Goal: Task Accomplishment & Management: Manage account settings

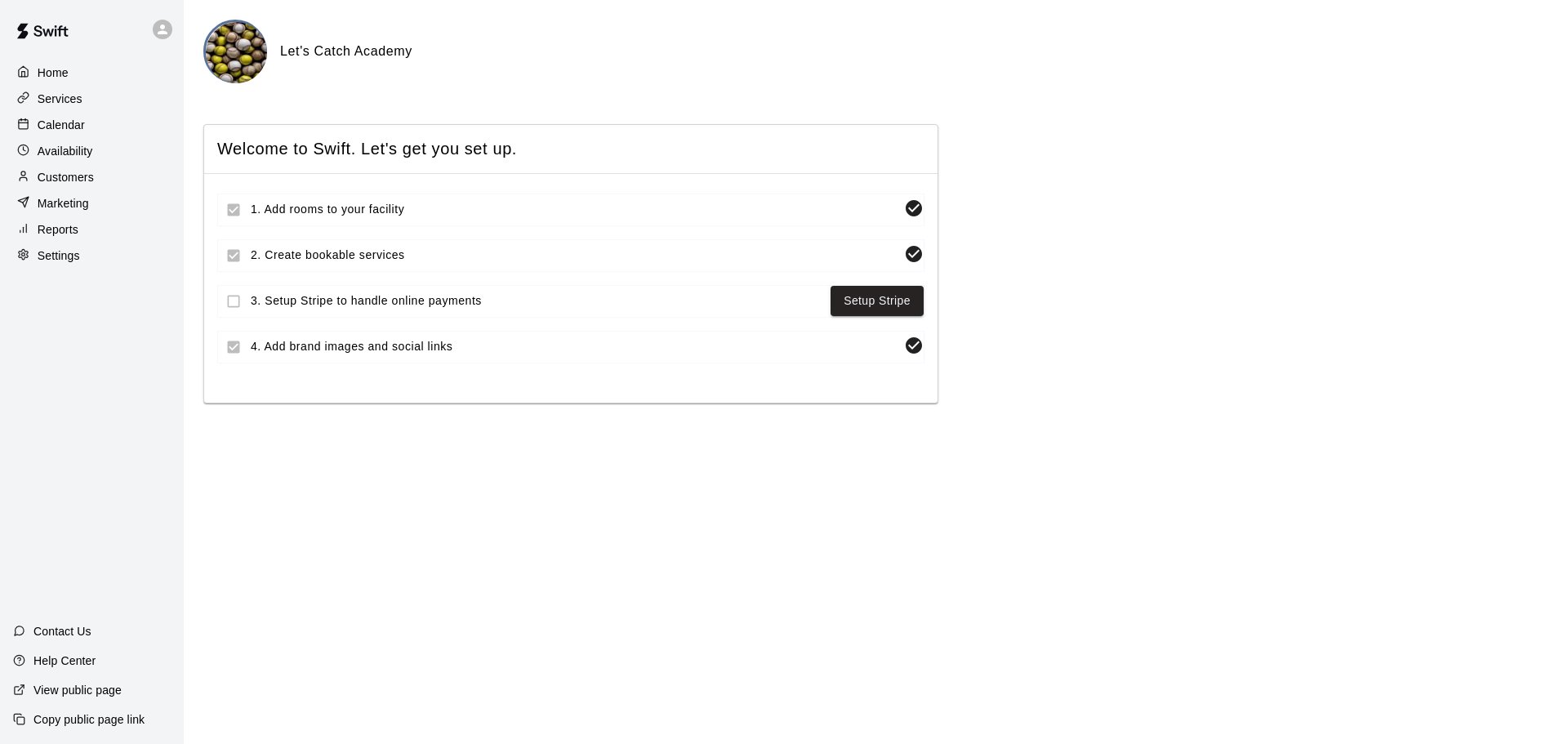
click at [57, 156] on p "Availability" at bounding box center [65, 151] width 56 height 17
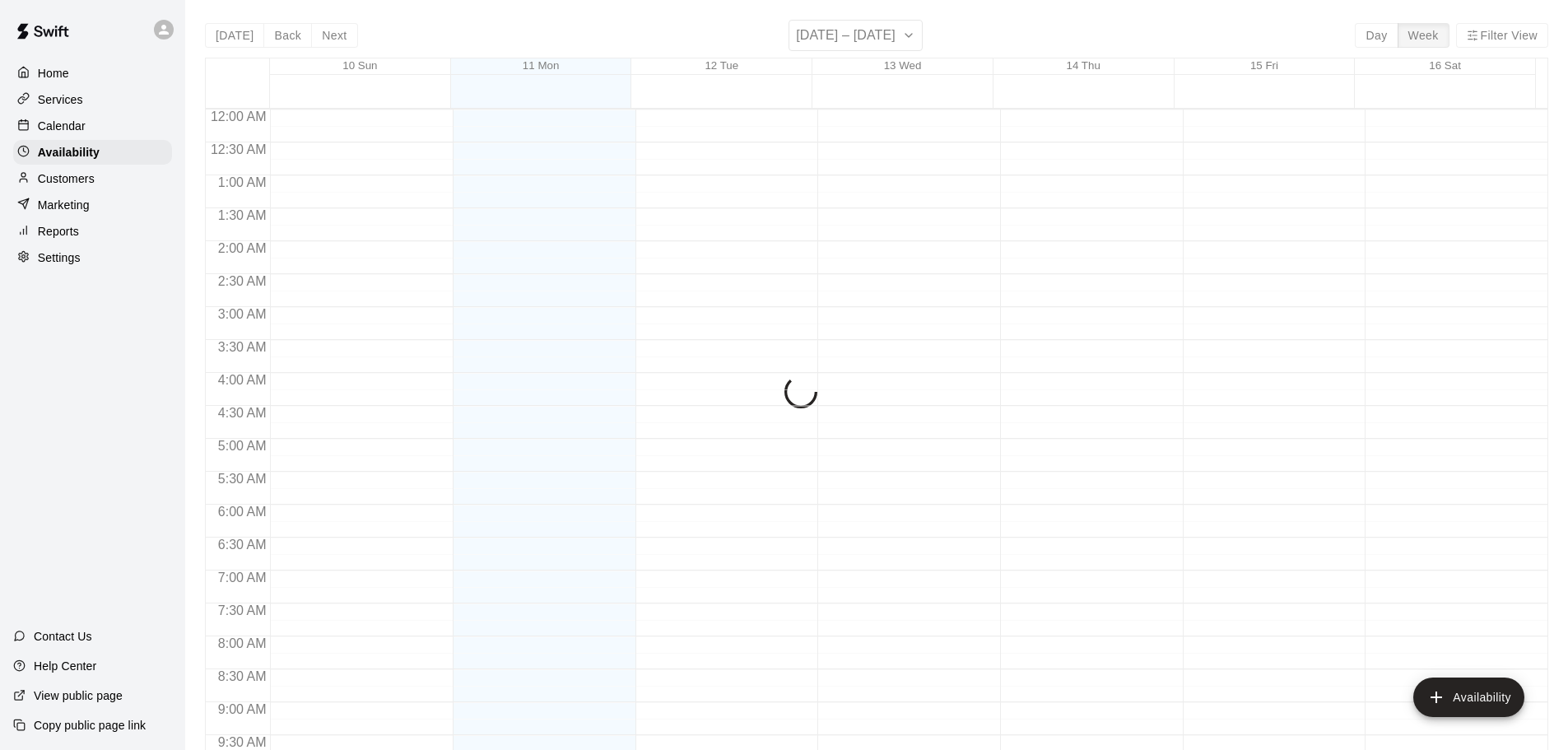
scroll to position [922, 0]
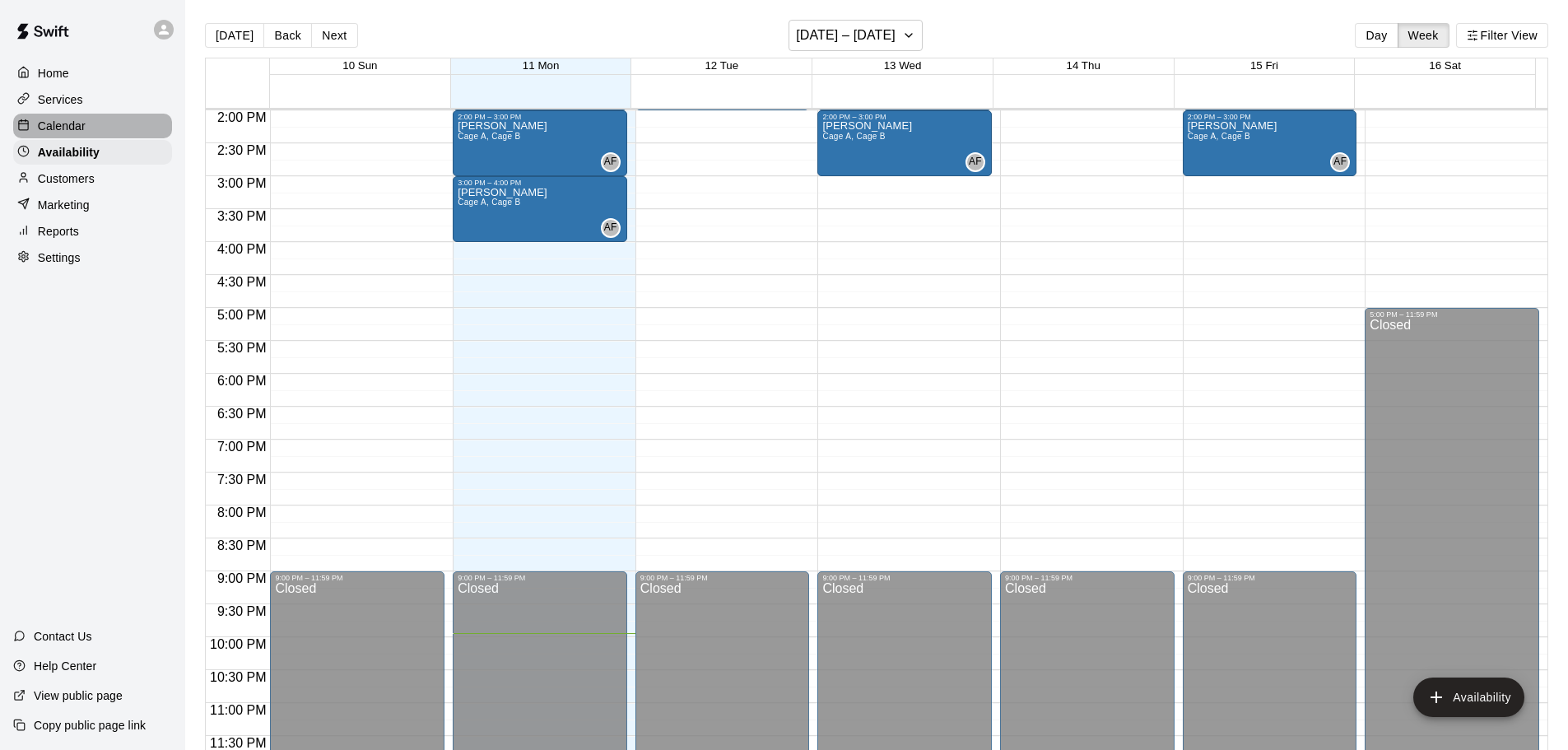
click at [65, 127] on p "Calendar" at bounding box center [61, 126] width 48 height 17
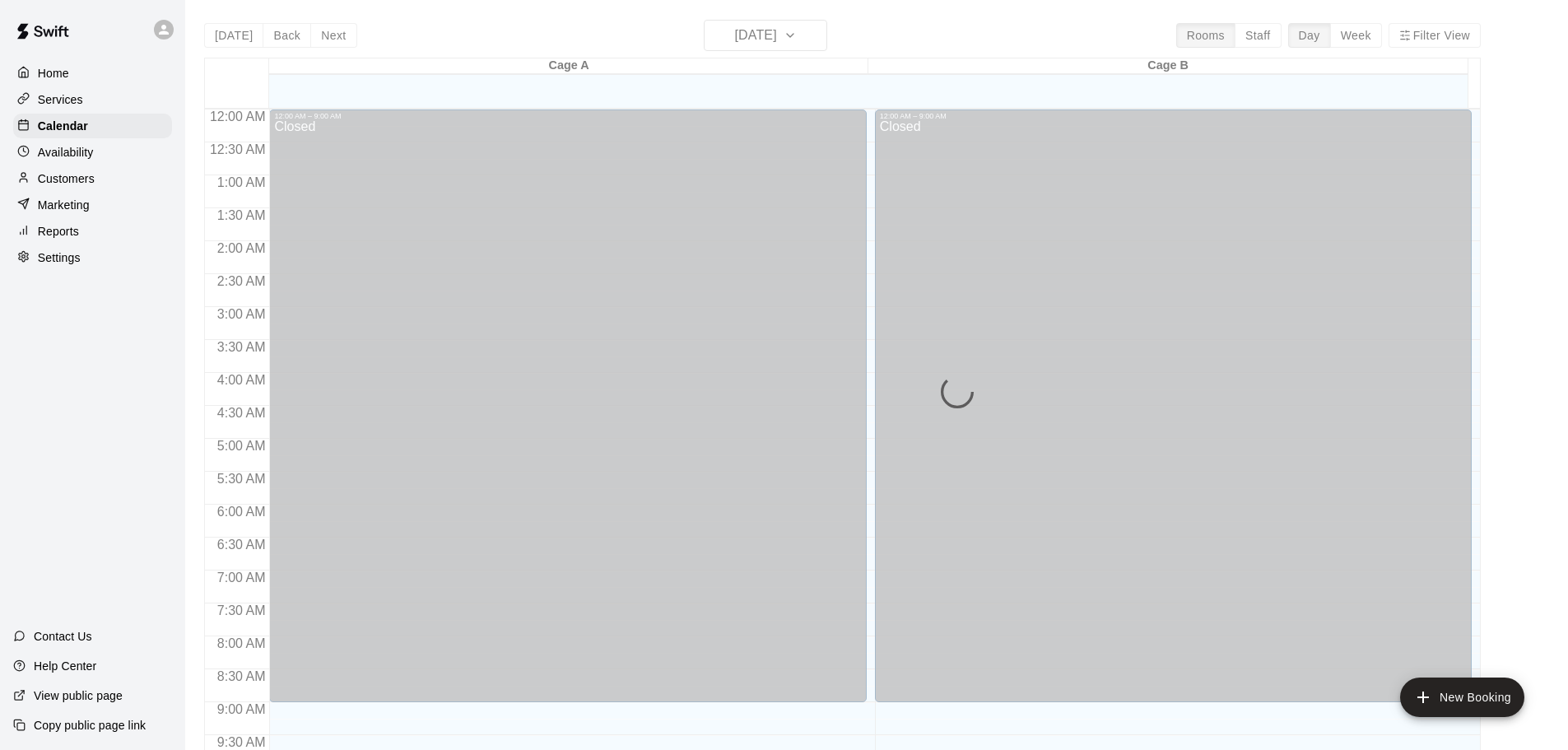
scroll to position [872, 0]
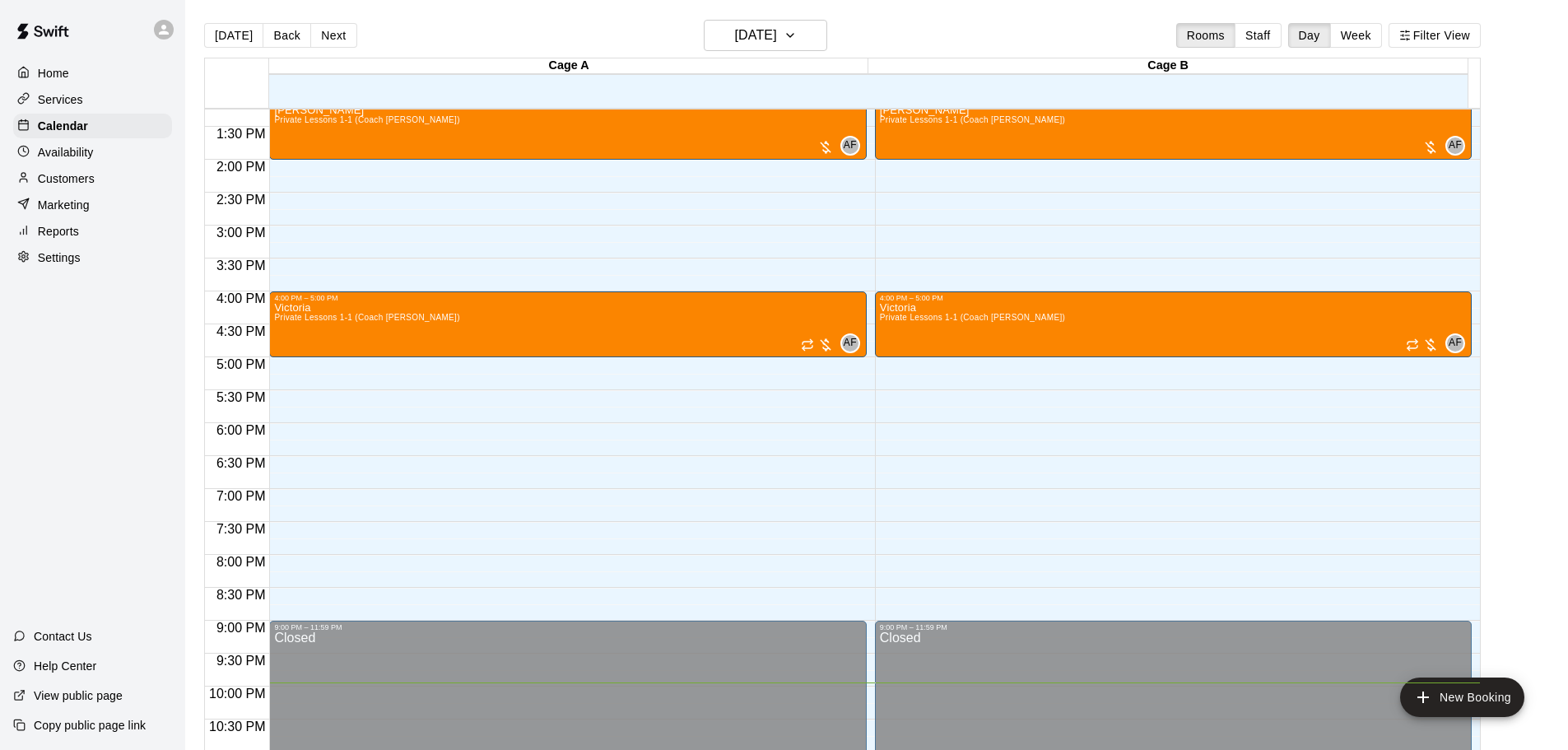
click at [61, 100] on p "Services" at bounding box center [60, 100] width 45 height 17
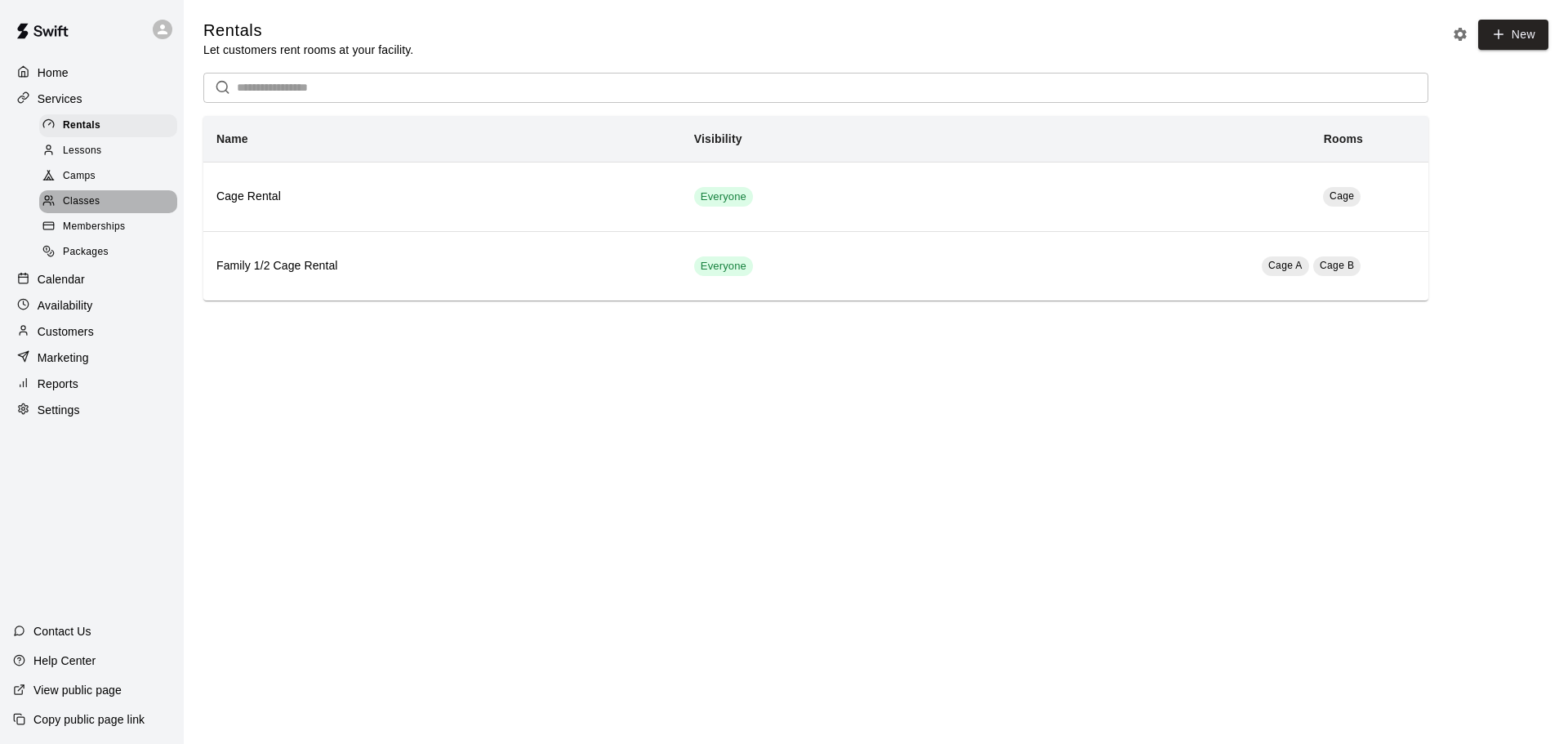
click at [92, 204] on span "Classes" at bounding box center [82, 202] width 37 height 17
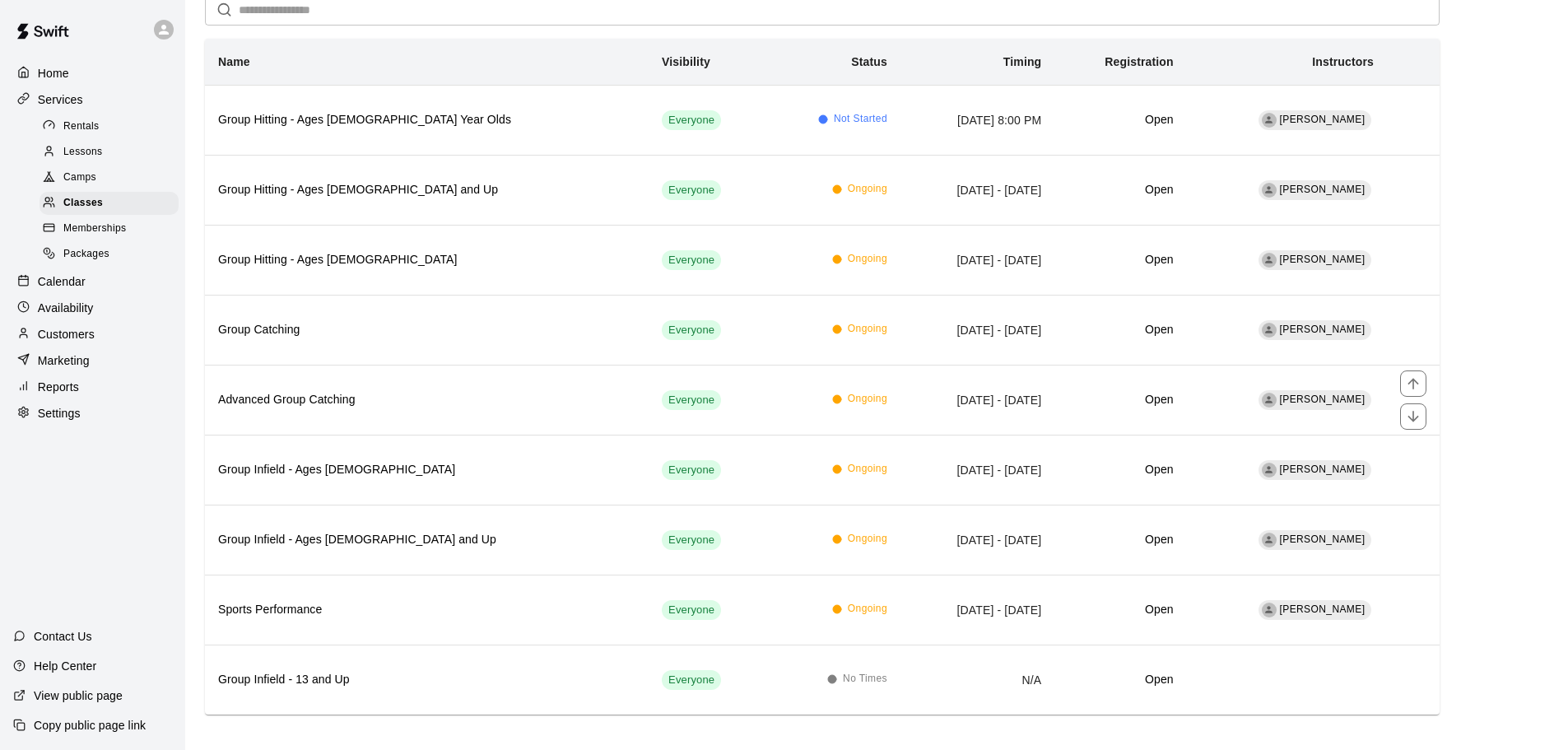
scroll to position [140, 0]
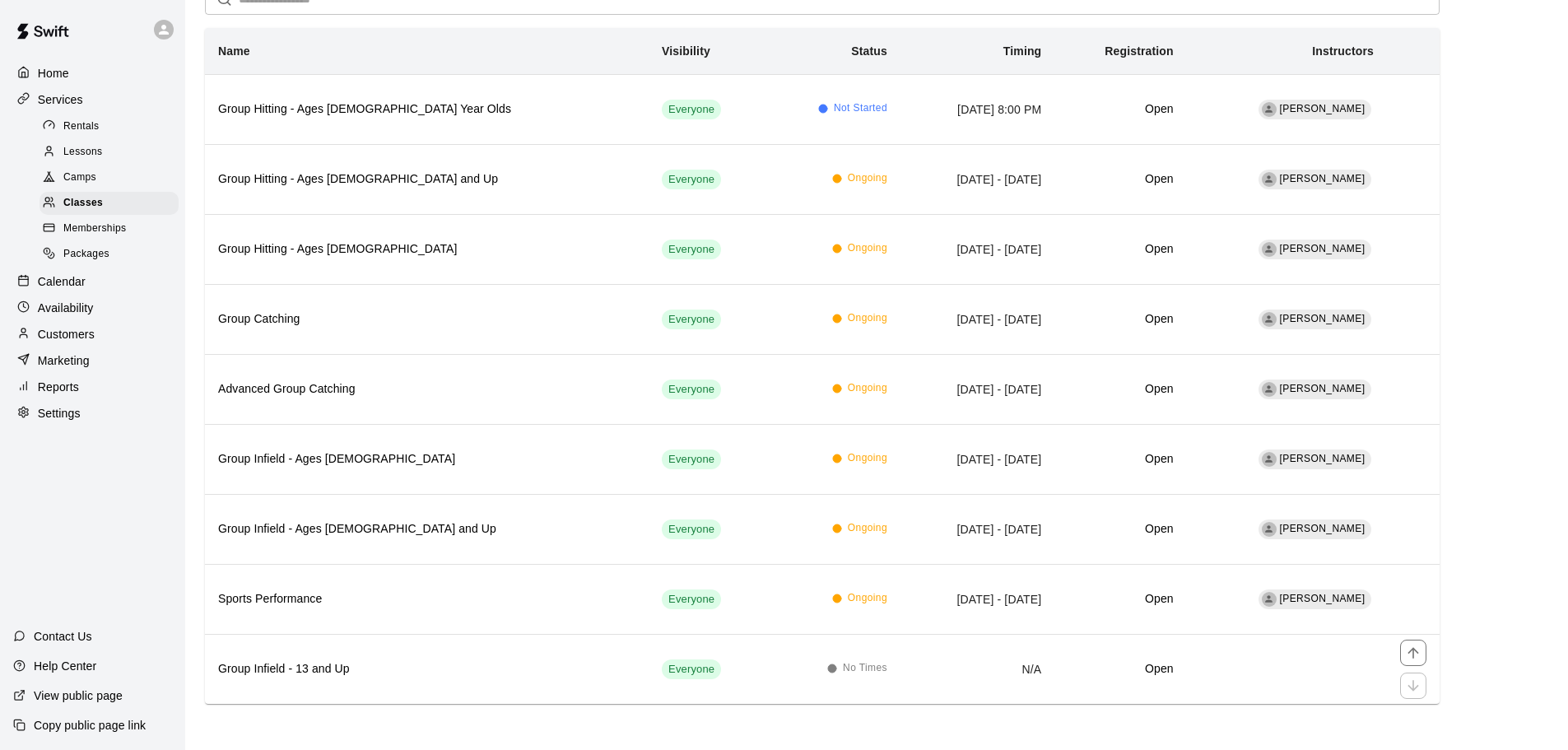
click at [448, 678] on h6 "Group Infield - 13 and Up" at bounding box center [426, 669] width 417 height 18
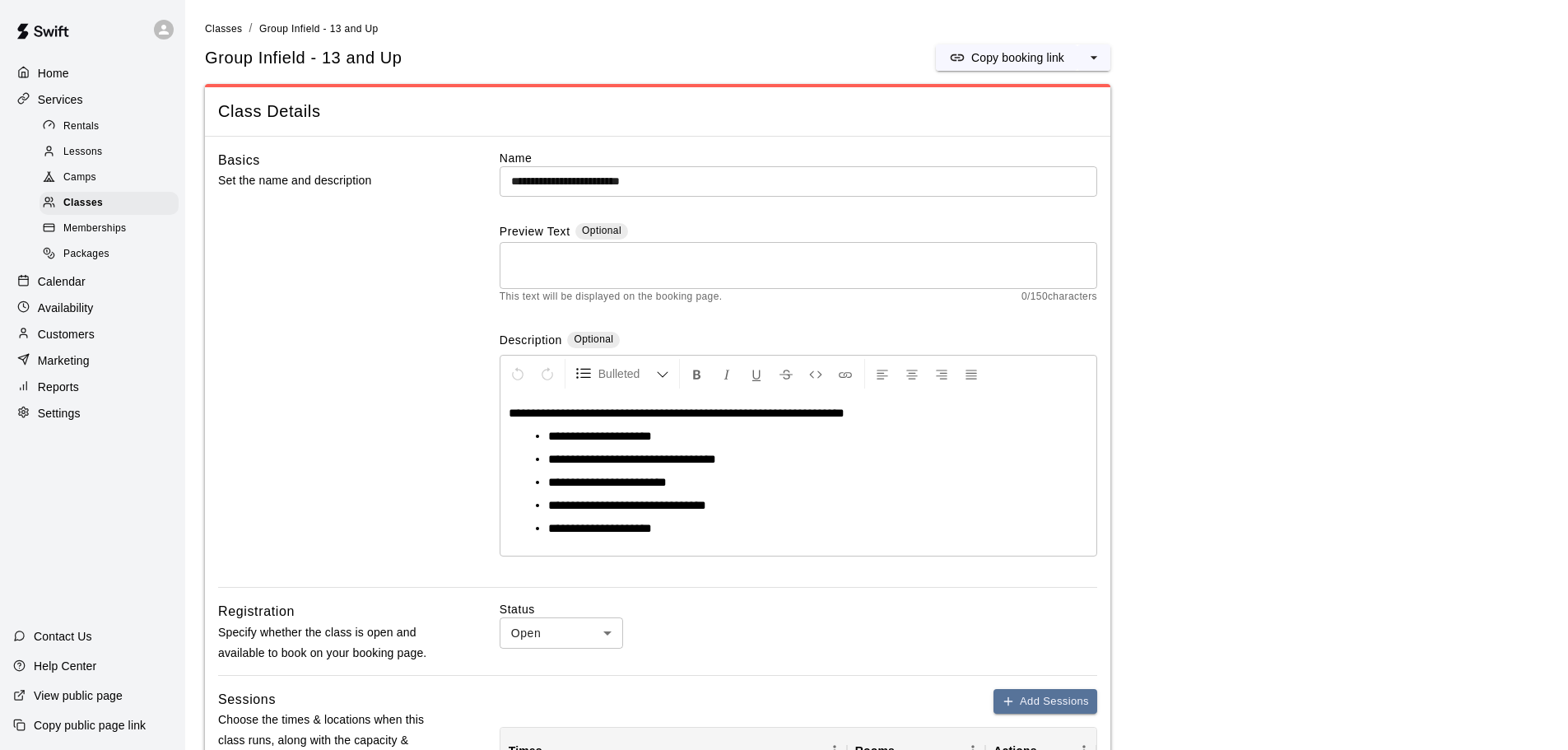
click at [1092, 55] on icon "select merge strategy" at bounding box center [1094, 58] width 17 height 17
click at [84, 206] on span "Classes" at bounding box center [83, 204] width 39 height 17
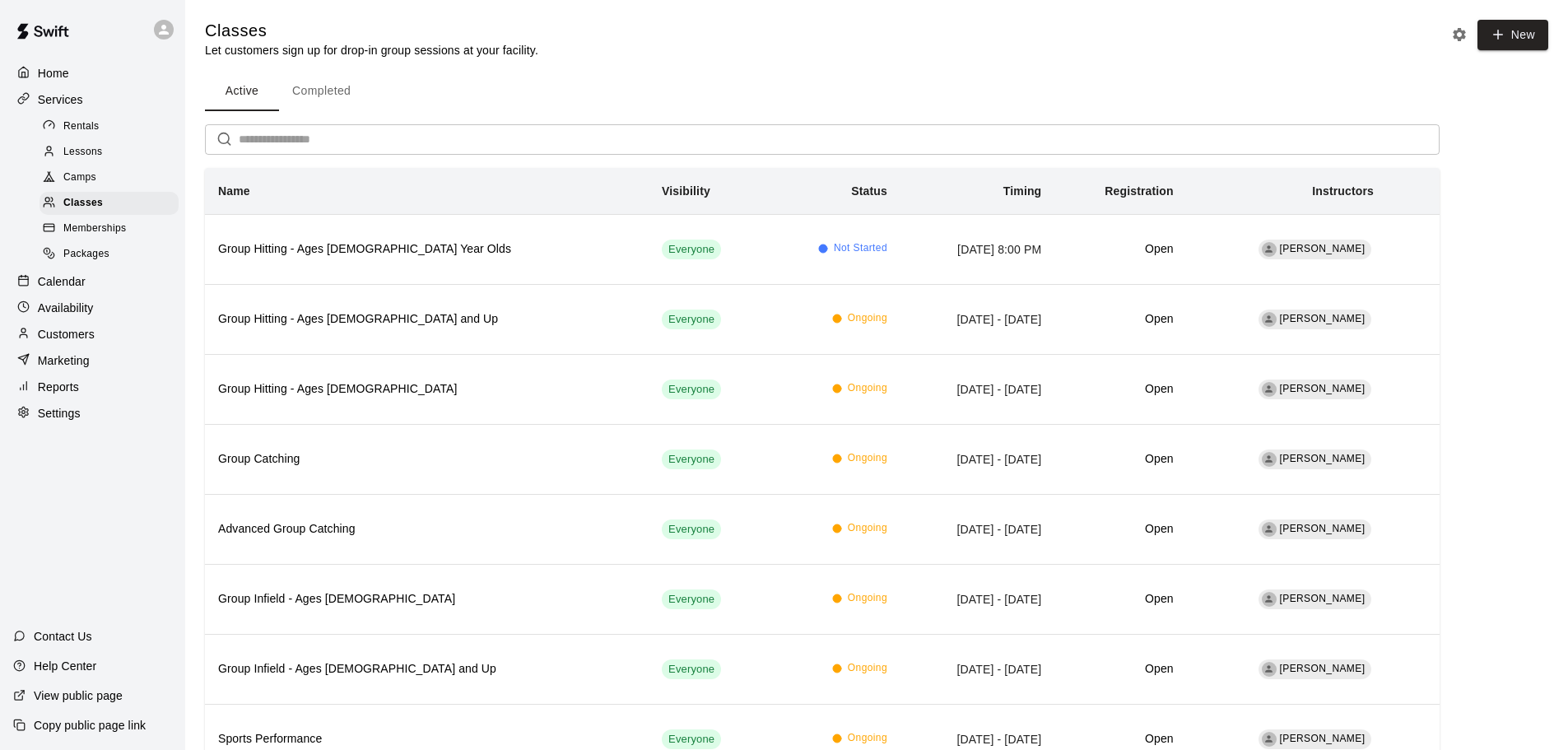
click at [69, 279] on div "Calendar" at bounding box center [92, 281] width 159 height 24
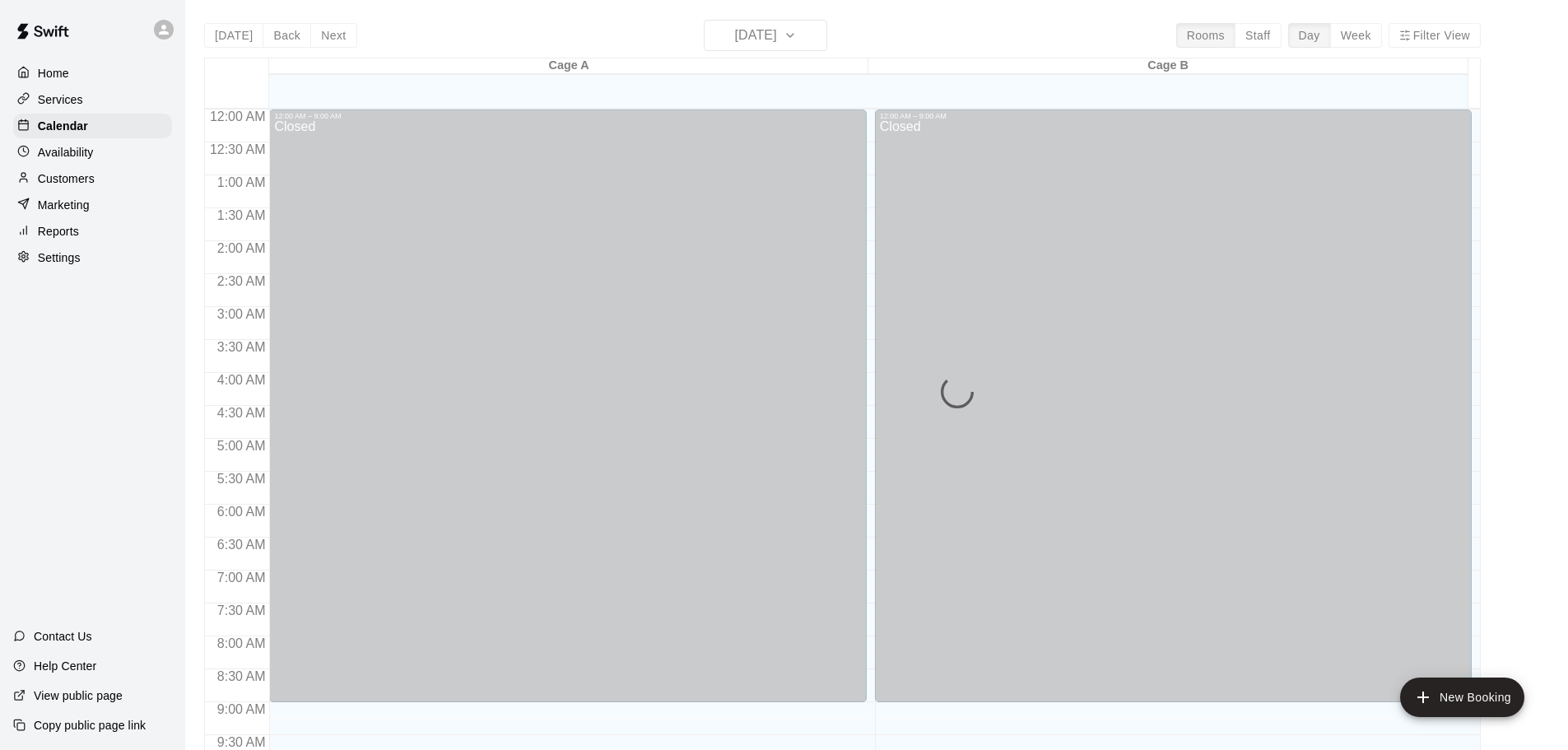
scroll to position [872, 0]
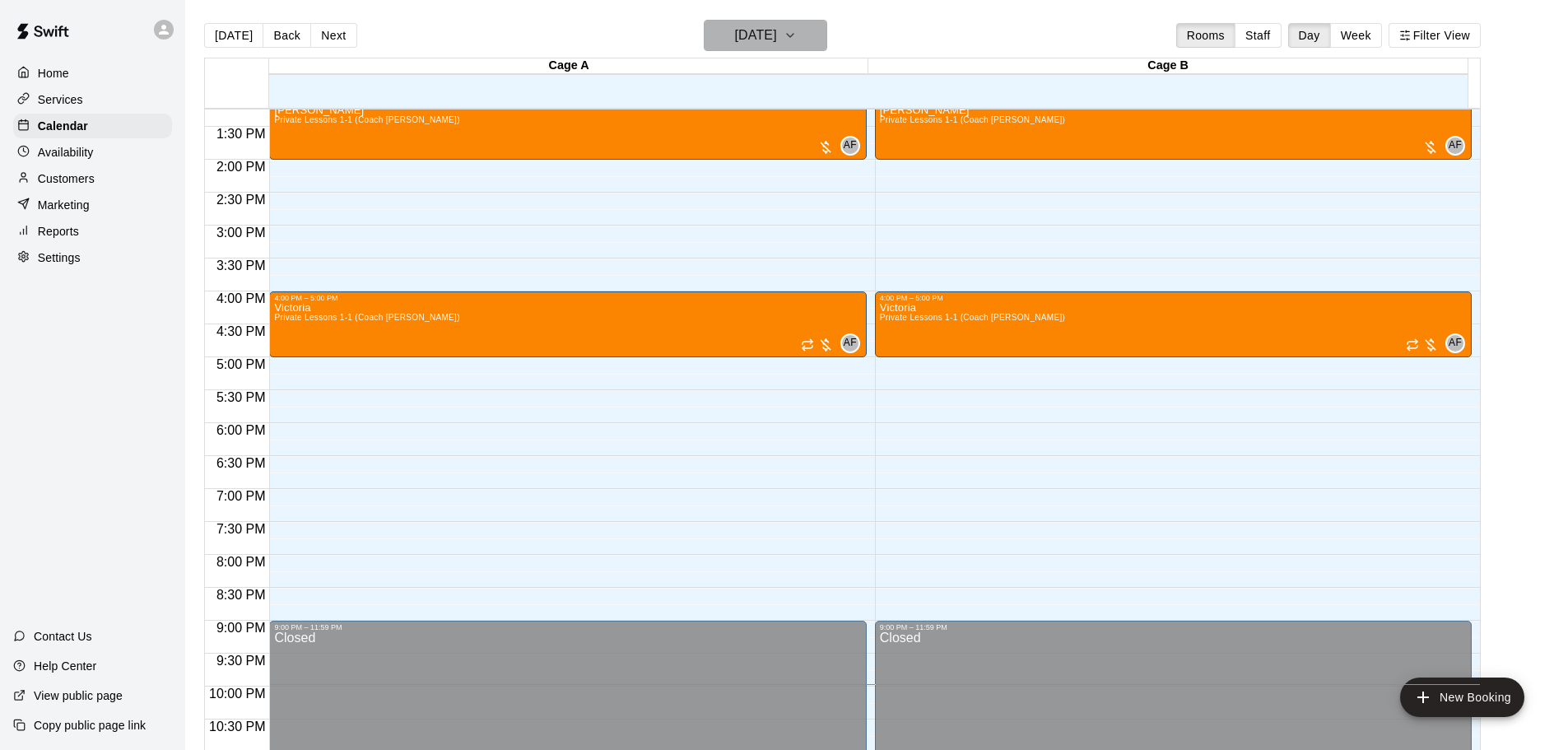
click at [777, 34] on h6 "[DATE]" at bounding box center [756, 34] width 42 height 23
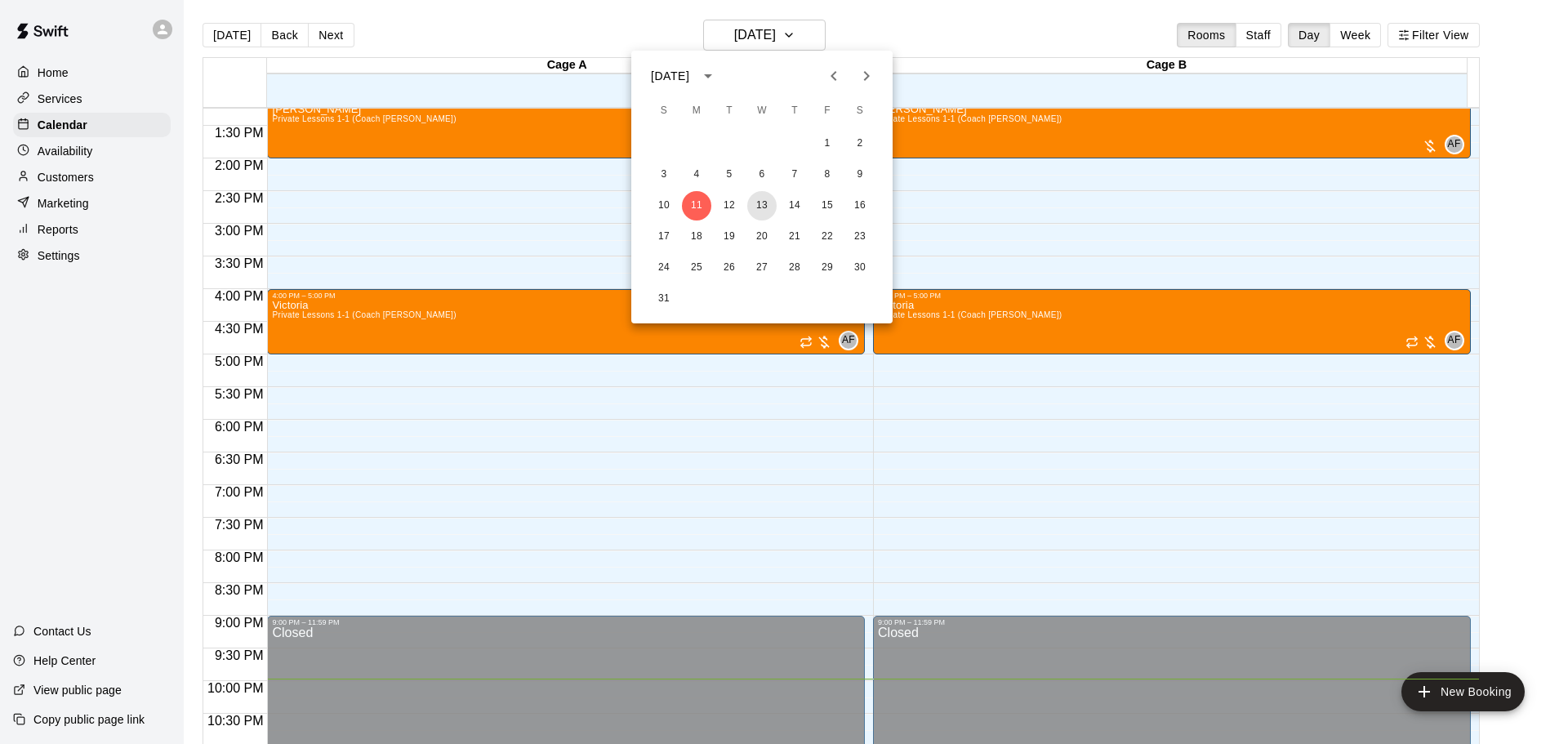
click at [764, 205] on button "13" at bounding box center [762, 206] width 29 height 29
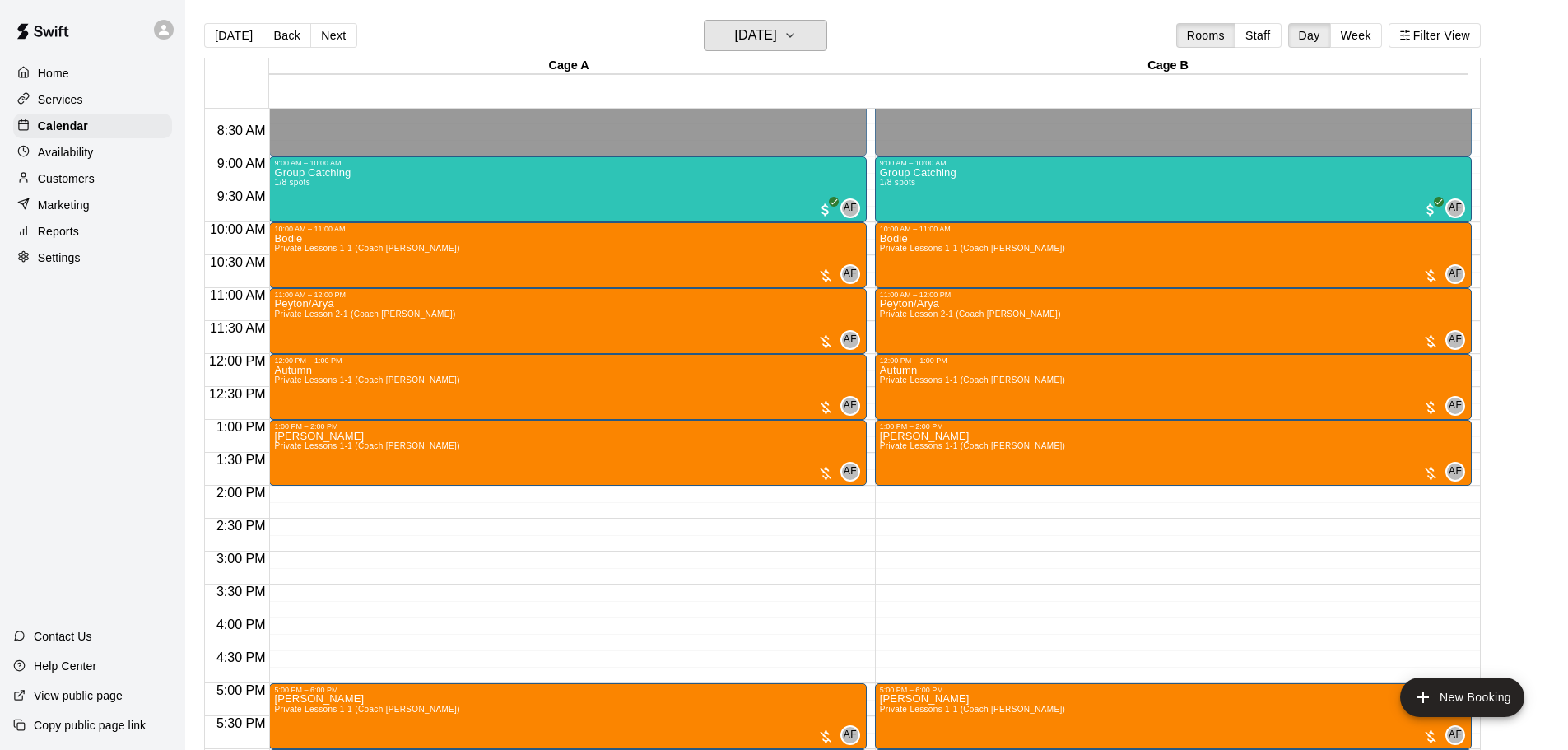
scroll to position [545, 0]
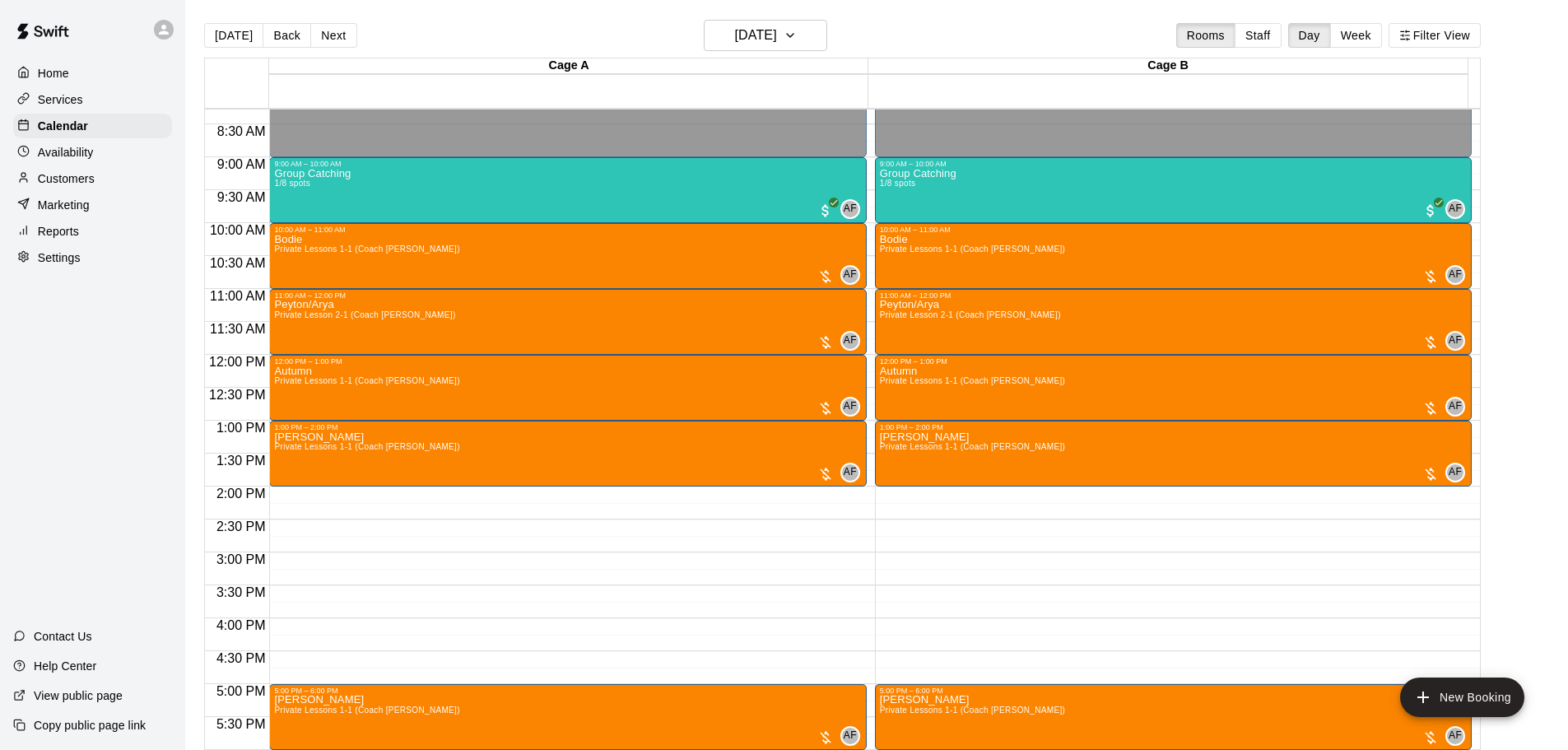
click at [459, 185] on div "Group Catching 1/8 spots AF 0" at bounding box center [568, 543] width 587 height 750
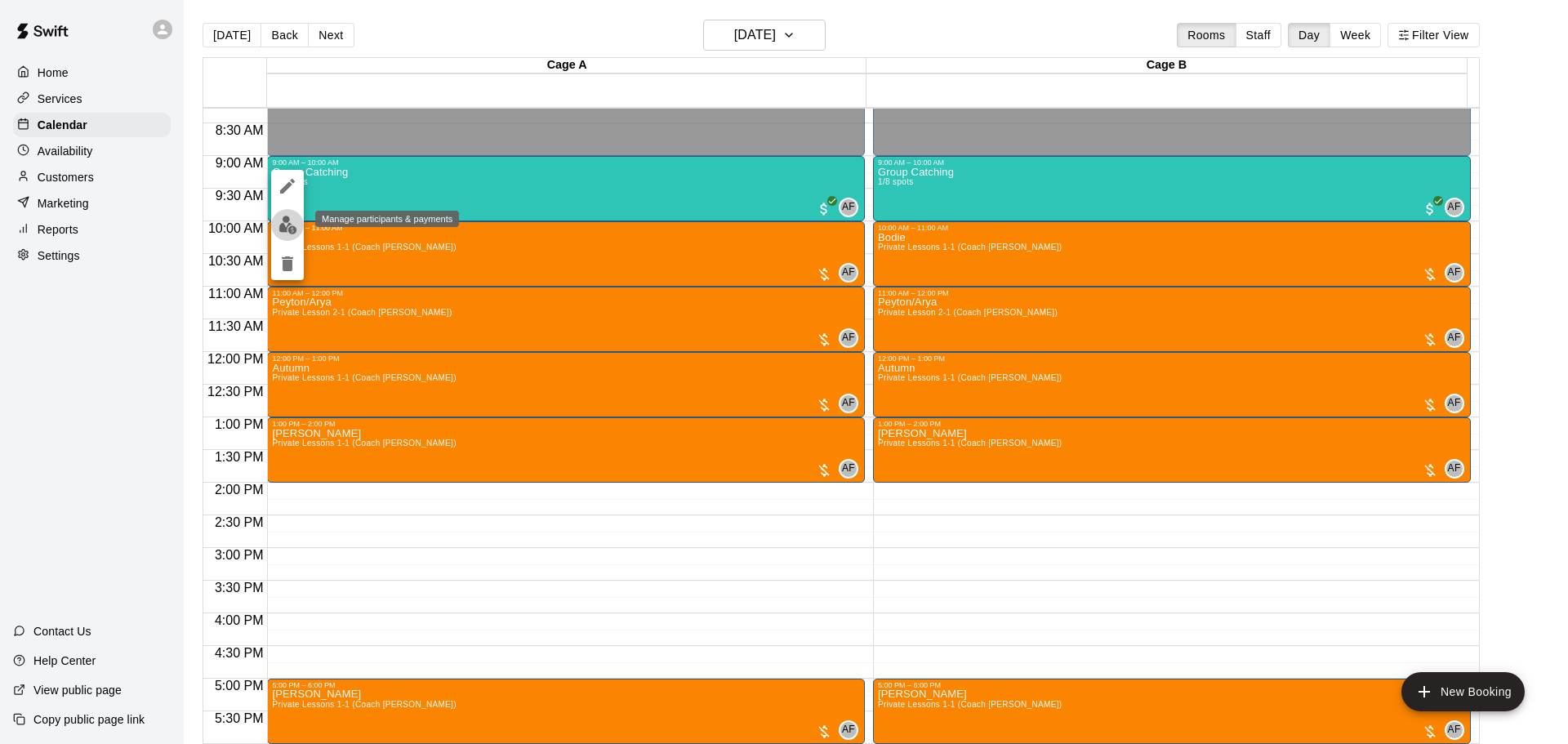
click at [291, 229] on img "edit" at bounding box center [288, 225] width 19 height 19
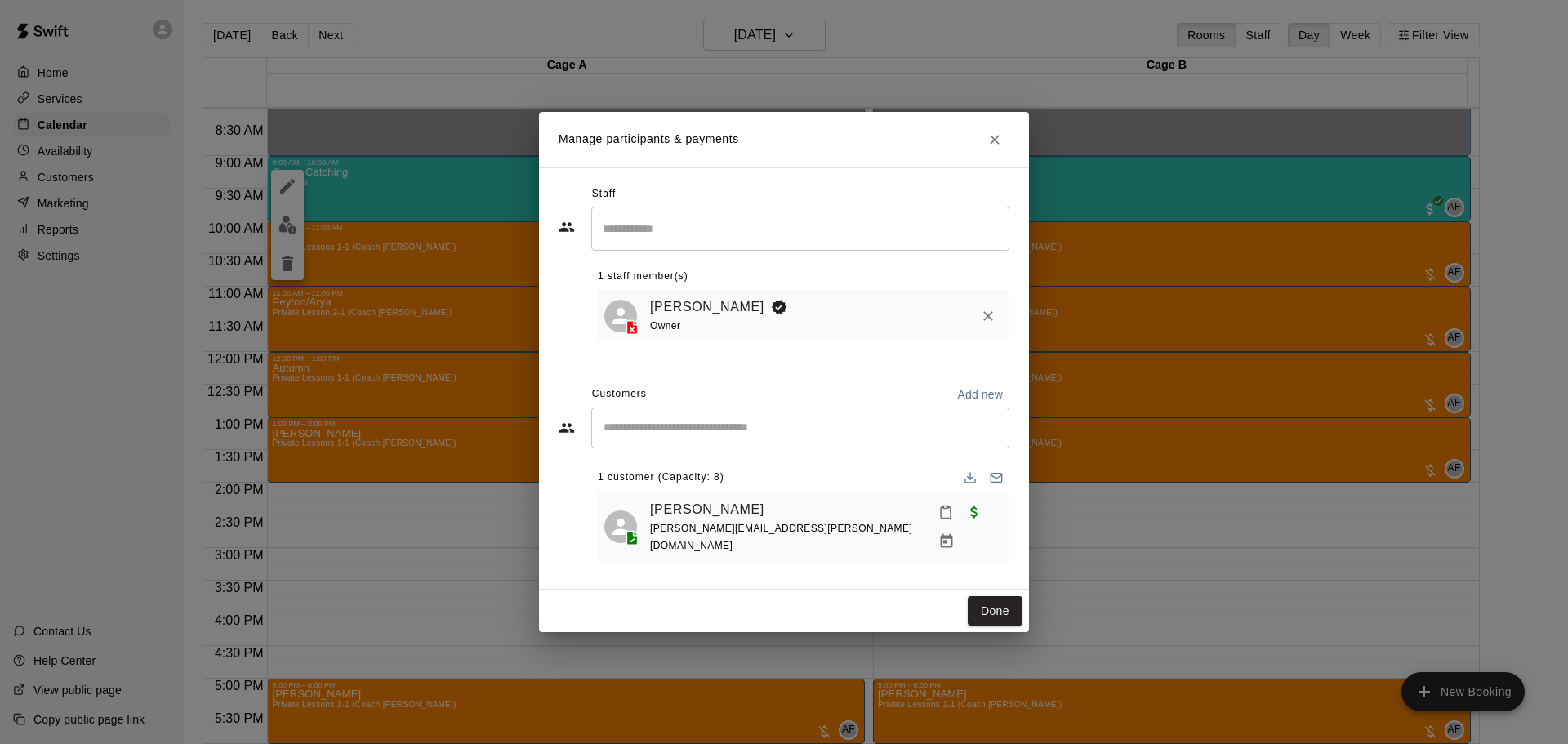
click at [1008, 596] on button "Done" at bounding box center [995, 611] width 55 height 30
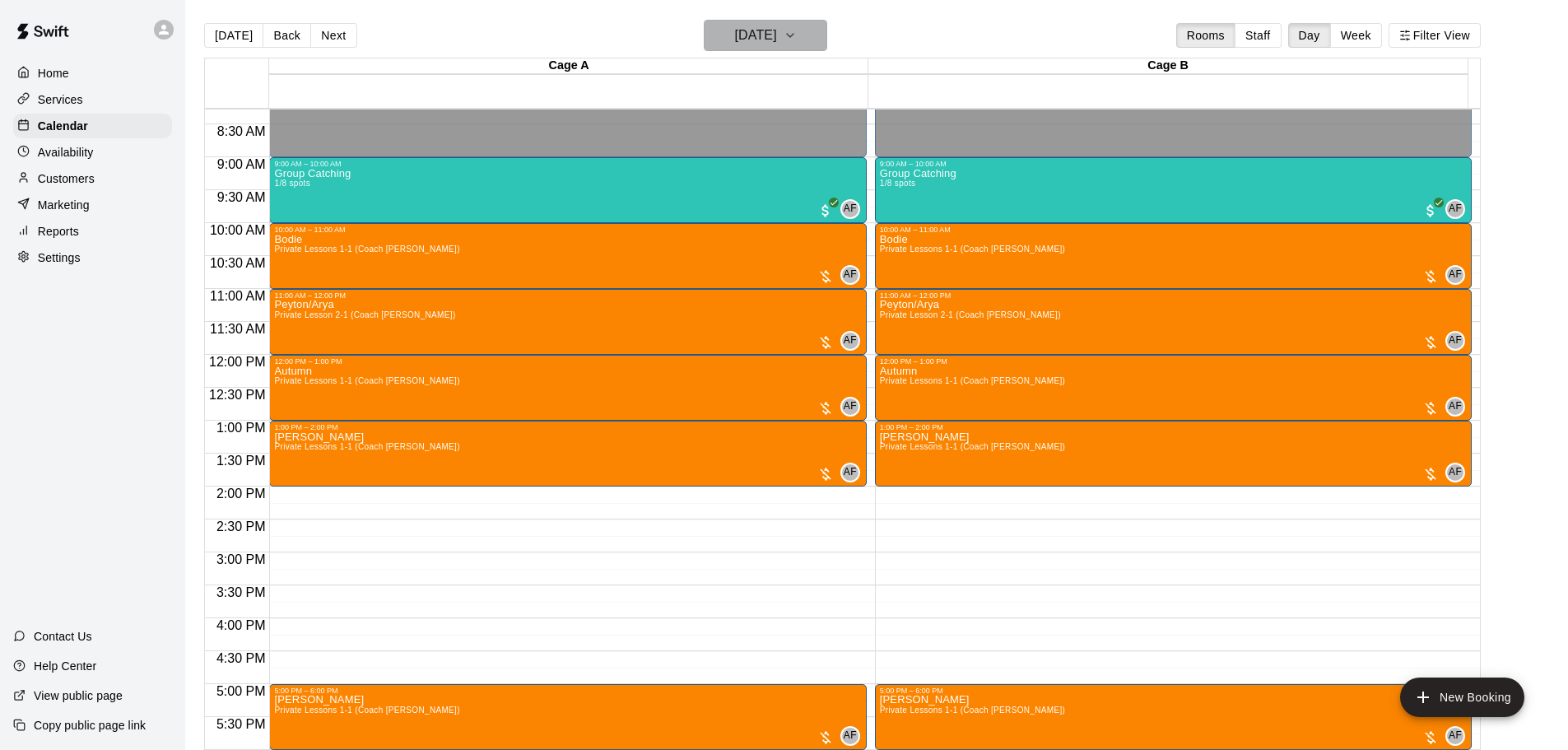
click at [736, 33] on h6 "[DATE]" at bounding box center [756, 34] width 42 height 23
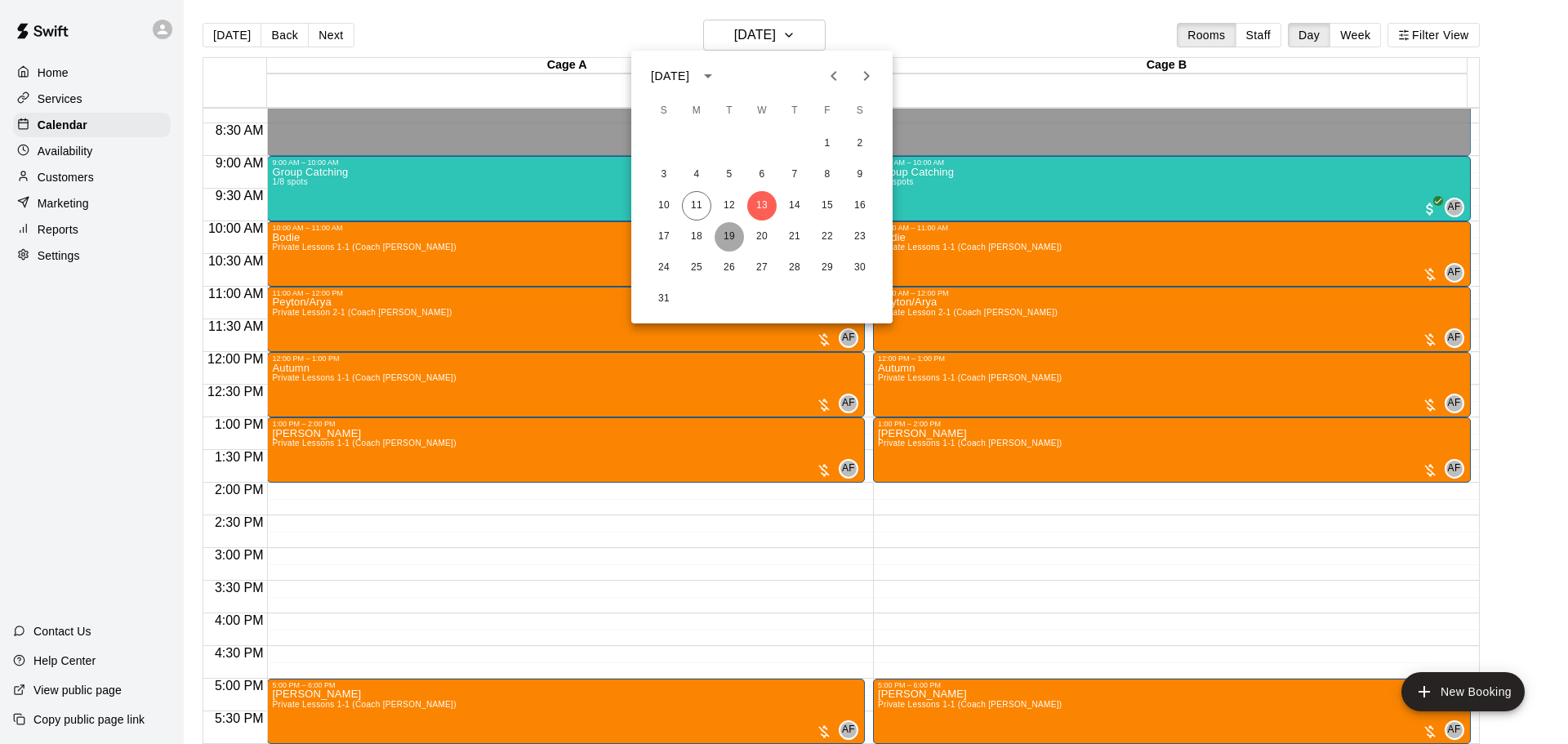
click at [733, 239] on button "19" at bounding box center [729, 236] width 29 height 29
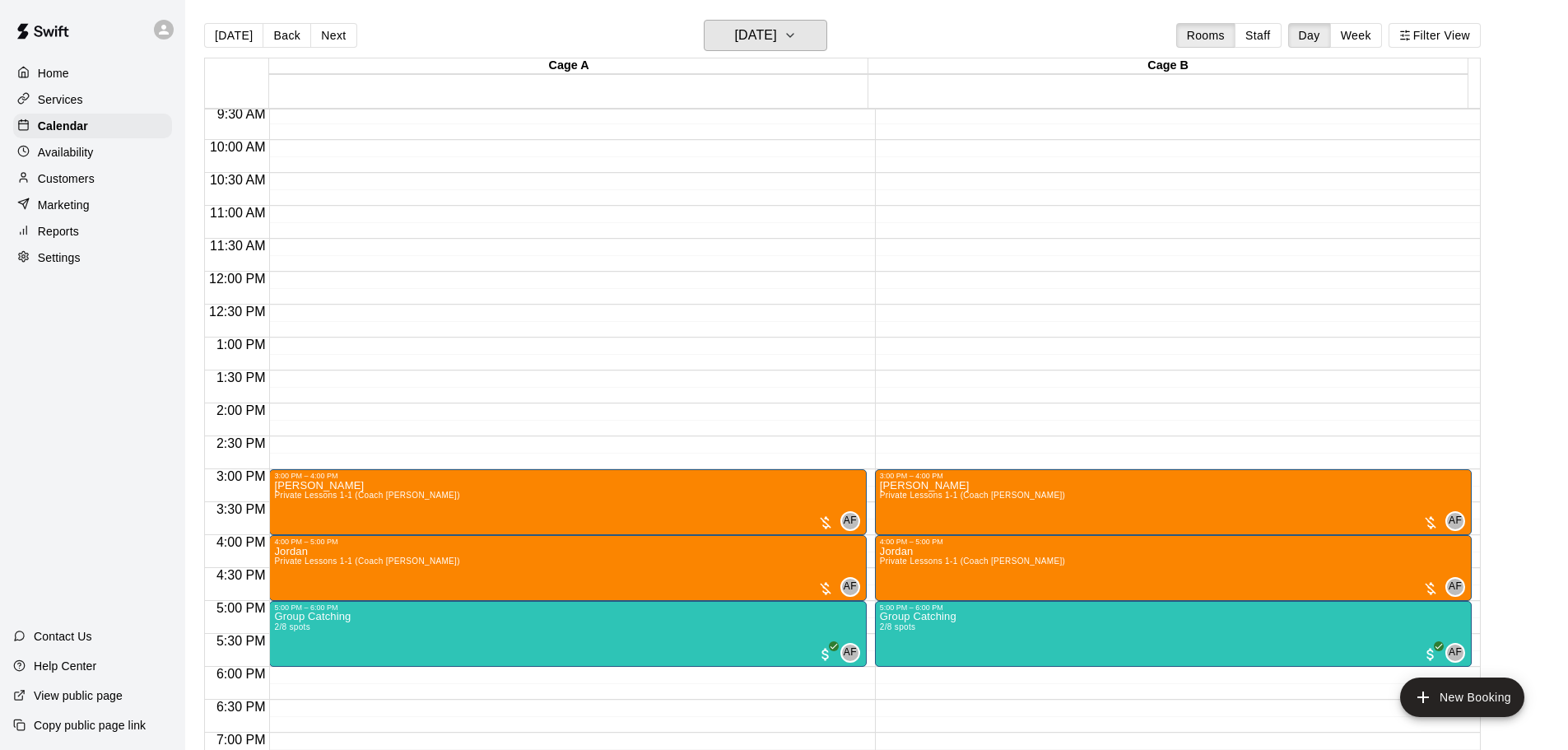
scroll to position [628, 0]
click at [816, 24] on button "[DATE]" at bounding box center [765, 35] width 123 height 31
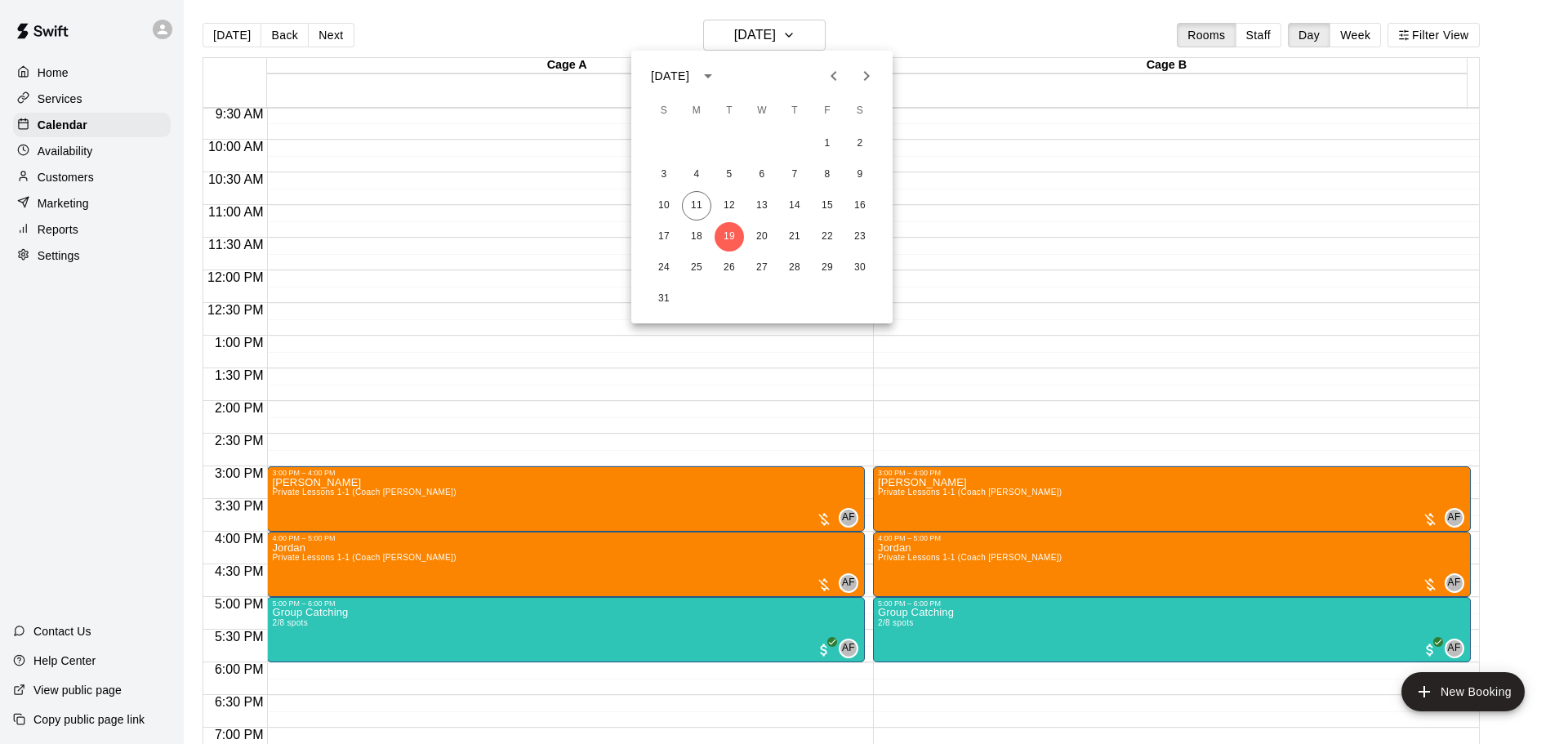
click at [1140, 346] on div at bounding box center [784, 372] width 1568 height 744
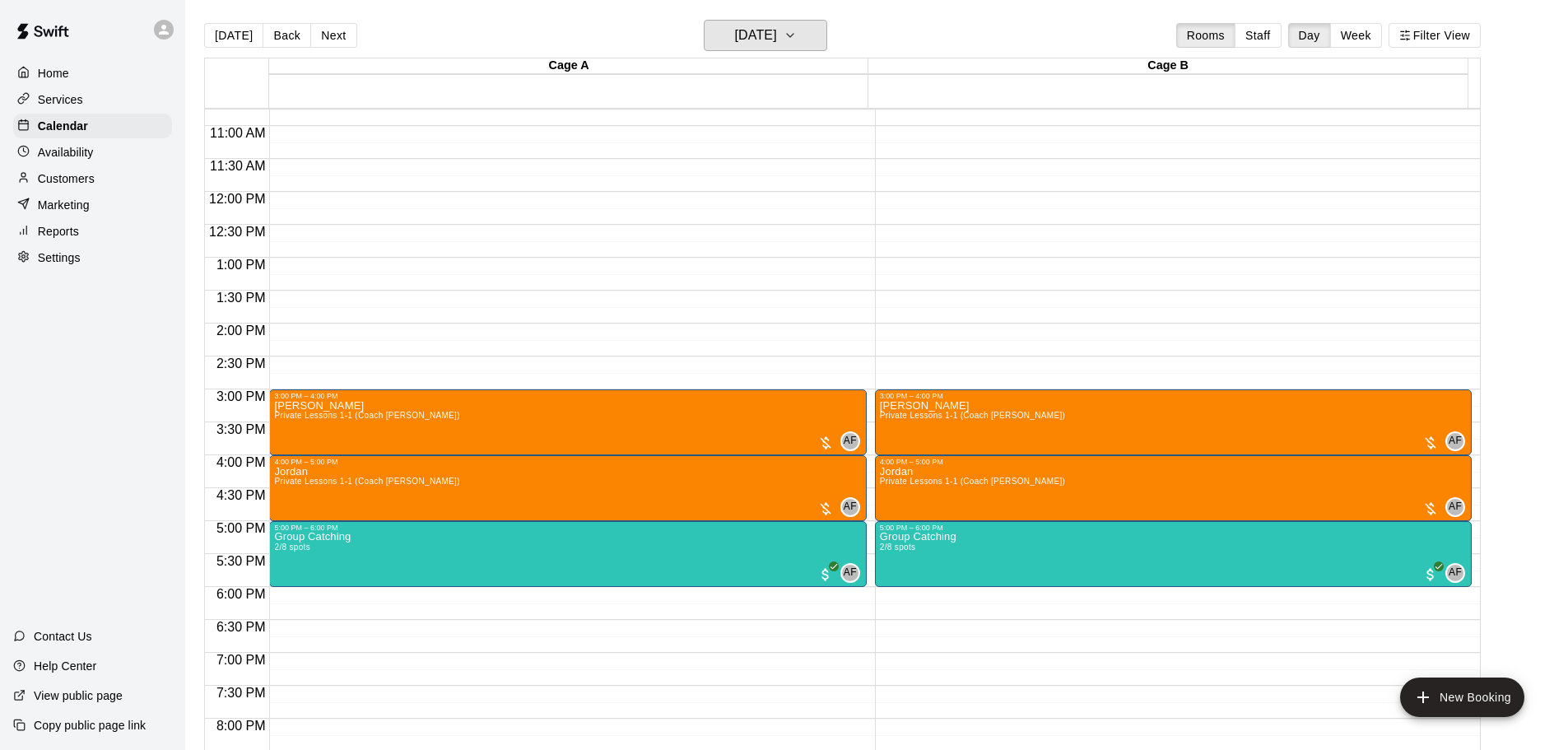
scroll to position [709, 0]
click at [810, 31] on button "[DATE]" at bounding box center [765, 35] width 123 height 31
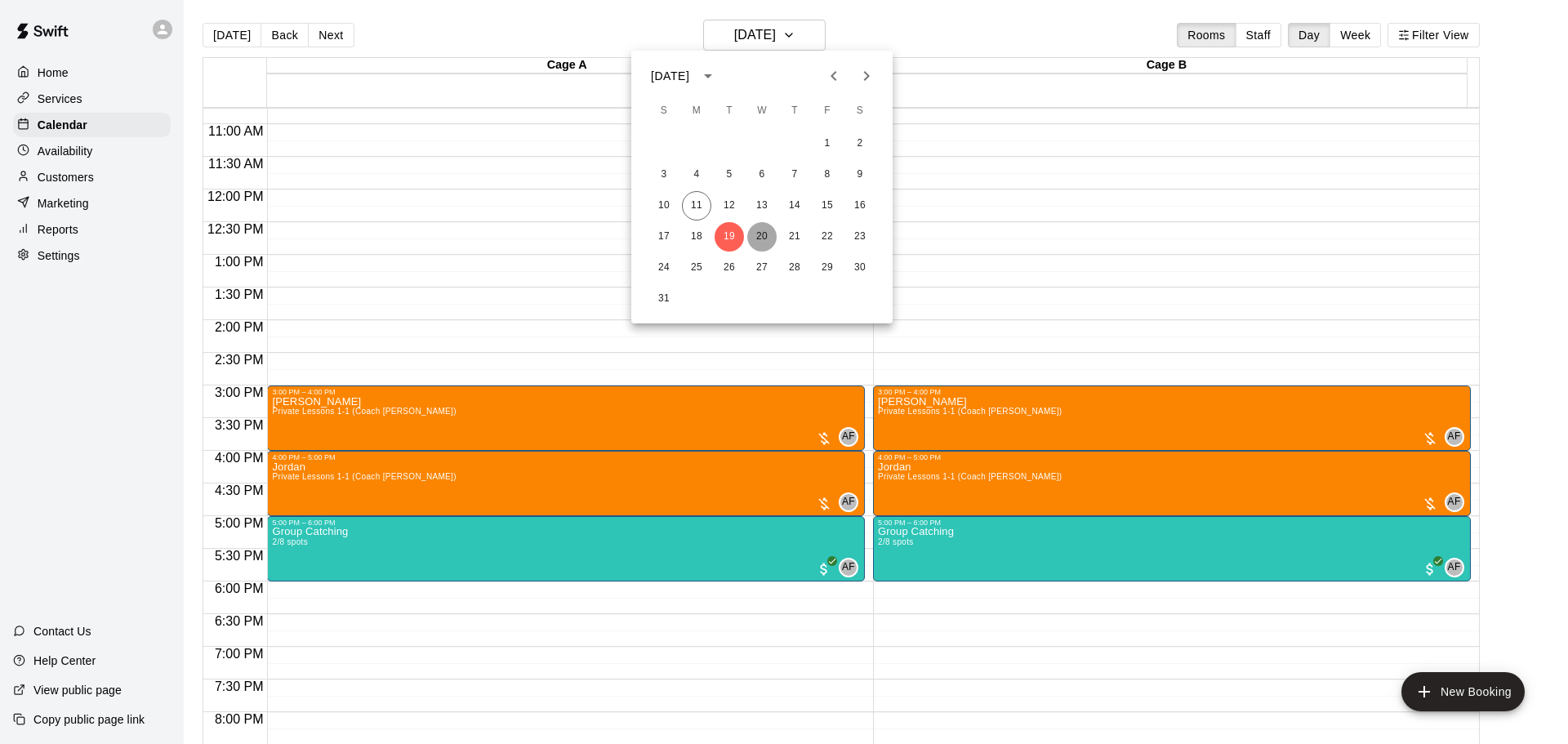
drag, startPoint x: 774, startPoint y: 234, endPoint x: 802, endPoint y: 234, distance: 28.0
click at [774, 235] on button "20" at bounding box center [762, 236] width 29 height 29
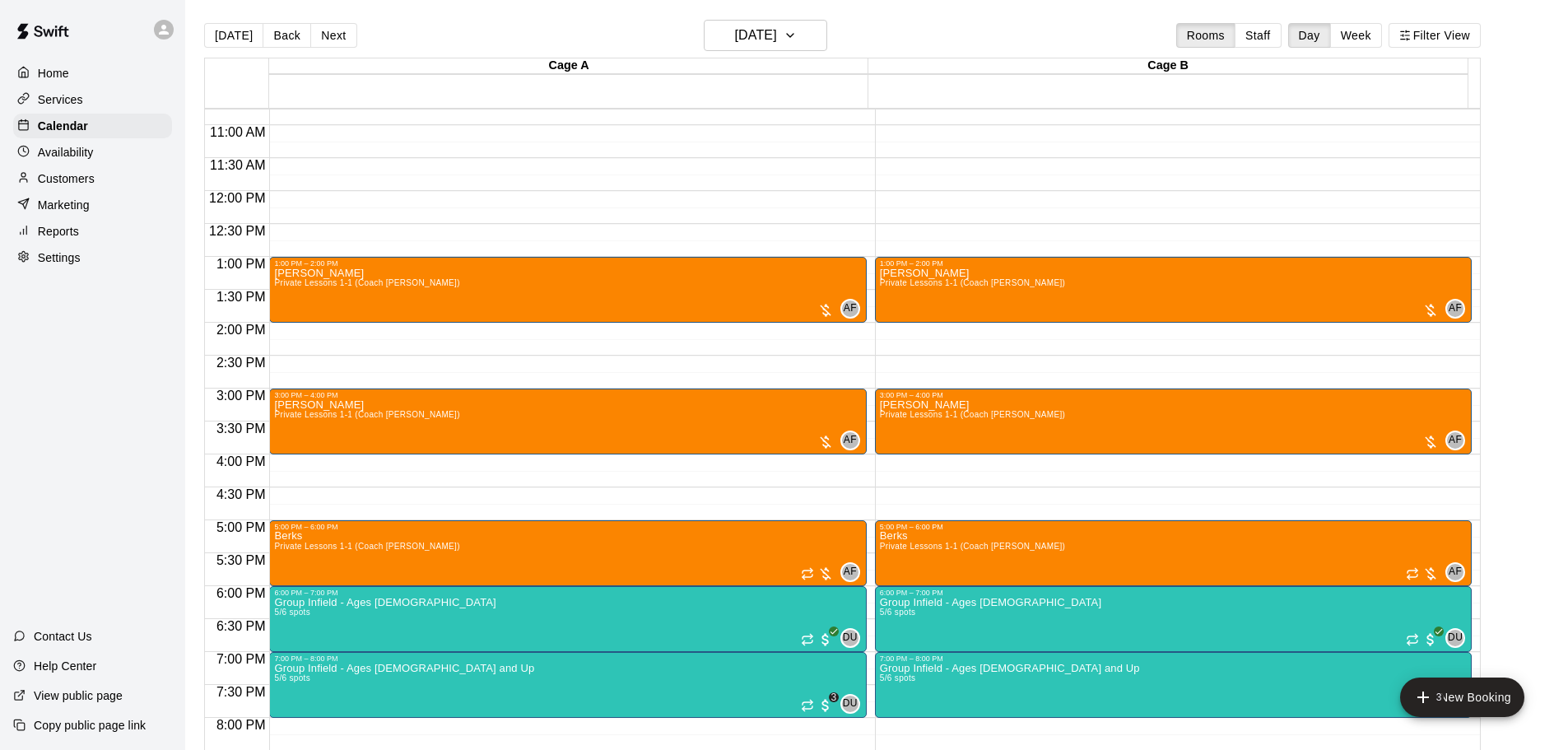
click at [78, 148] on p "Availability" at bounding box center [65, 153] width 56 height 17
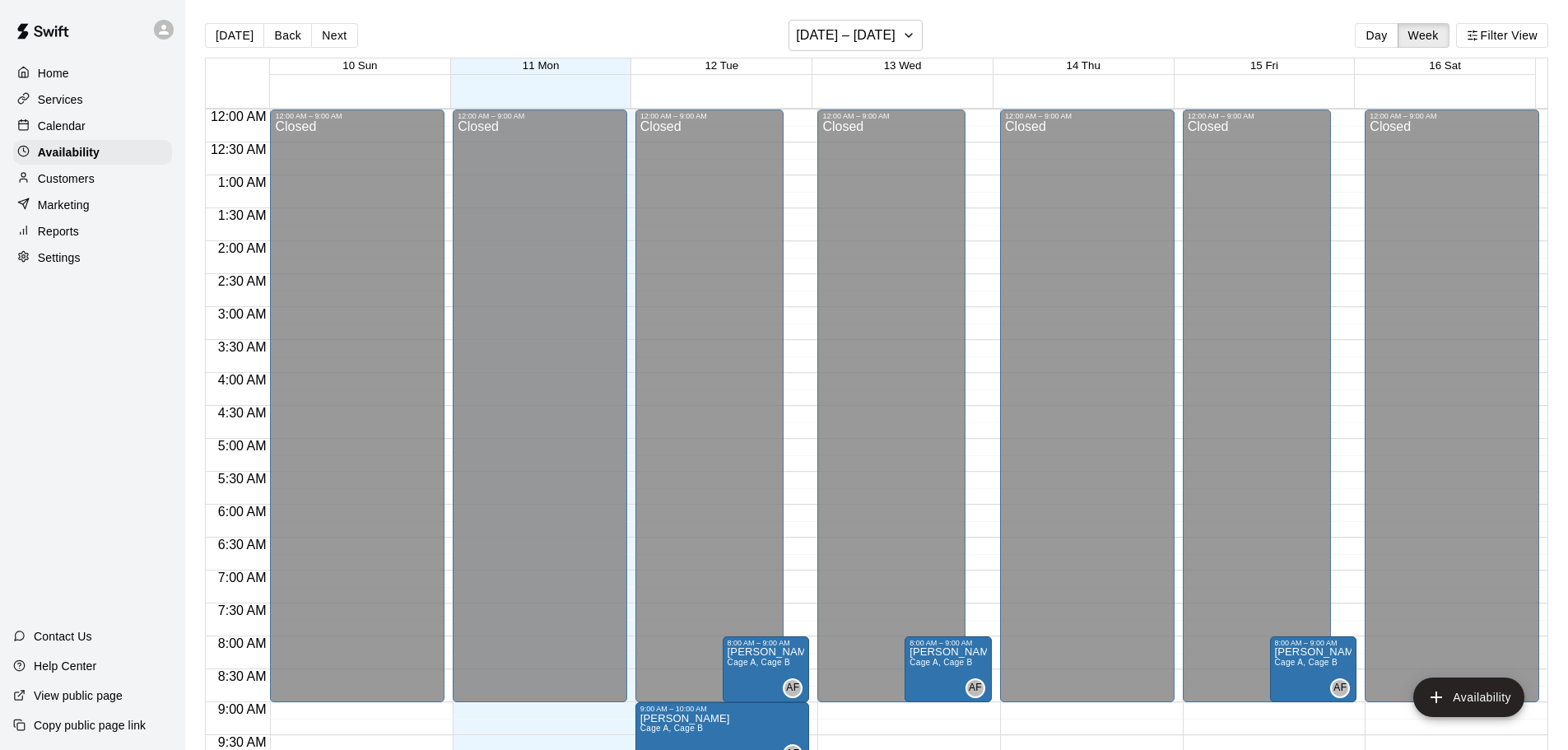
scroll to position [922, 0]
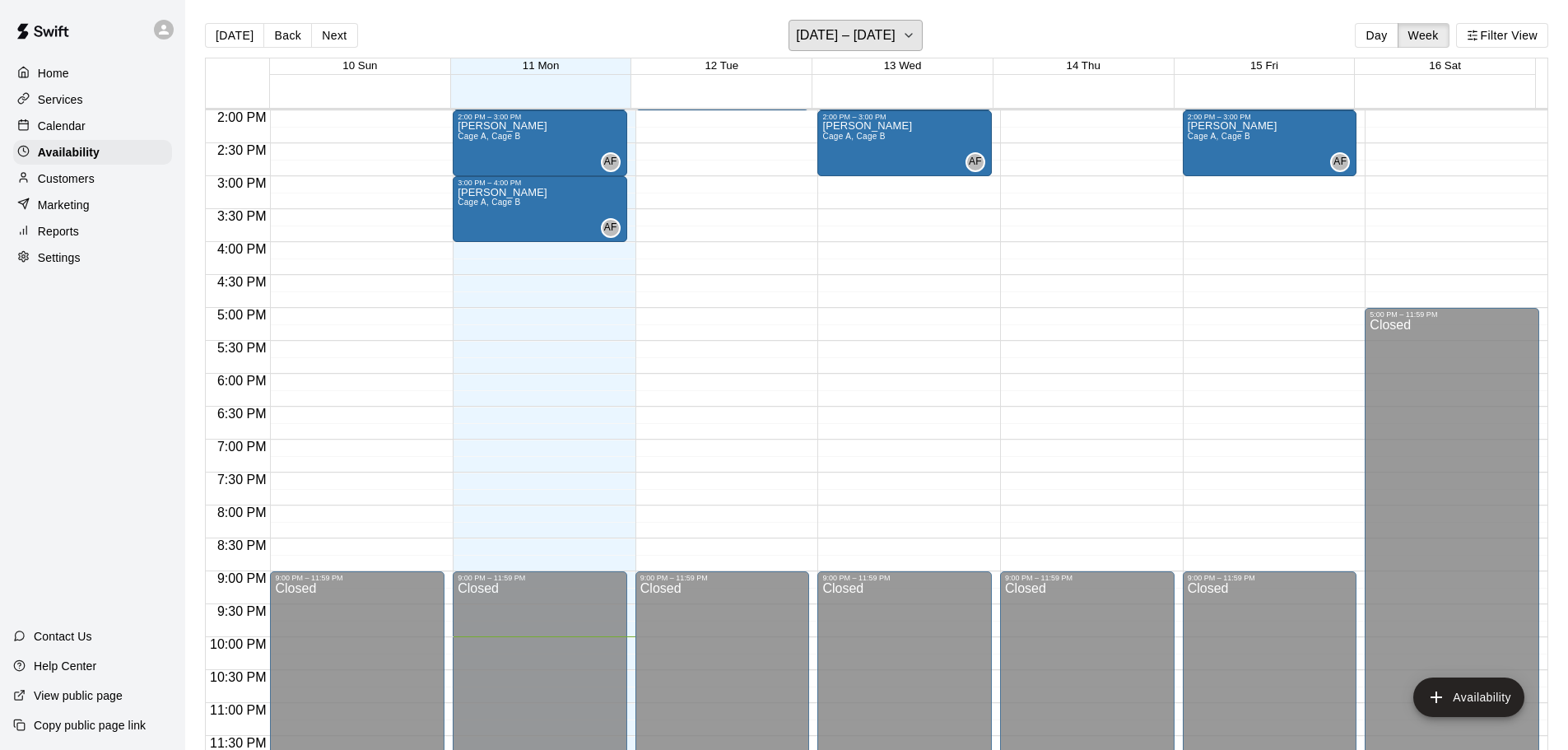
click at [857, 35] on h6 "[DATE] – [DATE]" at bounding box center [846, 34] width 100 height 23
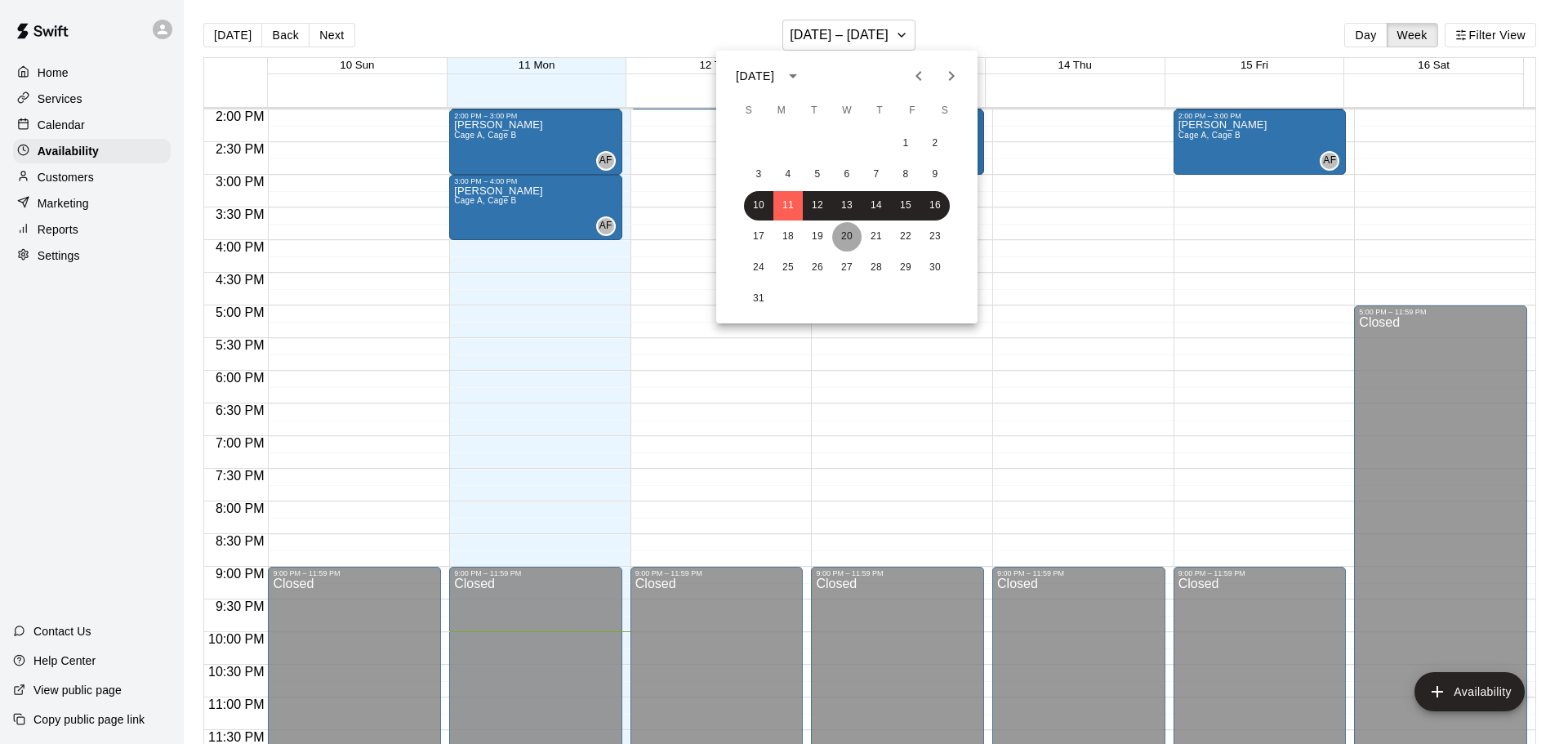
click at [841, 241] on button "20" at bounding box center [846, 236] width 29 height 29
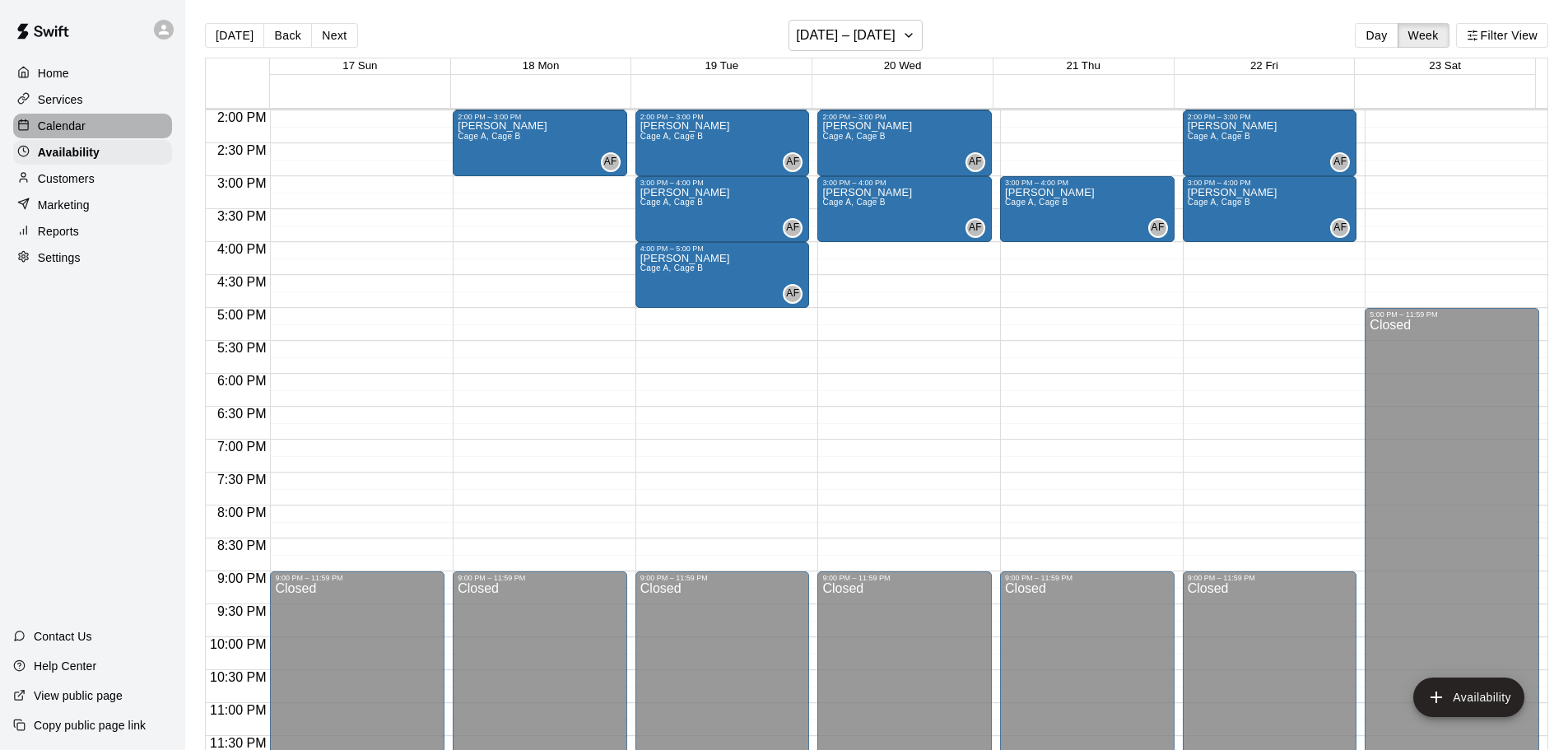
click at [65, 130] on p "Calendar" at bounding box center [61, 126] width 48 height 17
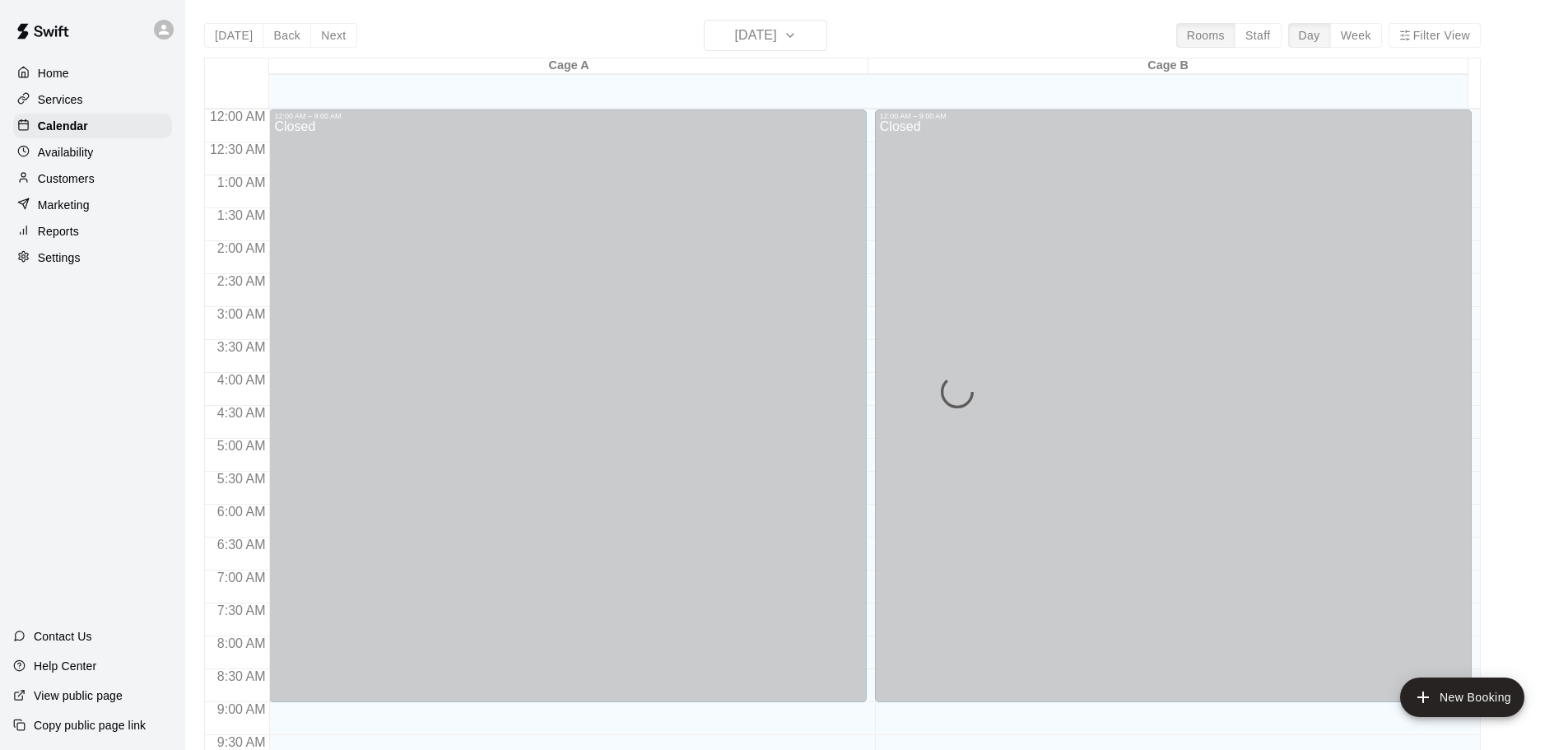
scroll to position [872, 0]
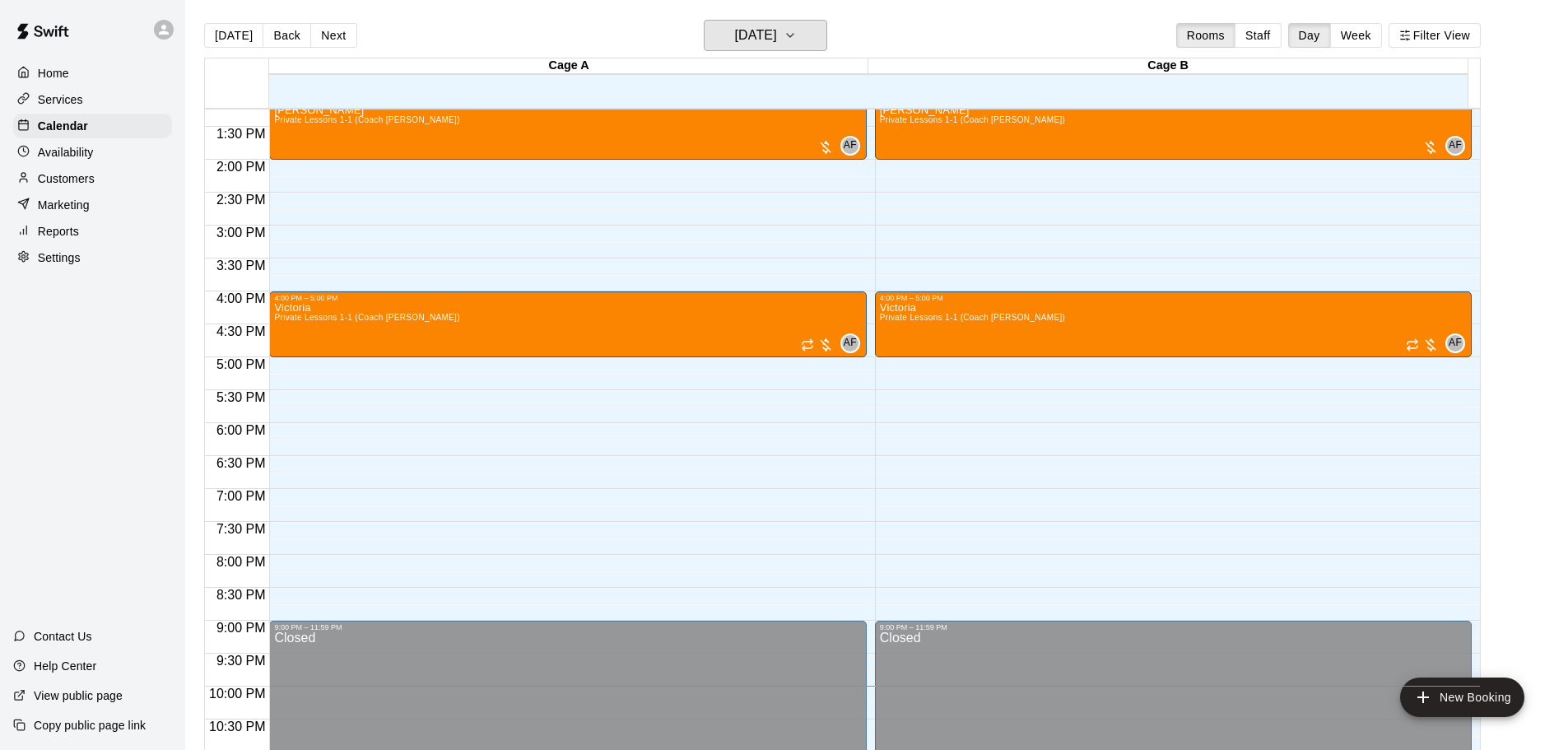
click at [777, 32] on h6 "[DATE]" at bounding box center [756, 34] width 42 height 23
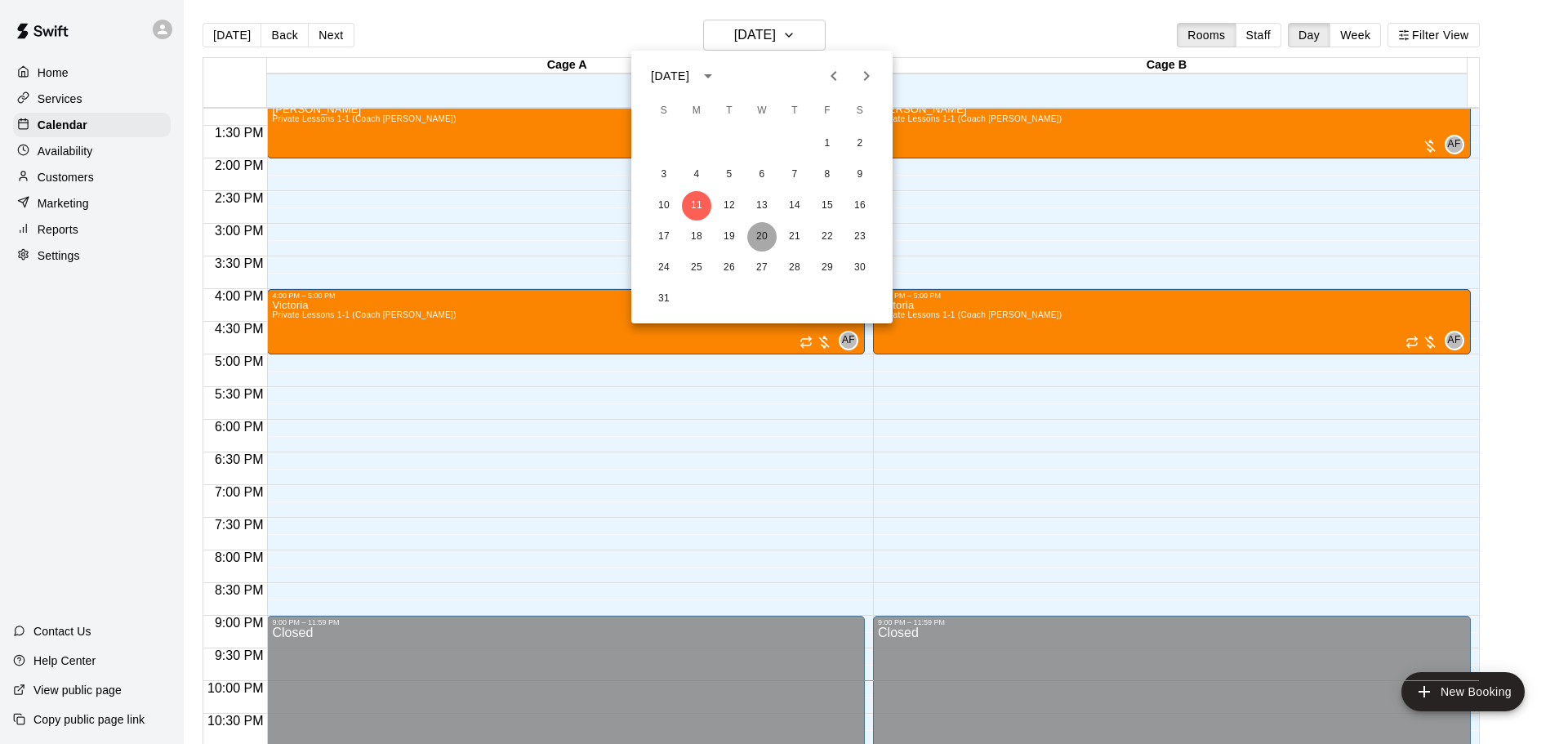
click at [764, 236] on button "20" at bounding box center [762, 236] width 29 height 29
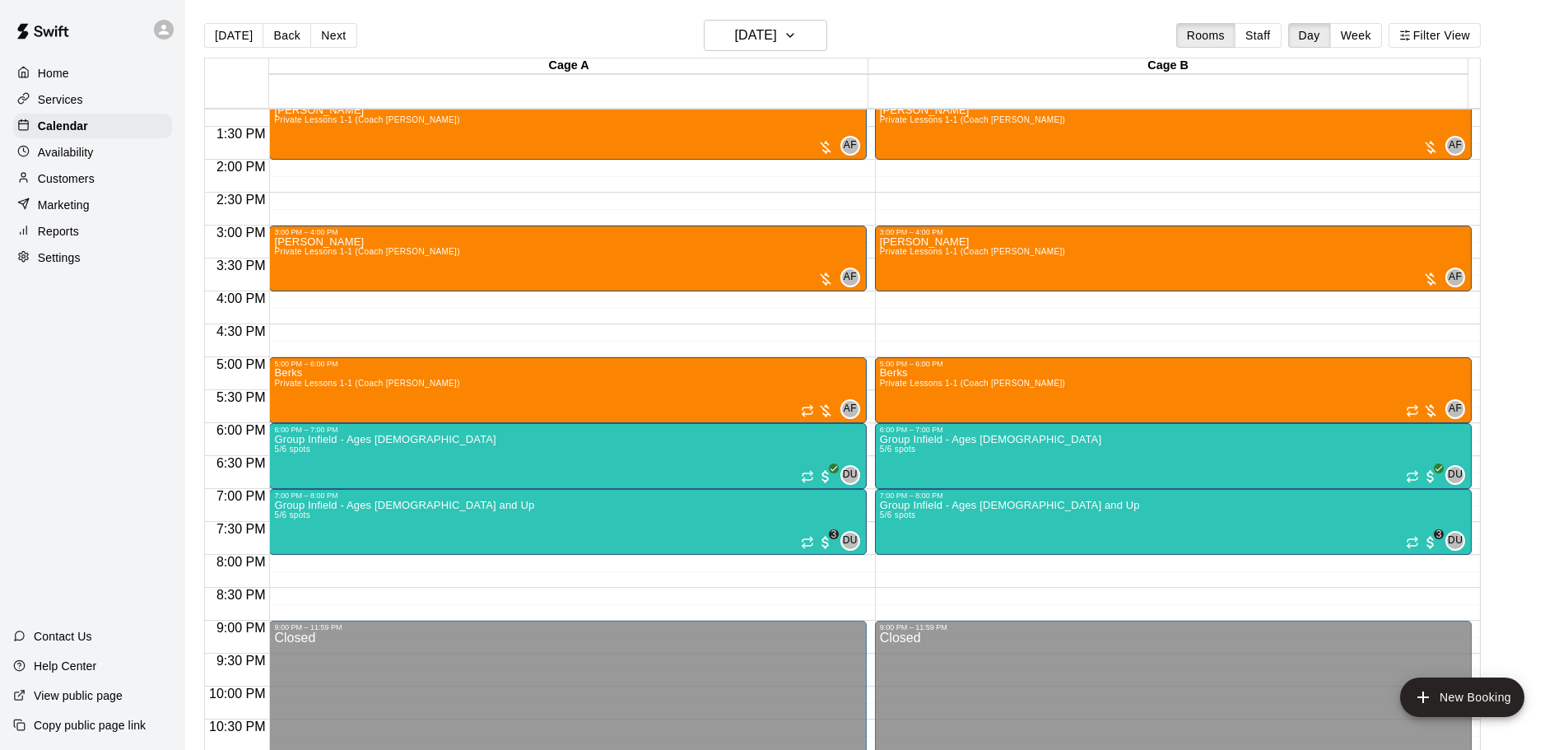
click at [79, 156] on p "Availability" at bounding box center [65, 153] width 56 height 17
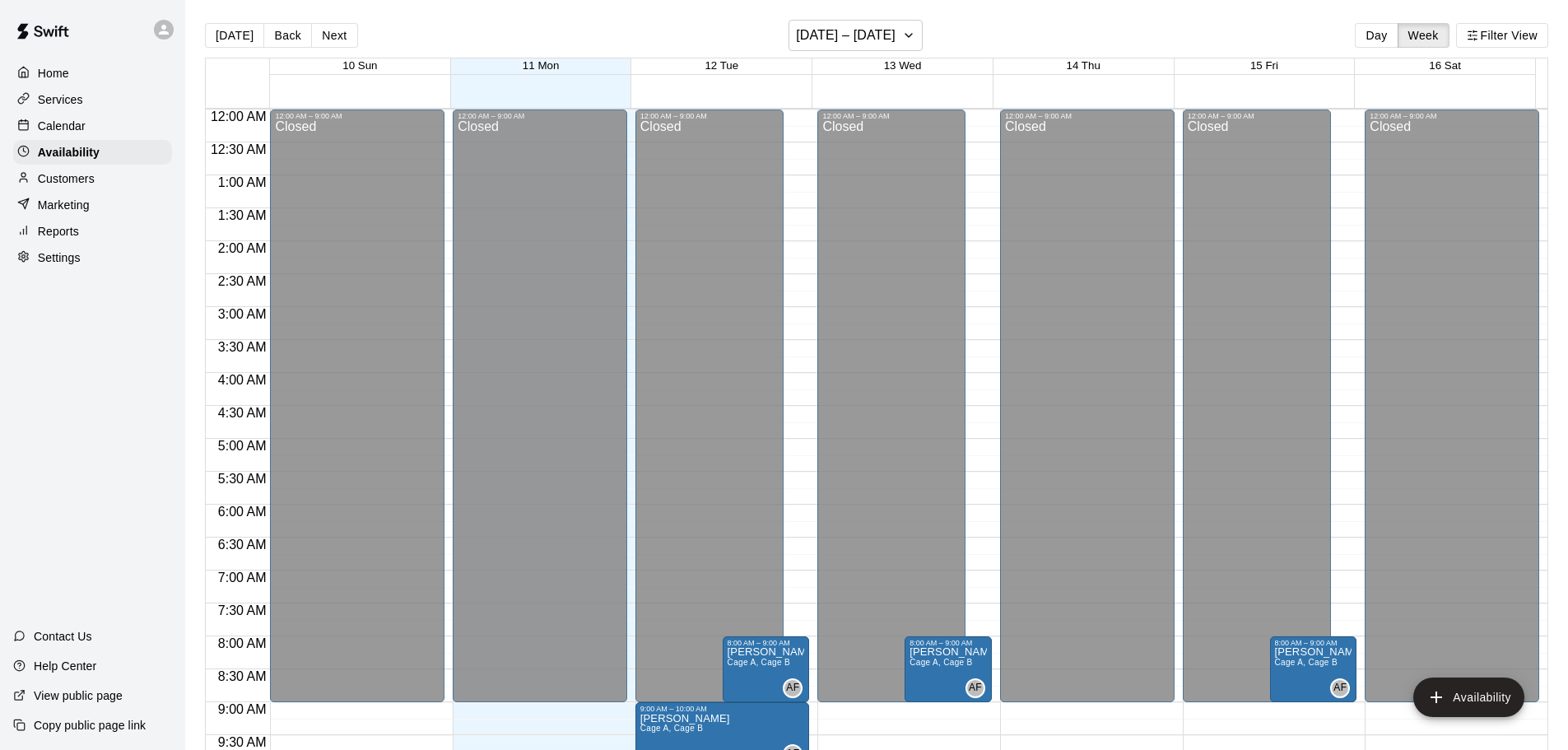
scroll to position [922, 0]
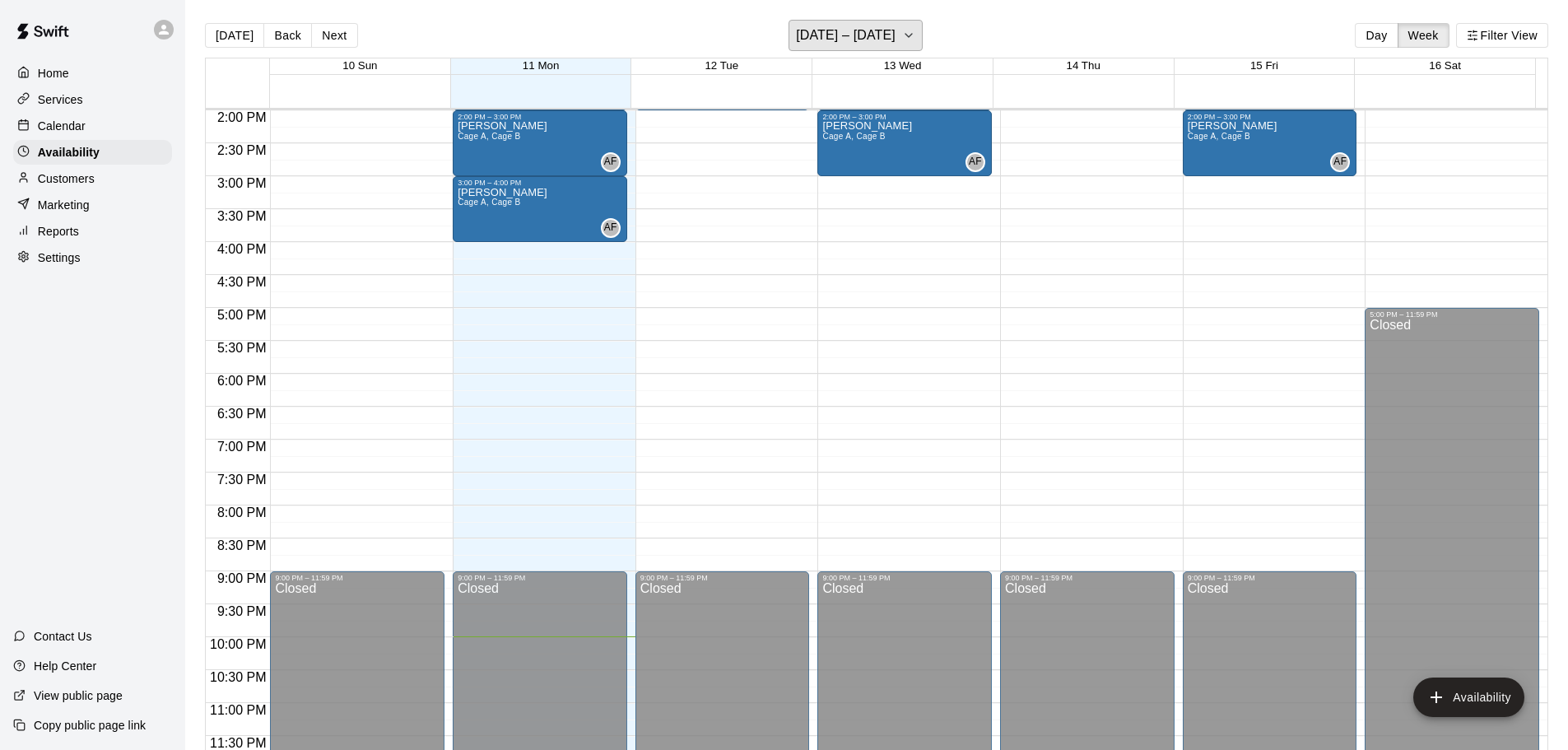
click at [861, 39] on h6 "[DATE] – [DATE]" at bounding box center [846, 34] width 100 height 23
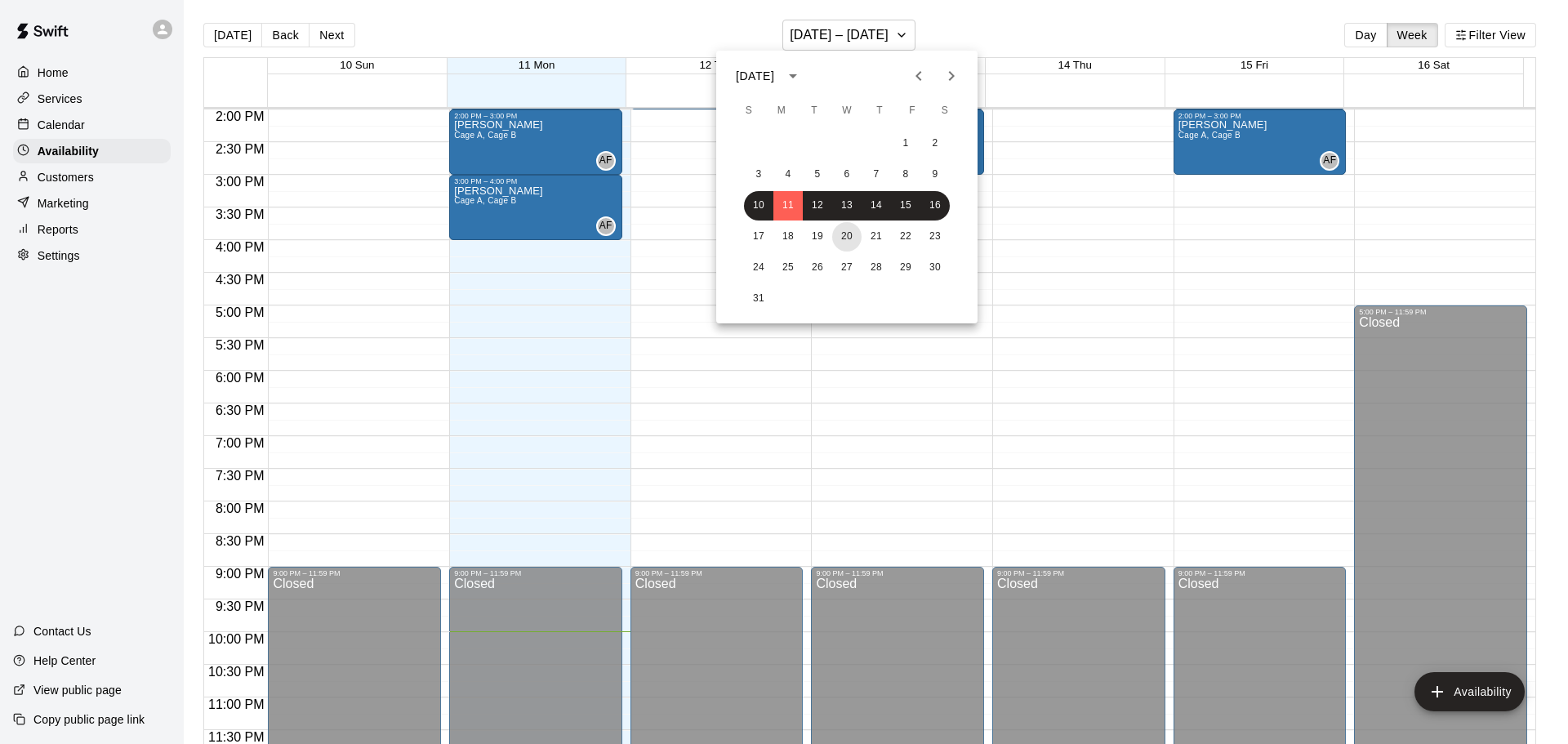
click at [848, 240] on button "20" at bounding box center [846, 236] width 29 height 29
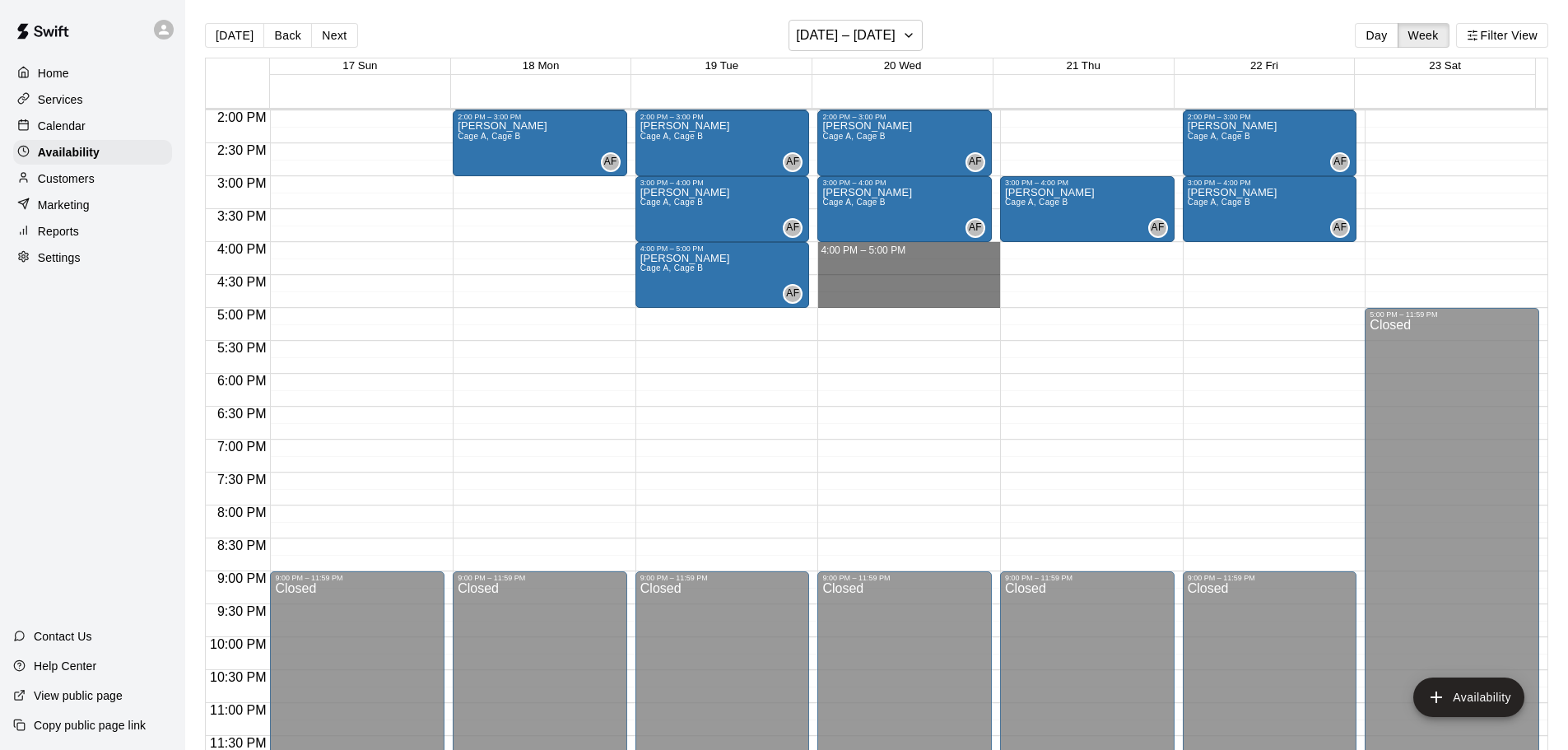
drag, startPoint x: 832, startPoint y: 247, endPoint x: 840, endPoint y: 297, distance: 50.6
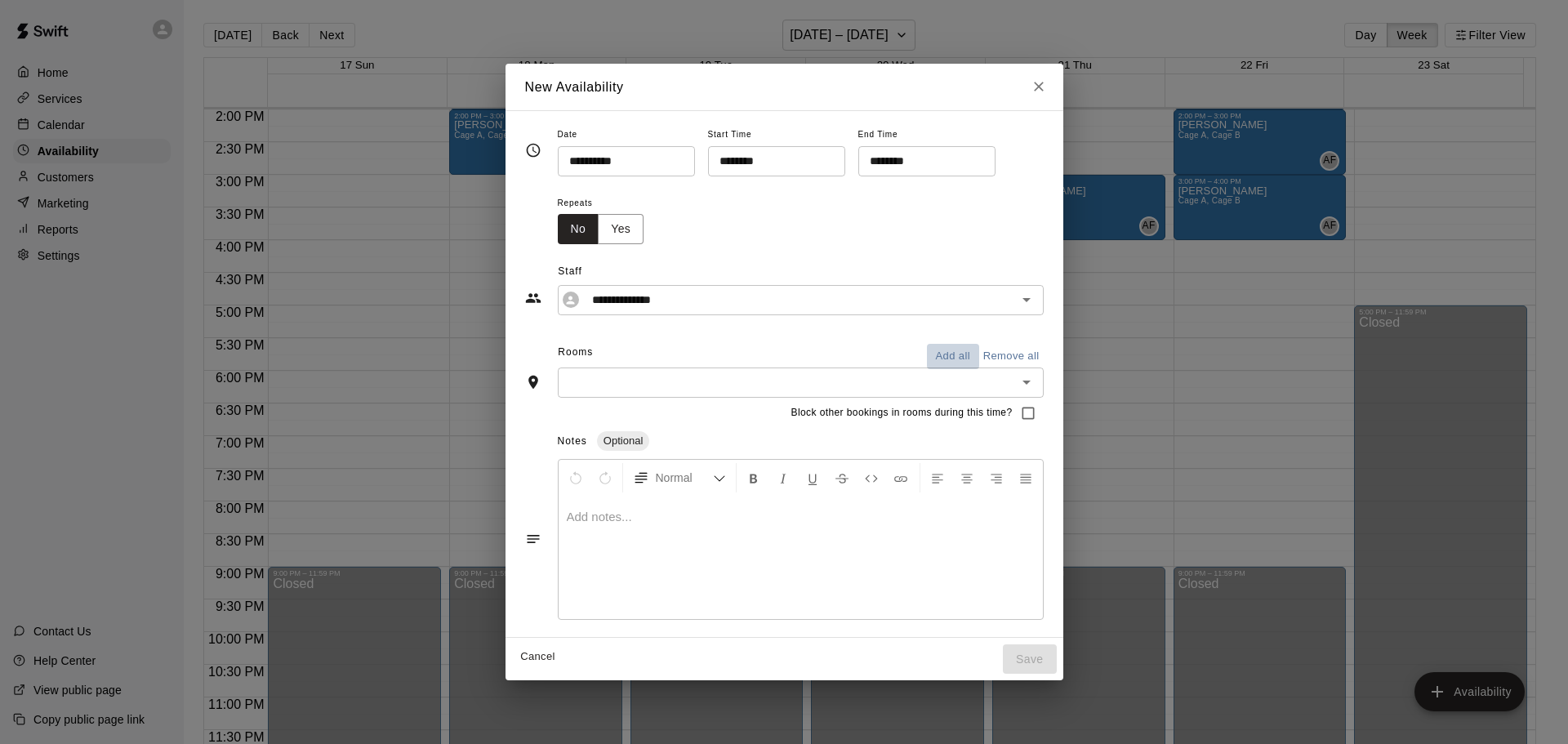
click at [953, 355] on button "Add all" at bounding box center [953, 356] width 52 height 25
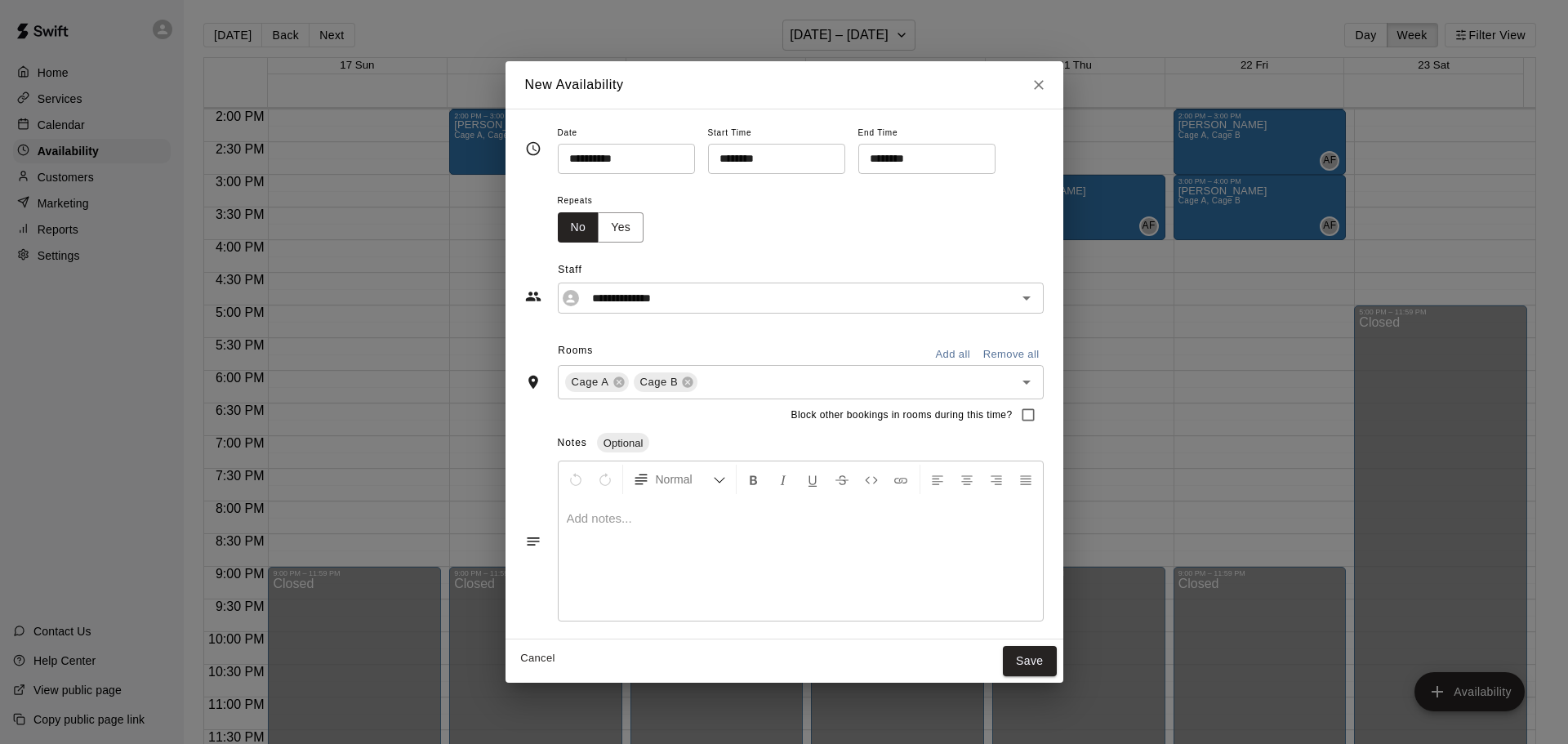
click at [1037, 662] on button "Save" at bounding box center [1030, 661] width 54 height 30
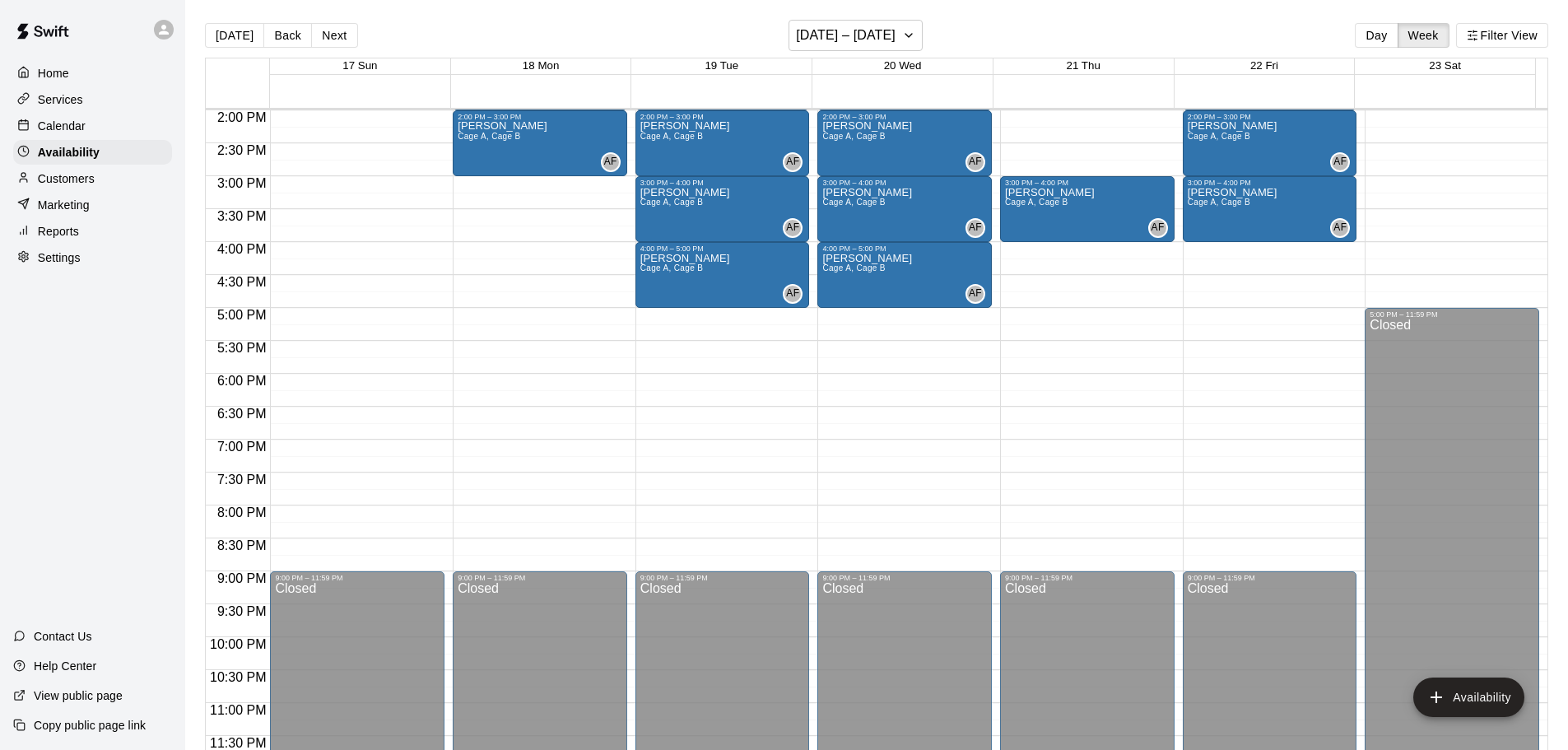
click at [38, 129] on p "Calendar" at bounding box center [61, 126] width 48 height 17
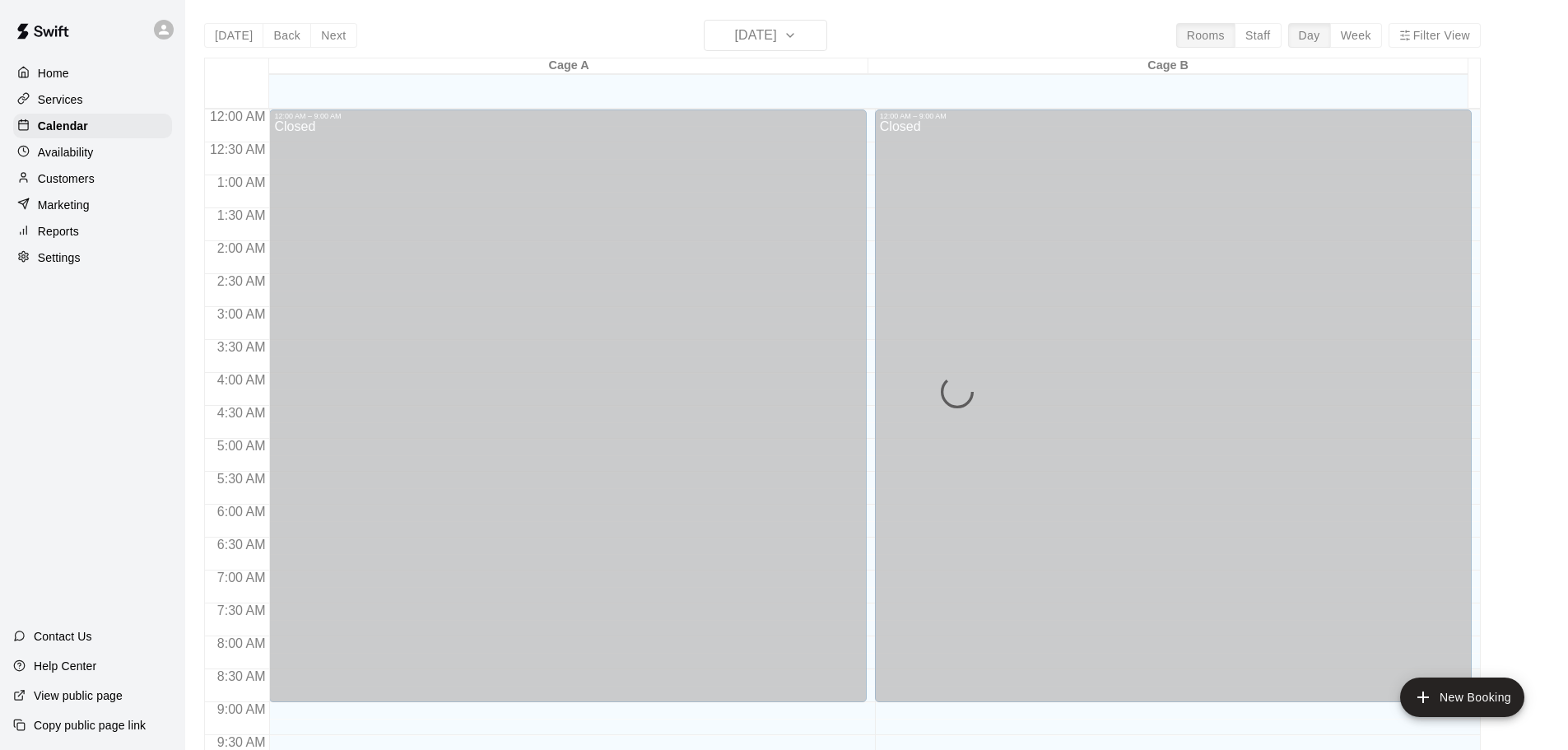
scroll to position [872, 0]
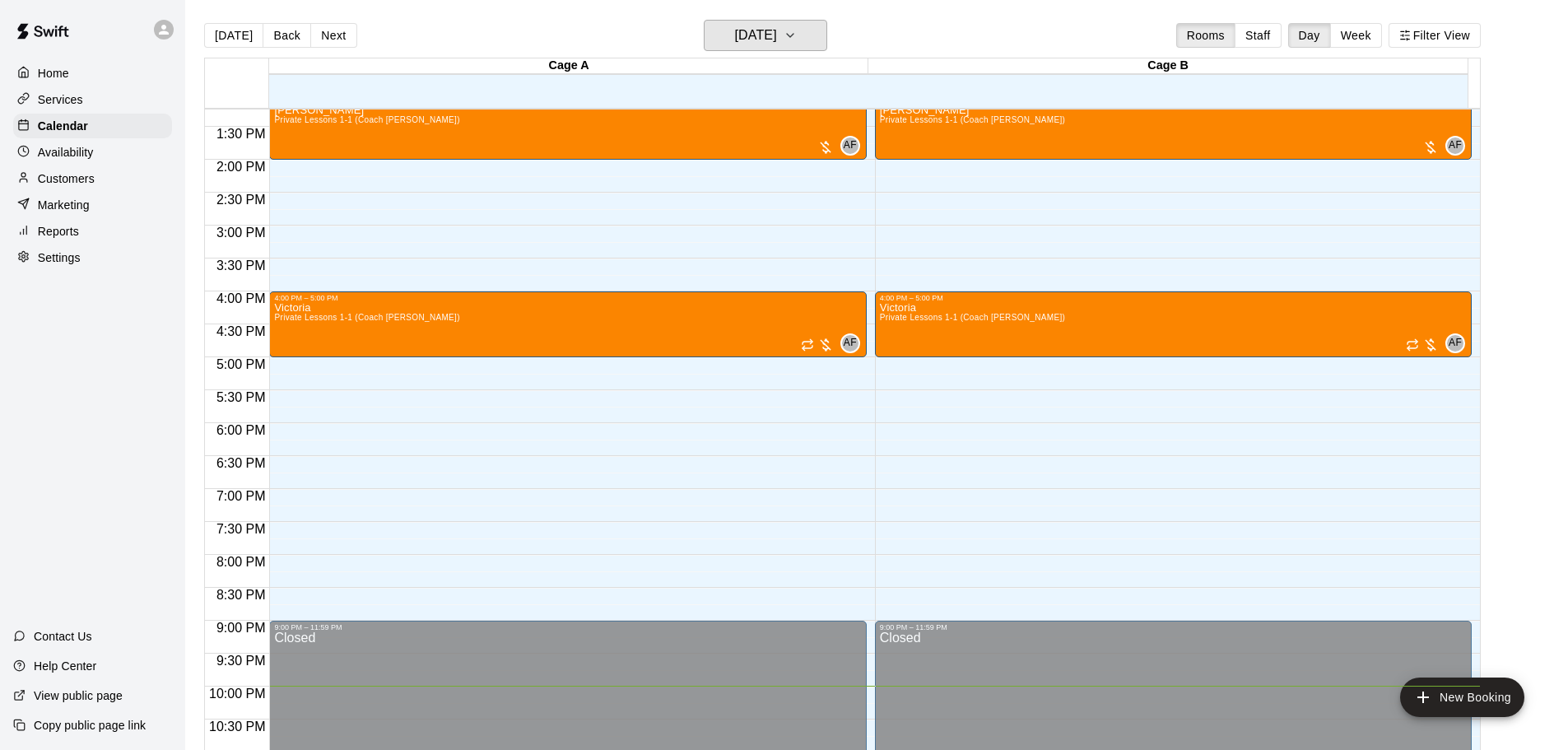
click at [768, 34] on h6 "[DATE]" at bounding box center [756, 34] width 42 height 23
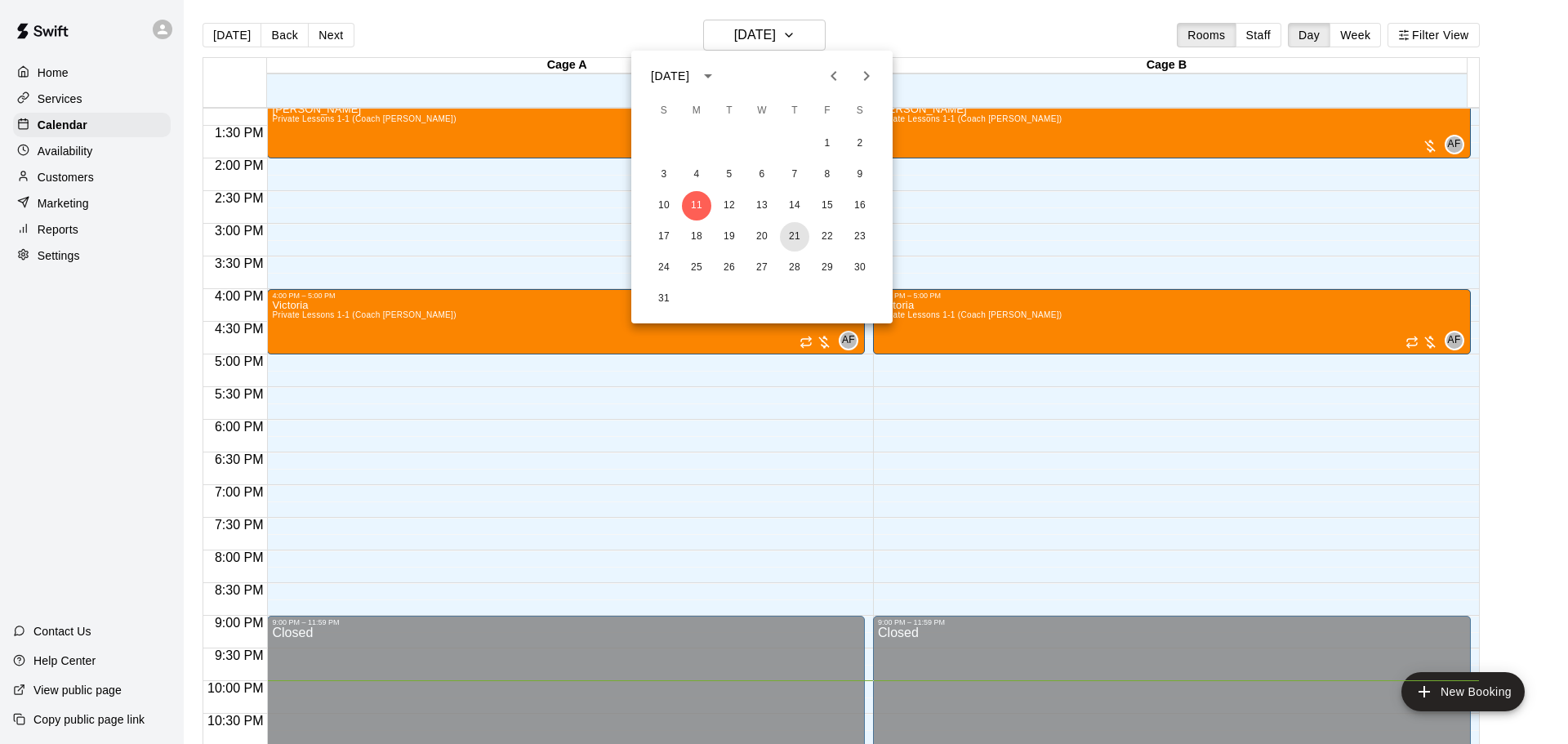
click at [786, 234] on button "21" at bounding box center [794, 236] width 29 height 29
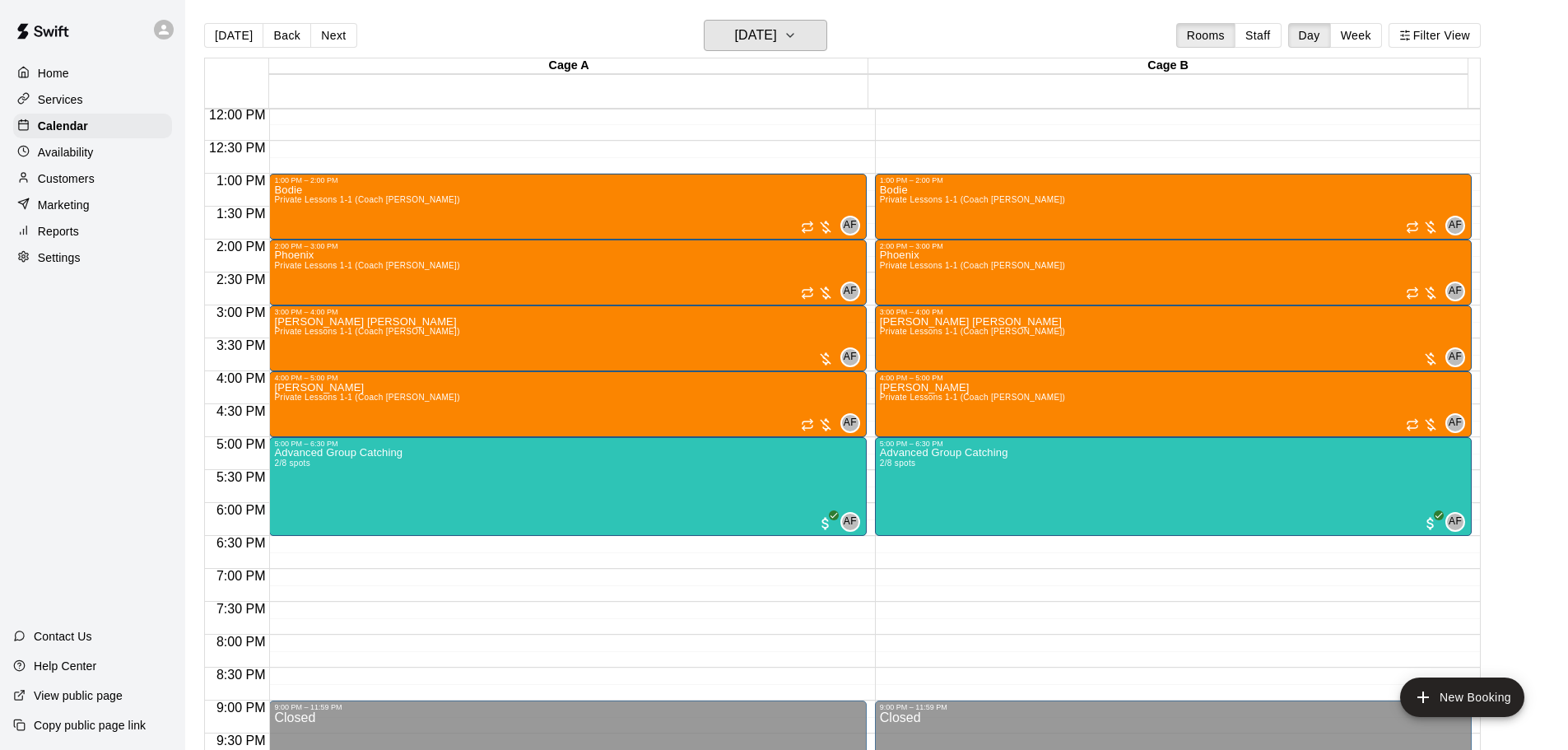
scroll to position [791, 0]
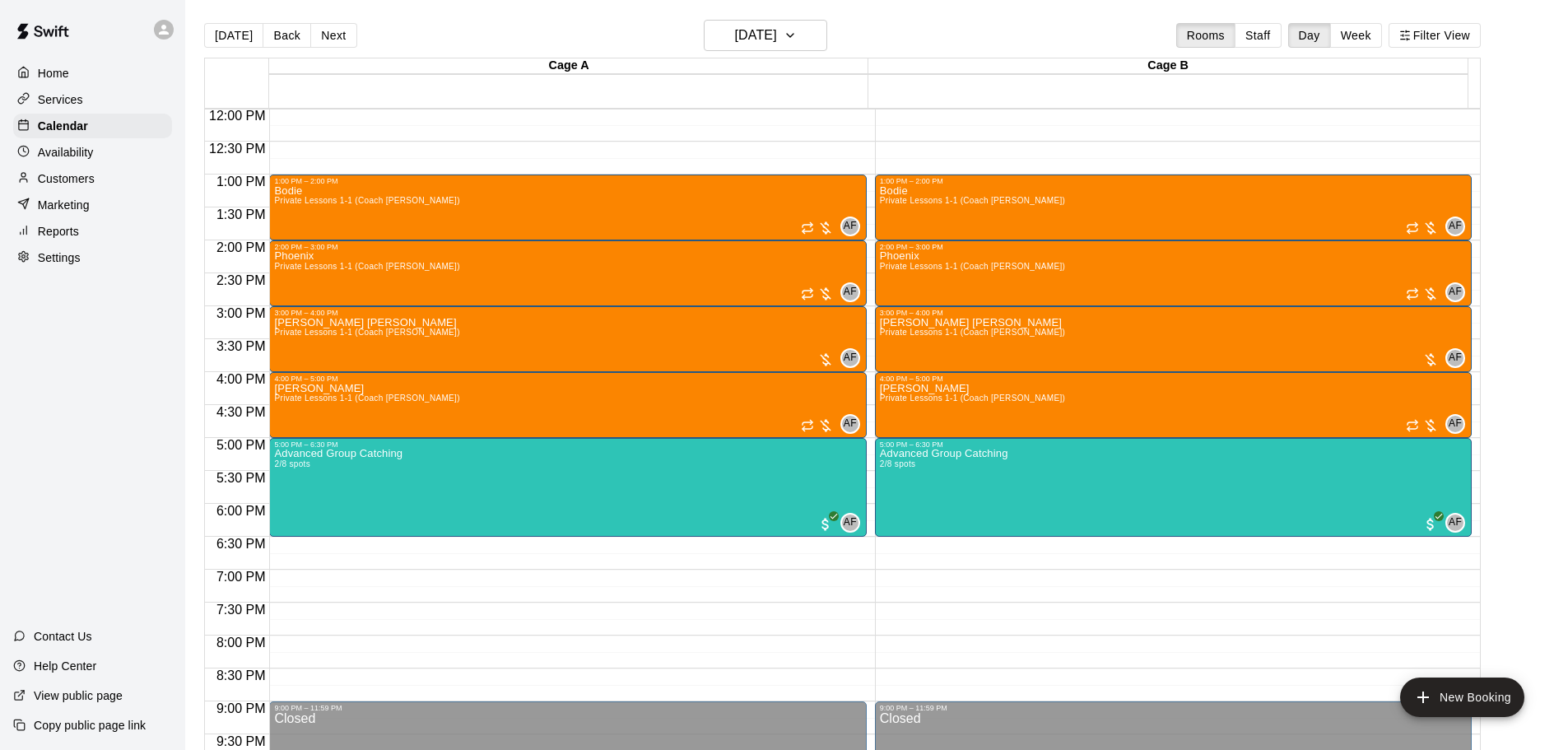
click at [755, 12] on main "[DATE] Back [DATE][DATE] Rooms Staff Day Week Filter View Cage A 21 Thu Cage B …" at bounding box center [877, 388] width 1383 height 776
click at [755, 23] on button "[DATE]" at bounding box center [765, 35] width 123 height 31
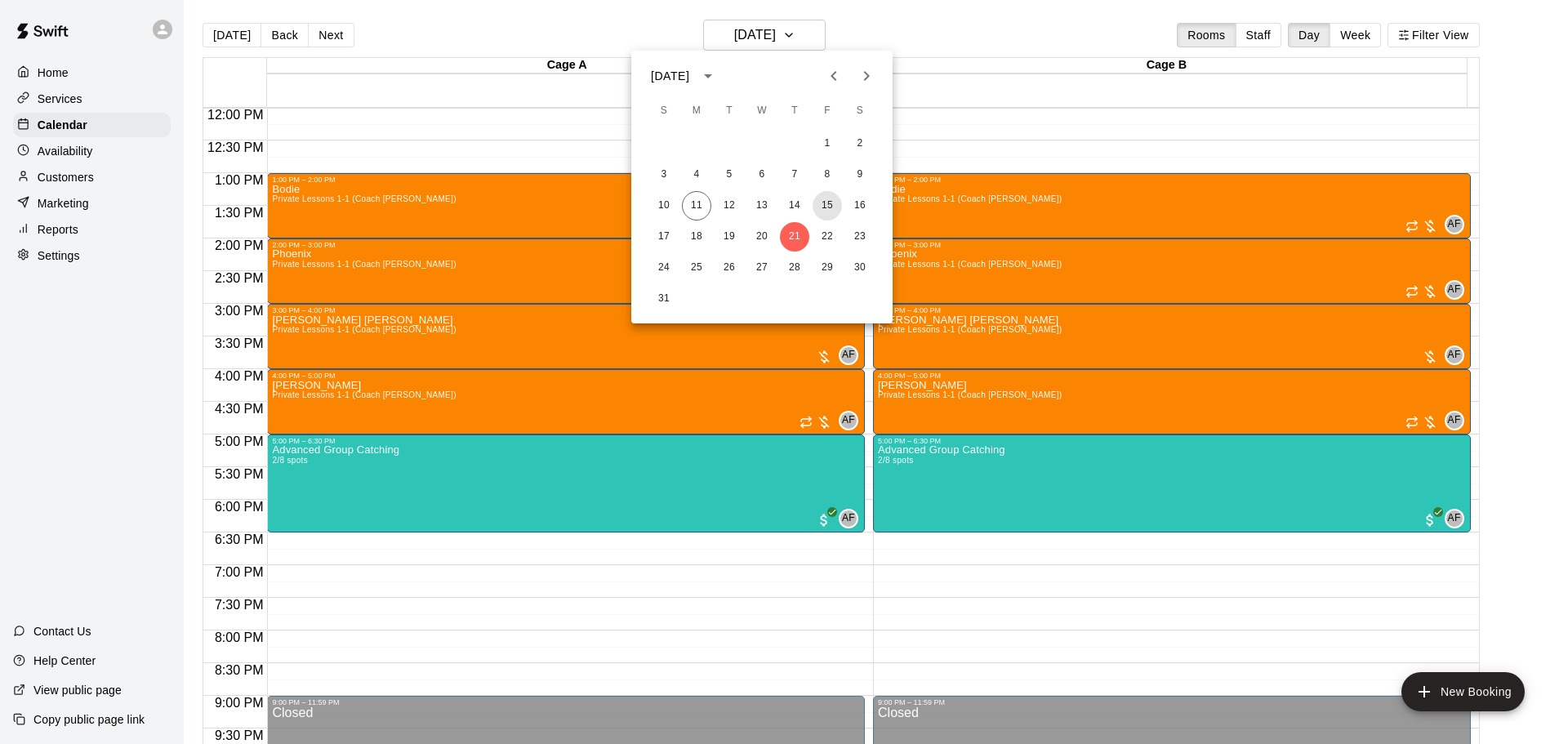
click at [818, 201] on button "15" at bounding box center [826, 206] width 29 height 29
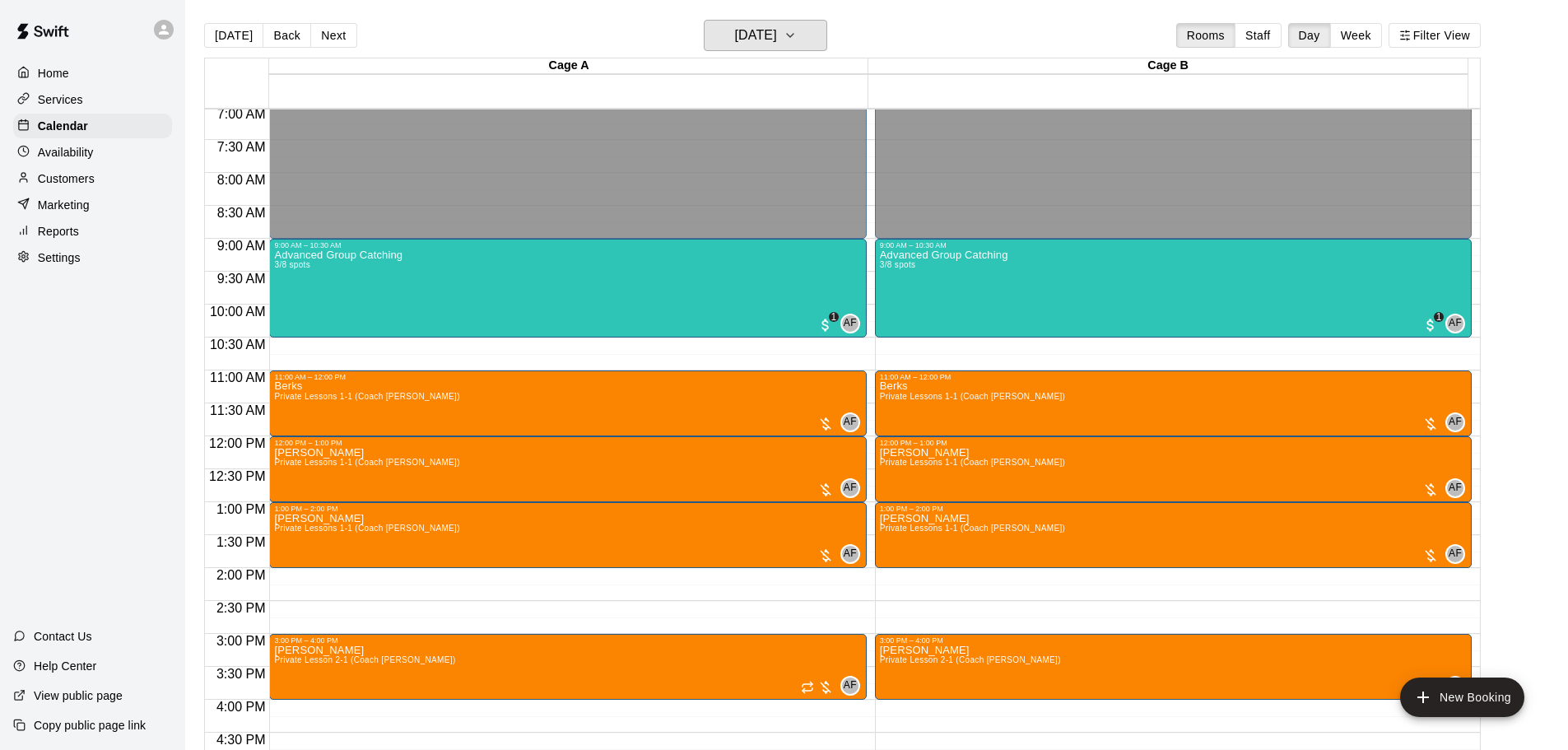
scroll to position [462, 0]
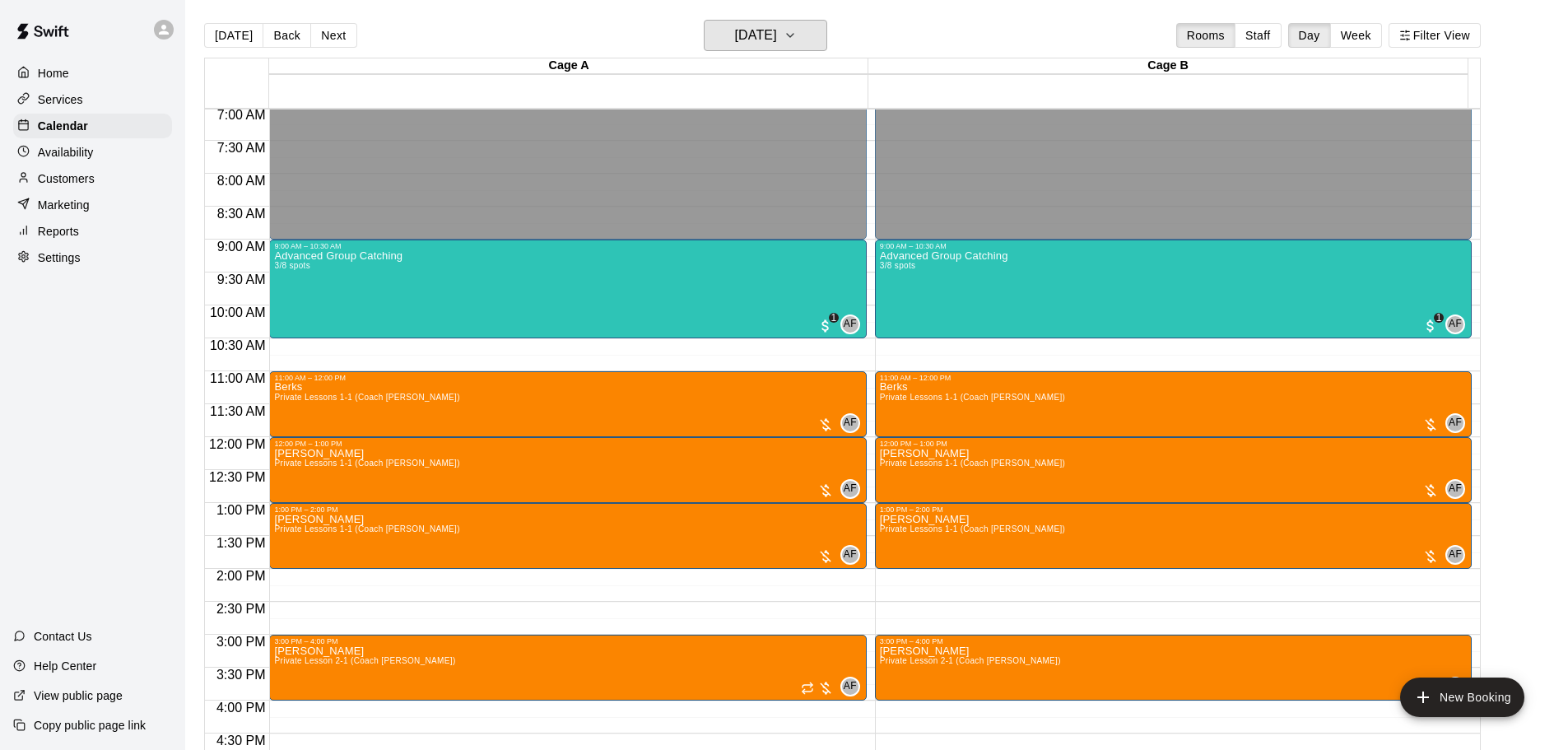
click at [793, 22] on button "[DATE]" at bounding box center [765, 35] width 123 height 31
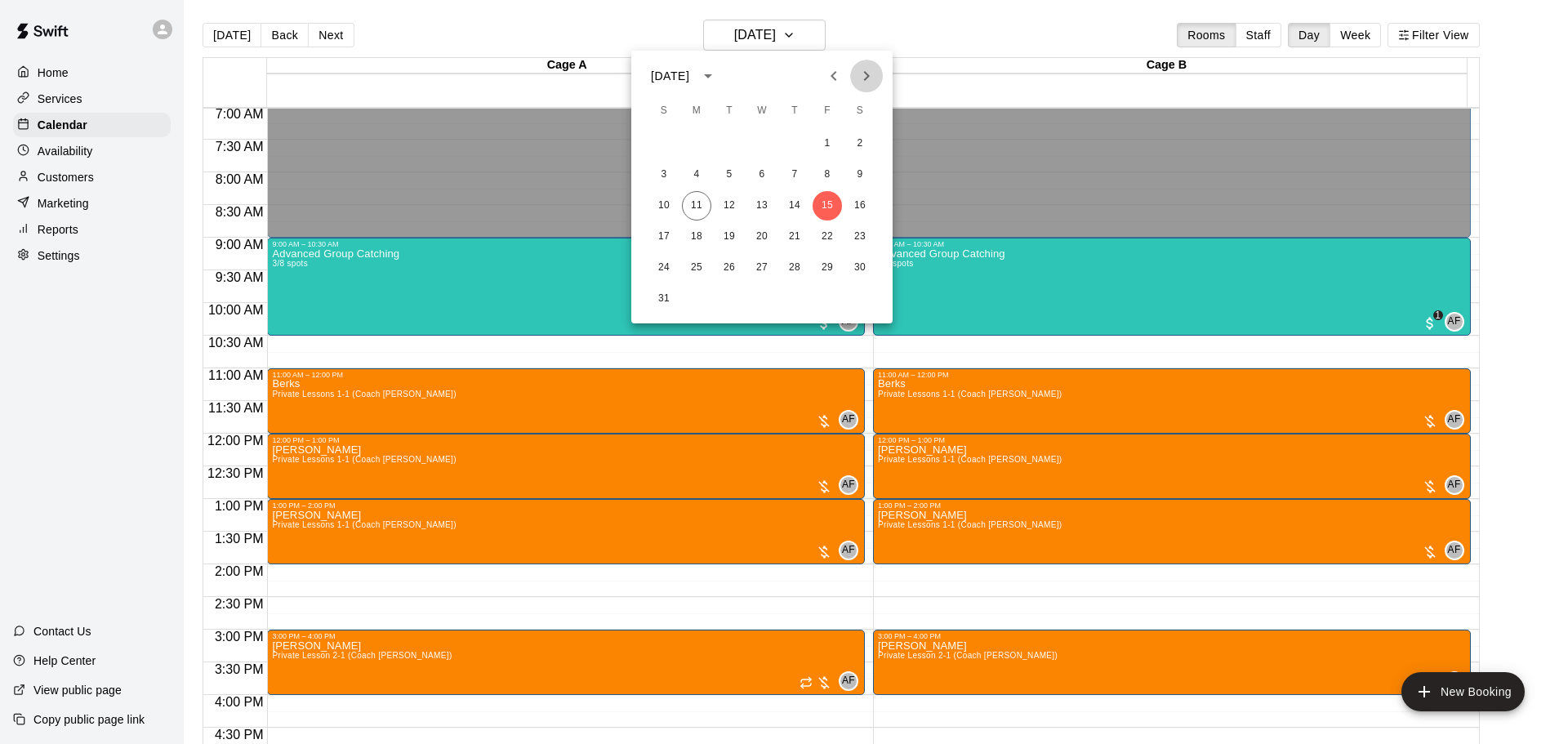
click at [869, 73] on icon "Next month" at bounding box center [866, 76] width 20 height 20
click at [826, 141] on button "5" at bounding box center [826, 143] width 29 height 29
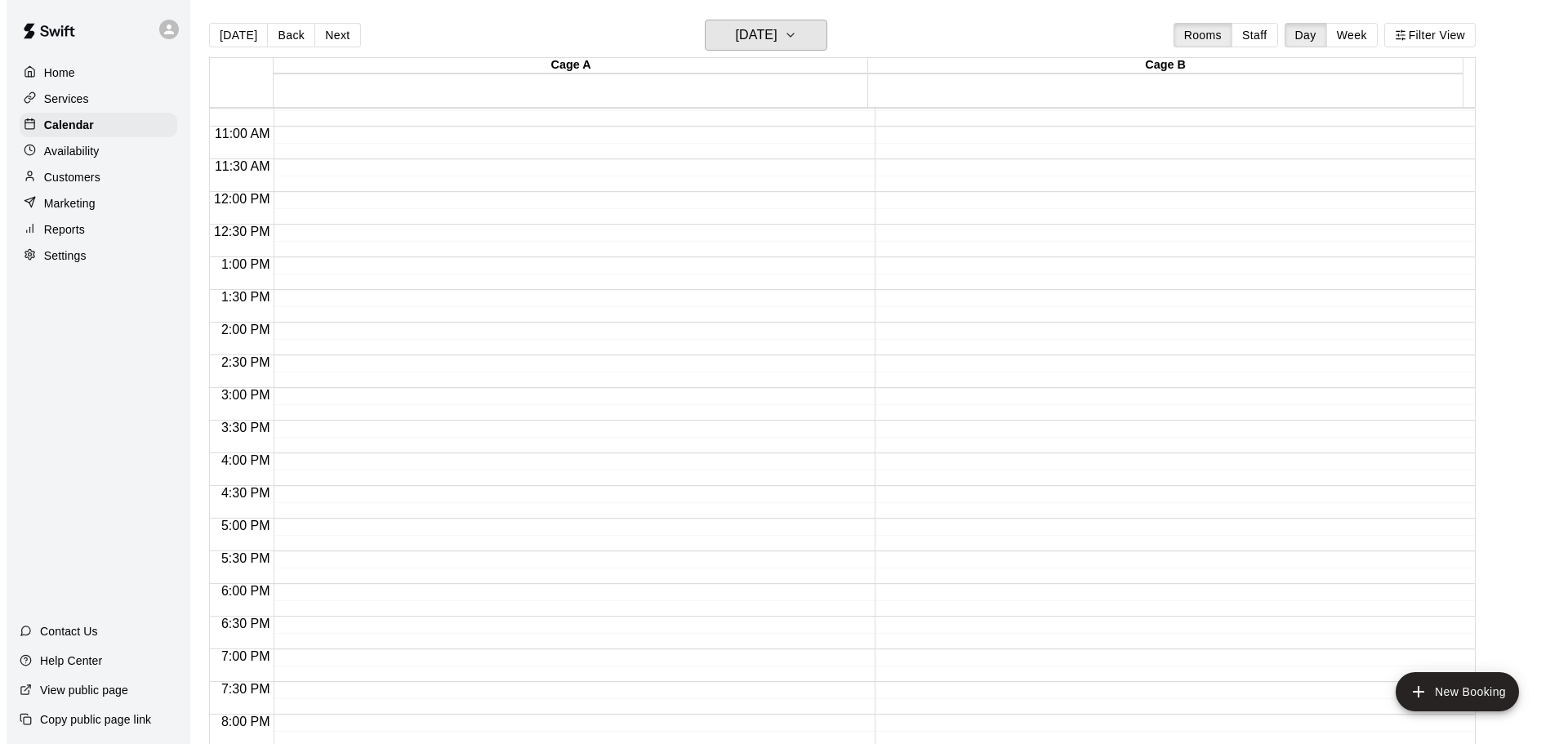
scroll to position [702, 0]
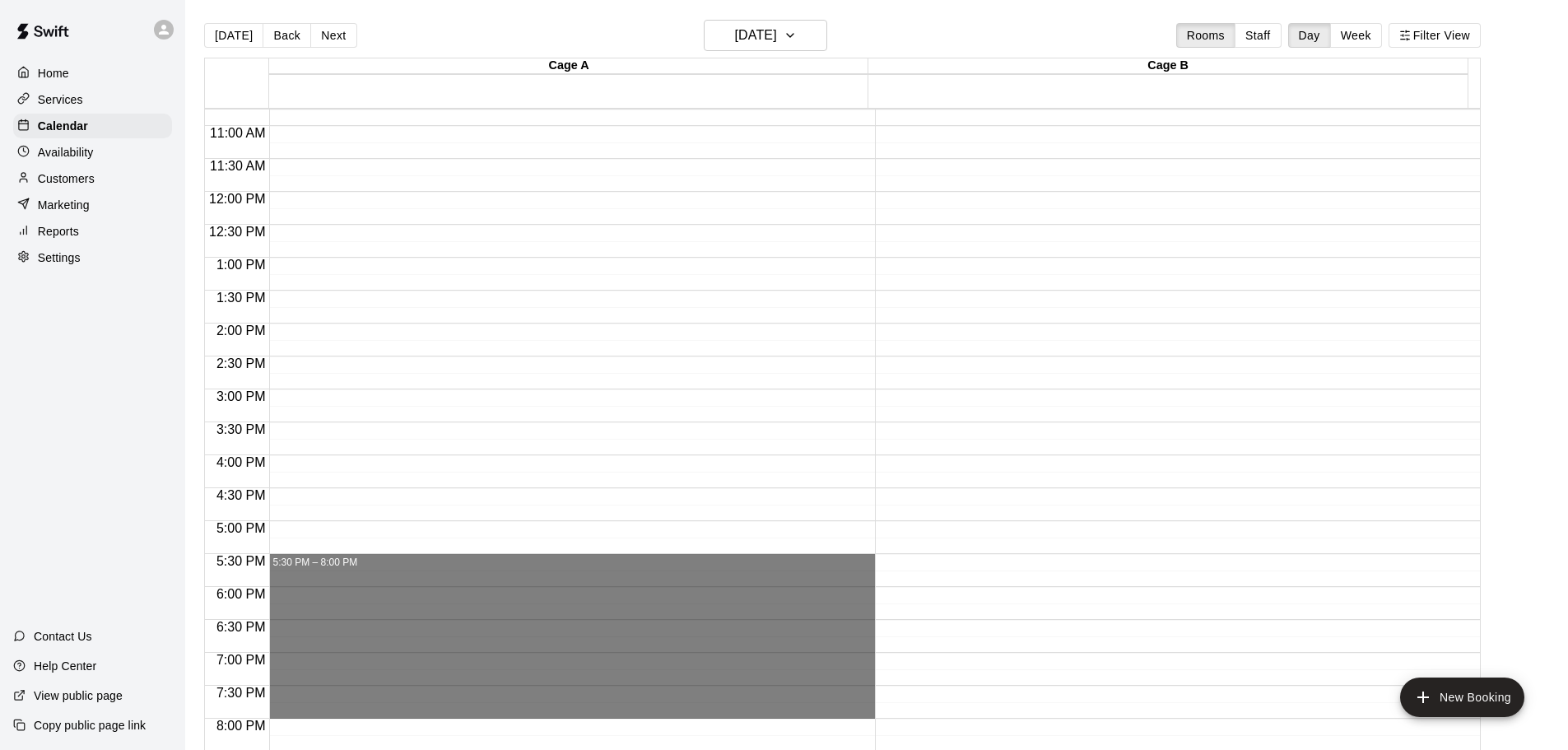
drag, startPoint x: 294, startPoint y: 560, endPoint x: 316, endPoint y: 708, distance: 149.6
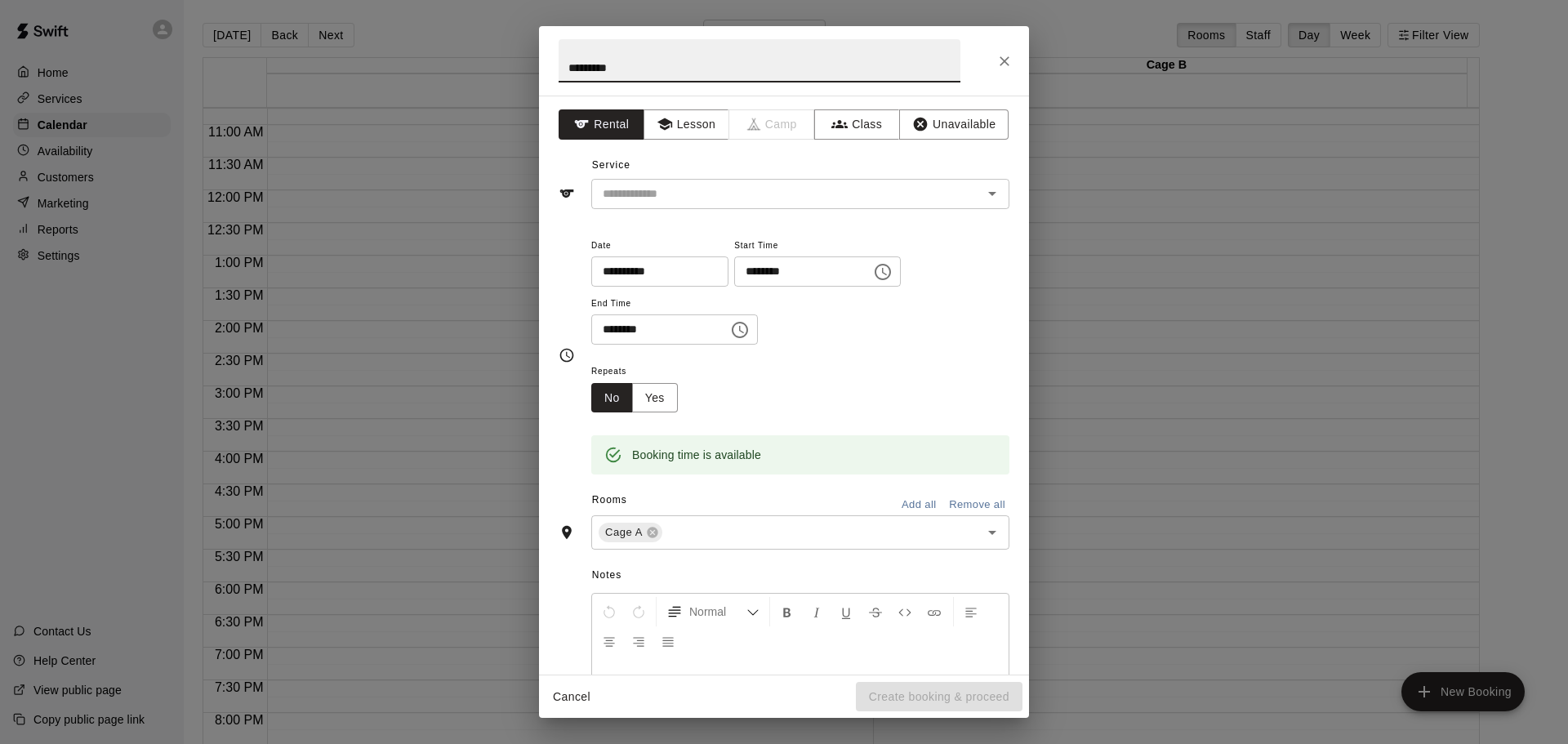
type input "********"
click at [898, 502] on button "Add all" at bounding box center [918, 505] width 52 height 25
click at [667, 396] on button "Yes" at bounding box center [654, 398] width 46 height 30
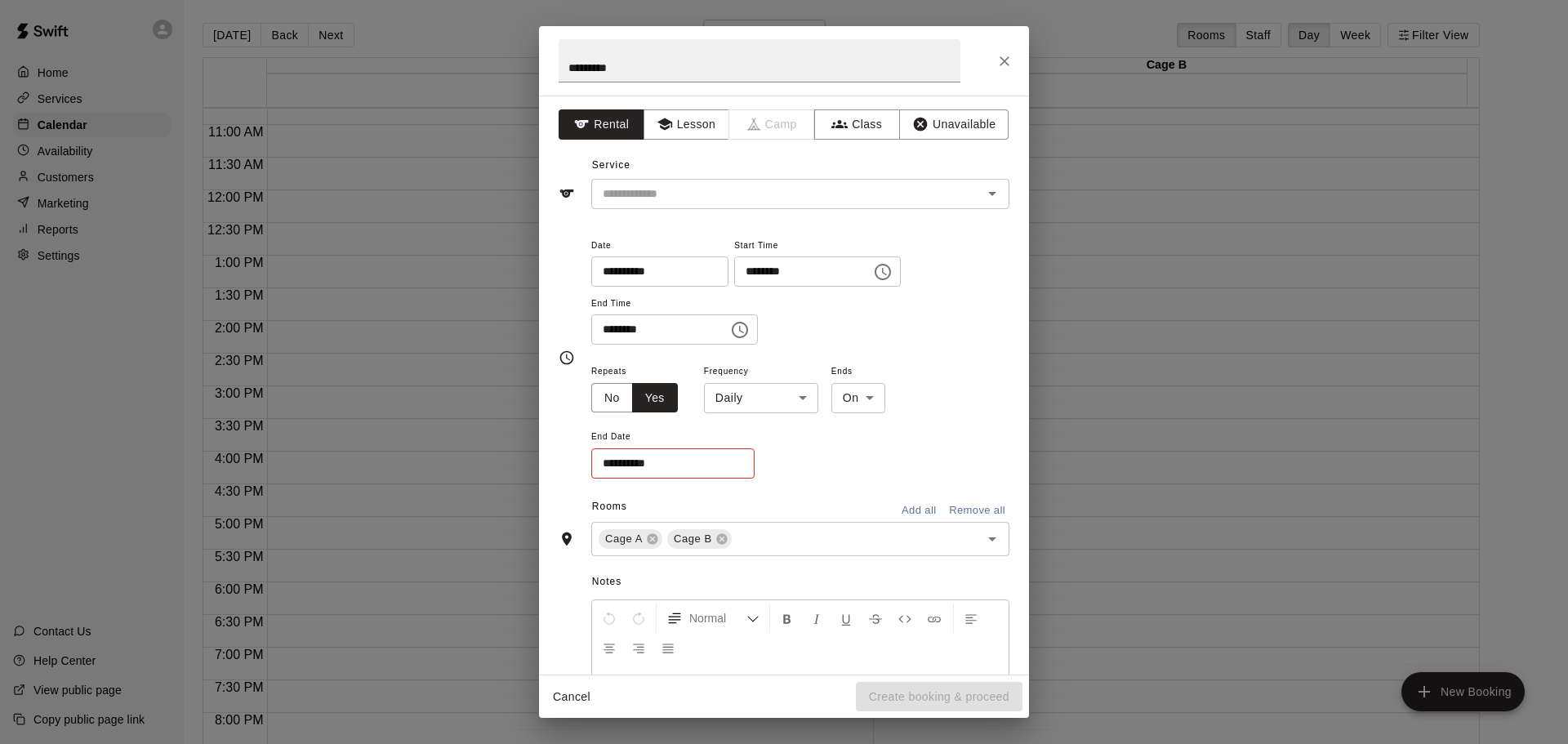
click at [793, 392] on body "**********" at bounding box center [784, 384] width 1568 height 770
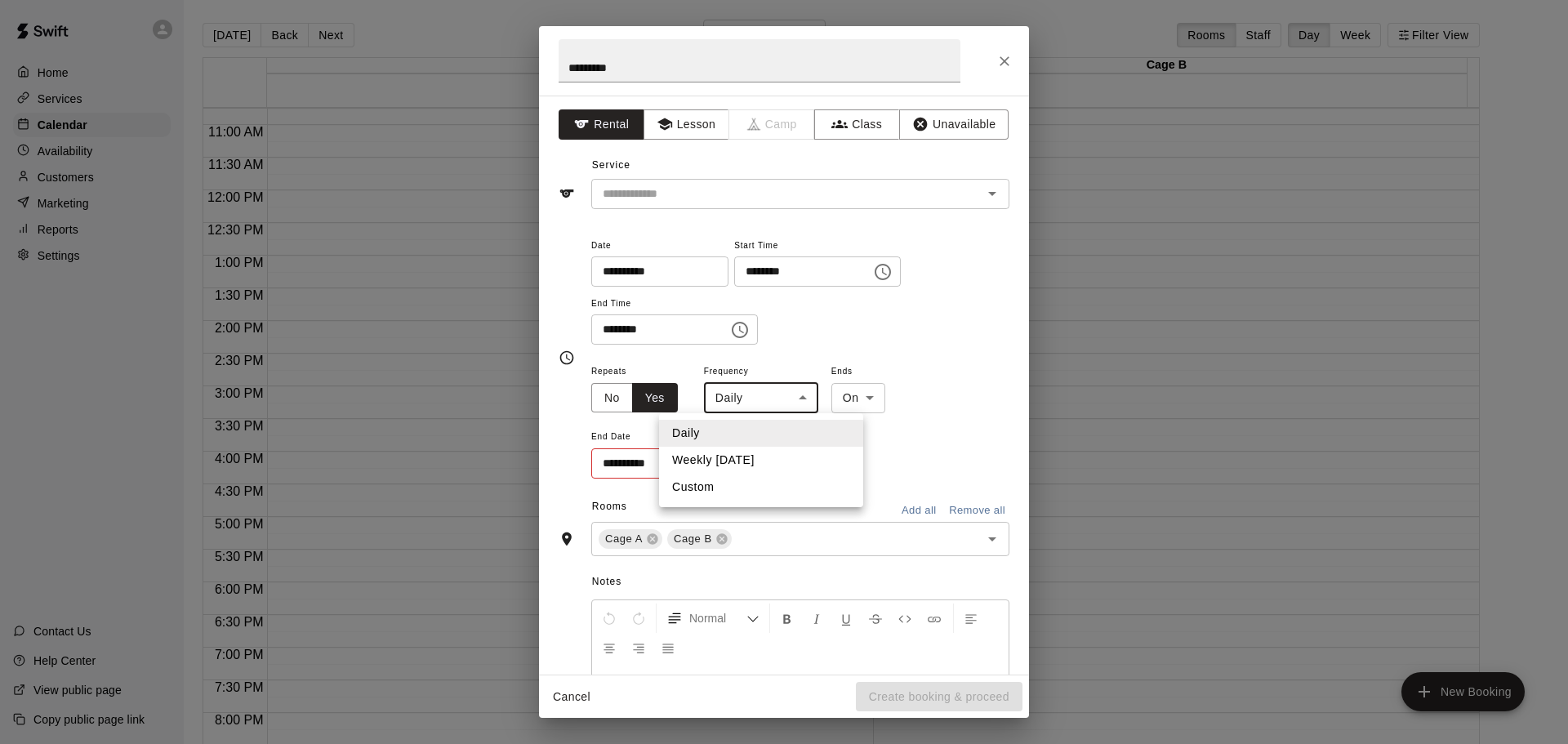
click at [734, 455] on li "Weekly [DATE]" at bounding box center [761, 460] width 204 height 27
type input "******"
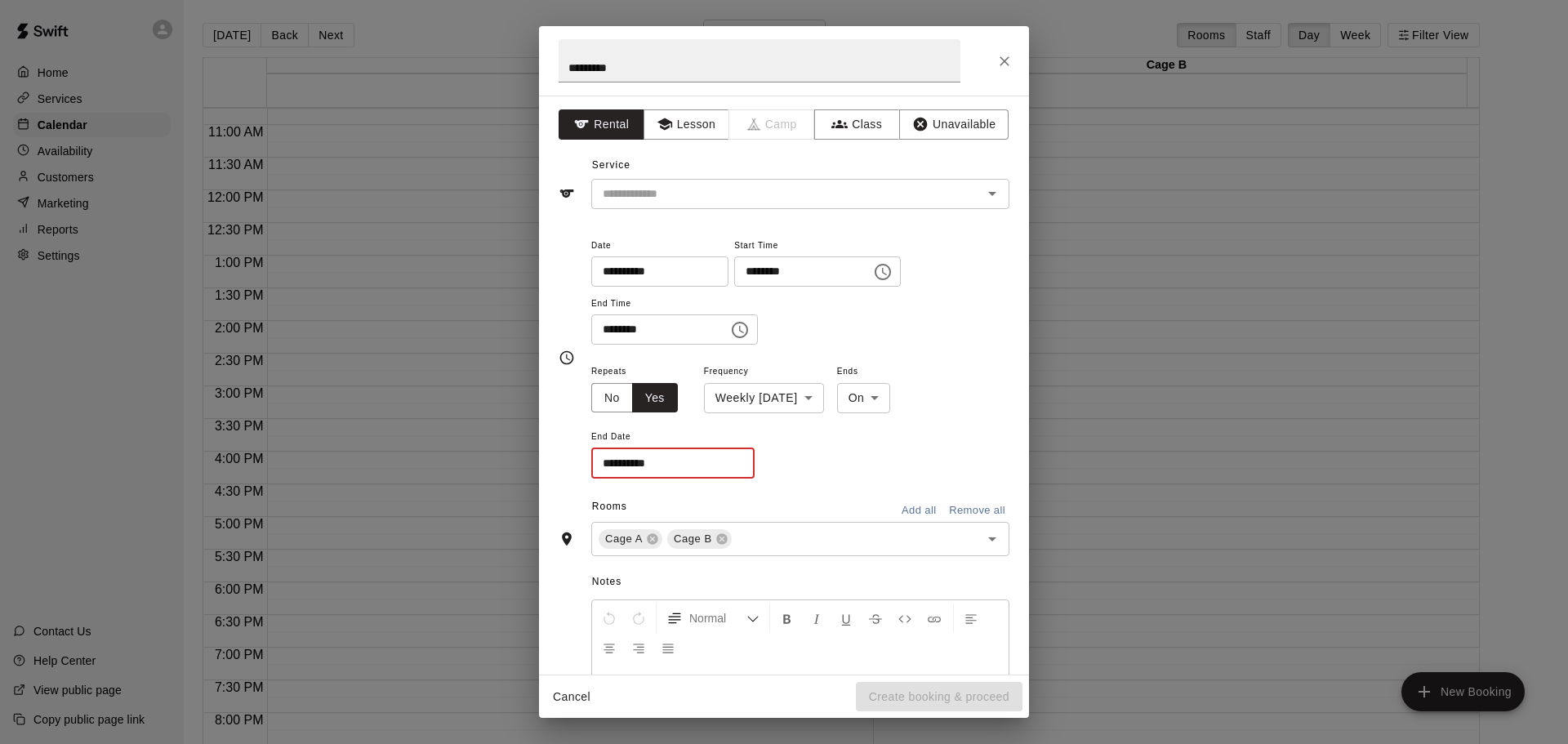
click at [729, 454] on input "**********" at bounding box center [667, 464] width 152 height 30
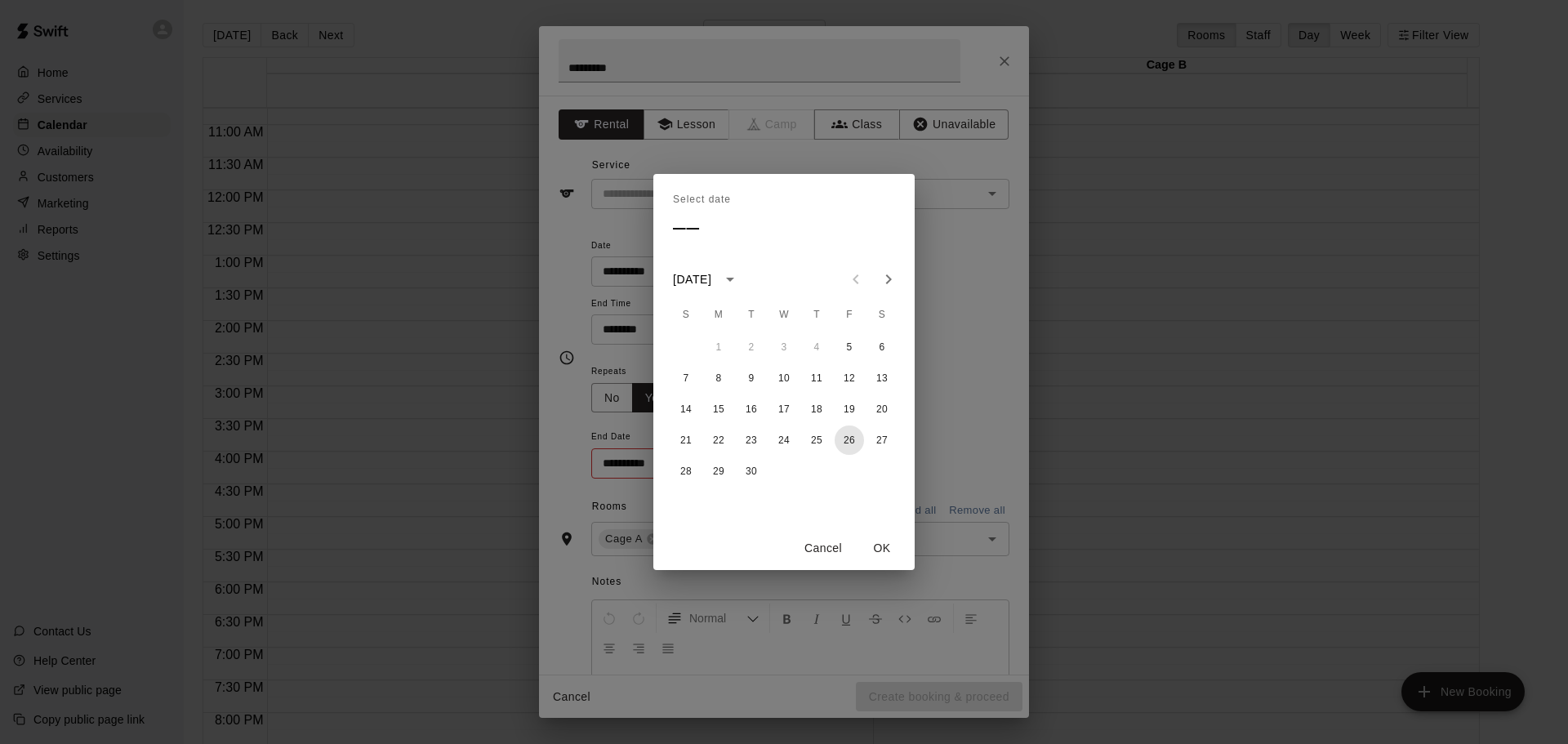
click at [848, 436] on button "26" at bounding box center [849, 439] width 29 height 29
type input "**********"
click at [987, 382] on div "Select date Fri, Sep [DATE] S M T W T F S 1 2 3 4 5 6 7 8 9 10 11 12 13 14 15 1…" at bounding box center [784, 372] width 1568 height 744
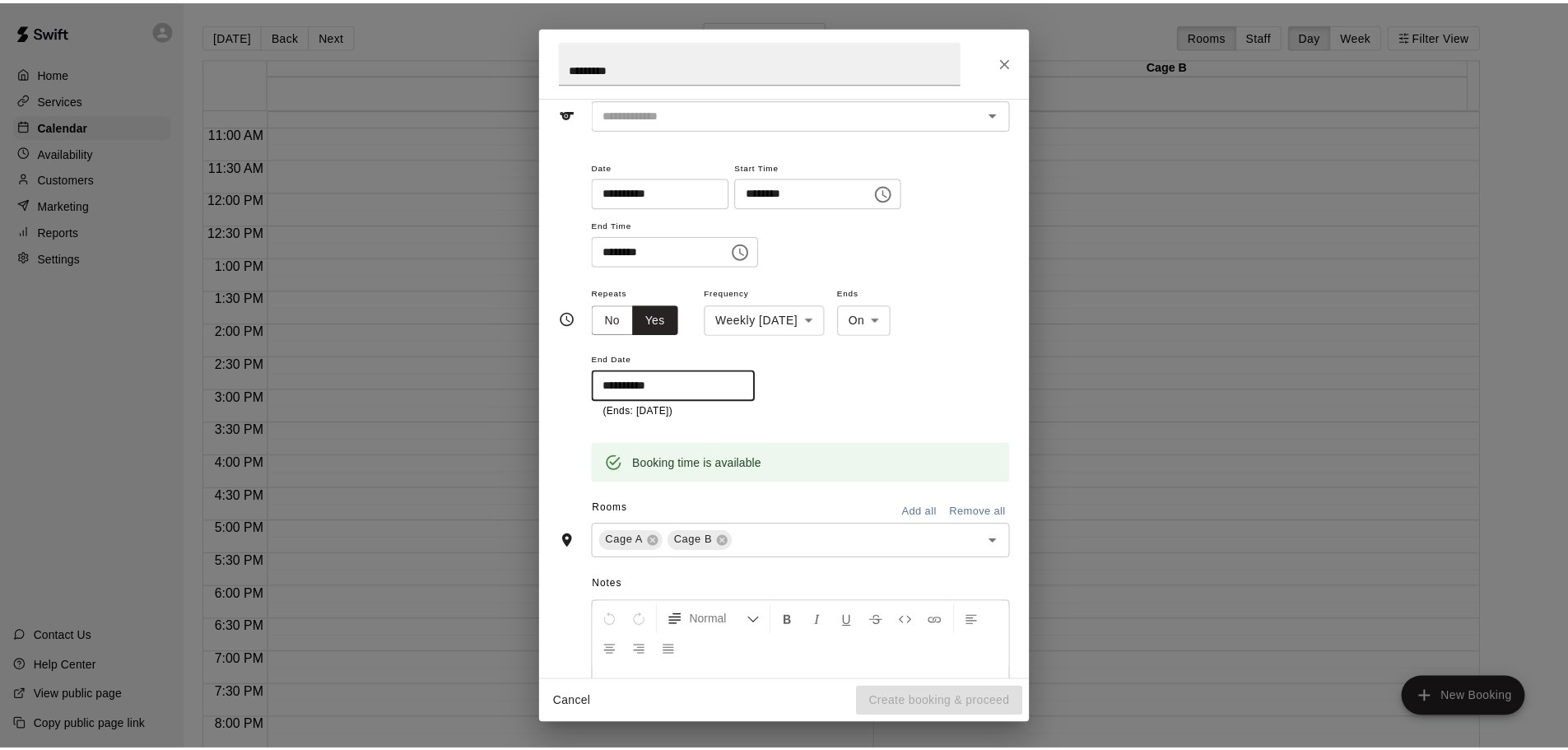
scroll to position [82, 0]
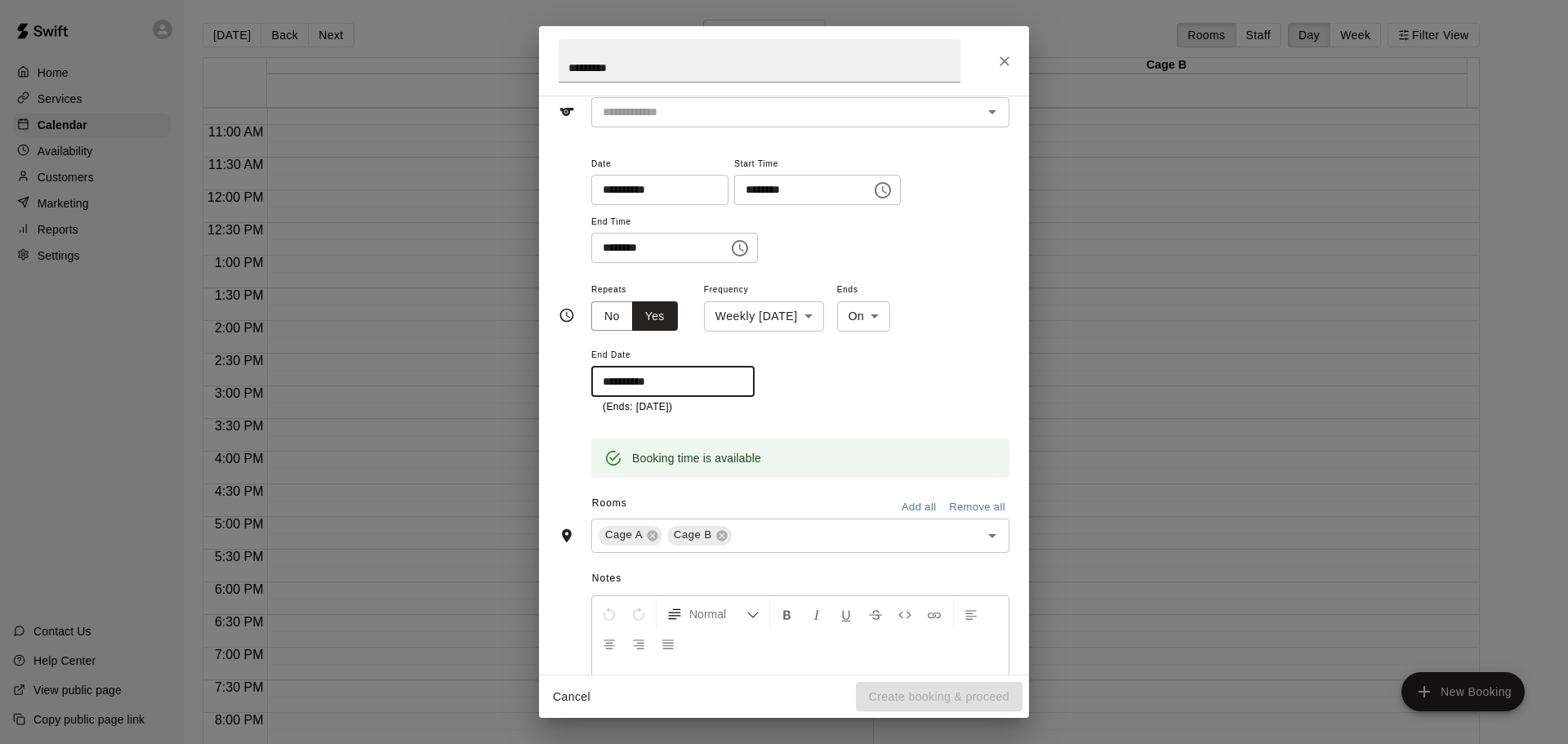
click at [667, 115] on input "text" at bounding box center [776, 112] width 360 height 21
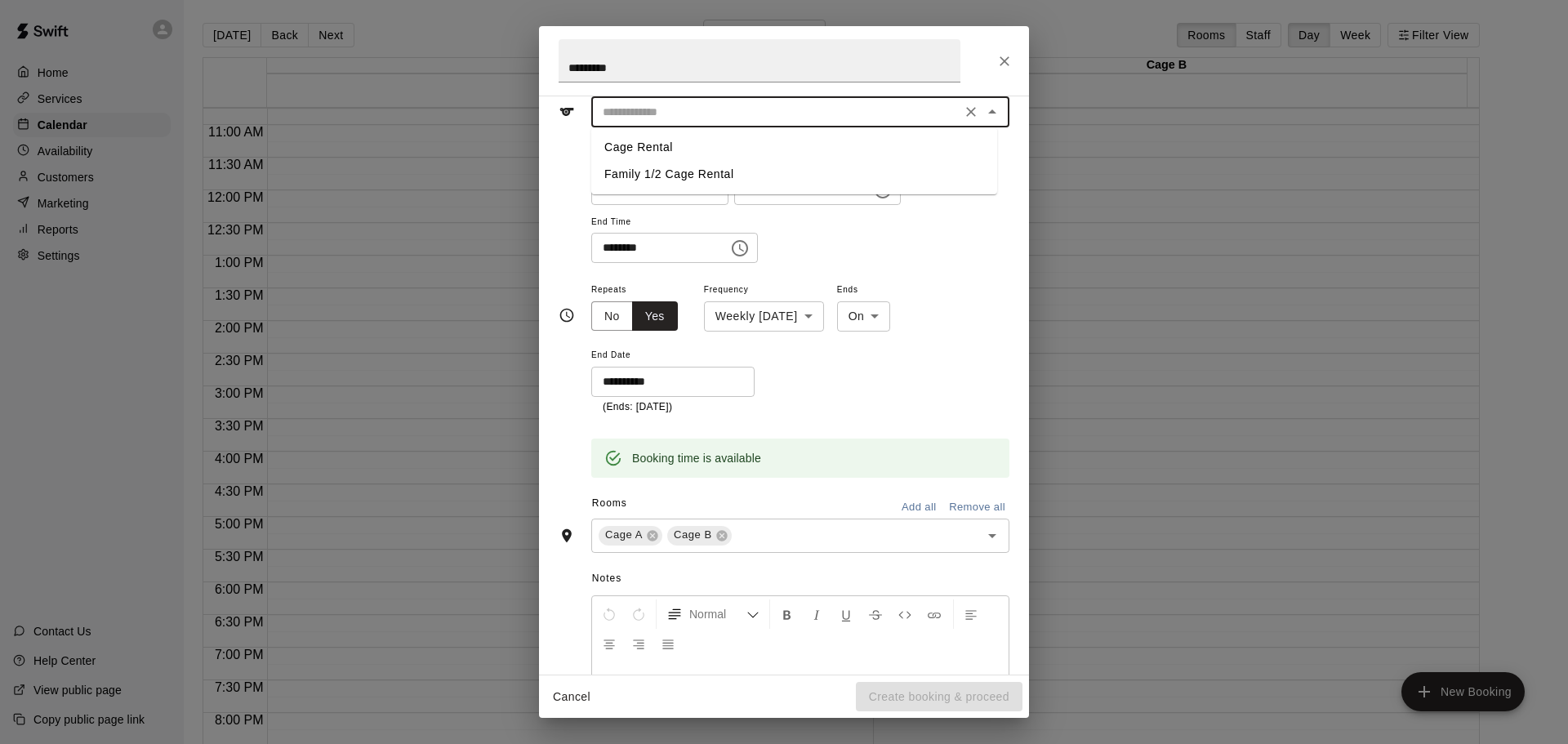
click at [650, 141] on li "Cage Rental" at bounding box center [794, 147] width 406 height 27
type input "**********"
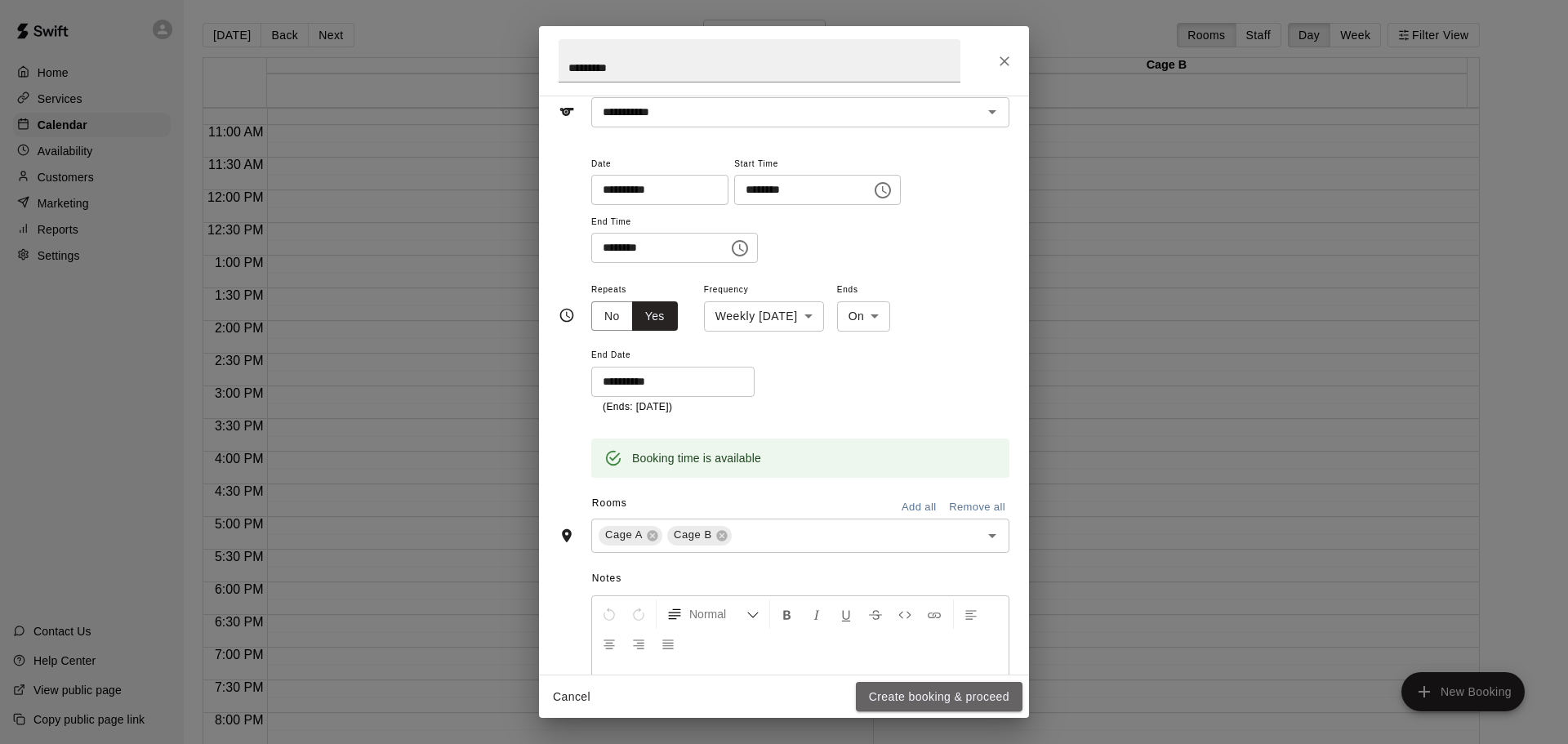
click at [950, 691] on button "Create booking & proceed" at bounding box center [939, 697] width 166 height 30
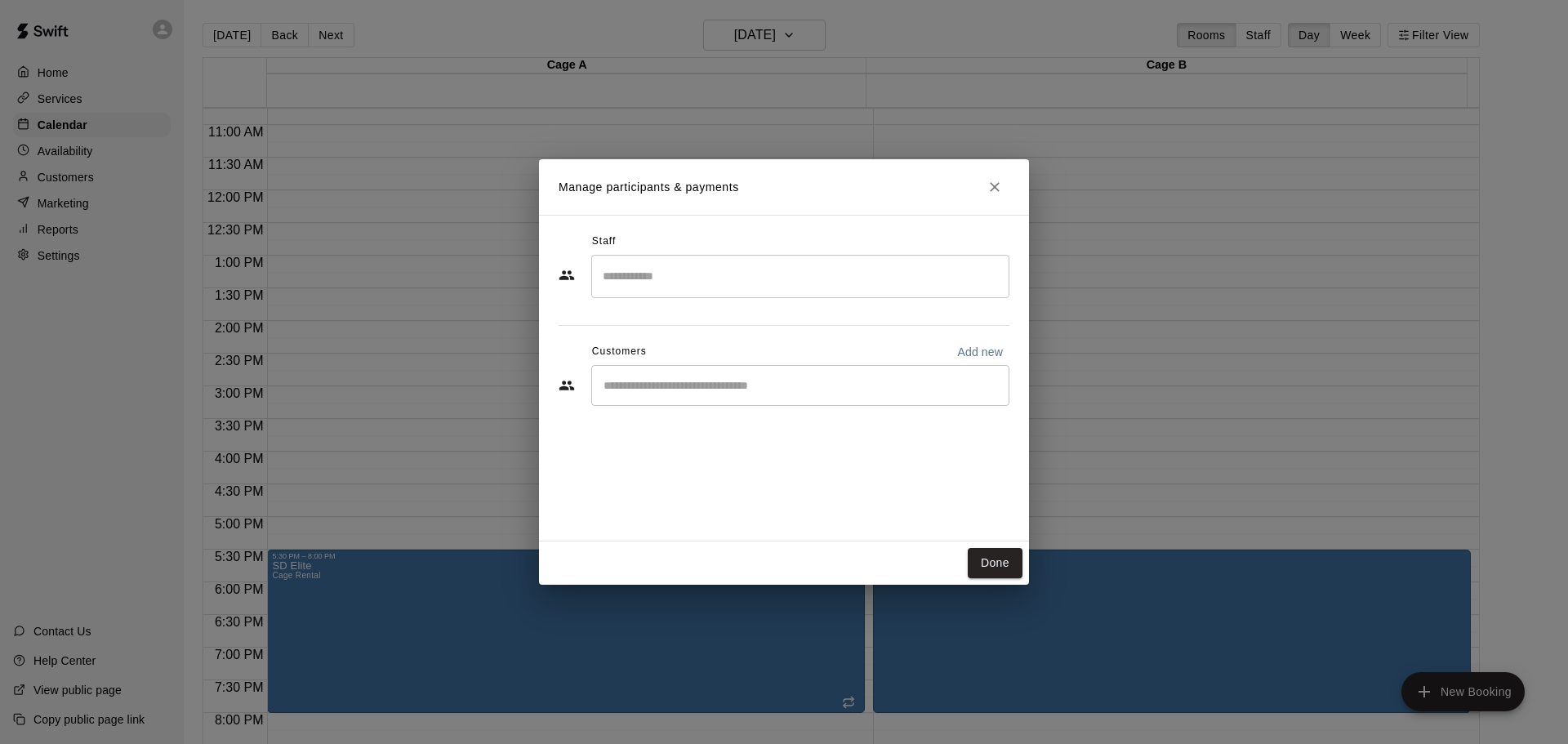
click at [677, 272] on input "Search staff" at bounding box center [800, 276] width 404 height 28
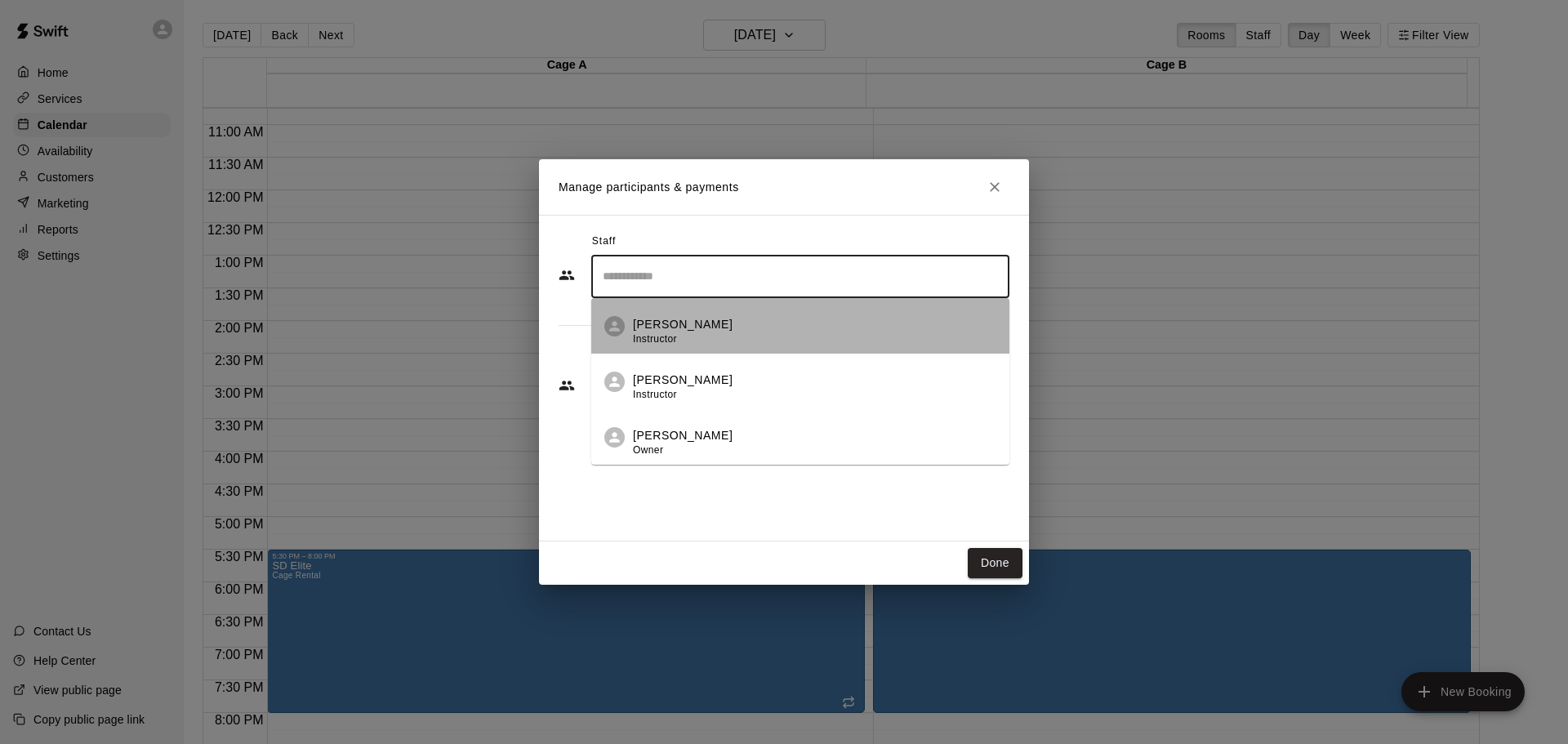
click at [667, 330] on div "[PERSON_NAME] Instructor" at bounding box center [682, 332] width 100 height 32
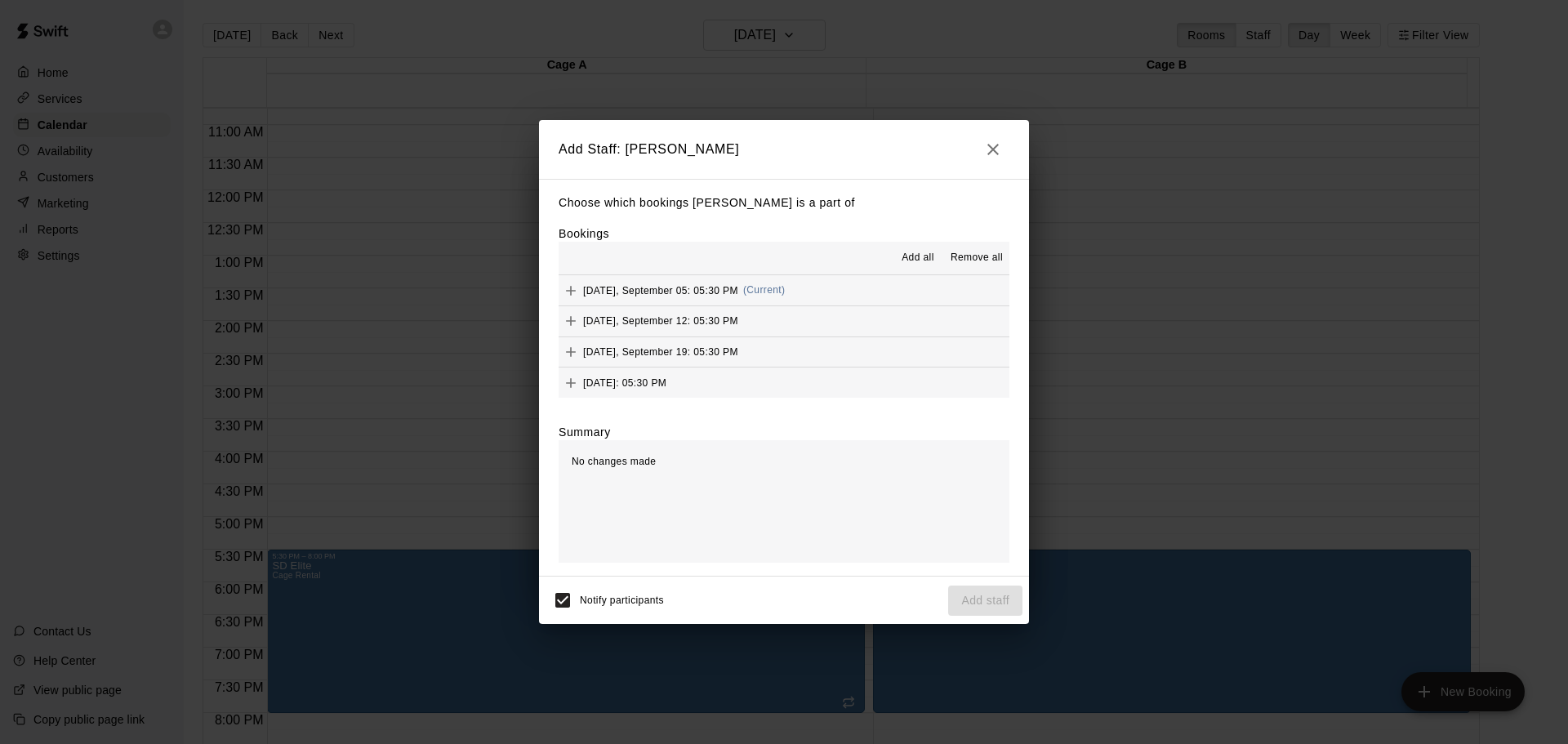
click at [911, 251] on span "Add all" at bounding box center [917, 258] width 32 height 17
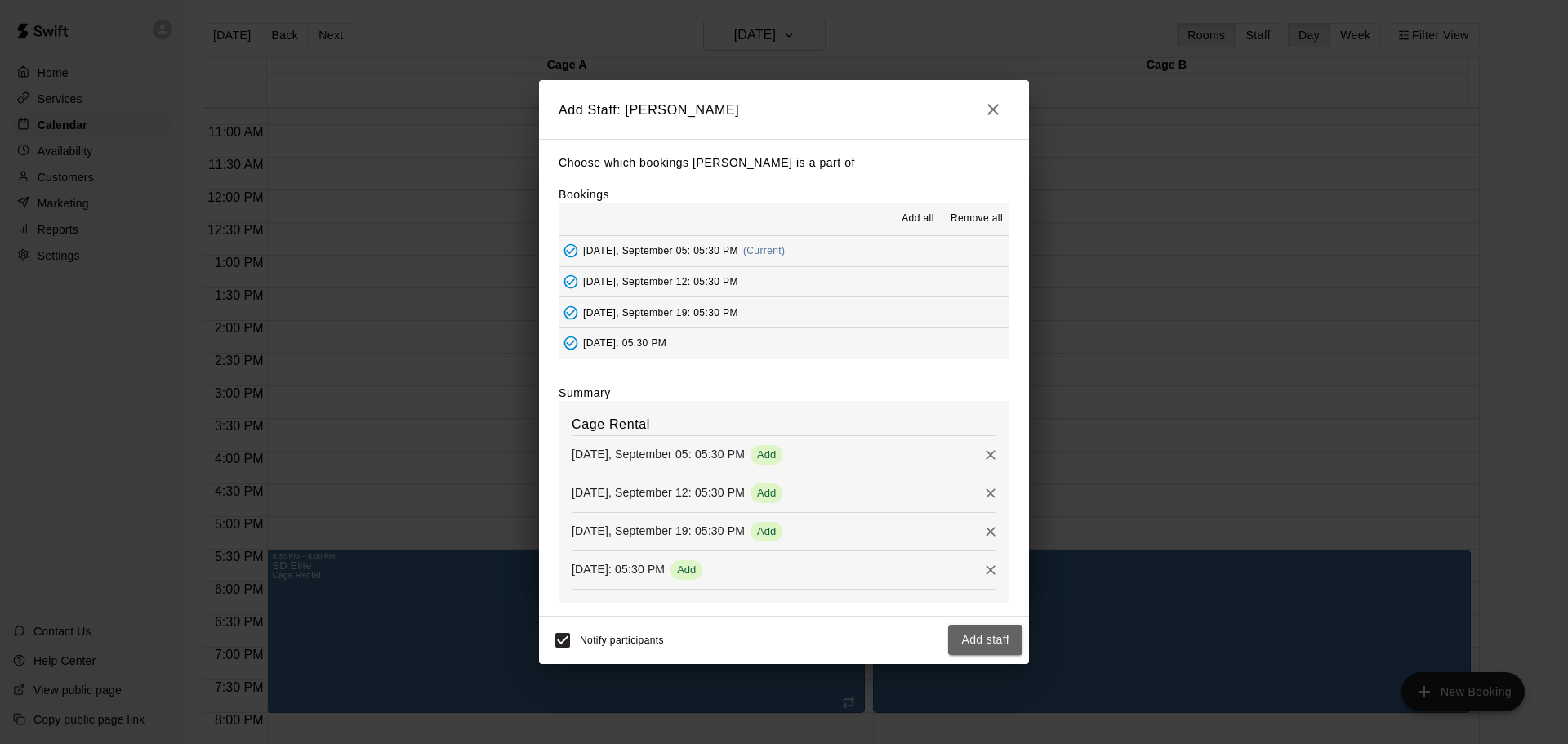
click at [979, 643] on button "Add staff" at bounding box center [985, 640] width 74 height 30
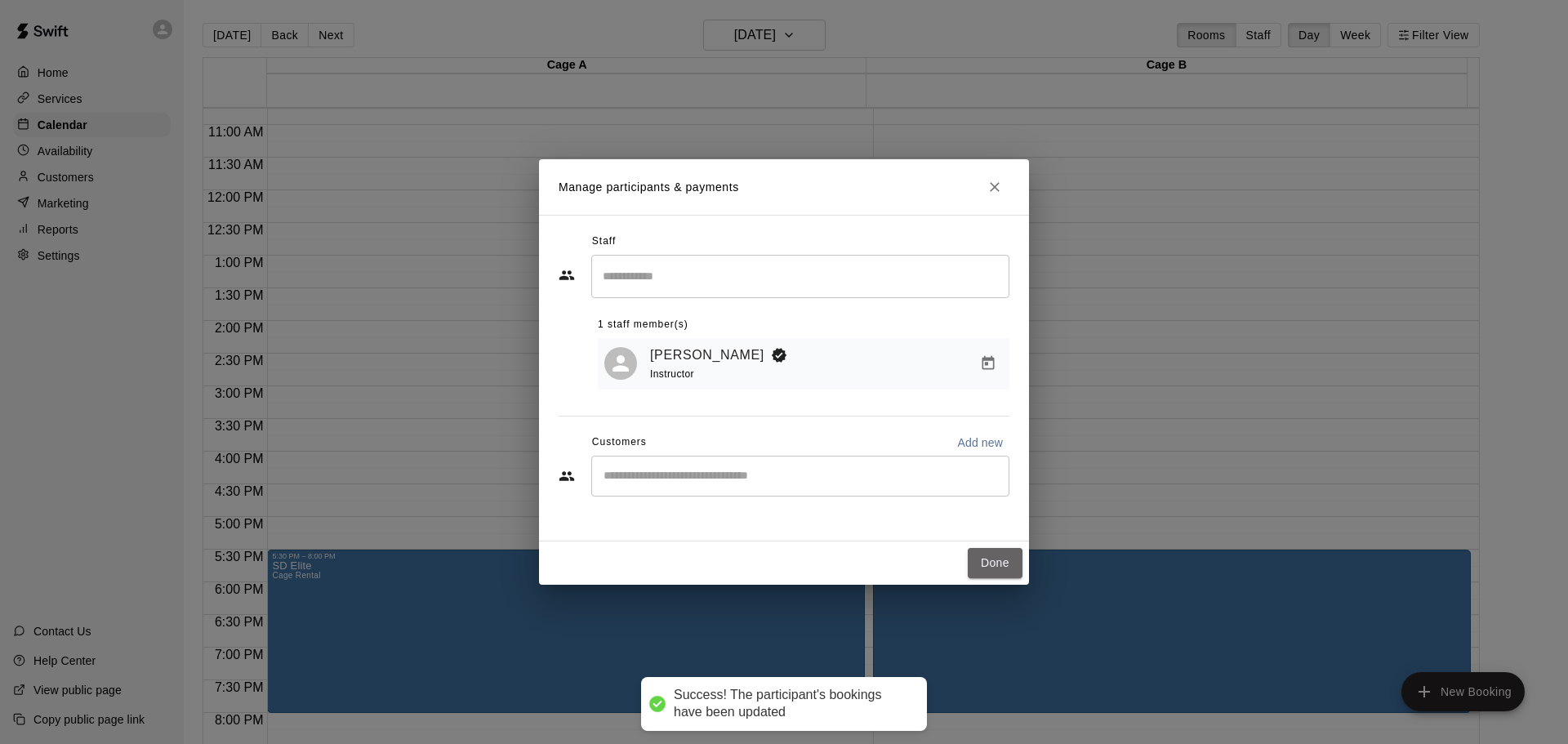
click at [990, 562] on button "Done" at bounding box center [995, 563] width 55 height 30
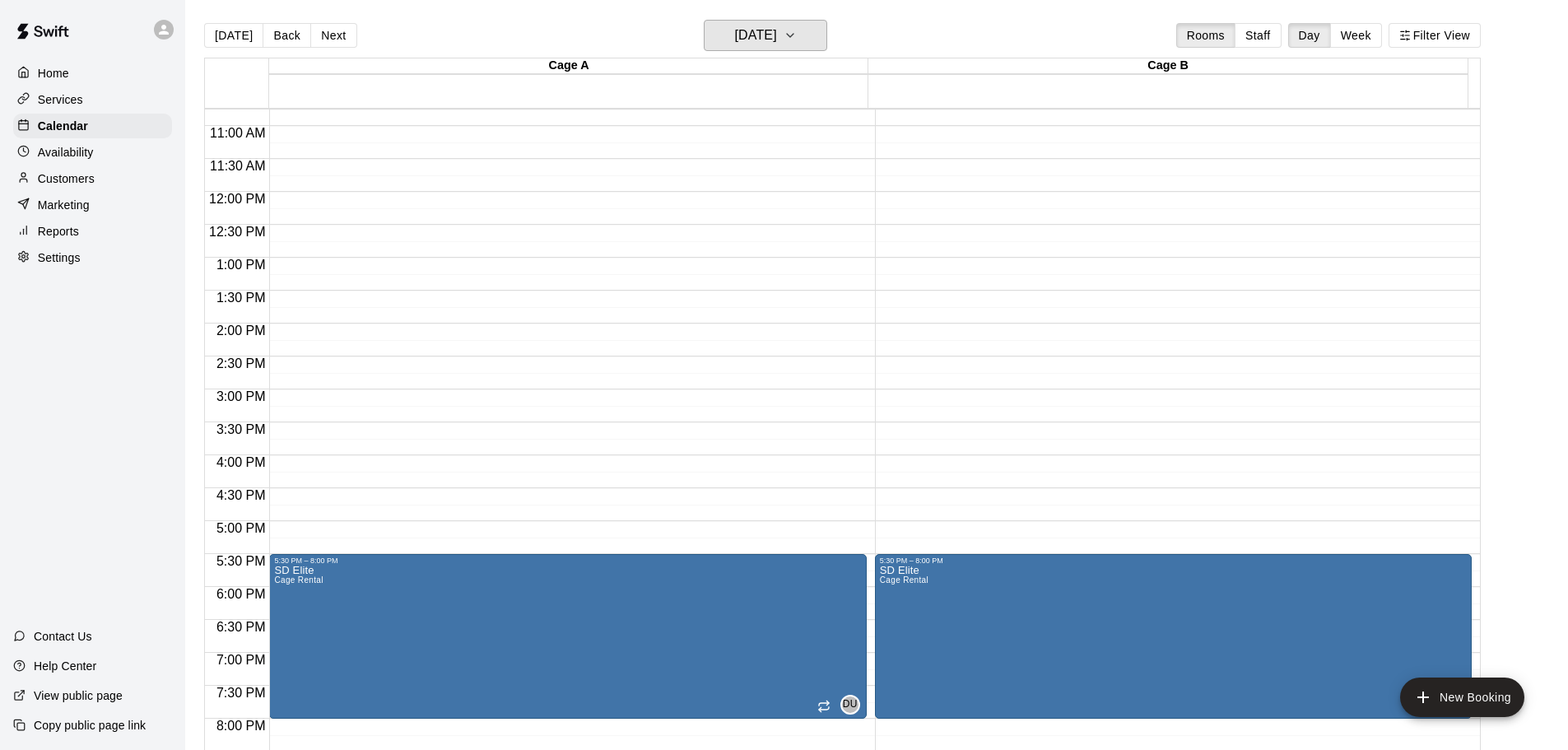
click at [824, 30] on button "[DATE]" at bounding box center [765, 35] width 123 height 31
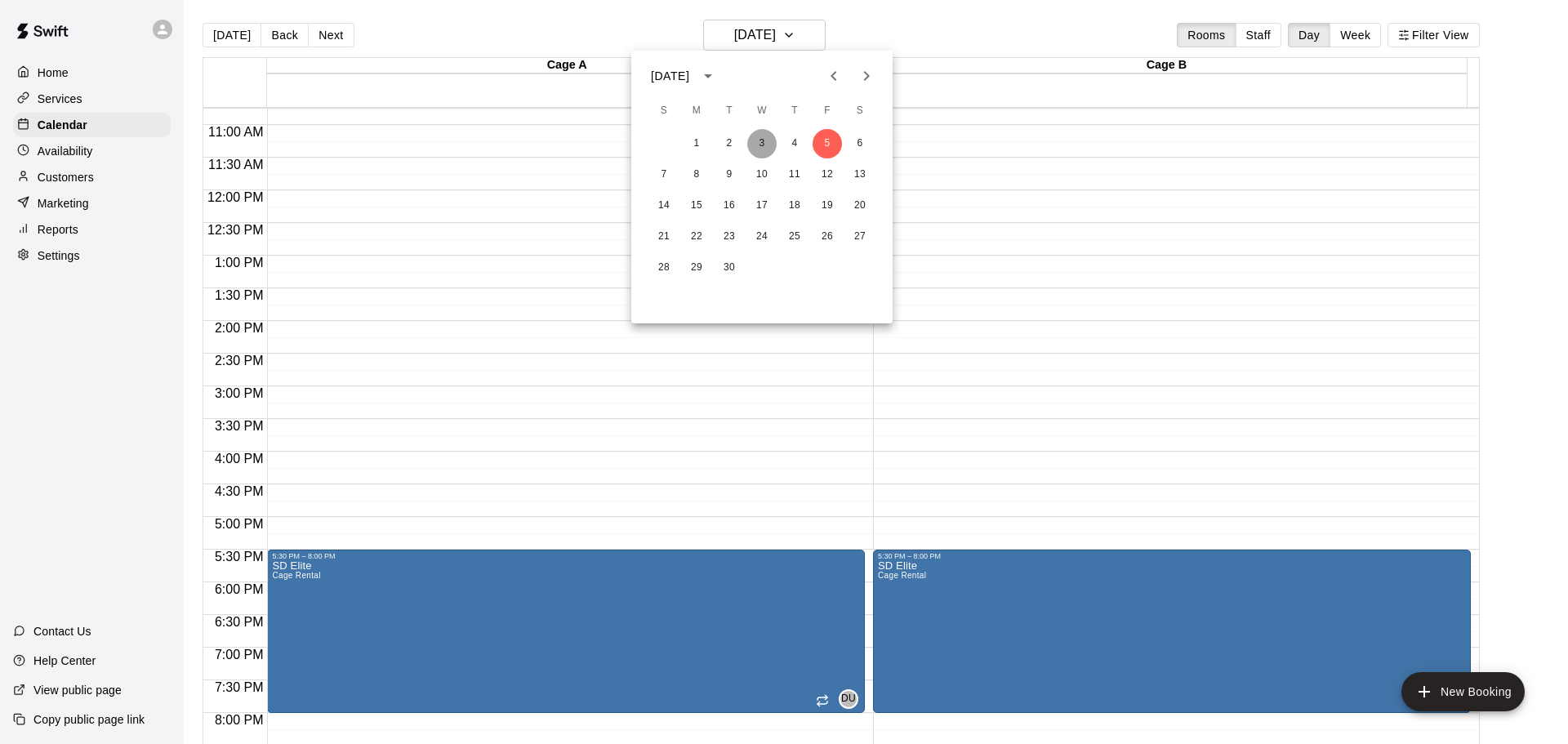
drag, startPoint x: 766, startPoint y: 141, endPoint x: 788, endPoint y: 145, distance: 22.4
click at [766, 141] on button "3" at bounding box center [762, 143] width 29 height 29
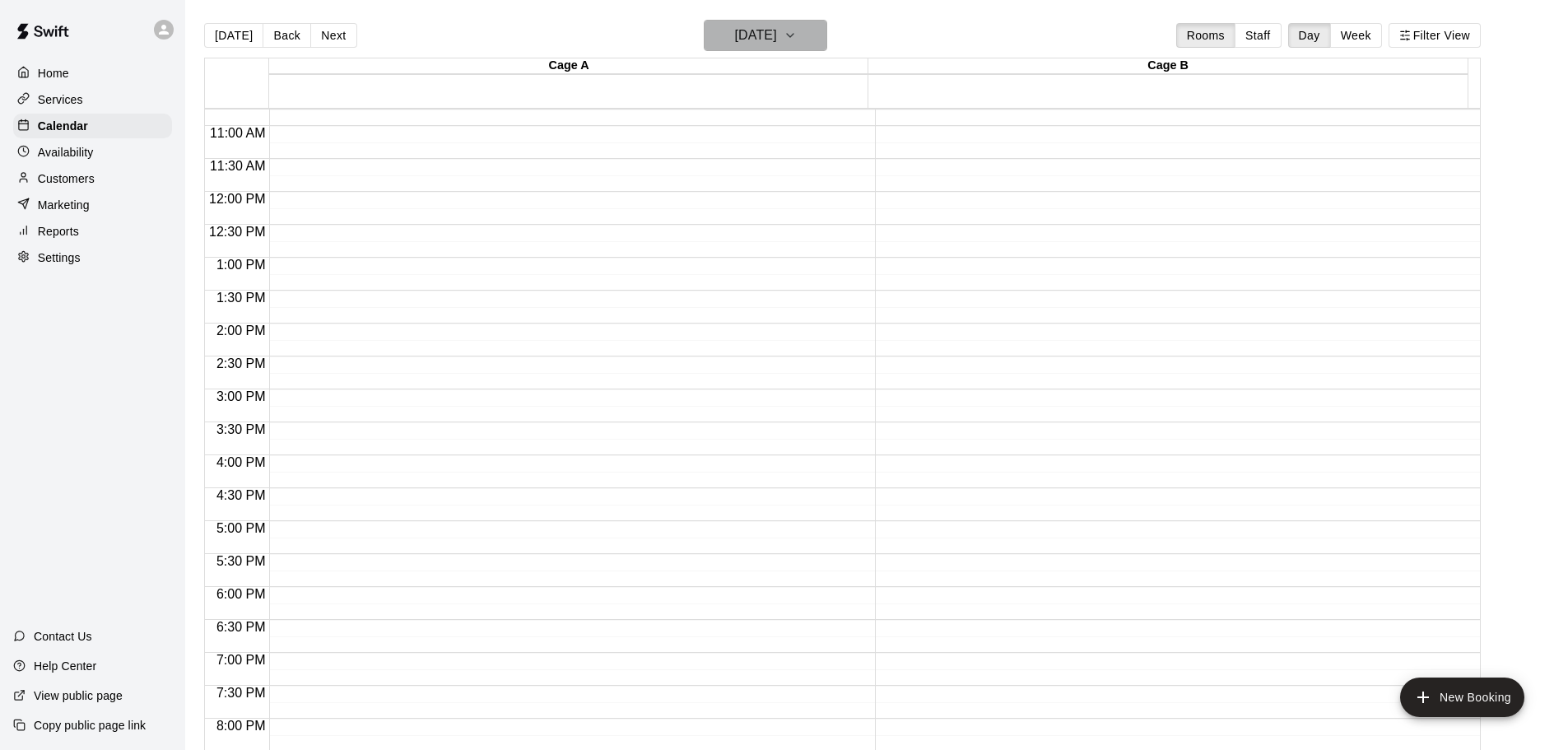
click at [755, 29] on h6 "[DATE]" at bounding box center [756, 34] width 42 height 23
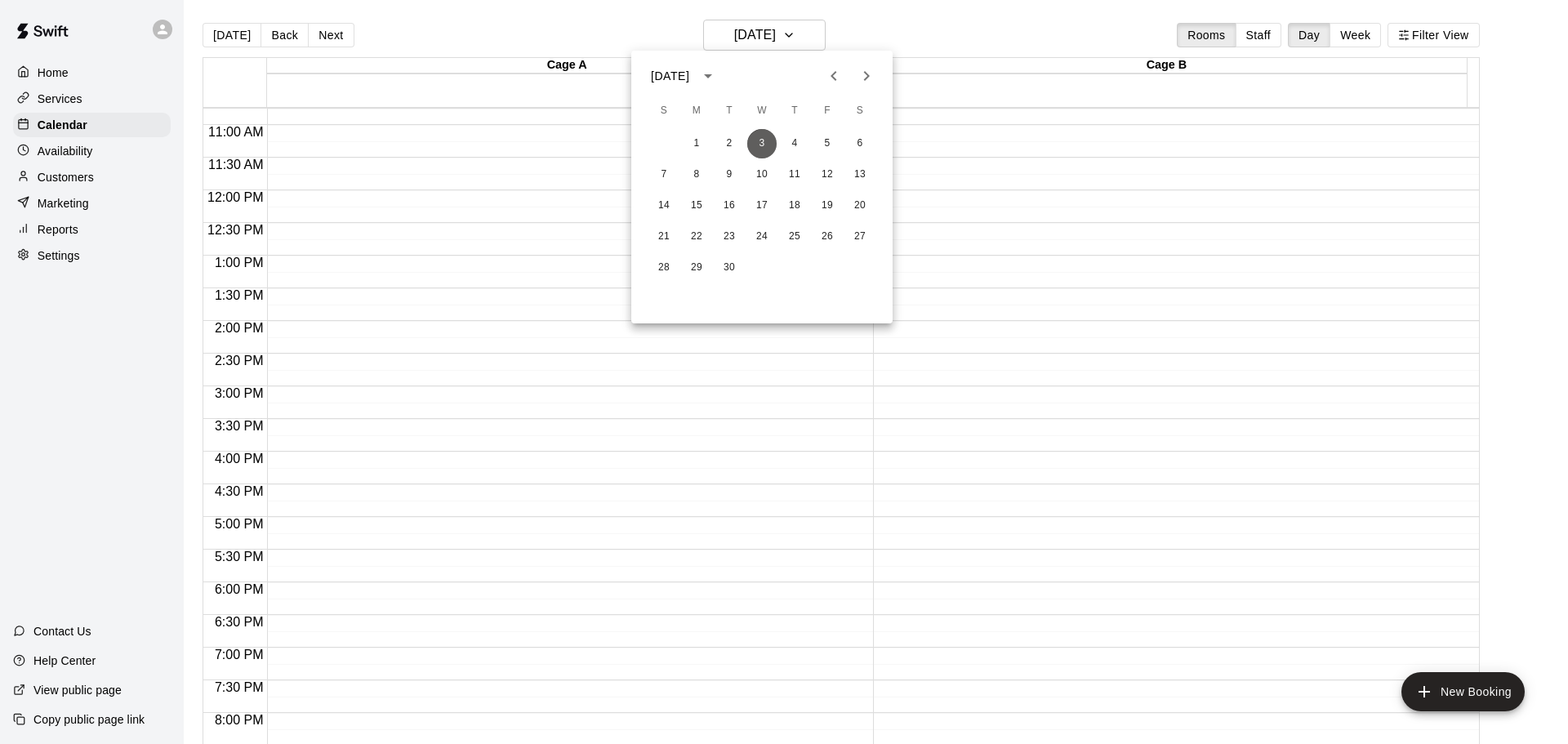
click at [762, 145] on button "3" at bounding box center [762, 143] width 29 height 29
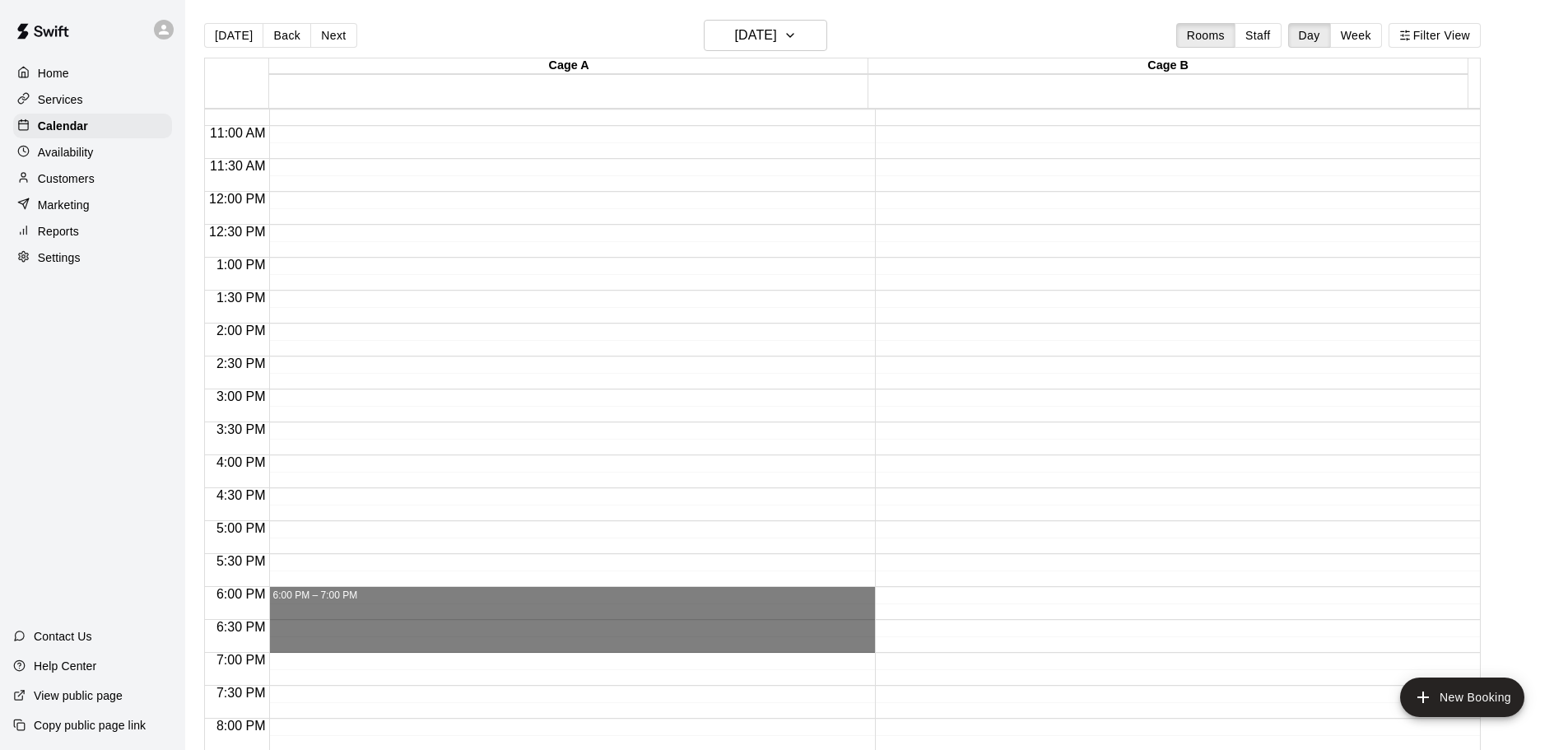
drag, startPoint x: 310, startPoint y: 591, endPoint x: 310, endPoint y: 643, distance: 52.0
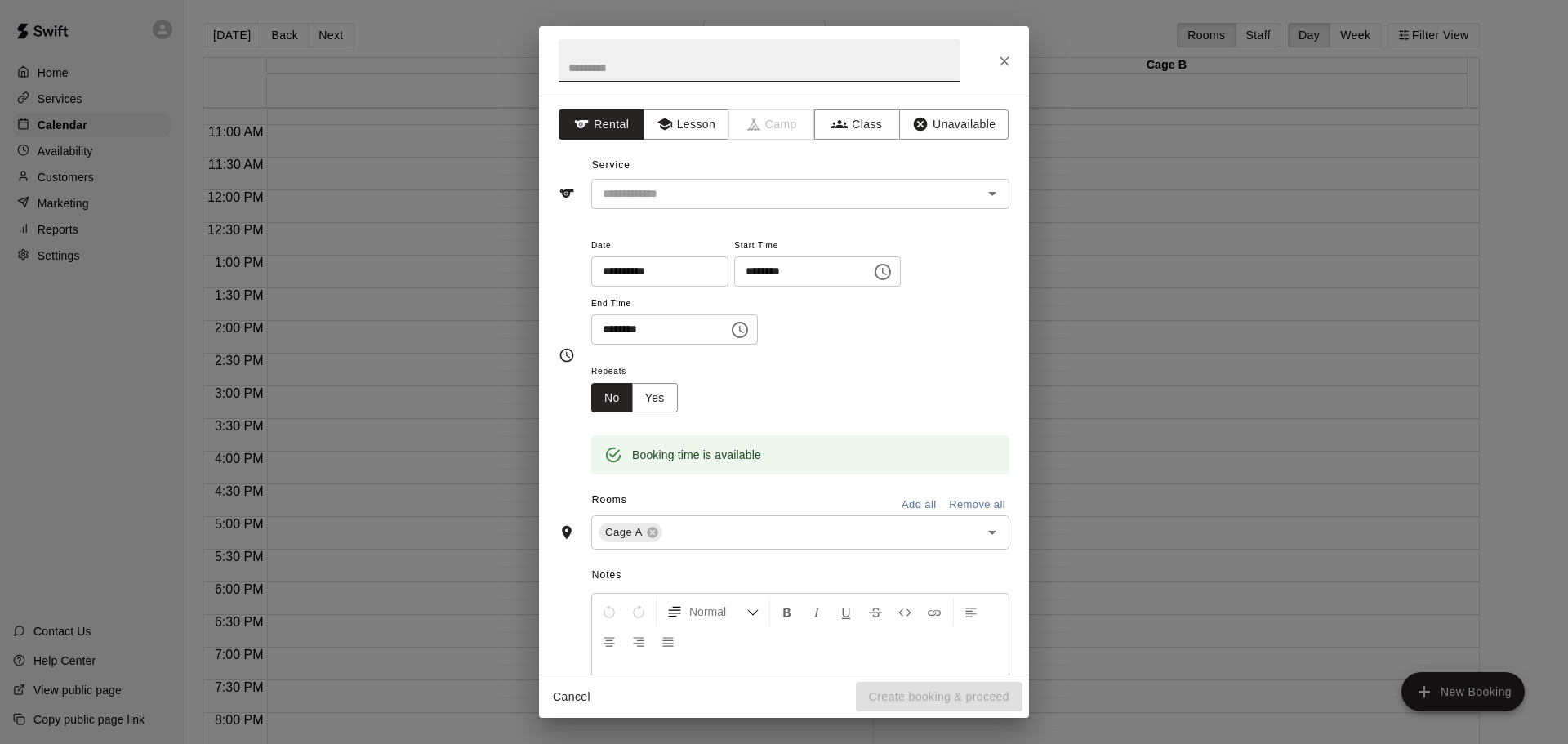
click at [903, 497] on button "Add all" at bounding box center [918, 505] width 52 height 25
click at [866, 126] on button "Class" at bounding box center [856, 124] width 86 height 30
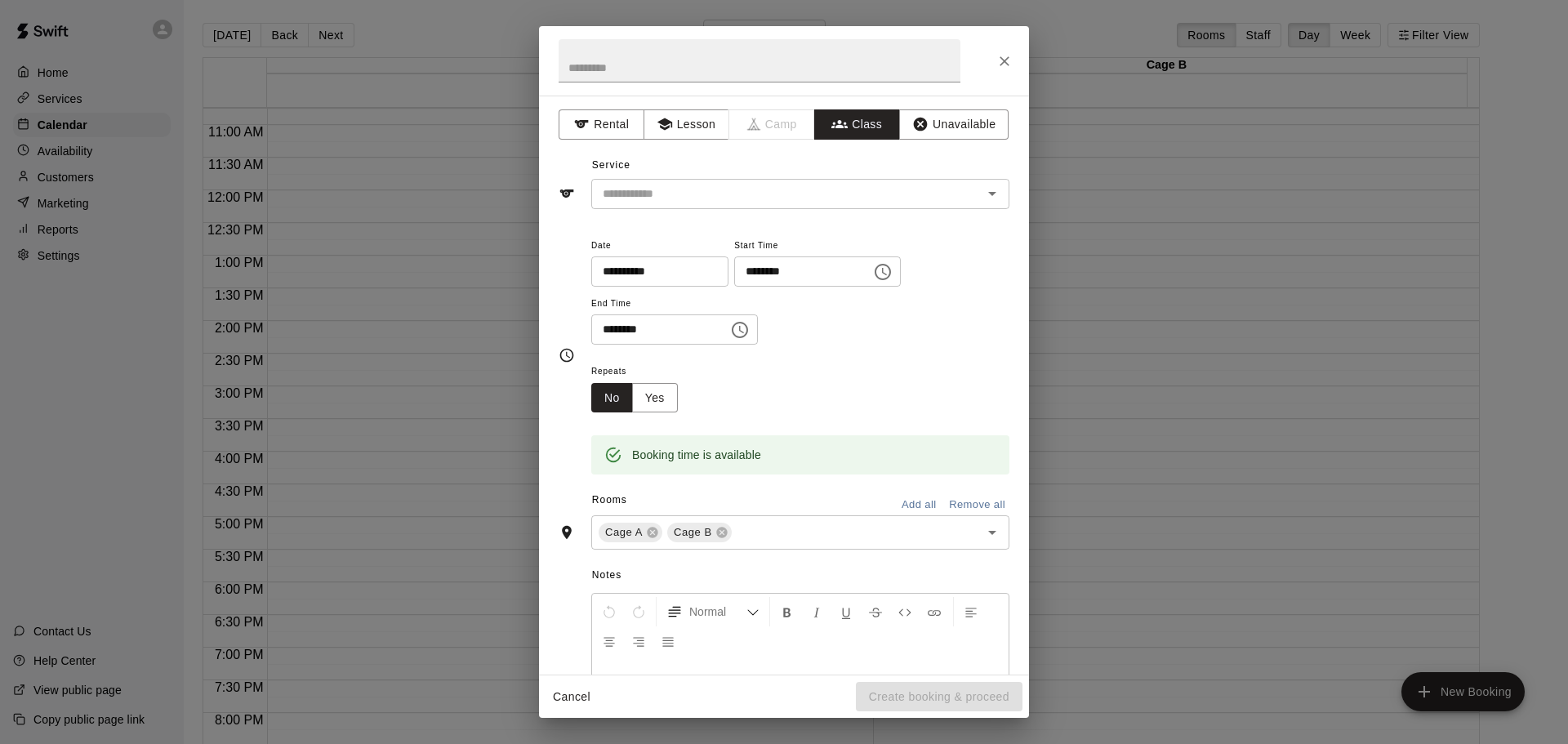
click at [800, 201] on input "text" at bounding box center [786, 194] width 381 height 21
click at [1009, 65] on icon "Close" at bounding box center [1005, 62] width 10 height 10
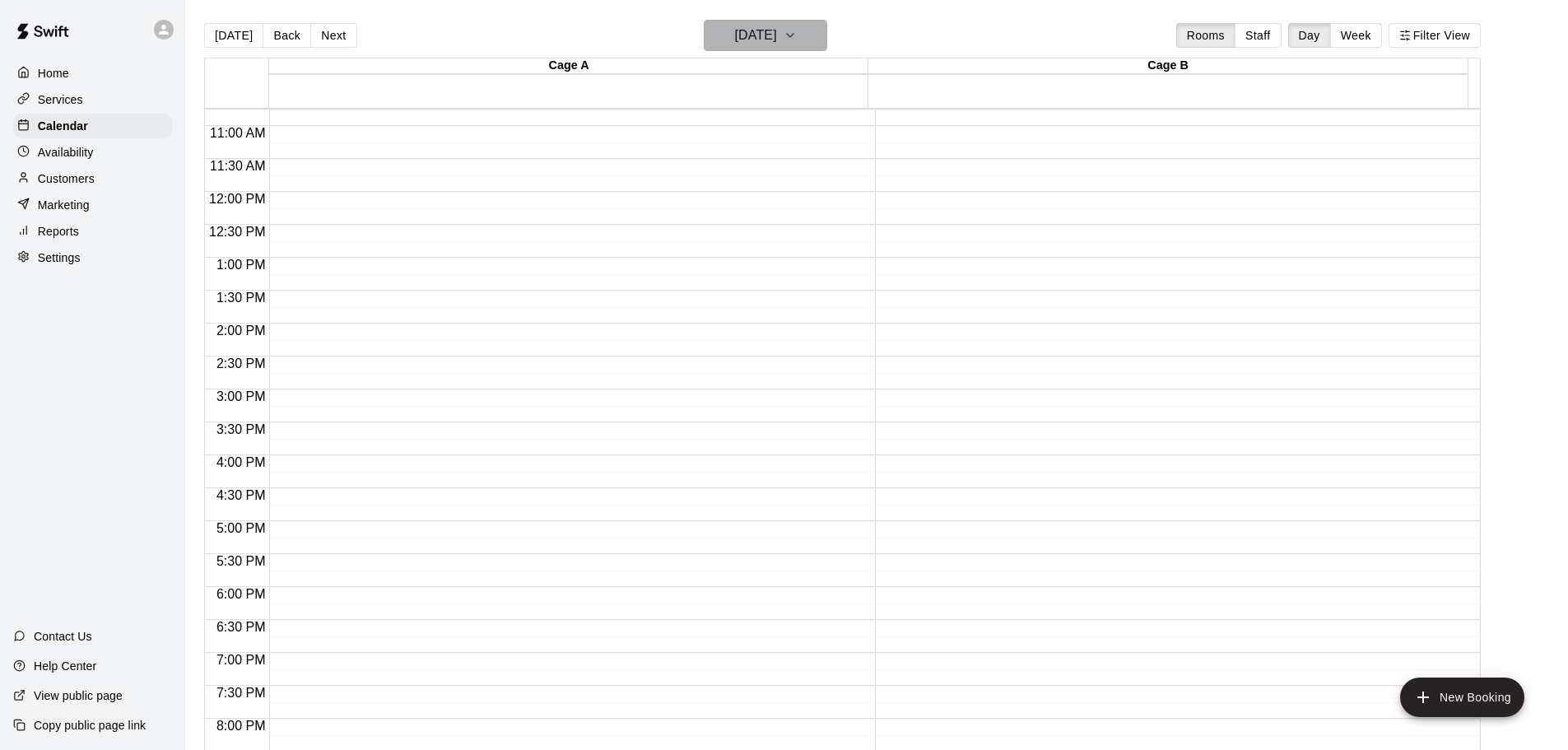
click at [777, 29] on h6 "[DATE]" at bounding box center [756, 34] width 42 height 23
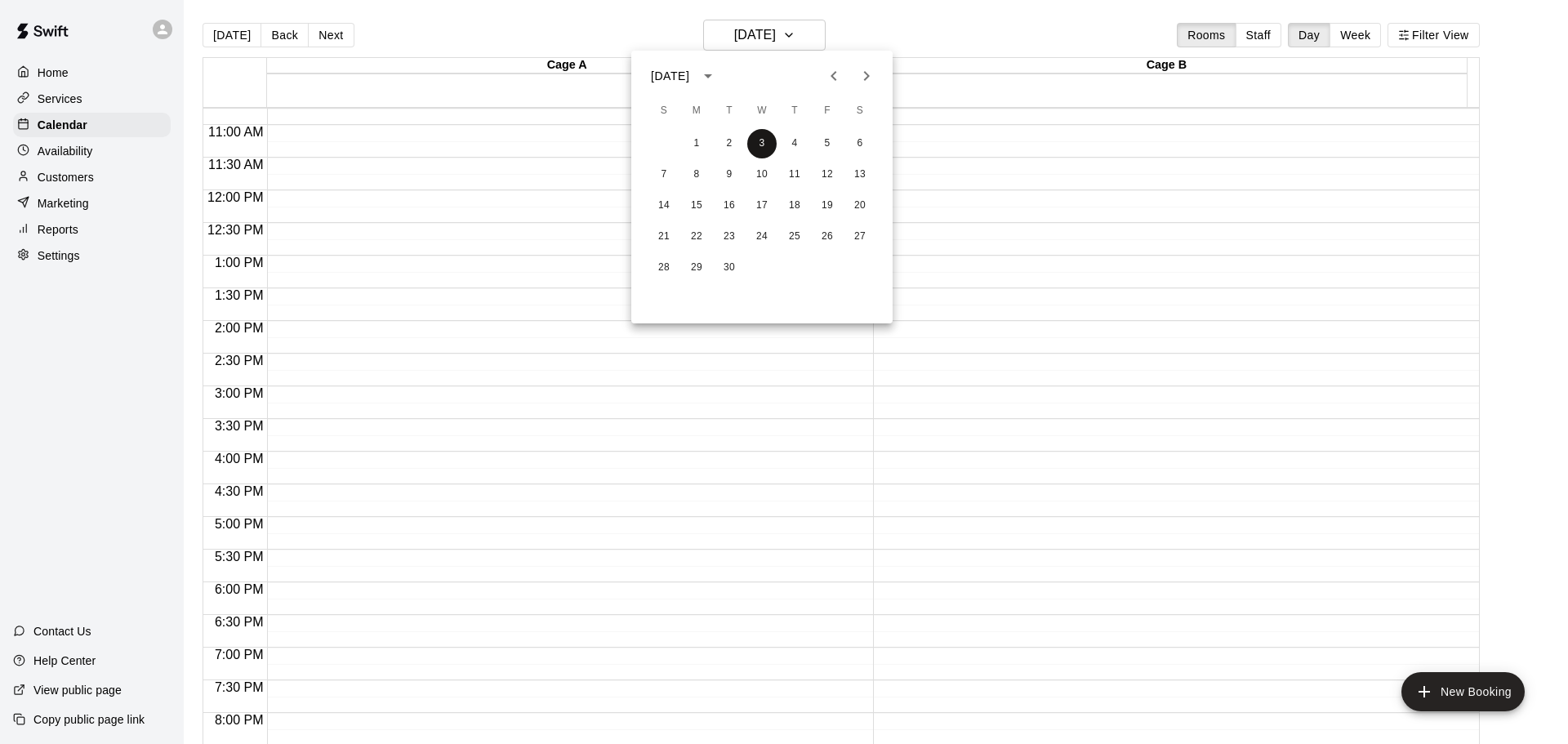
click at [756, 136] on button "3" at bounding box center [762, 143] width 29 height 29
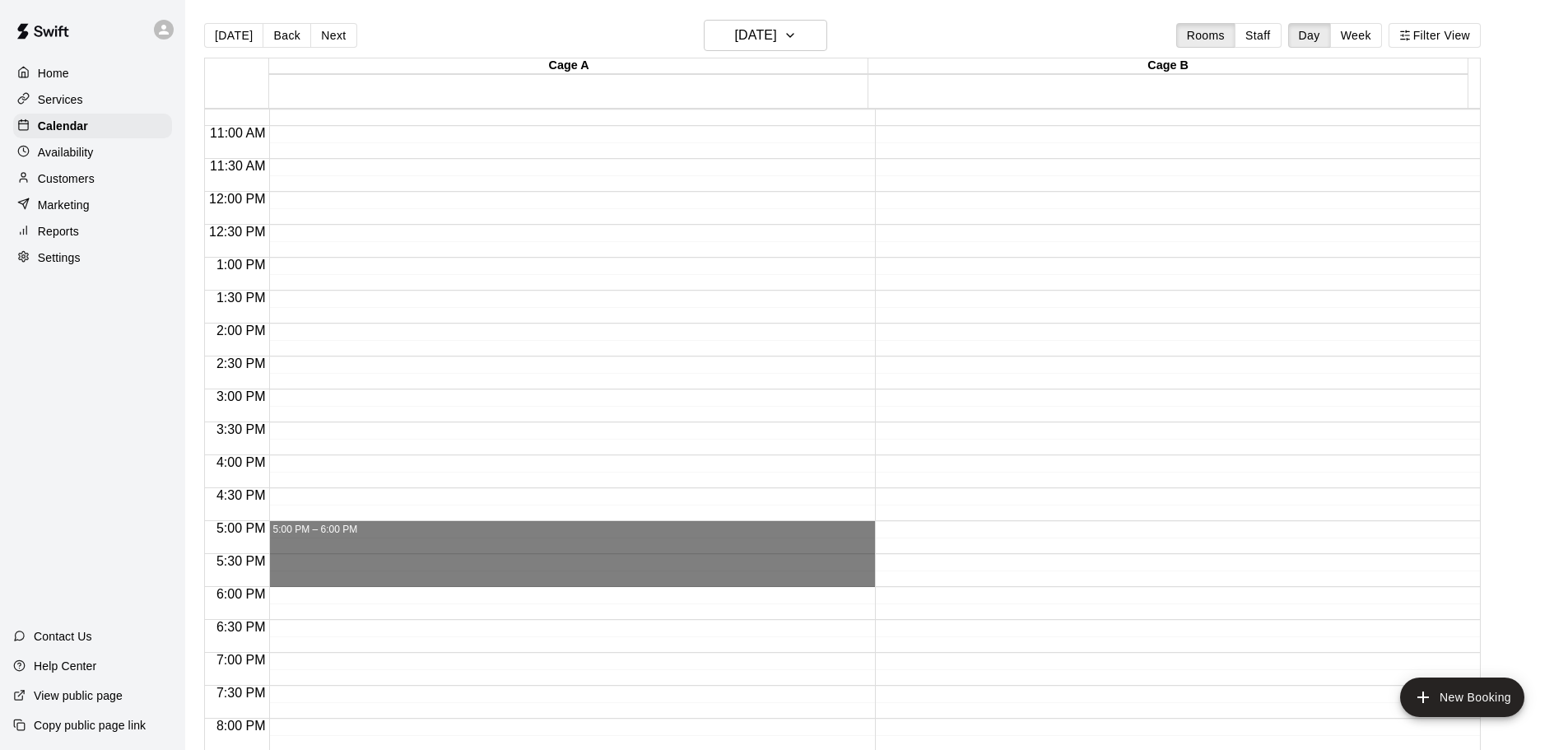
drag, startPoint x: 297, startPoint y: 526, endPoint x: 309, endPoint y: 576, distance: 51.4
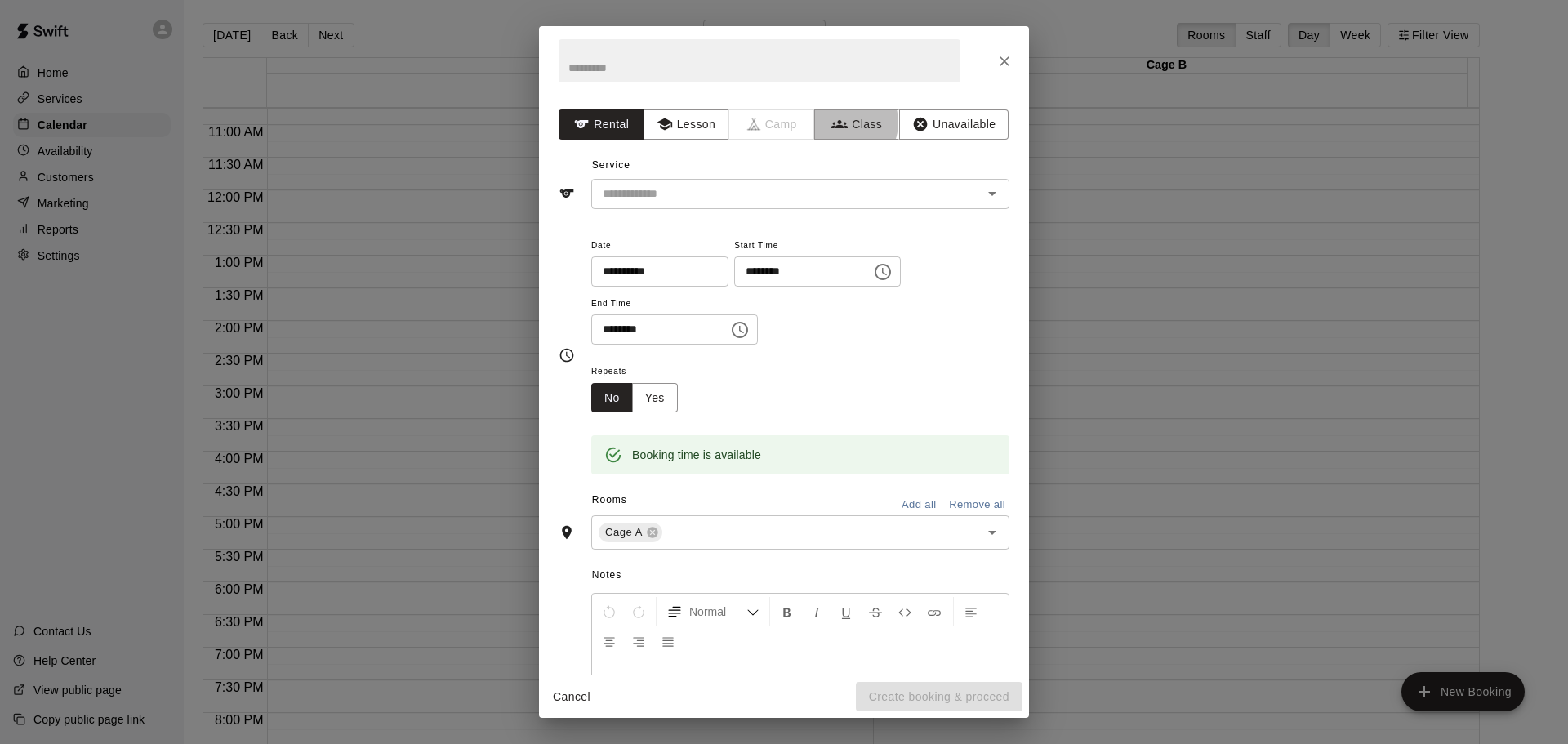
click at [835, 122] on icon "button" at bounding box center [840, 124] width 17 height 17
click at [676, 204] on div "​" at bounding box center [800, 194] width 418 height 30
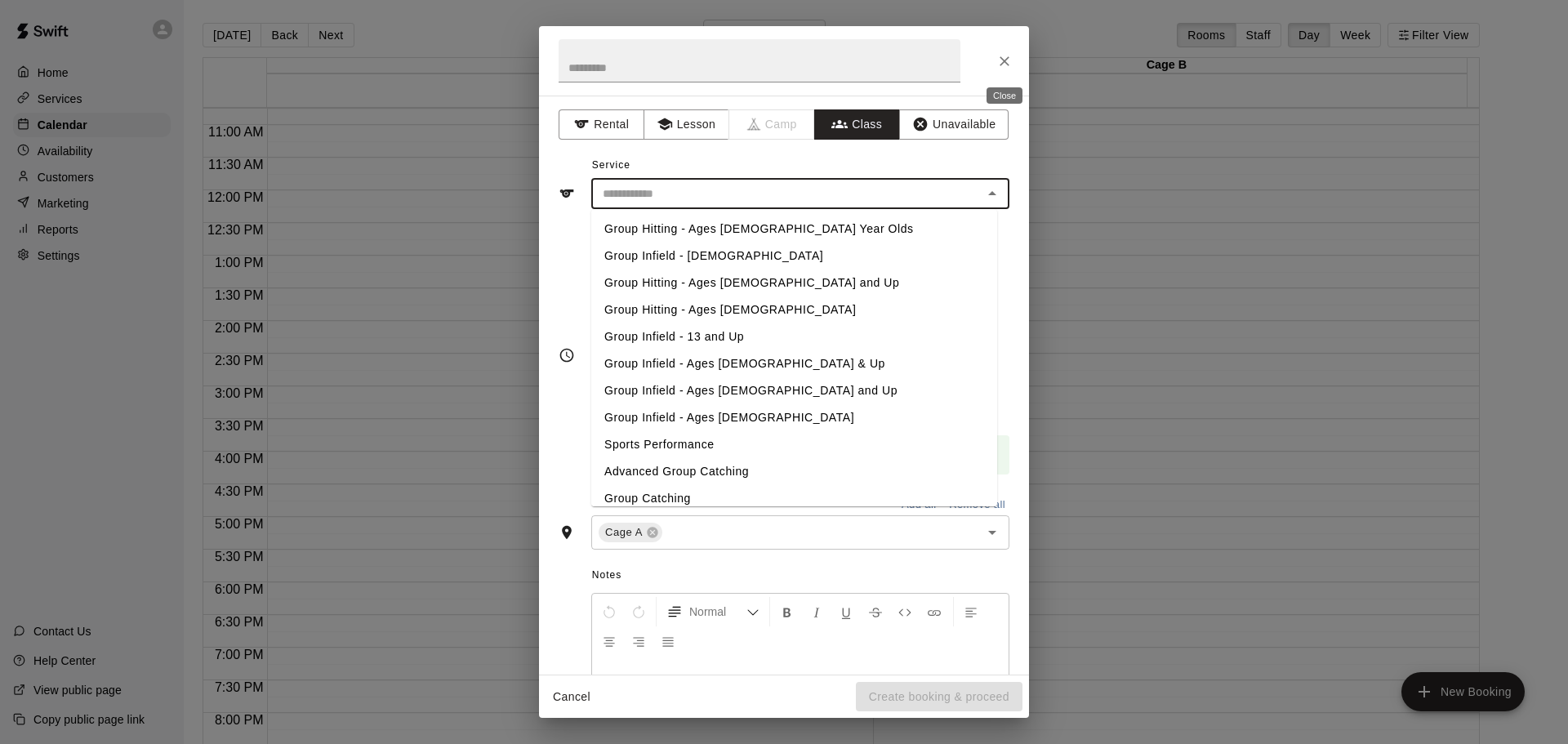
click at [998, 57] on icon "Close" at bounding box center [1005, 62] width 17 height 17
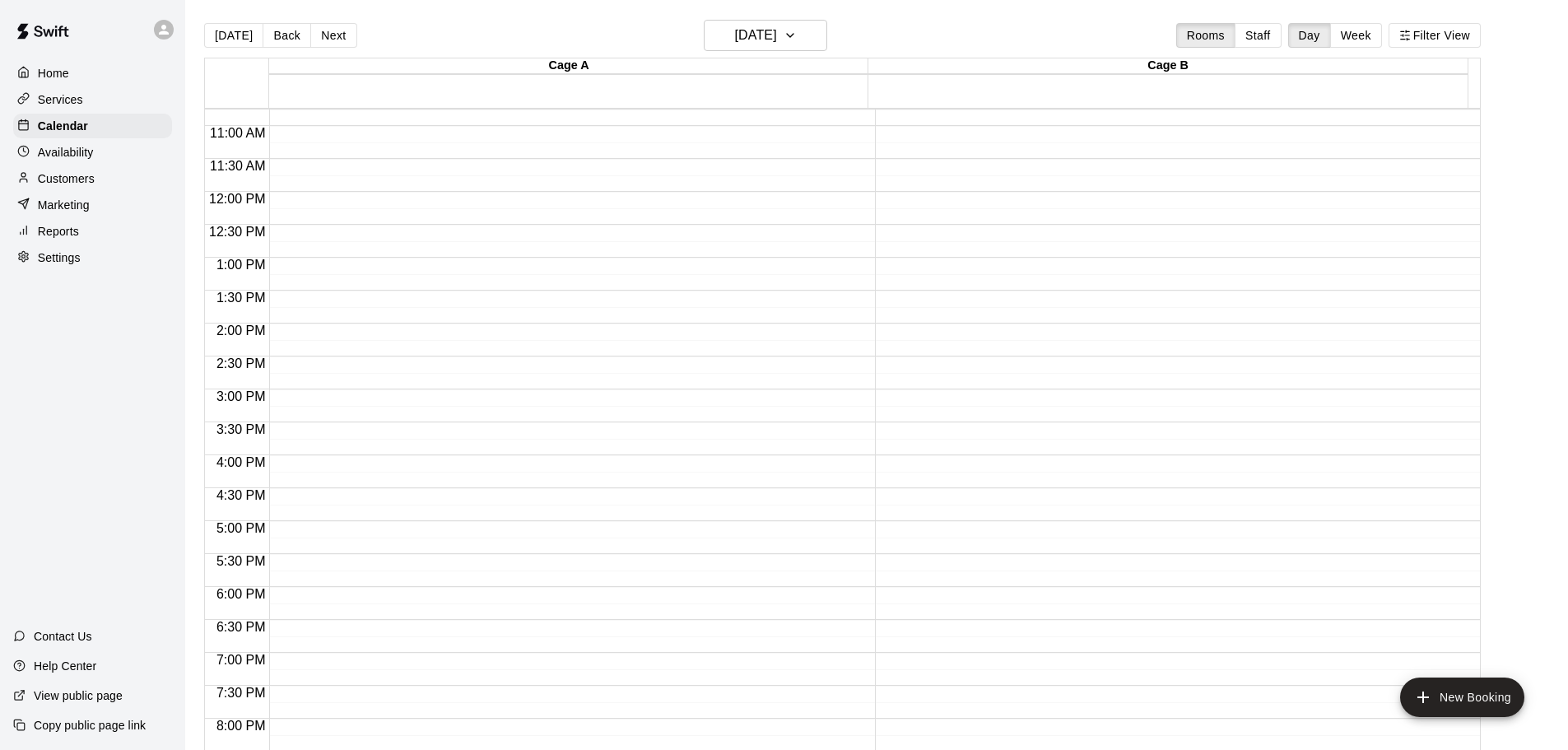
click at [53, 95] on p "Services" at bounding box center [60, 100] width 45 height 17
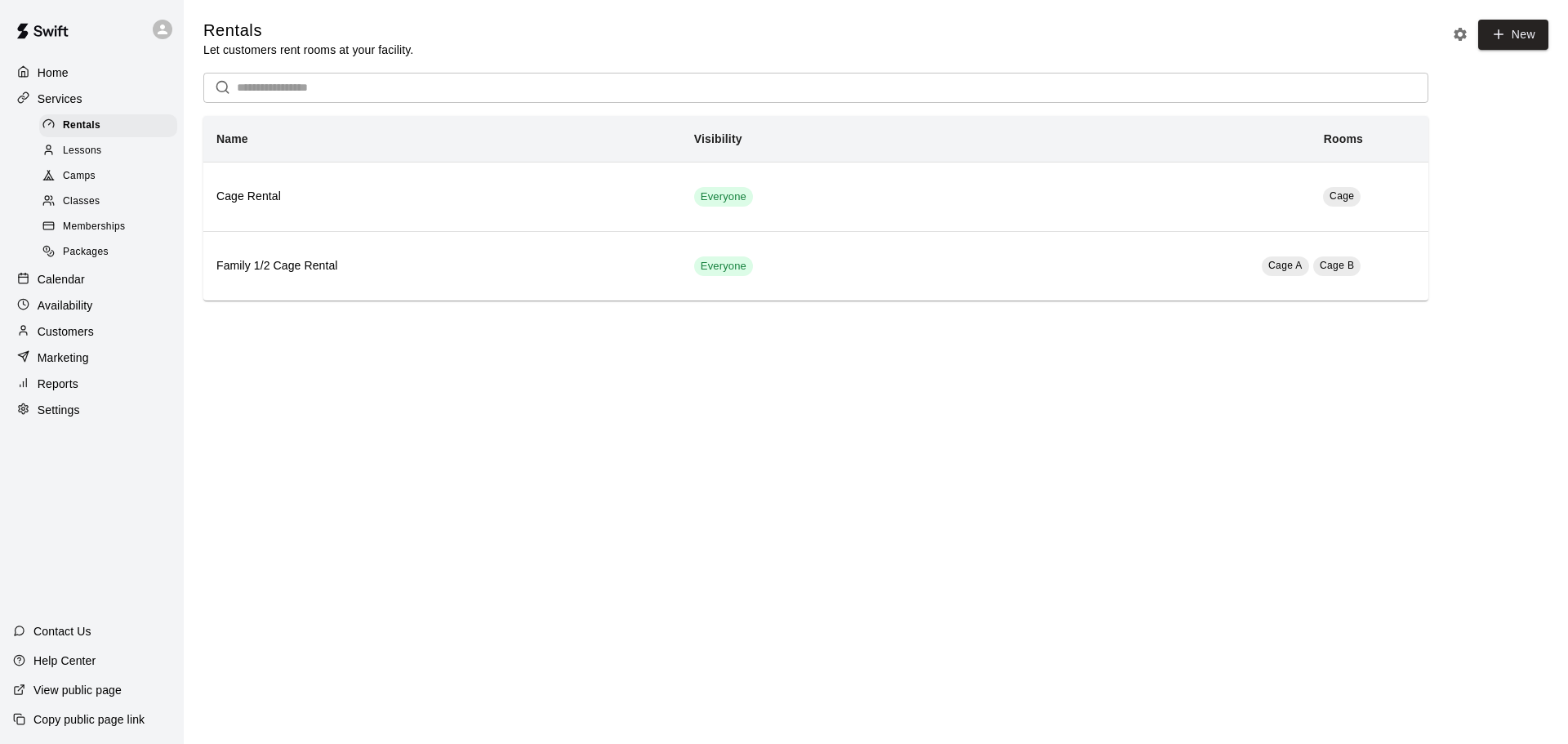
click at [77, 210] on span "Classes" at bounding box center [82, 202] width 37 height 17
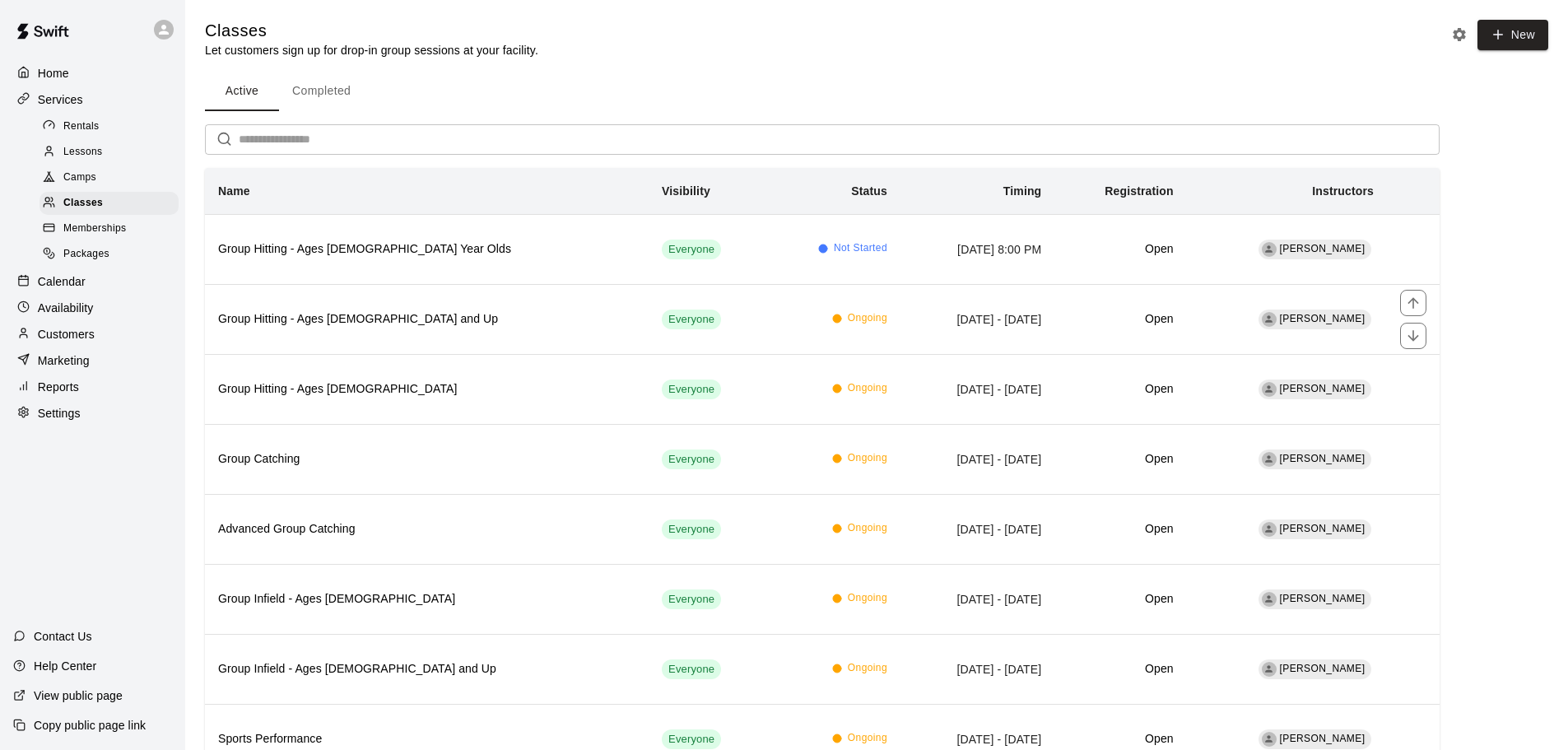
click at [363, 320] on h6 "Group Hitting - Ages [DEMOGRAPHIC_DATA] and Up" at bounding box center [426, 320] width 417 height 18
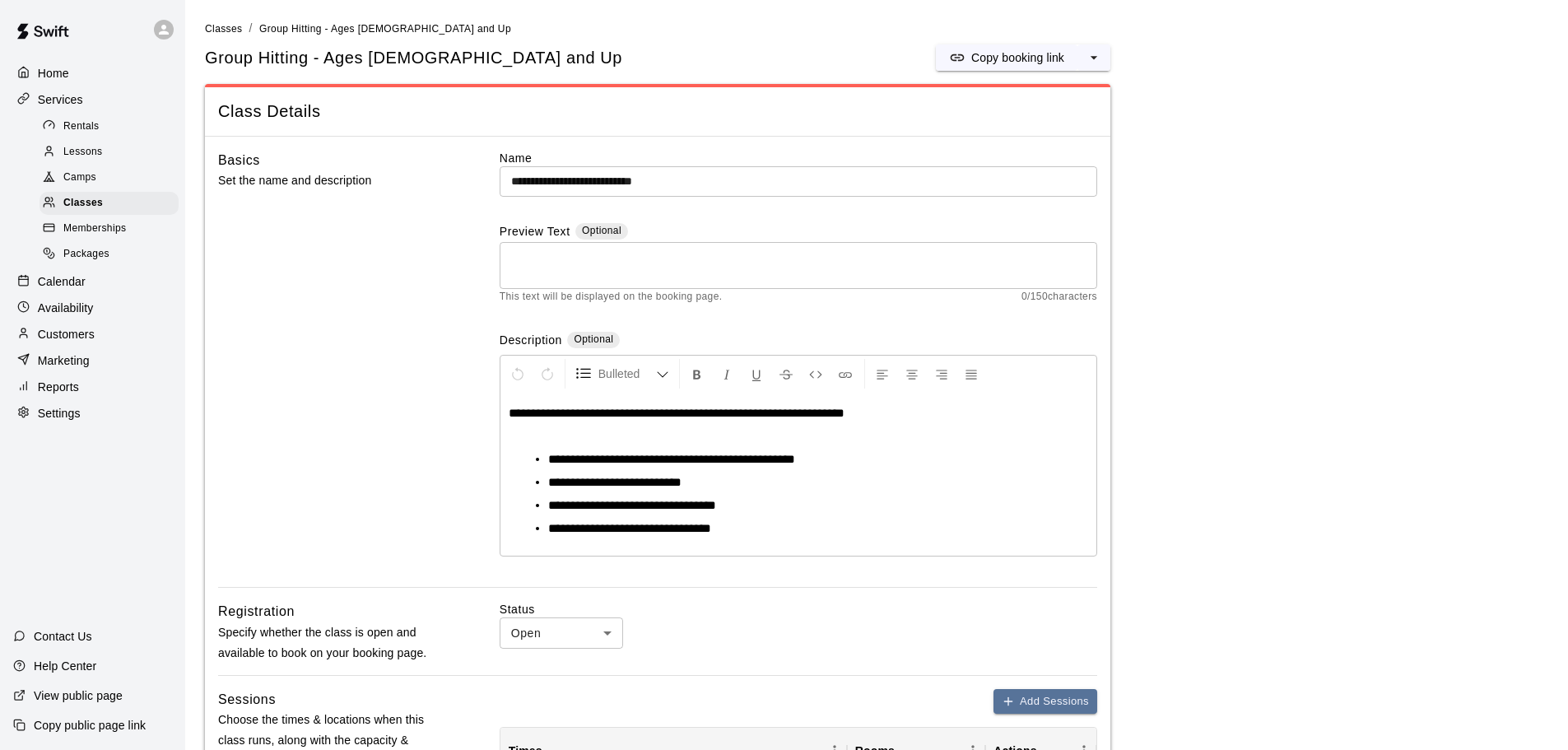
click at [1100, 60] on icon "select merge strategy" at bounding box center [1094, 58] width 17 height 17
click at [1040, 116] on h6 "Duplicate class" at bounding box center [1027, 119] width 79 height 18
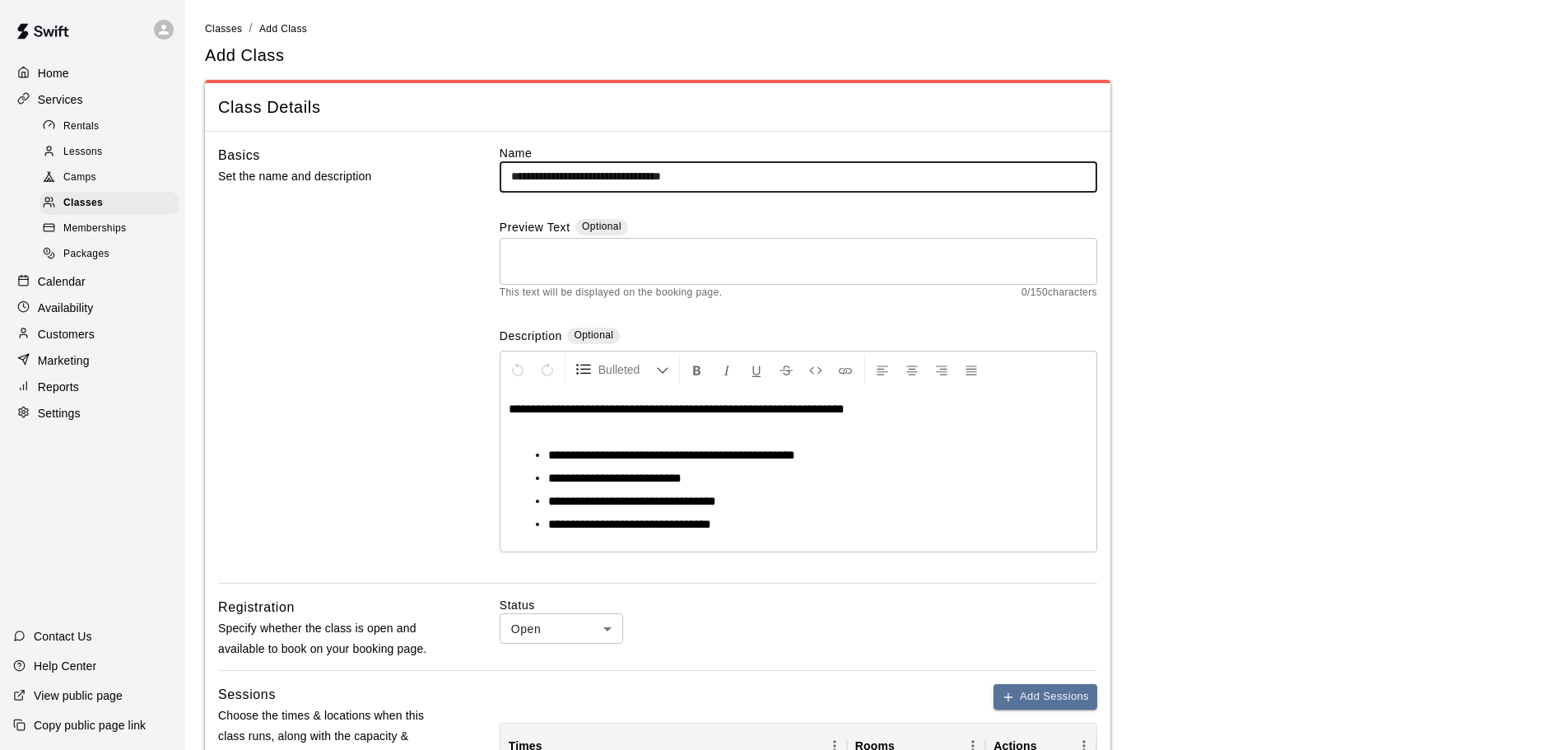
drag, startPoint x: 753, startPoint y: 169, endPoint x: 628, endPoint y: 172, distance: 125.0
click at [628, 172] on input "**********" at bounding box center [799, 176] width 597 height 30
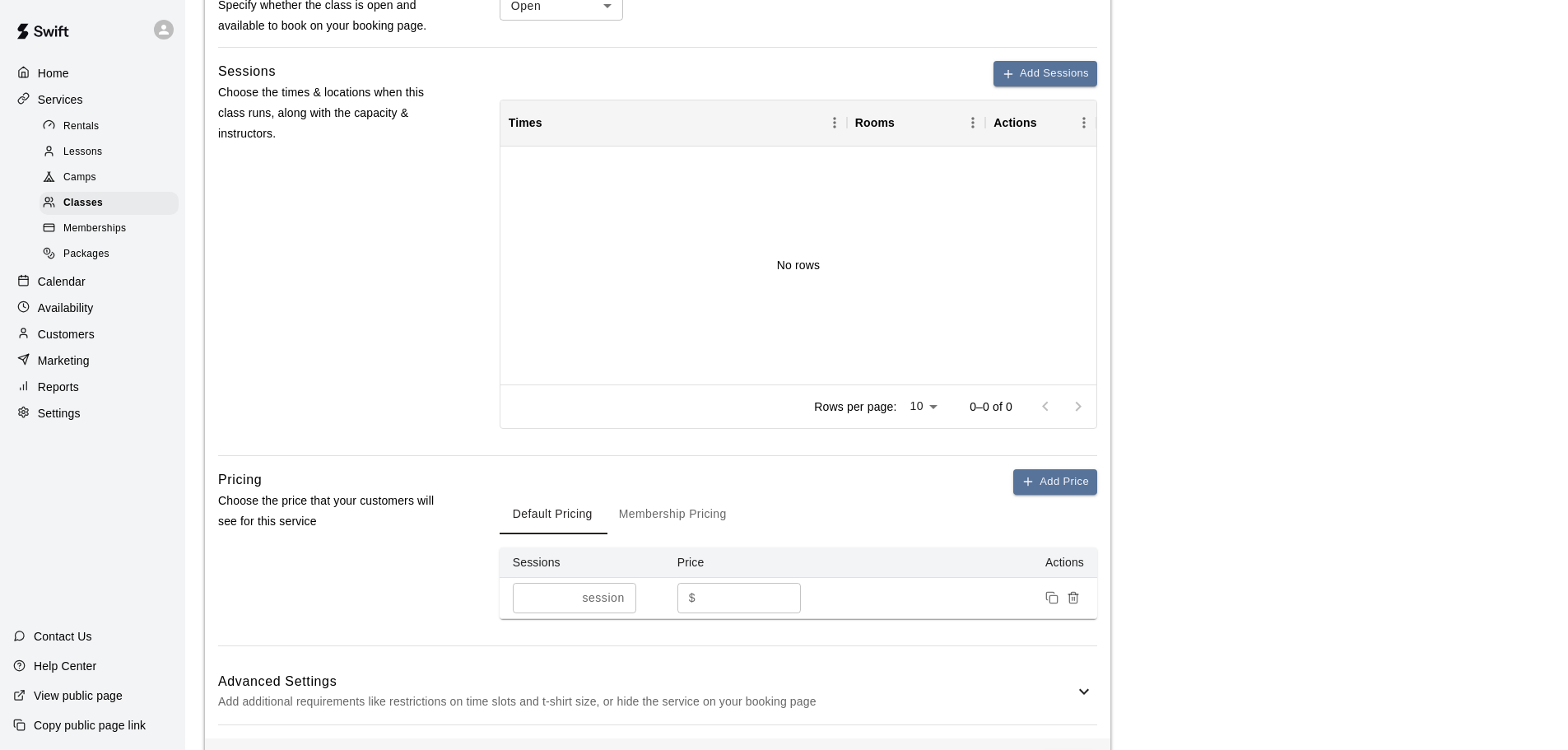
scroll to position [687, 0]
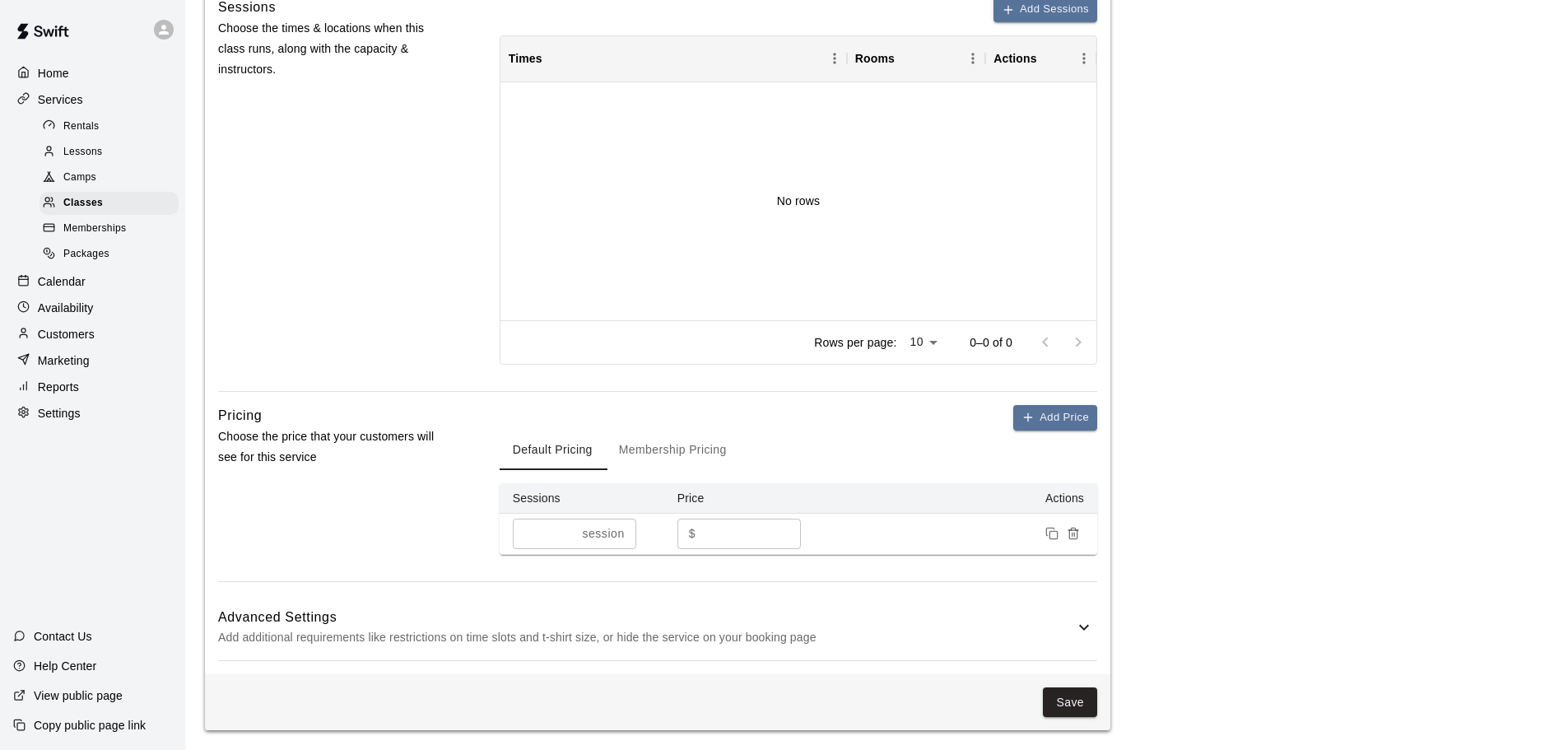
type input "**********"
click at [1063, 706] on button "Save" at bounding box center [1070, 702] width 55 height 30
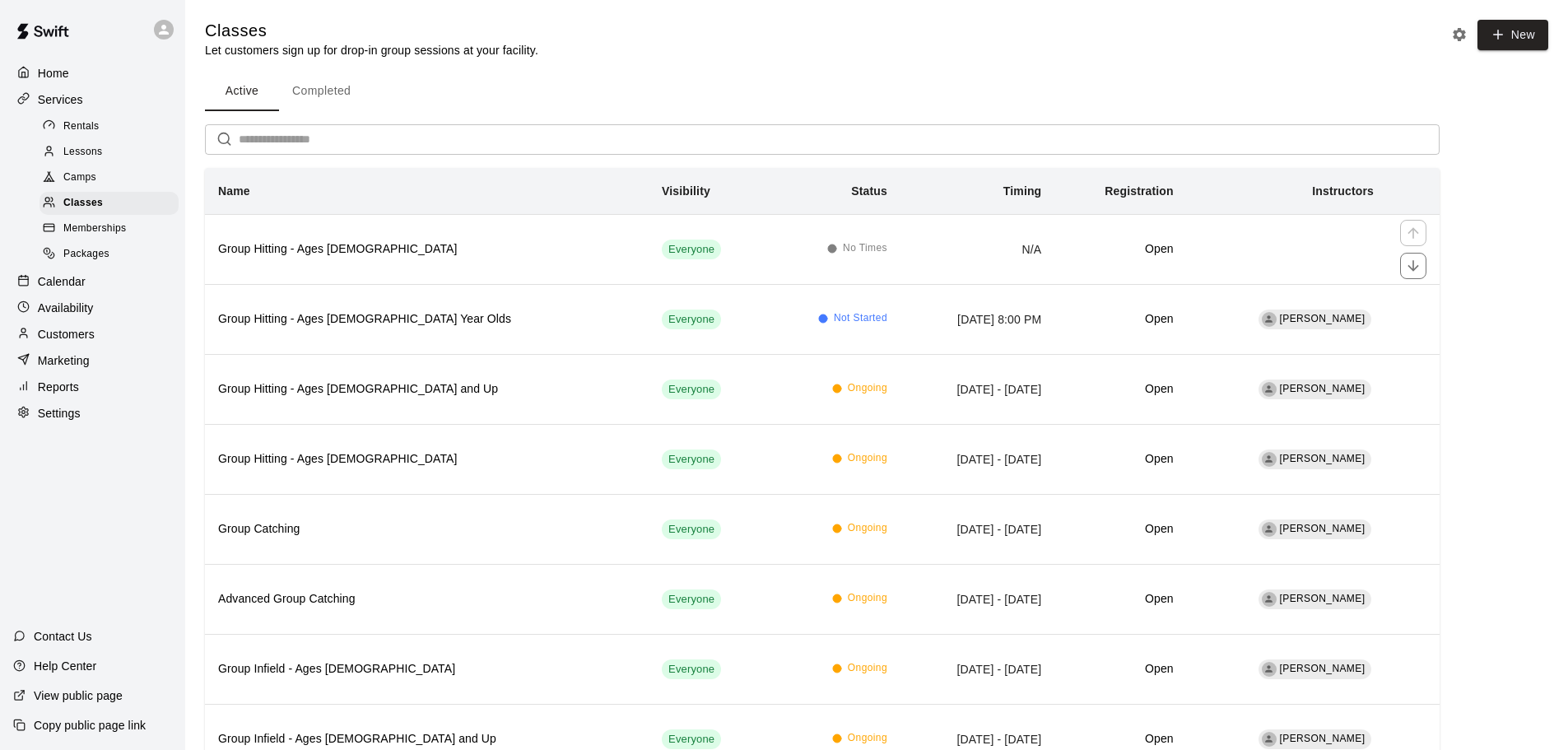
click at [397, 247] on h6 "Group Hitting - Ages [DEMOGRAPHIC_DATA]" at bounding box center [426, 250] width 417 height 18
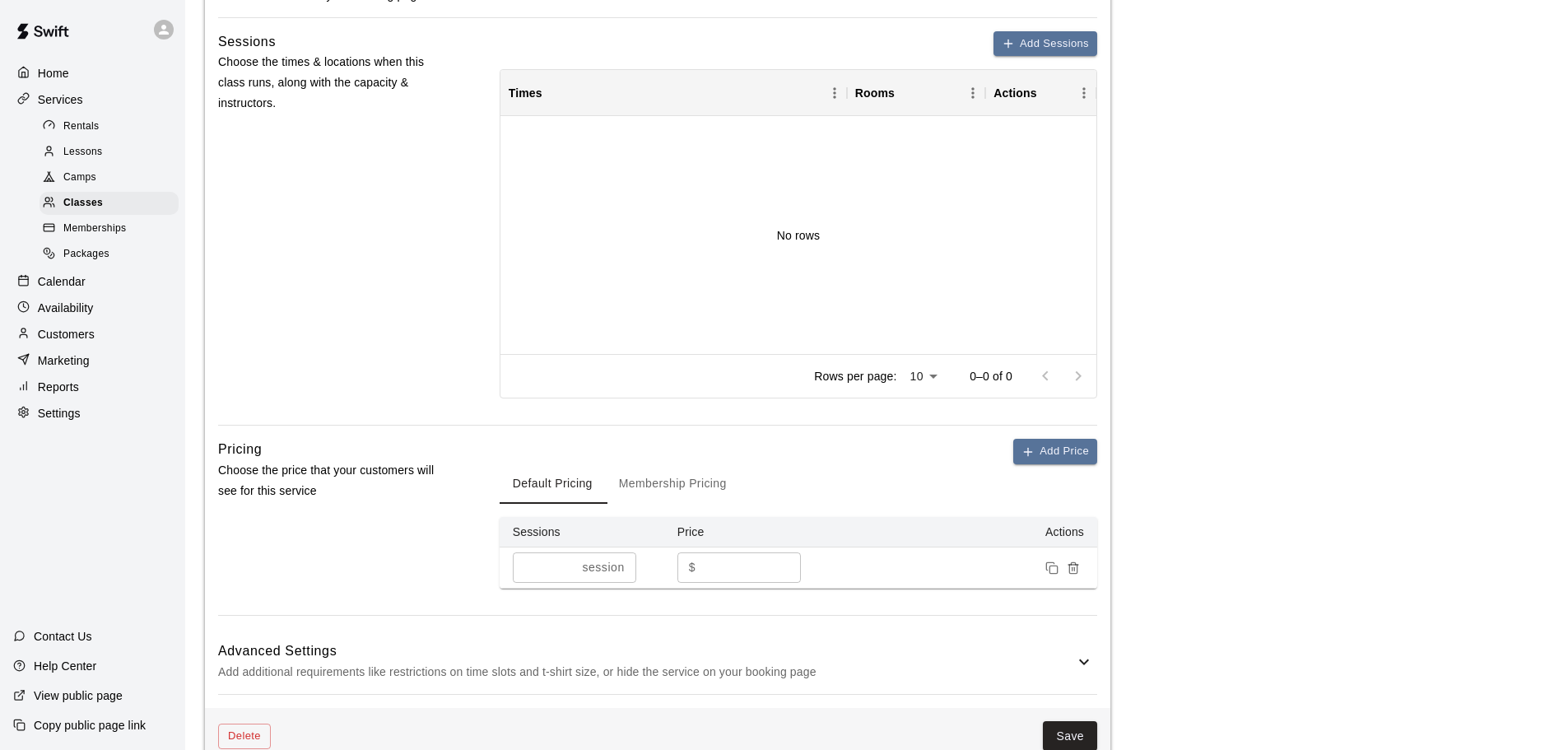
scroll to position [659, 0]
click at [85, 211] on span "Classes" at bounding box center [83, 204] width 39 height 17
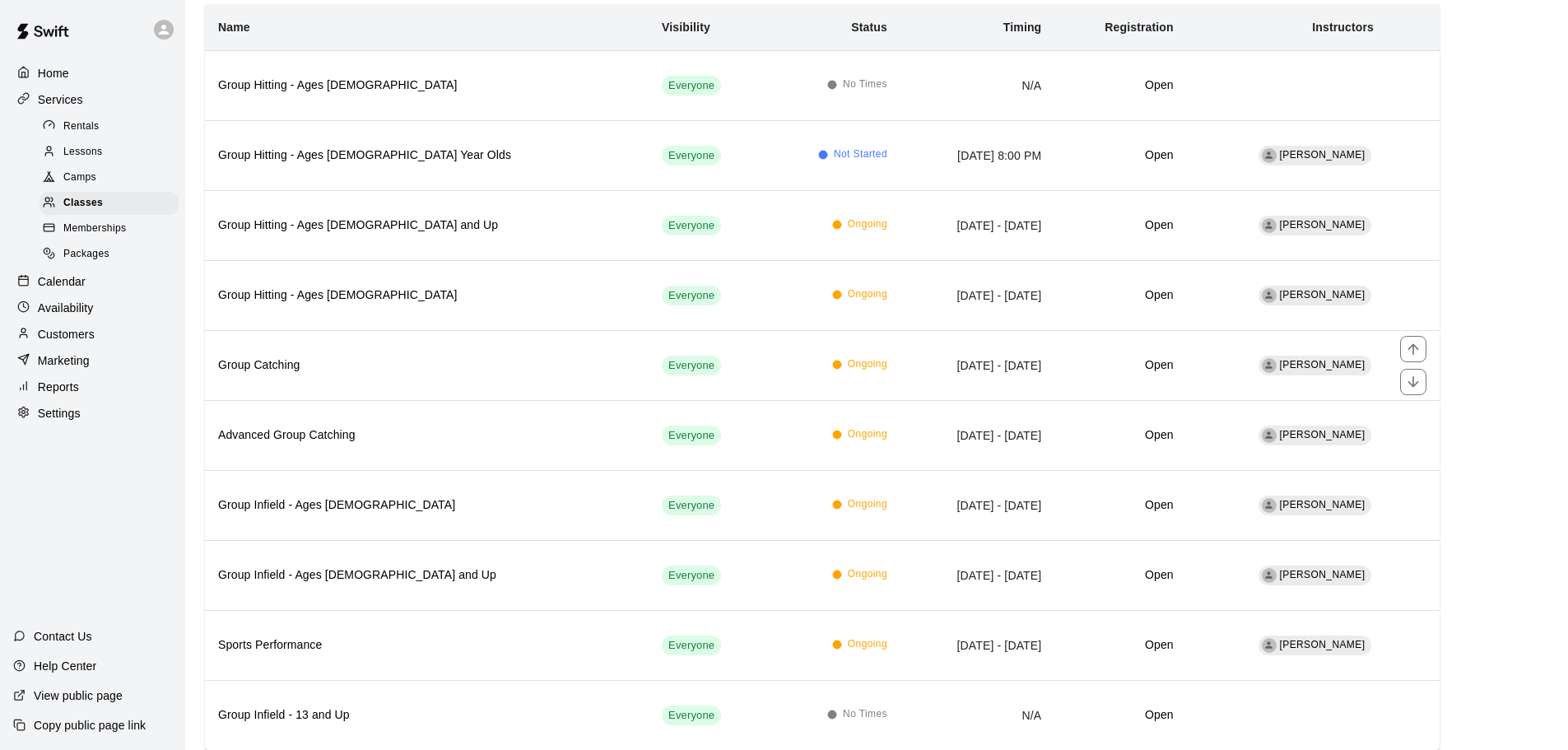
scroll to position [164, 0]
click at [355, 504] on h6 "Group Infield - Ages [DEMOGRAPHIC_DATA]" at bounding box center [426, 505] width 417 height 18
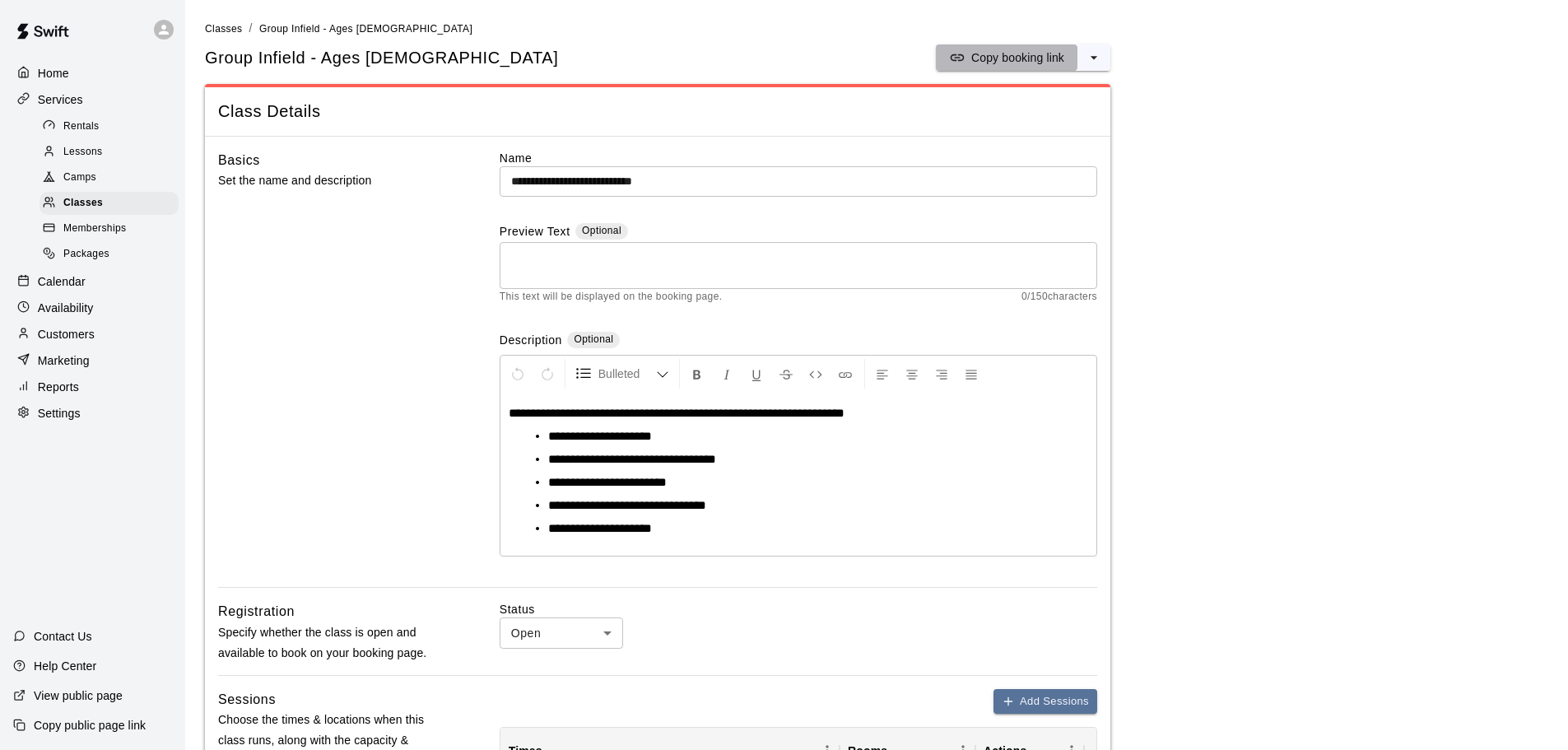
click at [1049, 60] on p "Copy booking link" at bounding box center [1018, 58] width 93 height 17
click at [1092, 62] on icon "select merge strategy" at bounding box center [1094, 58] width 17 height 17
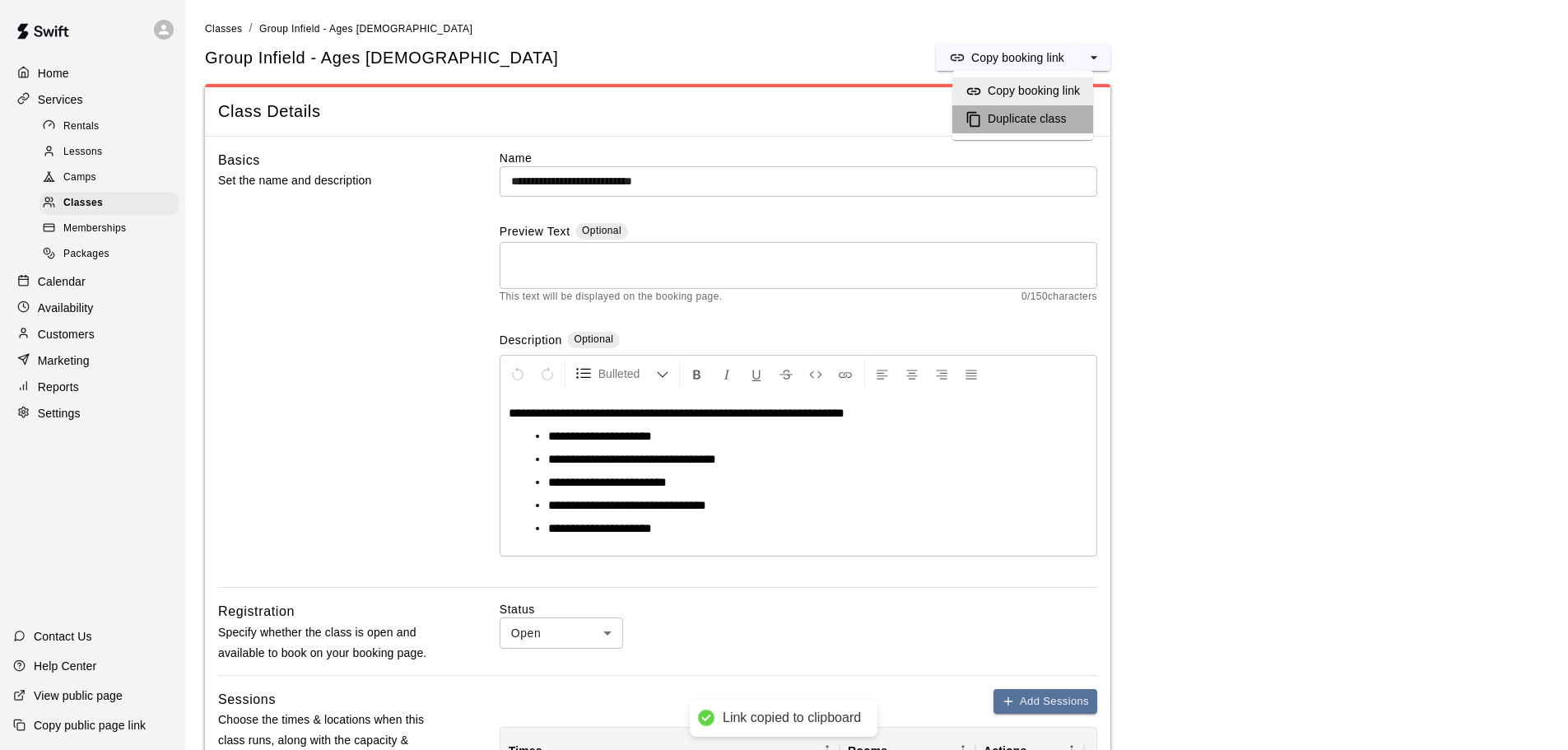
click at [1061, 123] on h6 "Duplicate class" at bounding box center [1027, 119] width 79 height 18
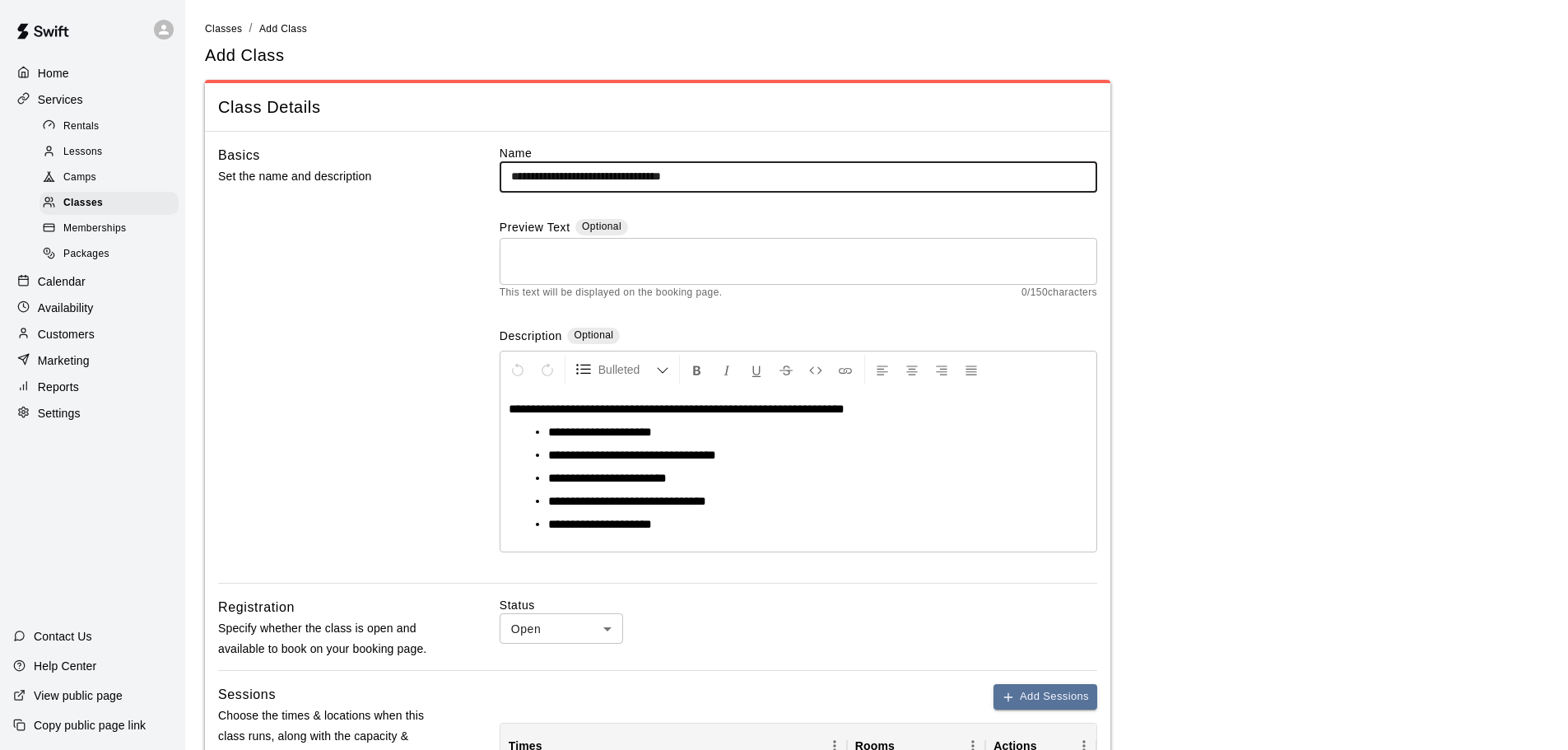
drag, startPoint x: 759, startPoint y: 171, endPoint x: 625, endPoint y: 169, distance: 134.0
click at [625, 169] on input "**********" at bounding box center [799, 176] width 597 height 30
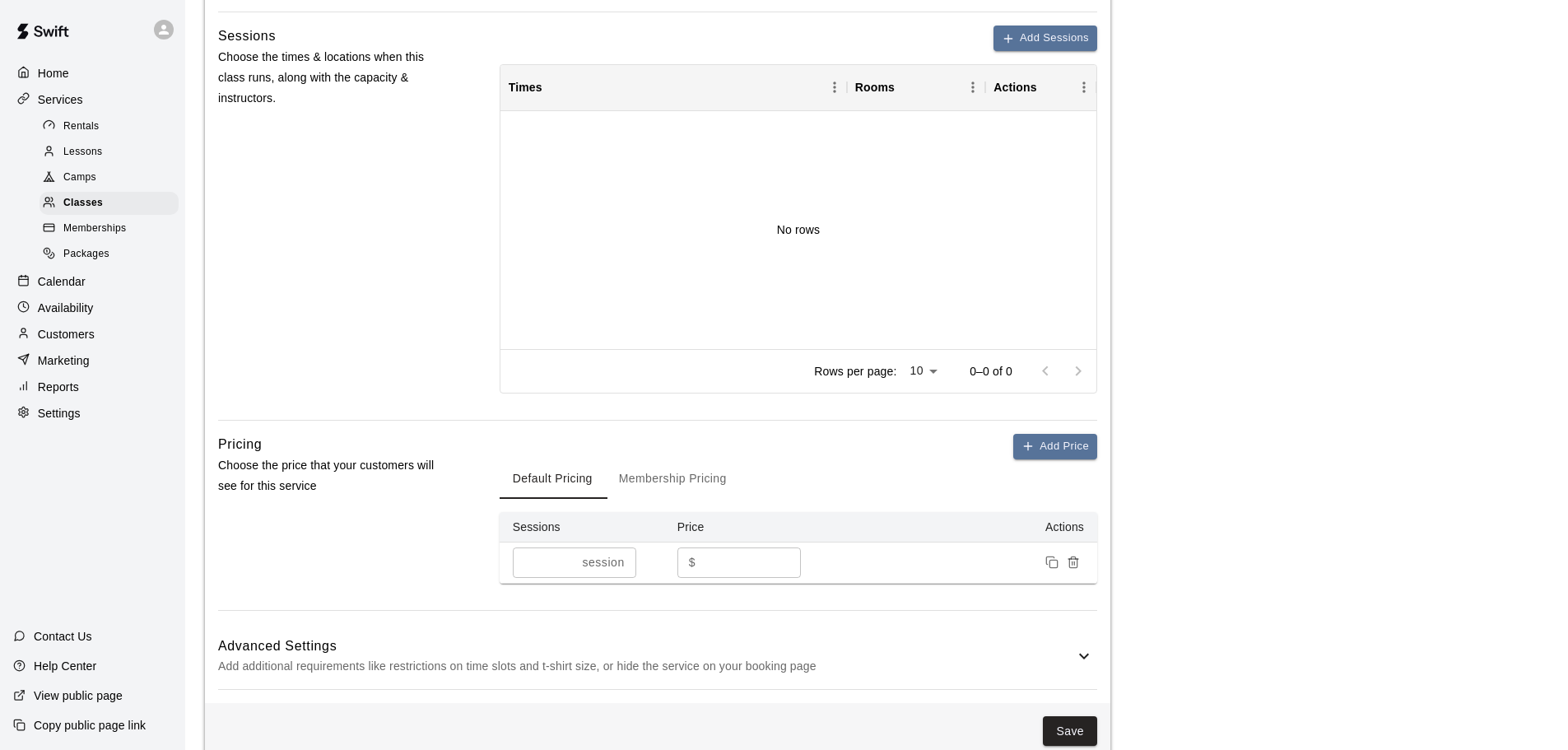
scroll to position [687, 0]
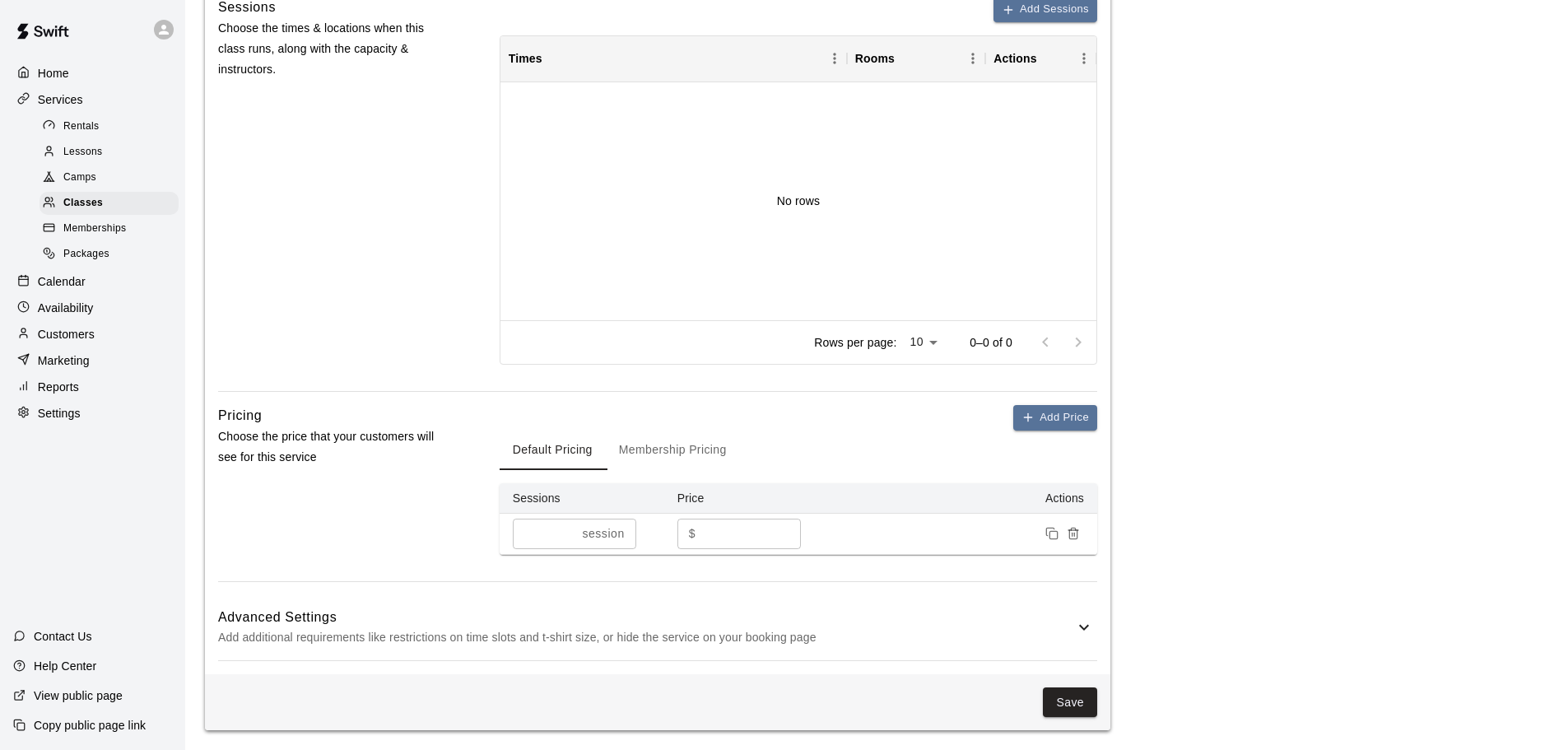
type input "**********"
click at [1077, 692] on button "Save" at bounding box center [1070, 702] width 55 height 30
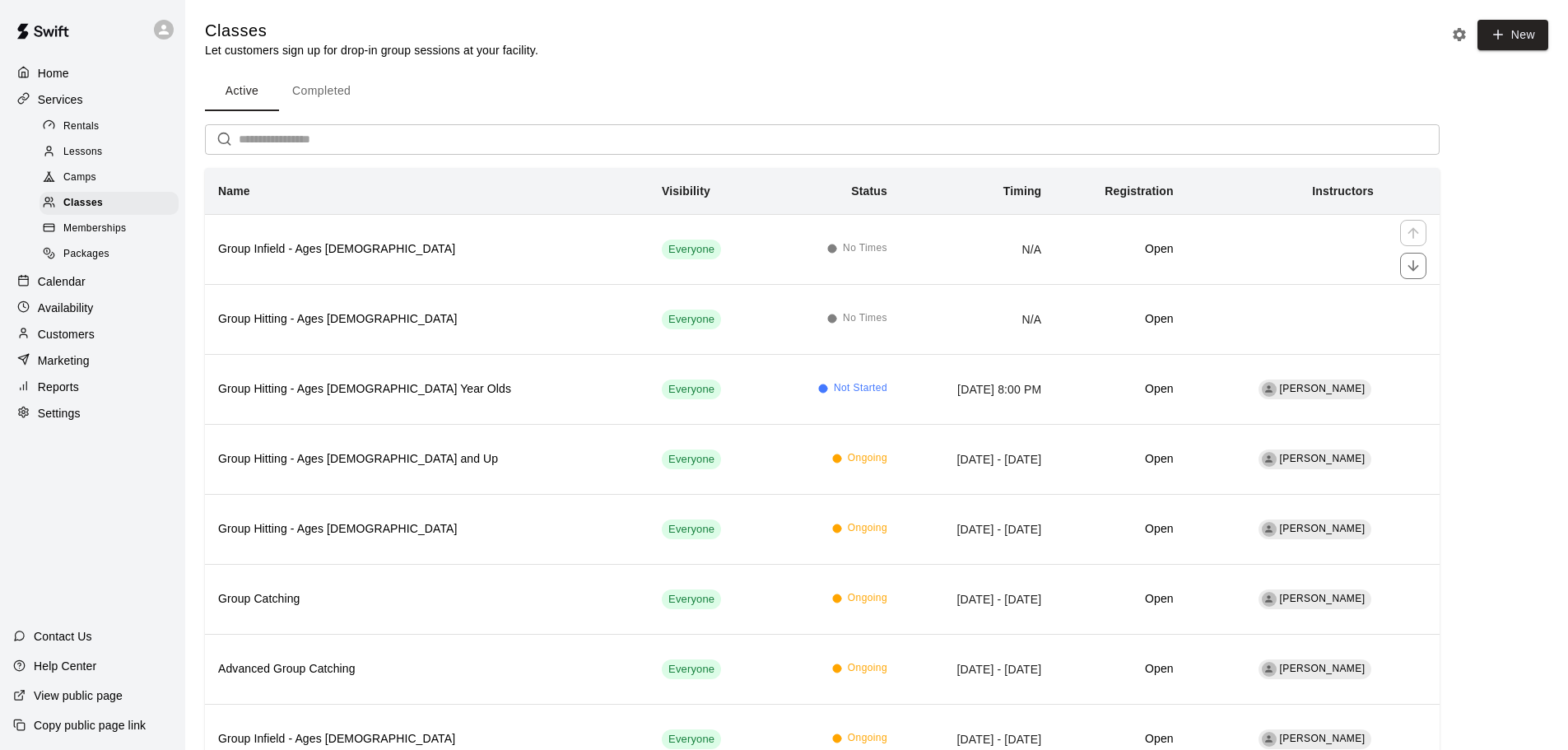
click at [375, 242] on h6 "Group Infield - Ages [DEMOGRAPHIC_DATA]" at bounding box center [426, 250] width 417 height 18
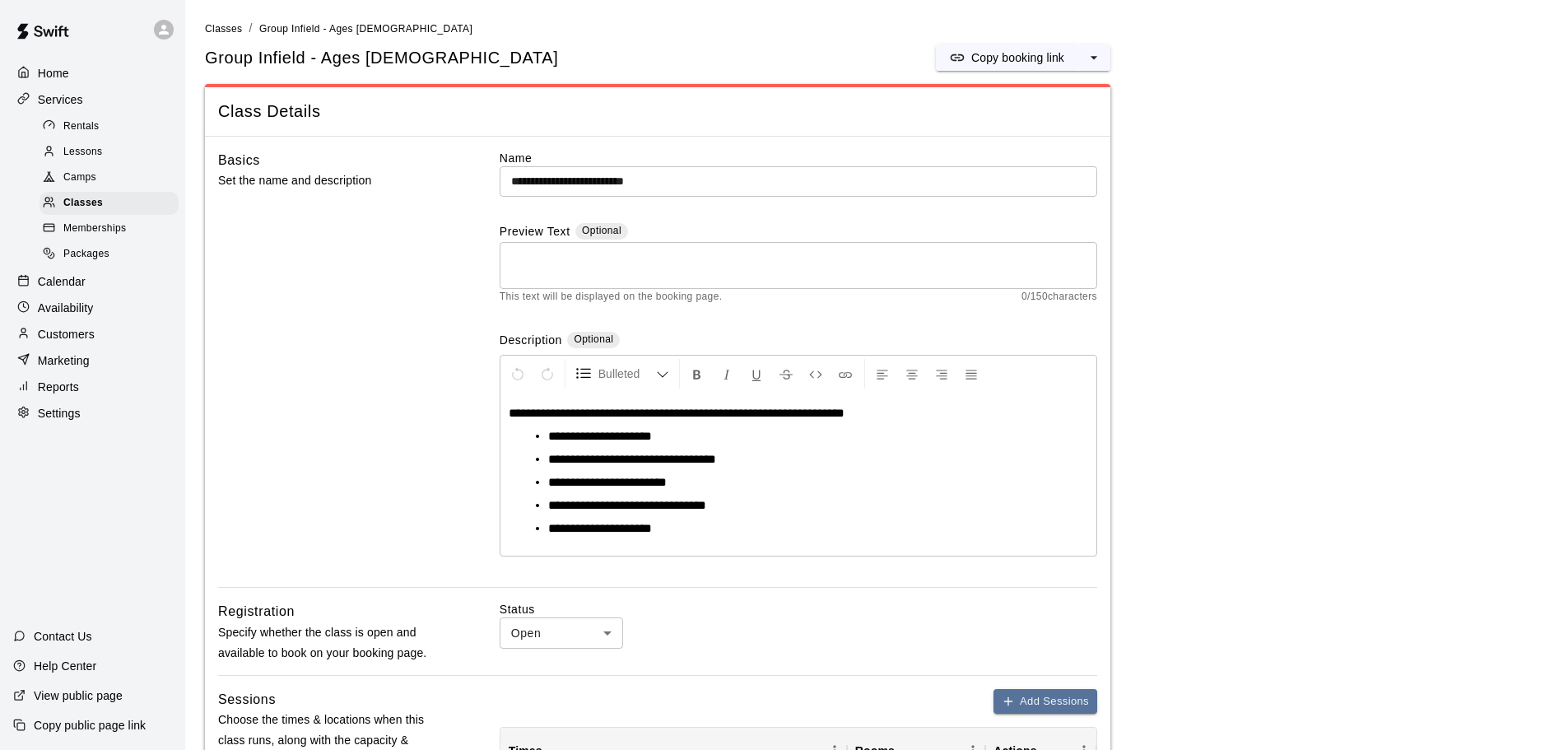
click at [721, 174] on input "**********" at bounding box center [799, 181] width 597 height 30
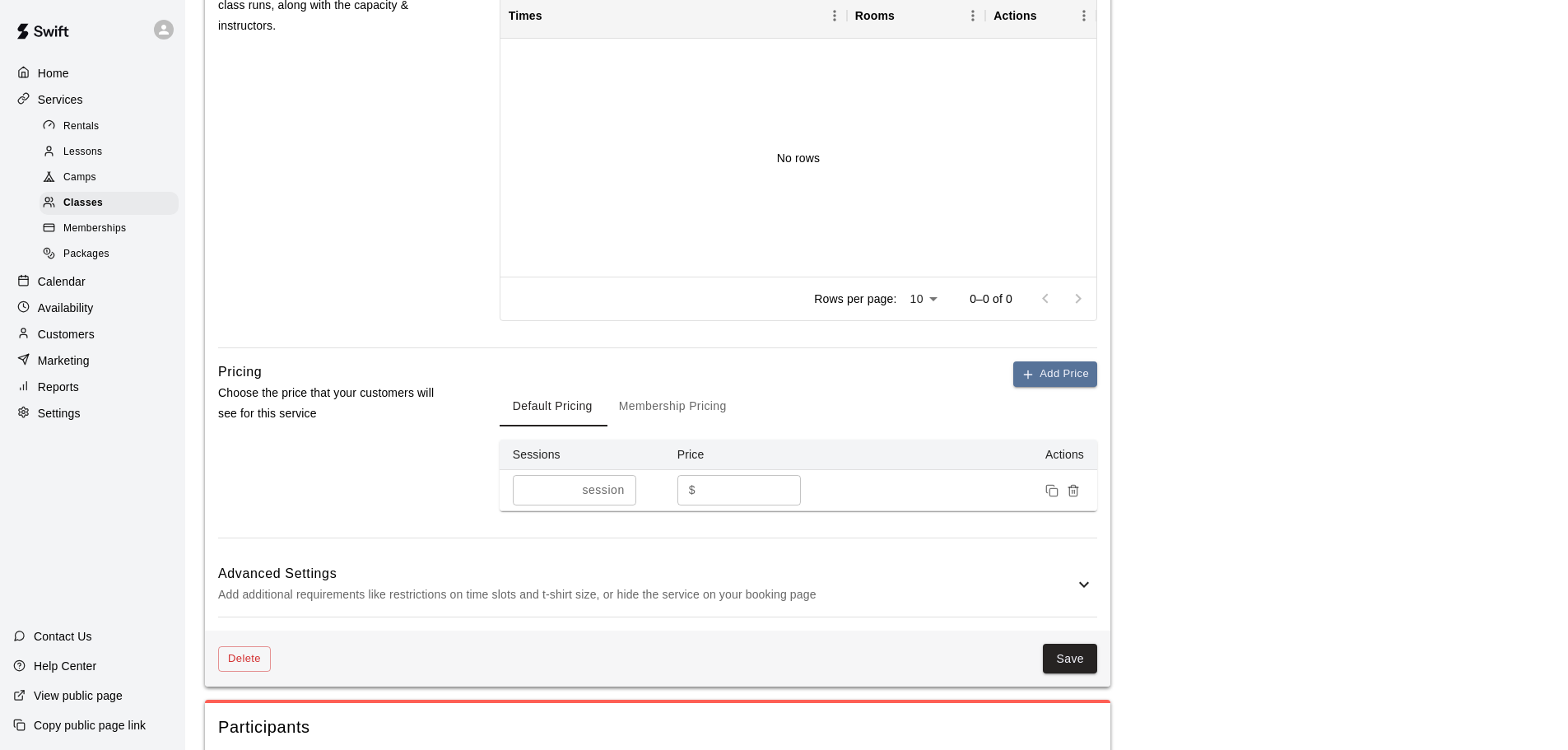
scroll to position [740, 0]
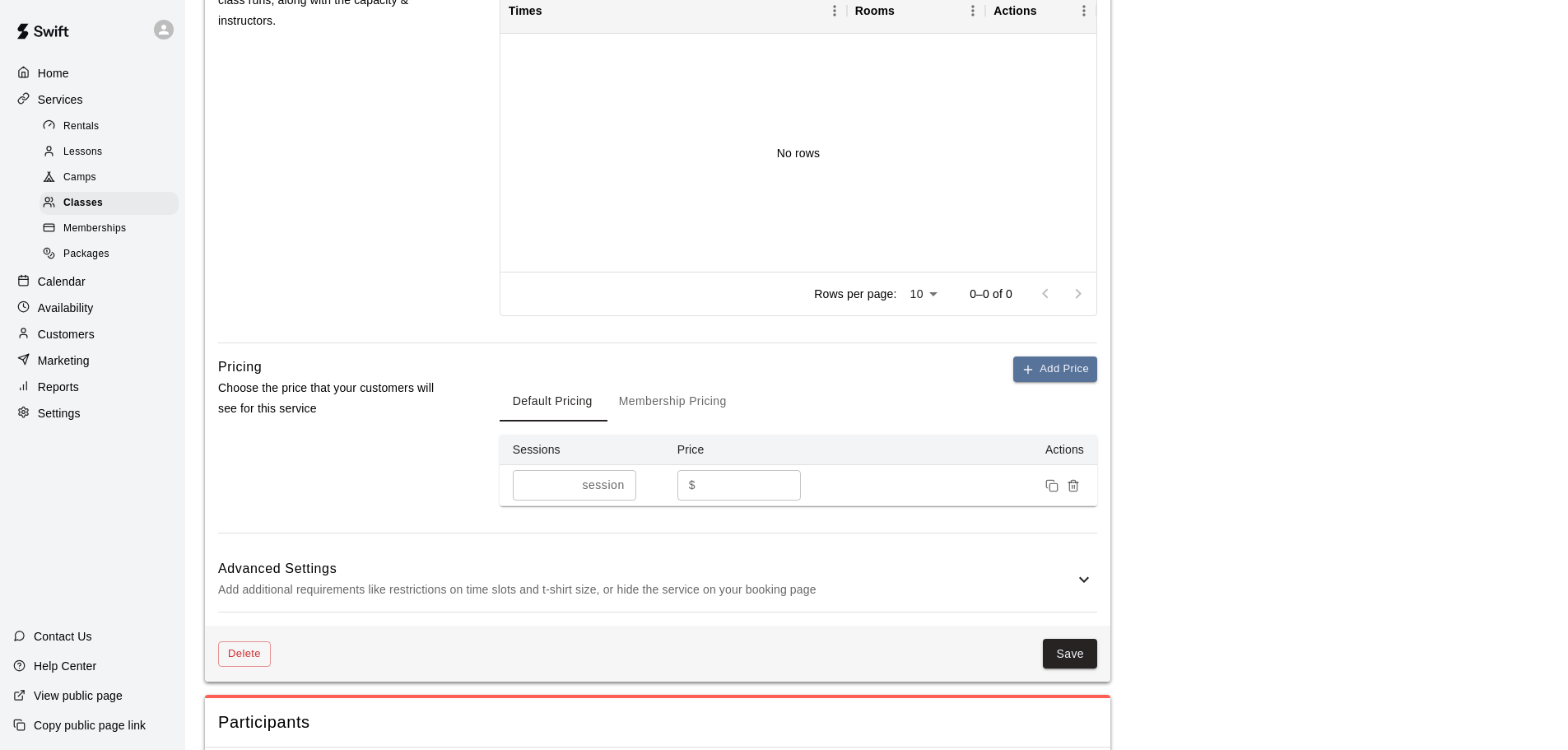
type input "**********"
click at [1073, 653] on button "Save" at bounding box center [1070, 654] width 55 height 30
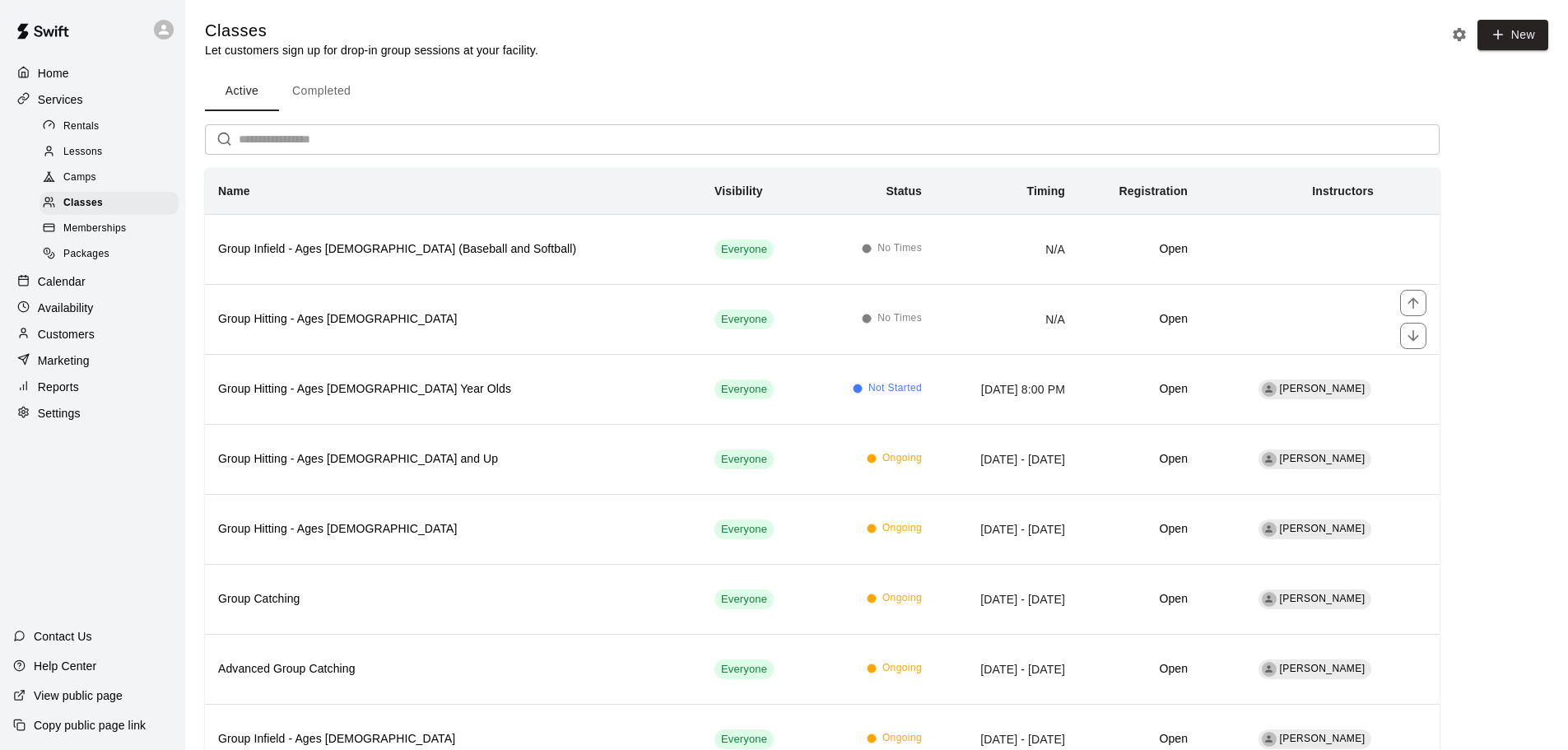
click at [494, 309] on th "Group Hitting - Ages [DEMOGRAPHIC_DATA]" at bounding box center [453, 319] width 497 height 70
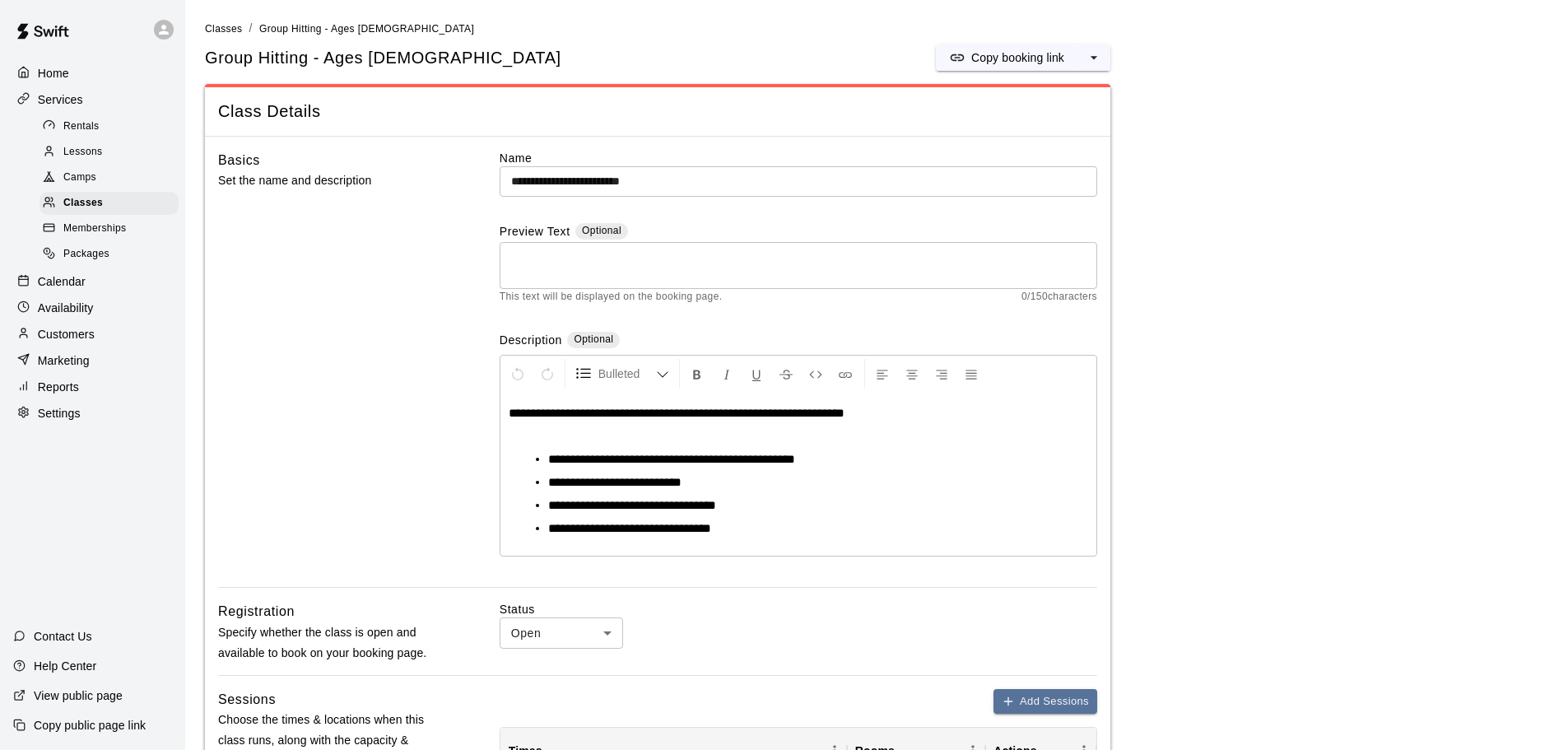
click at [723, 194] on input "**********" at bounding box center [799, 181] width 597 height 30
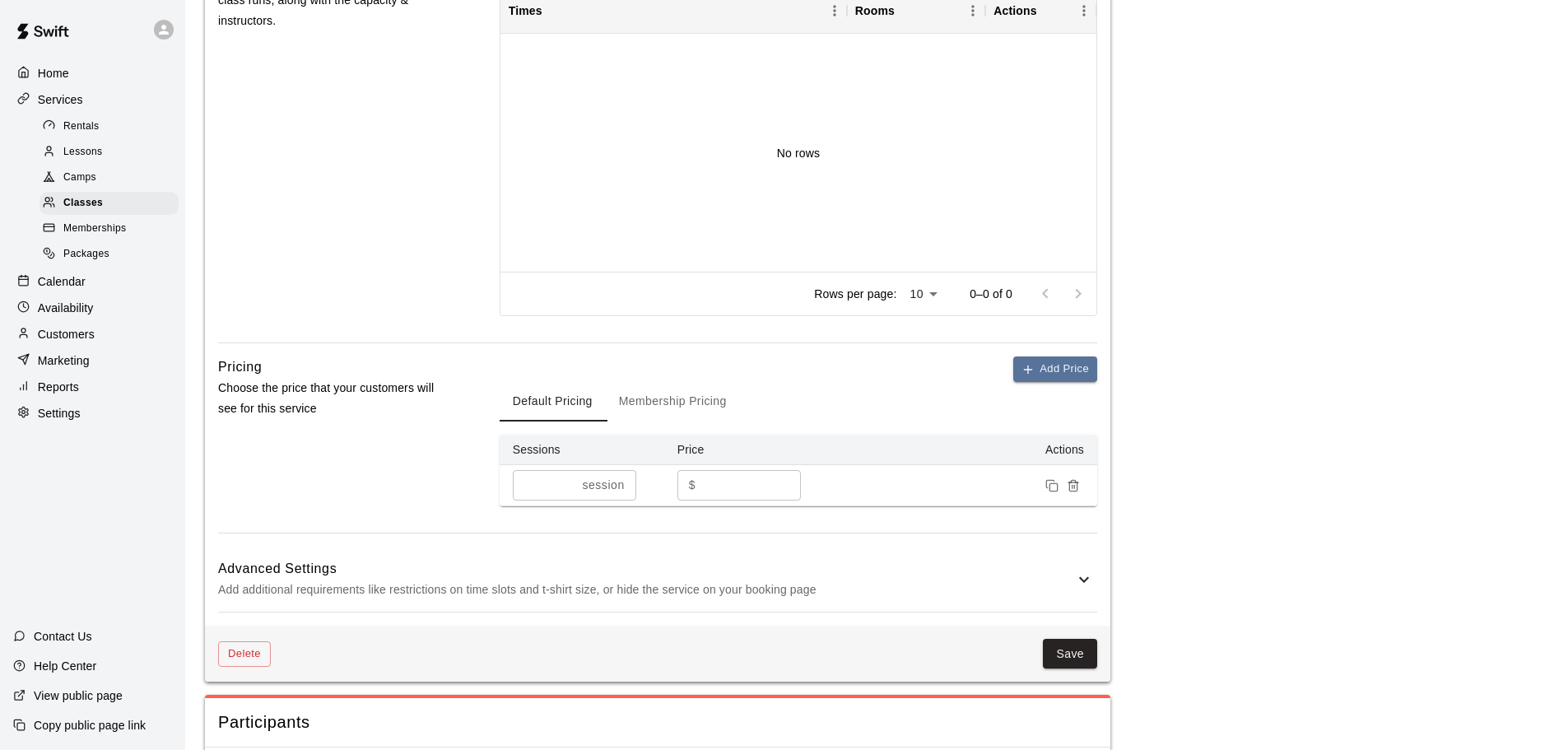
scroll to position [741, 0]
type input "**********"
click at [1074, 667] on button "Save" at bounding box center [1070, 653] width 55 height 30
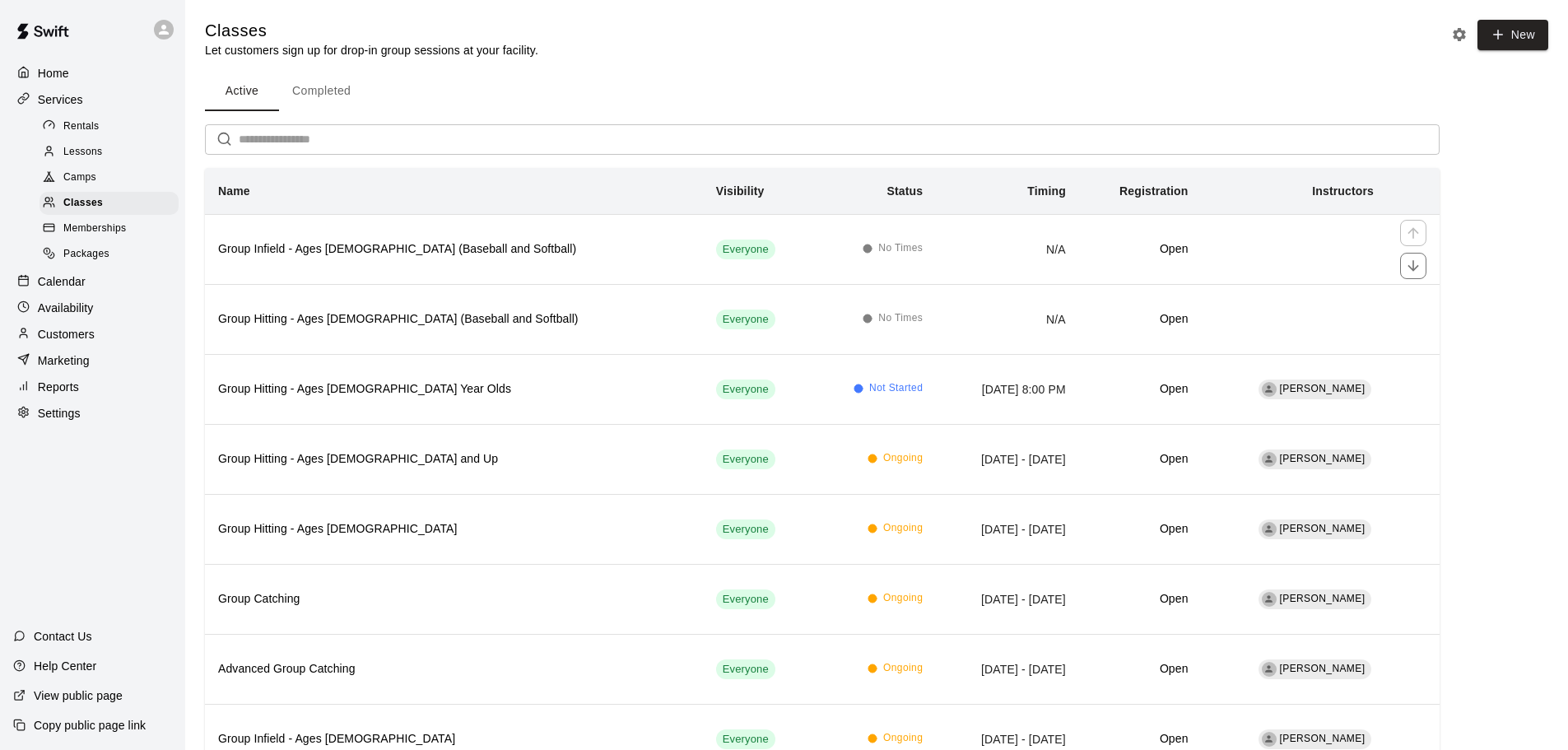
click at [497, 247] on h6 "Group Infield - Ages [DEMOGRAPHIC_DATA] (Baseball and Softball)" at bounding box center [454, 250] width 471 height 18
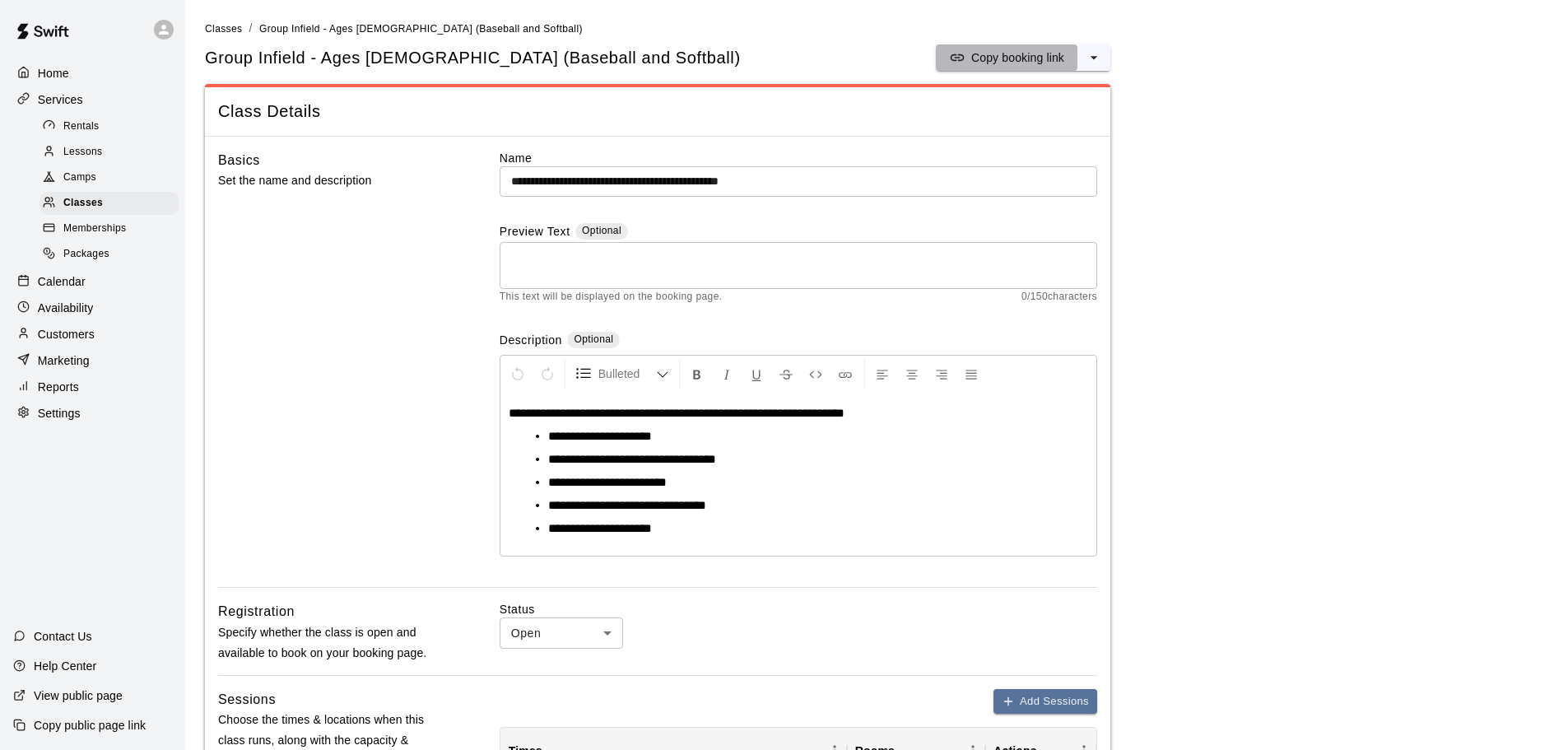
click at [1022, 57] on p "Copy booking link" at bounding box center [1018, 58] width 93 height 17
click at [1106, 54] on button "select merge strategy" at bounding box center [1093, 57] width 33 height 26
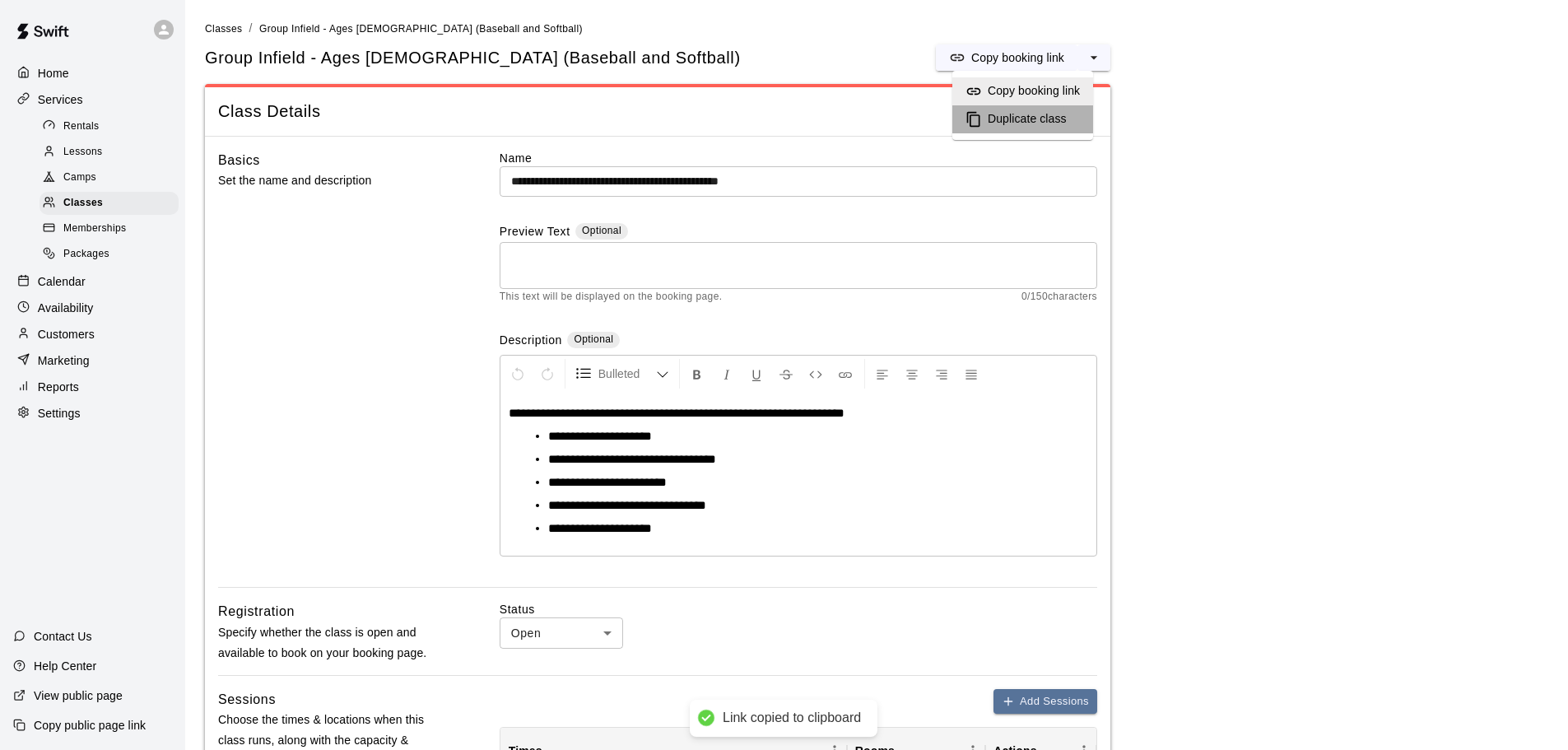
click at [1080, 112] on li "Duplicate class" at bounding box center [1023, 119] width 141 height 28
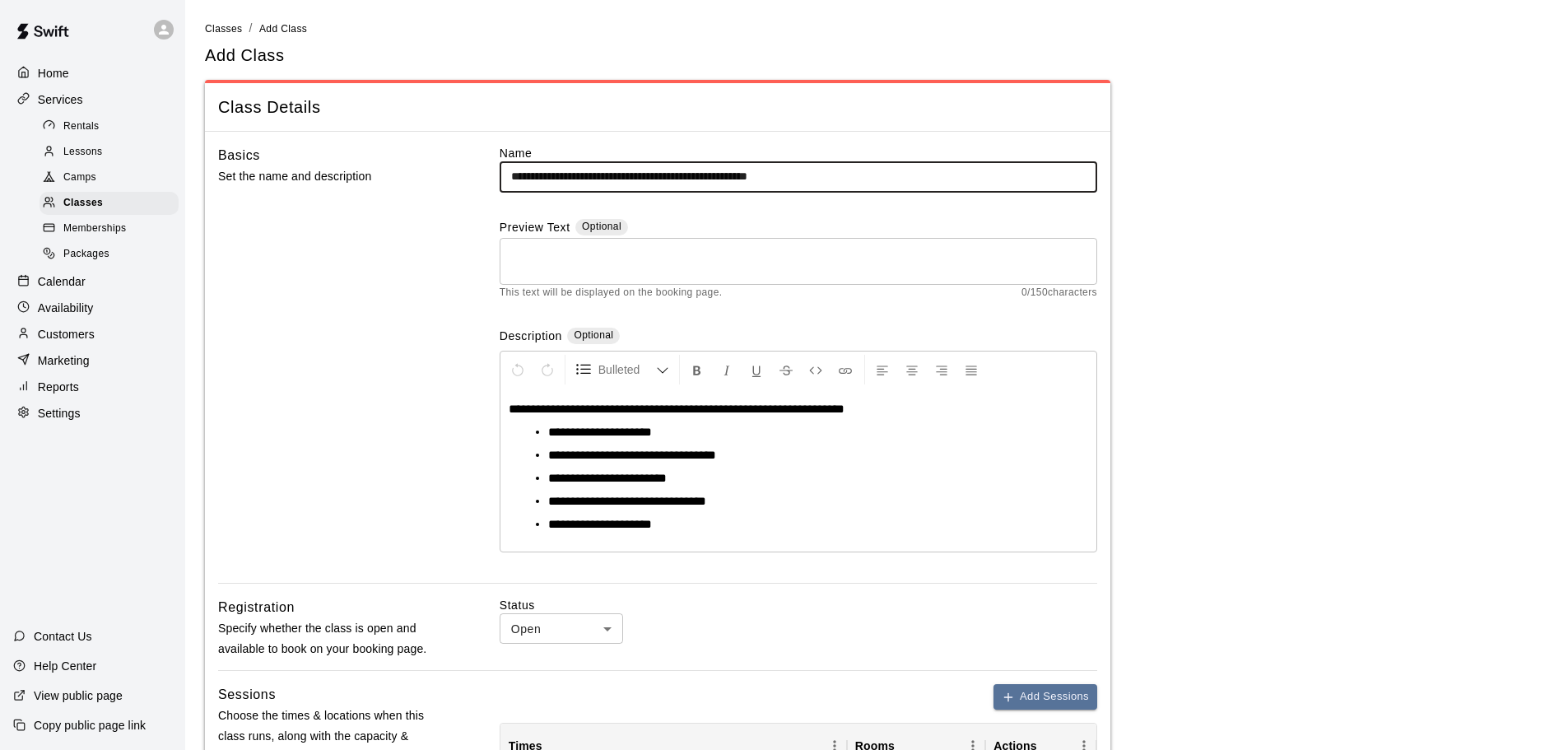
drag, startPoint x: 888, startPoint y: 174, endPoint x: 662, endPoint y: 176, distance: 226.0
click at [662, 176] on input "**********" at bounding box center [799, 176] width 597 height 30
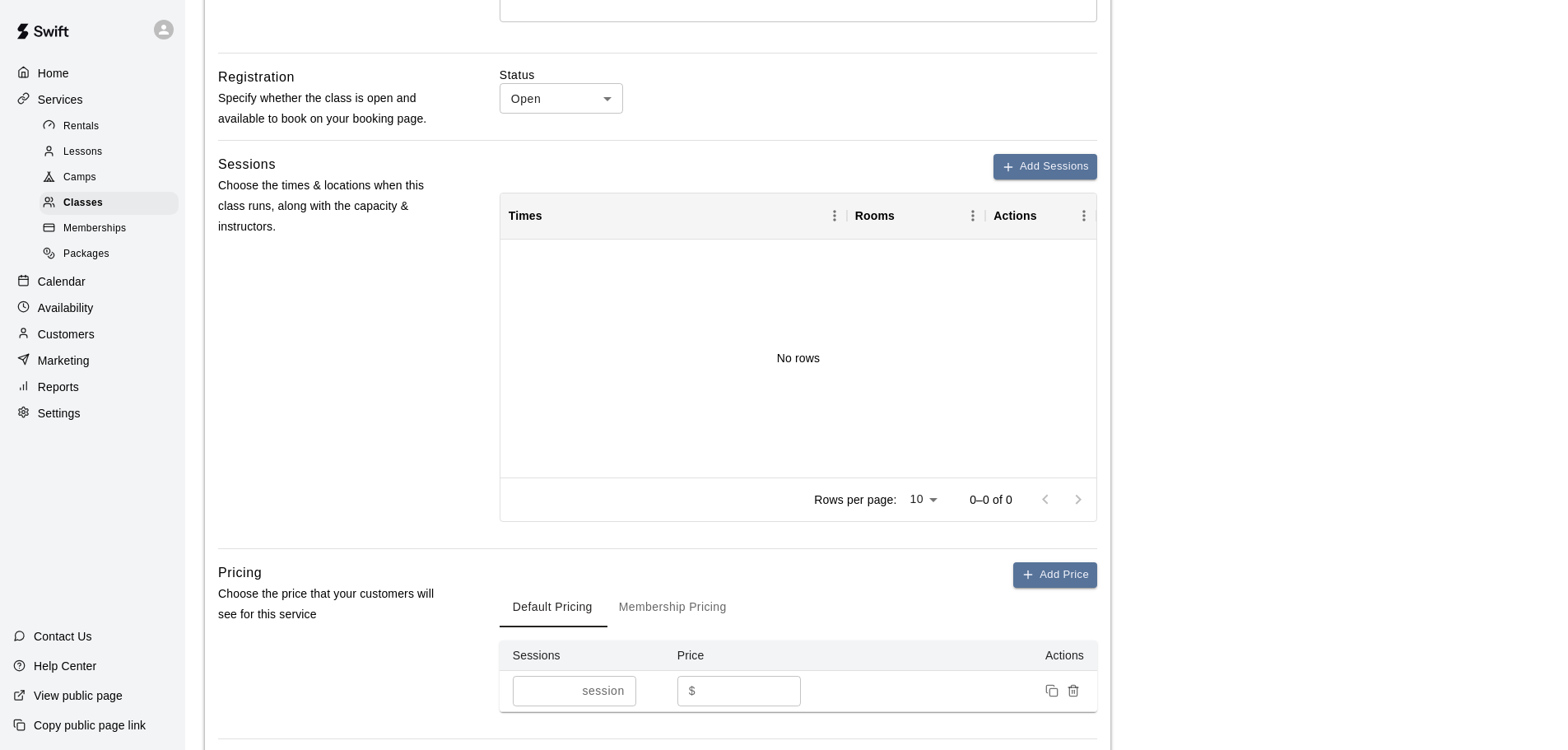
scroll to position [687, 0]
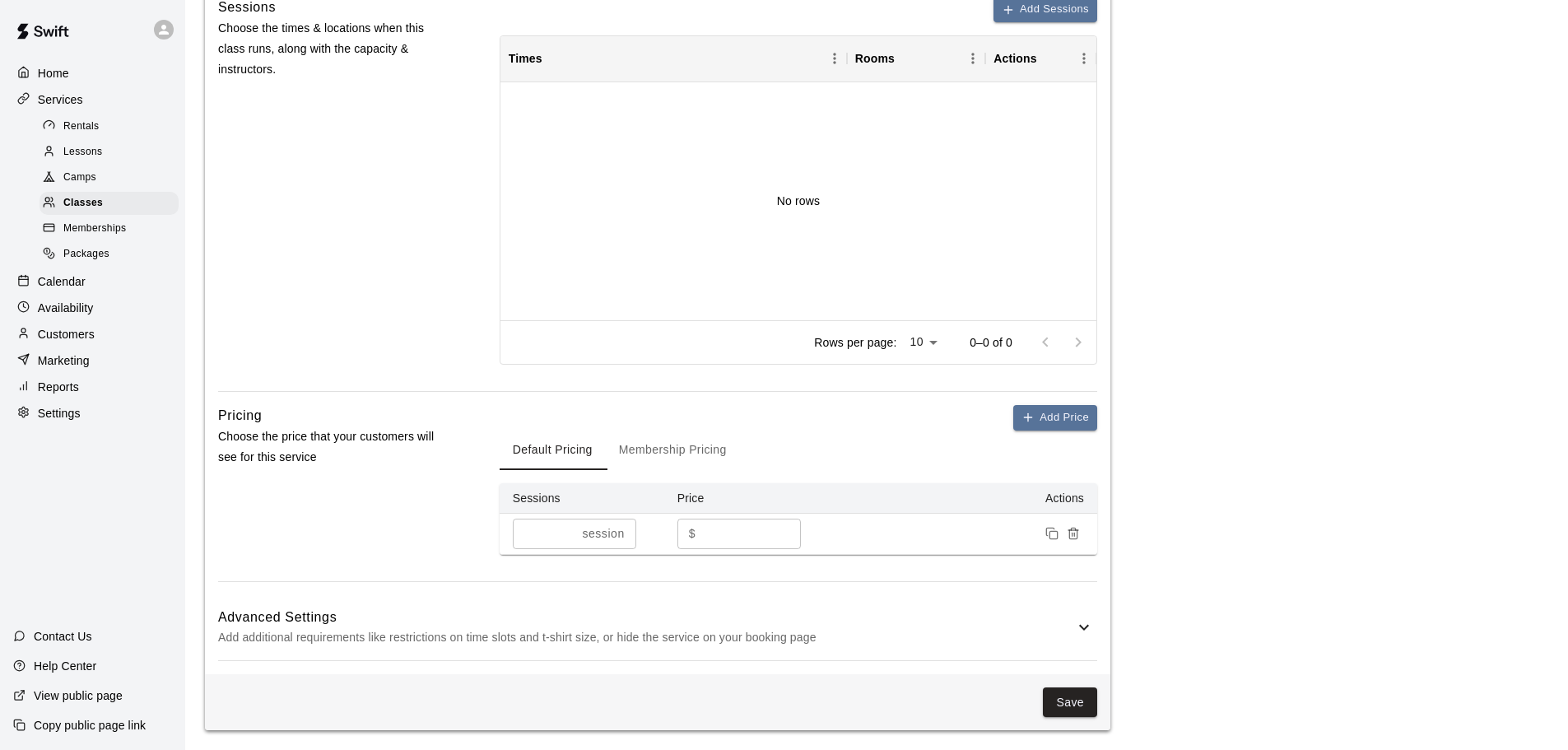
type input "**********"
click at [1059, 705] on button "Save" at bounding box center [1070, 702] width 55 height 30
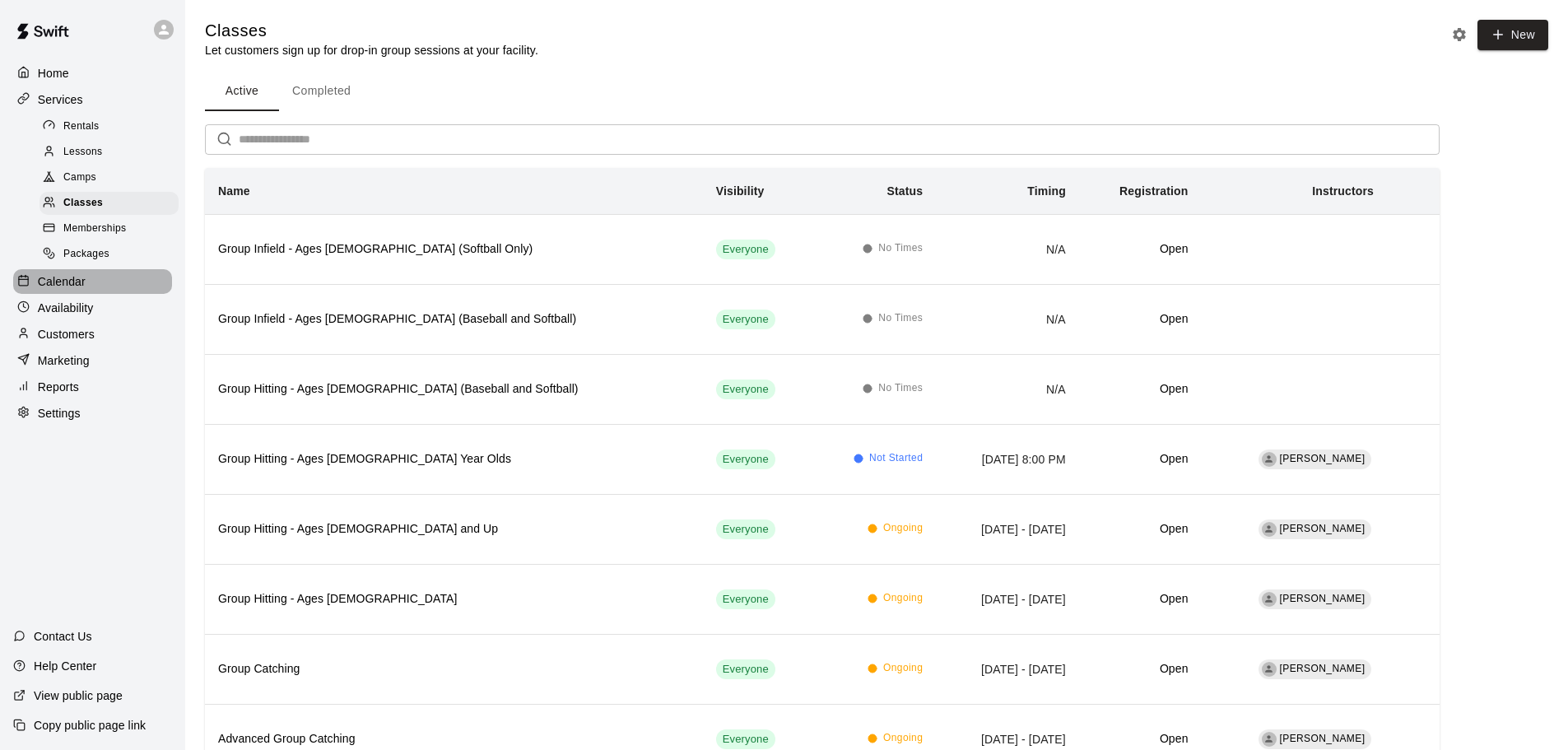
click at [61, 280] on div "Calendar" at bounding box center [92, 281] width 159 height 24
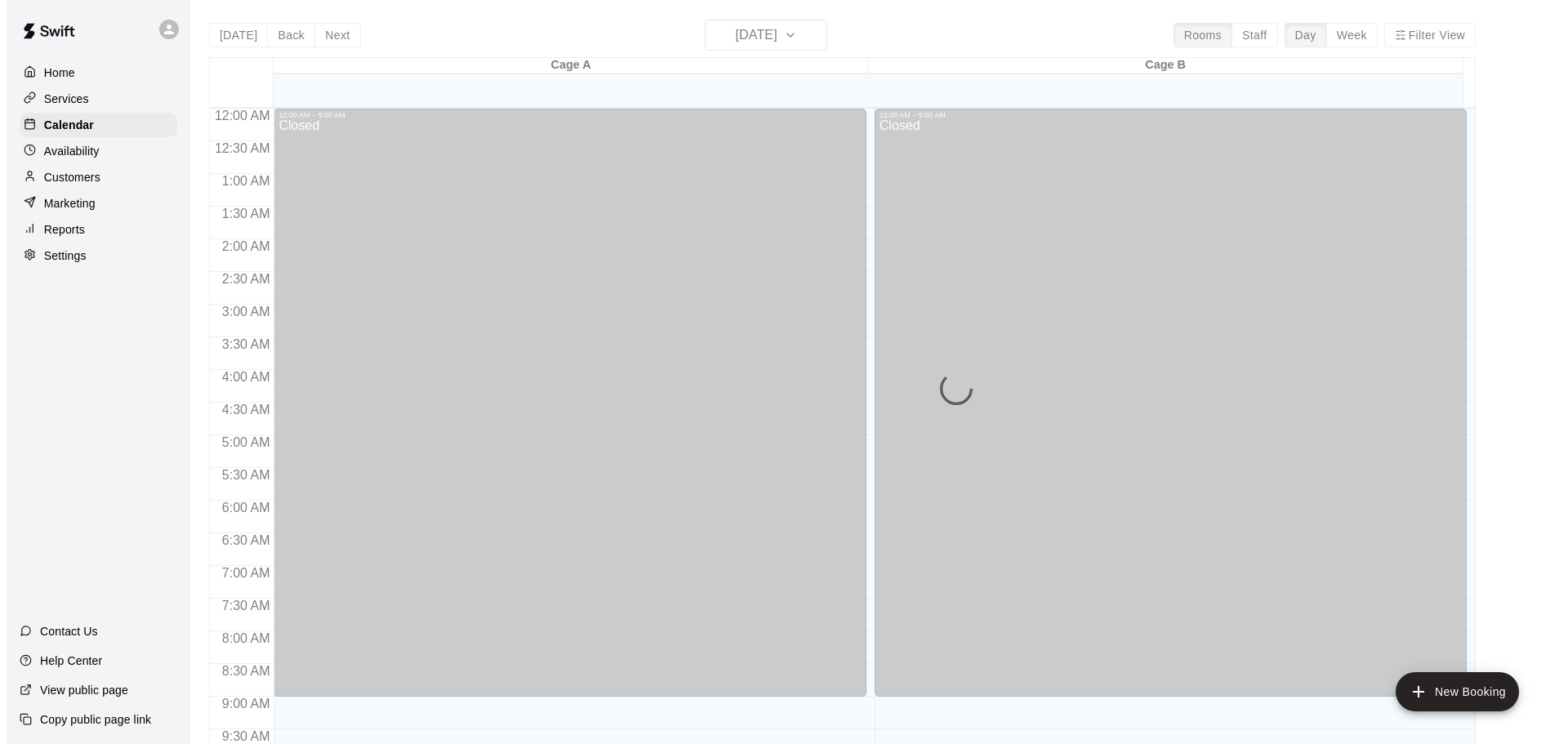
scroll to position [865, 0]
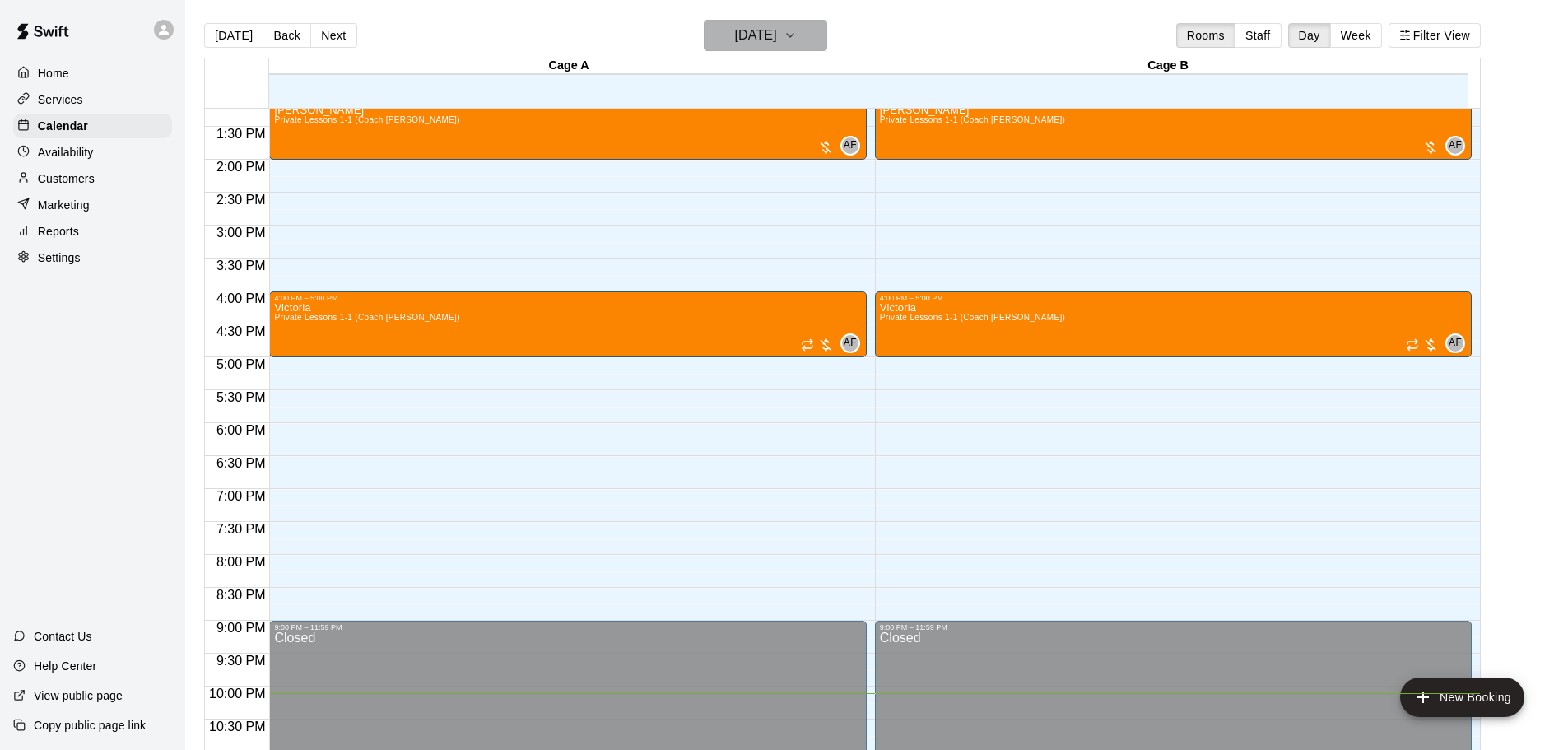
click at [808, 31] on button "[DATE]" at bounding box center [765, 35] width 123 height 31
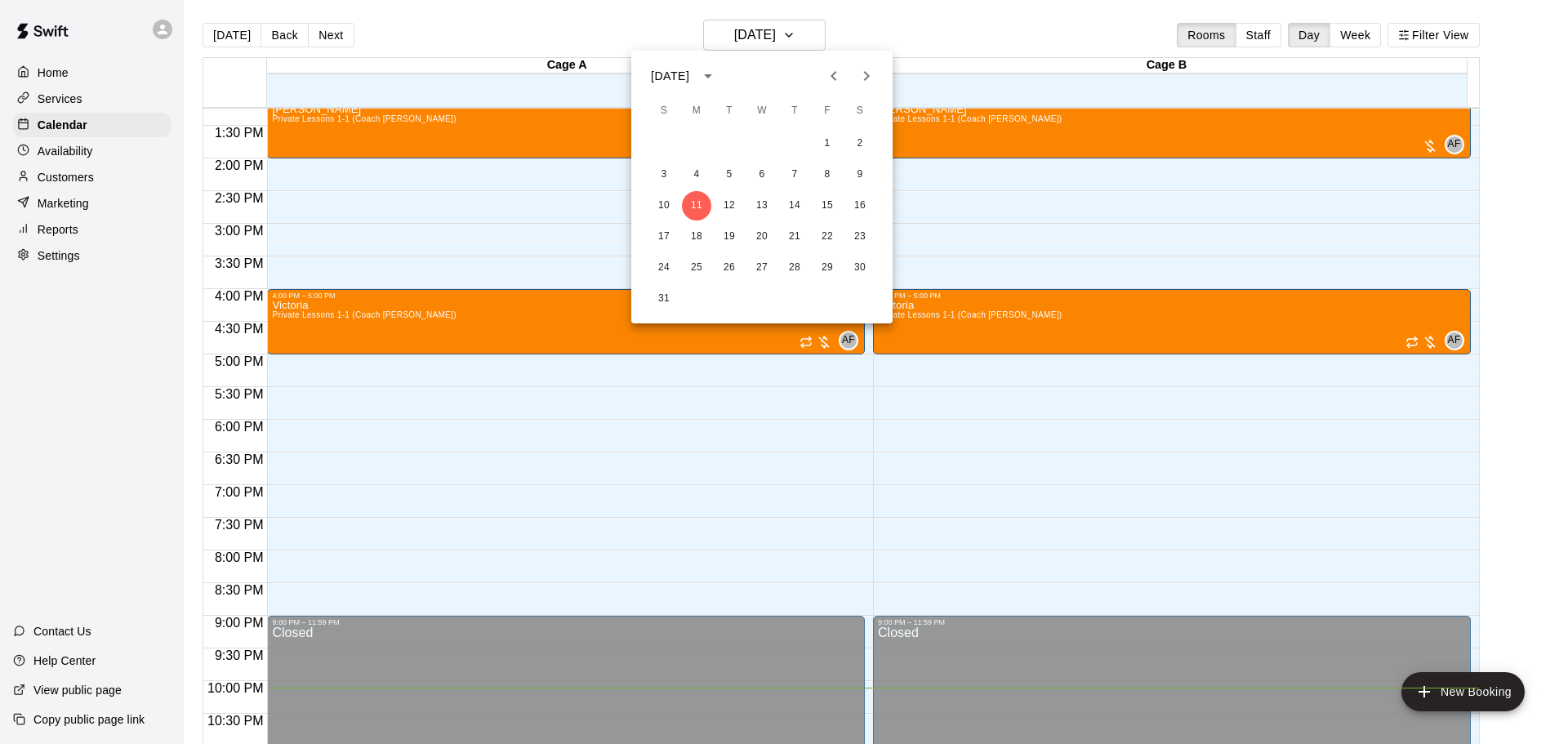
click at [872, 73] on icon "Next month" at bounding box center [866, 76] width 20 height 20
click at [699, 172] on button "8" at bounding box center [696, 174] width 29 height 29
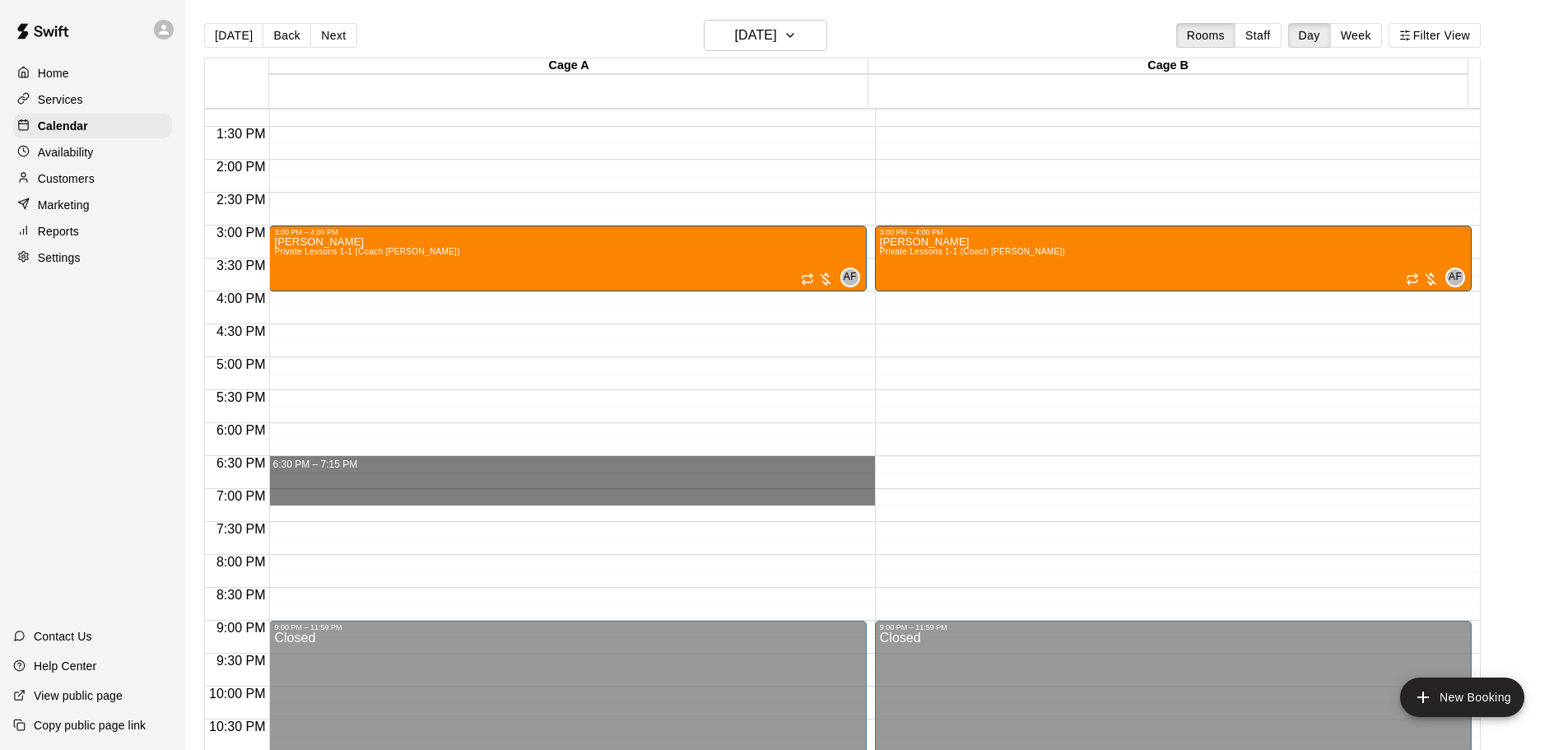
drag, startPoint x: 289, startPoint y: 458, endPoint x: 287, endPoint y: 506, distance: 48.0
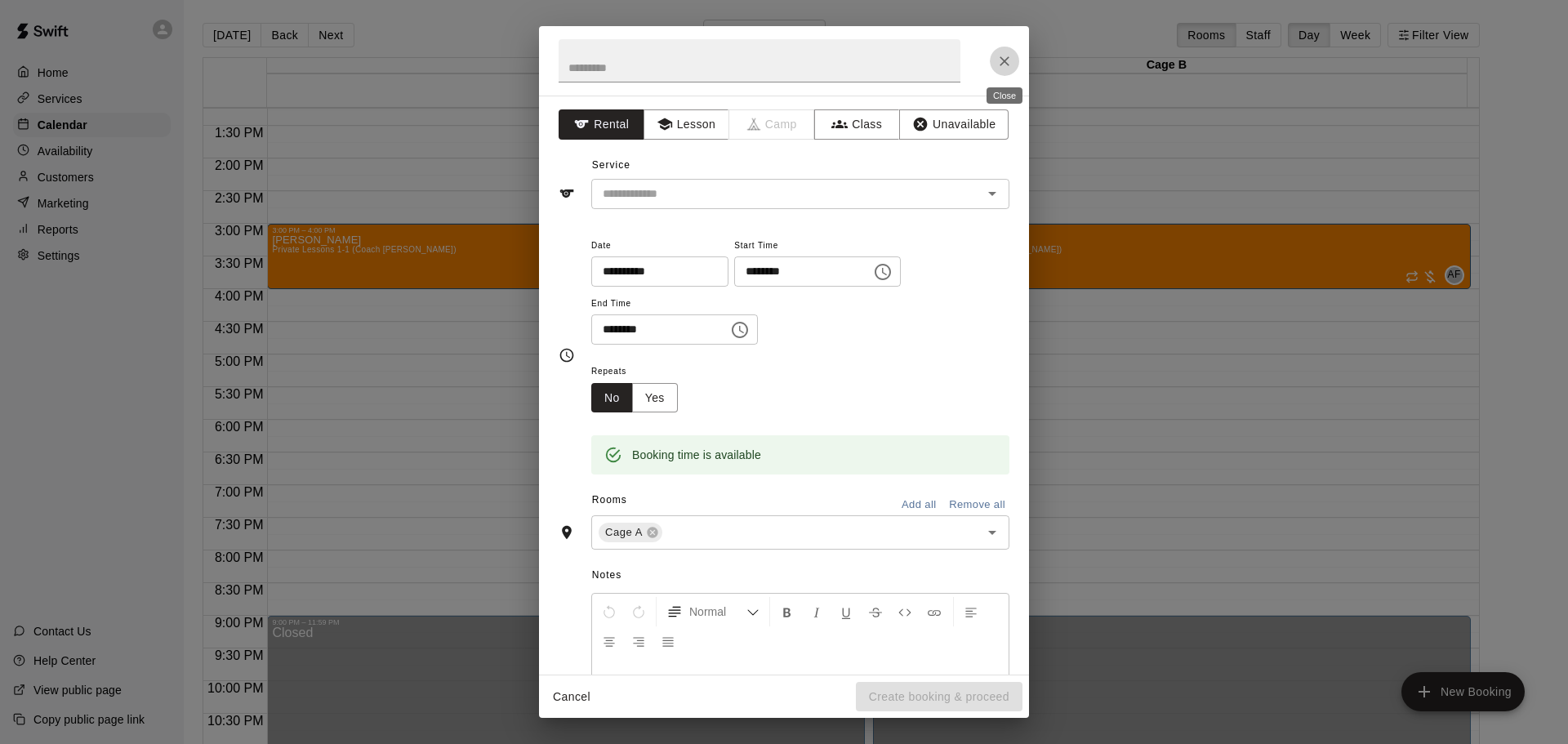
drag, startPoint x: 1002, startPoint y: 60, endPoint x: 547, endPoint y: 256, distance: 495.4
click at [1001, 61] on icon "Close" at bounding box center [1005, 62] width 17 height 17
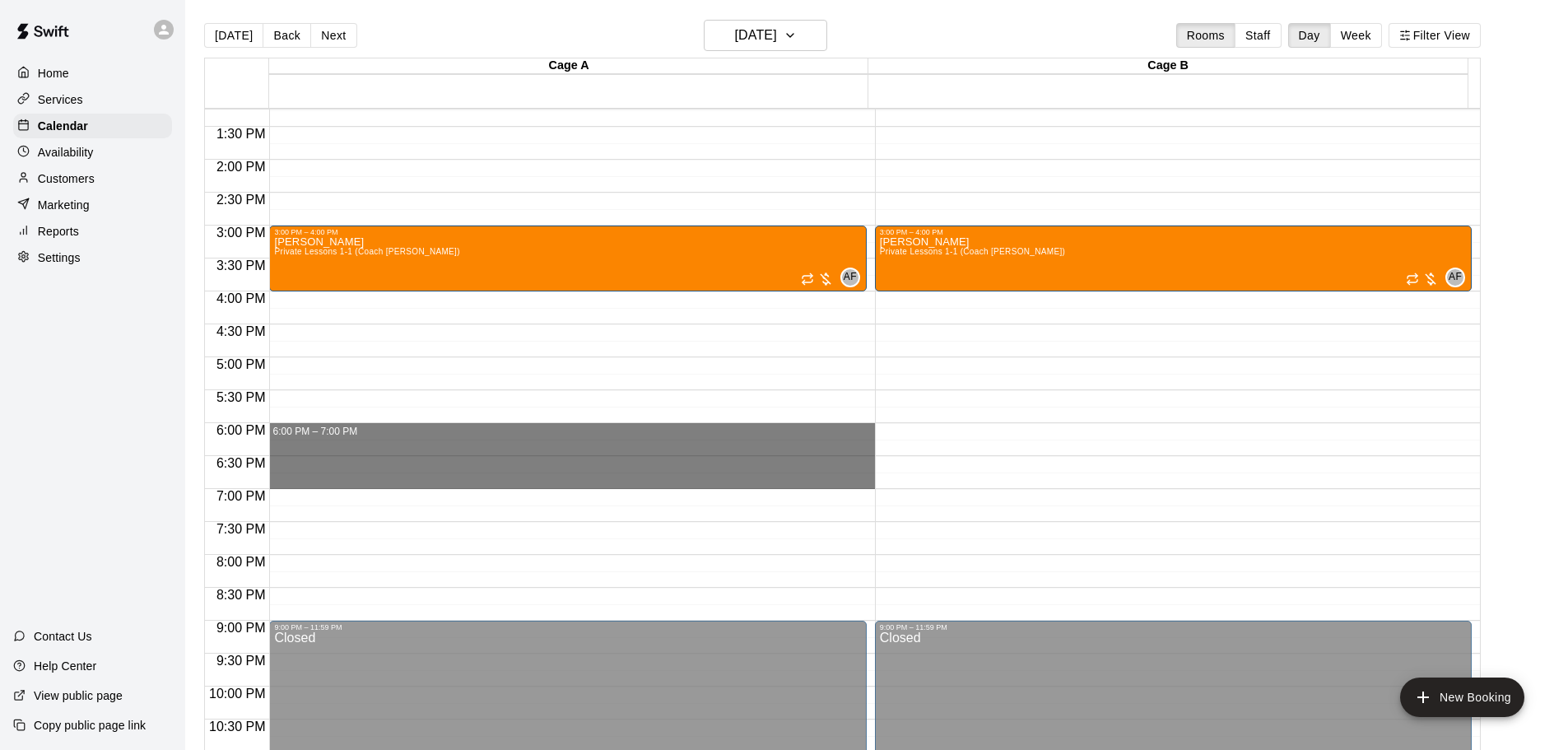
drag, startPoint x: 282, startPoint y: 431, endPoint x: 291, endPoint y: 475, distance: 44.9
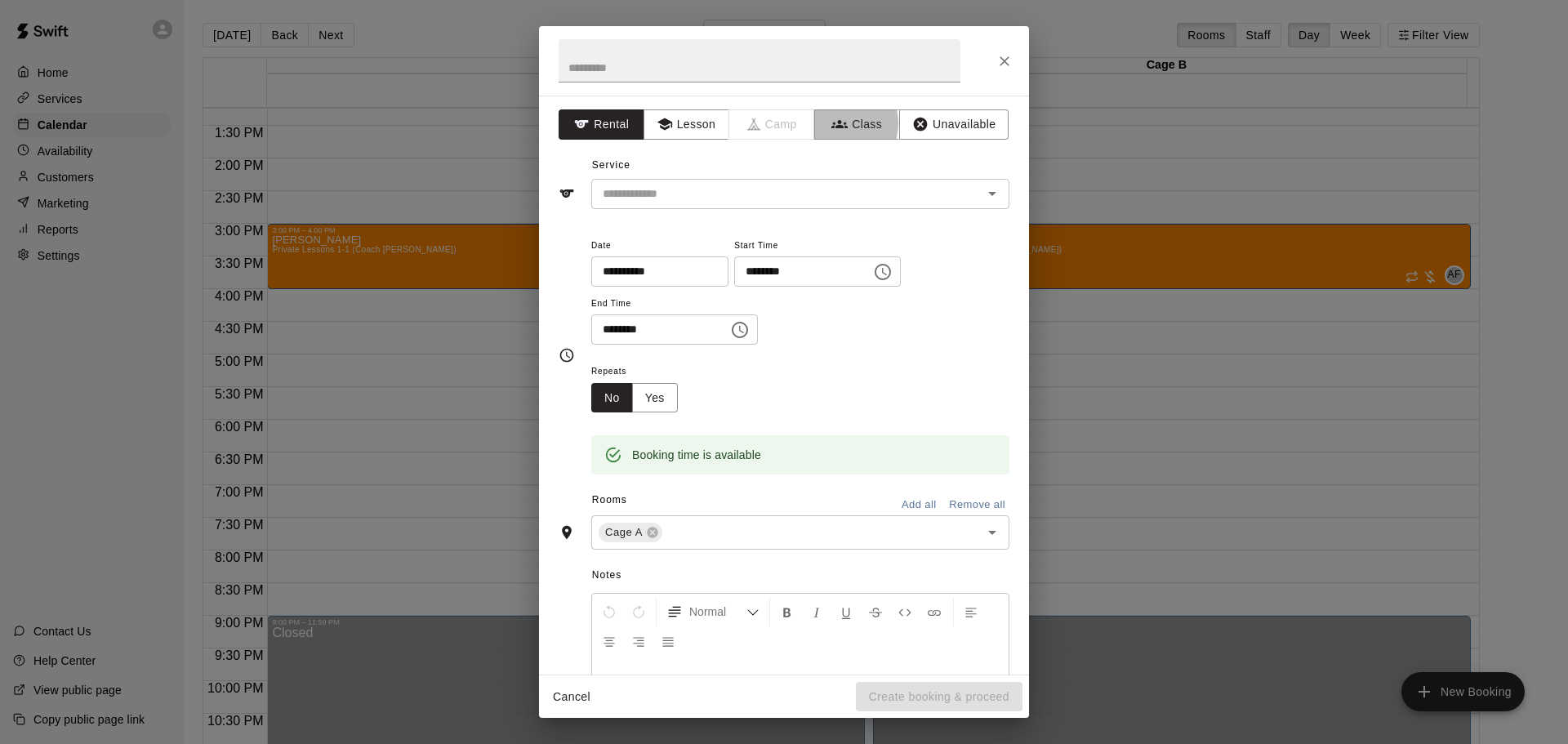
click at [831, 123] on icon "button" at bounding box center [840, 124] width 17 height 8
click at [712, 206] on div "​" at bounding box center [800, 194] width 418 height 30
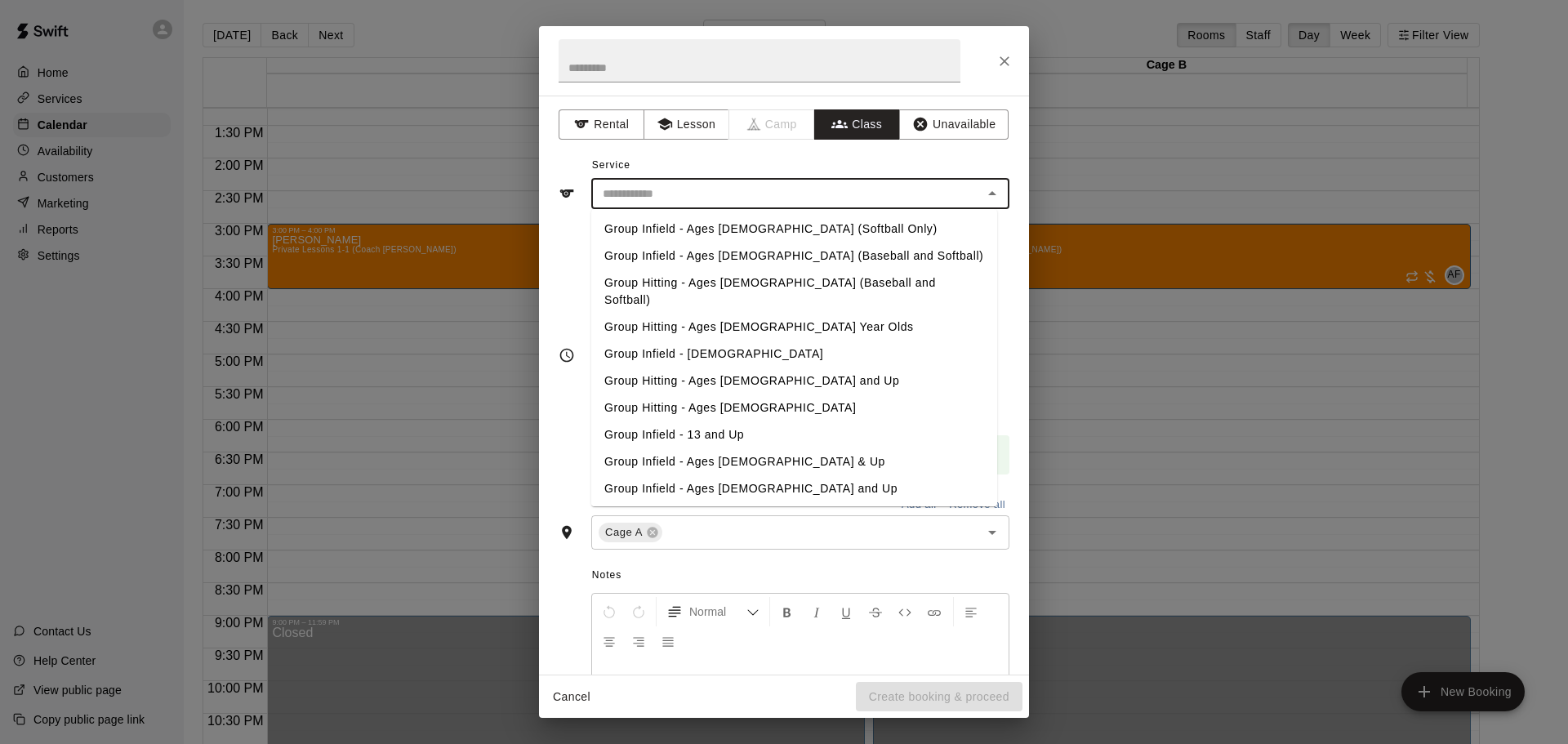
click at [786, 280] on li "Group Hitting - Ages [DEMOGRAPHIC_DATA] (Baseball and Softball)" at bounding box center [794, 291] width 406 height 44
type input "**********"
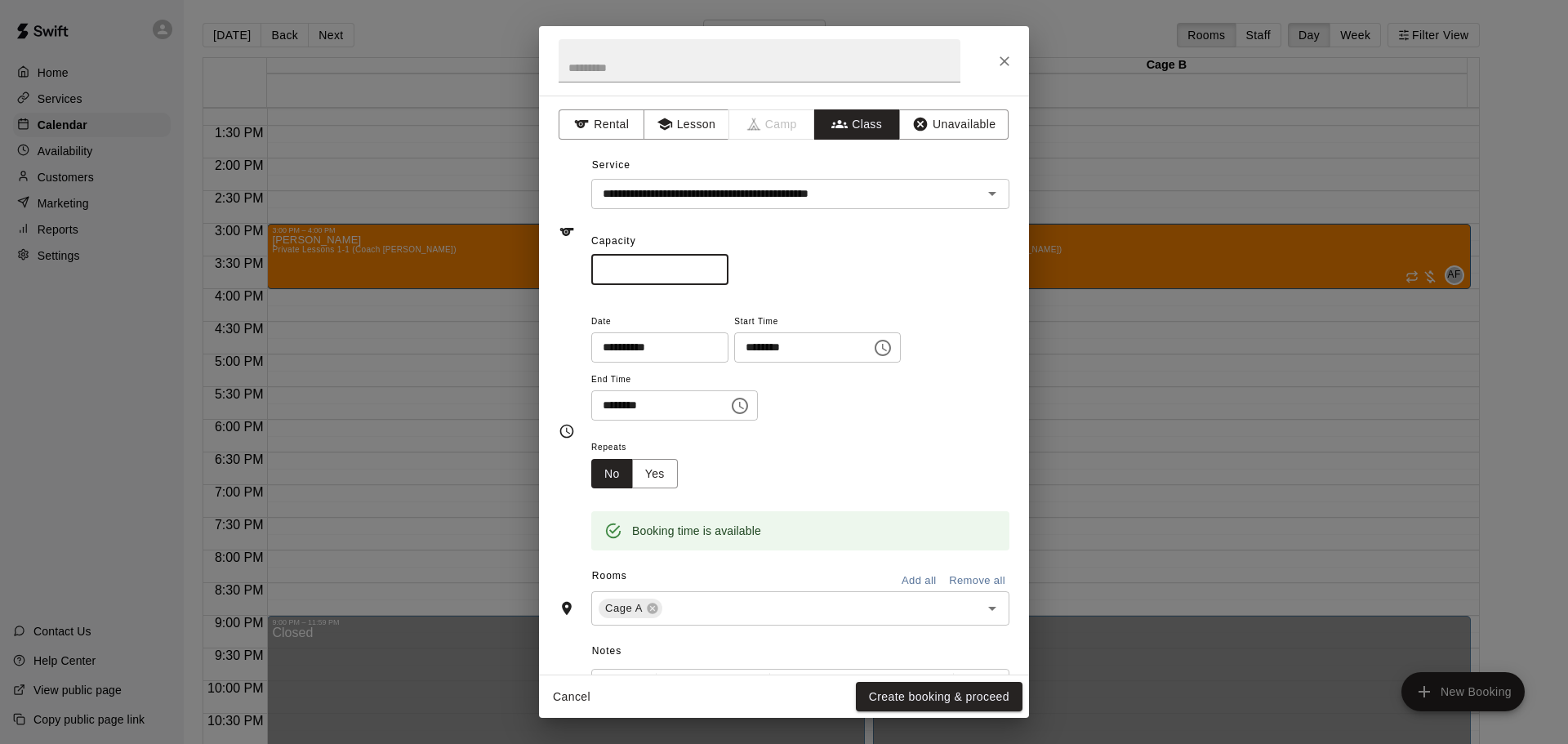
click at [665, 266] on input "*" at bounding box center [659, 270] width 137 height 30
type input "*"
click at [668, 477] on button "Yes" at bounding box center [654, 474] width 46 height 30
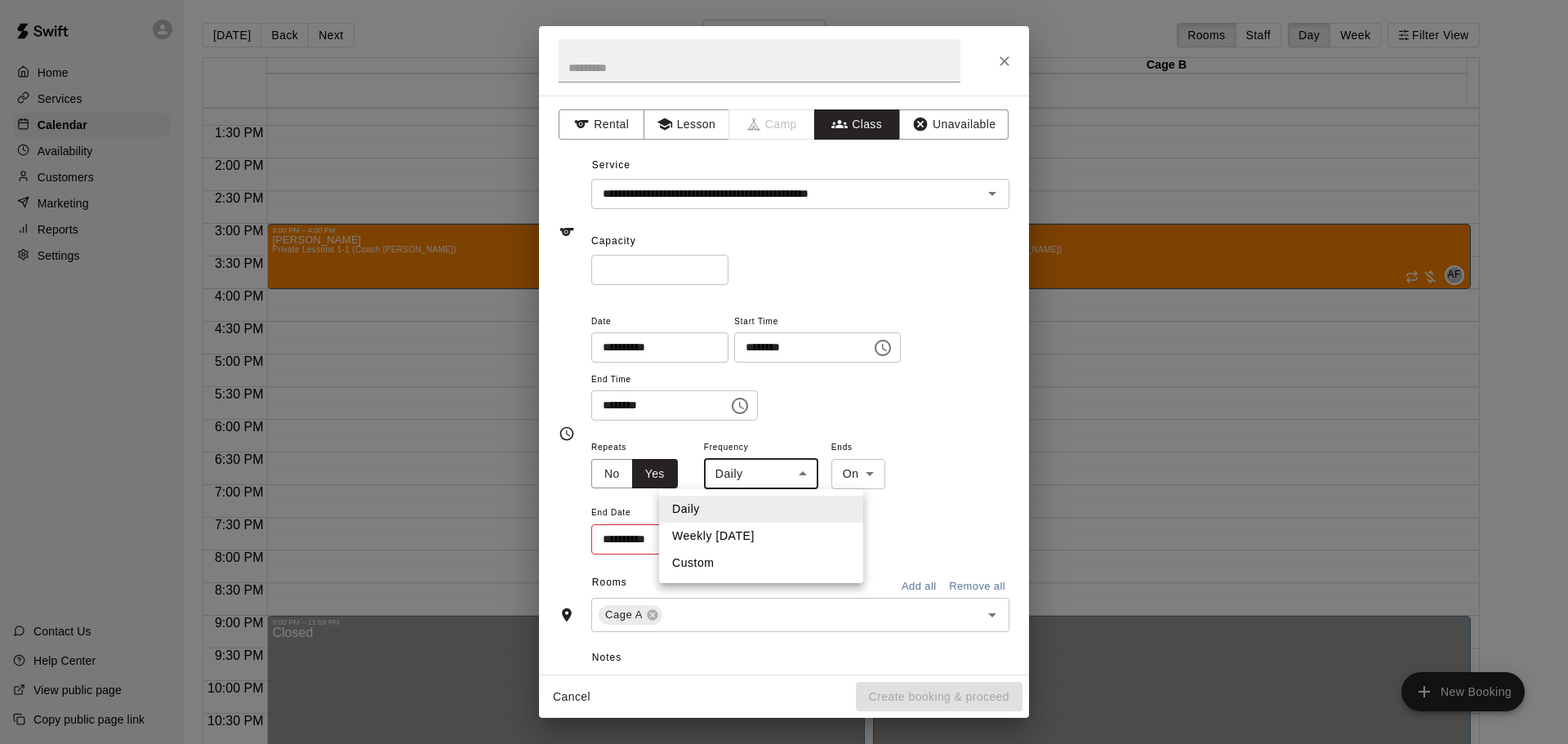
click at [805, 469] on body "**********" at bounding box center [784, 384] width 1568 height 770
drag, startPoint x: 748, startPoint y: 537, endPoint x: 759, endPoint y: 540, distance: 11.4
click at [749, 537] on li "Weekly [DATE]" at bounding box center [761, 536] width 204 height 27
type input "******"
click at [682, 537] on input "**********" at bounding box center [667, 539] width 152 height 30
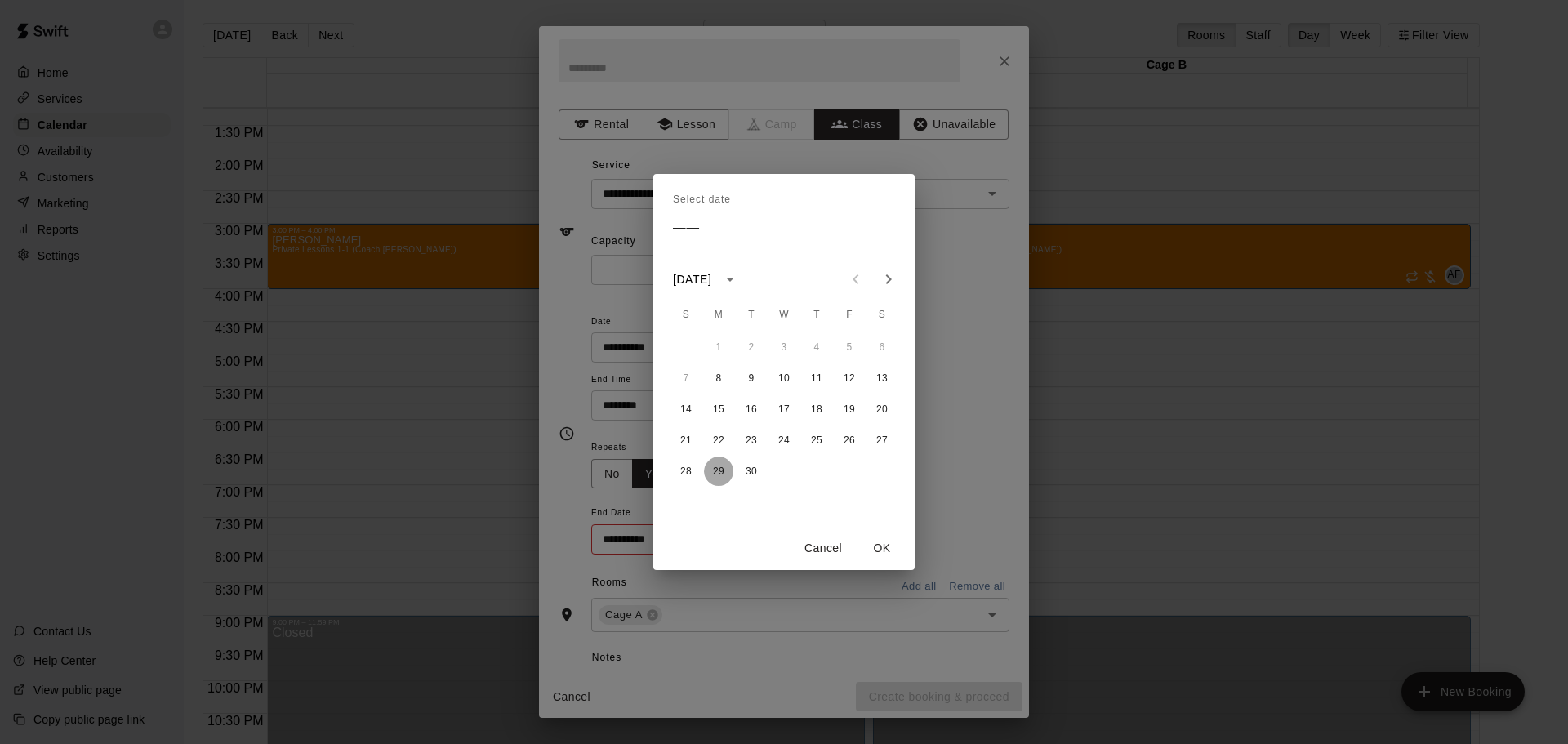
click at [717, 484] on button "29" at bounding box center [718, 470] width 29 height 29
type input "**********"
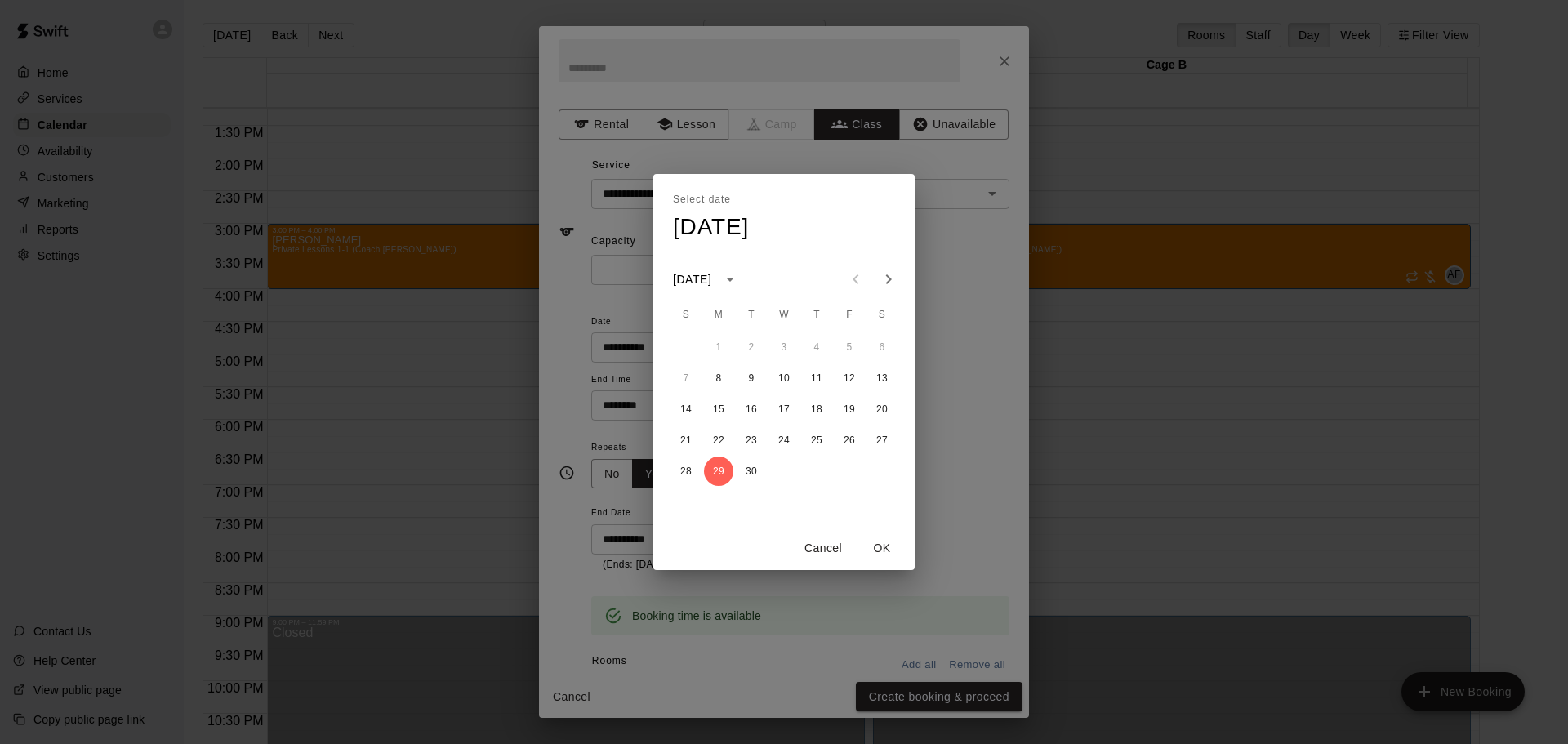
click at [891, 551] on button "OK" at bounding box center [881, 548] width 52 height 30
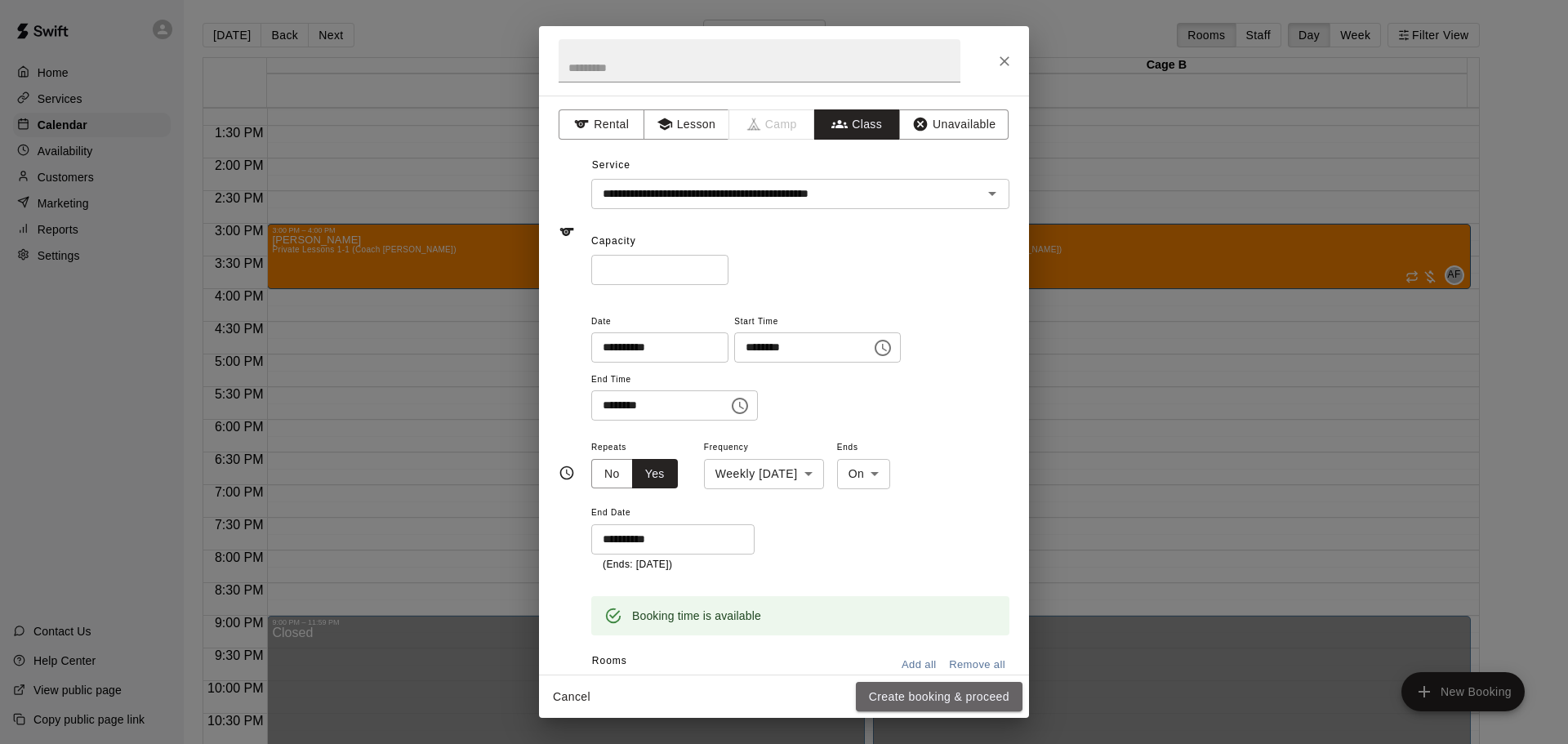
click at [930, 692] on button "Create booking & proceed" at bounding box center [939, 697] width 166 height 30
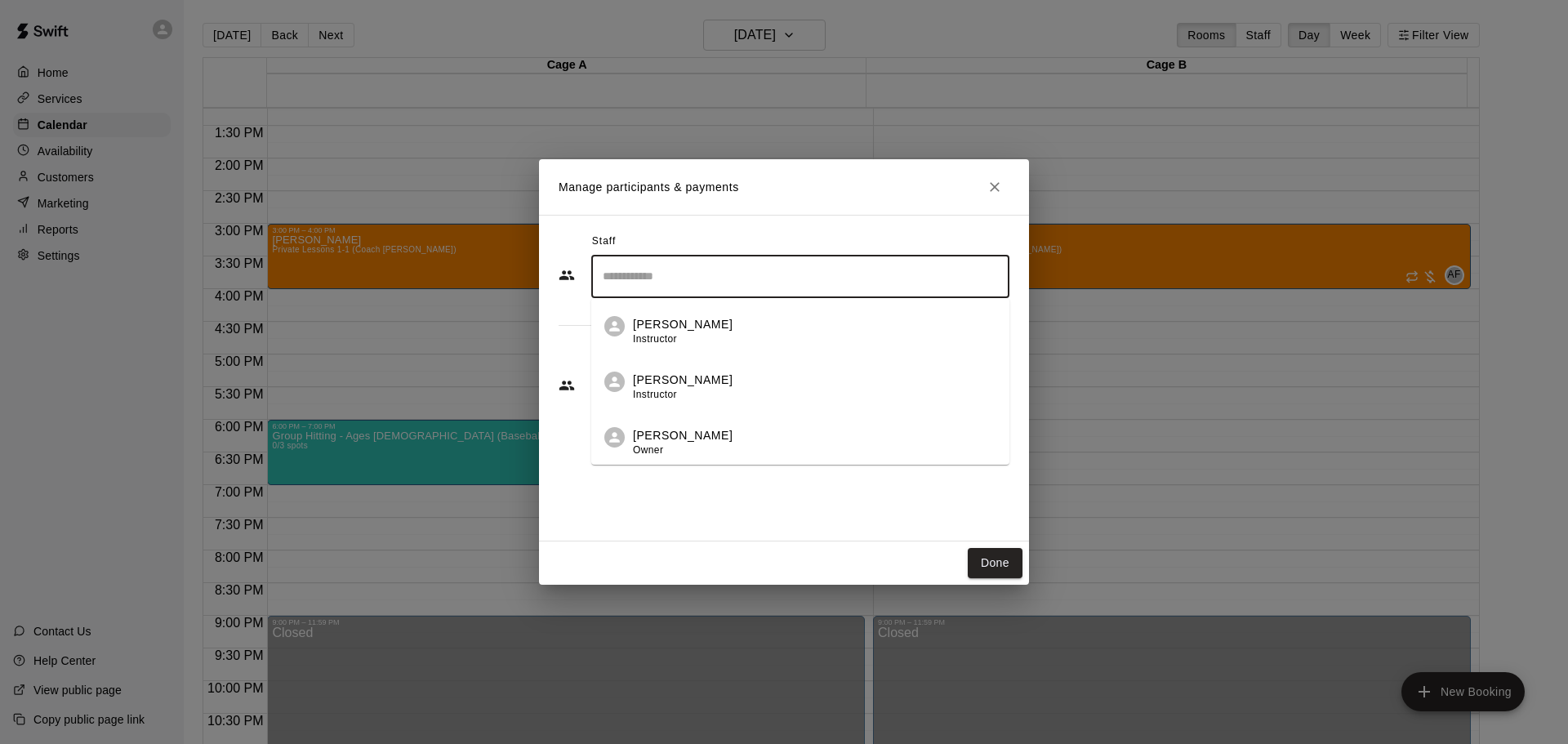
click at [633, 280] on input "Search staff" at bounding box center [800, 276] width 404 height 28
click at [645, 333] on span "Instructor" at bounding box center [654, 339] width 44 height 12
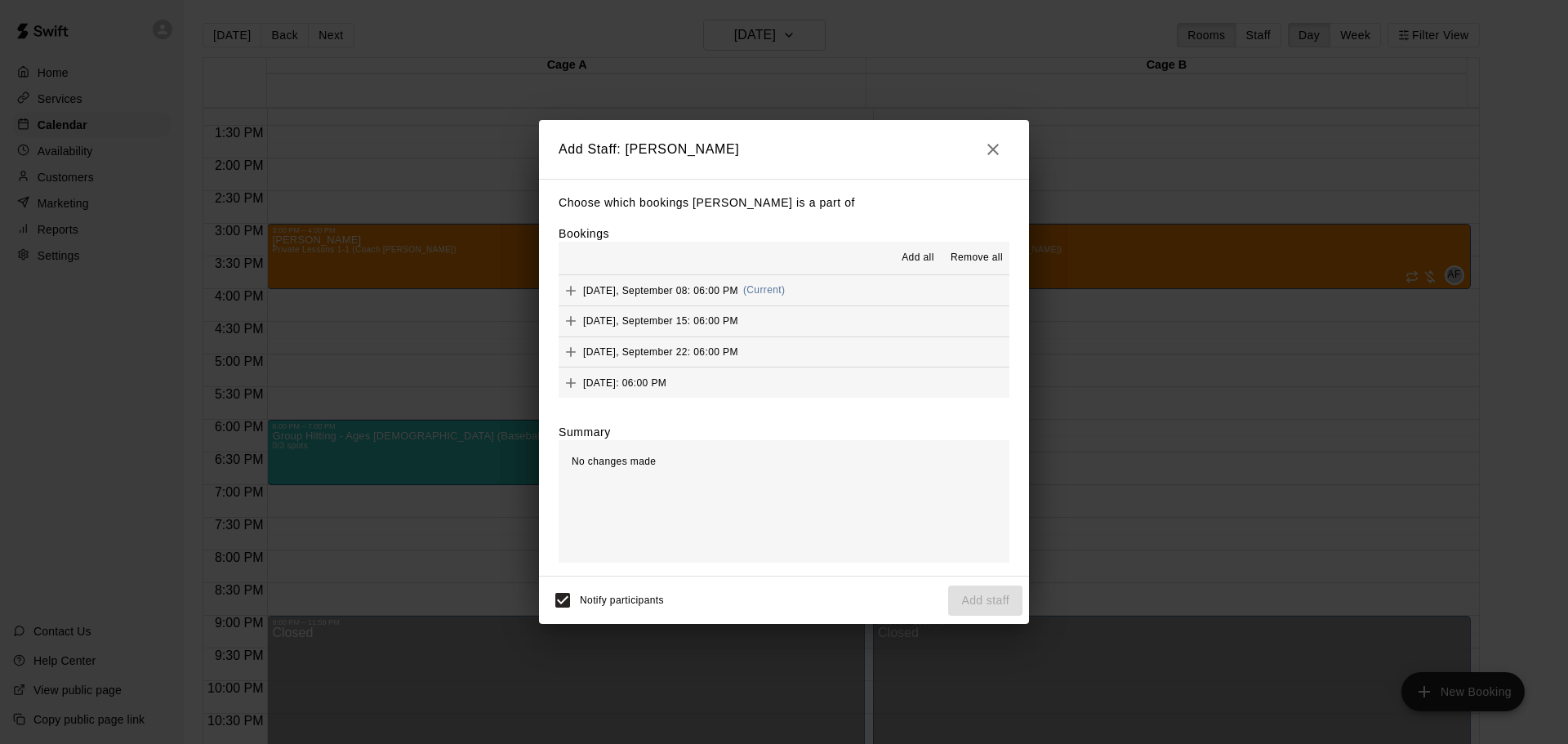
click at [906, 251] on span "Add all" at bounding box center [917, 258] width 32 height 17
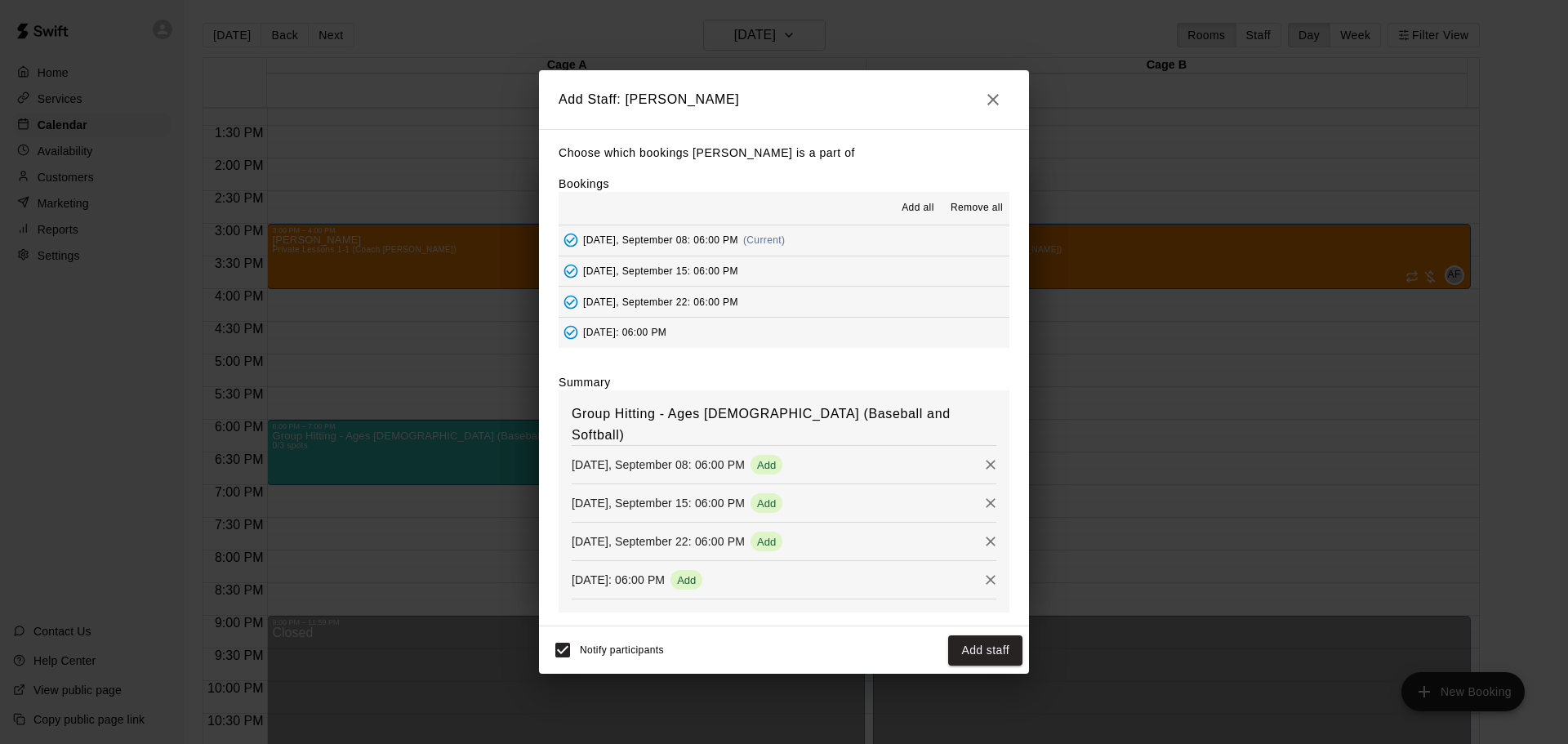
click at [974, 637] on button "Add staff" at bounding box center [985, 650] width 74 height 30
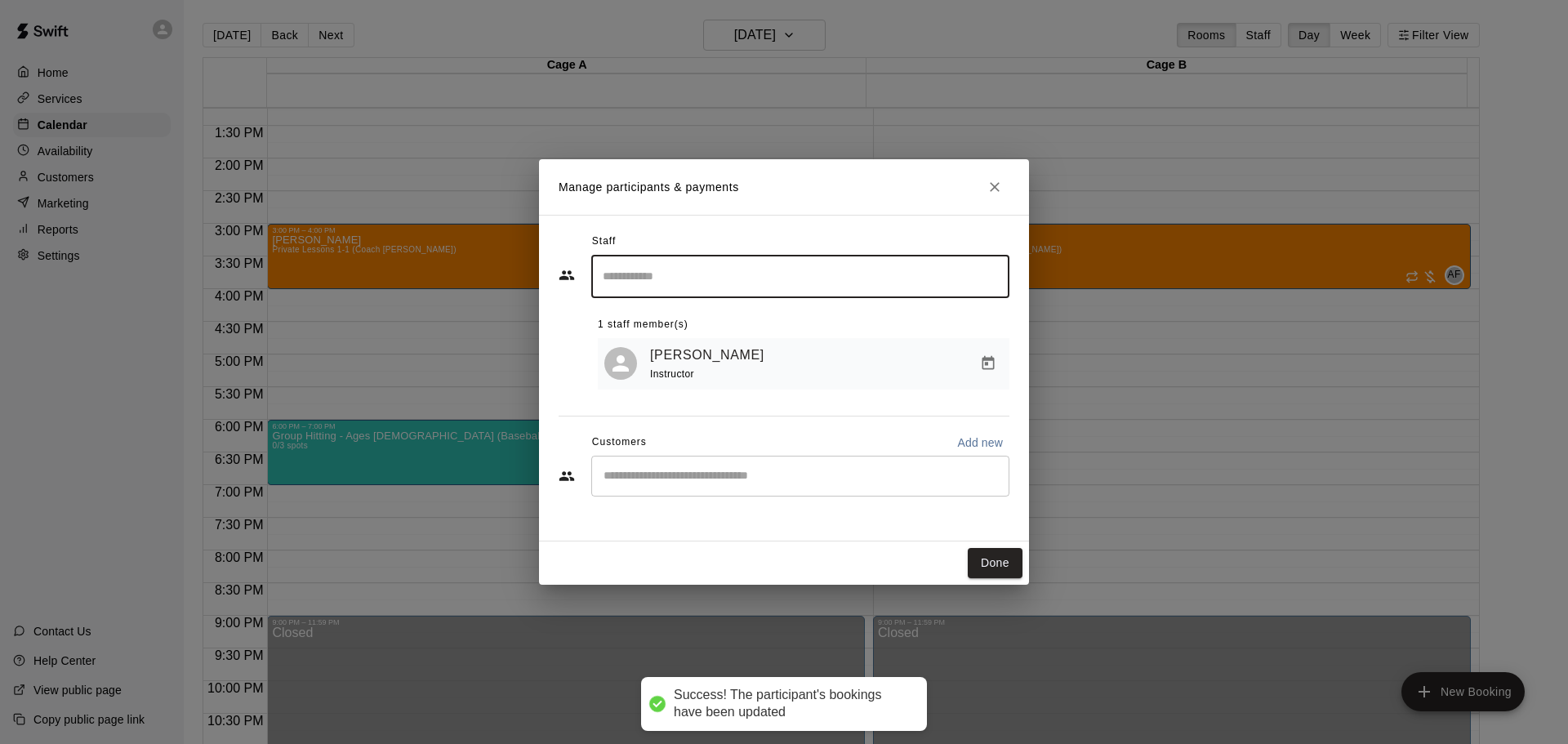
click at [1012, 566] on button "Done" at bounding box center [995, 563] width 55 height 30
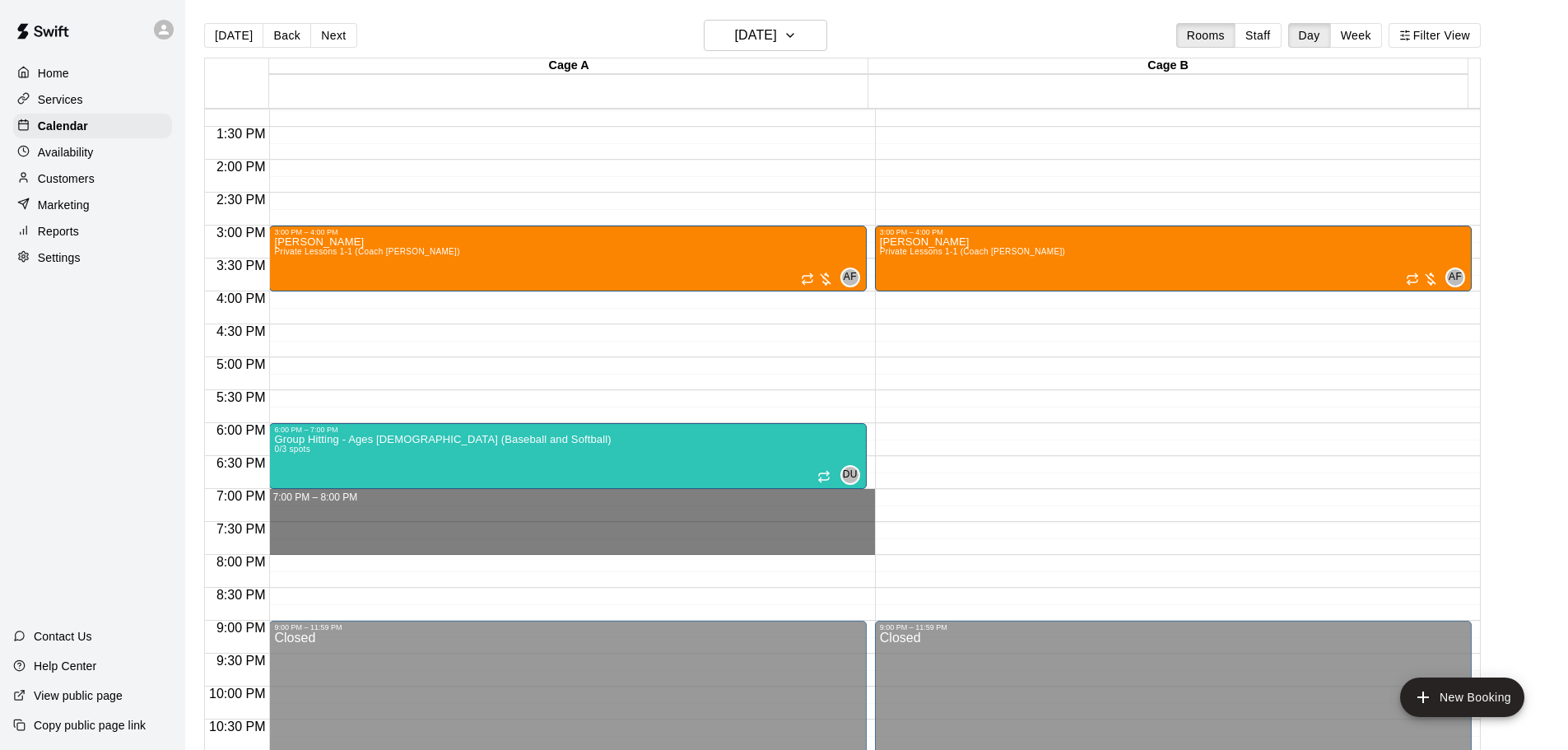
drag, startPoint x: 305, startPoint y: 494, endPoint x: 315, endPoint y: 544, distance: 51.0
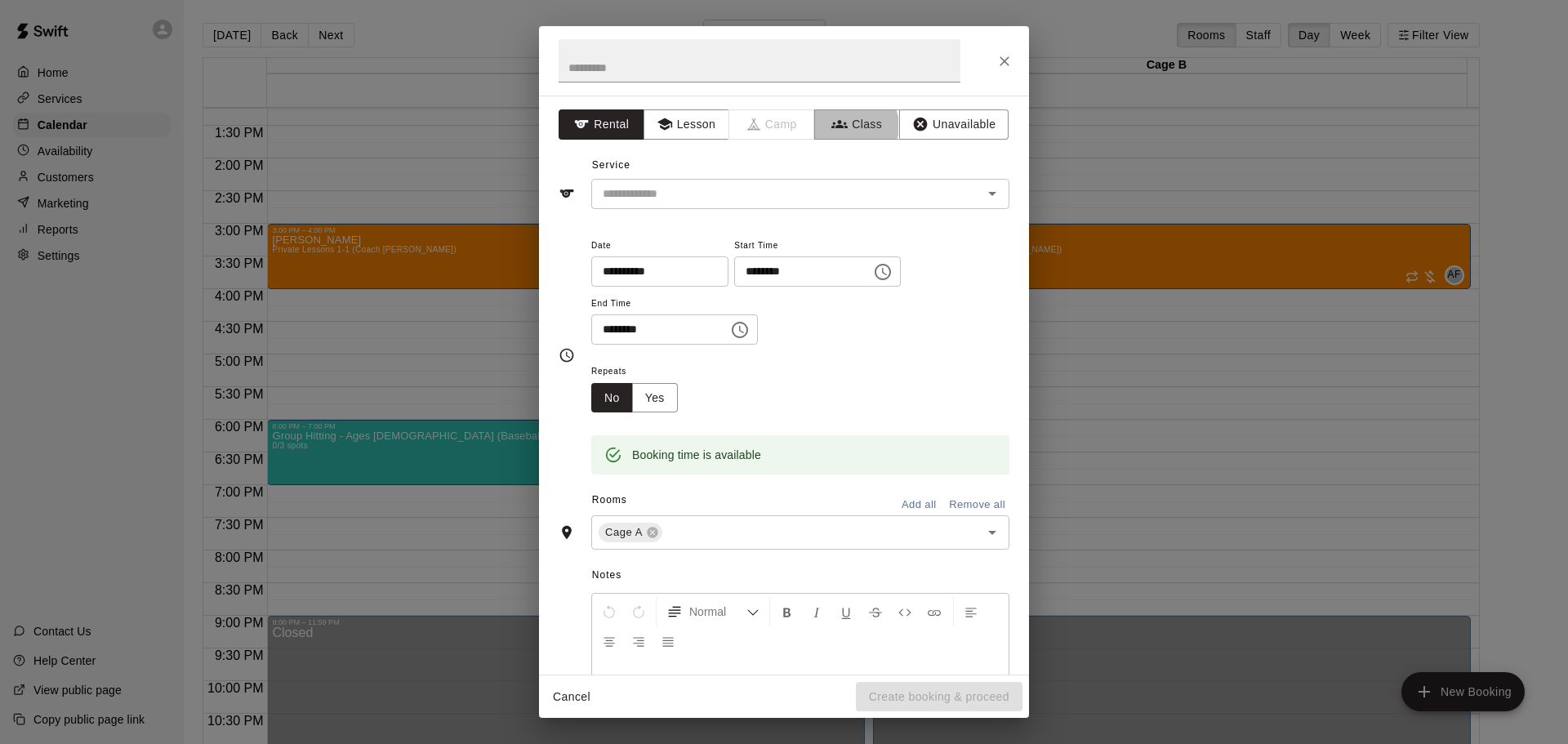
click at [846, 126] on button "Class" at bounding box center [856, 124] width 86 height 30
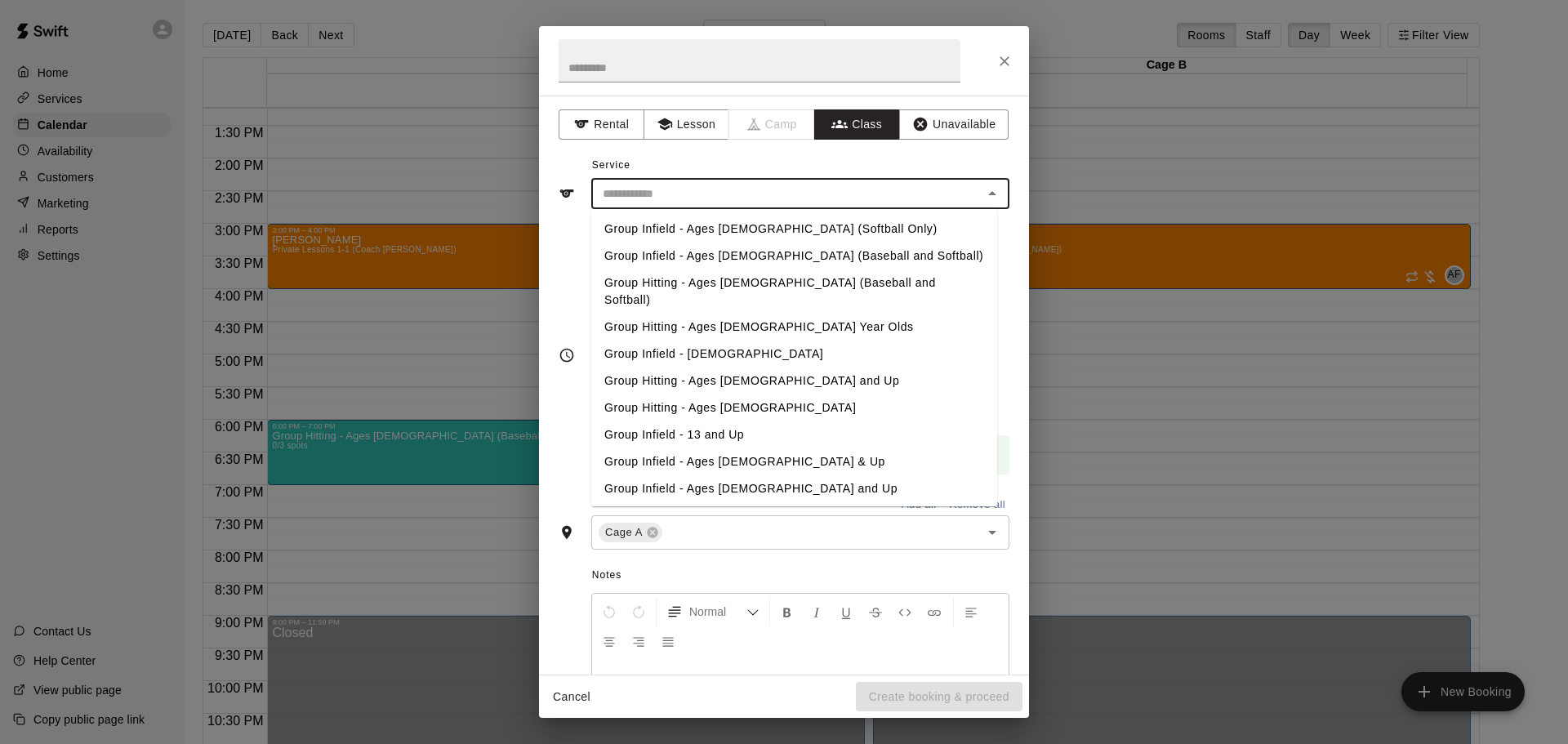
click at [798, 188] on input "text" at bounding box center [786, 194] width 381 height 21
click at [798, 280] on li "Group Hitting - Ages [DEMOGRAPHIC_DATA] (Baseball and Softball)" at bounding box center [794, 291] width 406 height 44
type input "**********"
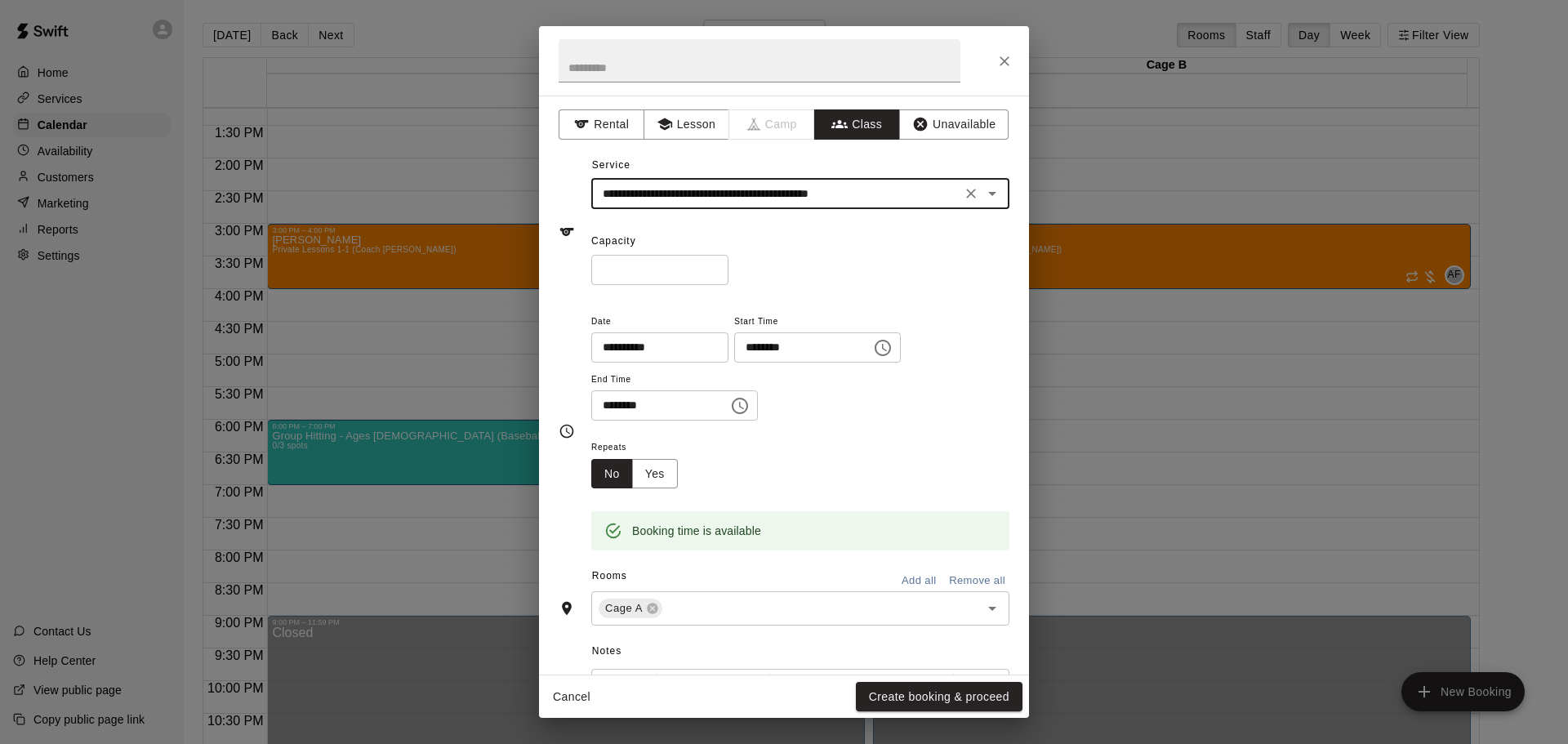
click at [684, 275] on input "*" at bounding box center [659, 270] width 137 height 30
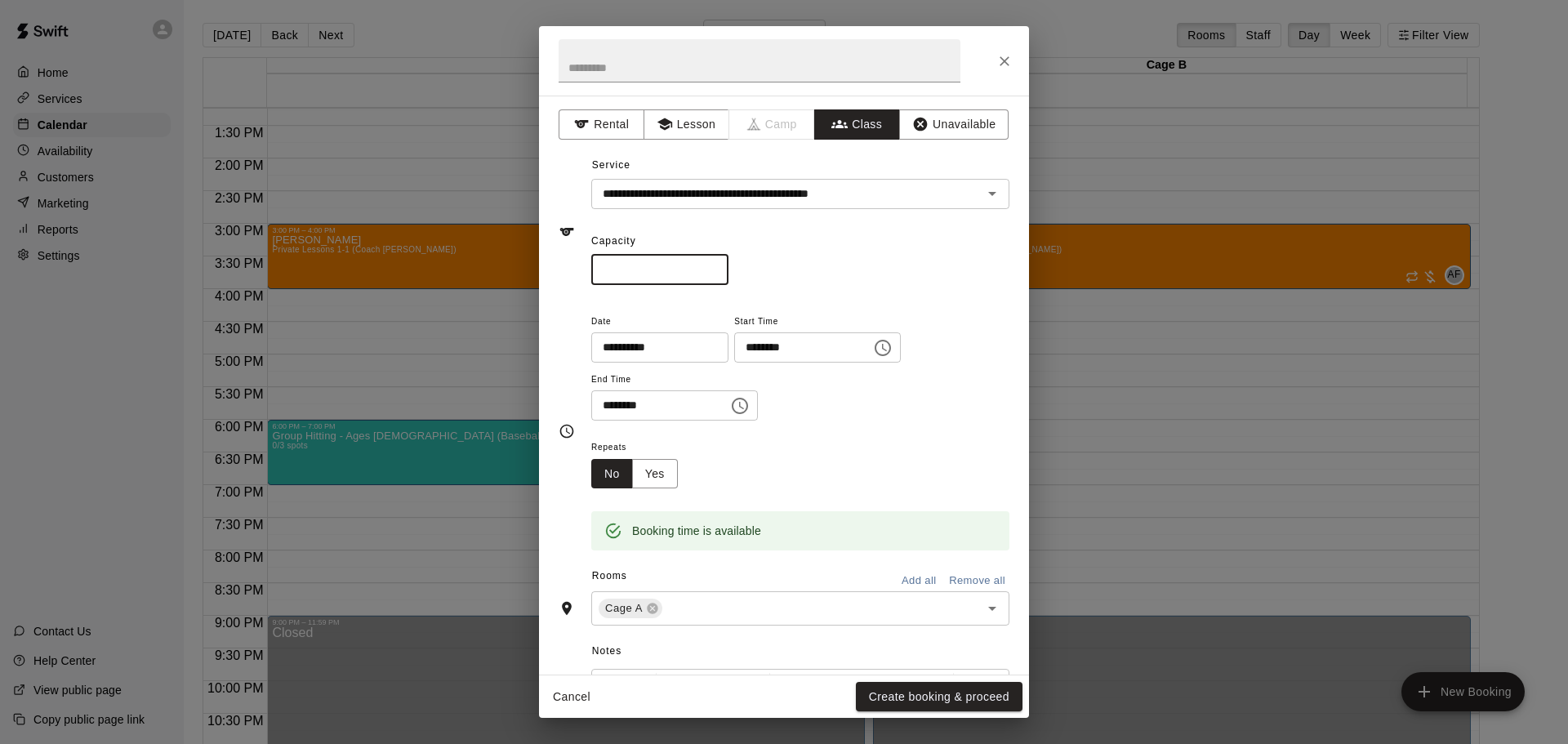
type input "*"
click at [674, 477] on button "Yes" at bounding box center [654, 474] width 46 height 30
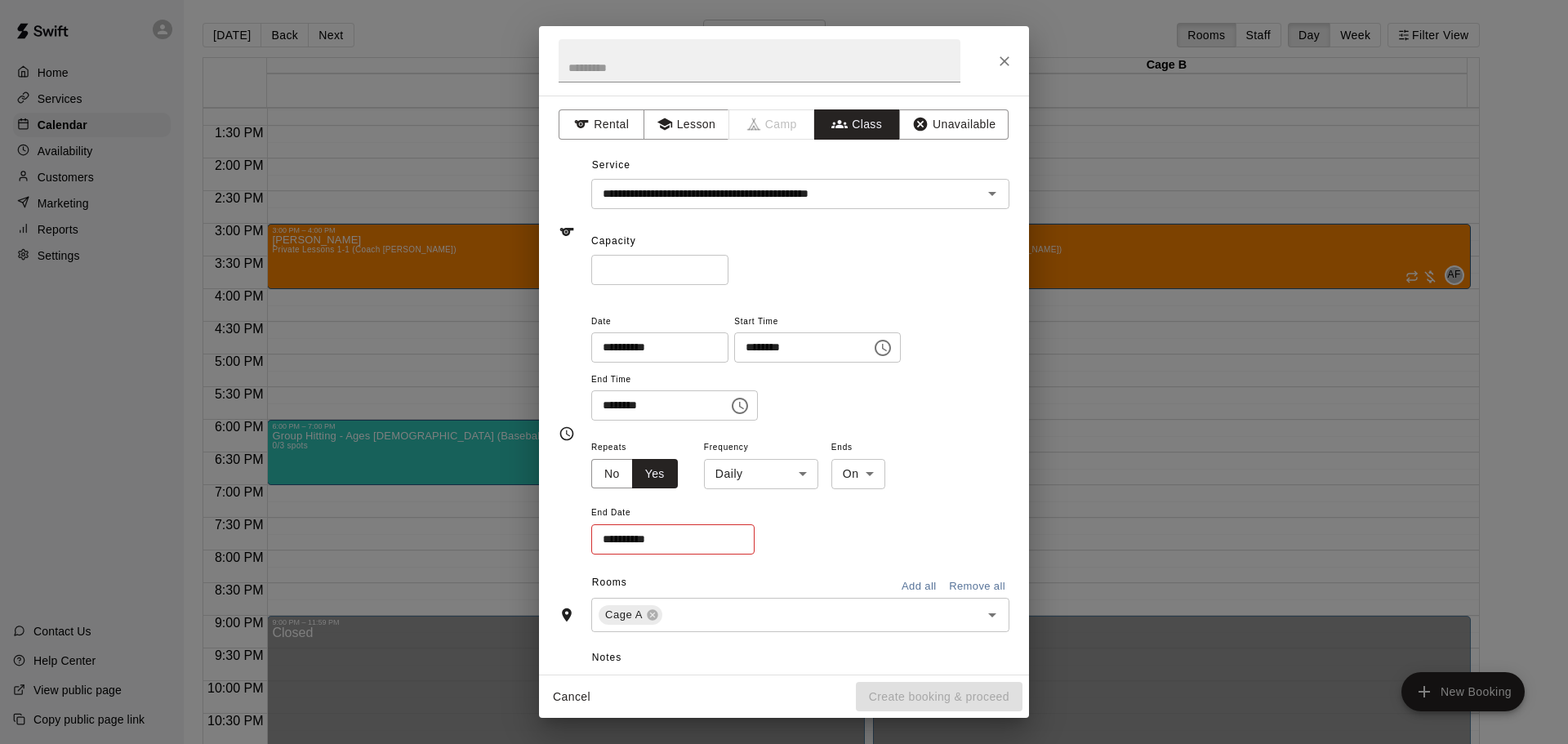
click at [785, 469] on body "Home Services Calendar Availability Customers Marketing Reports Settings Contac…" at bounding box center [784, 384] width 1568 height 770
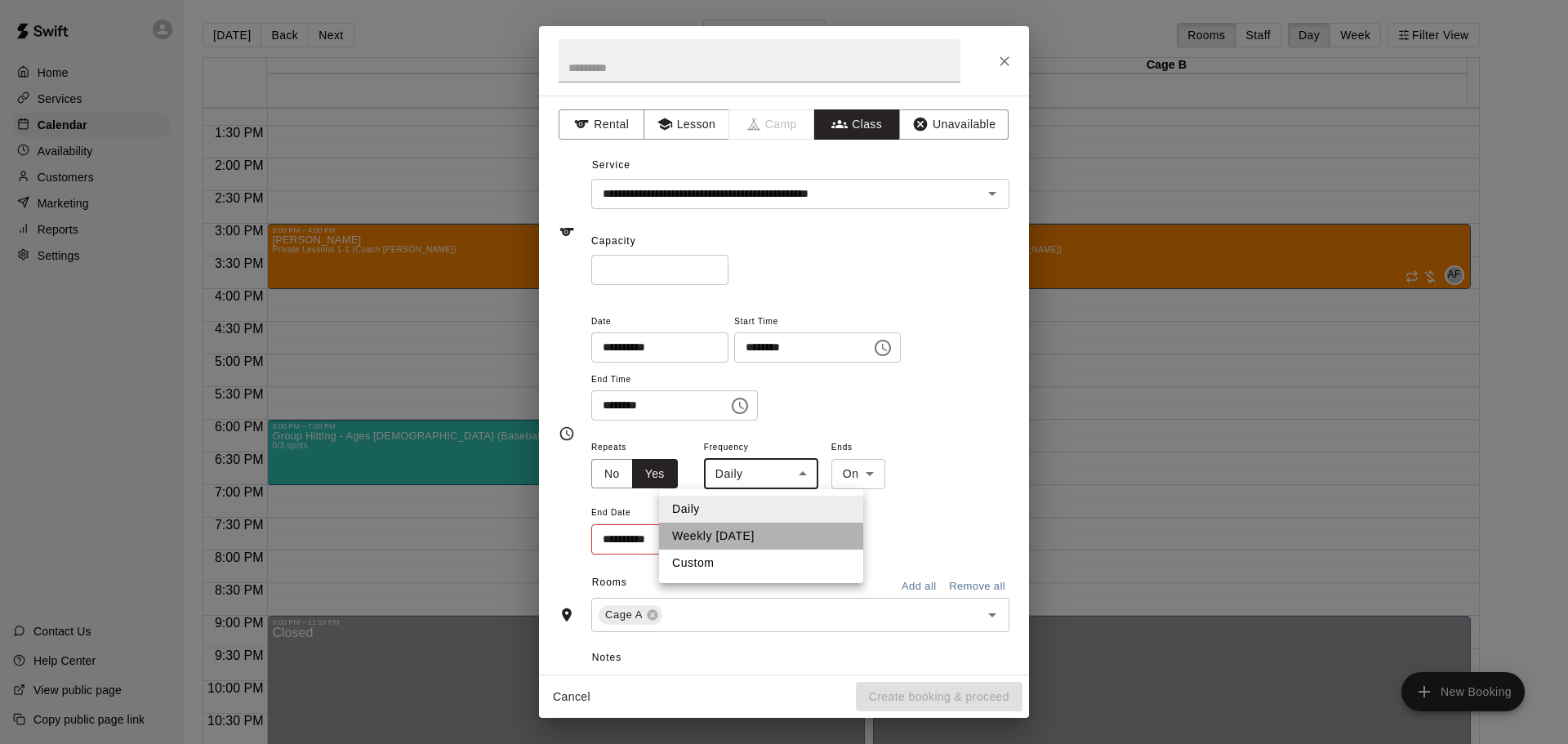
click at [782, 534] on li "Weekly [DATE]" at bounding box center [761, 536] width 204 height 27
type input "******"
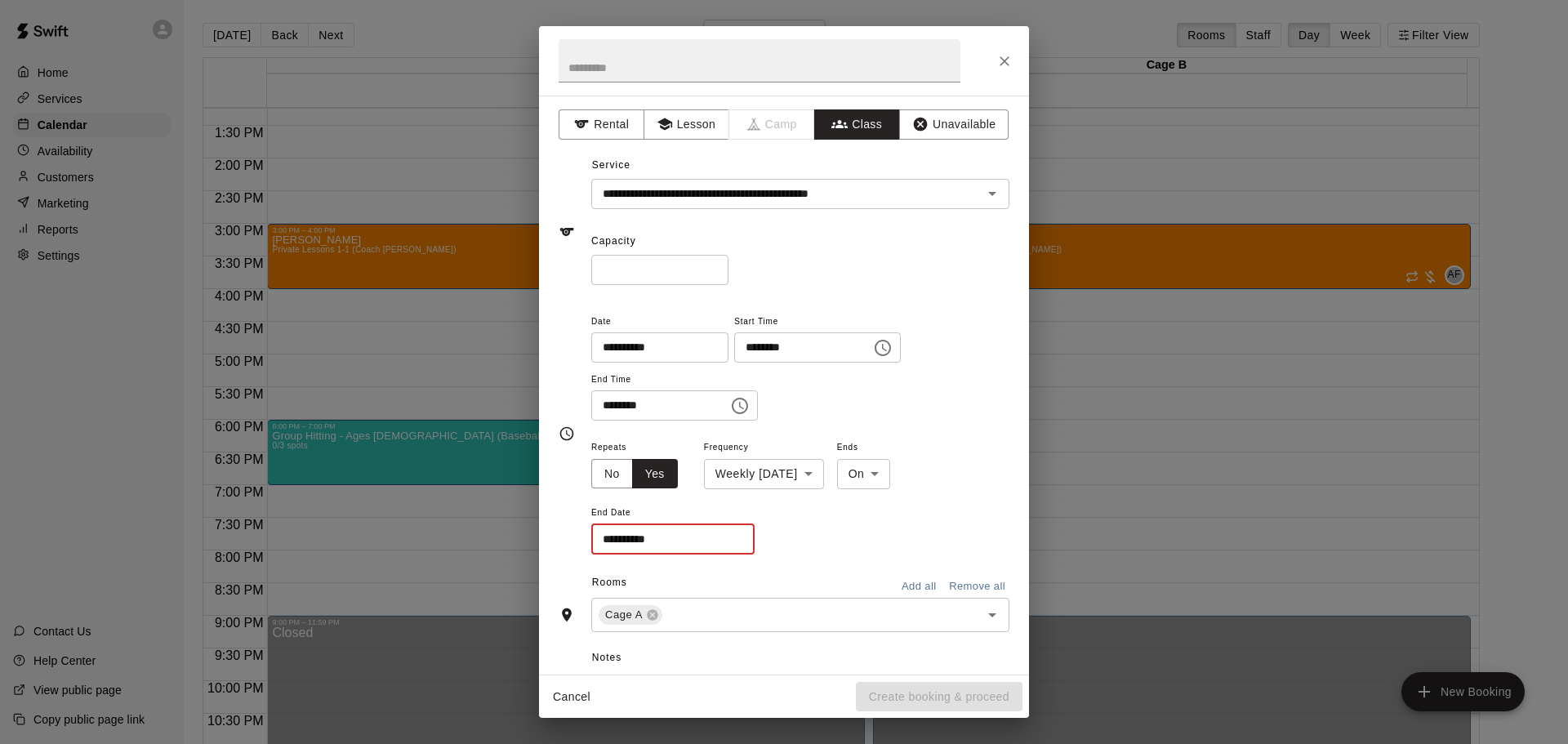
click at [728, 544] on input "**********" at bounding box center [667, 539] width 152 height 30
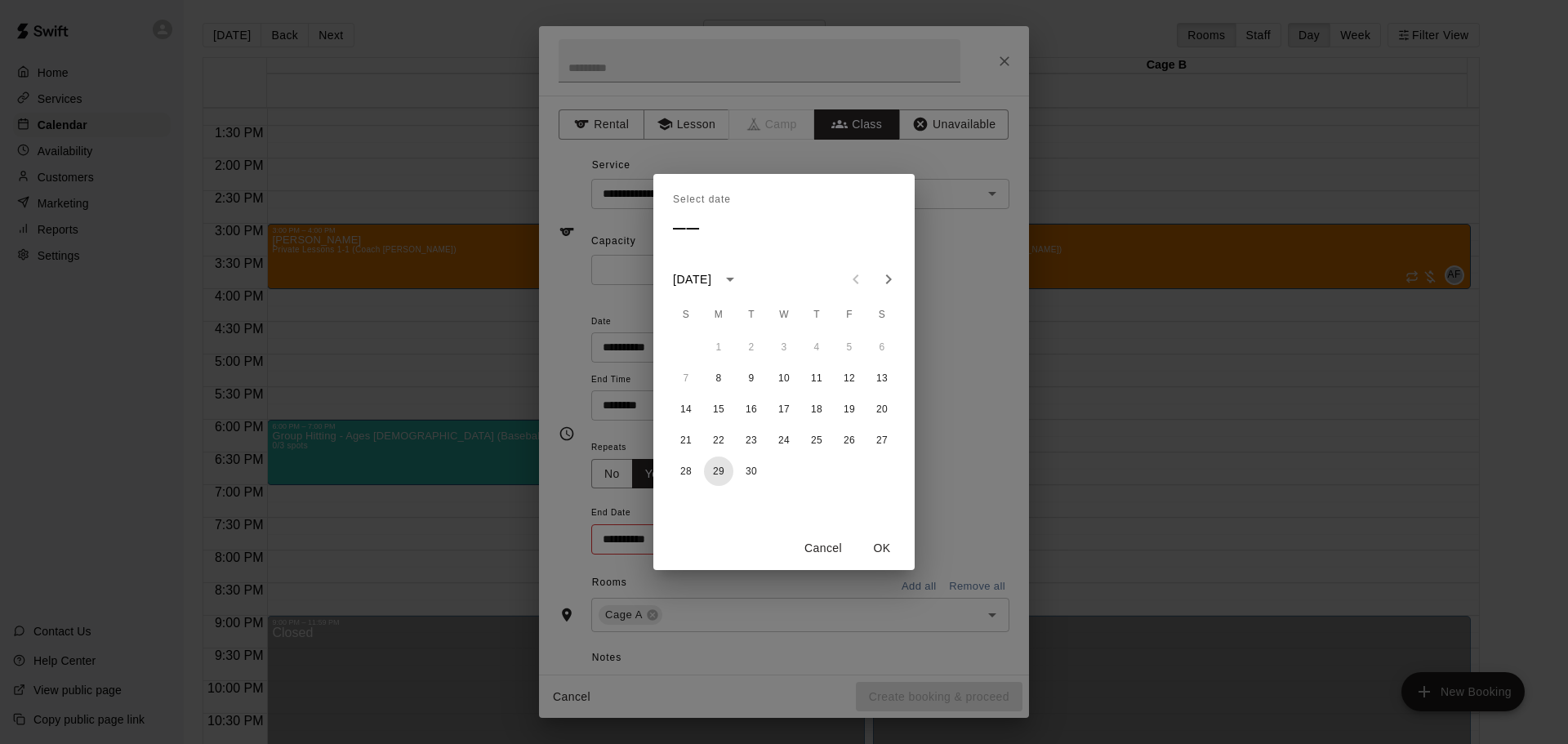
click at [715, 467] on button "29" at bounding box center [718, 470] width 29 height 29
type input "**********"
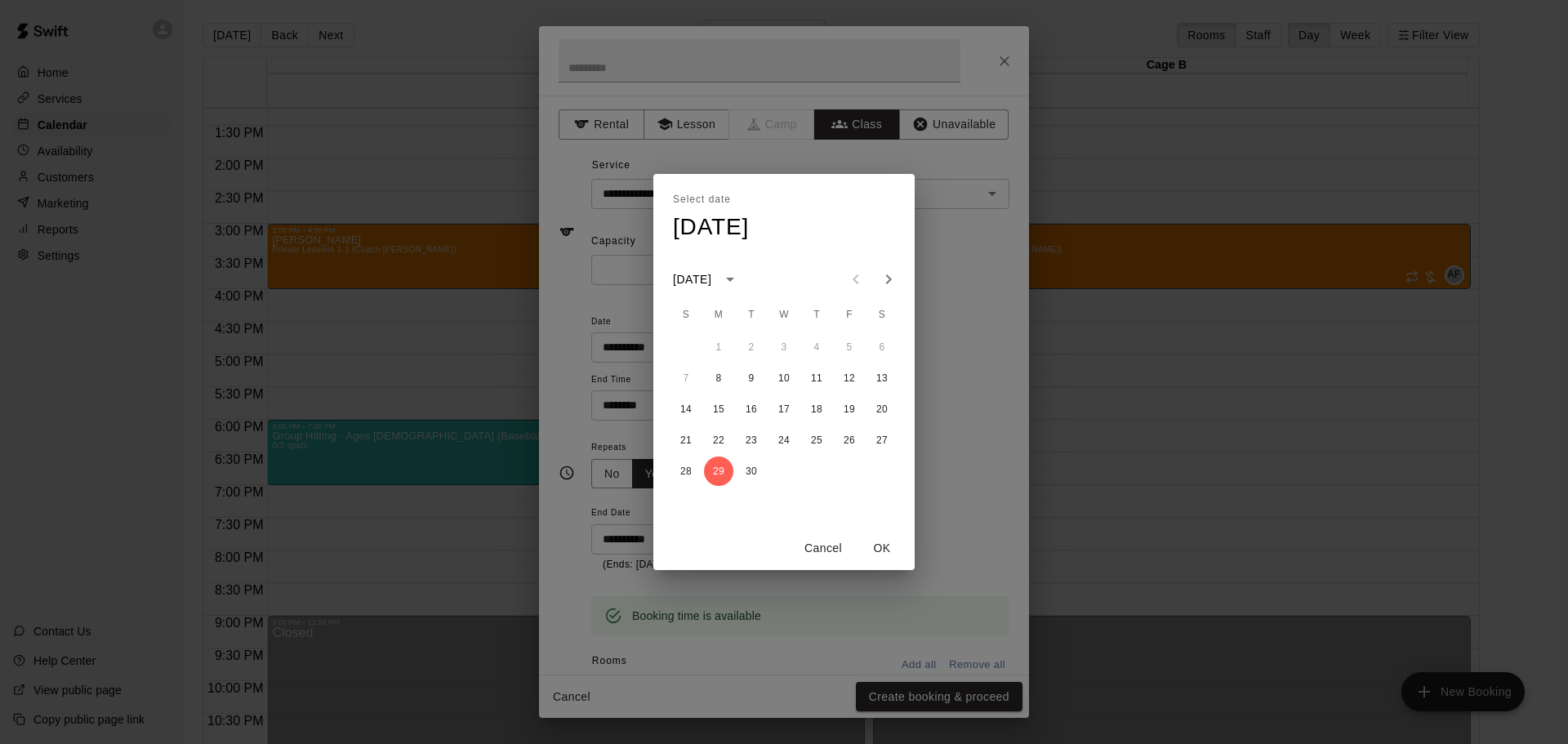
click at [877, 548] on button "OK" at bounding box center [881, 548] width 52 height 30
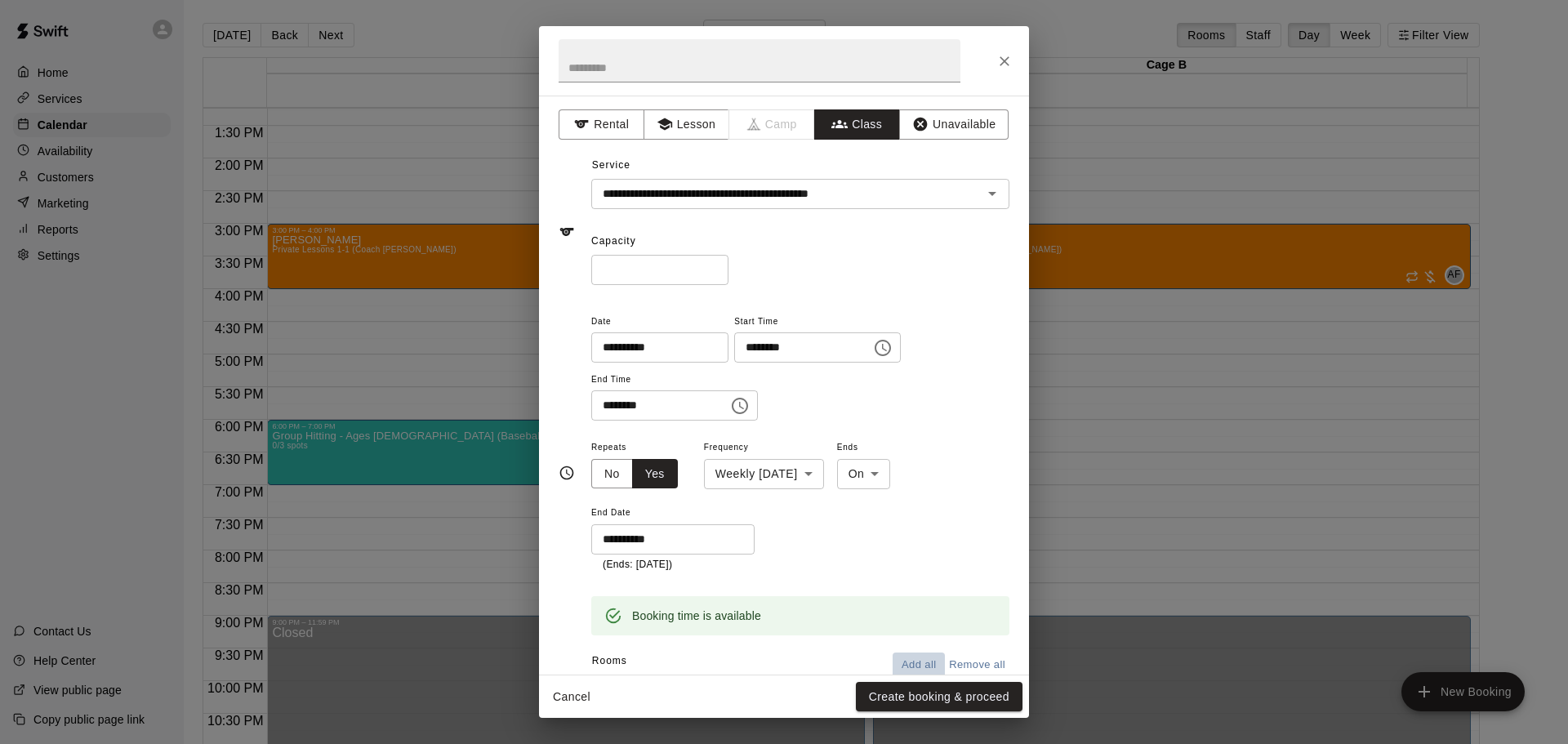
drag, startPoint x: 892, startPoint y: 665, endPoint x: 889, endPoint y: 641, distance: 24.2
click at [892, 666] on button "Add all" at bounding box center [918, 665] width 52 height 25
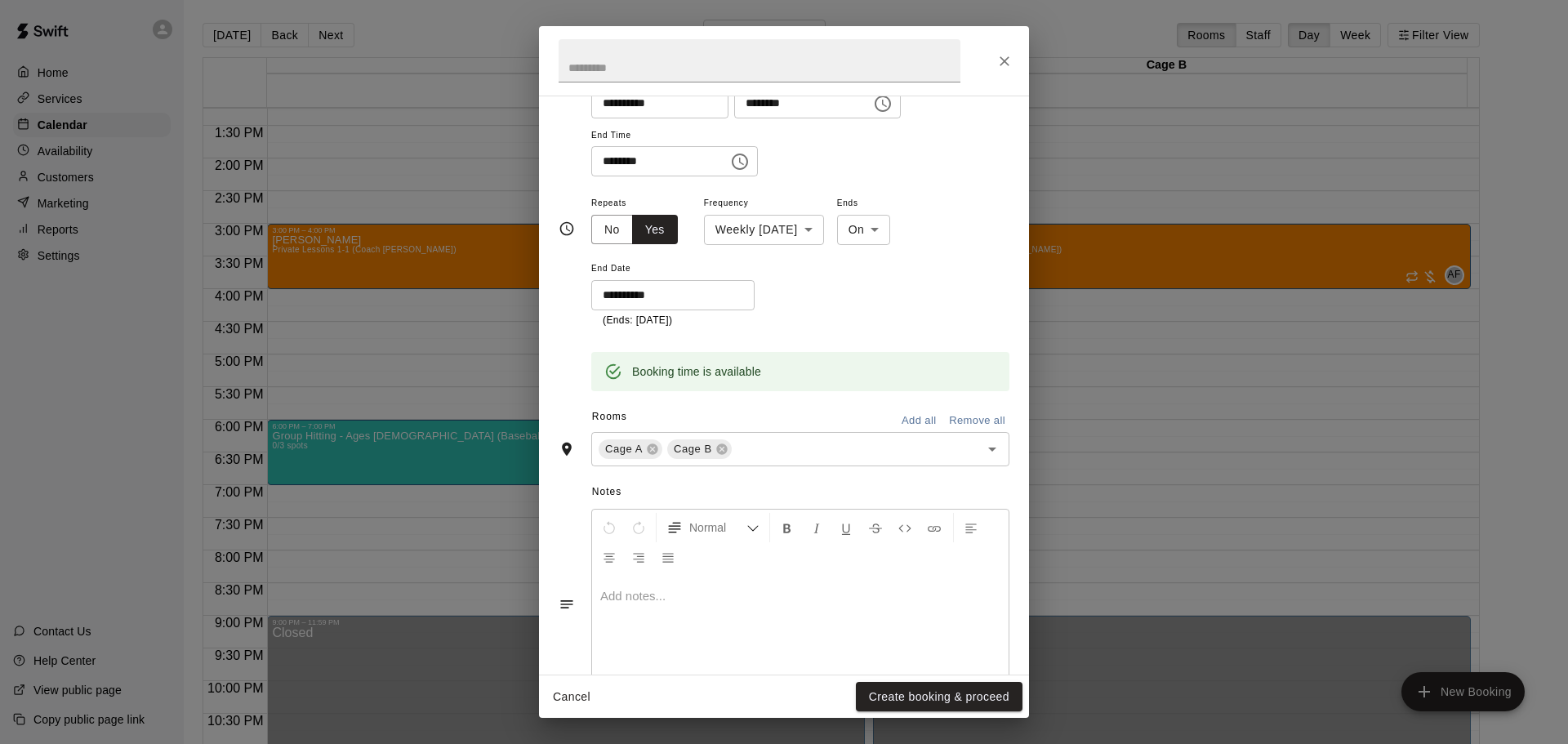
scroll to position [245, 0]
click at [935, 693] on button "Create booking & proceed" at bounding box center [939, 697] width 166 height 30
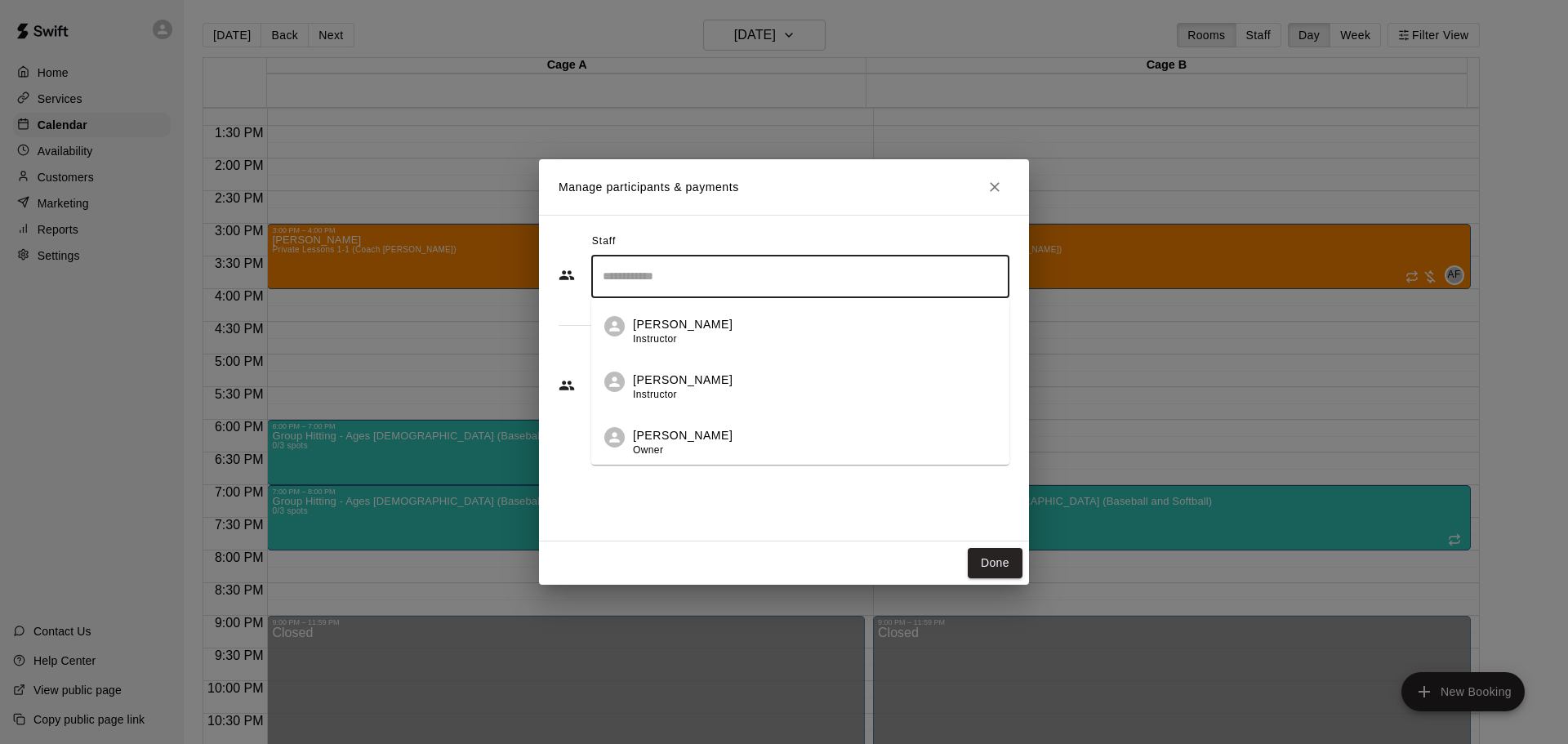
click at [681, 279] on input "Search staff" at bounding box center [800, 276] width 404 height 28
click at [652, 340] on span "Instructor" at bounding box center [654, 339] width 44 height 12
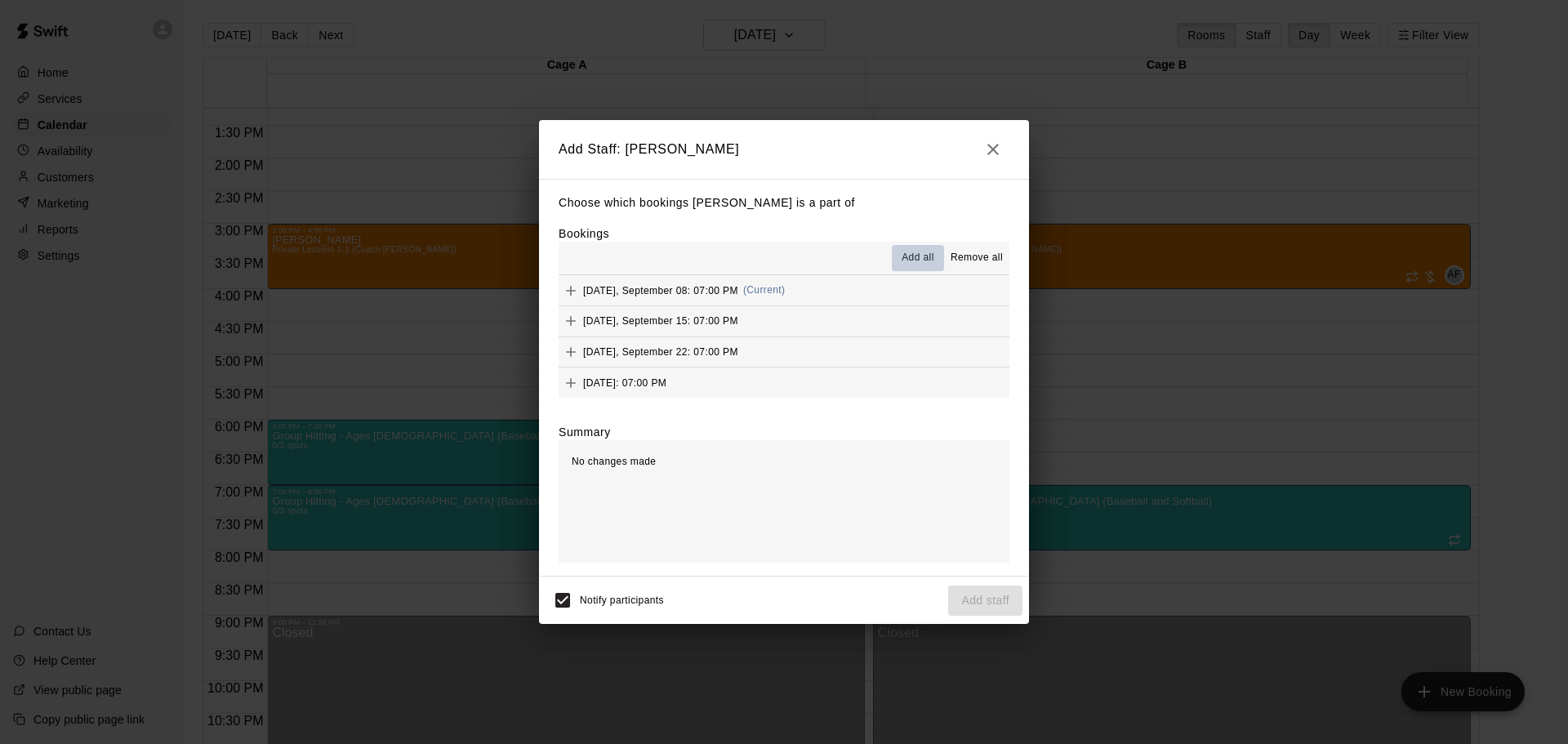
click at [899, 255] on button "Add all" at bounding box center [917, 257] width 52 height 26
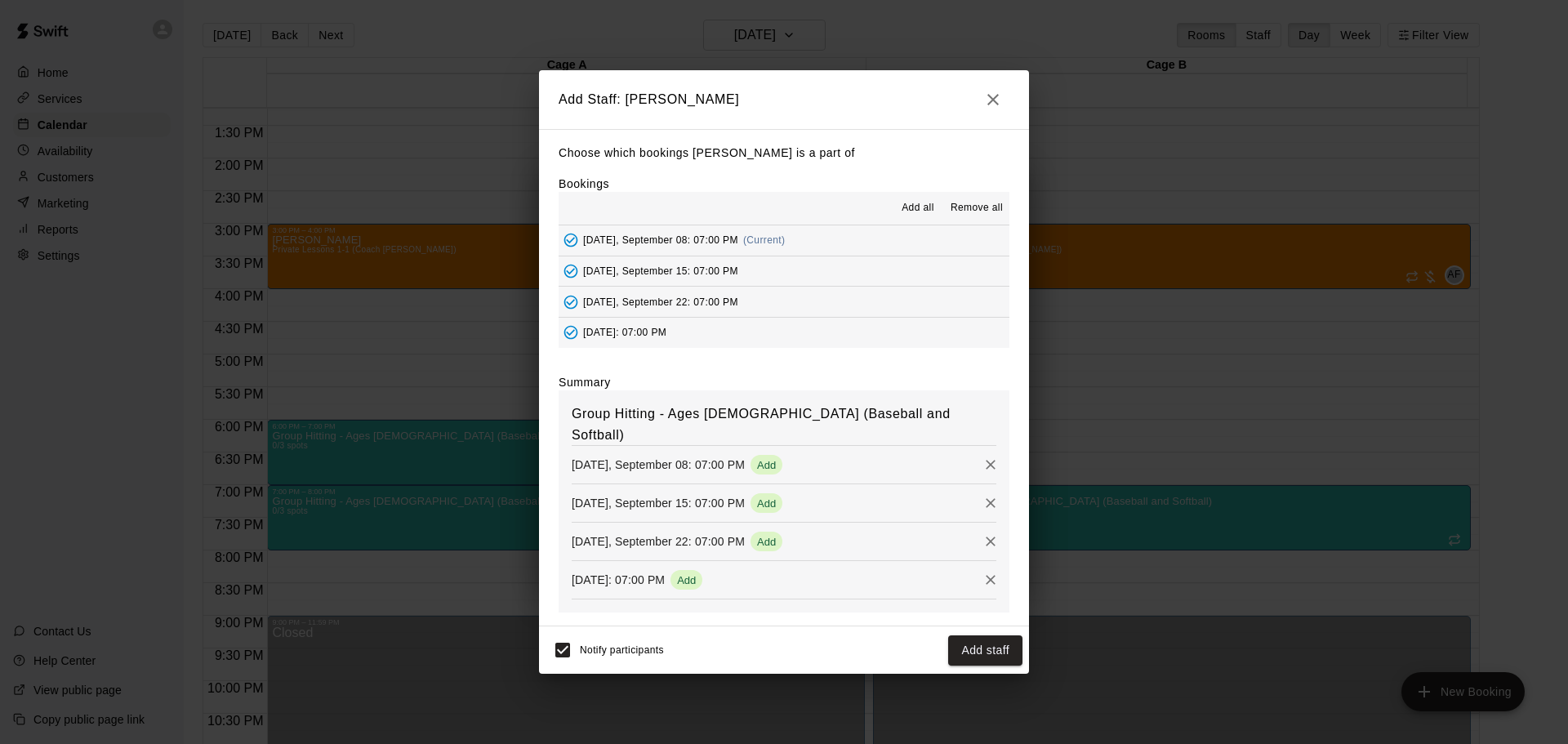
click at [984, 635] on button "Add staff" at bounding box center [985, 650] width 74 height 30
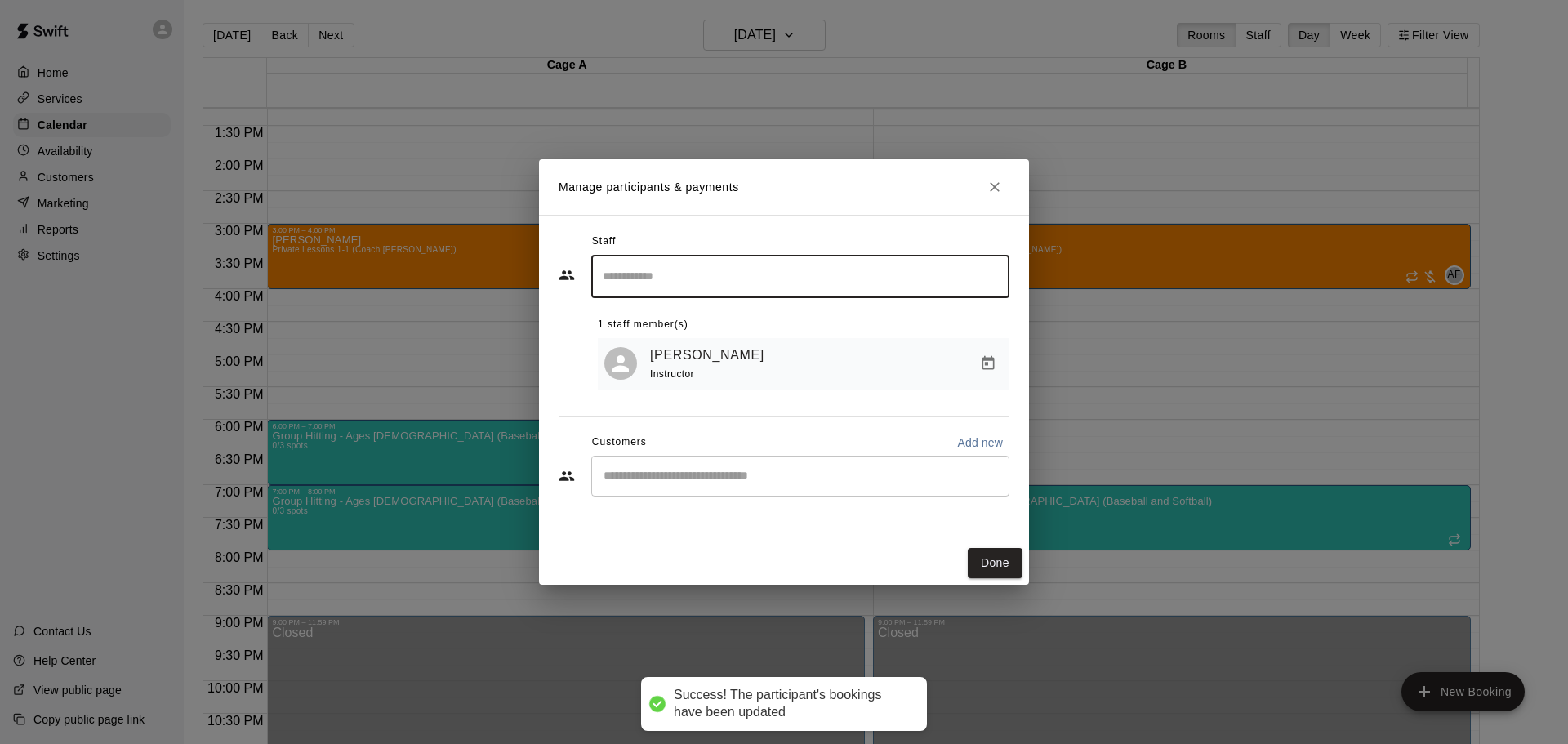
click at [982, 553] on button "Done" at bounding box center [995, 563] width 55 height 30
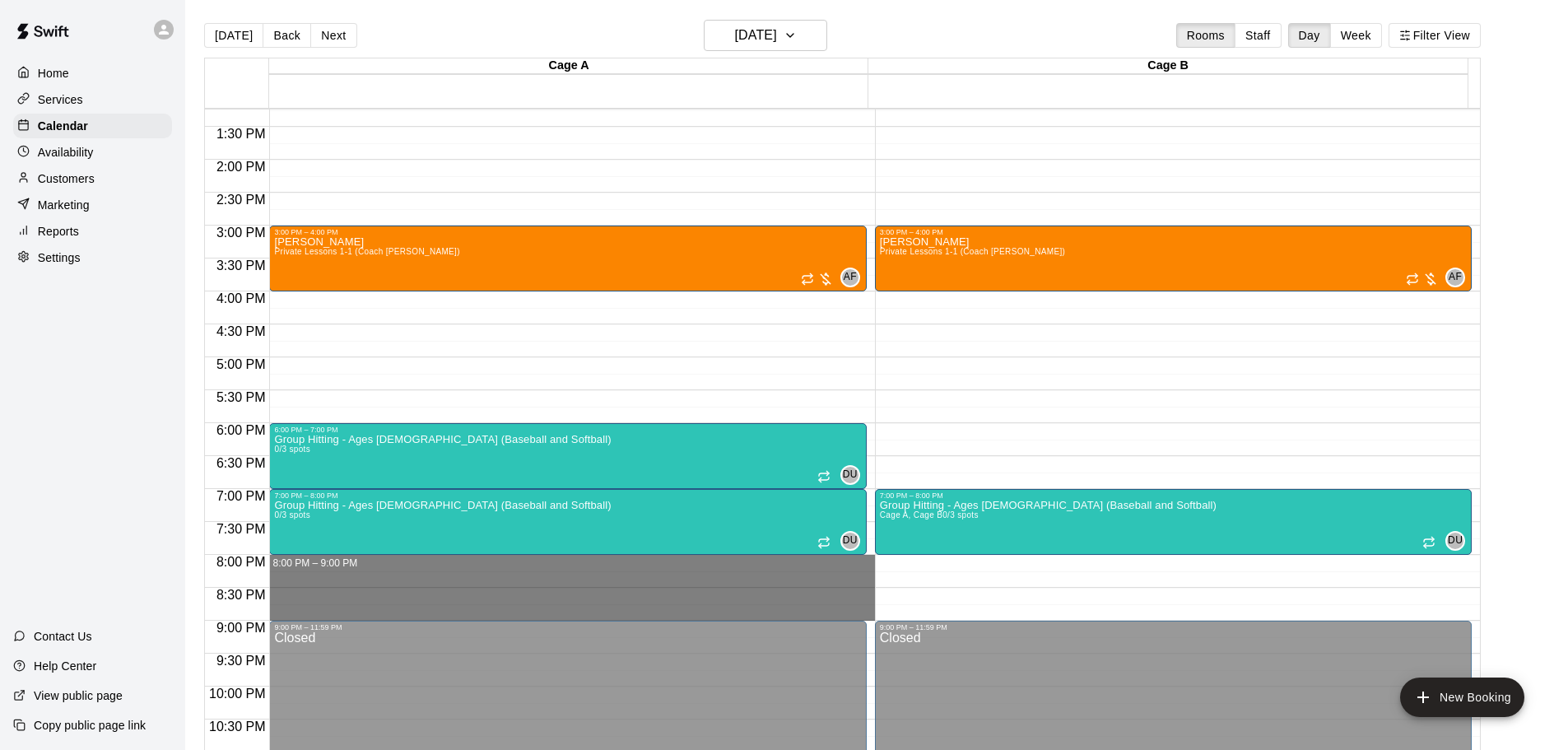
drag, startPoint x: 317, startPoint y: 565, endPoint x: 320, endPoint y: 612, distance: 47.1
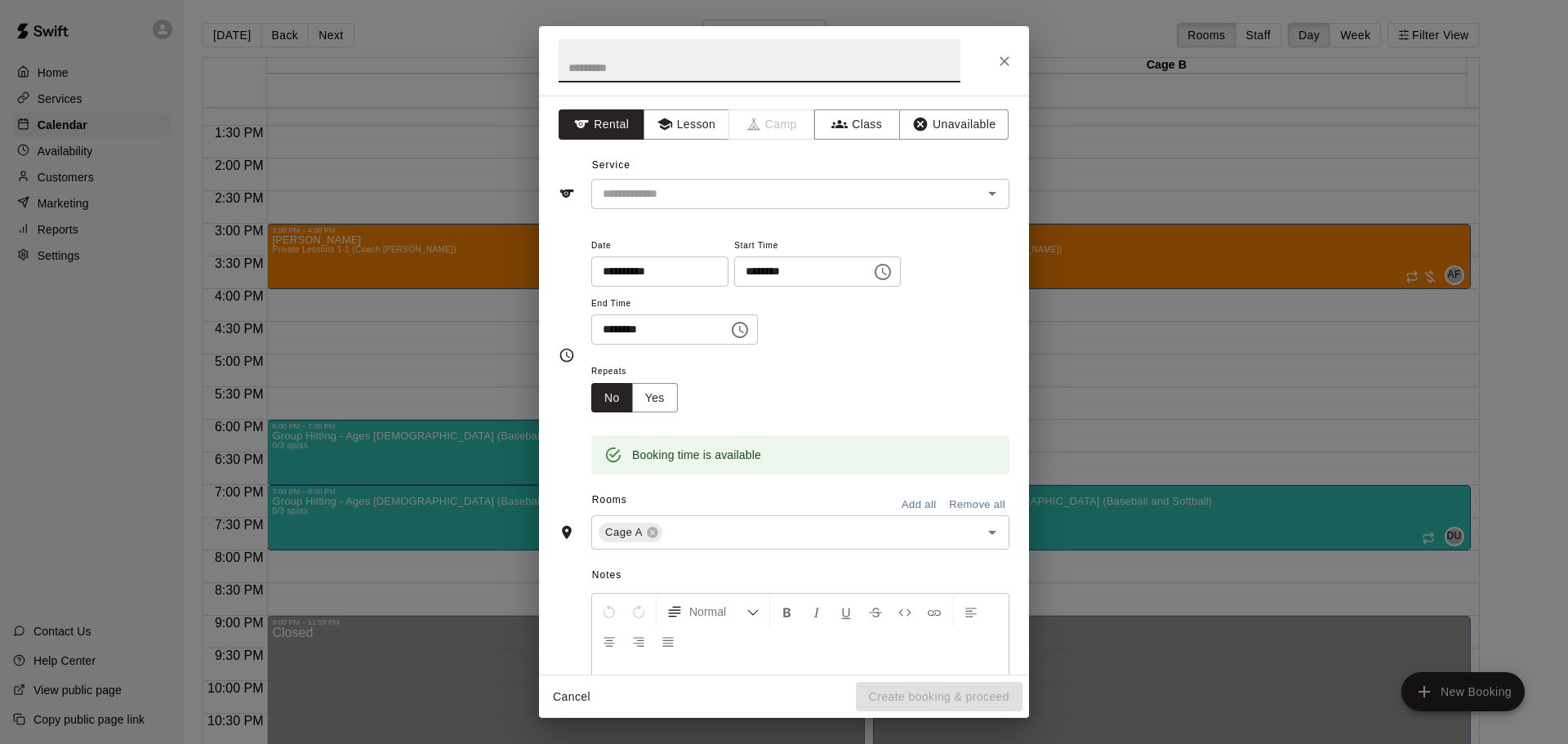
drag, startPoint x: 1010, startPoint y: 57, endPoint x: 945, endPoint y: 96, distance: 75.8
click at [1010, 57] on icon "Close" at bounding box center [1005, 62] width 17 height 17
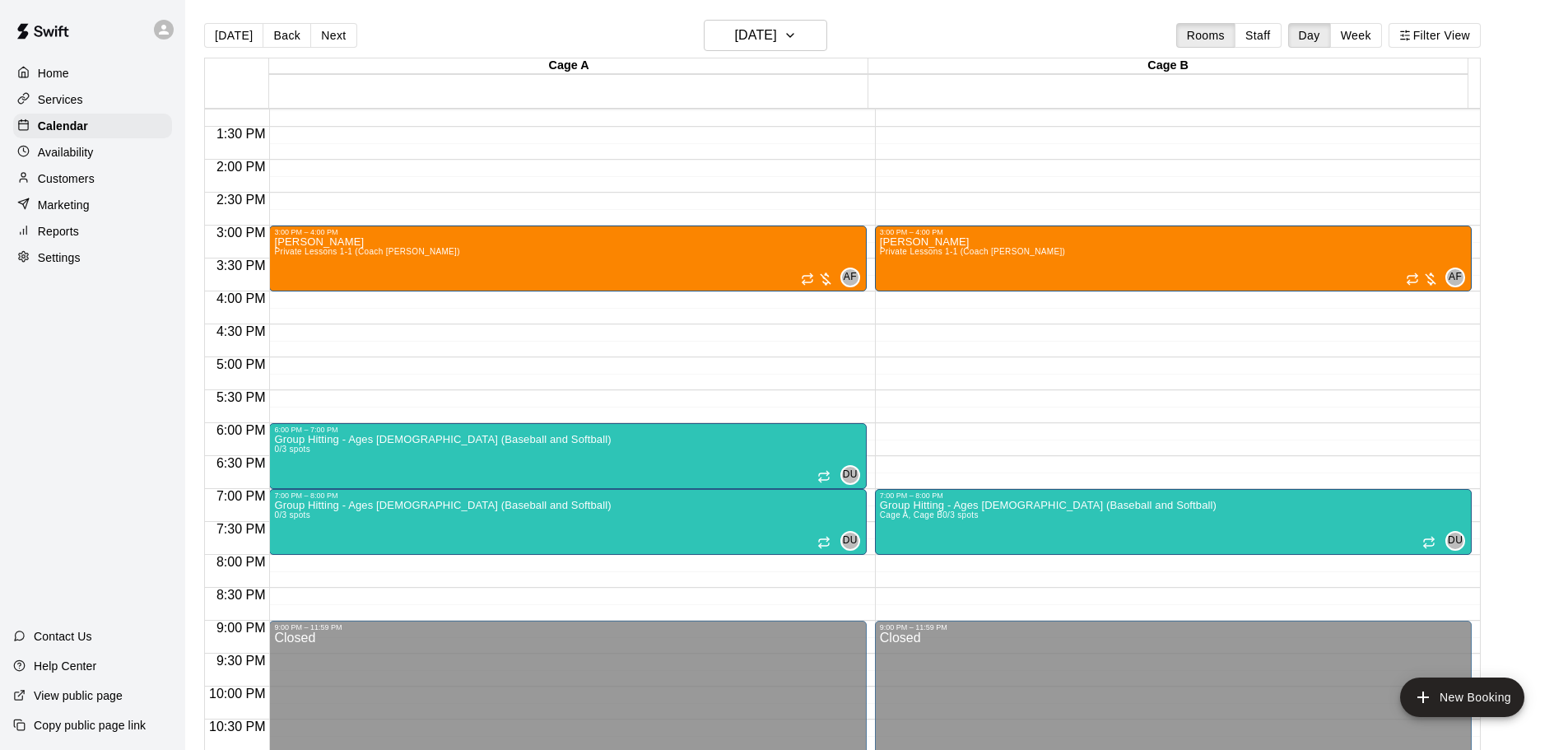
click at [448, 505] on p "Group Hitting - Ages [DEMOGRAPHIC_DATA] (Baseball and Softball)" at bounding box center [442, 505] width 336 height 0
click at [405, 431] on div at bounding box center [790, 375] width 1581 height 750
click at [284, 451] on icon "edit" at bounding box center [290, 454] width 20 height 20
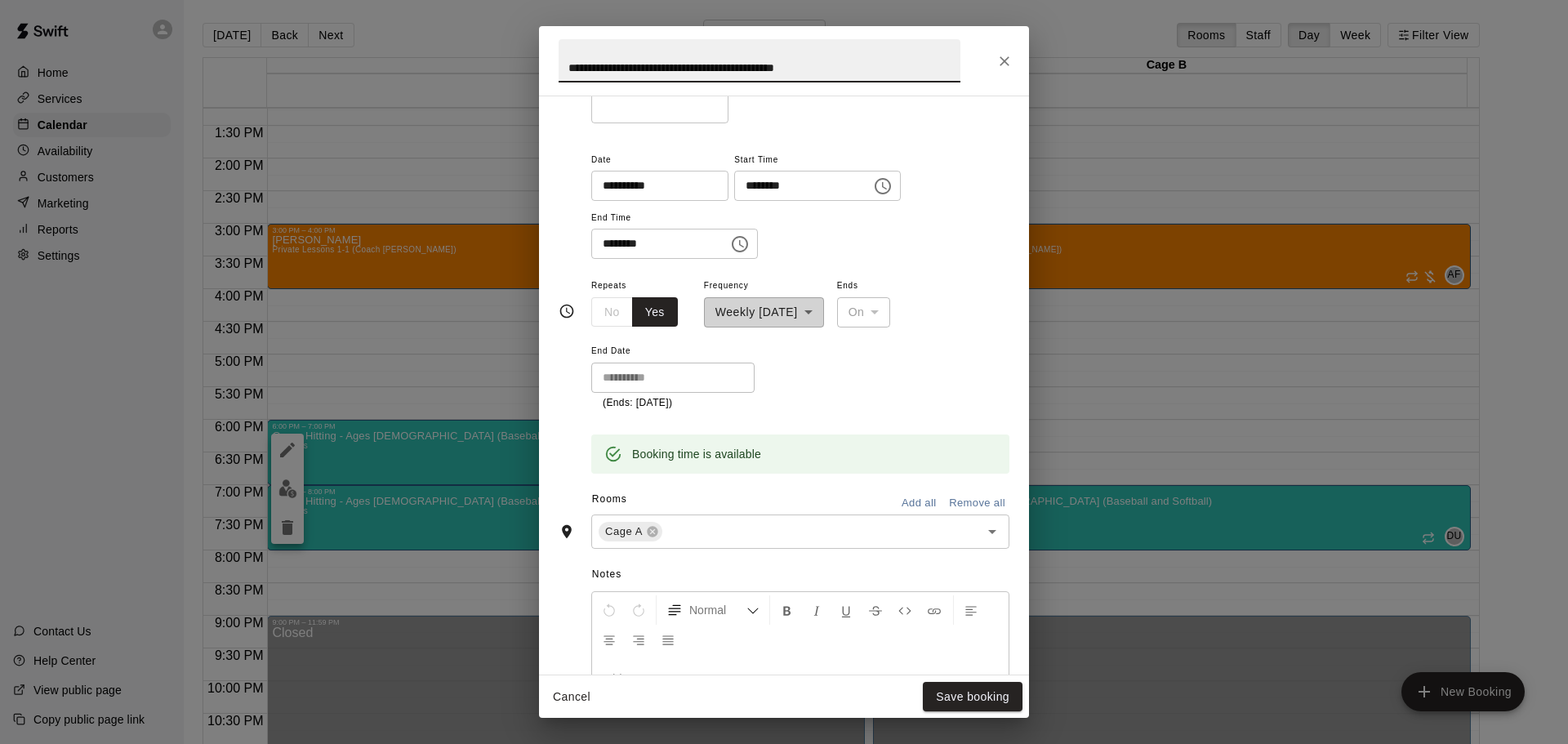
scroll to position [162, 0]
click at [901, 500] on button "Add all" at bounding box center [918, 503] width 52 height 25
click at [959, 693] on button "Save booking" at bounding box center [973, 697] width 100 height 30
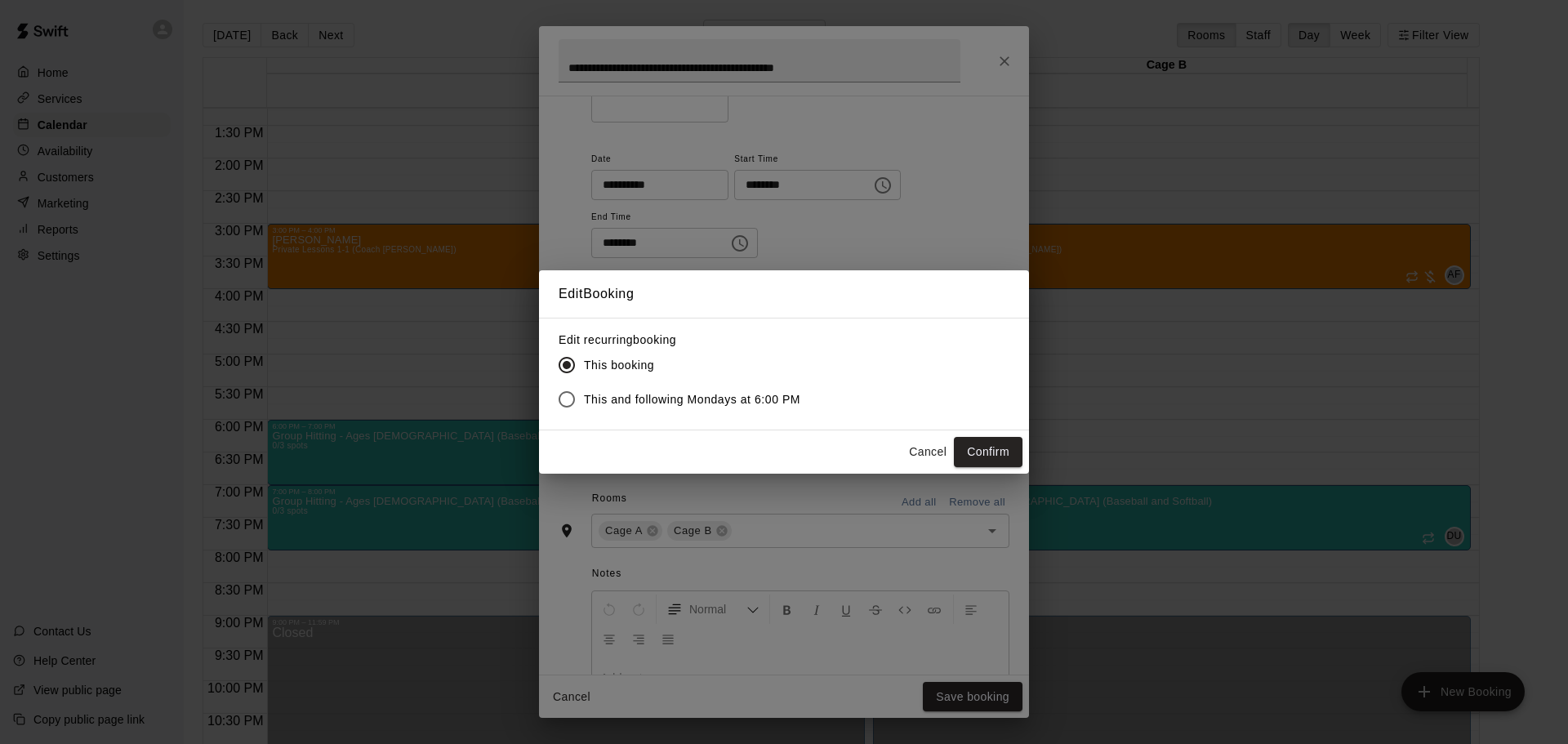
click at [704, 398] on span "This and following Mondays at 6:00 PM" at bounding box center [692, 399] width 216 height 17
drag, startPoint x: 994, startPoint y: 449, endPoint x: 1010, endPoint y: 461, distance: 20.0
click at [995, 449] on button "Confirm" at bounding box center [988, 452] width 68 height 30
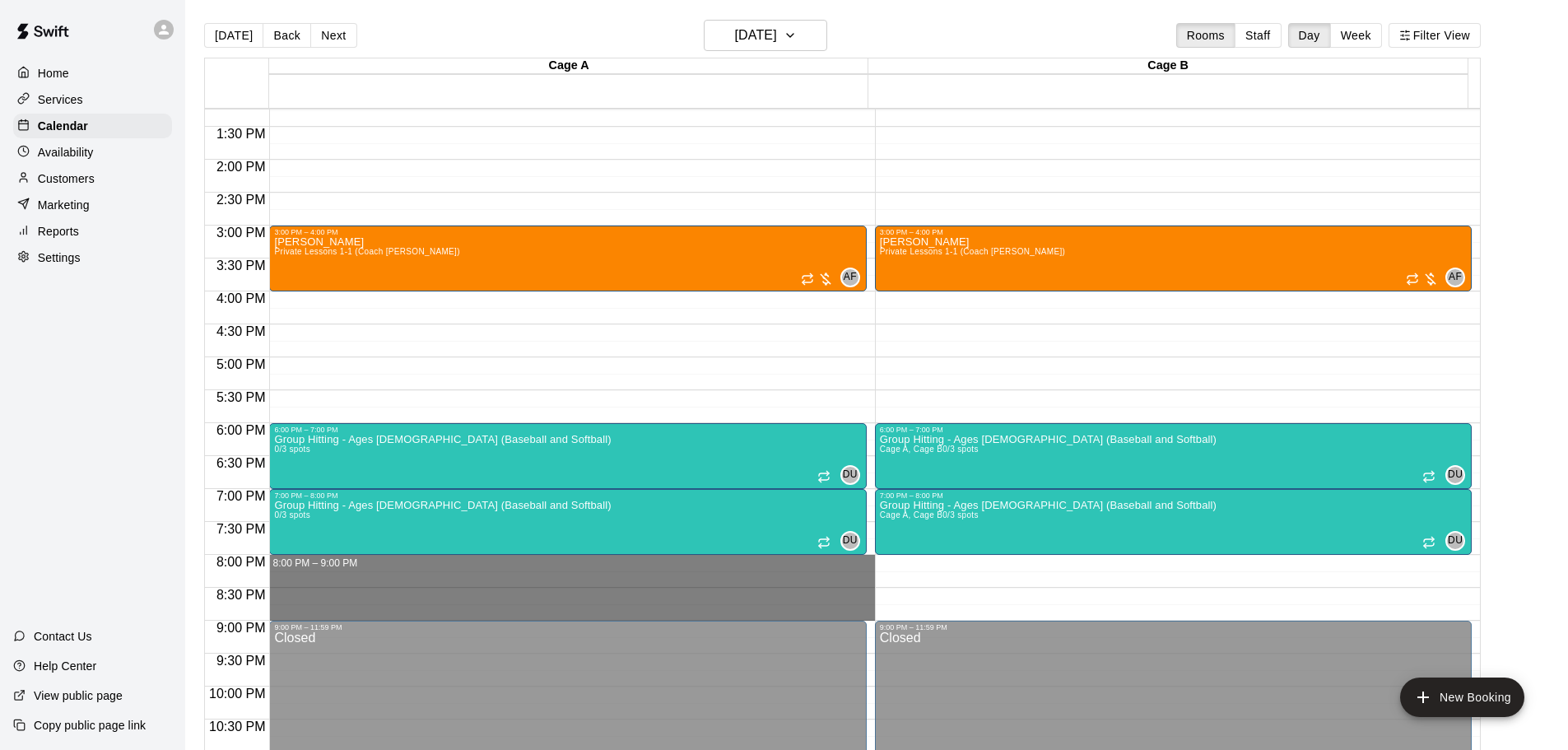
drag, startPoint x: 290, startPoint y: 565, endPoint x: 290, endPoint y: 607, distance: 42.0
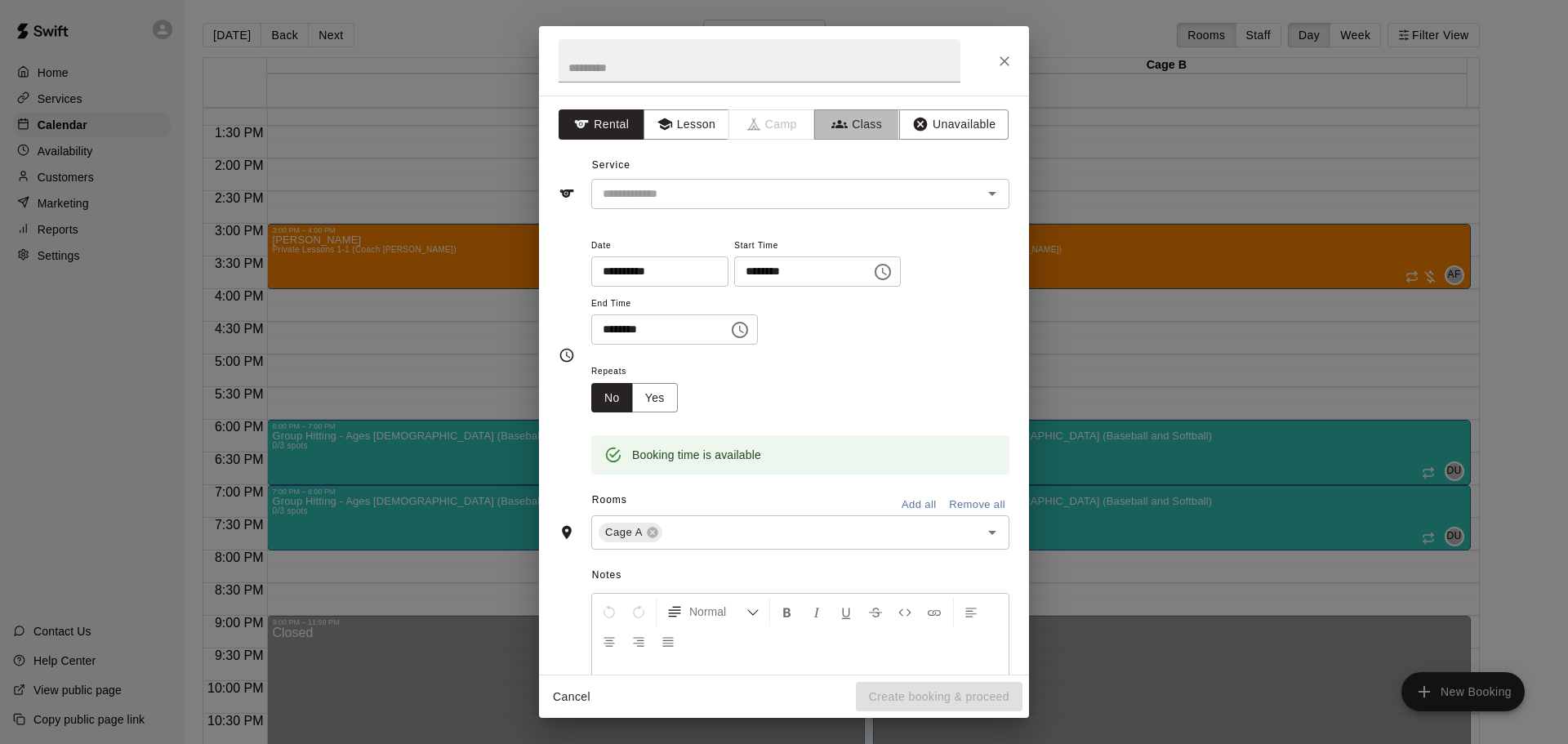
click at [850, 126] on button "Class" at bounding box center [856, 124] width 86 height 30
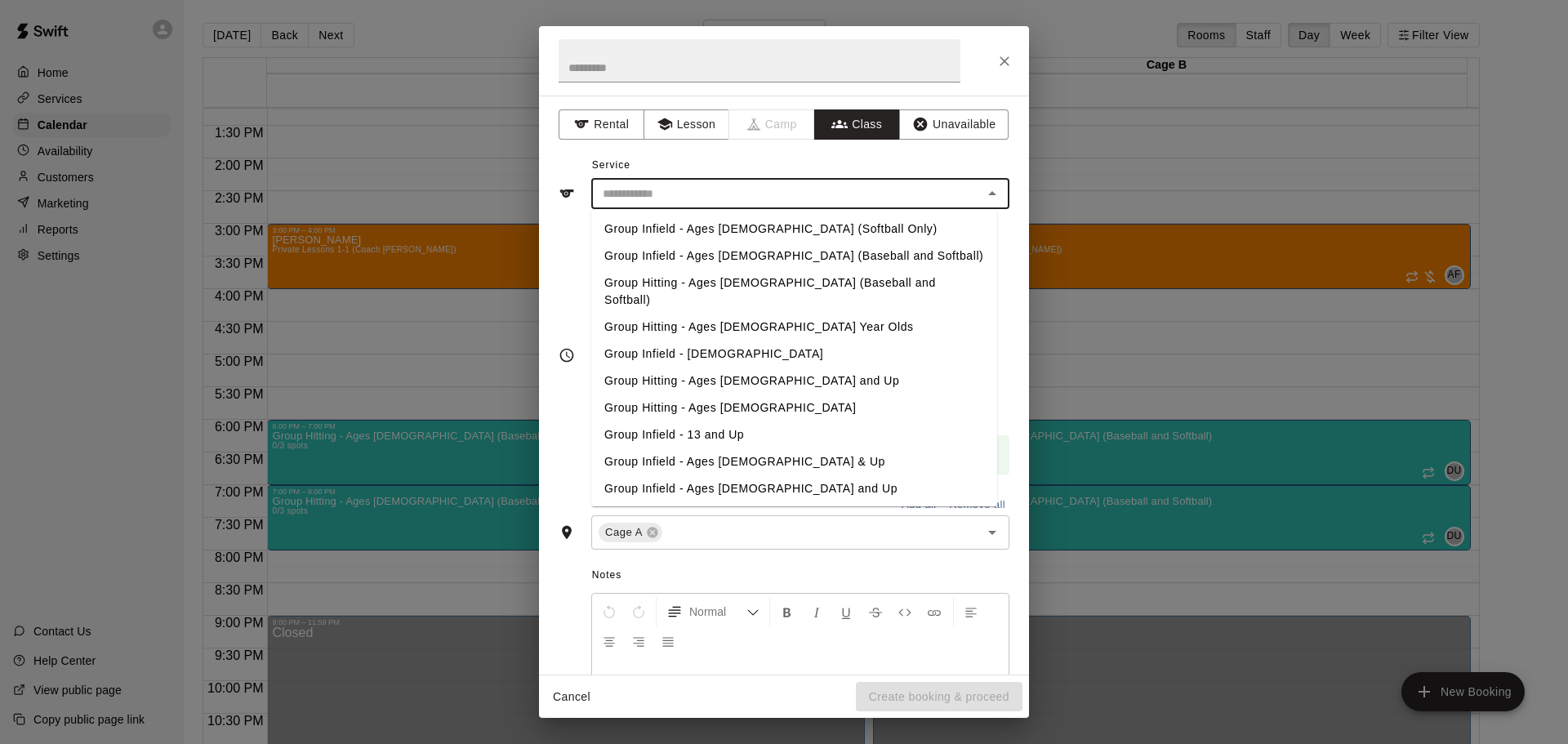
click at [742, 187] on input "text" at bounding box center [786, 194] width 381 height 21
click at [757, 283] on li "Group Hitting - Ages [DEMOGRAPHIC_DATA] (Baseball and Softball)" at bounding box center [794, 291] width 406 height 44
type input "**********"
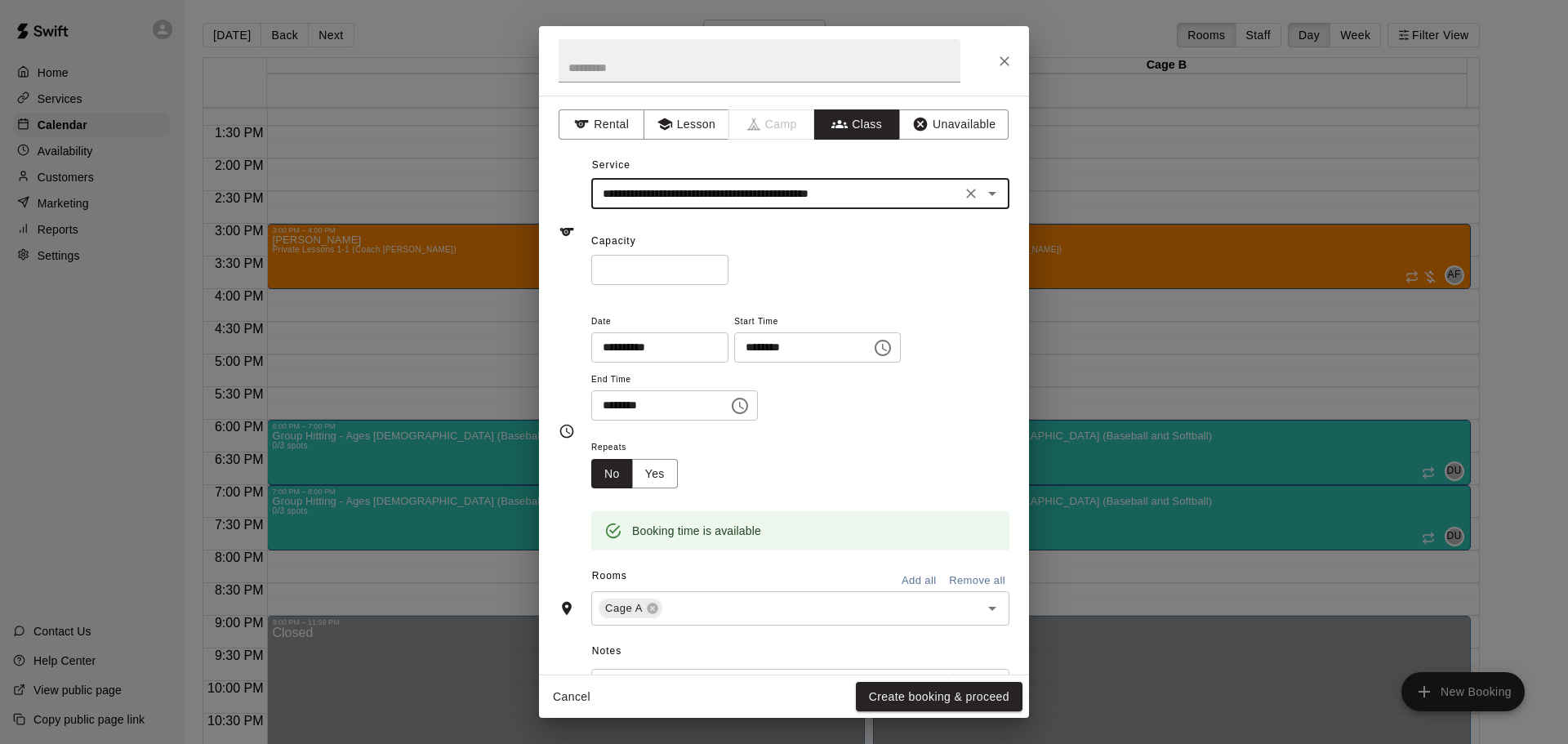
click at [650, 267] on input "*" at bounding box center [659, 270] width 137 height 30
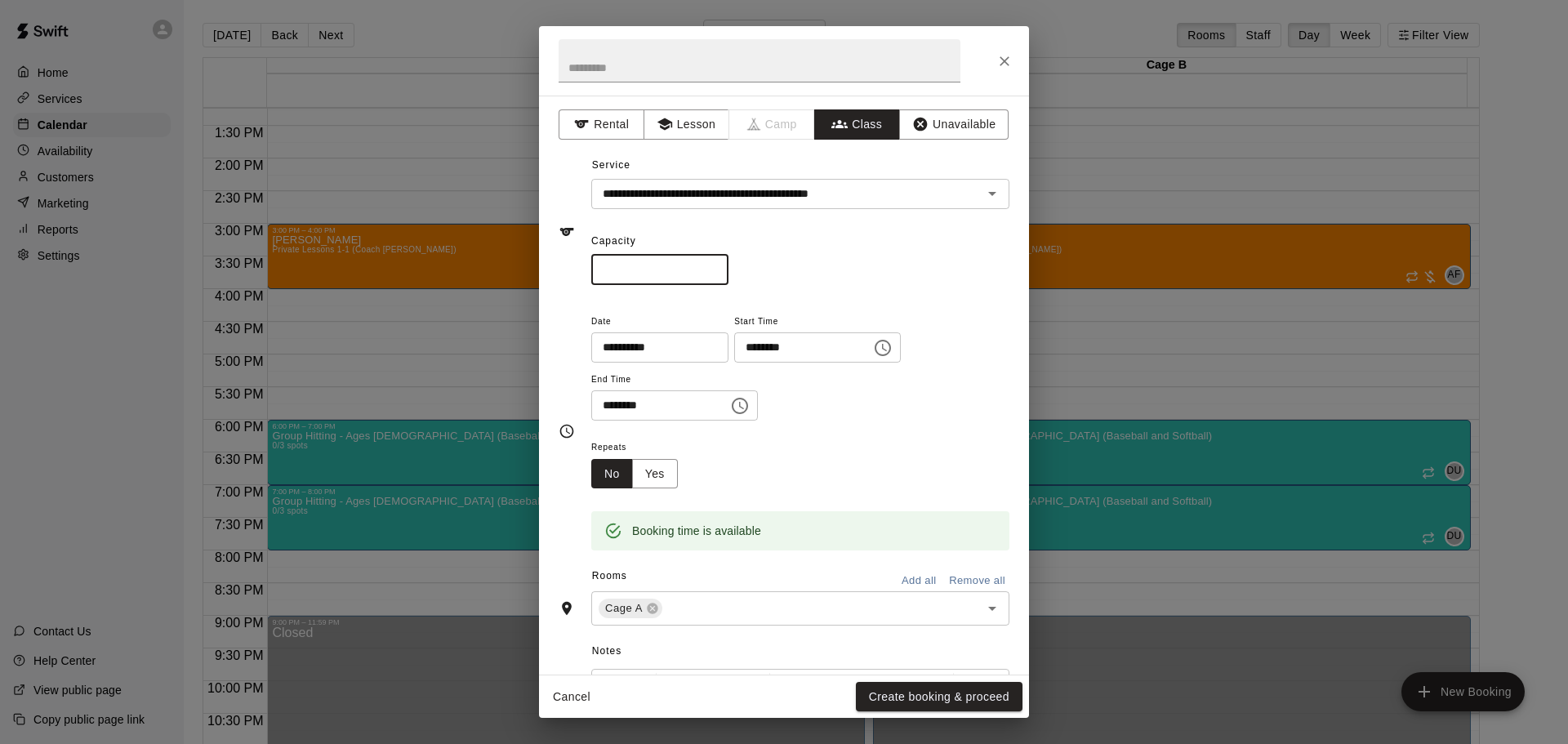
type input "*"
click at [665, 463] on button "Yes" at bounding box center [654, 474] width 46 height 30
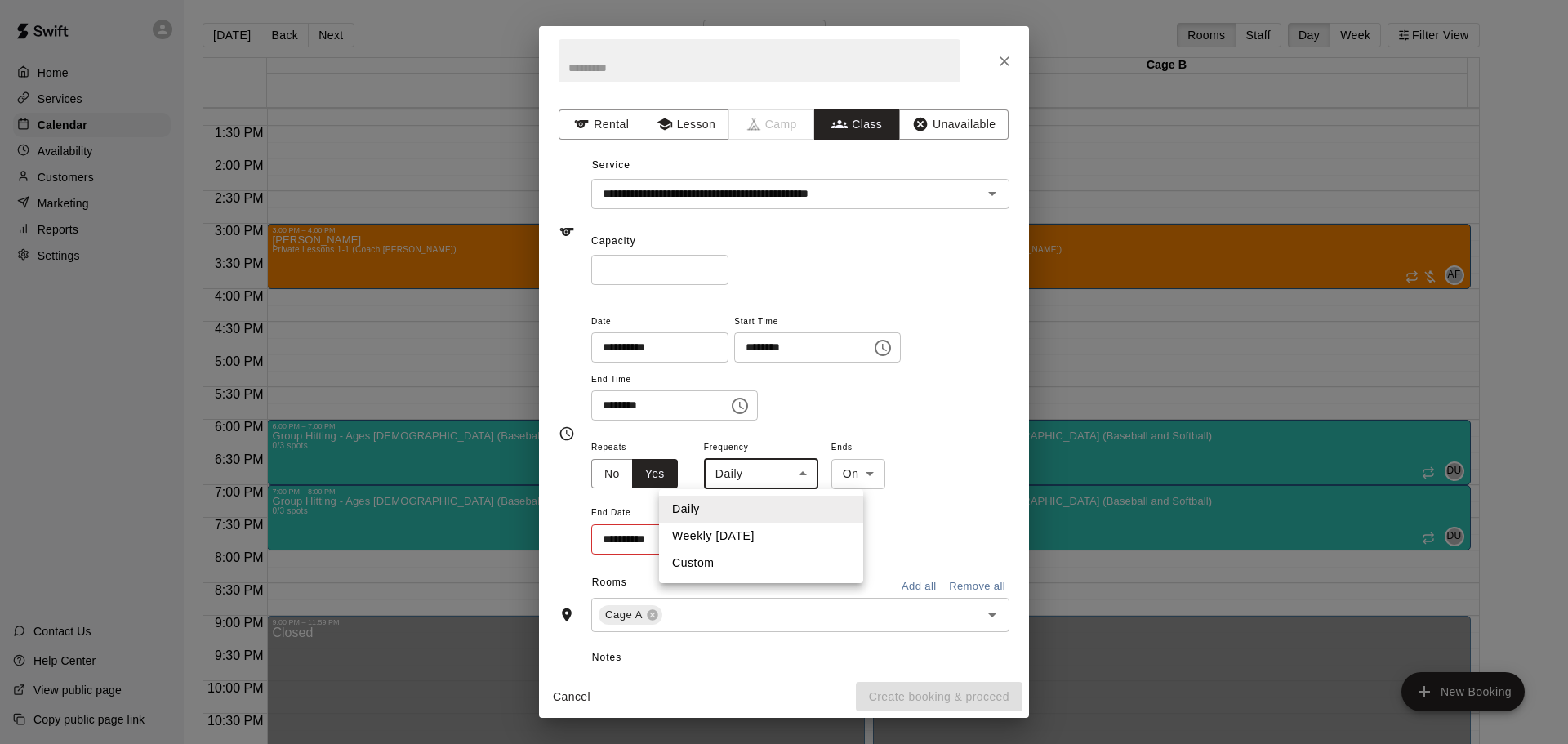
click at [750, 469] on body "Home Services Calendar Availability Customers Marketing Reports Settings Contac…" at bounding box center [784, 384] width 1568 height 770
click at [753, 536] on li "Weekly [DATE]" at bounding box center [761, 536] width 204 height 27
type input "******"
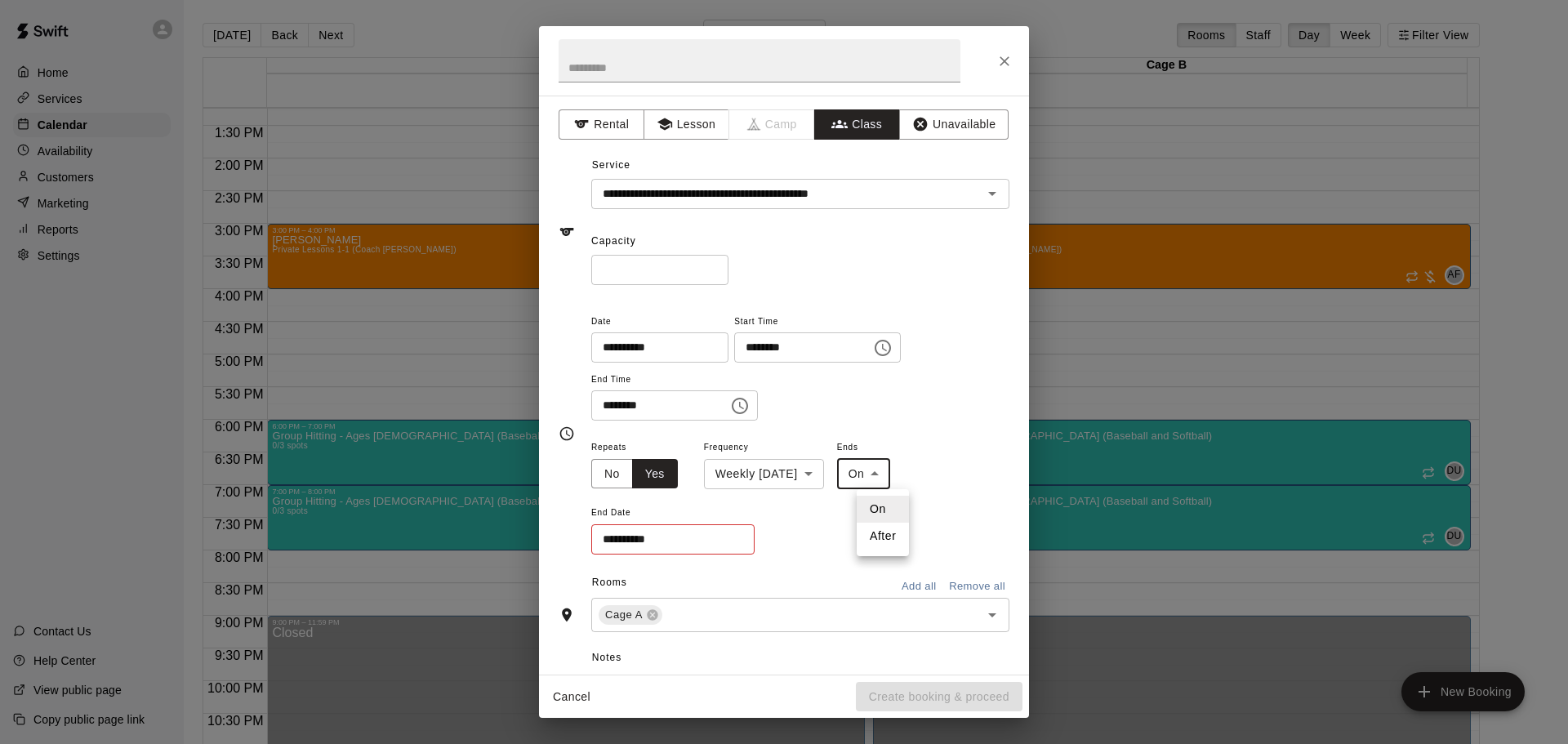
click at [881, 474] on body "Home Services Calendar Availability Customers Marketing Reports Settings Contac…" at bounding box center [784, 384] width 1568 height 770
click at [877, 502] on li "On" at bounding box center [882, 509] width 52 height 27
drag, startPoint x: 684, startPoint y: 520, endPoint x: 684, endPoint y: 538, distance: 18.0
click at [684, 522] on span "End Date" at bounding box center [672, 513] width 163 height 22
click at [684, 538] on input "**********" at bounding box center [667, 539] width 152 height 30
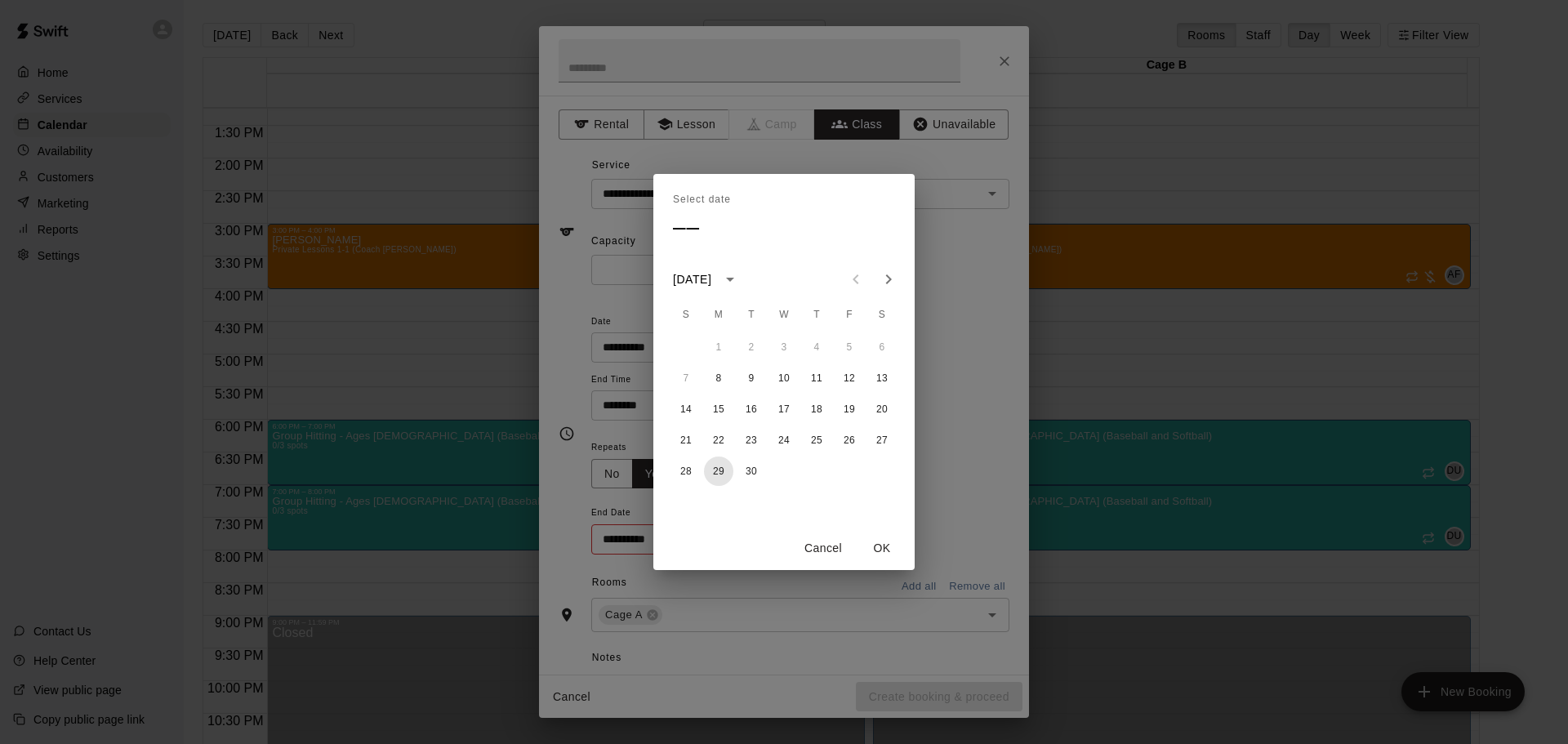
click at [720, 476] on button "29" at bounding box center [718, 470] width 29 height 29
type input "**********"
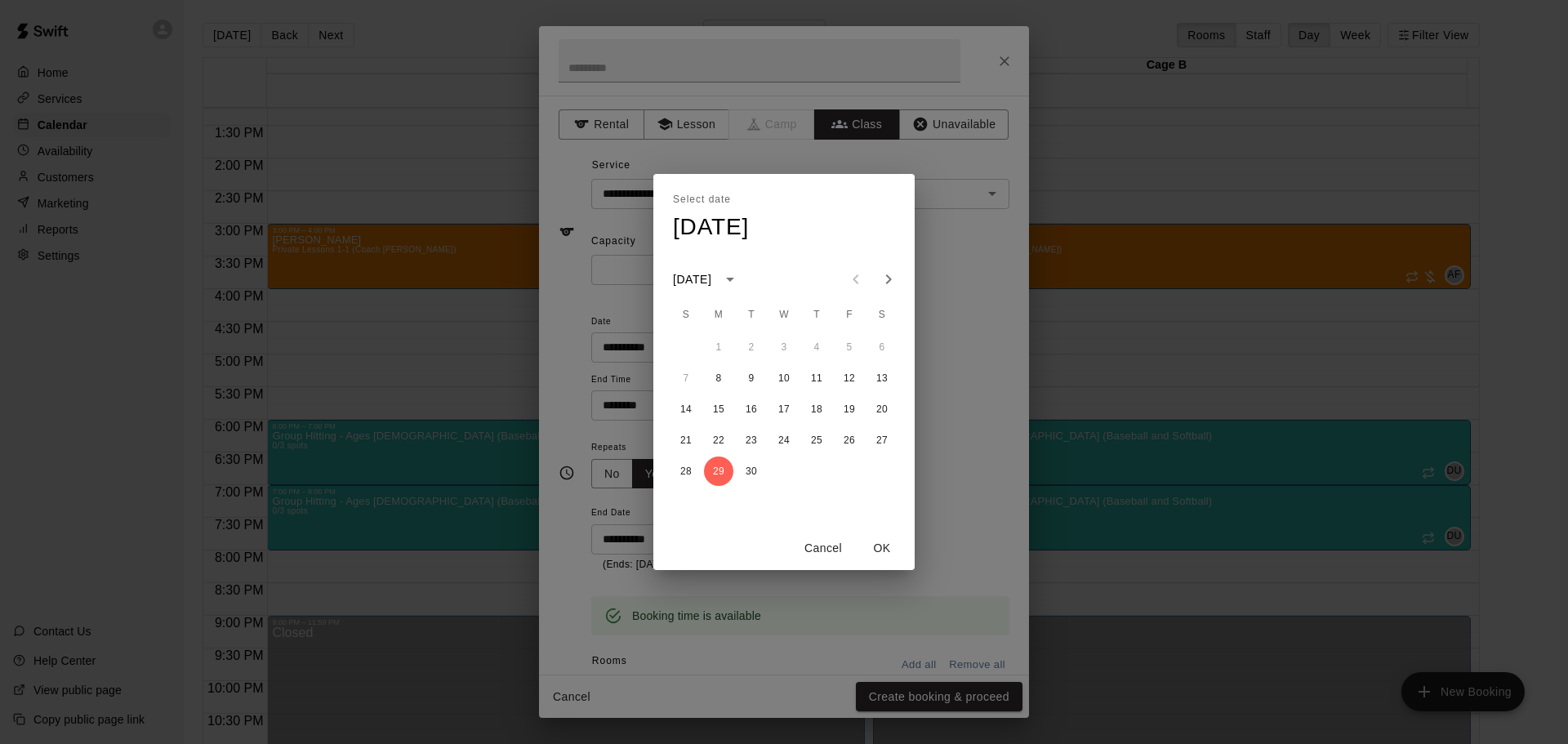
click at [881, 548] on button "OK" at bounding box center [881, 548] width 52 height 30
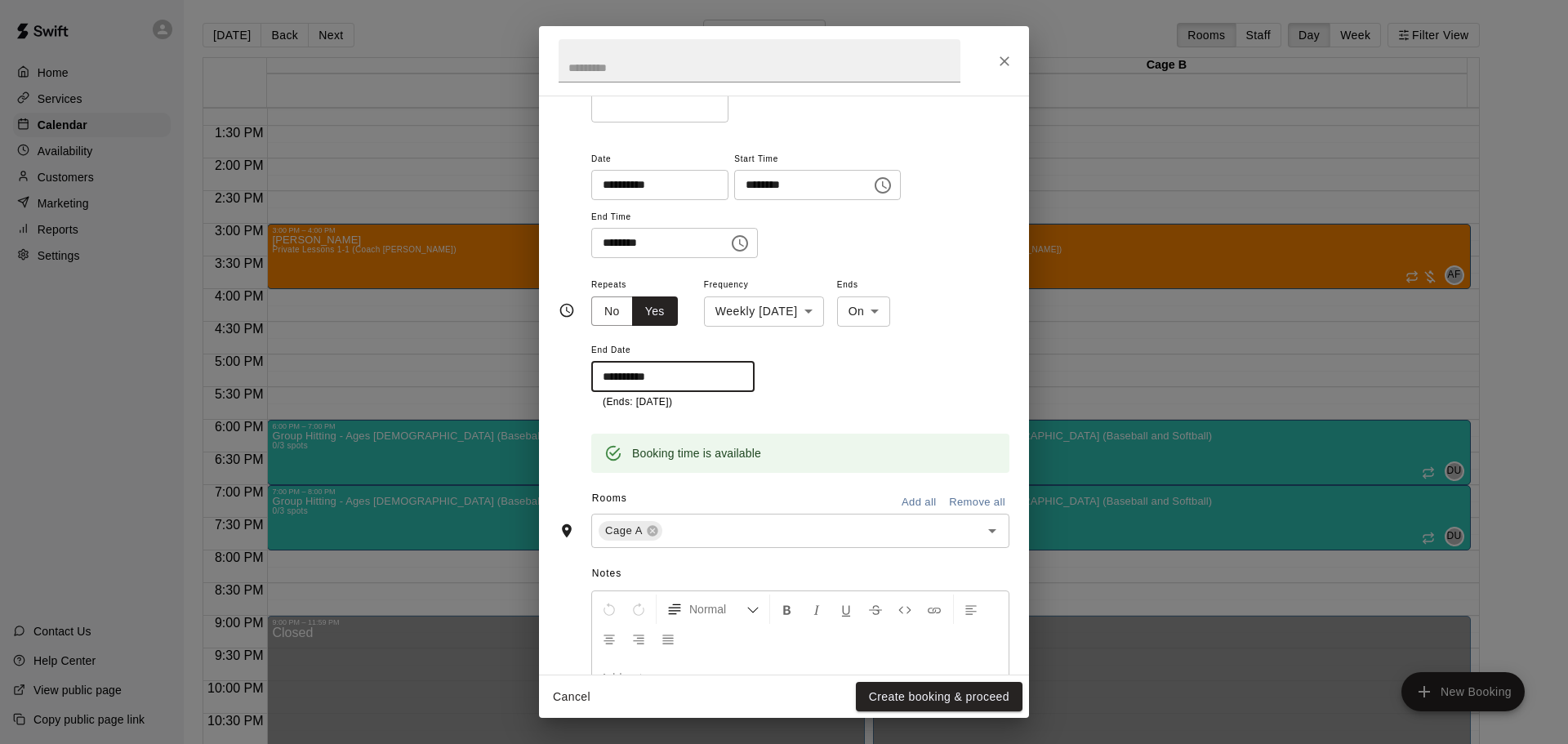
click at [908, 500] on button "Add all" at bounding box center [918, 503] width 52 height 25
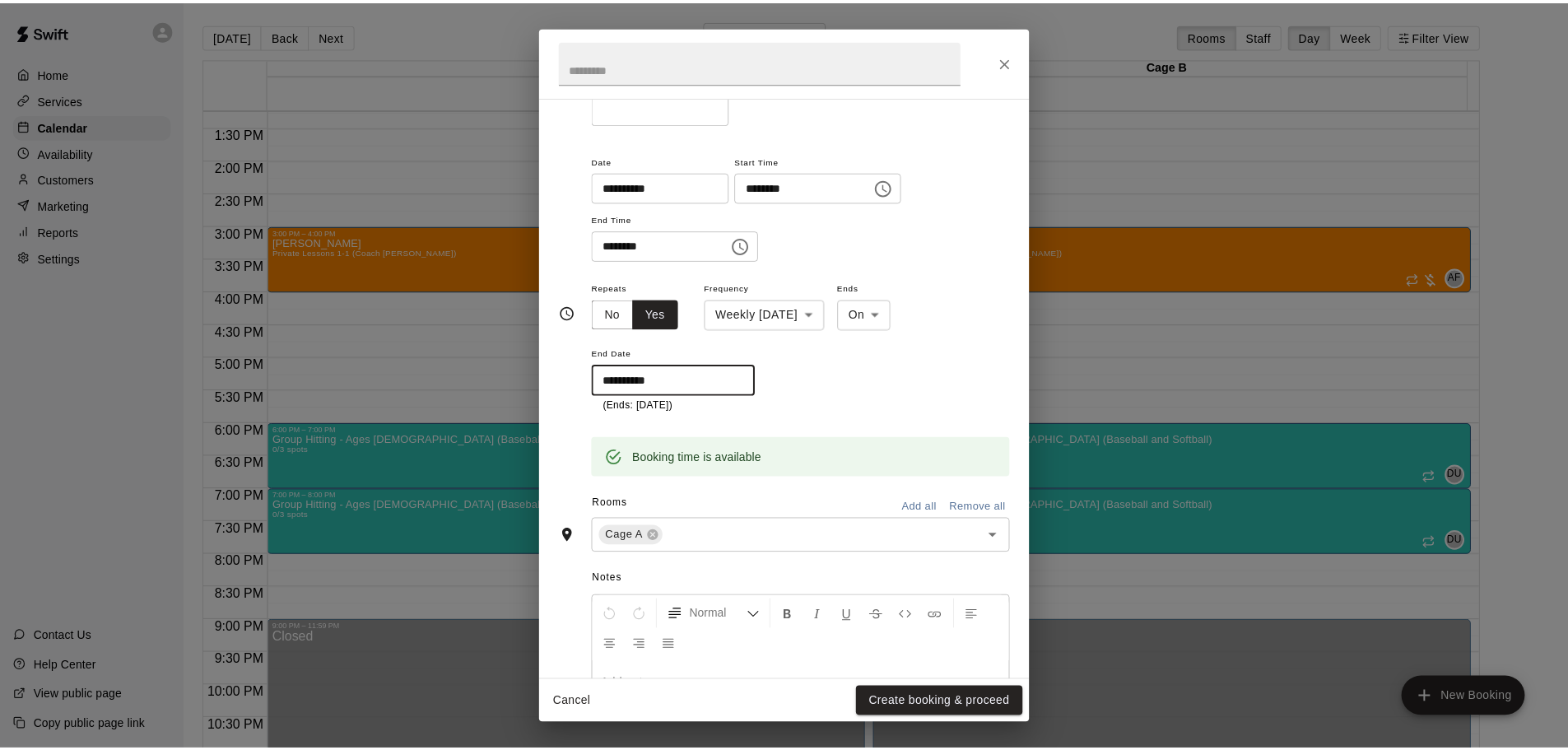
scroll to position [164, 0]
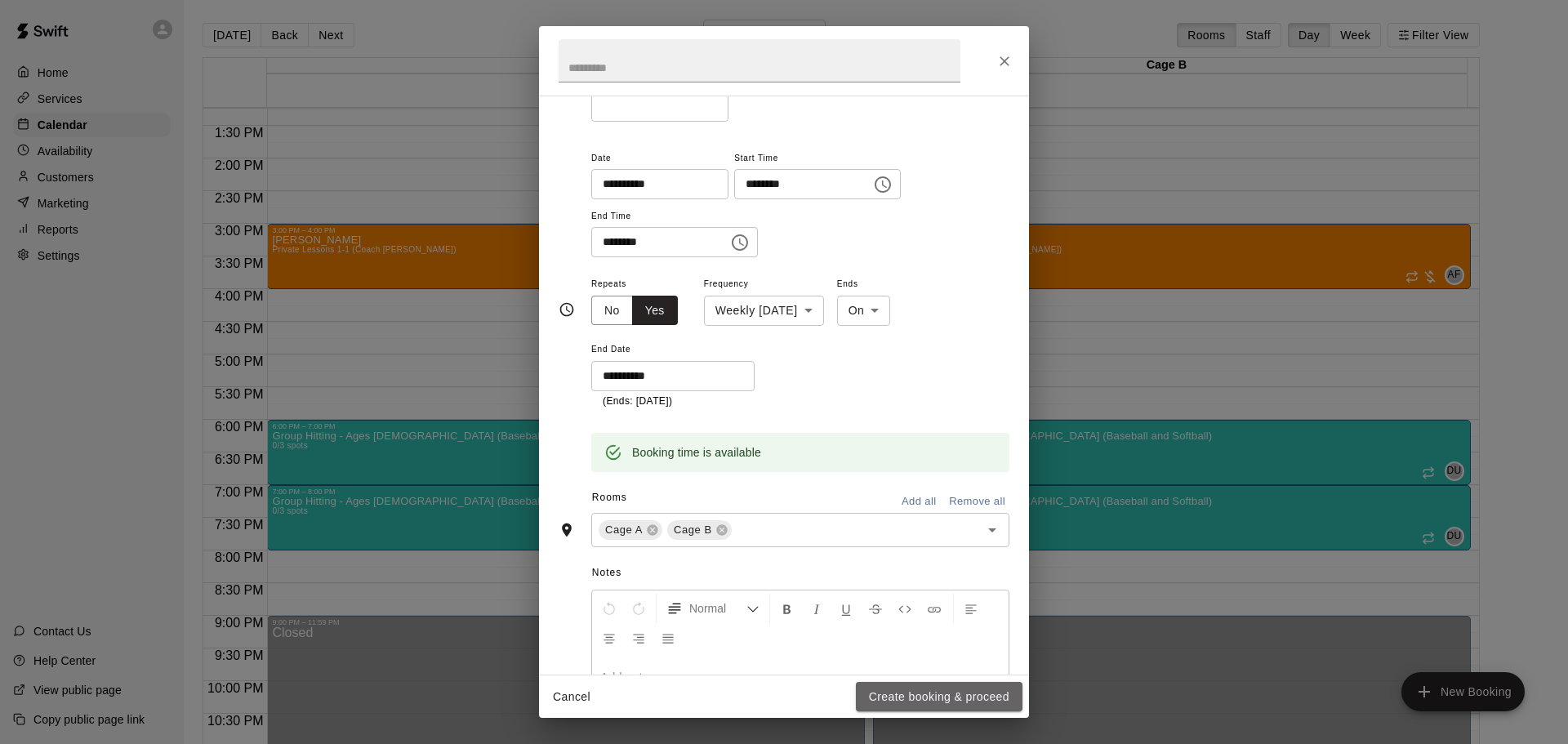
click at [935, 695] on button "Create booking & proceed" at bounding box center [939, 697] width 166 height 30
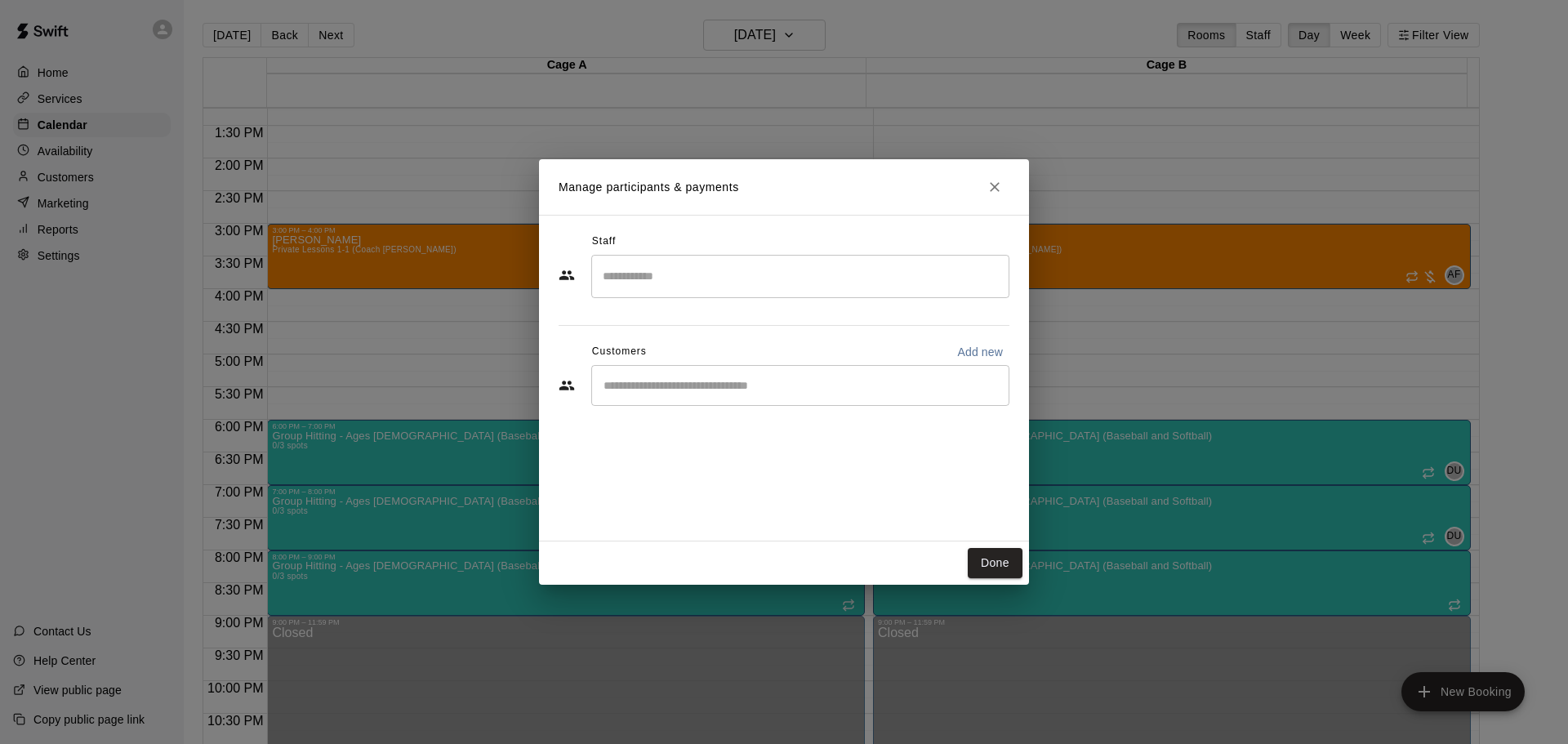
click at [633, 272] on input "Search staff" at bounding box center [800, 276] width 404 height 28
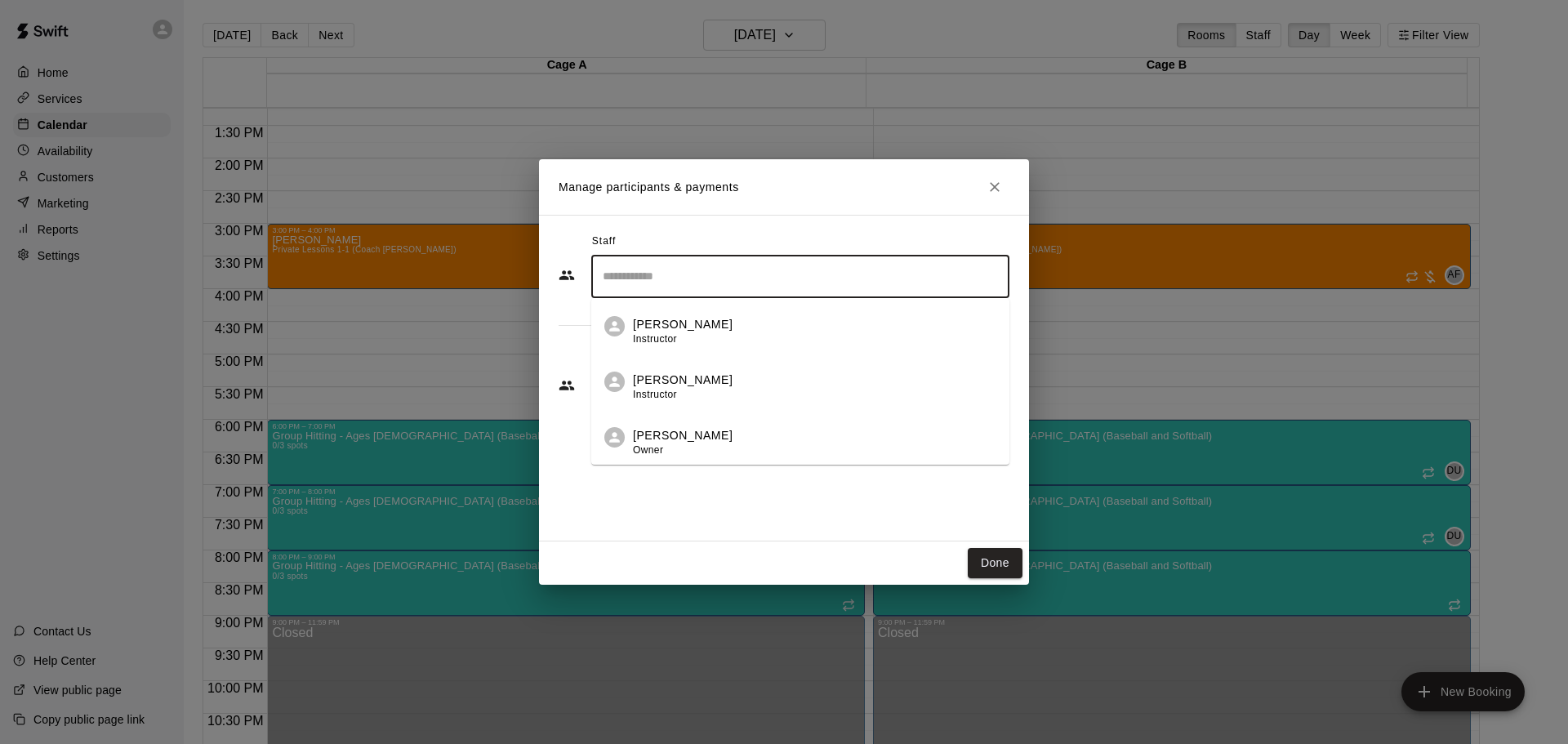
click at [652, 339] on span "Instructor" at bounding box center [654, 339] width 44 height 12
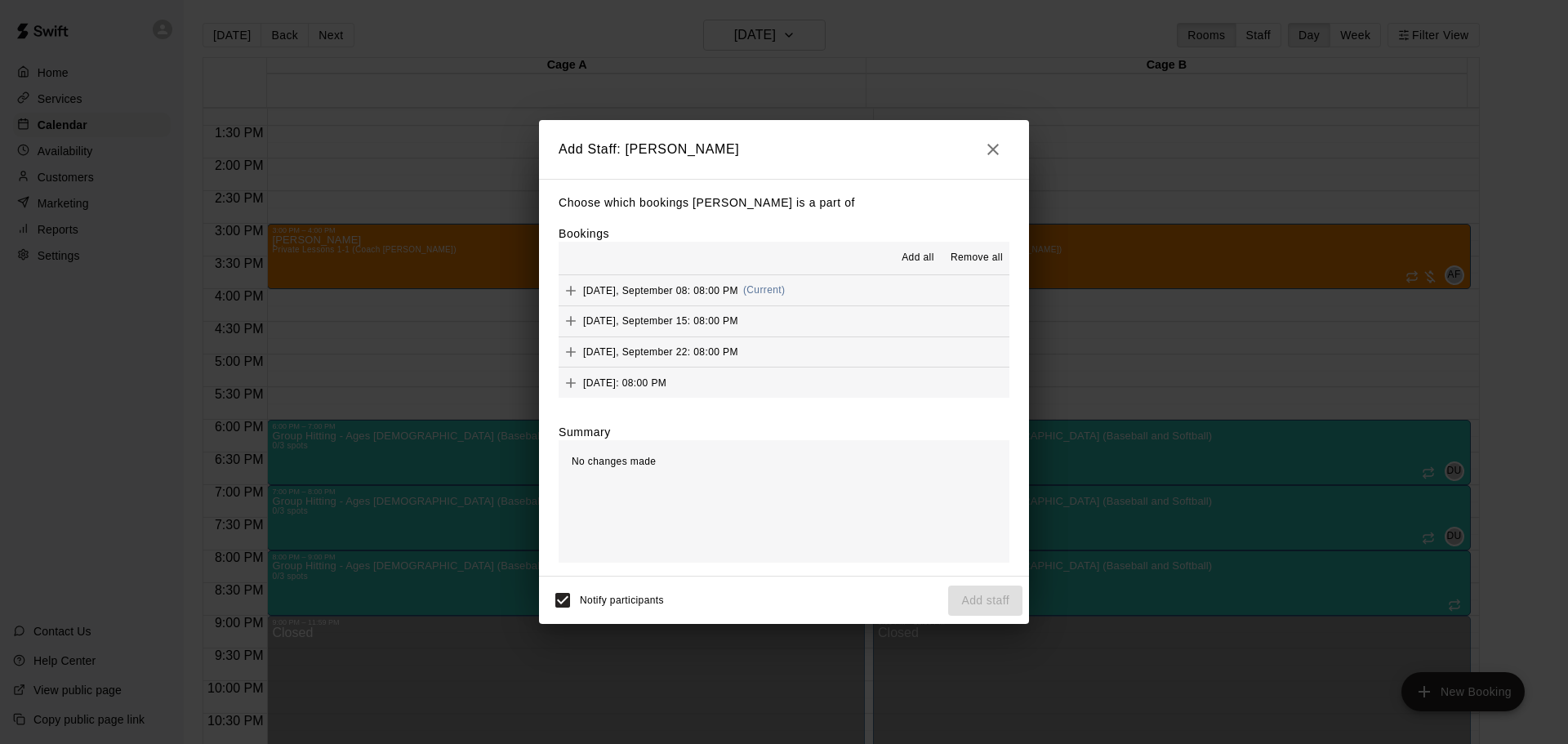
click at [916, 263] on span "Add all" at bounding box center [917, 258] width 32 height 17
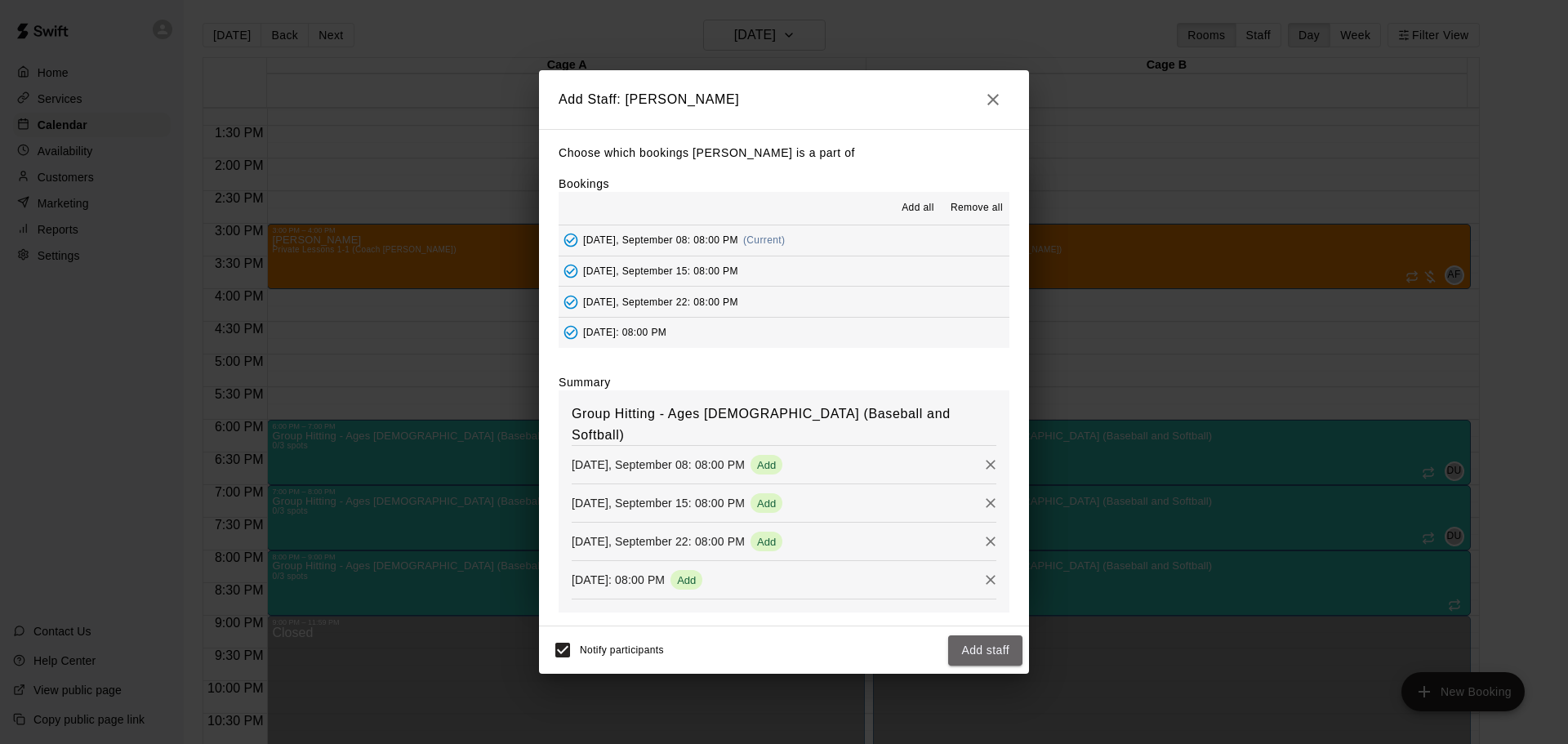
click at [967, 638] on button "Add staff" at bounding box center [985, 650] width 74 height 30
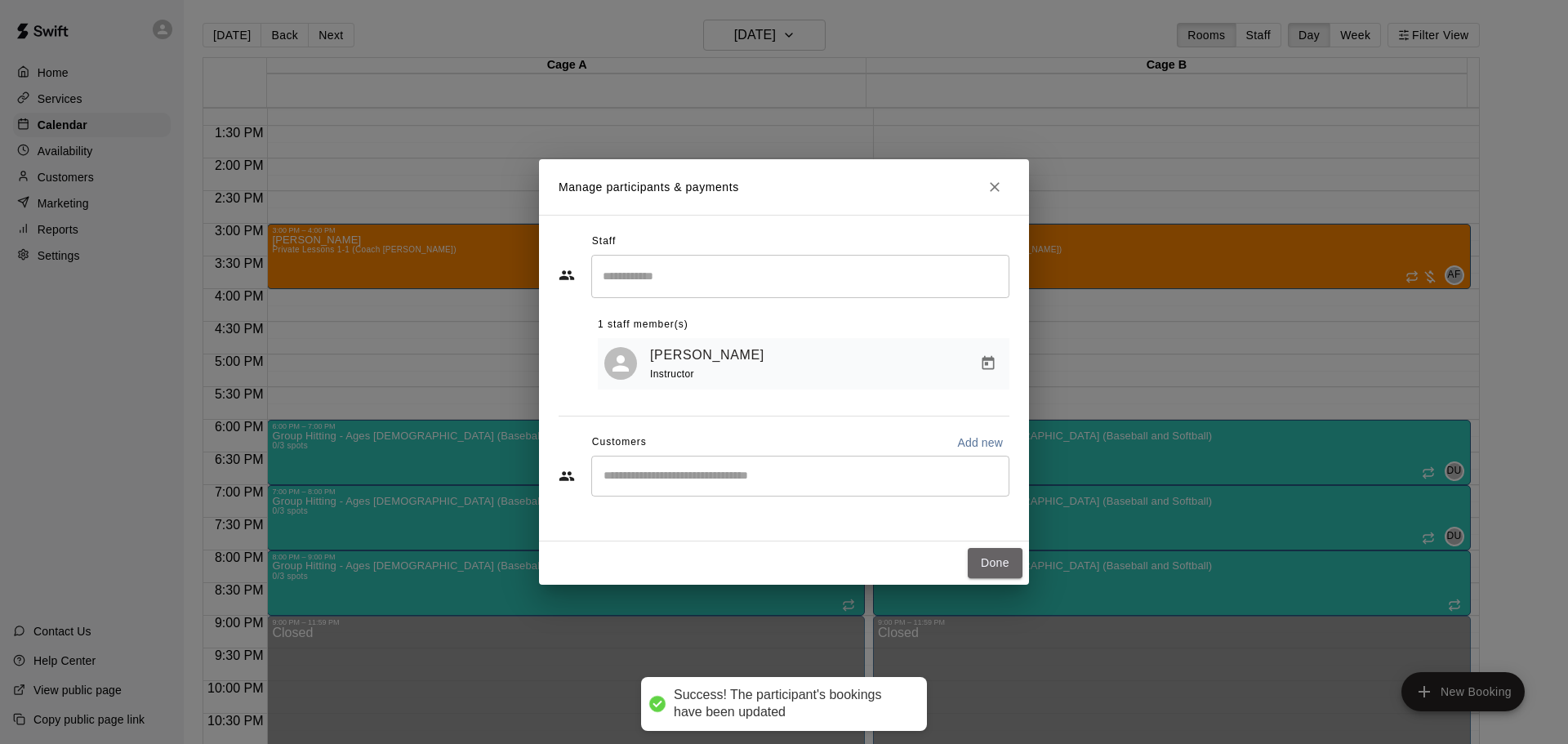
click at [992, 561] on button "Done" at bounding box center [995, 563] width 55 height 30
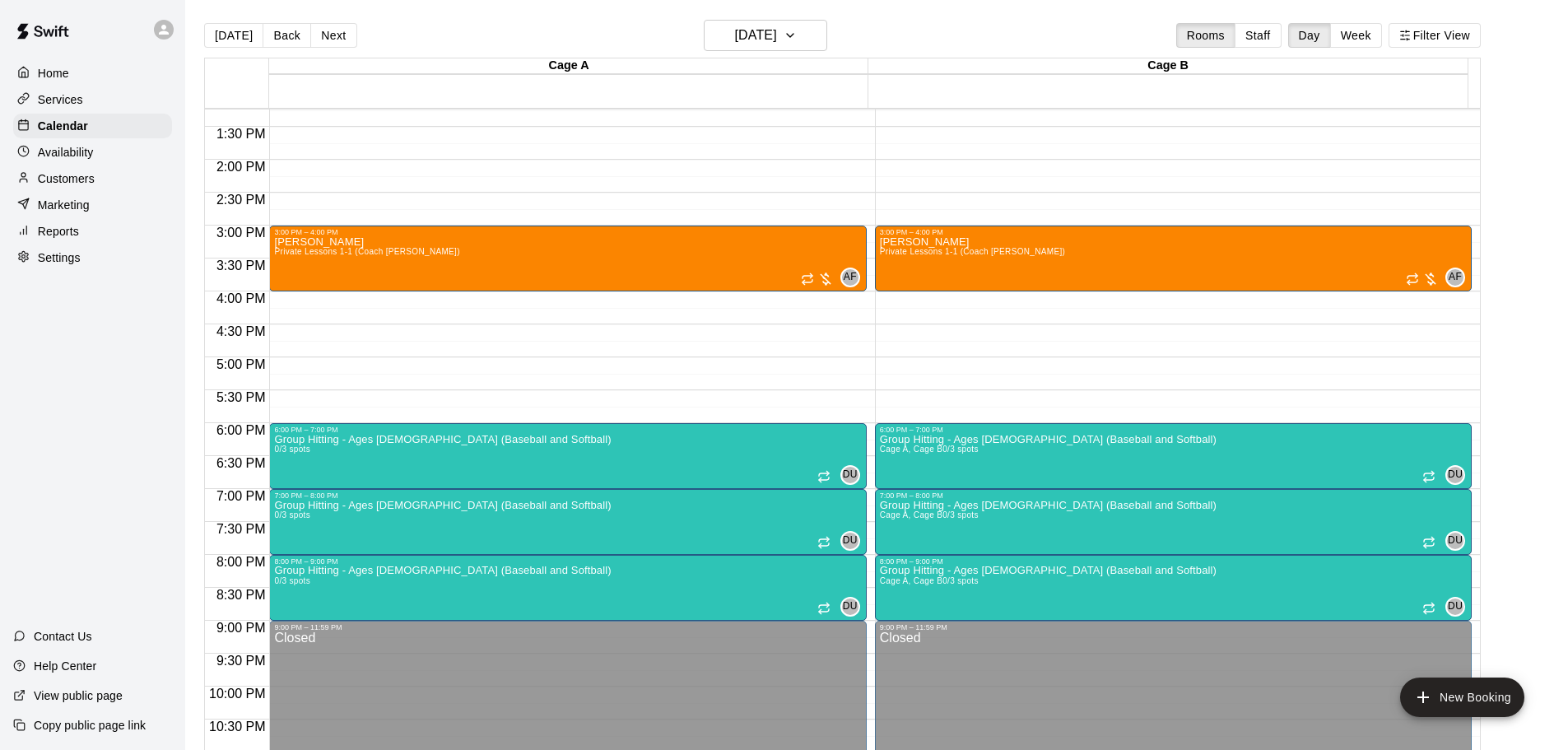
click at [51, 106] on p "Services" at bounding box center [60, 100] width 45 height 17
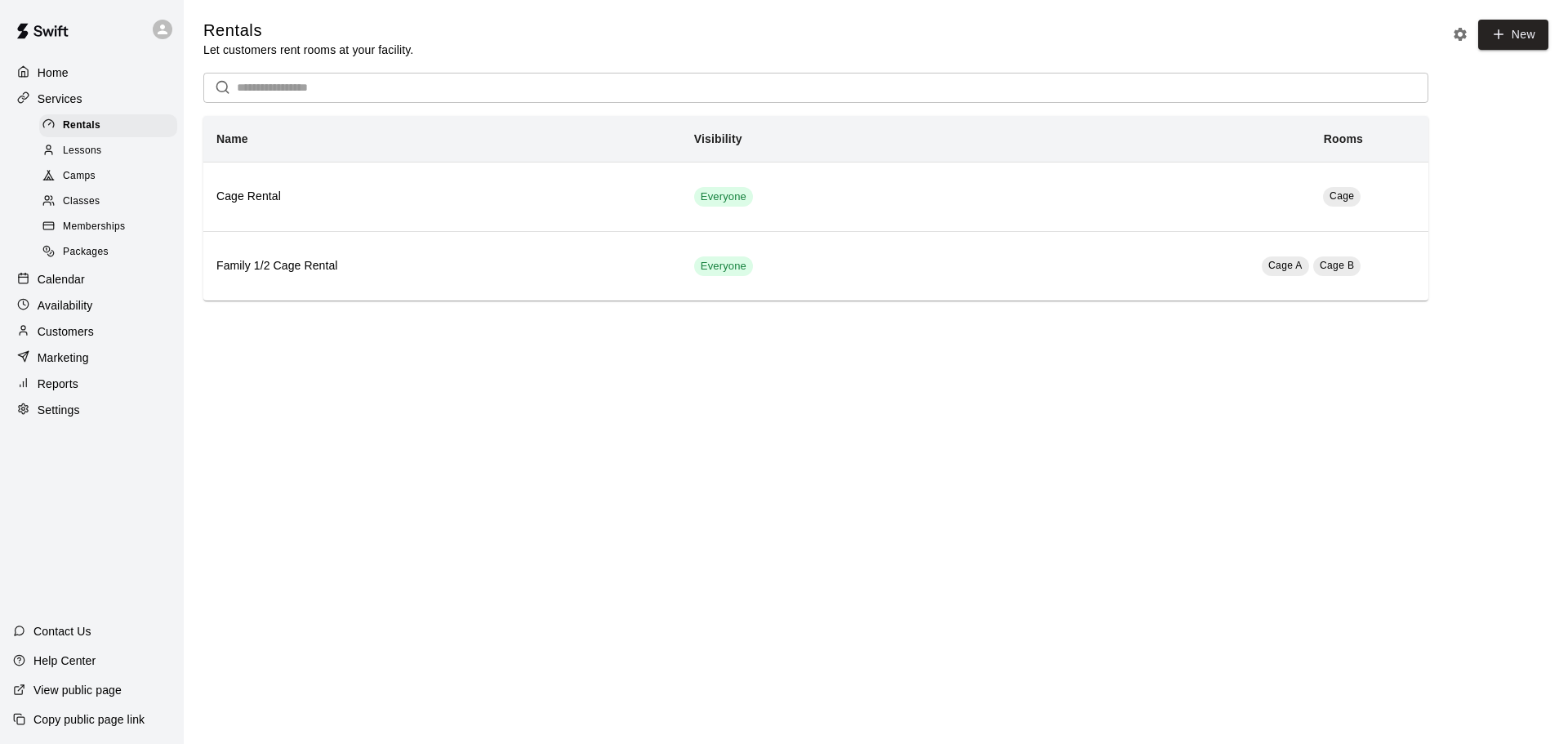
click at [58, 201] on div at bounding box center [52, 202] width 21 height 16
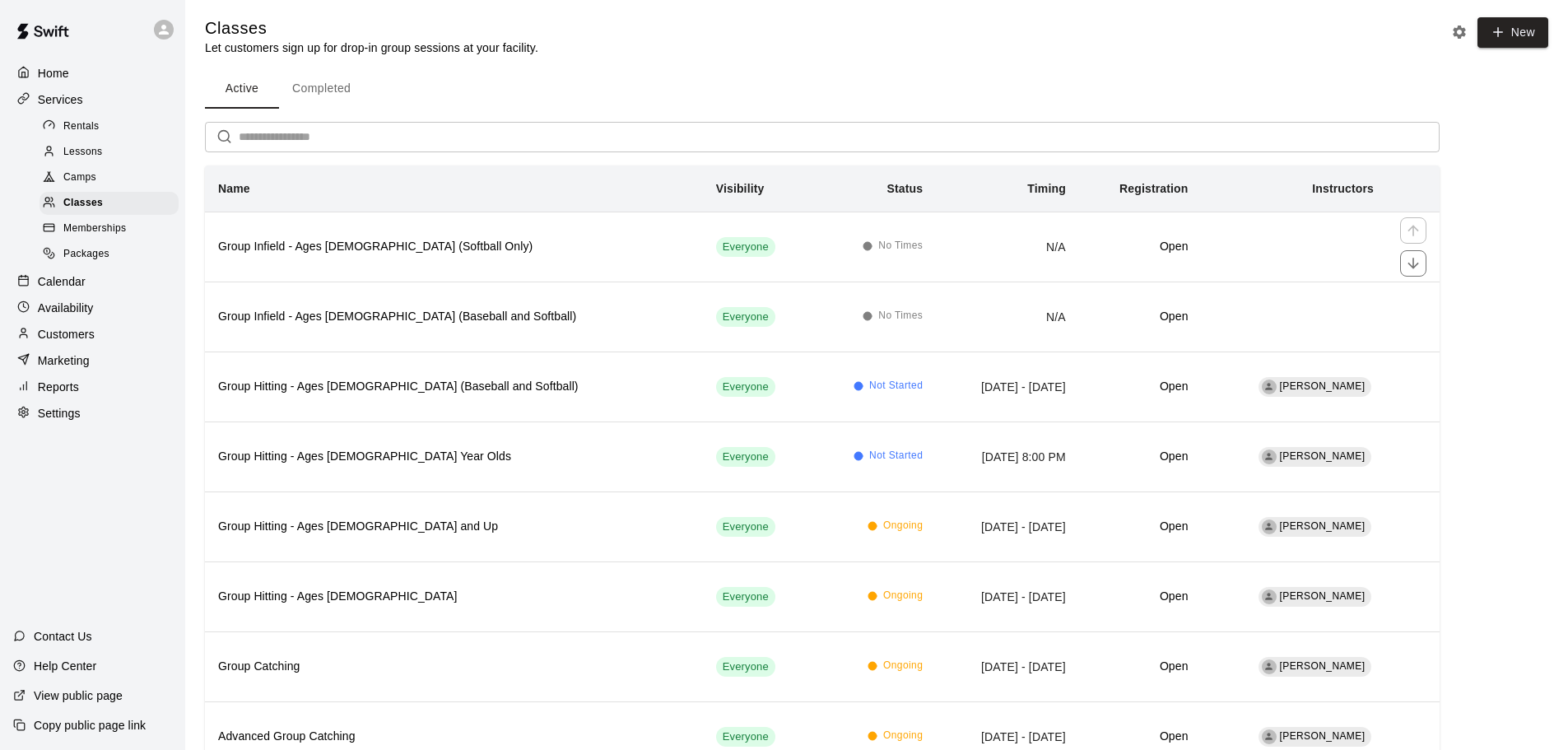
scroll to position [1, 0]
click at [431, 247] on h6 "Group Infield - Ages [DEMOGRAPHIC_DATA] (Softball Only)" at bounding box center [454, 249] width 471 height 18
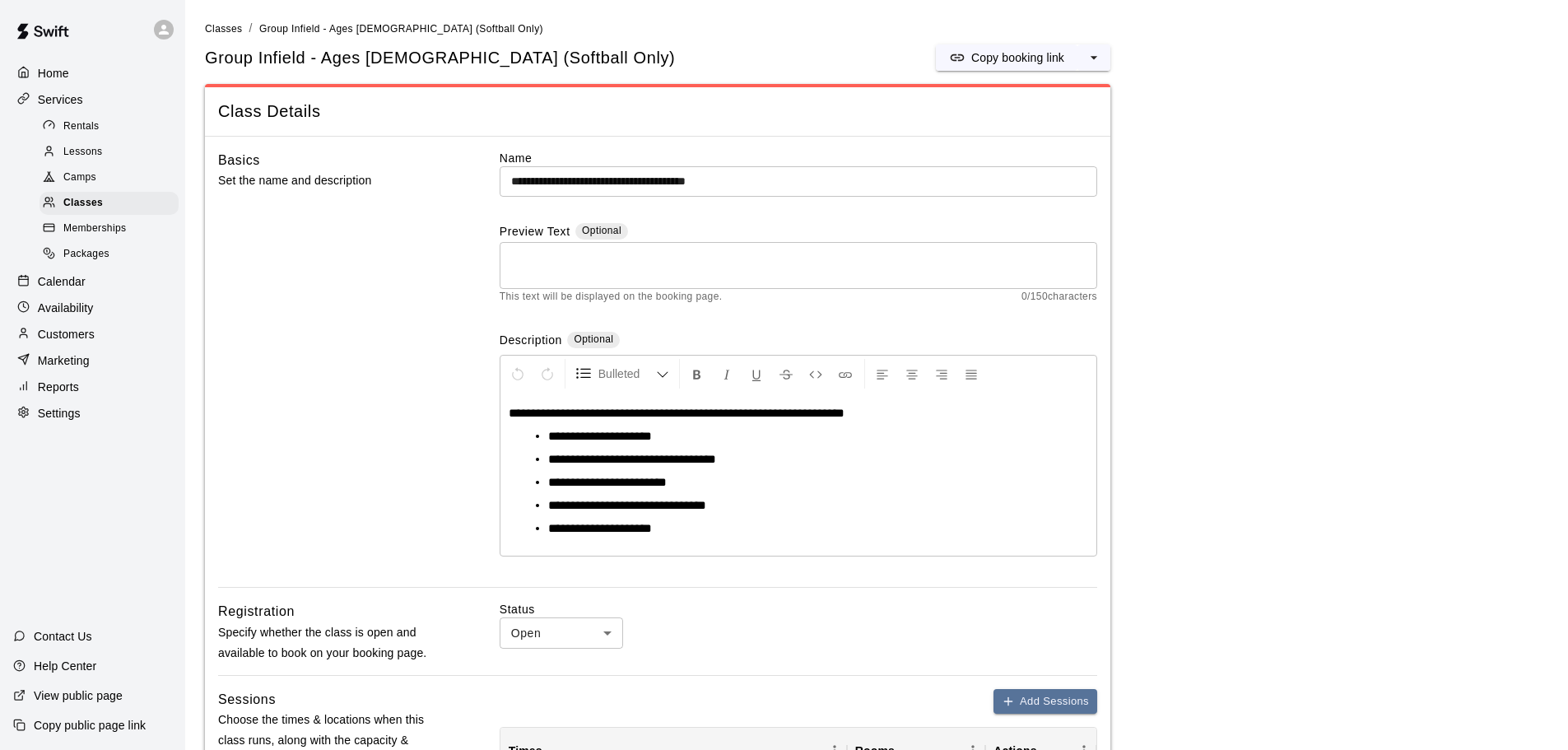
click at [1110, 55] on button "select merge strategy" at bounding box center [1093, 57] width 33 height 26
click at [1028, 116] on h6 "Duplicate class" at bounding box center [1027, 119] width 79 height 18
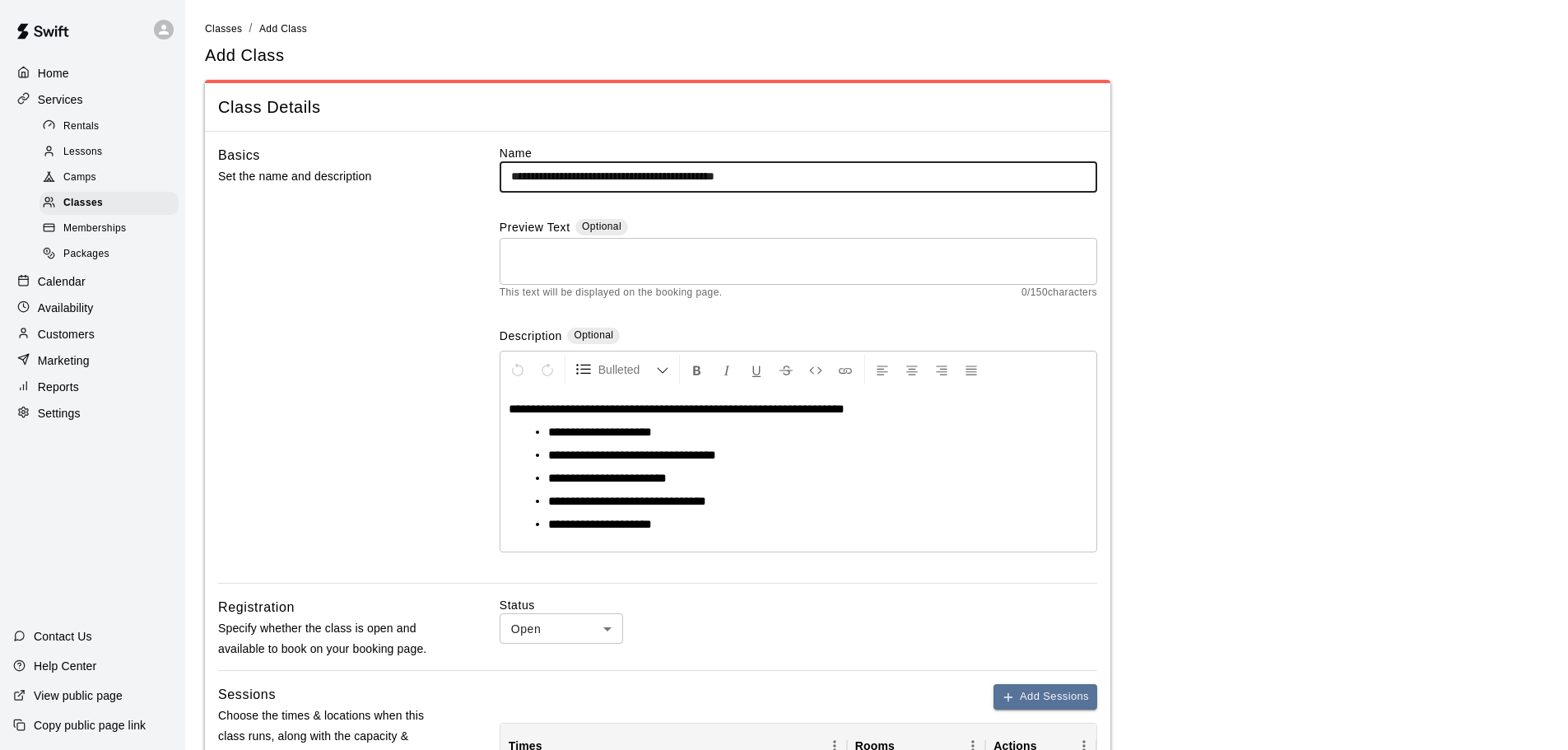
drag, startPoint x: 794, startPoint y: 172, endPoint x: 660, endPoint y: 173, distance: 134.0
click at [660, 173] on input "**********" at bounding box center [799, 176] width 597 height 30
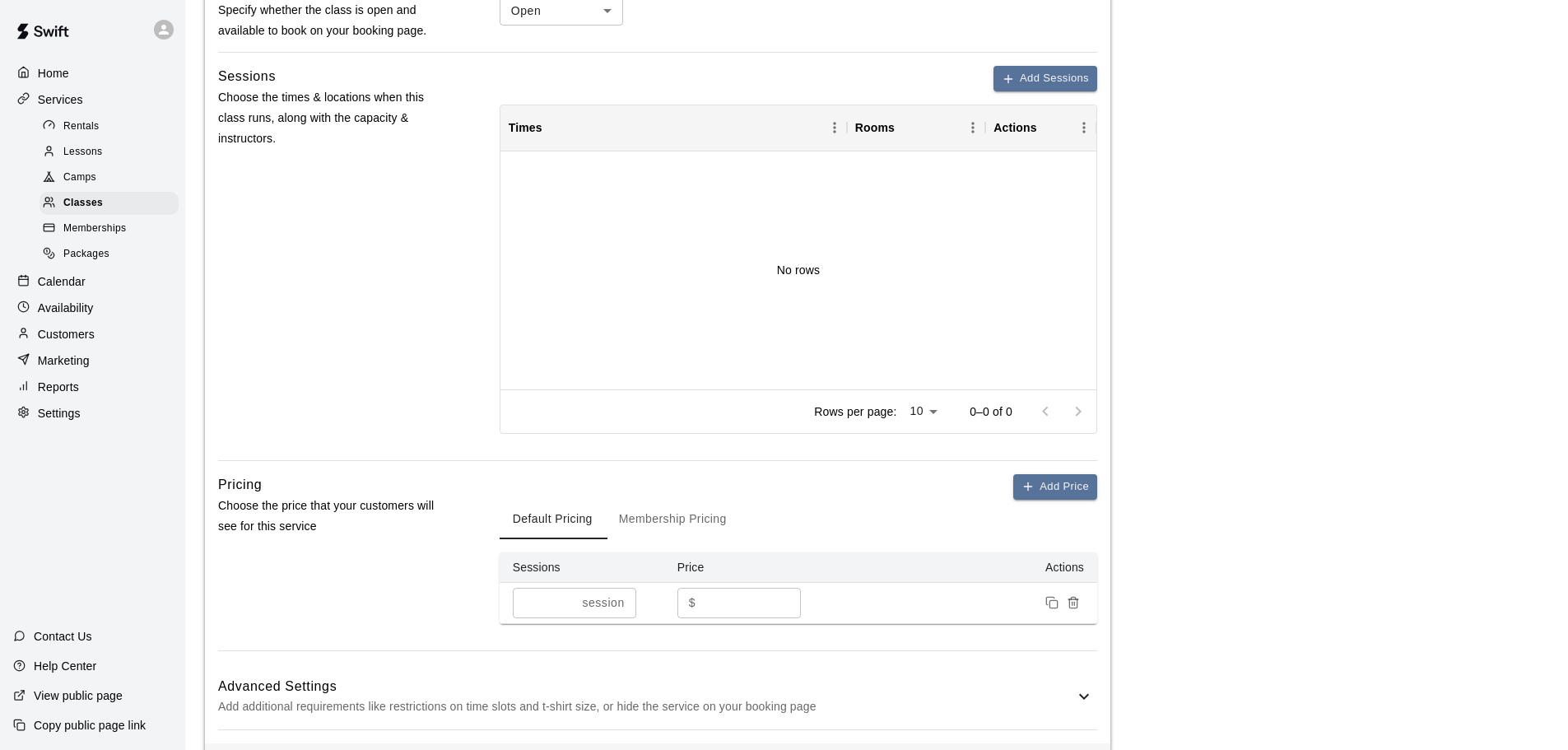
scroll to position [687, 0]
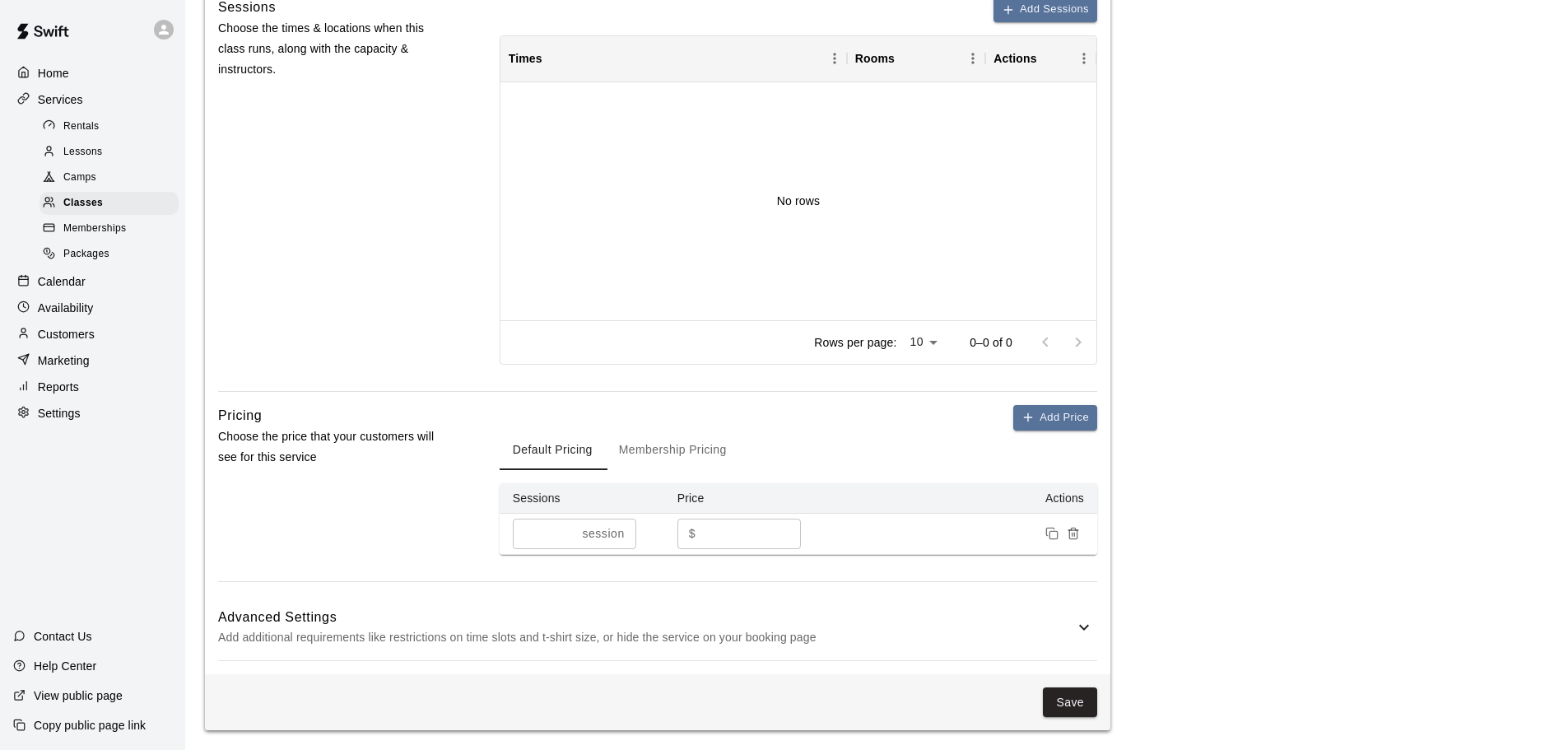
type input "**********"
click at [1073, 695] on button "Save" at bounding box center [1070, 702] width 55 height 30
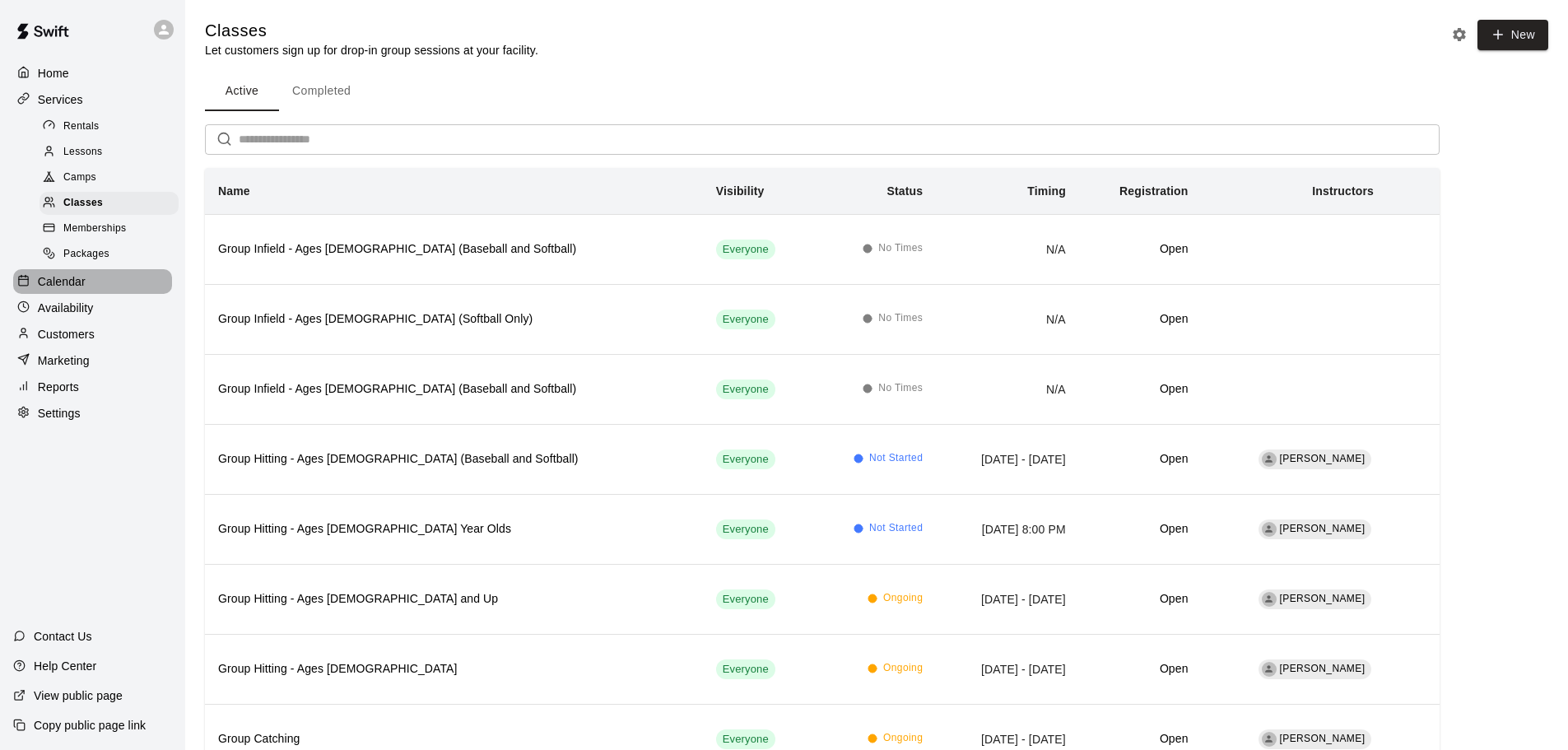
click at [55, 280] on div "Calendar" at bounding box center [92, 281] width 159 height 24
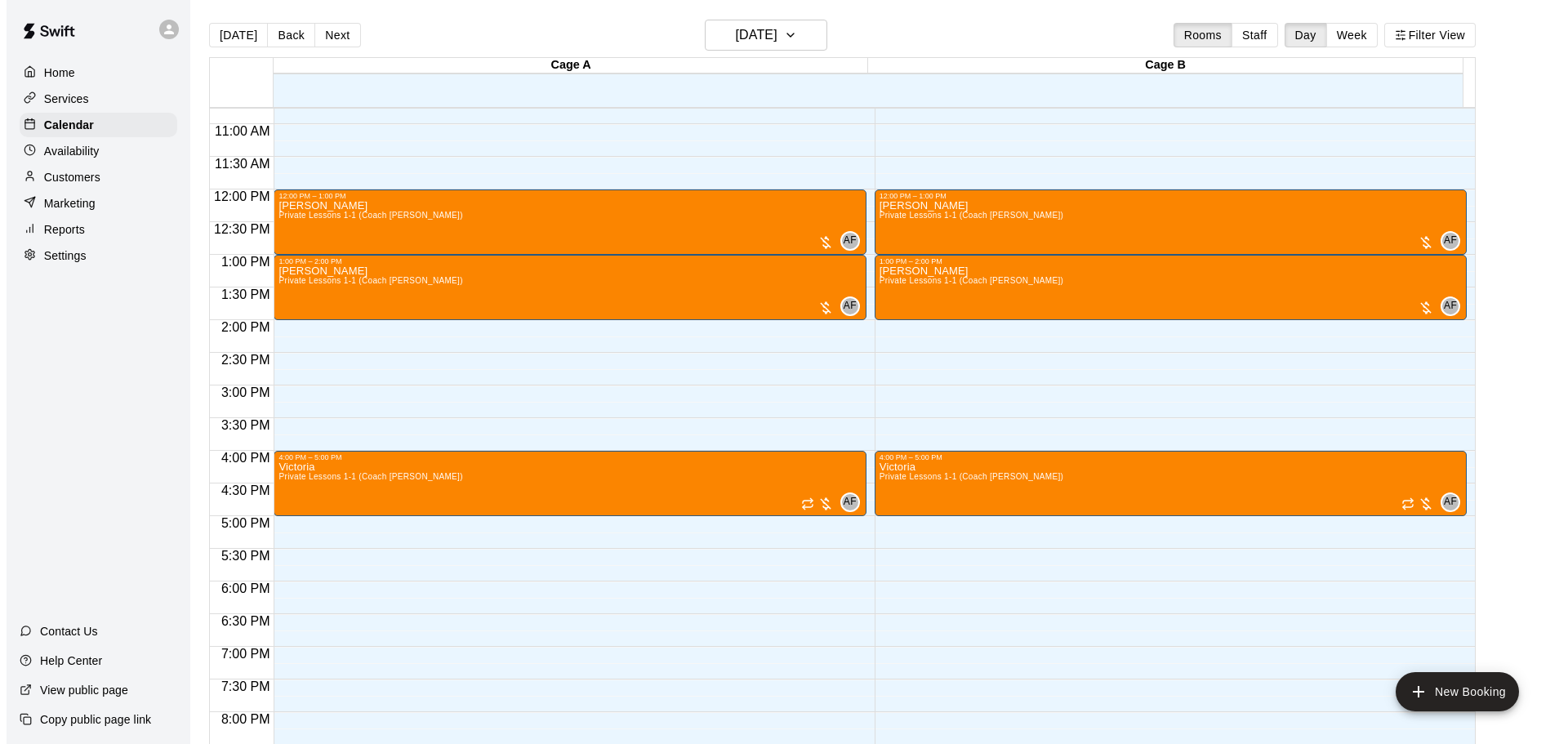
scroll to position [702, 0]
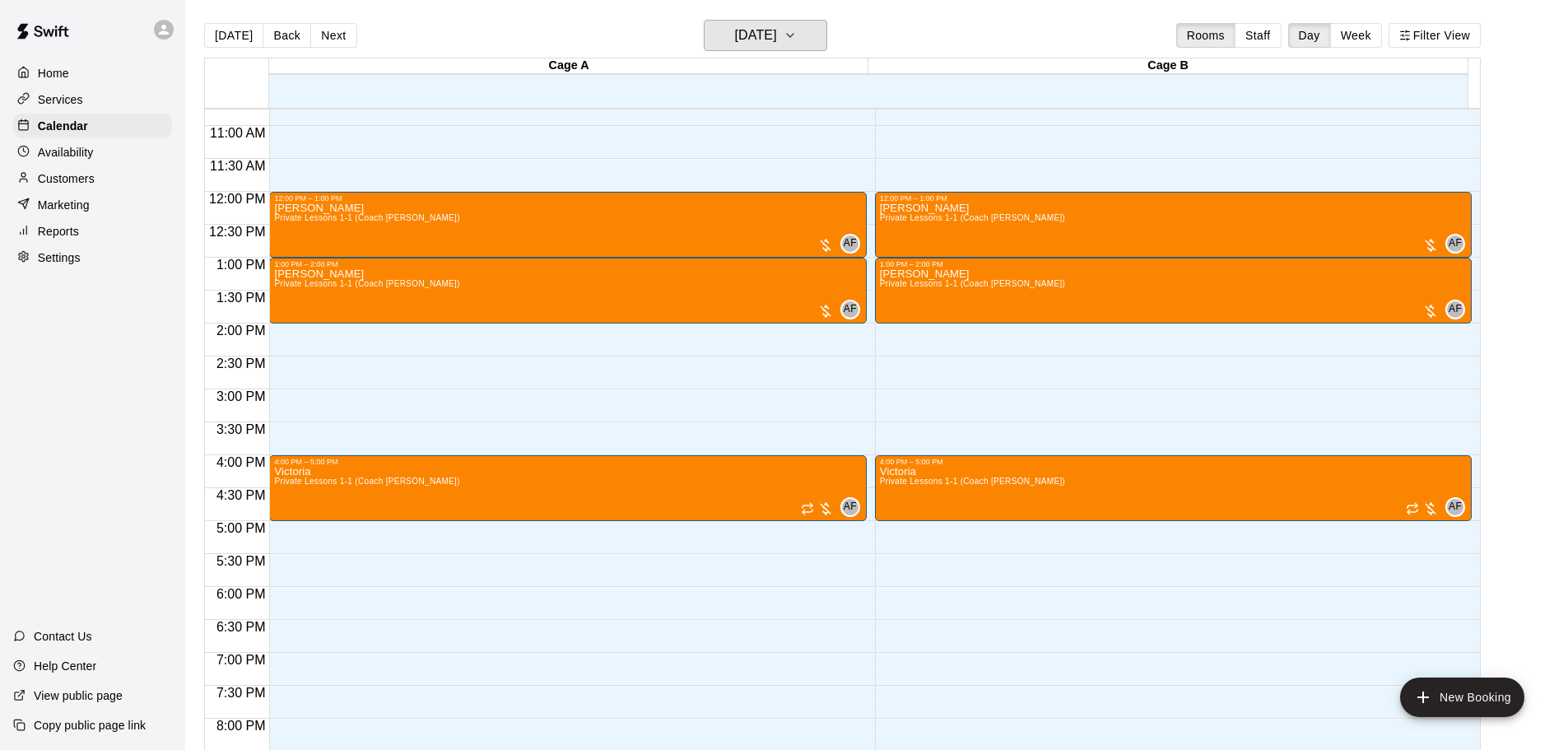
click at [777, 37] on h6 "[DATE]" at bounding box center [756, 34] width 42 height 23
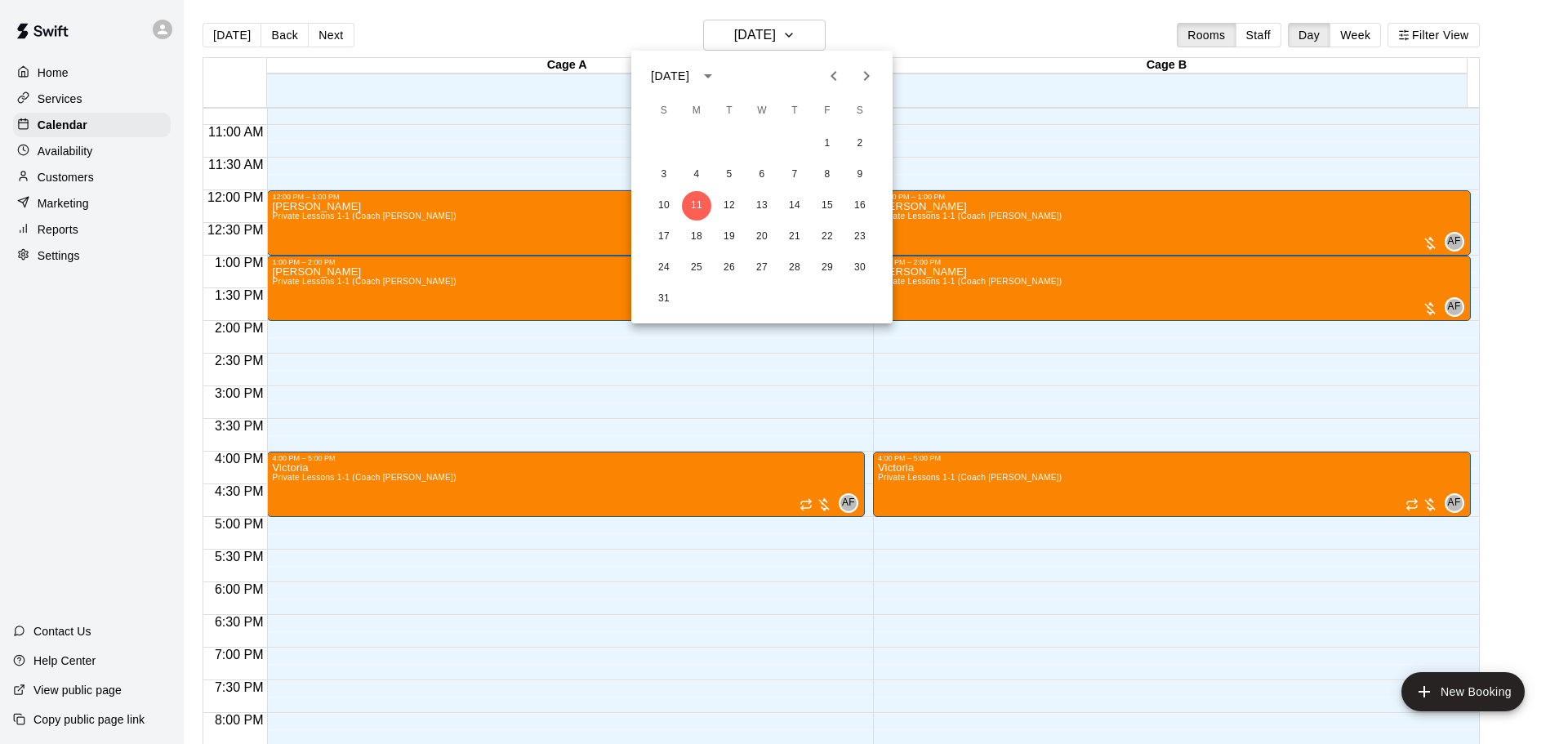
click at [869, 67] on icon "Next month" at bounding box center [866, 76] width 20 height 20
click at [763, 146] on button "3" at bounding box center [762, 143] width 29 height 29
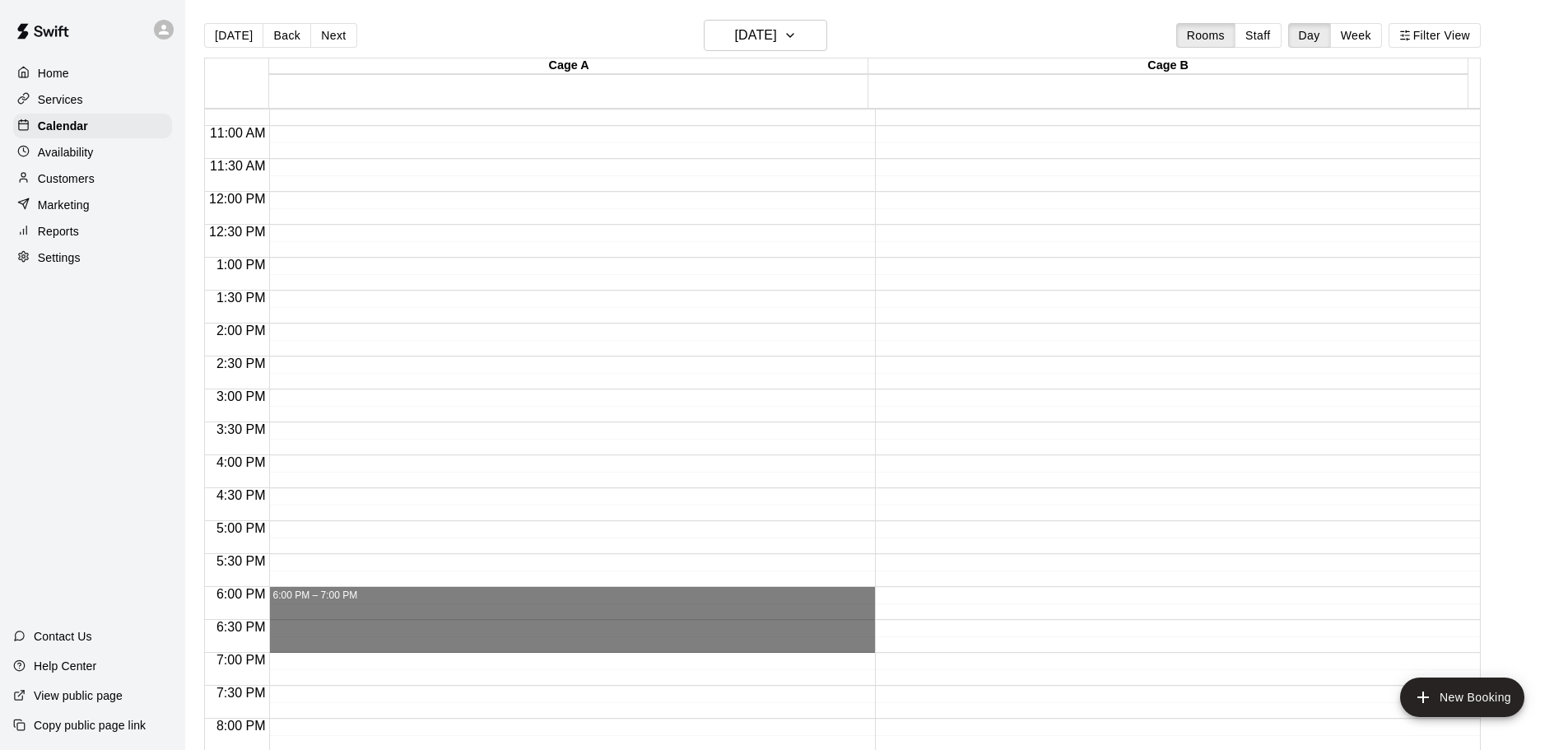
drag, startPoint x: 291, startPoint y: 591, endPoint x: 300, endPoint y: 643, distance: 52.8
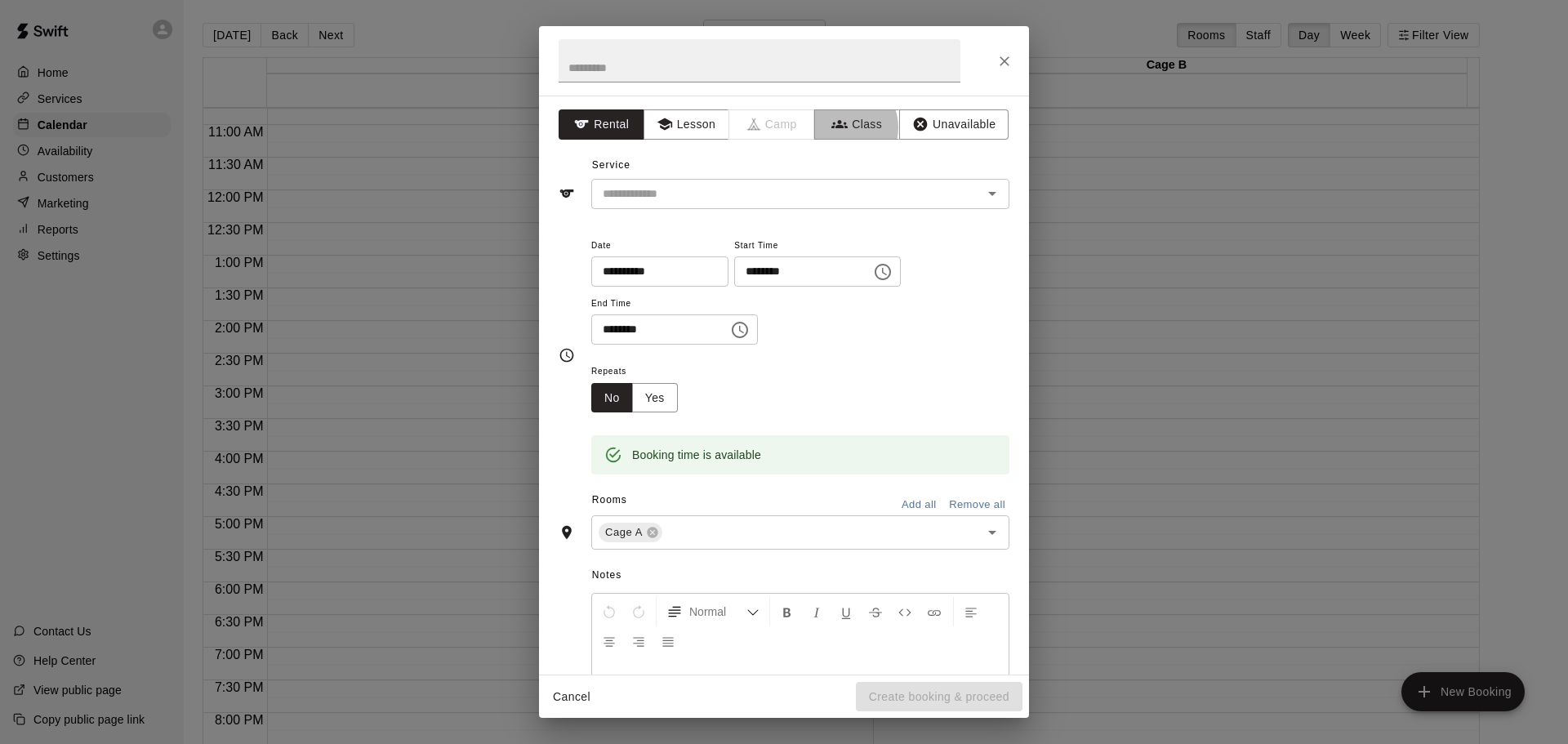
click at [831, 127] on icon "button" at bounding box center [840, 124] width 17 height 8
click at [782, 182] on div "​" at bounding box center [800, 194] width 418 height 30
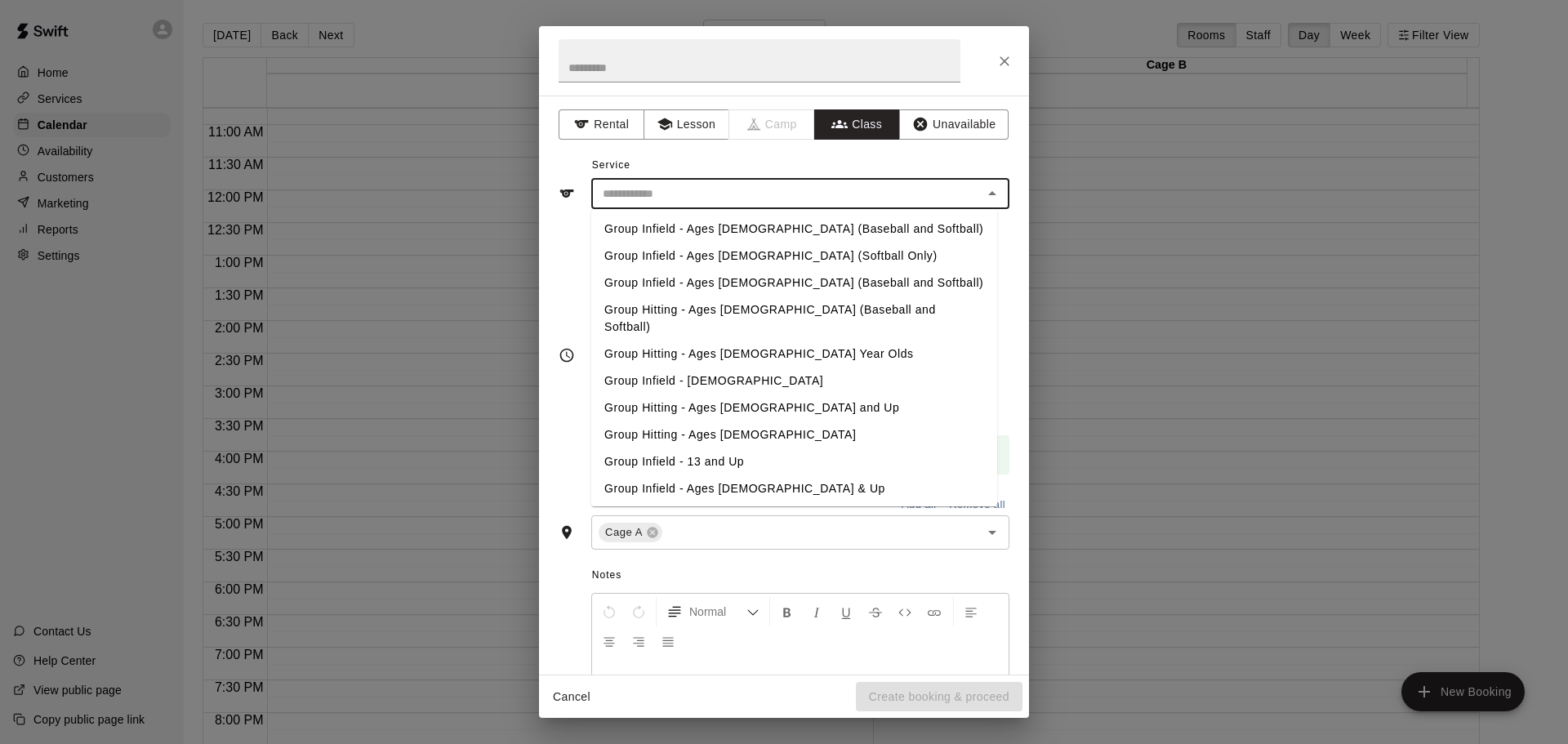
click at [753, 259] on li "Group Infield - Ages [DEMOGRAPHIC_DATA] (Softball Only)" at bounding box center [794, 255] width 406 height 27
type input "**********"
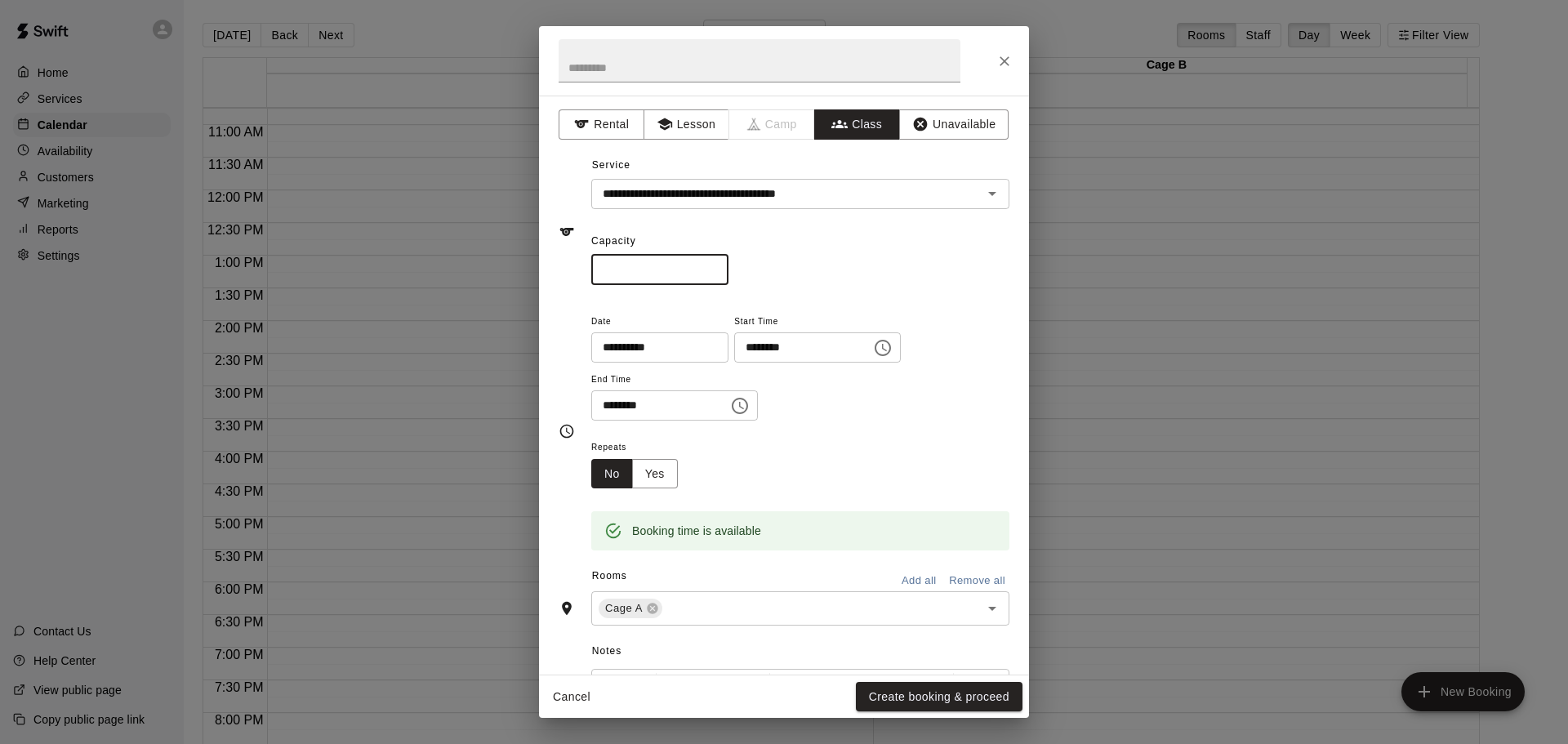
click at [629, 270] on input "*" at bounding box center [659, 270] width 137 height 30
type input "*"
click at [673, 472] on button "Yes" at bounding box center [654, 474] width 46 height 30
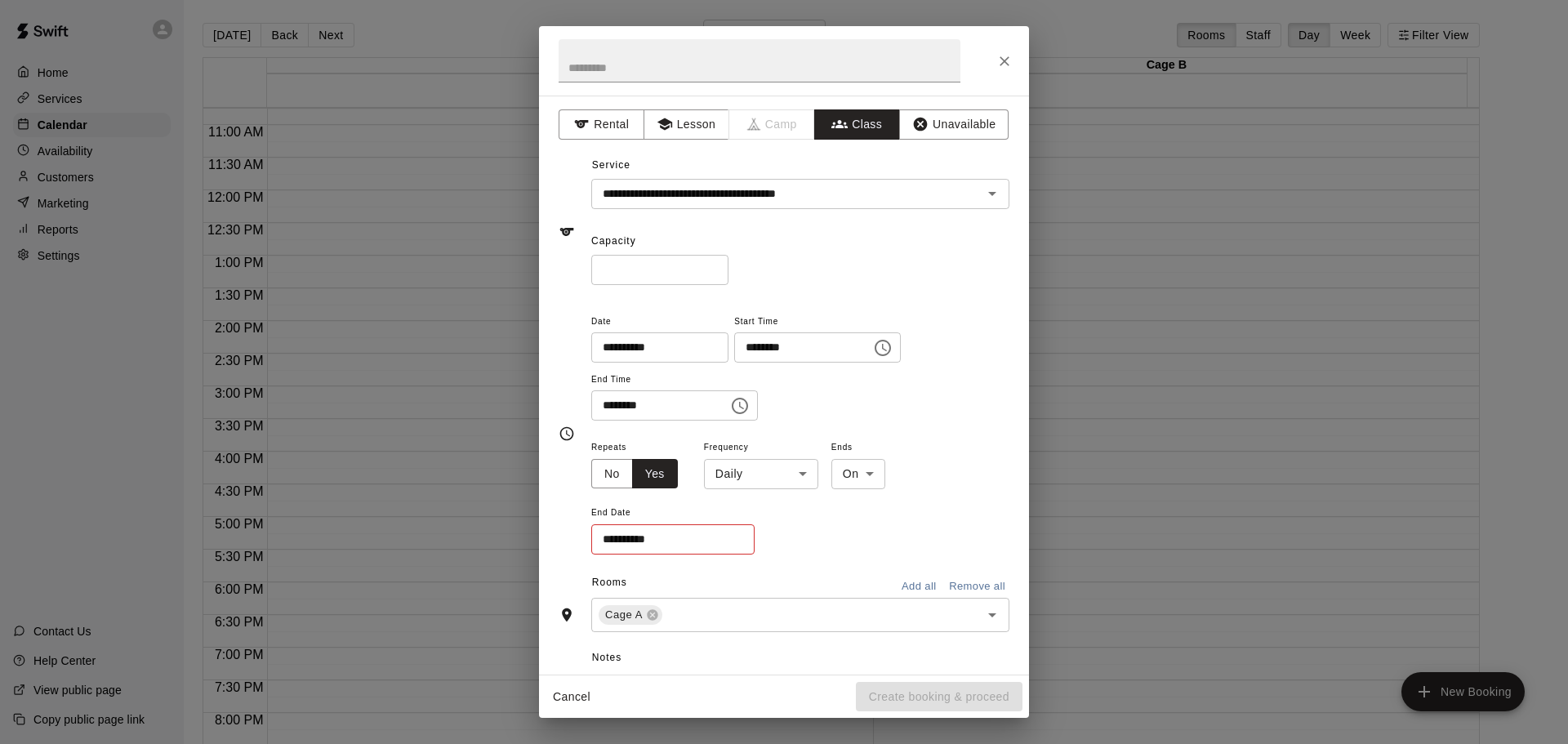
click at [761, 467] on body "**********" at bounding box center [784, 384] width 1568 height 770
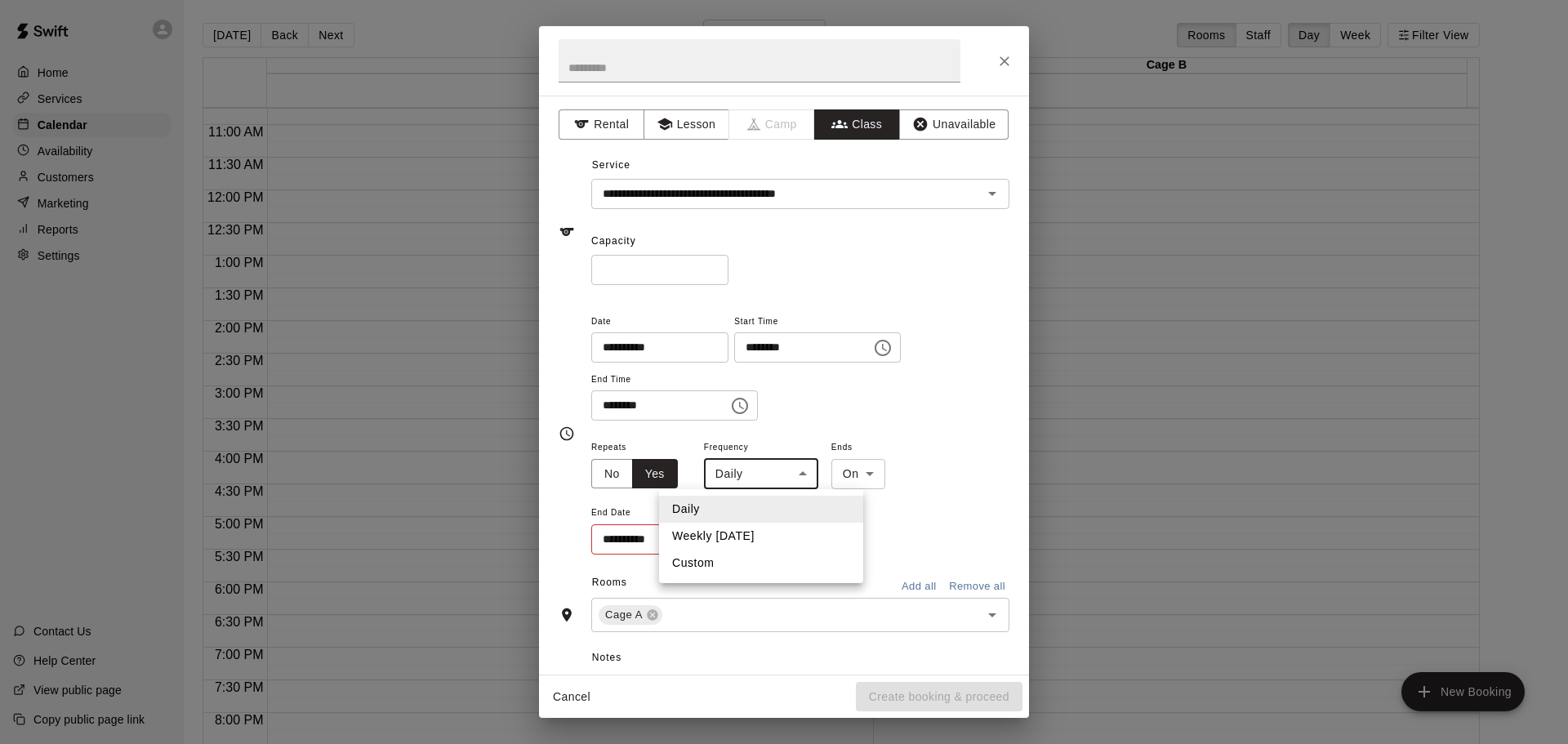
click at [712, 568] on li "Custom" at bounding box center [761, 563] width 204 height 27
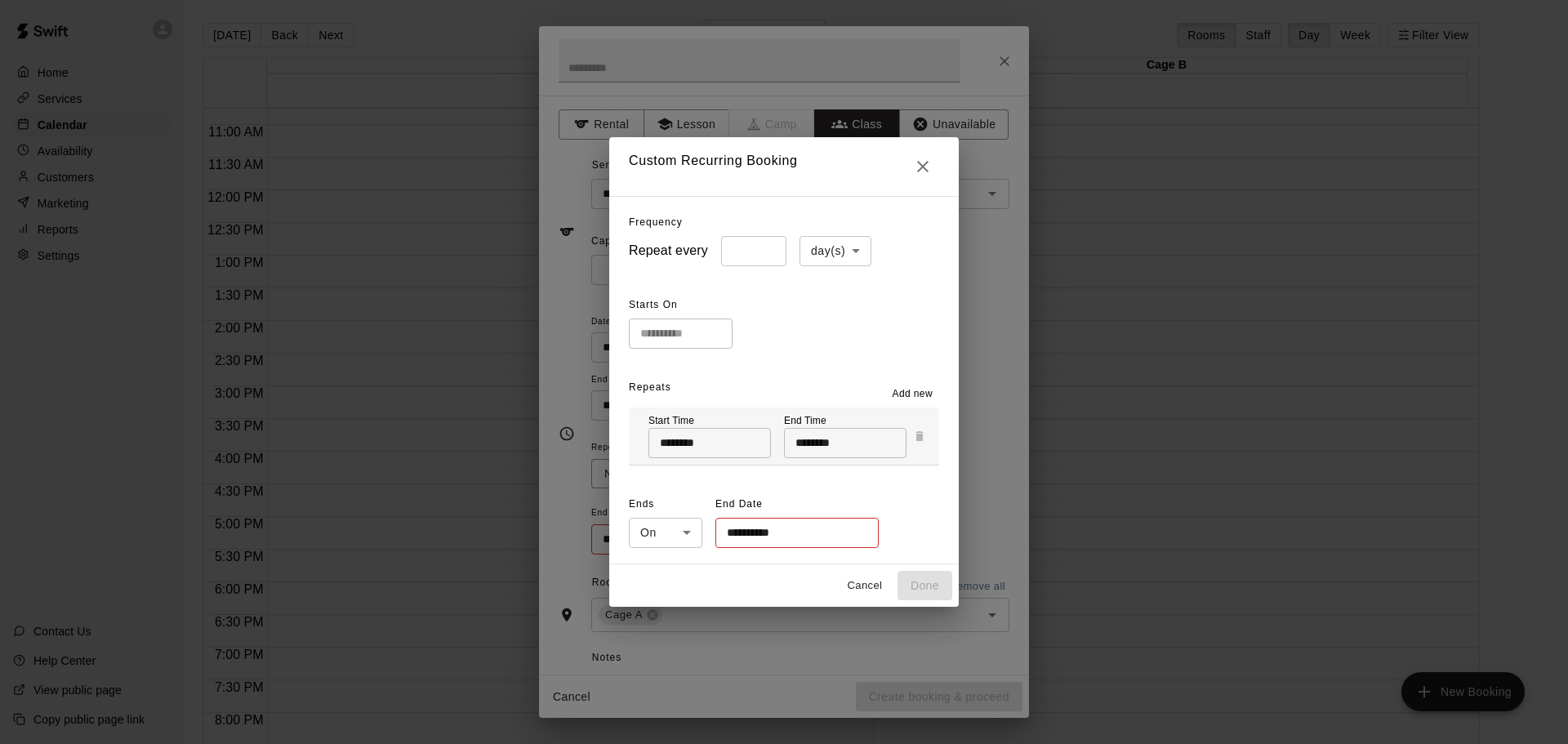
click at [929, 162] on icon "Close" at bounding box center [923, 166] width 12 height 12
type input "*****"
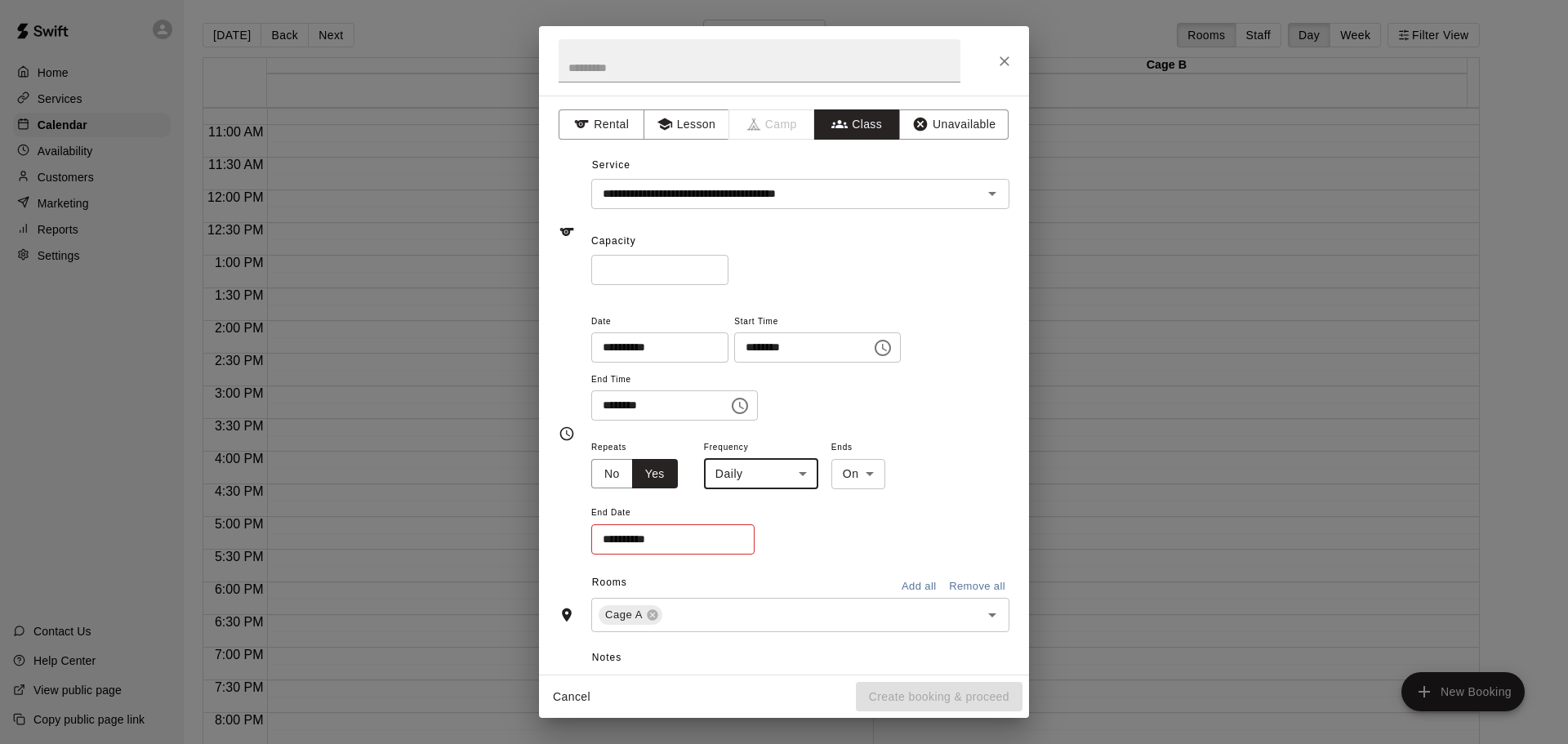
click at [608, 474] on button "No" at bounding box center [612, 474] width 42 height 30
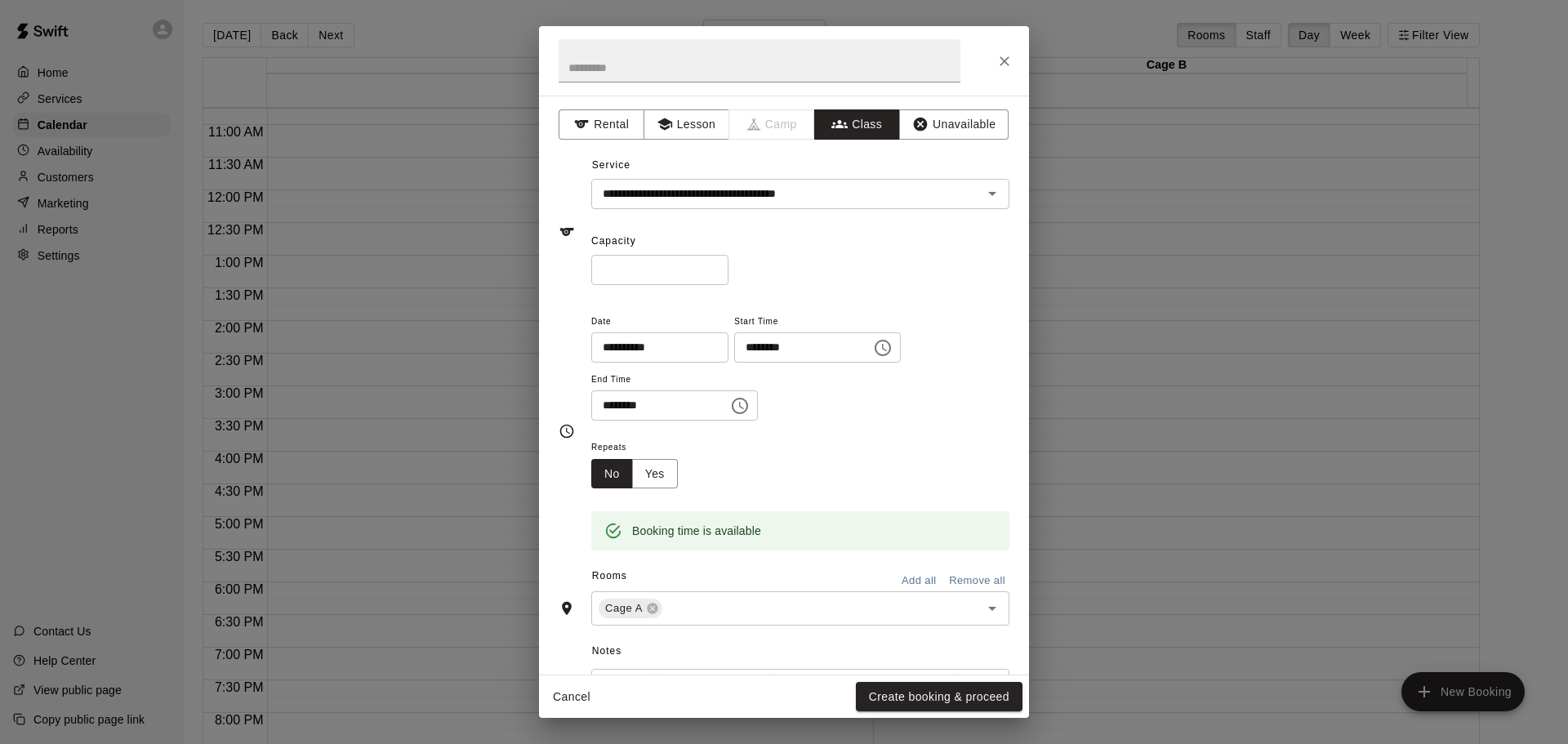
click at [909, 578] on button "Add all" at bounding box center [918, 581] width 52 height 25
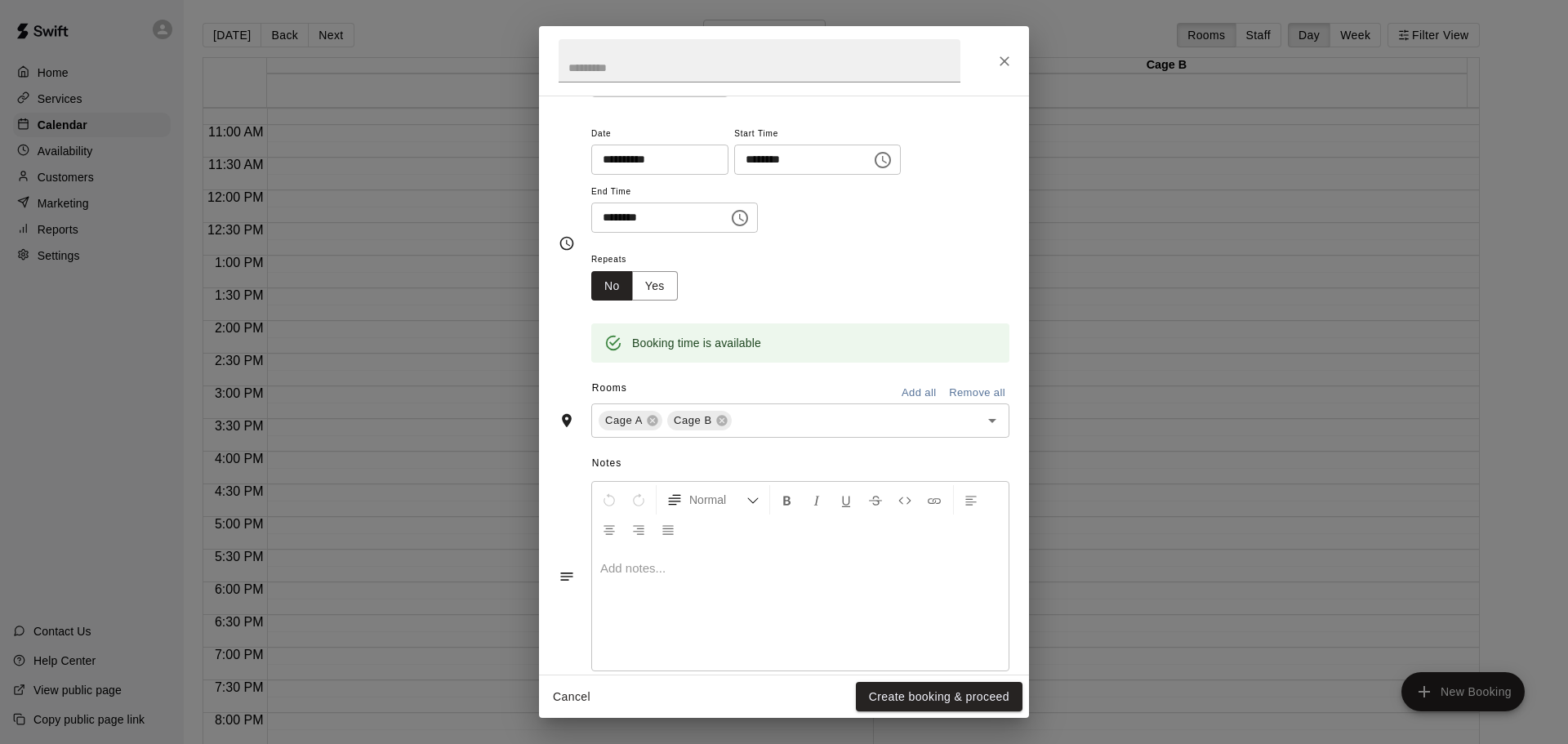
scroll to position [215, 0]
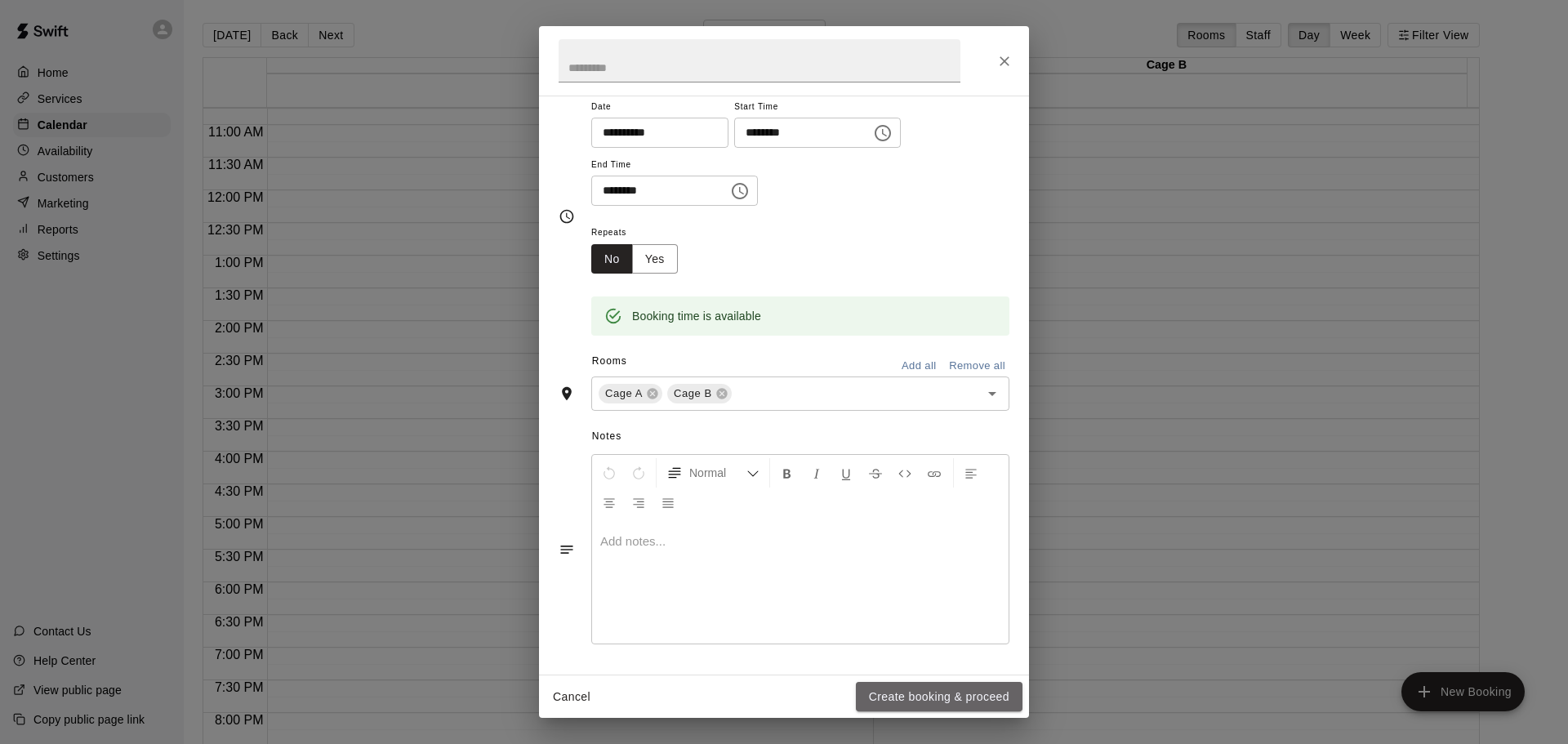
click at [920, 702] on button "Create booking & proceed" at bounding box center [939, 697] width 166 height 30
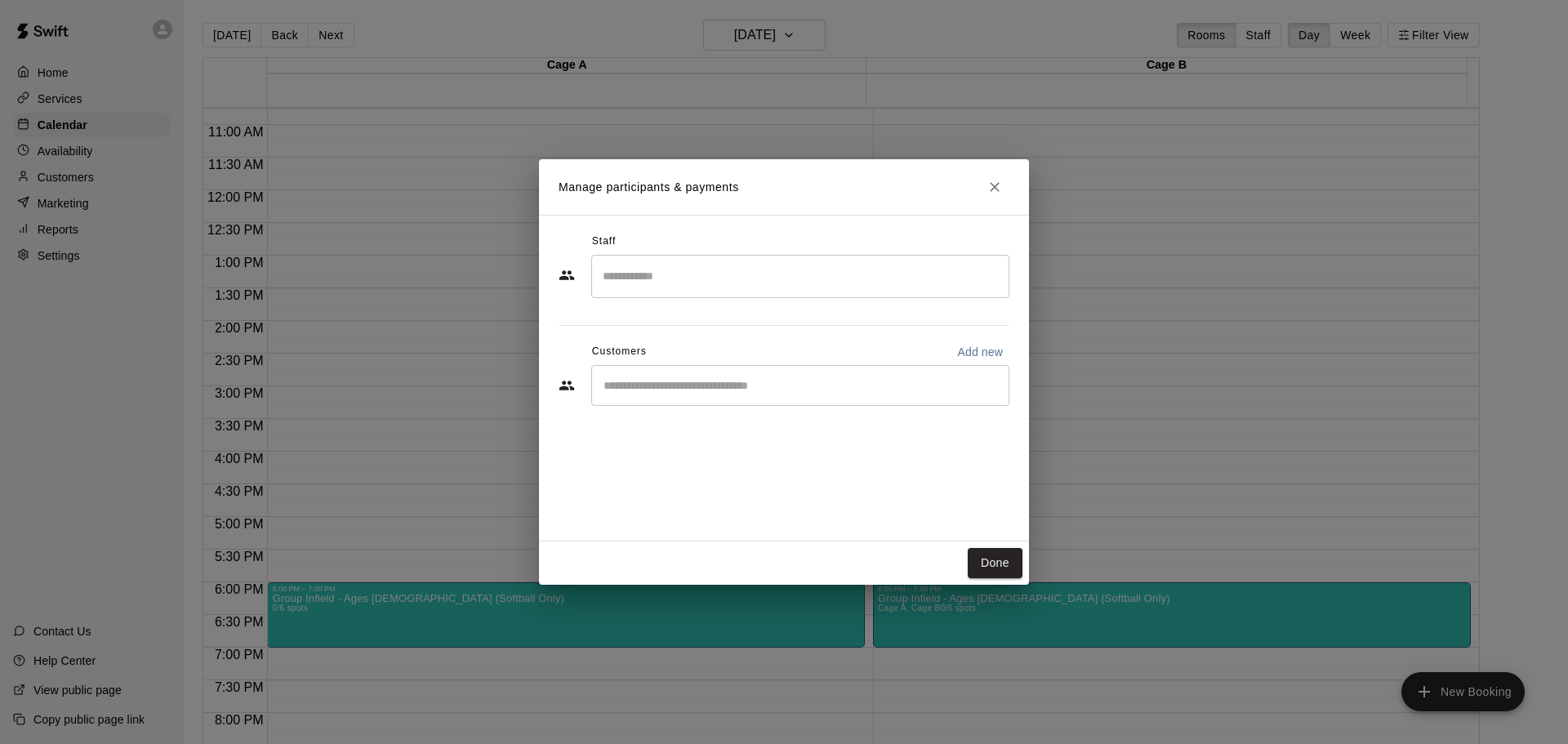
click at [648, 272] on input "Search staff" at bounding box center [800, 276] width 404 height 28
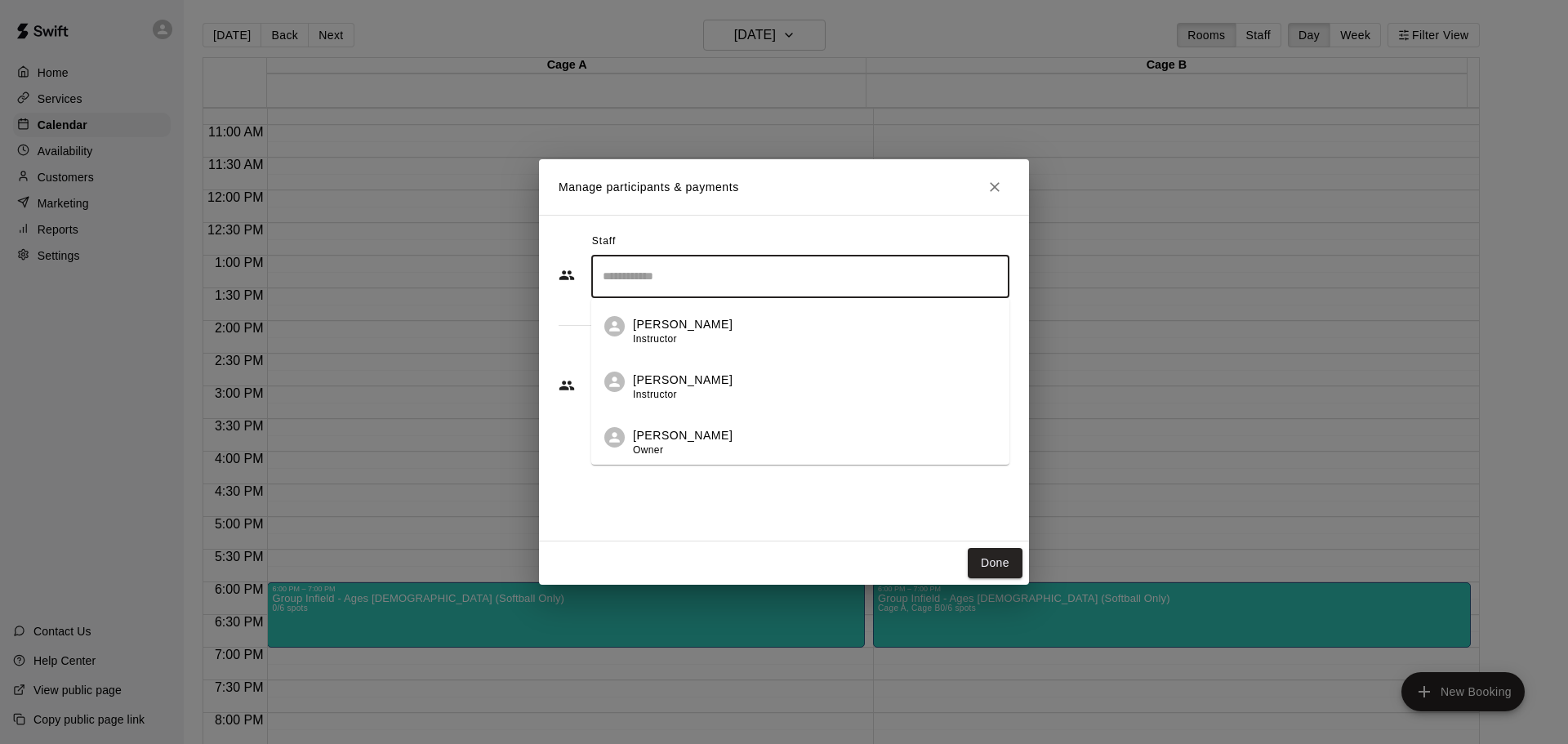
click at [654, 331] on div "[PERSON_NAME] Instructor" at bounding box center [682, 332] width 100 height 32
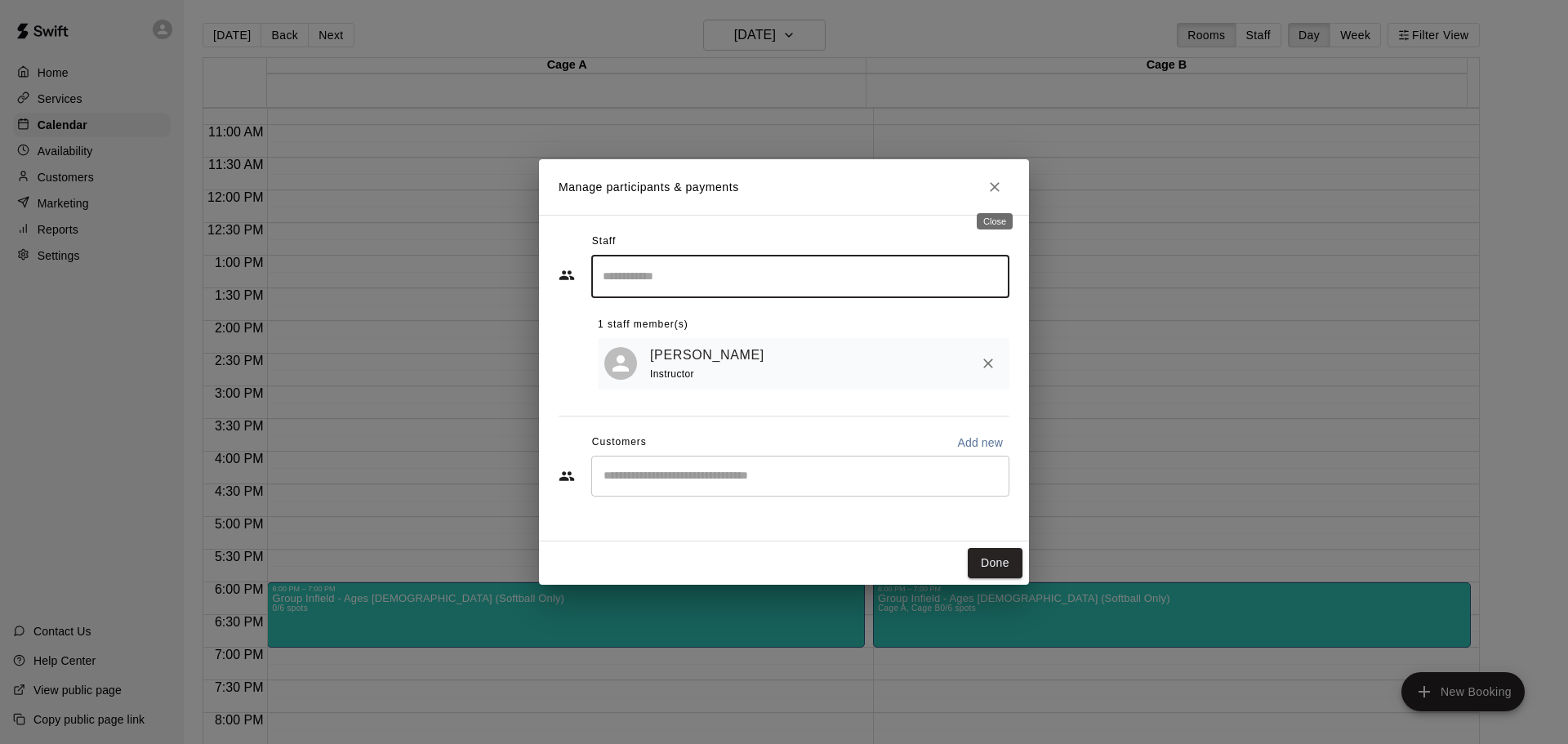
click at [996, 186] on icon "Close" at bounding box center [995, 187] width 17 height 17
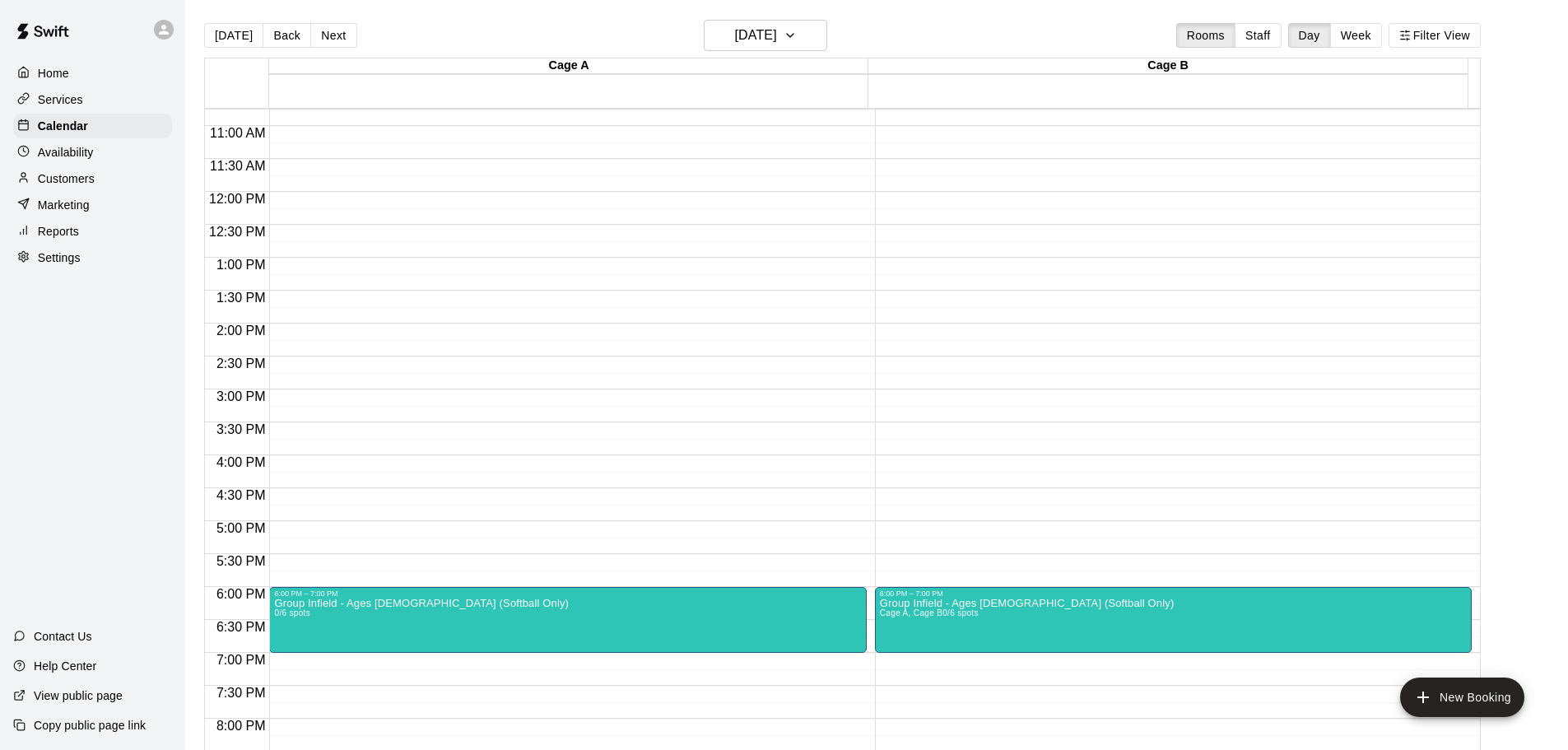
click at [282, 618] on icon "edit" at bounding box center [290, 617] width 20 height 20
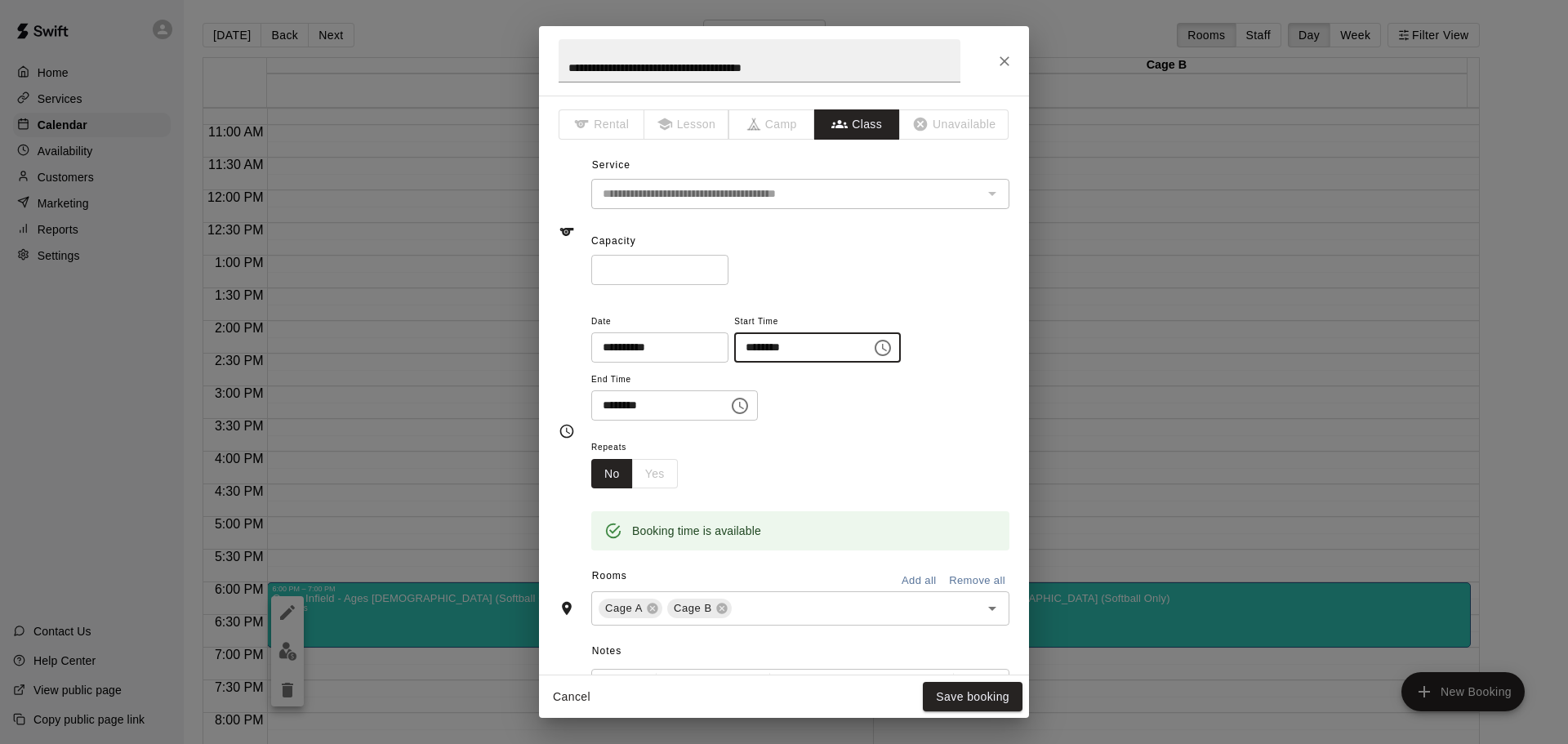
drag, startPoint x: 823, startPoint y: 342, endPoint x: 712, endPoint y: 347, distance: 111.1
click at [712, 347] on div "**********" at bounding box center [800, 366] width 418 height 110
drag, startPoint x: 816, startPoint y: 350, endPoint x: 734, endPoint y: 347, distance: 82.1
click at [734, 347] on div "**********" at bounding box center [800, 366] width 418 height 110
type input "********"
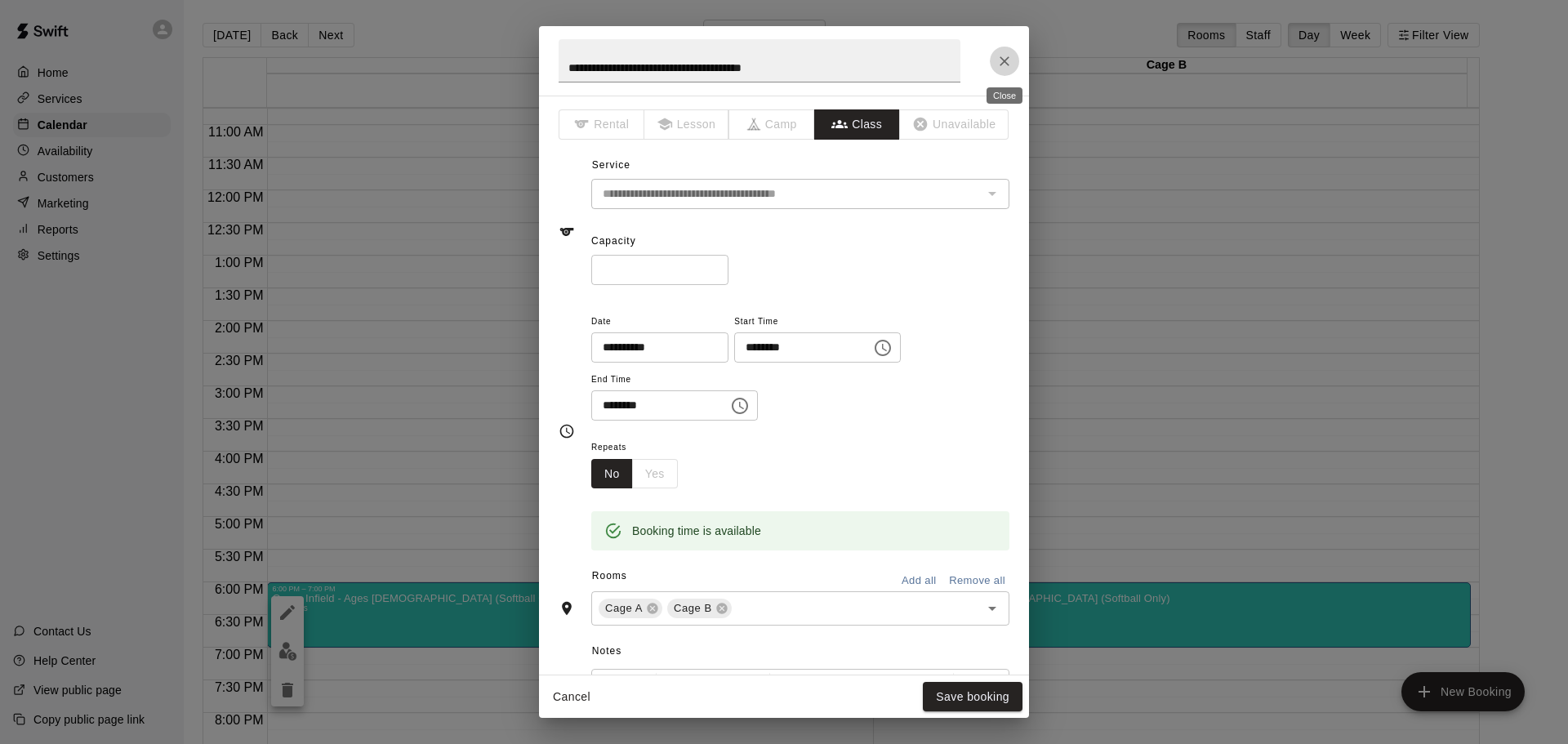
click at [1006, 60] on icon "Close" at bounding box center [1005, 62] width 10 height 10
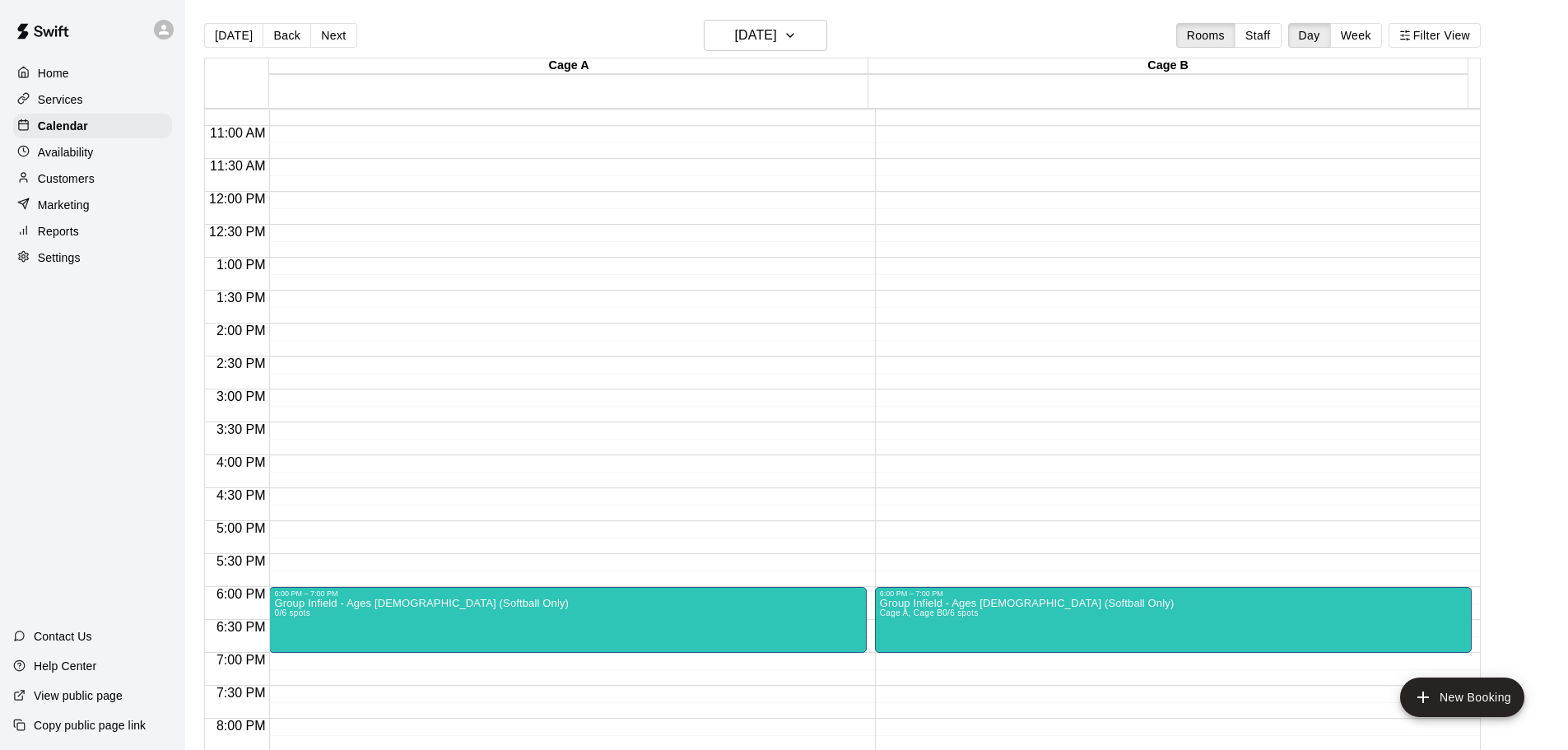
click at [300, 617] on span "0/6 spots" at bounding box center [292, 612] width 36 height 9
click at [281, 627] on icon "edit" at bounding box center [290, 628] width 20 height 20
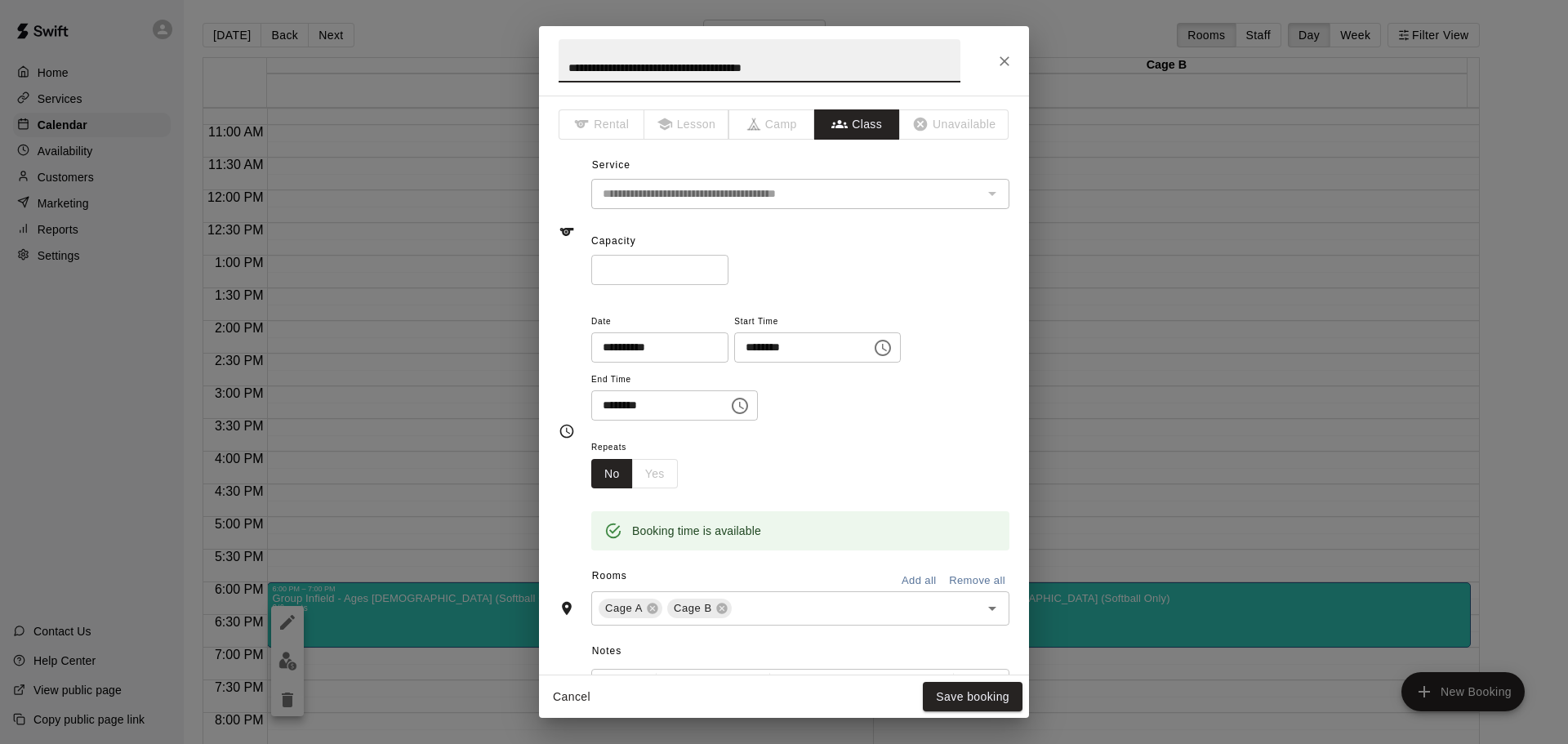
click at [891, 343] on icon "Choose time, selected time is 6:00 PM" at bounding box center [883, 348] width 17 height 17
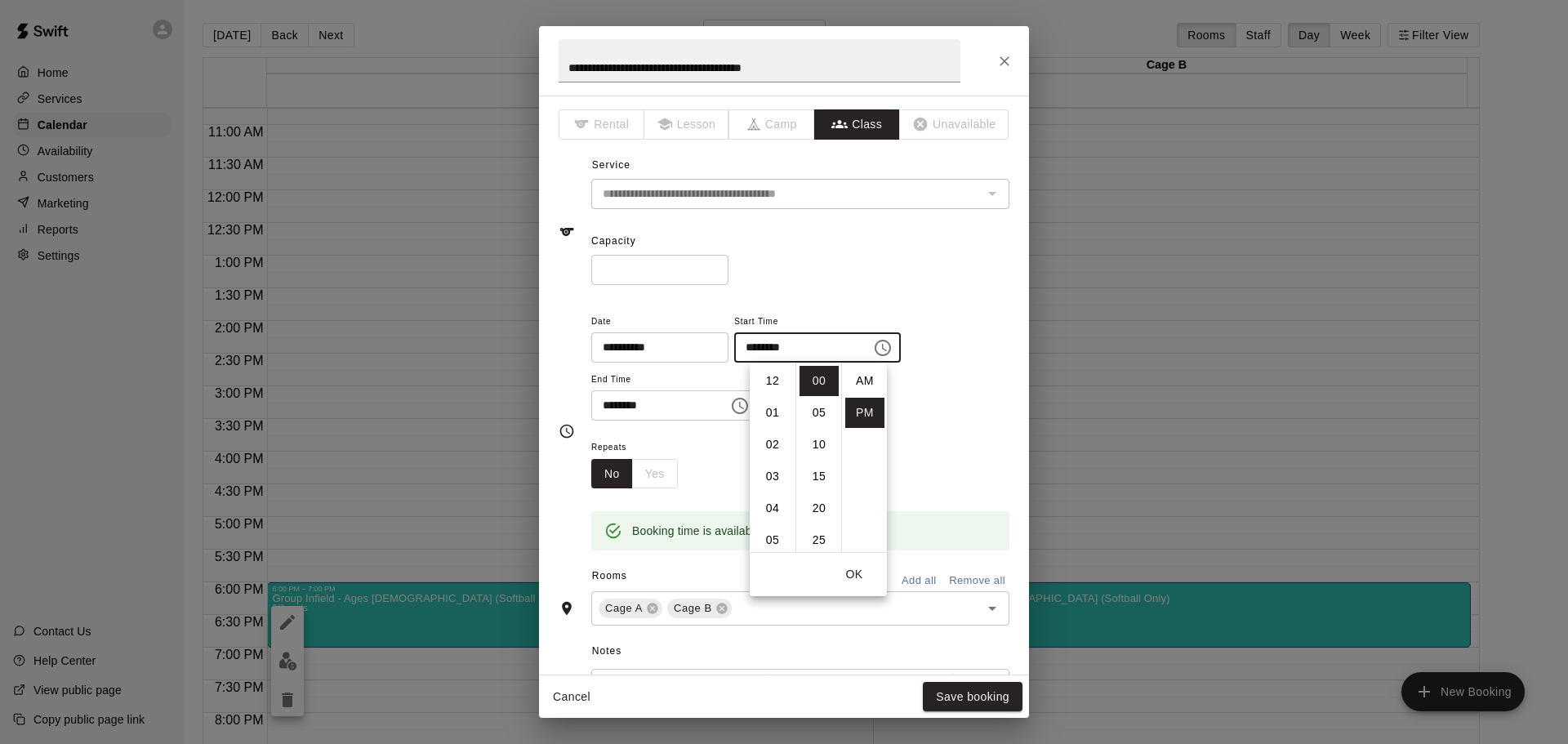
scroll to position [29, 0]
click at [765, 417] on li "07" at bounding box center [772, 413] width 39 height 30
type input "********"
click at [659, 400] on input "********" at bounding box center [653, 405] width 126 height 30
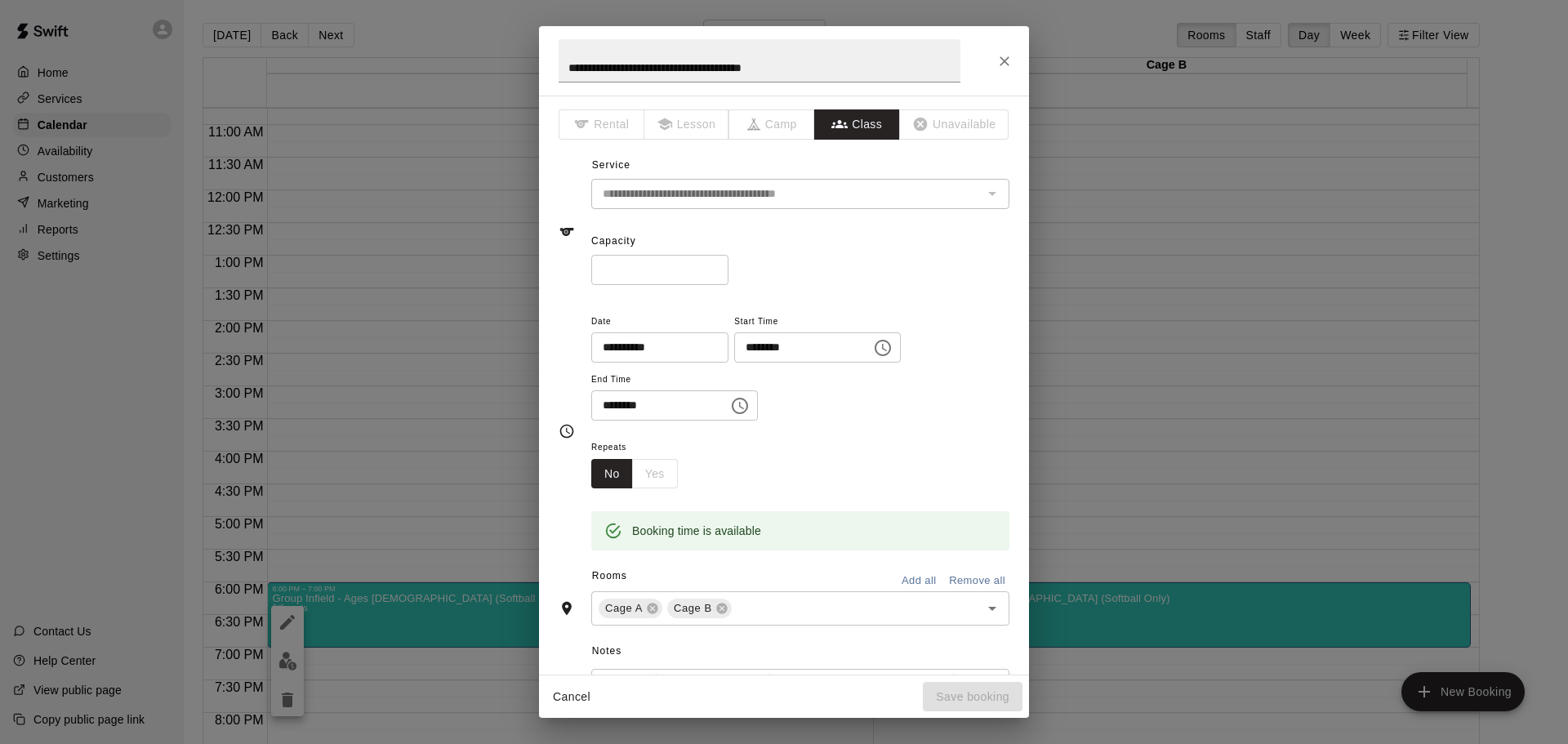
click at [748, 402] on icon "Choose time, selected time is 7:00 PM" at bounding box center [740, 406] width 20 height 20
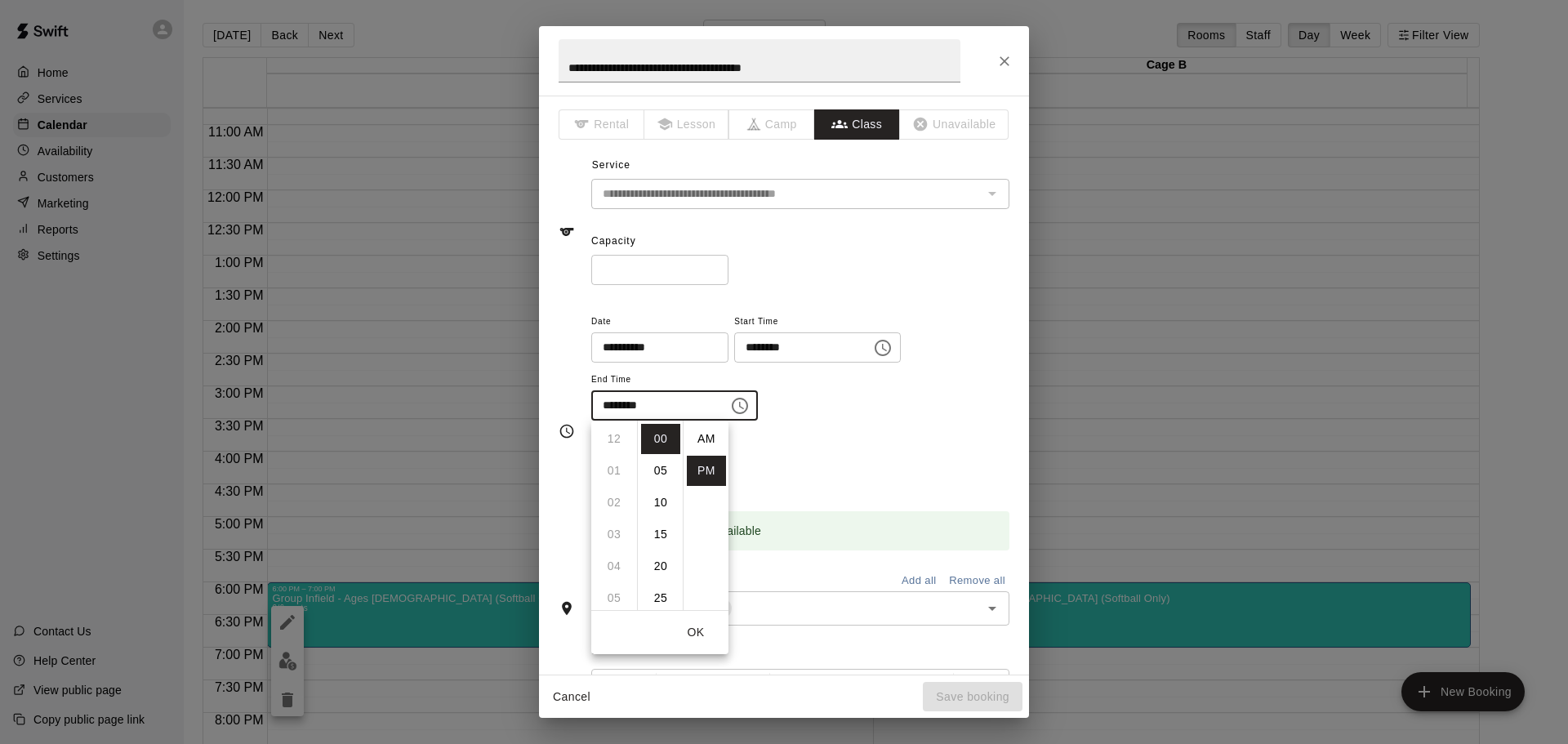
scroll to position [29, 0]
click at [610, 472] on li "08" at bounding box center [613, 471] width 39 height 30
type input "********"
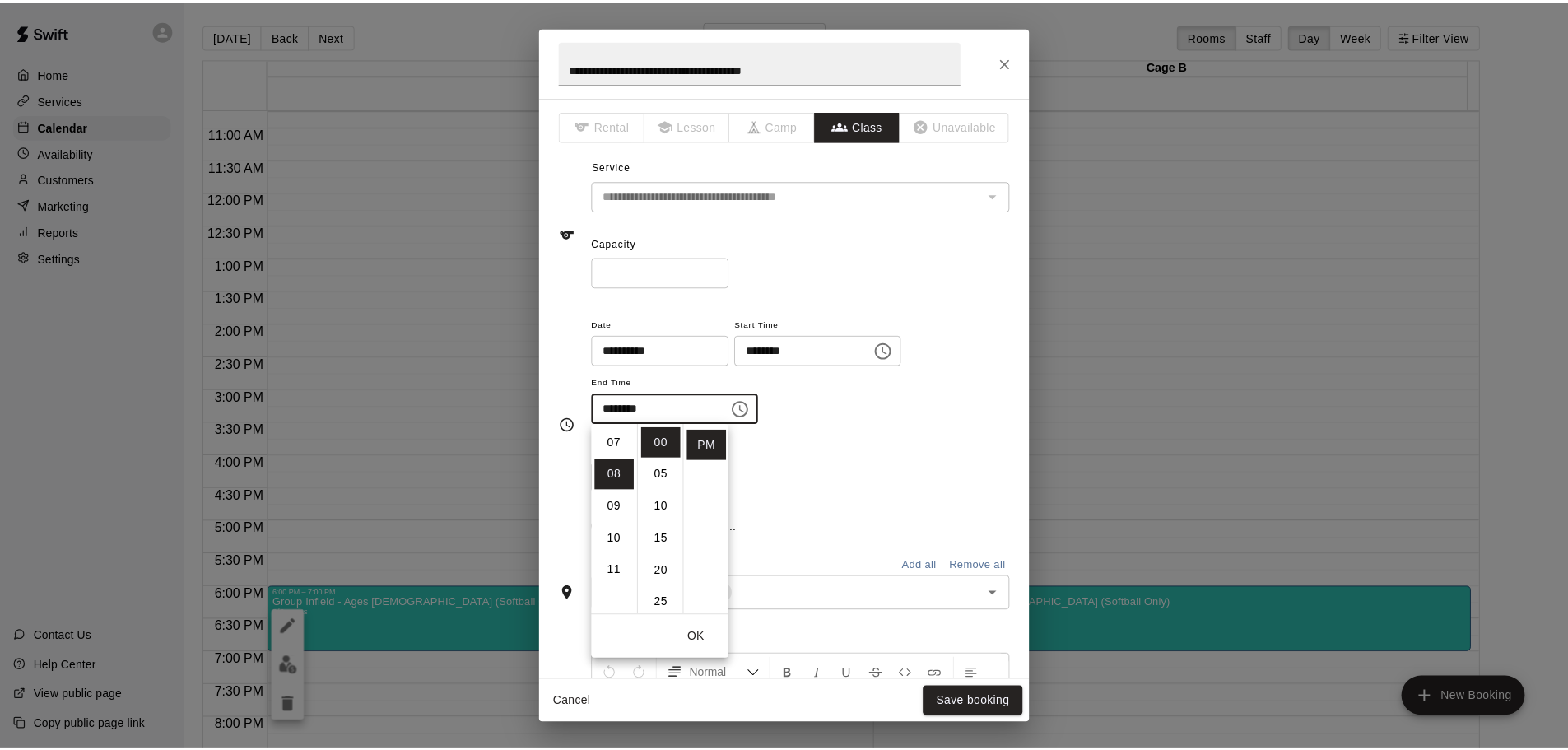
scroll to position [257, 0]
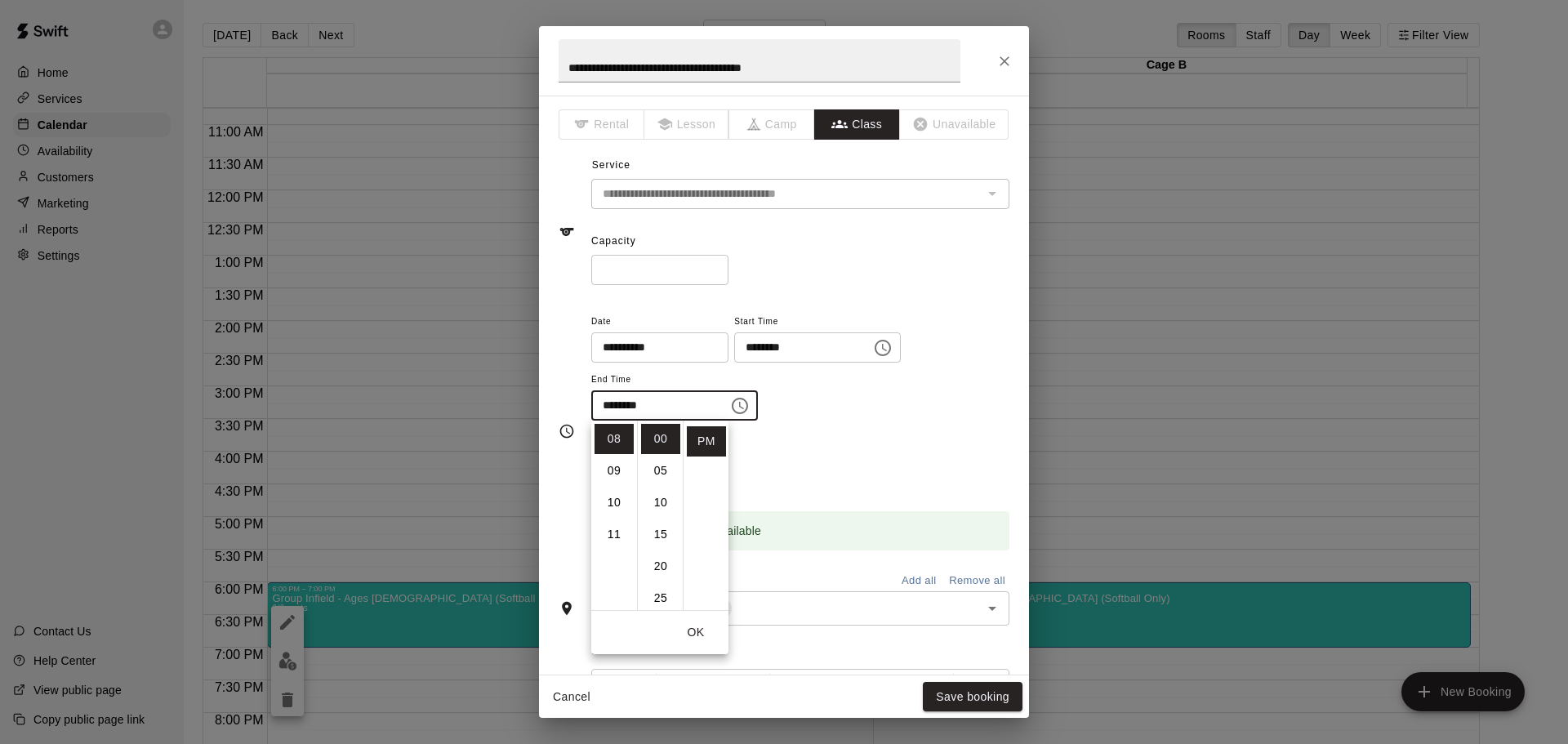
click at [886, 456] on div "Repeats No Yes" at bounding box center [800, 463] width 418 height 52
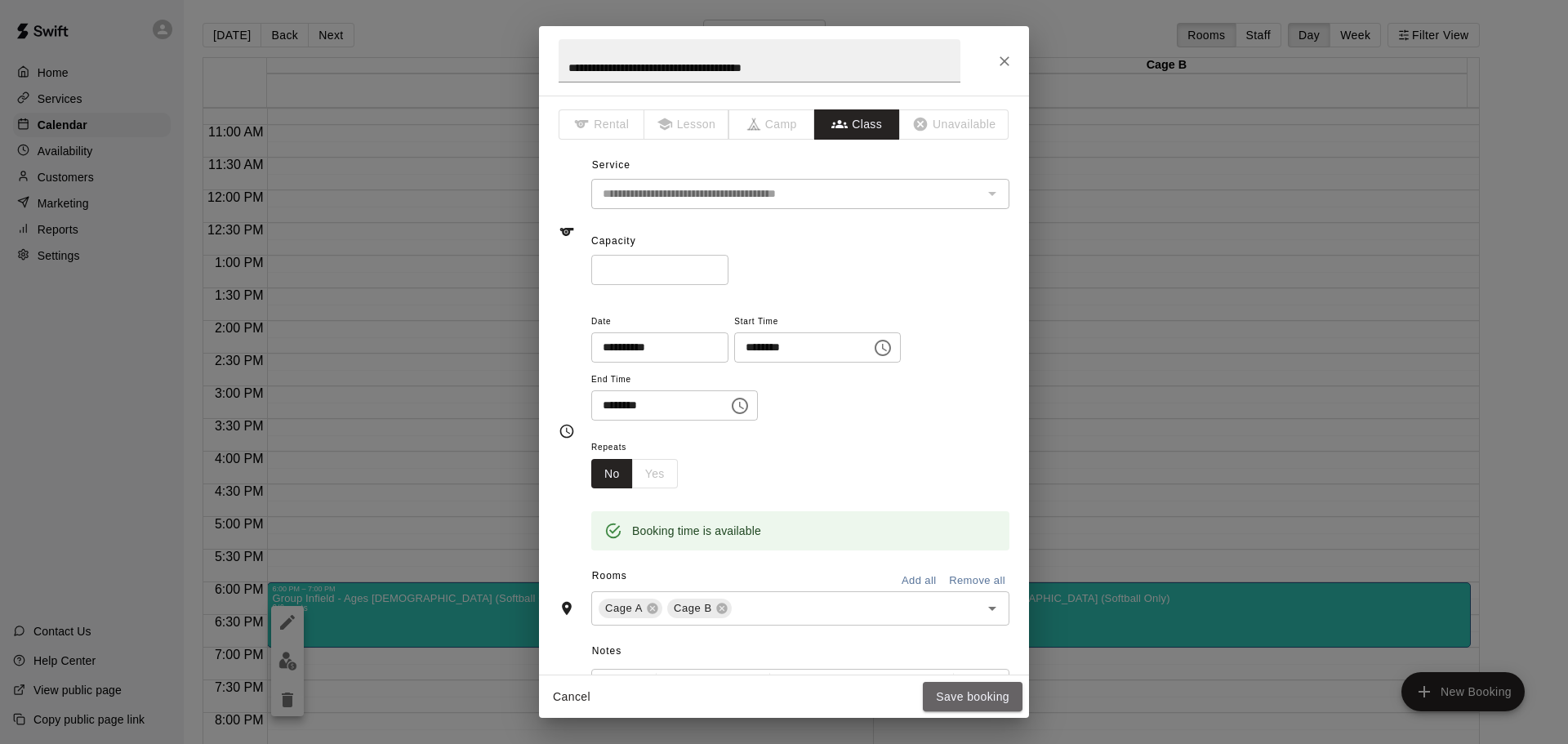
click at [975, 695] on button "Save booking" at bounding box center [973, 697] width 100 height 30
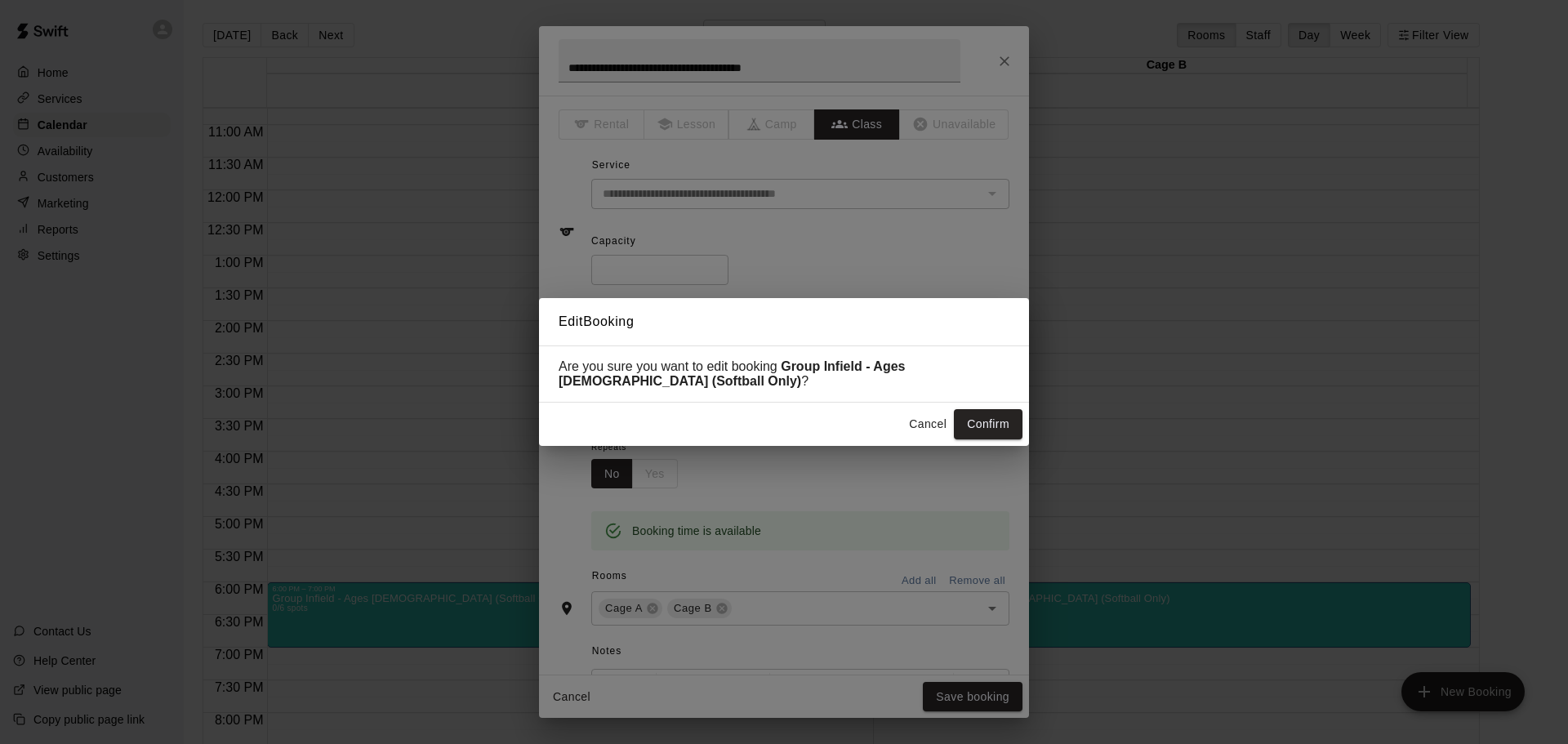
click at [974, 417] on button "Confirm" at bounding box center [988, 424] width 68 height 30
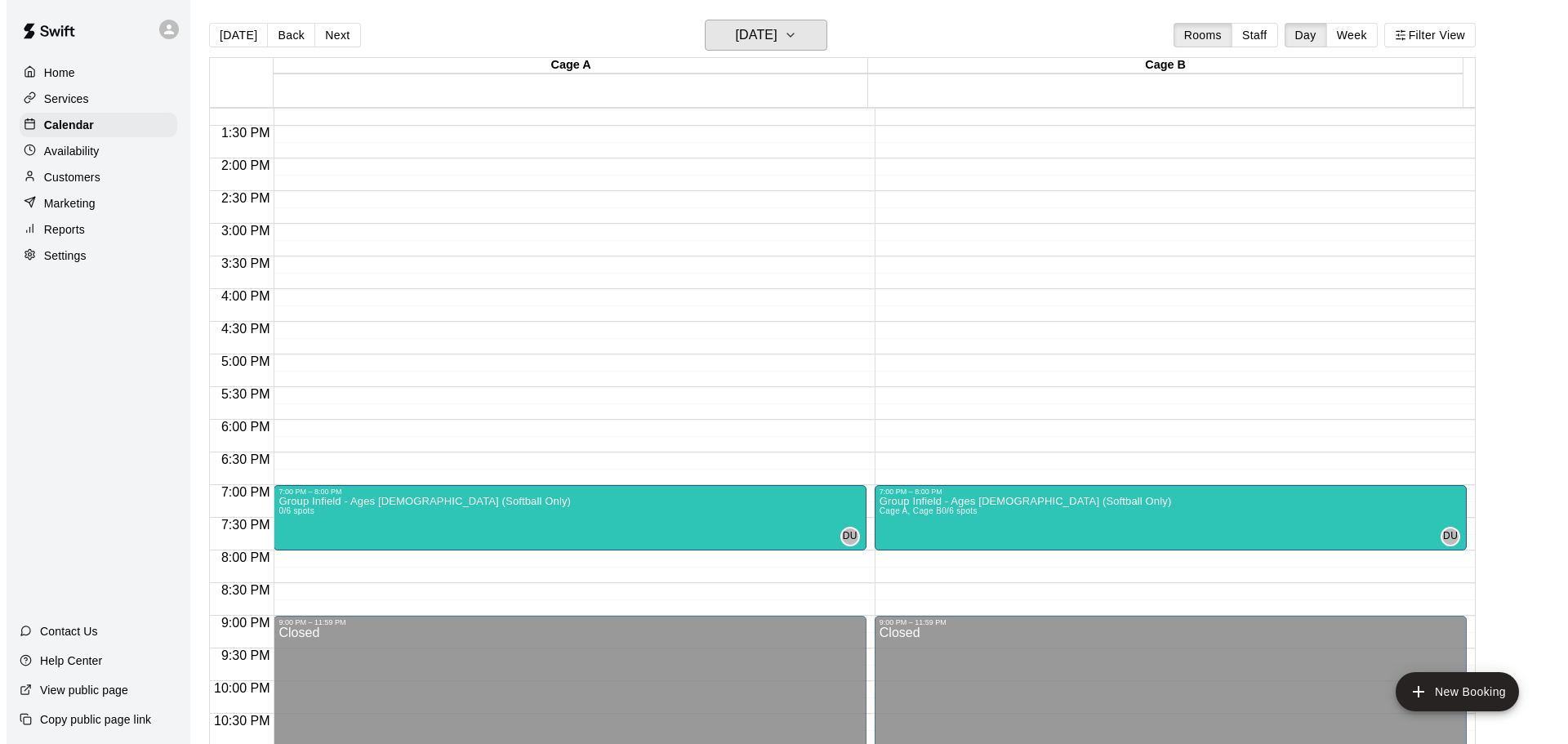
scroll to position [866, 0]
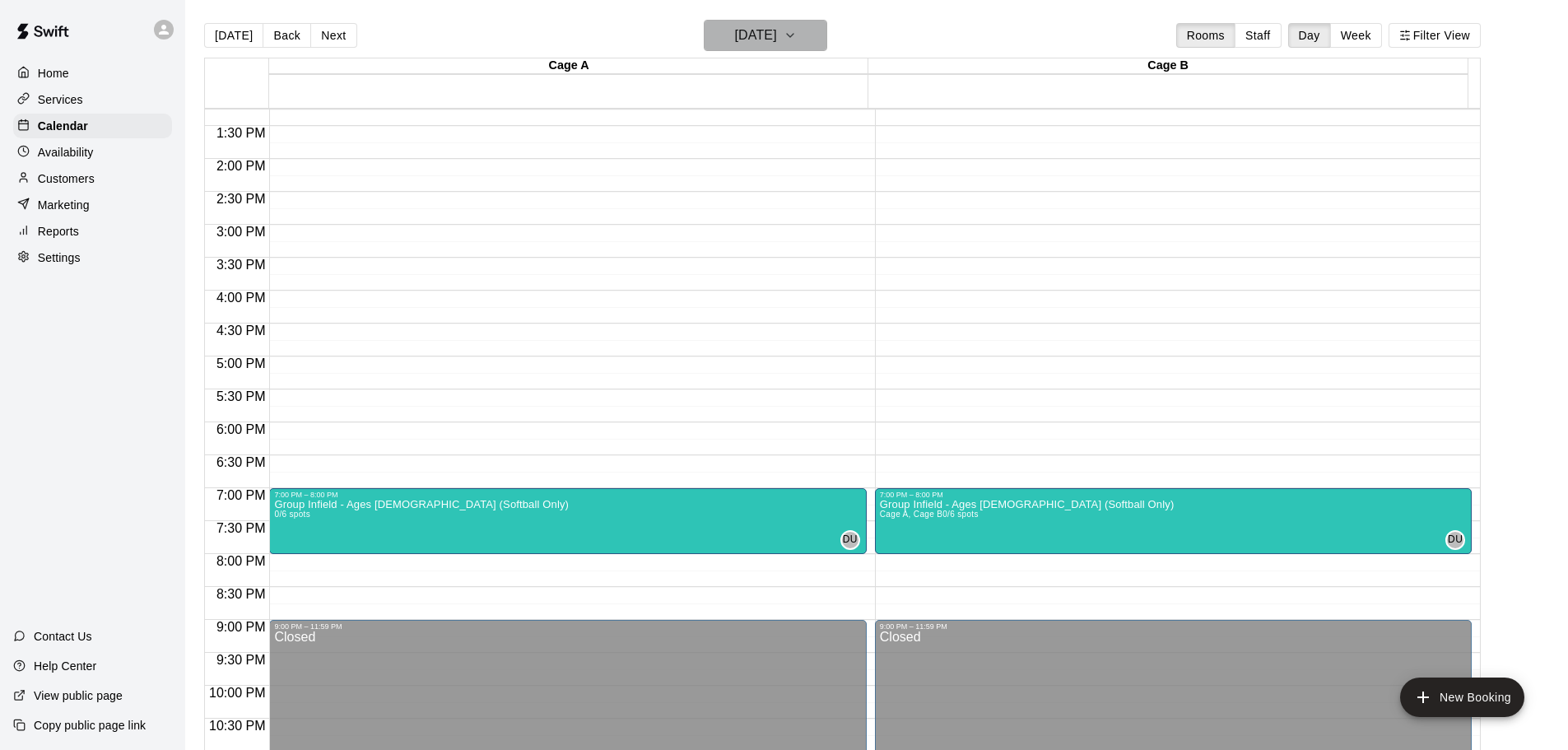
click at [784, 23] on button "[DATE]" at bounding box center [765, 35] width 123 height 31
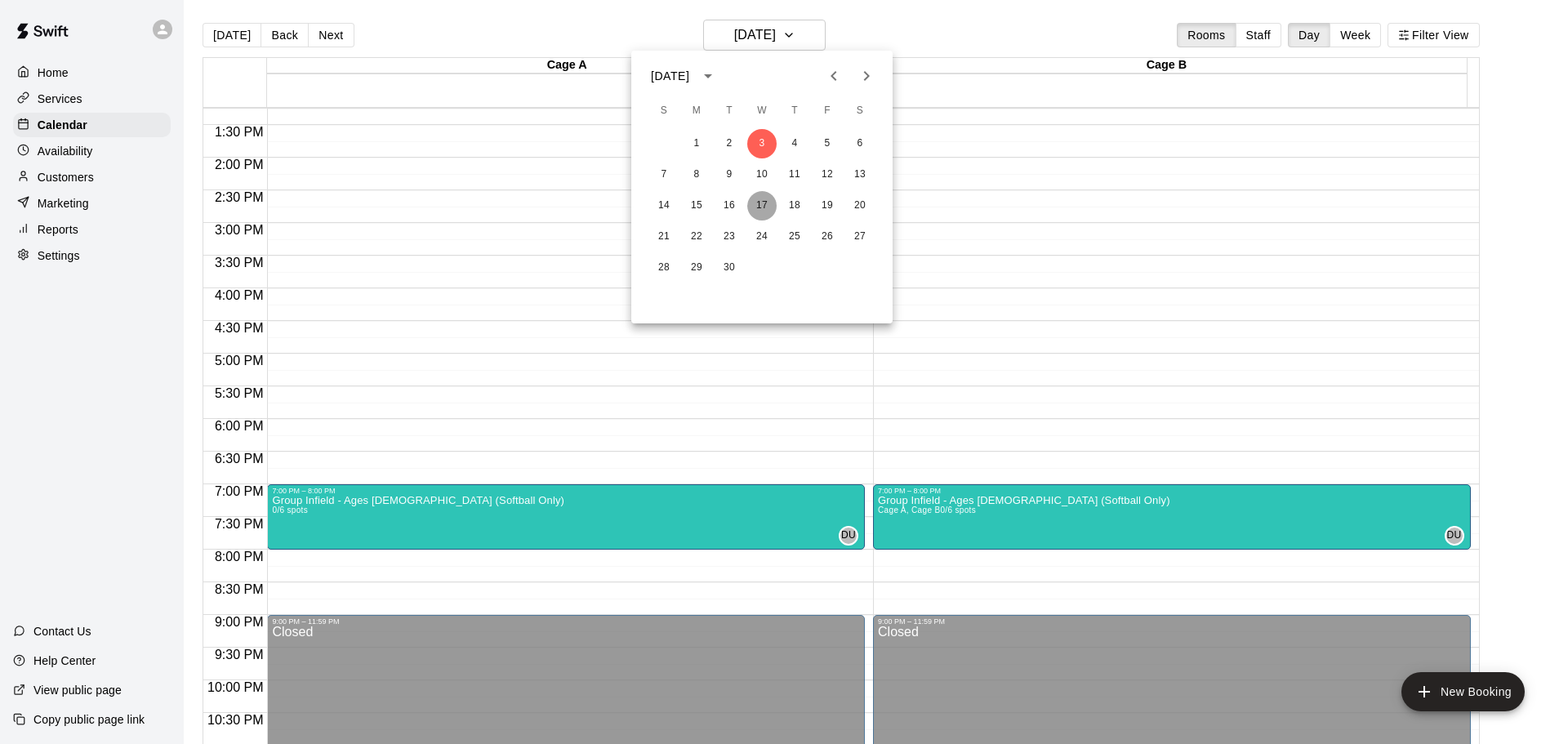
click at [761, 209] on button "17" at bounding box center [762, 206] width 29 height 29
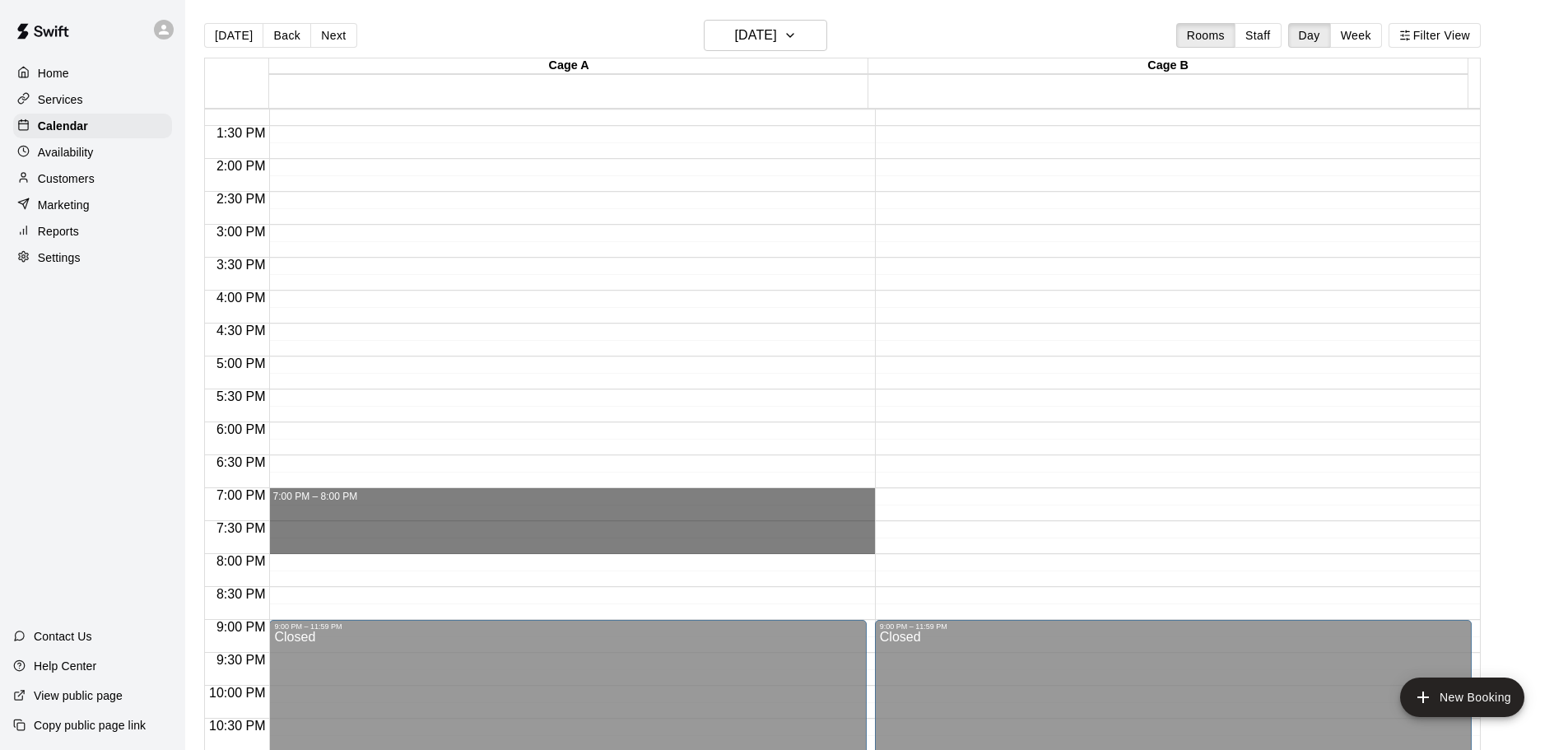
drag, startPoint x: 340, startPoint y: 496, endPoint x: 341, endPoint y: 540, distance: 44.0
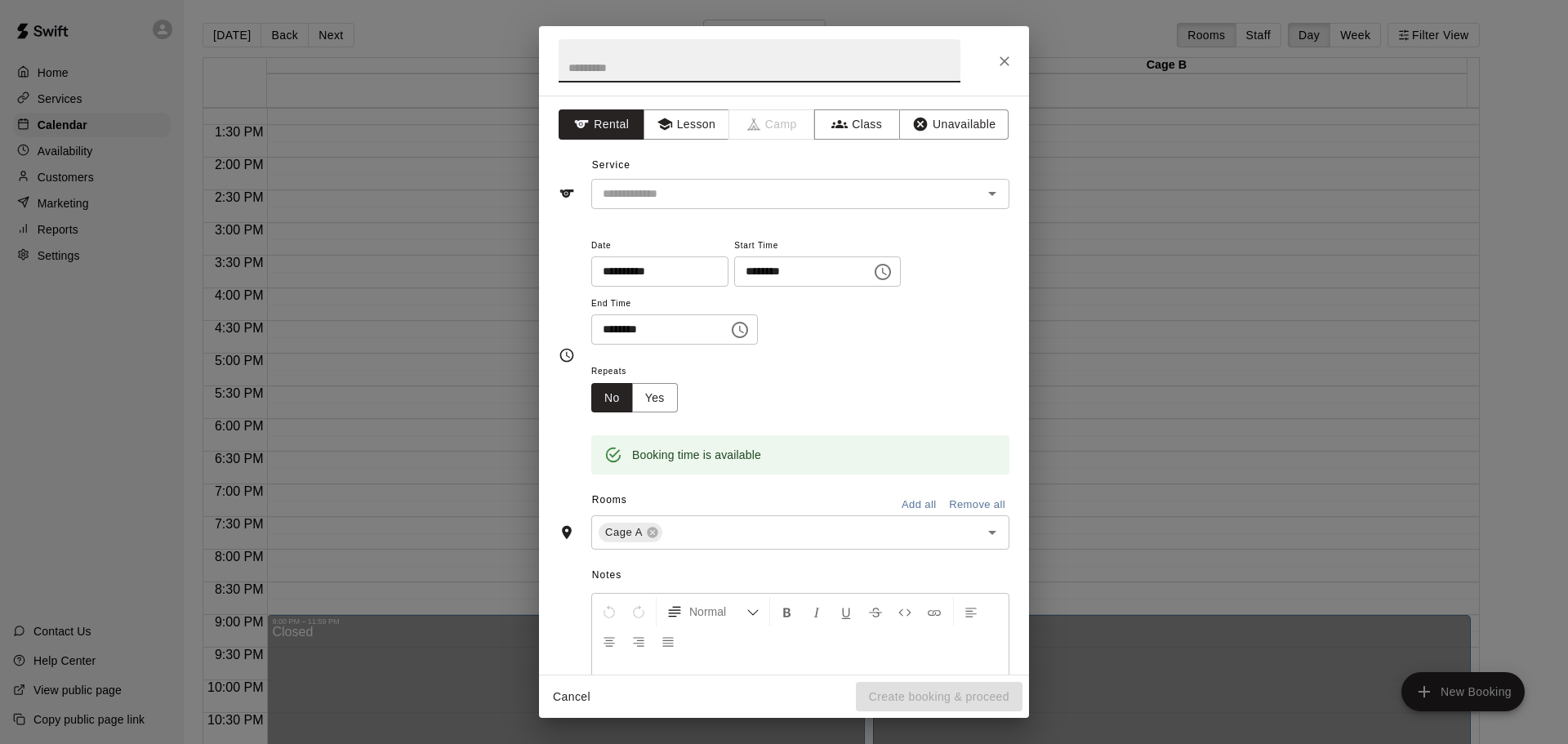
click at [832, 124] on icon "button" at bounding box center [840, 124] width 17 height 17
click at [650, 198] on input "text" at bounding box center [786, 194] width 381 height 21
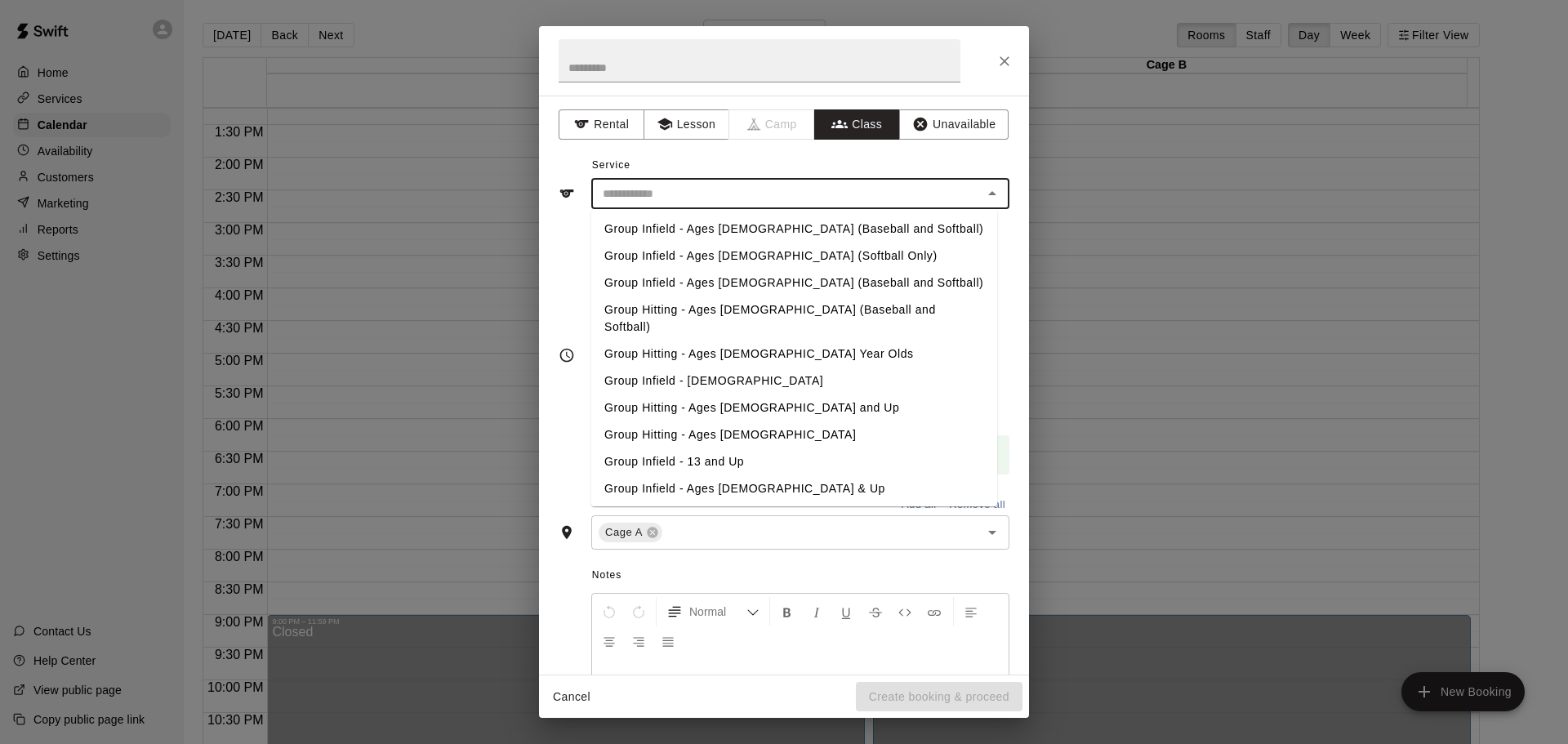
click at [654, 258] on li "Group Infield - Ages [DEMOGRAPHIC_DATA] (Softball Only)" at bounding box center [794, 255] width 406 height 27
type input "**********"
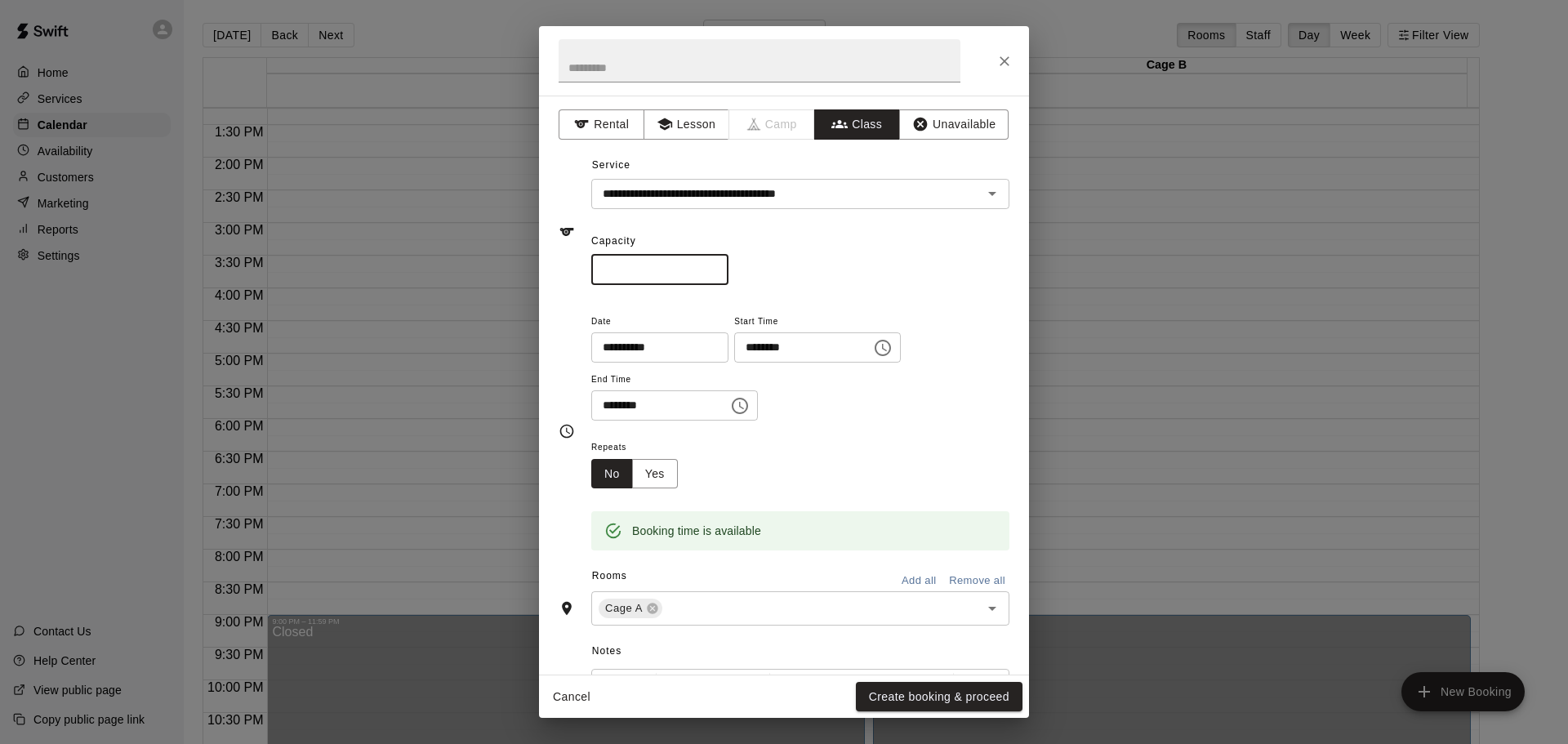
drag, startPoint x: 633, startPoint y: 262, endPoint x: 559, endPoint y: 264, distance: 74.0
click at [559, 264] on div "**********" at bounding box center [784, 232] width 451 height 107
type input "*"
click at [913, 582] on button "Add all" at bounding box center [918, 581] width 52 height 25
click at [925, 700] on button "Create booking & proceed" at bounding box center [939, 697] width 166 height 30
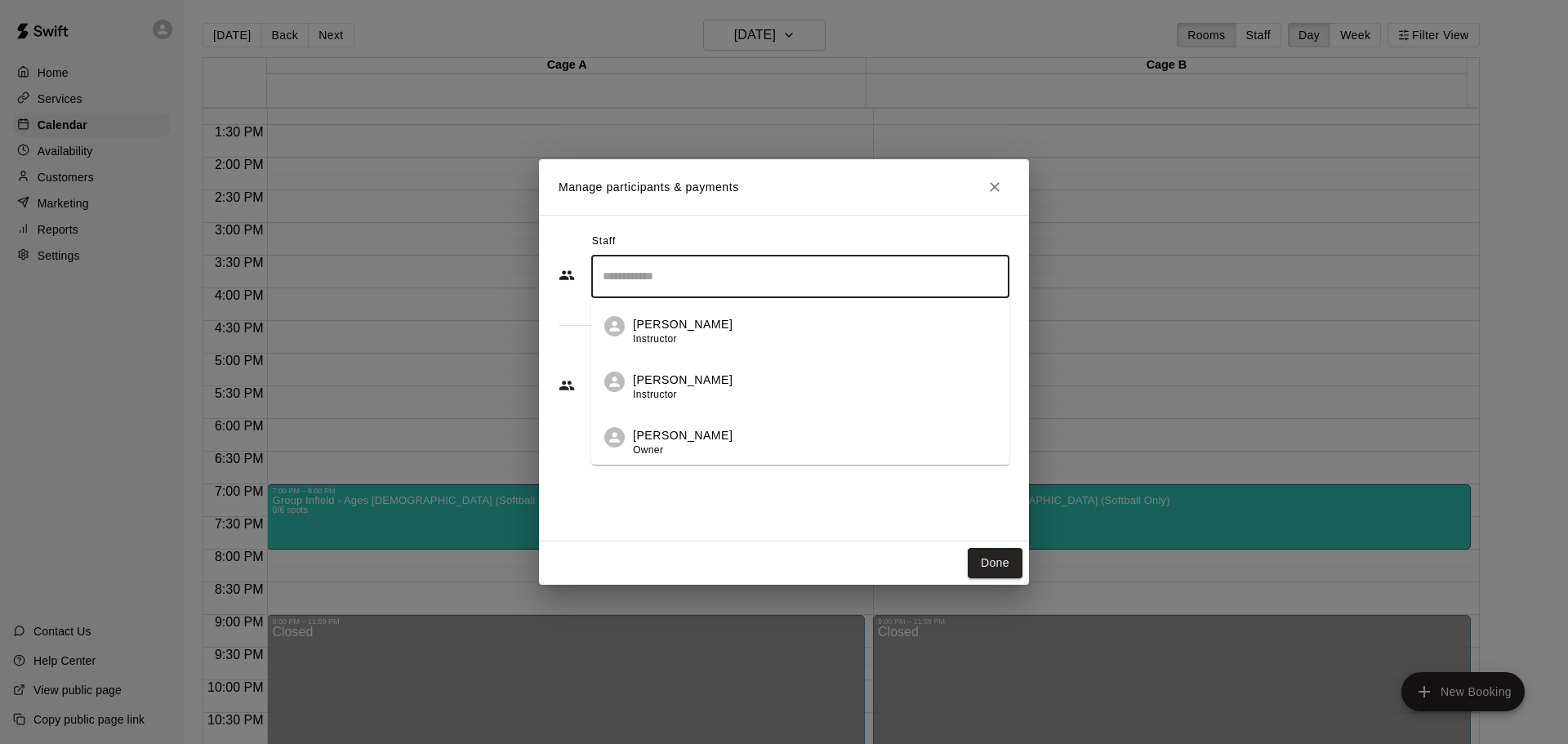
click at [644, 282] on input "Search staff" at bounding box center [800, 276] width 404 height 28
click at [646, 334] on span "Instructor" at bounding box center [654, 339] width 44 height 12
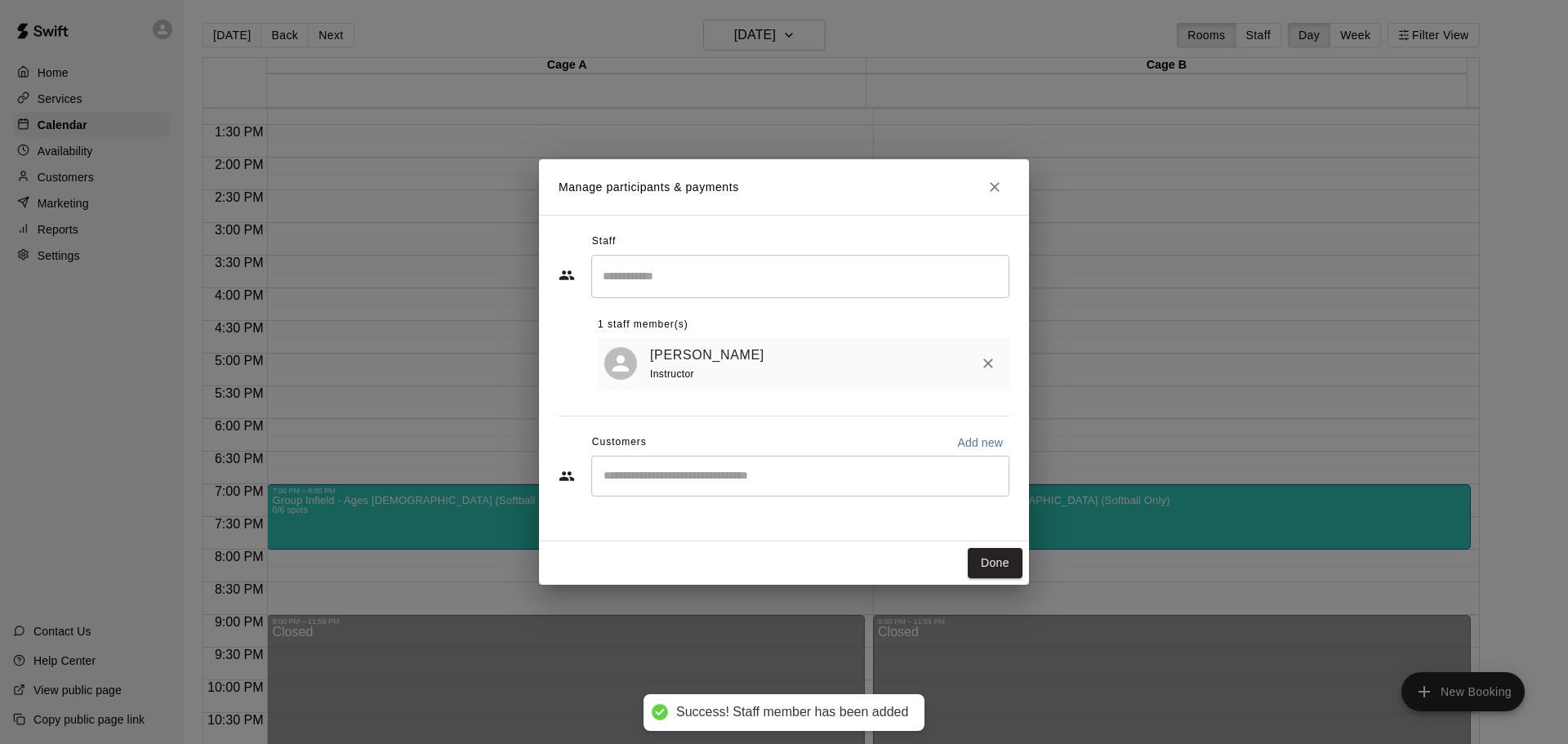
click at [810, 383] on div "[PERSON_NAME] Instructor" at bounding box center [826, 364] width 353 height 38
click at [984, 554] on button "Done" at bounding box center [995, 563] width 55 height 30
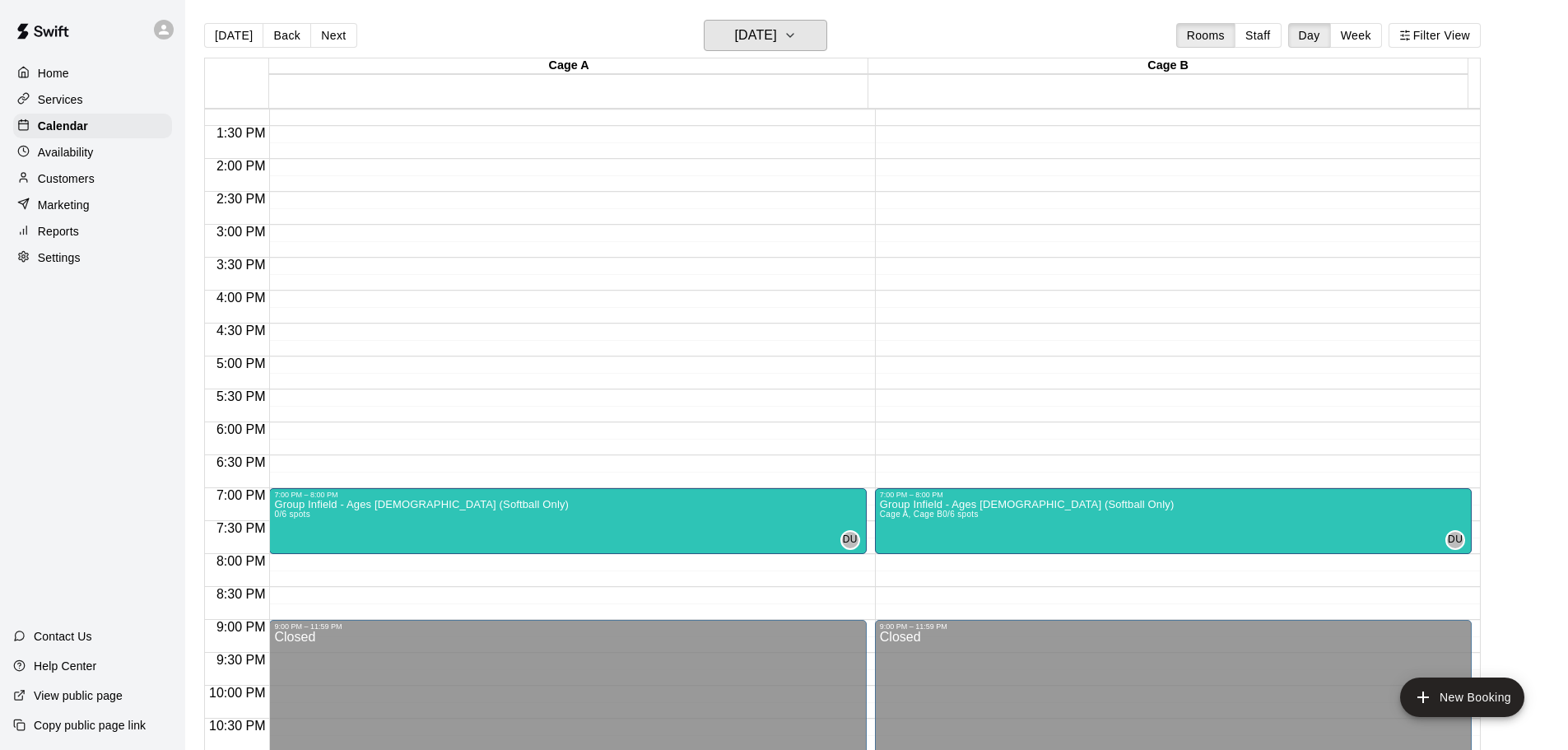
click at [768, 35] on h6 "[DATE]" at bounding box center [756, 34] width 42 height 23
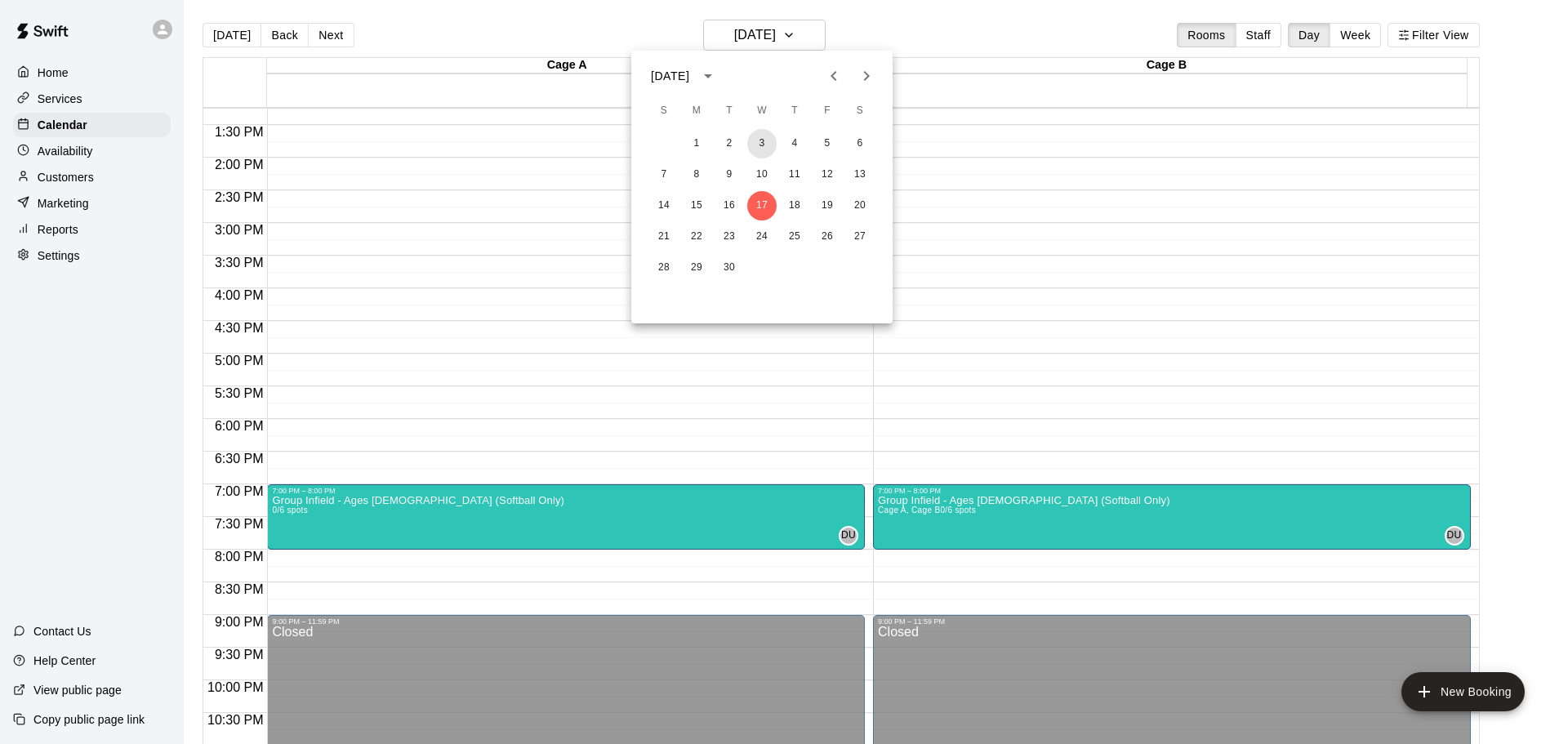
click at [760, 137] on button "3" at bounding box center [762, 143] width 29 height 29
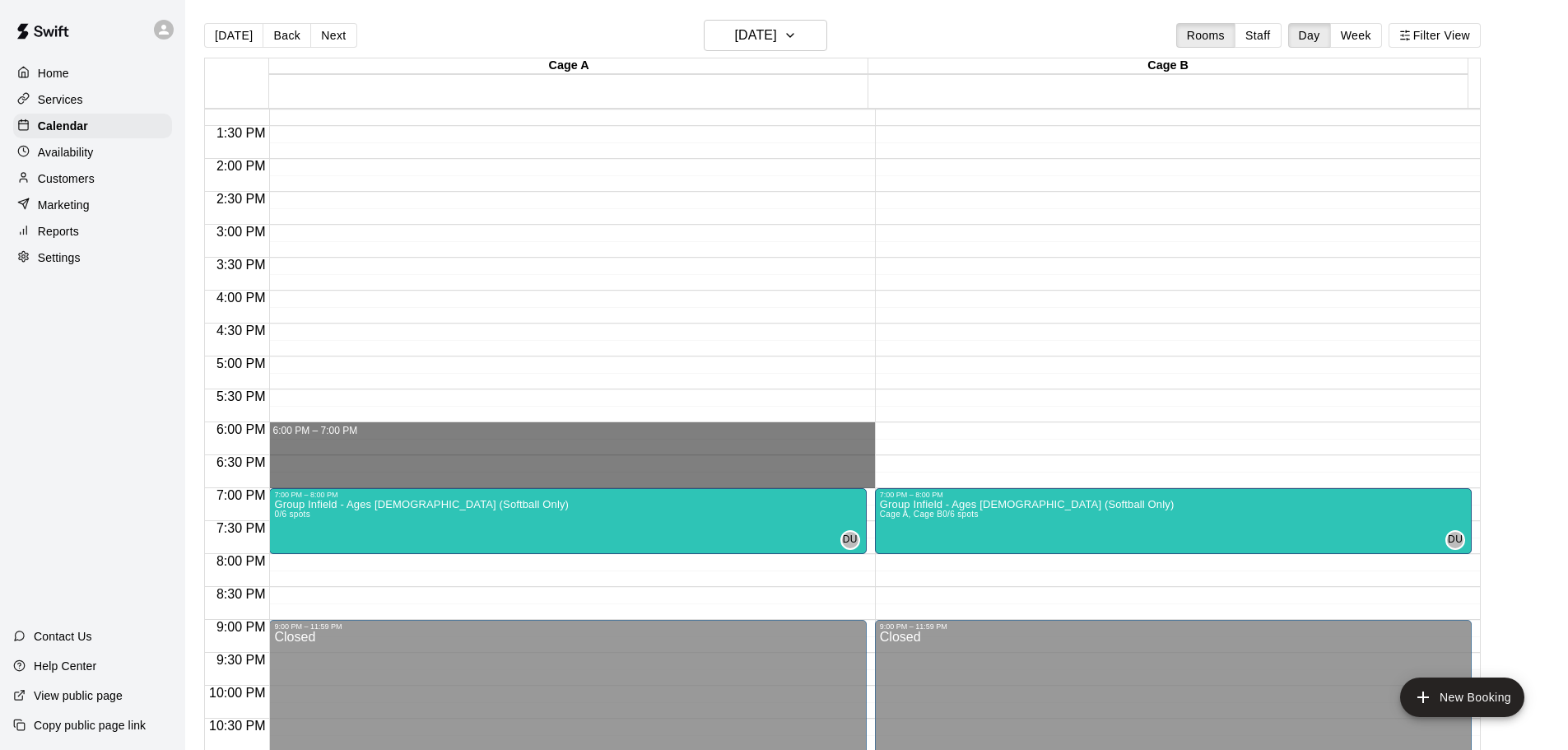
drag, startPoint x: 290, startPoint y: 425, endPoint x: 291, endPoint y: 477, distance: 52.0
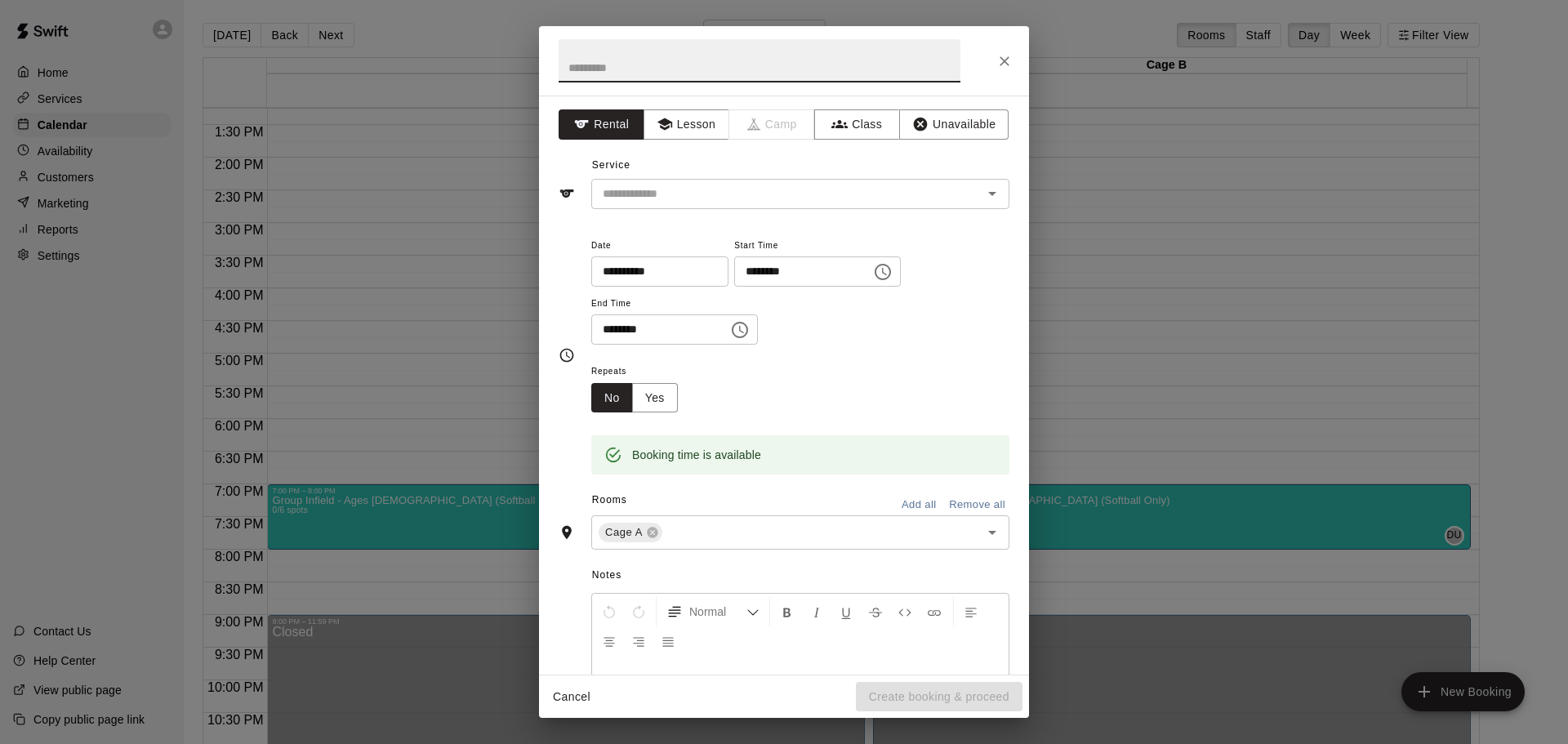
click at [845, 122] on button "Class" at bounding box center [856, 124] width 86 height 30
click at [767, 181] on div "​" at bounding box center [800, 194] width 418 height 30
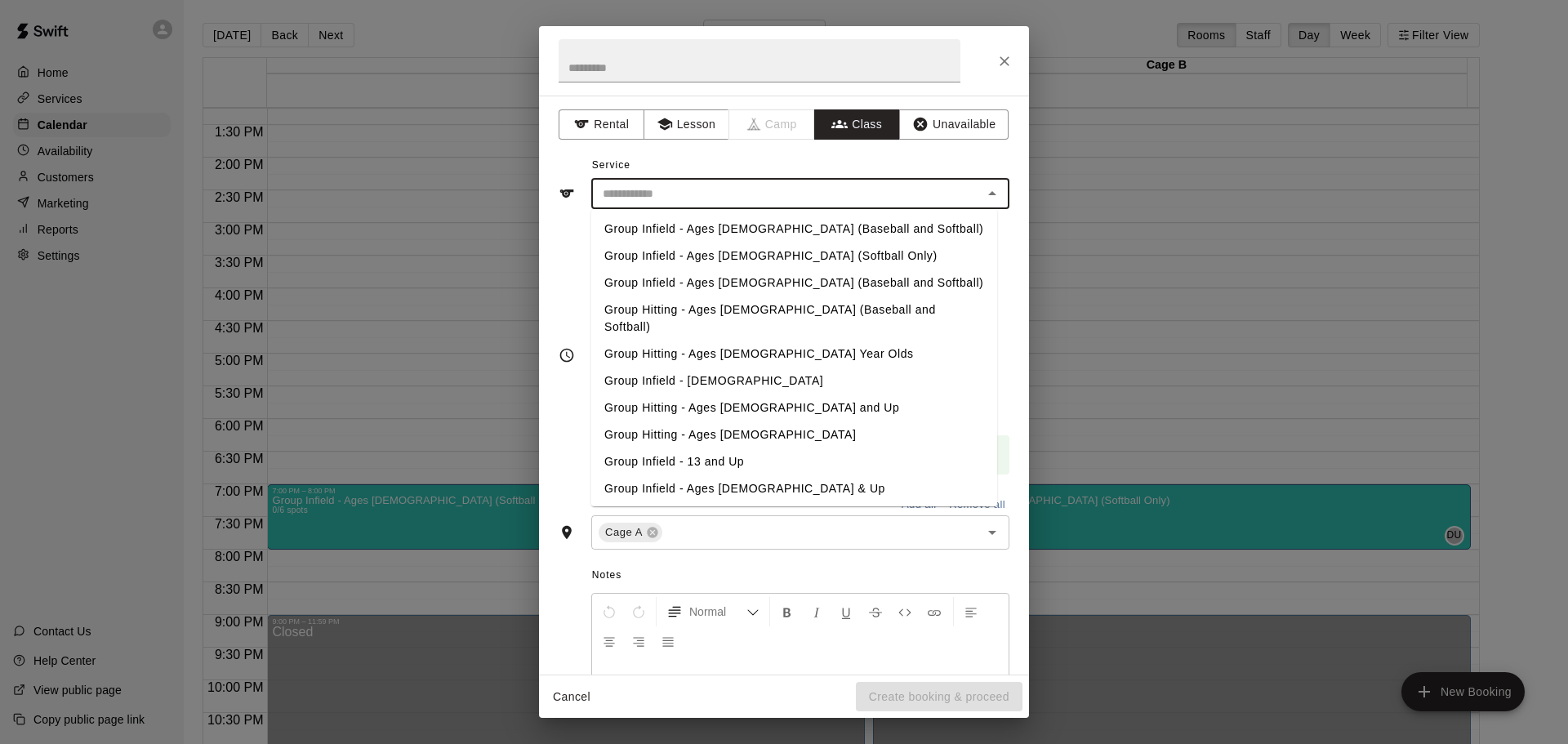
click at [740, 234] on li "Group Infield - Ages [DEMOGRAPHIC_DATA] (Baseball and Softball)" at bounding box center [794, 229] width 406 height 27
type input "**********"
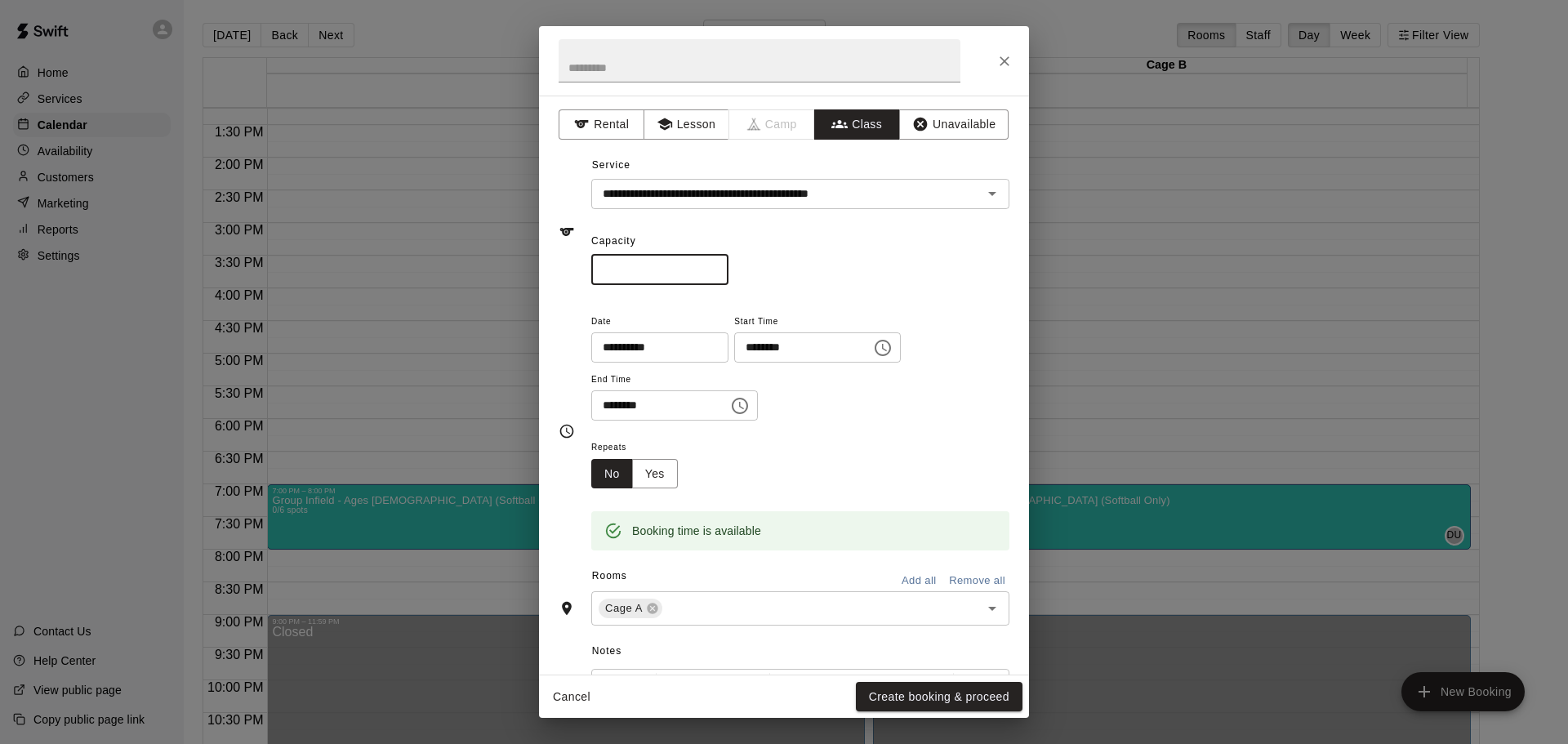
drag, startPoint x: 664, startPoint y: 270, endPoint x: 536, endPoint y: 262, distance: 128.2
click at [536, 262] on div "**********" at bounding box center [784, 372] width 1568 height 744
type input "*"
click at [666, 470] on button "Yes" at bounding box center [654, 474] width 46 height 30
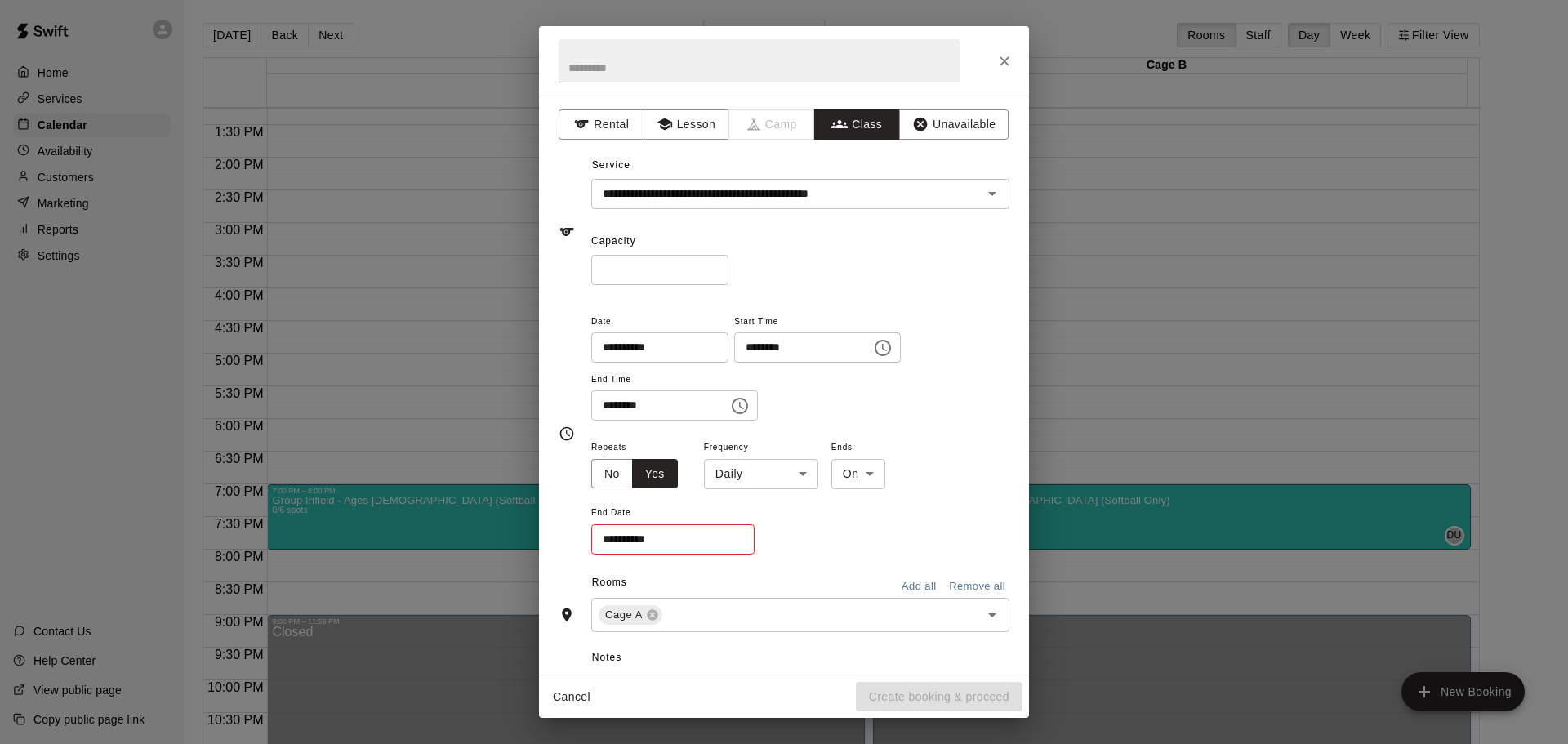
click at [782, 479] on body "Home Services Calendar Availability Customers Marketing Reports Settings Contac…" at bounding box center [784, 384] width 1568 height 770
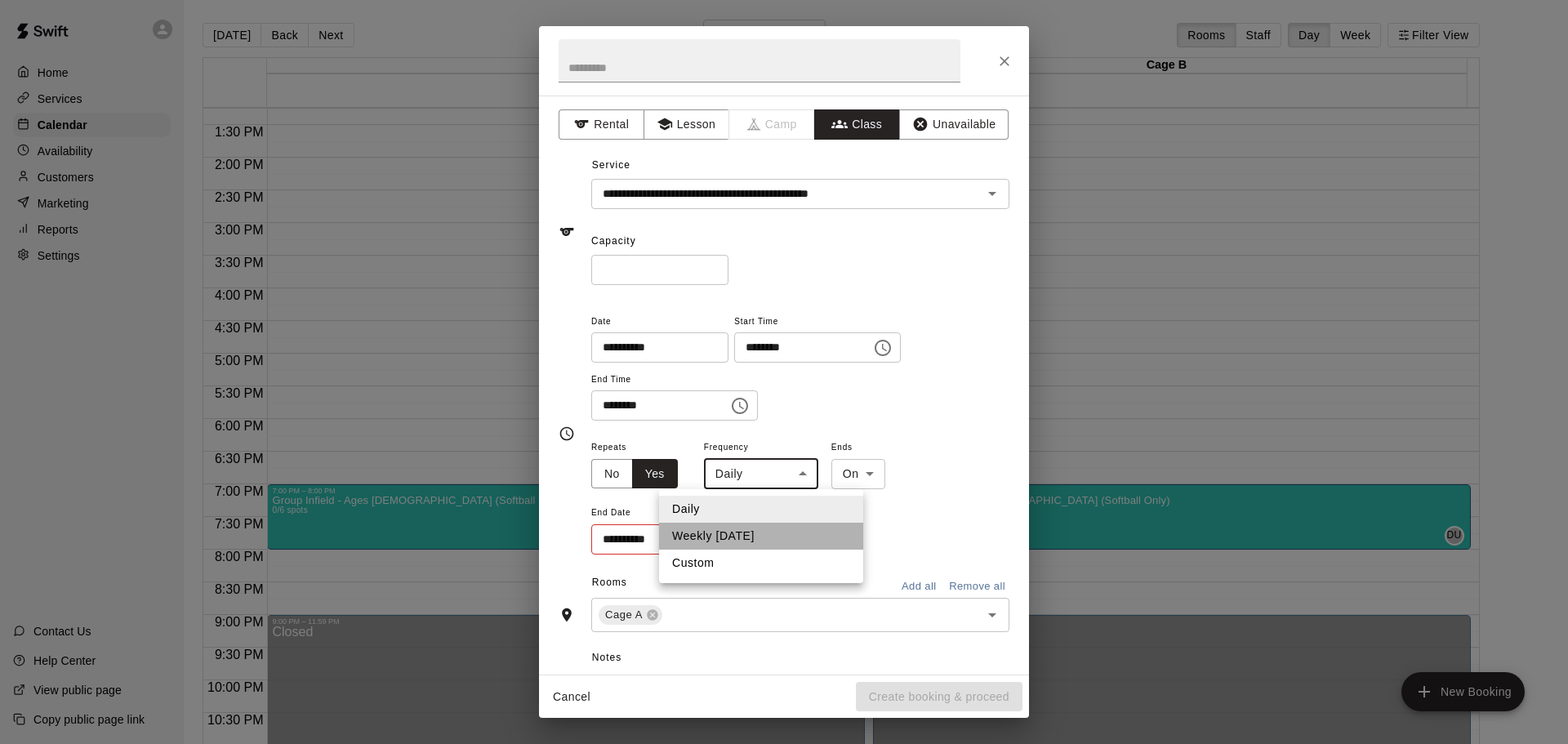
click at [748, 528] on li "Weekly [DATE]" at bounding box center [761, 536] width 204 height 27
type input "******"
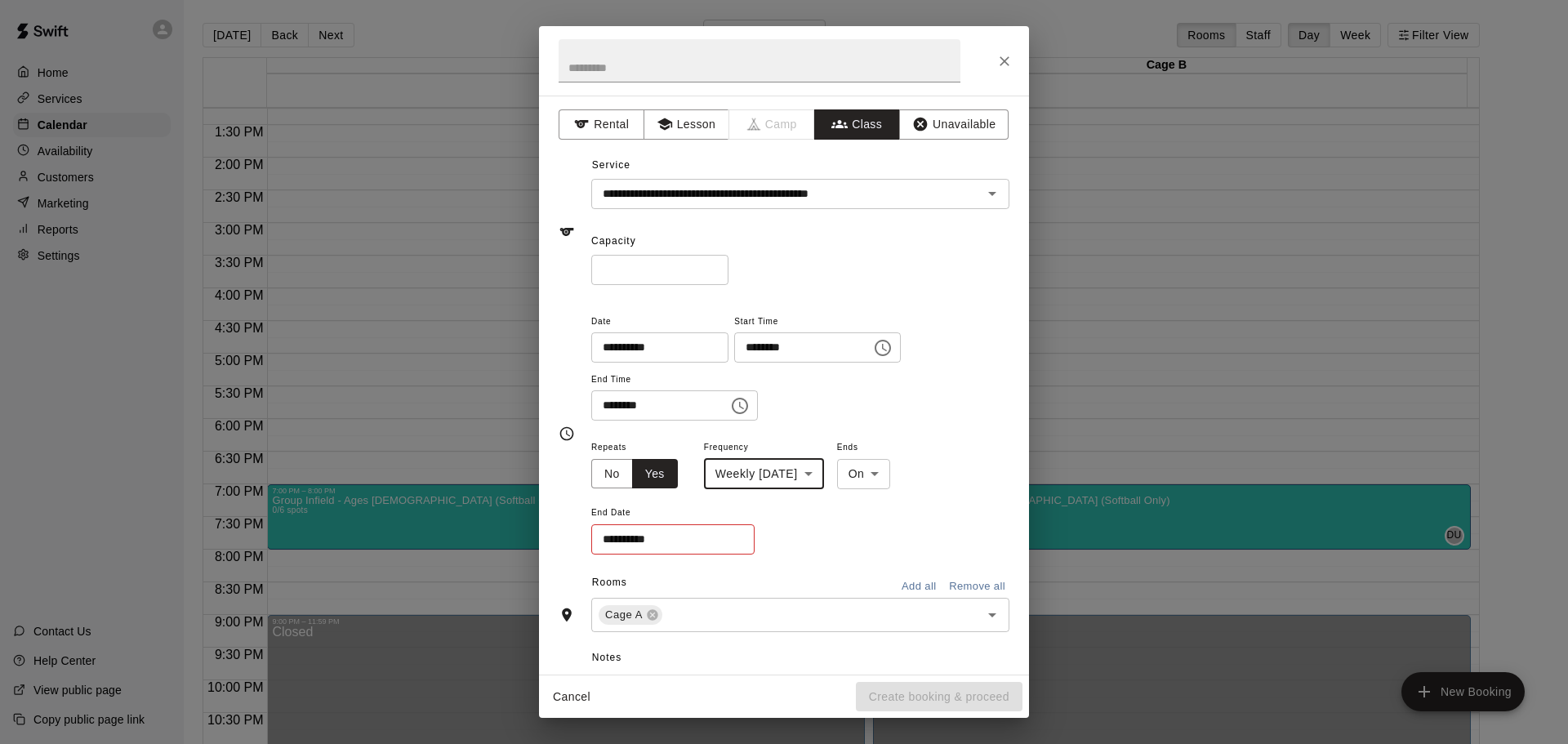
click at [711, 533] on input "**********" at bounding box center [667, 539] width 152 height 30
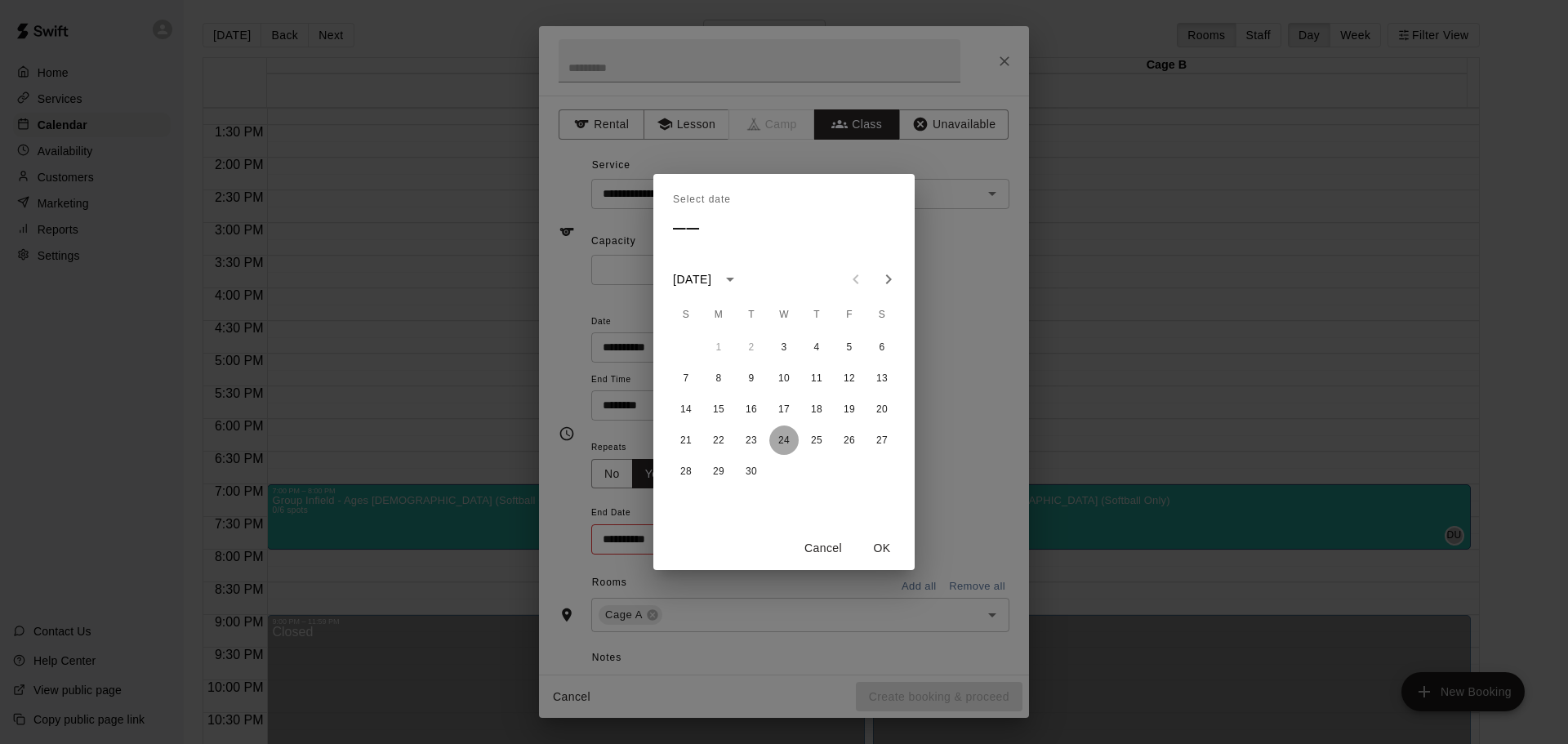
click at [779, 442] on button "24" at bounding box center [783, 439] width 29 height 29
type input "**********"
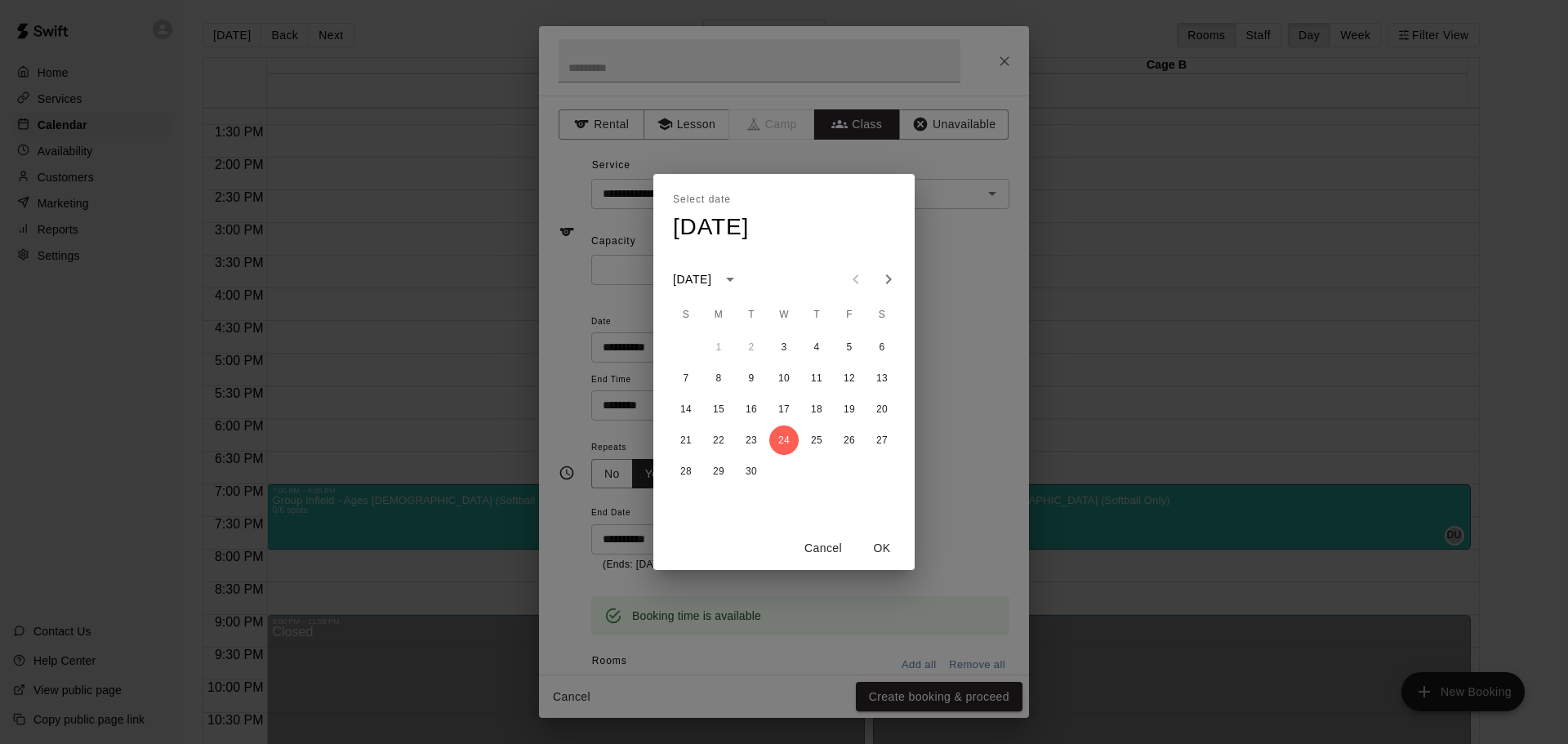
click at [880, 542] on button "OK" at bounding box center [881, 548] width 52 height 30
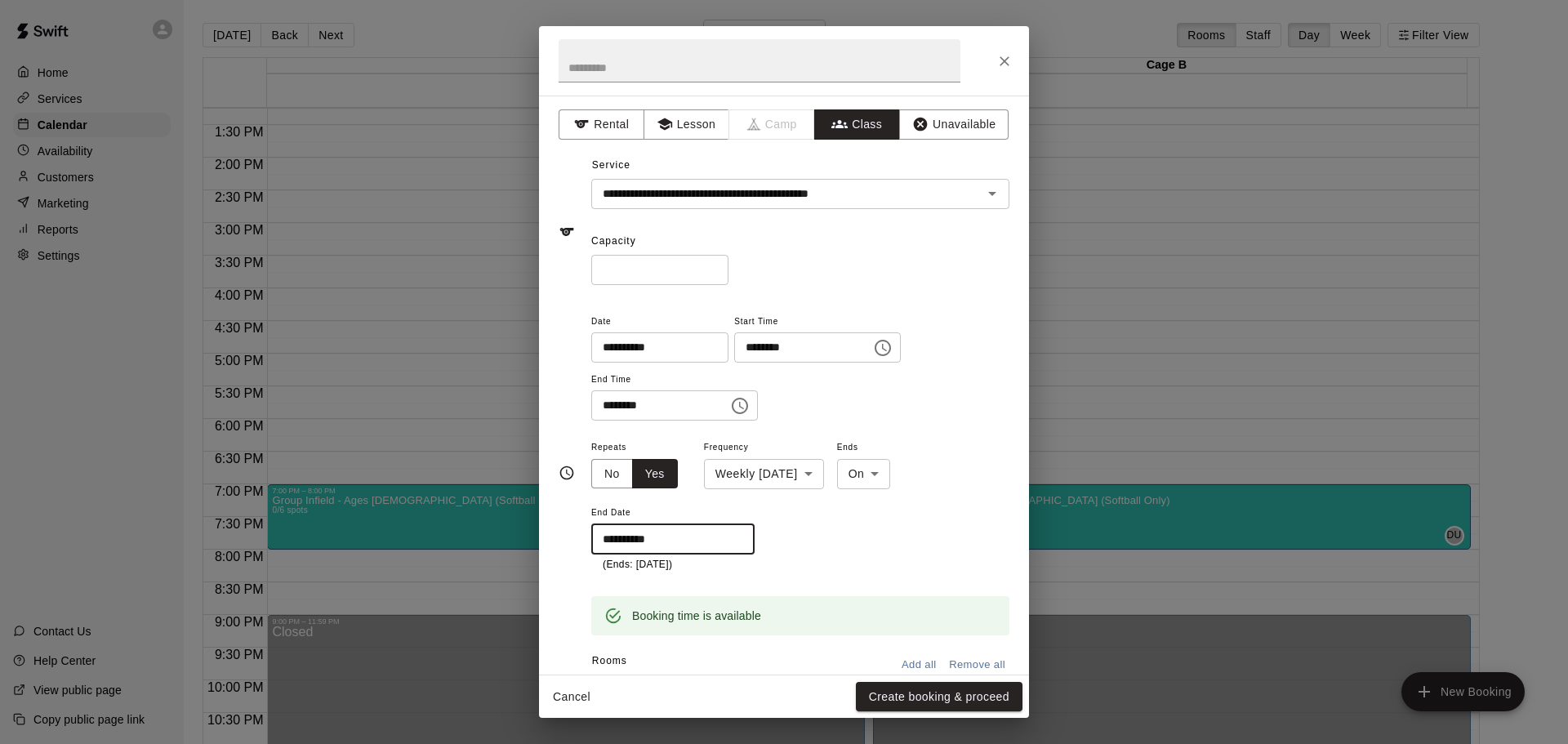
click at [707, 537] on input "**********" at bounding box center [667, 539] width 152 height 30
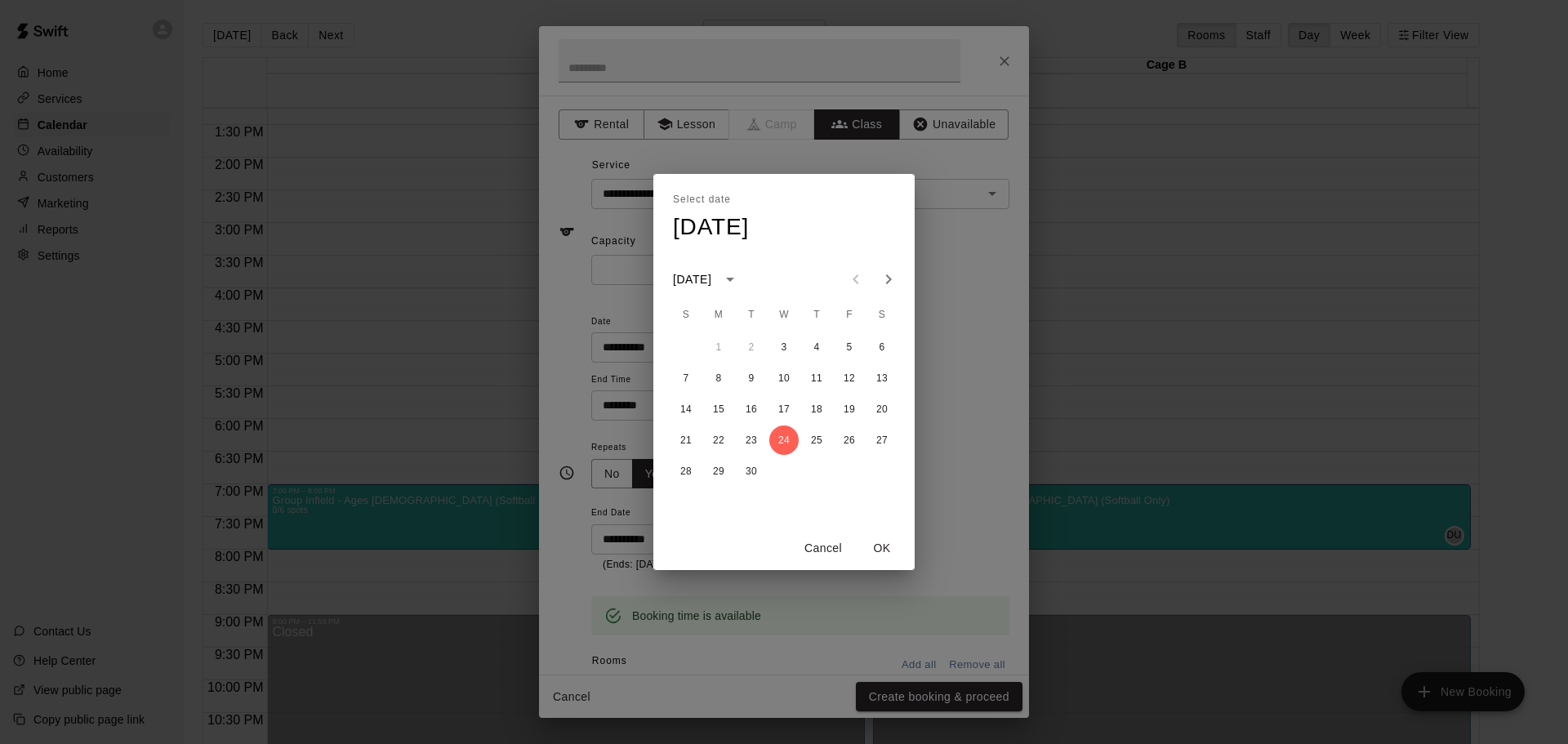
click at [786, 441] on button "24" at bounding box center [783, 439] width 29 height 29
click at [882, 548] on button "OK" at bounding box center [881, 548] width 52 height 30
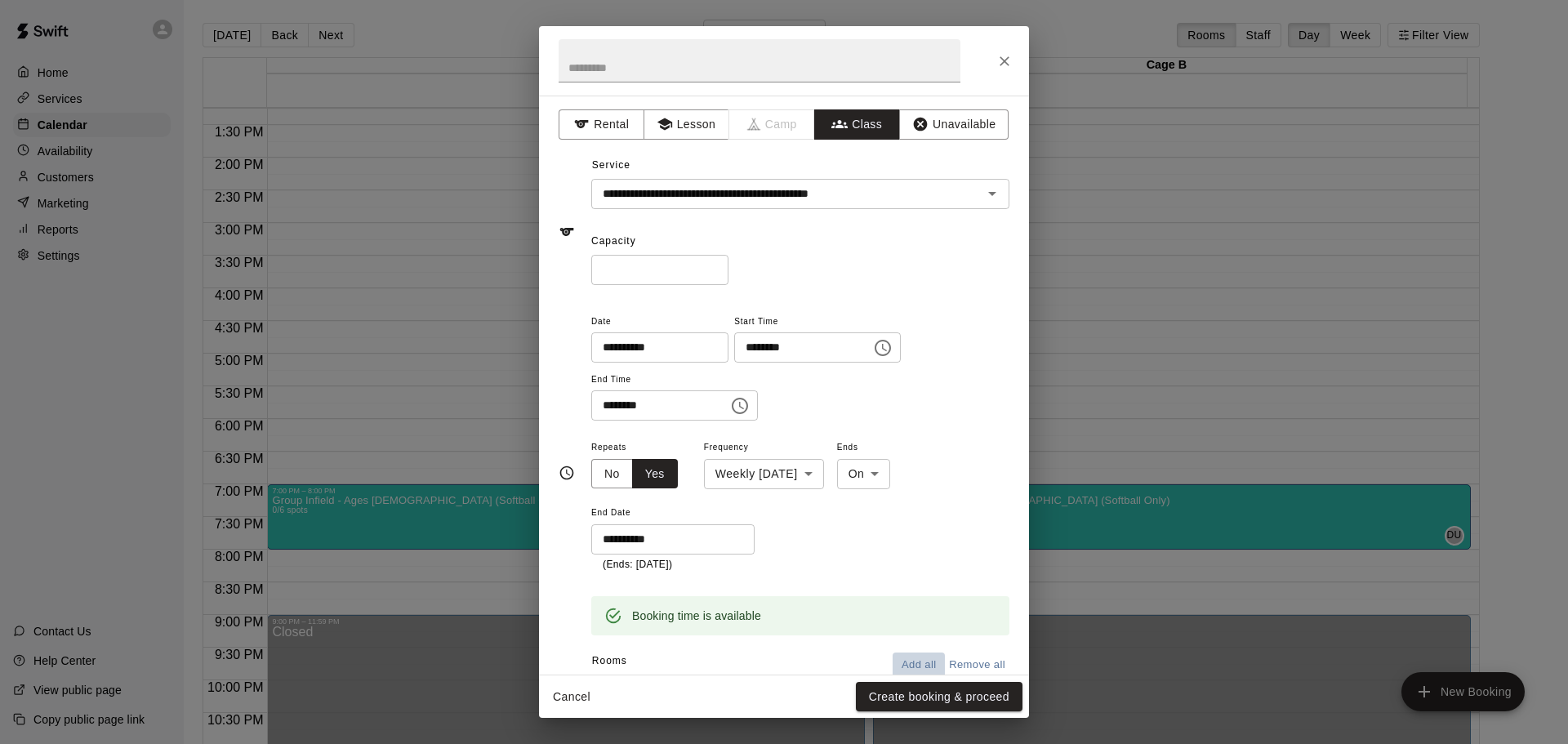
click at [901, 663] on button "Add all" at bounding box center [918, 665] width 52 height 25
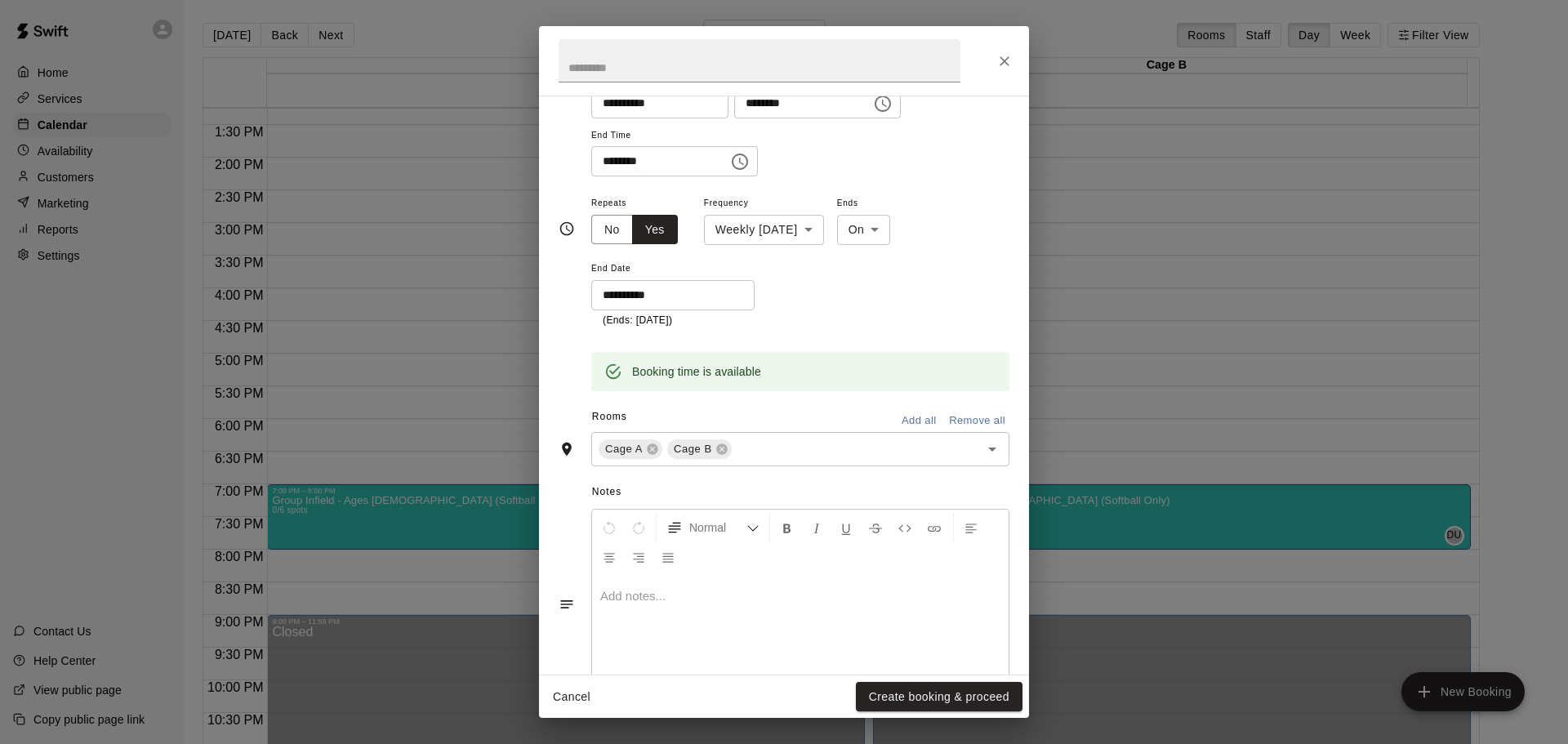
scroll to position [245, 0]
click at [927, 697] on button "Create booking & proceed" at bounding box center [939, 697] width 166 height 30
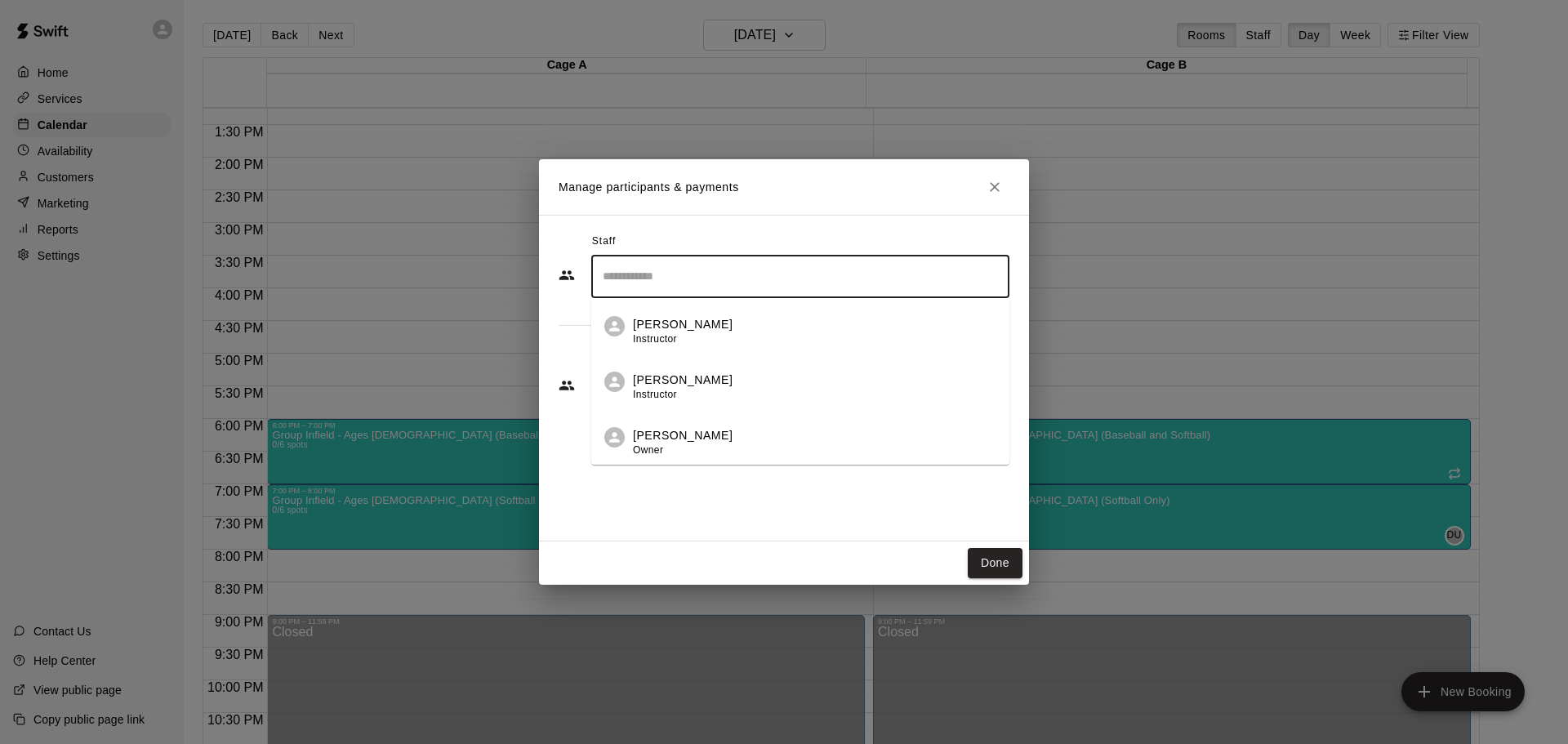
click at [712, 271] on input "Search staff" at bounding box center [800, 276] width 404 height 28
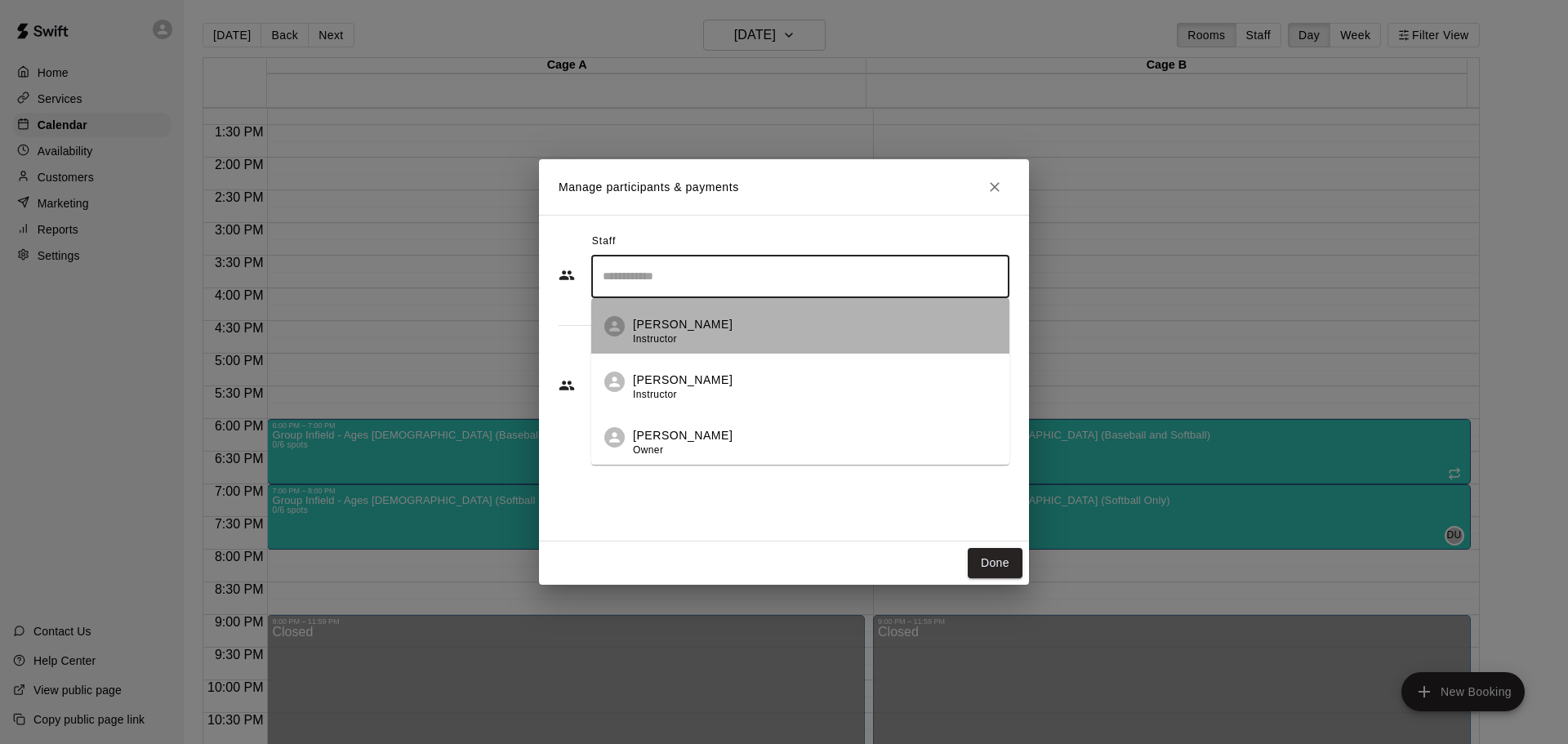
click at [657, 335] on span "Instructor" at bounding box center [654, 339] width 44 height 12
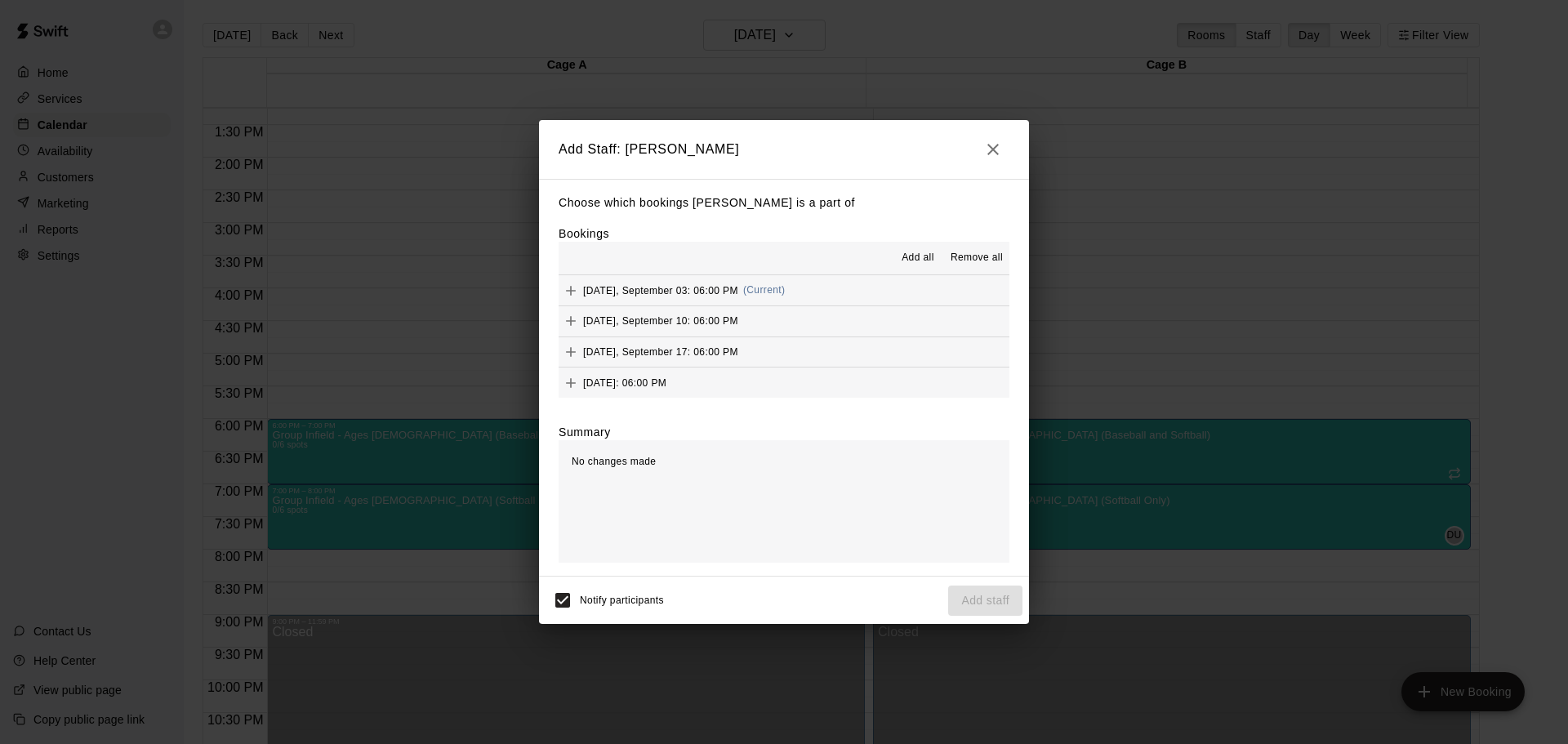
click at [914, 260] on span "Add all" at bounding box center [917, 258] width 32 height 17
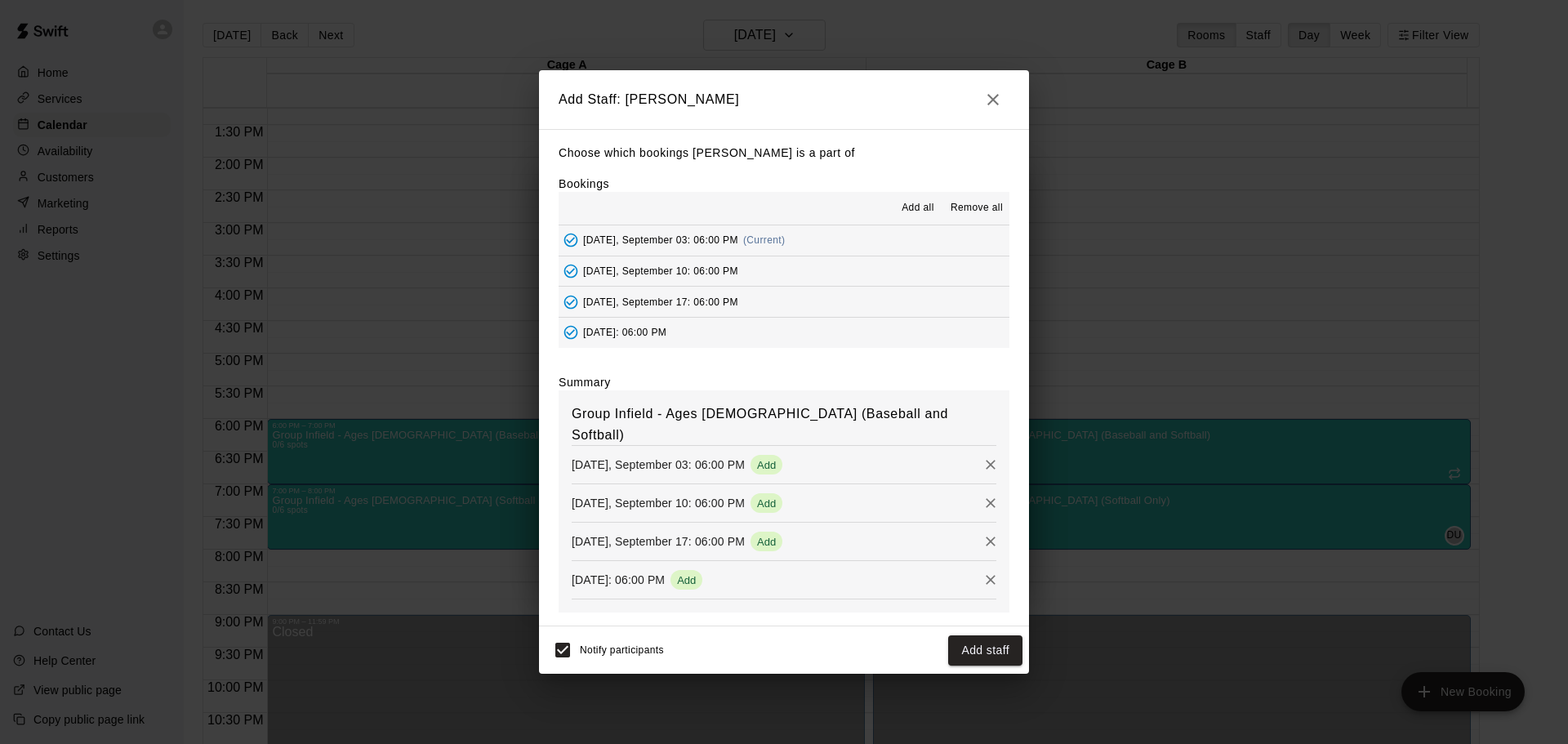
click at [978, 641] on button "Add staff" at bounding box center [985, 650] width 74 height 30
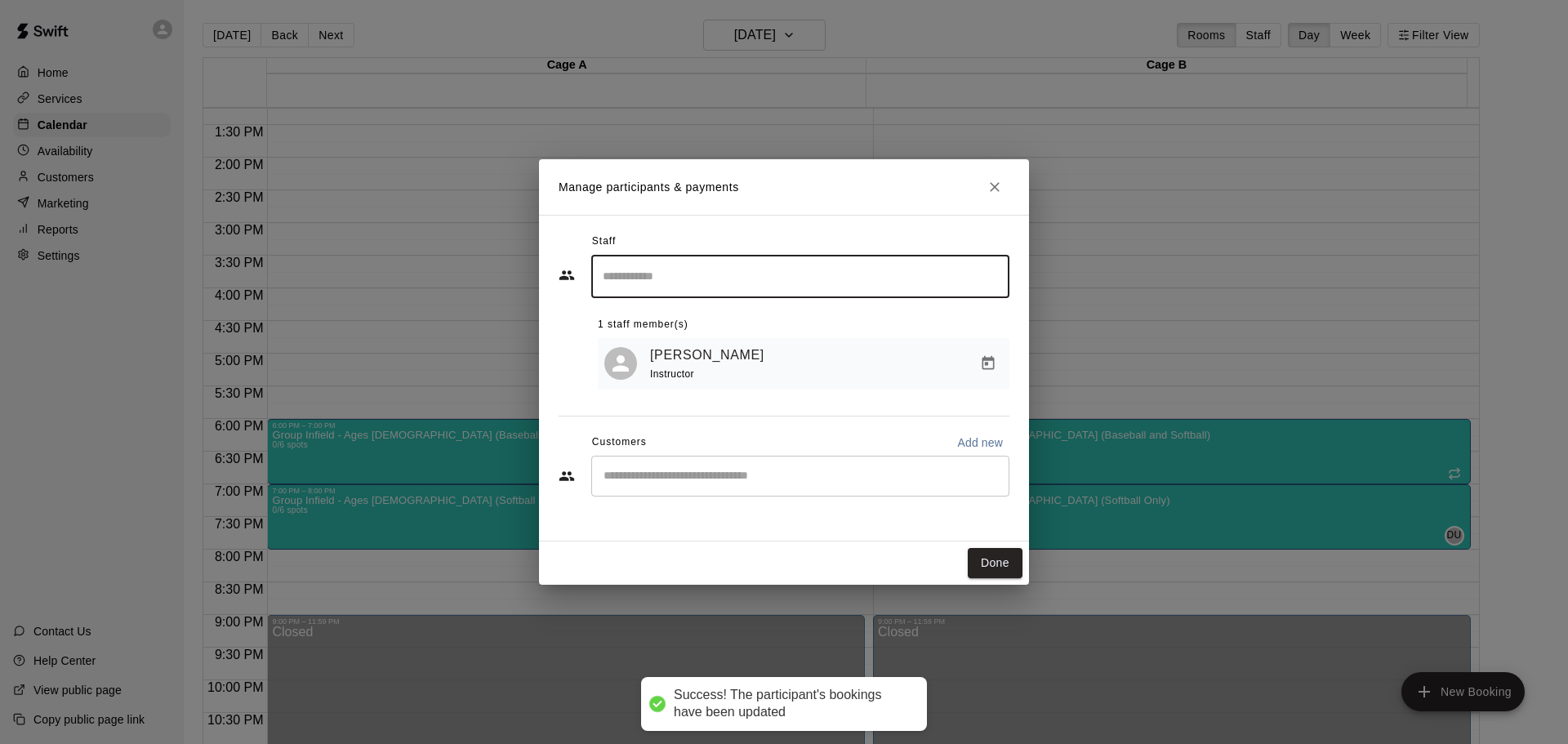
click at [999, 558] on button "Done" at bounding box center [995, 563] width 55 height 30
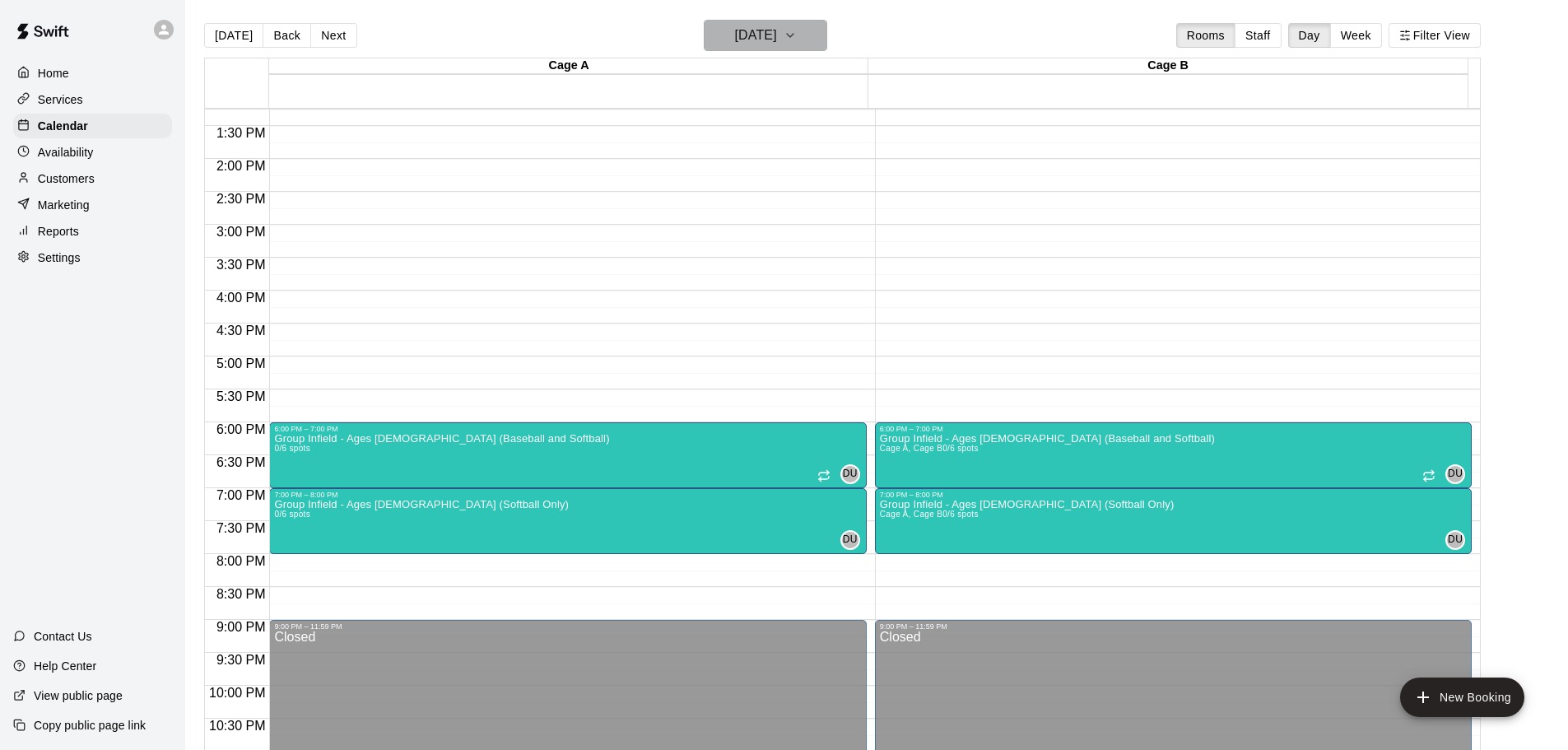
click at [777, 42] on h6 "[DATE]" at bounding box center [756, 34] width 42 height 23
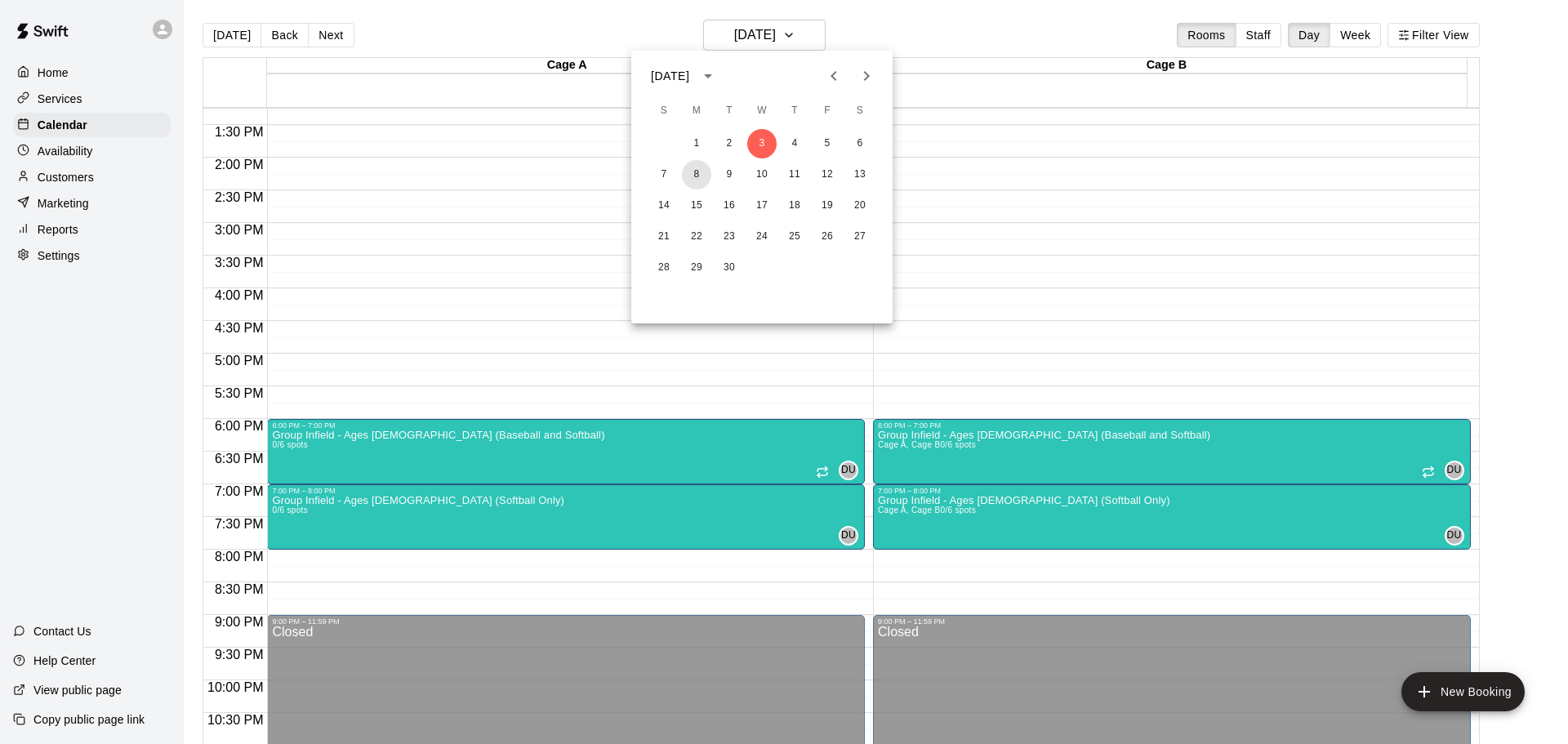
drag, startPoint x: 695, startPoint y: 177, endPoint x: 707, endPoint y: 186, distance: 15.0
click at [695, 178] on button "8" at bounding box center [696, 174] width 29 height 29
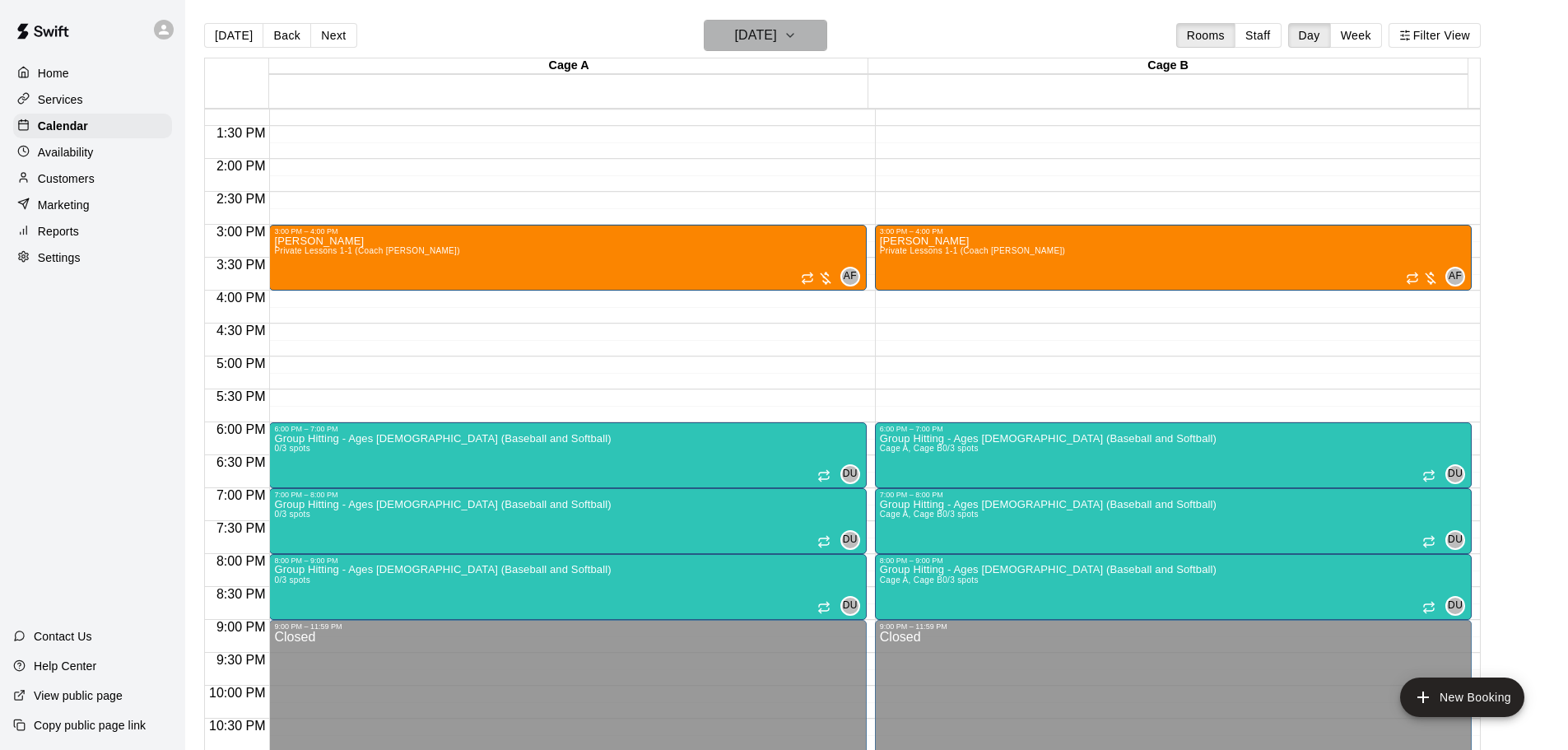
click at [768, 38] on h6 "[DATE]" at bounding box center [756, 34] width 42 height 23
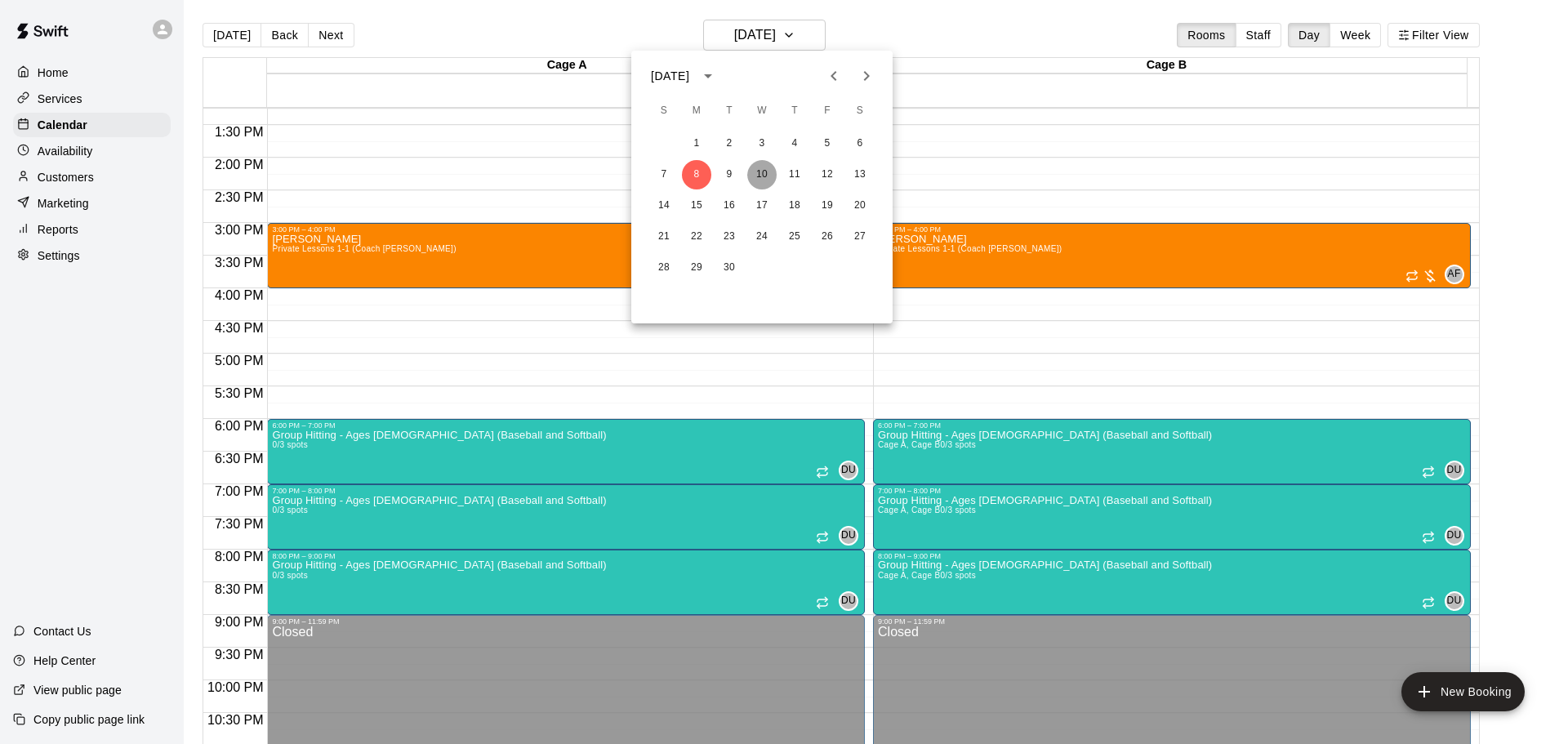
click at [757, 178] on button "10" at bounding box center [762, 174] width 29 height 29
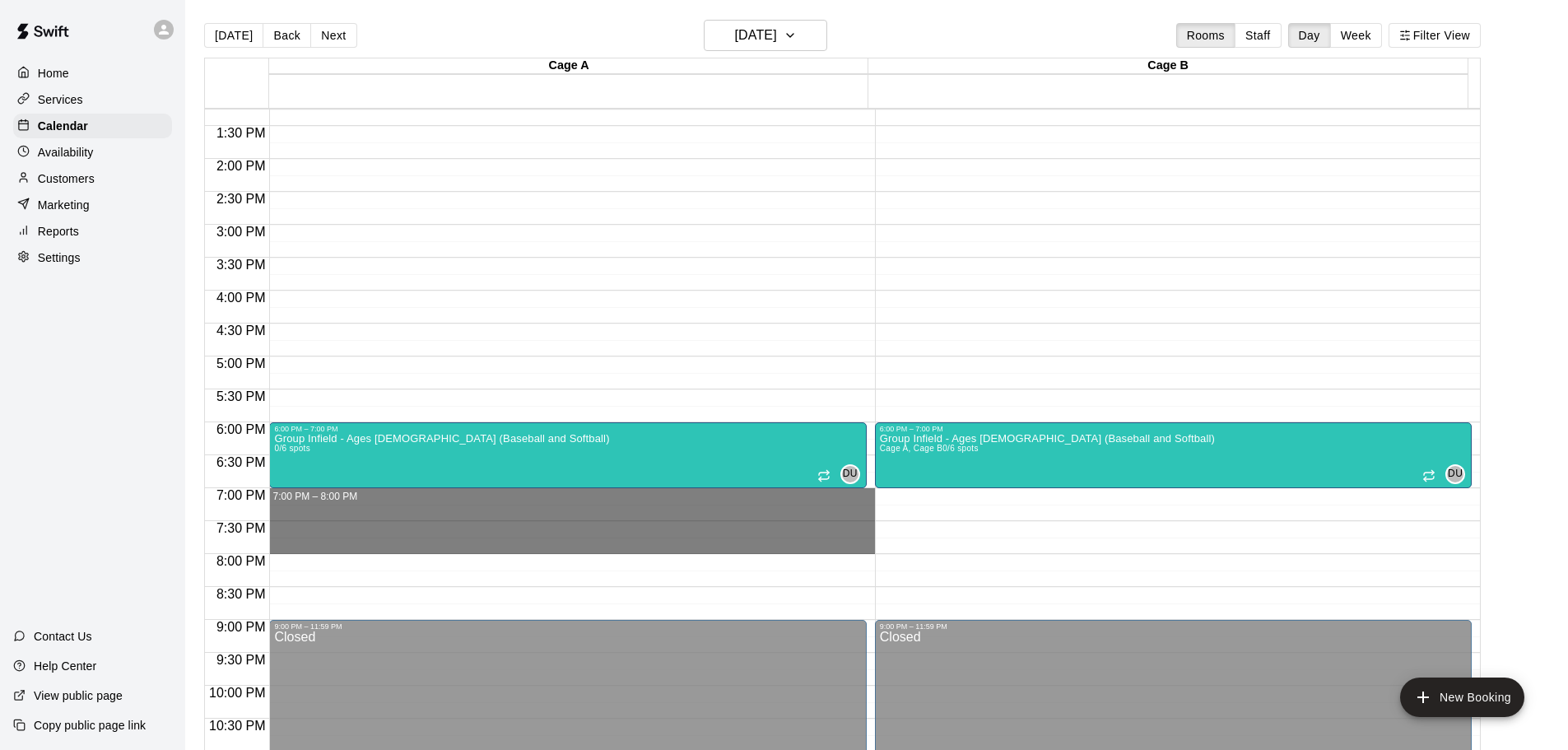
drag, startPoint x: 283, startPoint y: 492, endPoint x: 294, endPoint y: 550, distance: 59.0
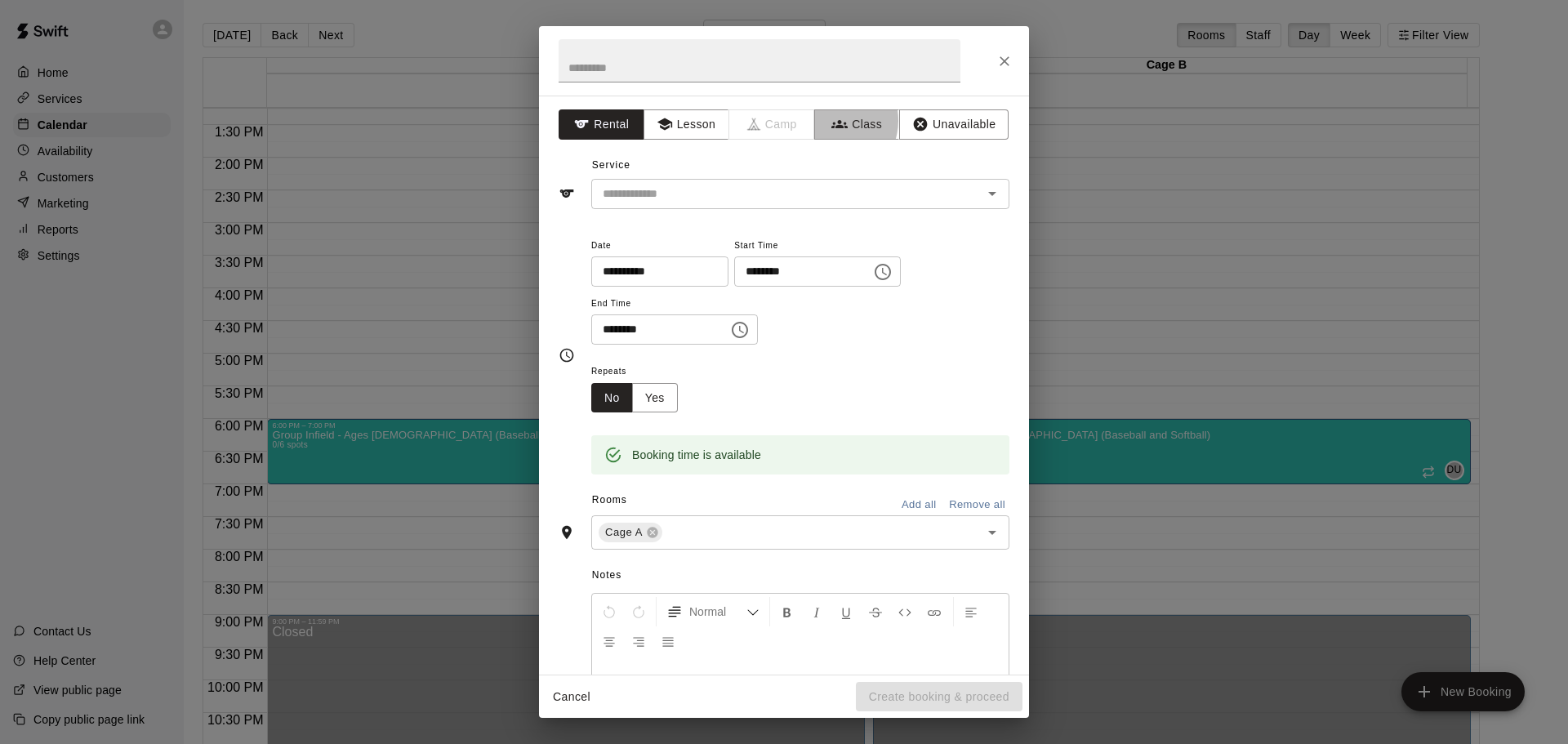
click at [831, 120] on icon "button" at bounding box center [840, 124] width 17 height 17
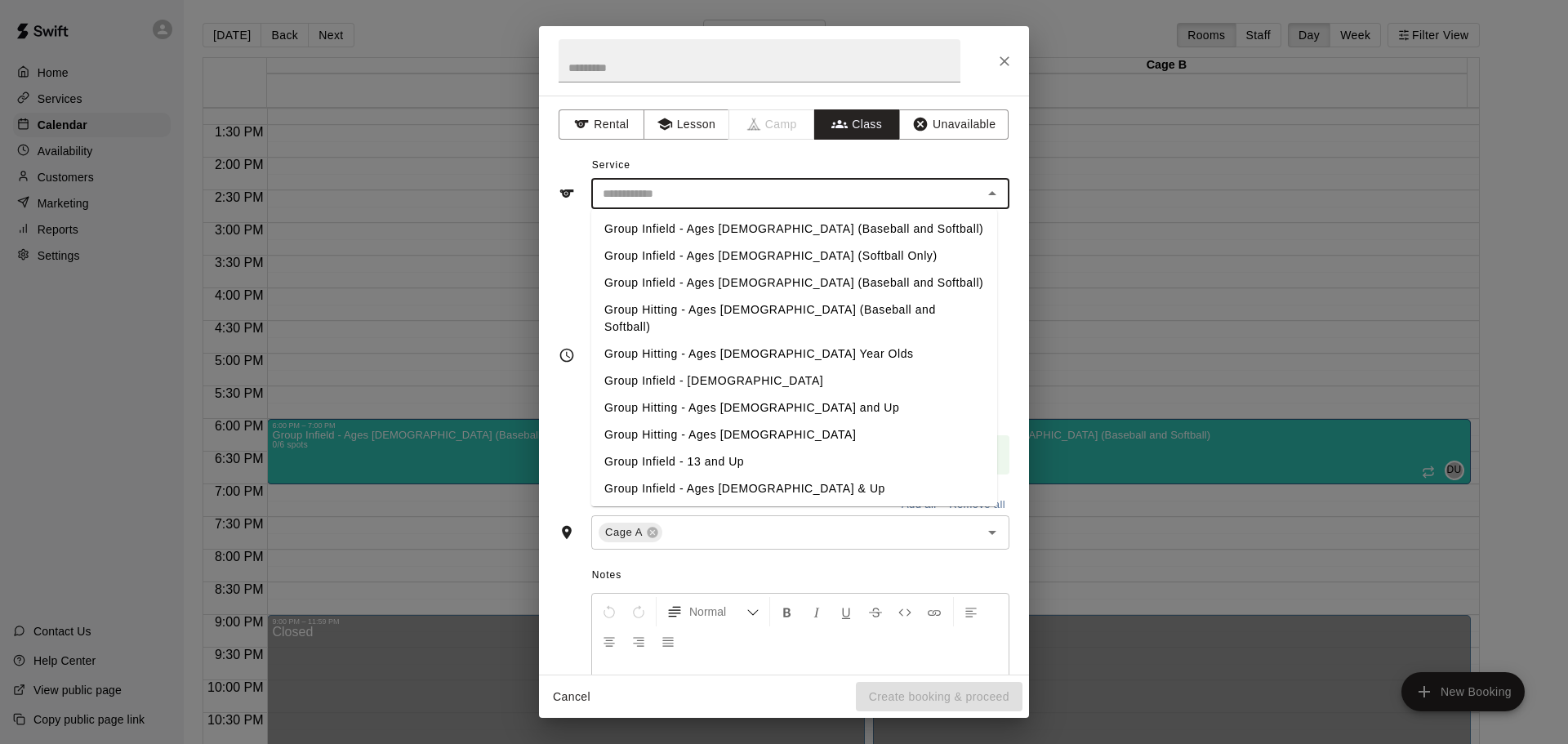
click at [780, 194] on input "text" at bounding box center [786, 194] width 381 height 21
click at [750, 231] on li "Group Infield - Ages [DEMOGRAPHIC_DATA] (Baseball and Softball)" at bounding box center [794, 229] width 406 height 27
type input "**********"
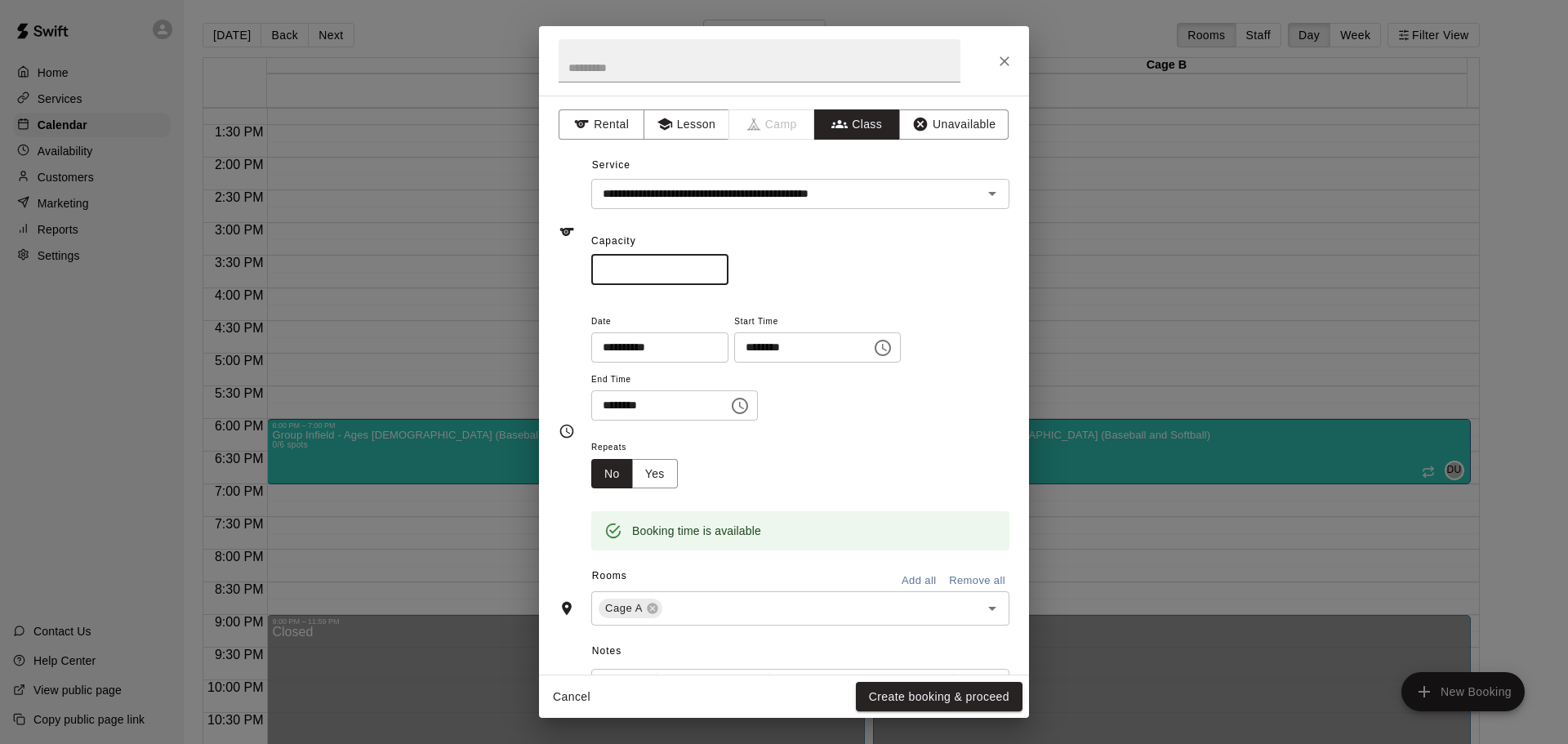
drag, startPoint x: 625, startPoint y: 271, endPoint x: 558, endPoint y: 265, distance: 67.3
click at [558, 265] on div "**********" at bounding box center [784, 385] width 490 height 579
type input "*"
click at [914, 580] on button "Add all" at bounding box center [918, 581] width 52 height 25
click at [932, 689] on button "Create booking & proceed" at bounding box center [939, 697] width 166 height 30
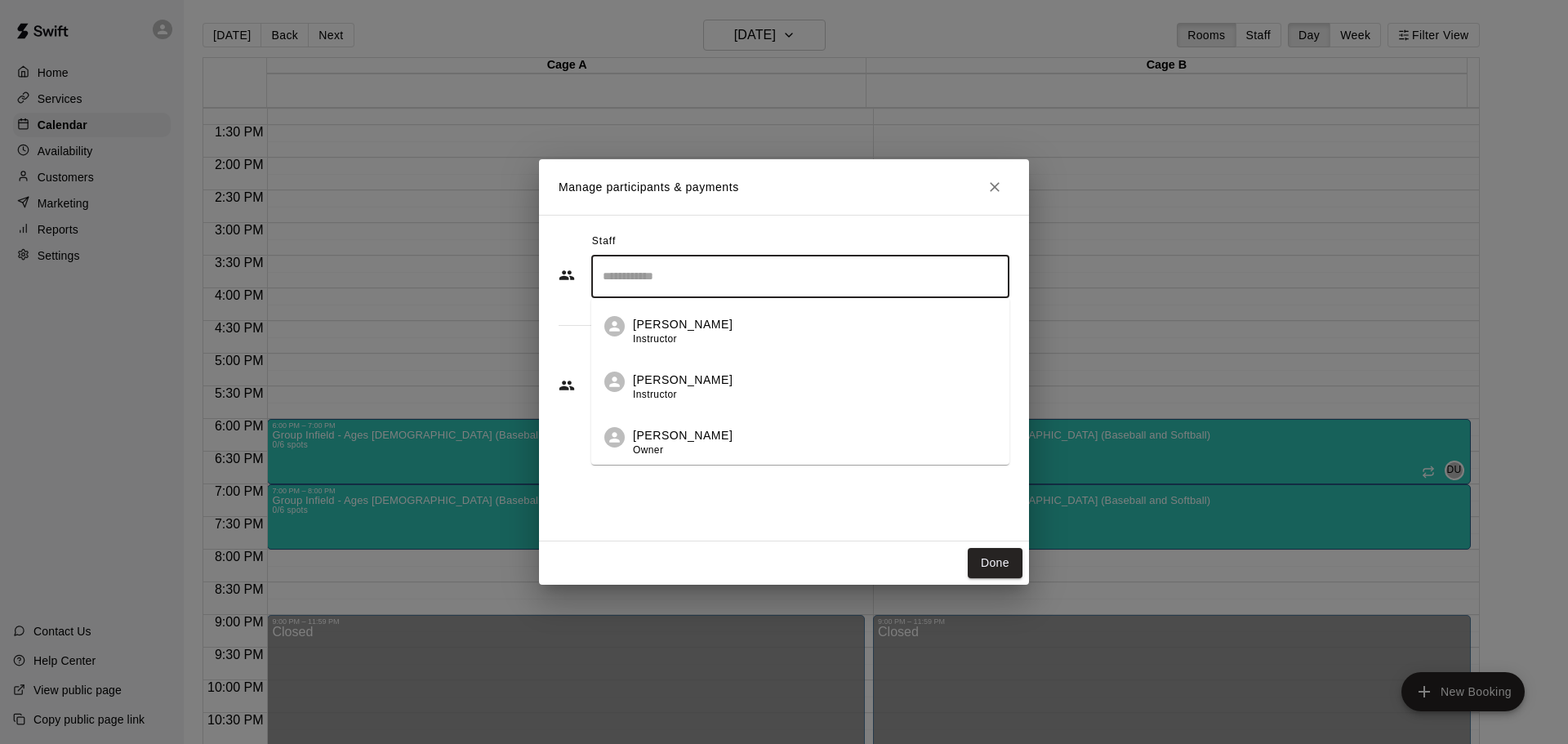
click at [672, 285] on input "Search staff" at bounding box center [800, 276] width 404 height 28
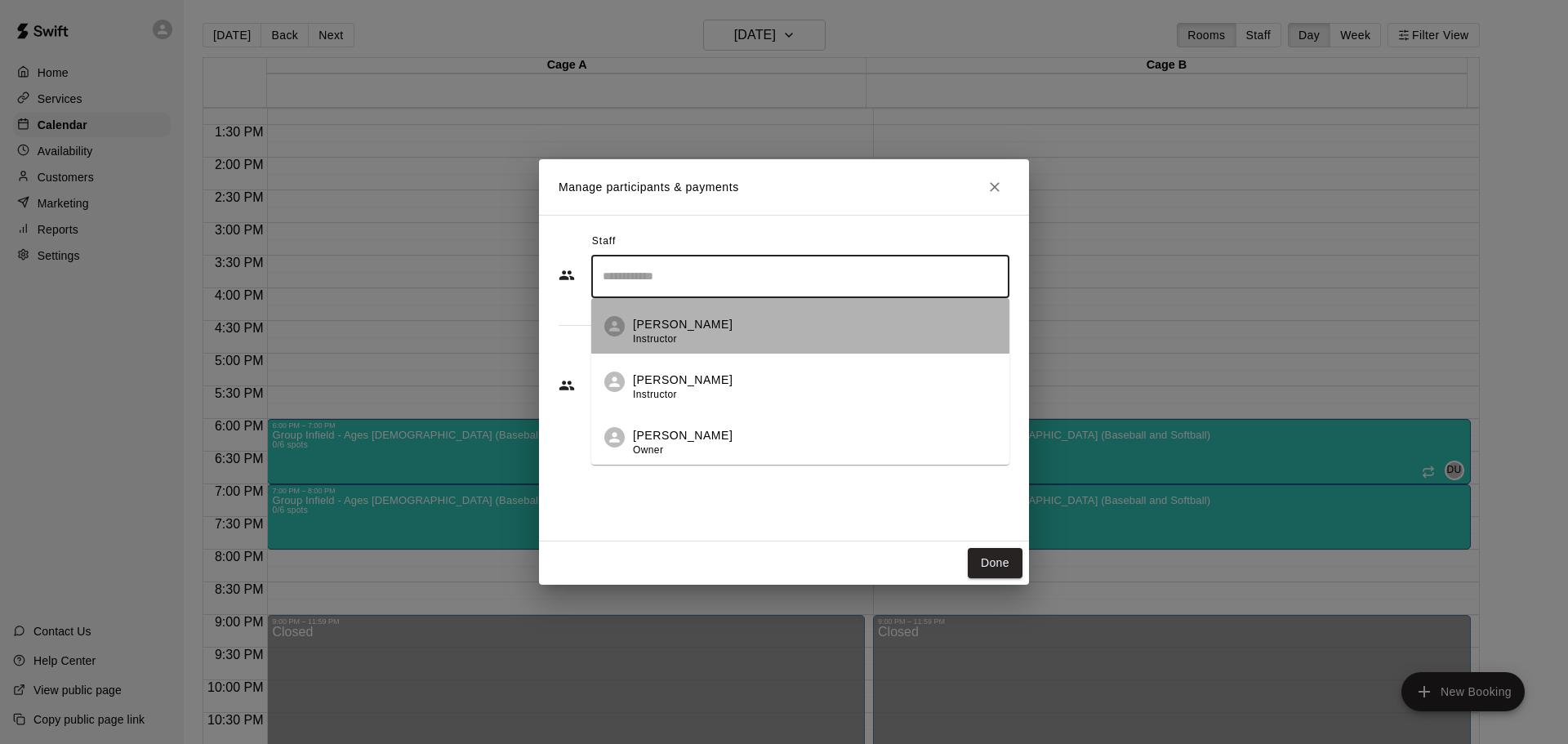
click at [653, 330] on div "[PERSON_NAME] Instructor" at bounding box center [682, 332] width 100 height 32
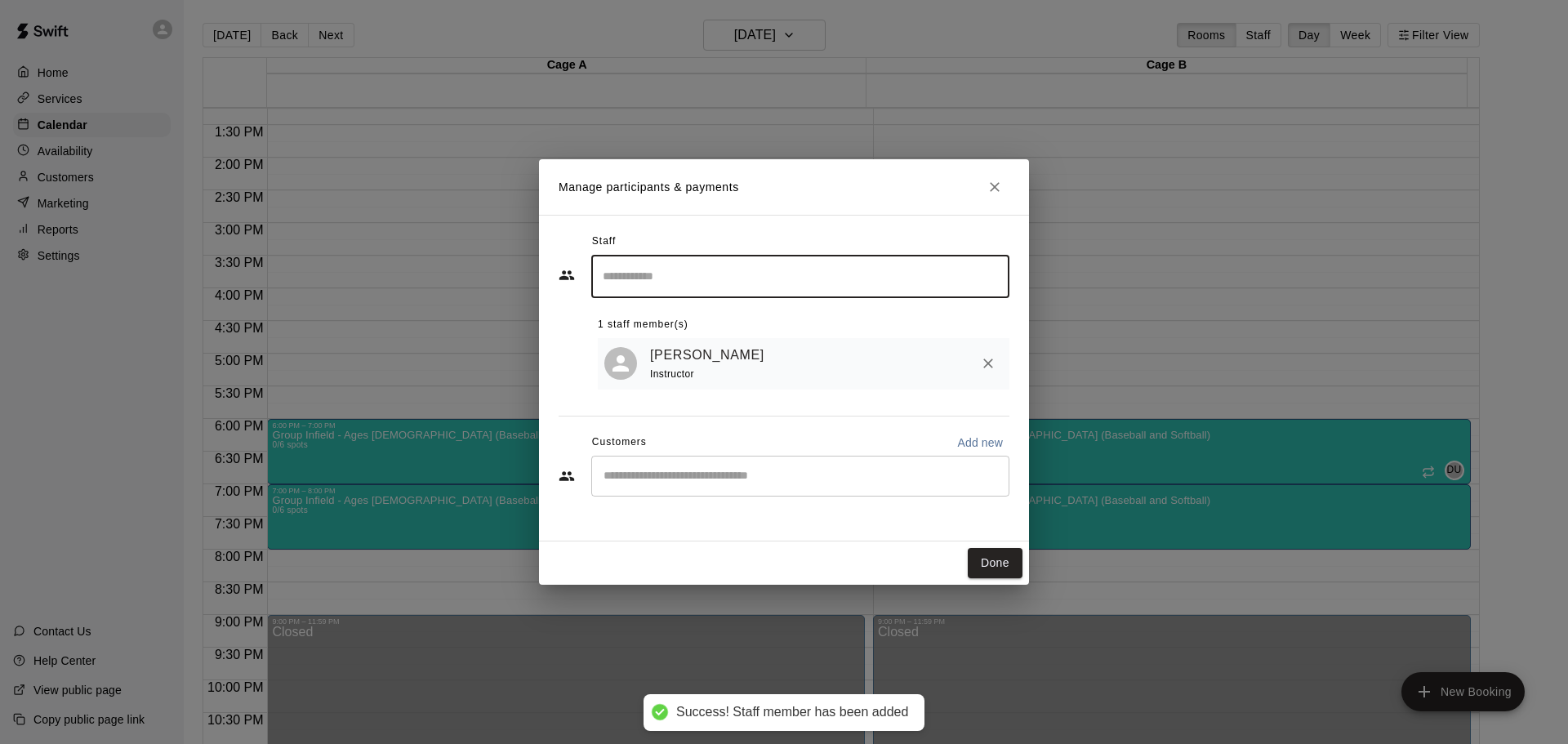
drag, startPoint x: 997, startPoint y: 580, endPoint x: 996, endPoint y: 570, distance: 10.0
click at [997, 579] on div "Done" at bounding box center [784, 563] width 490 height 43
click at [996, 567] on button "Done" at bounding box center [995, 563] width 55 height 30
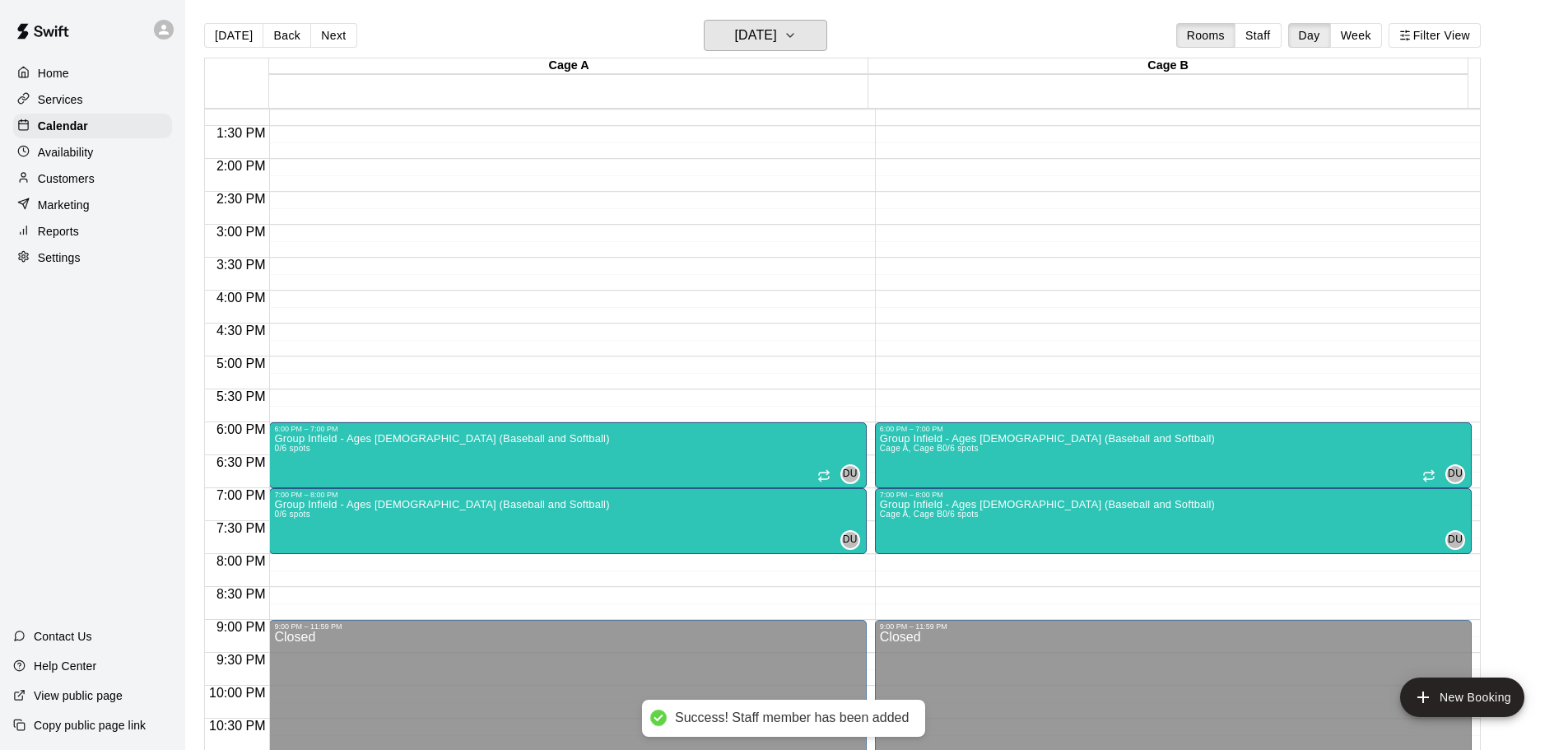
click at [775, 30] on h6 "[DATE]" at bounding box center [756, 34] width 42 height 23
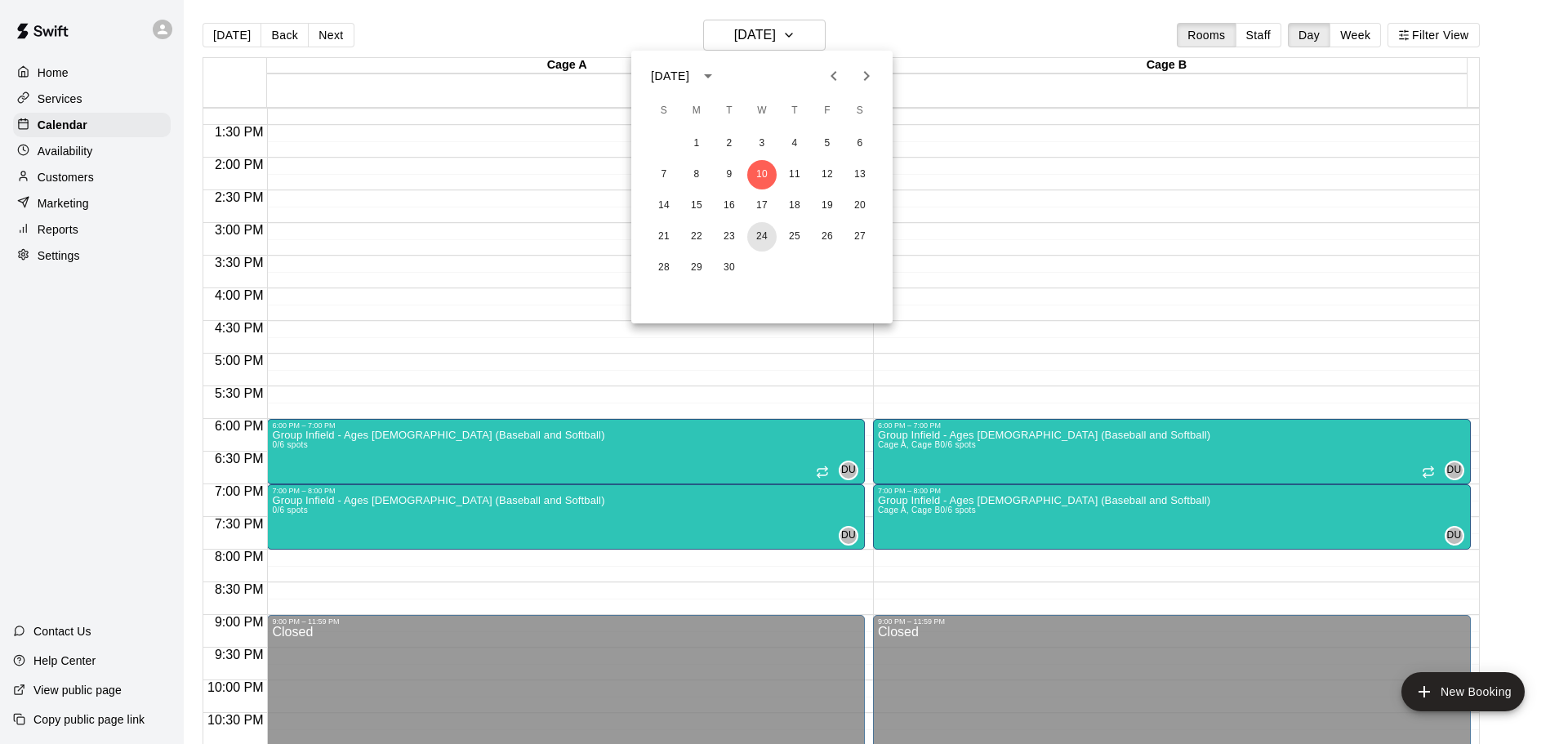
click at [762, 243] on button "24" at bounding box center [762, 236] width 29 height 29
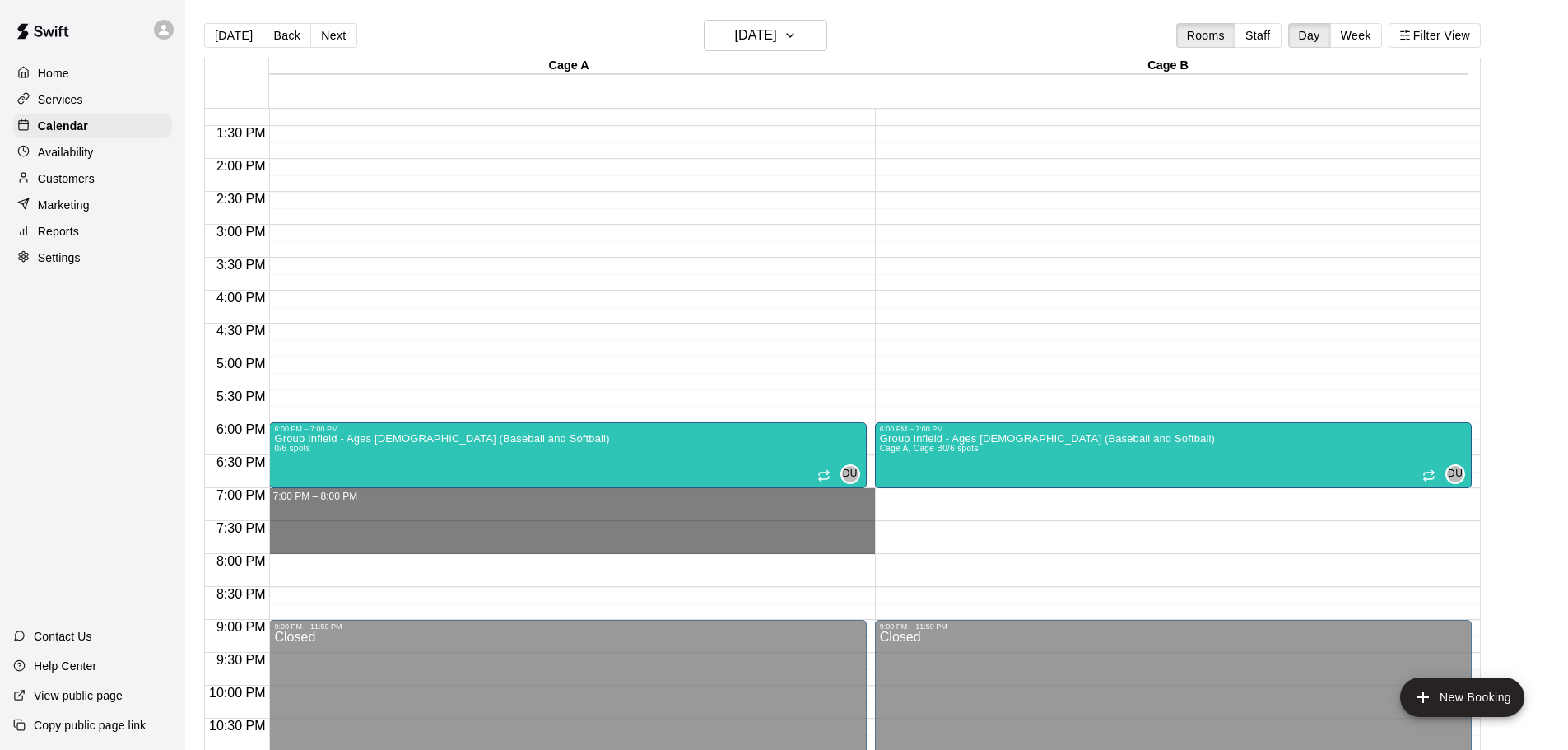
drag, startPoint x: 312, startPoint y: 497, endPoint x: 316, endPoint y: 551, distance: 54.1
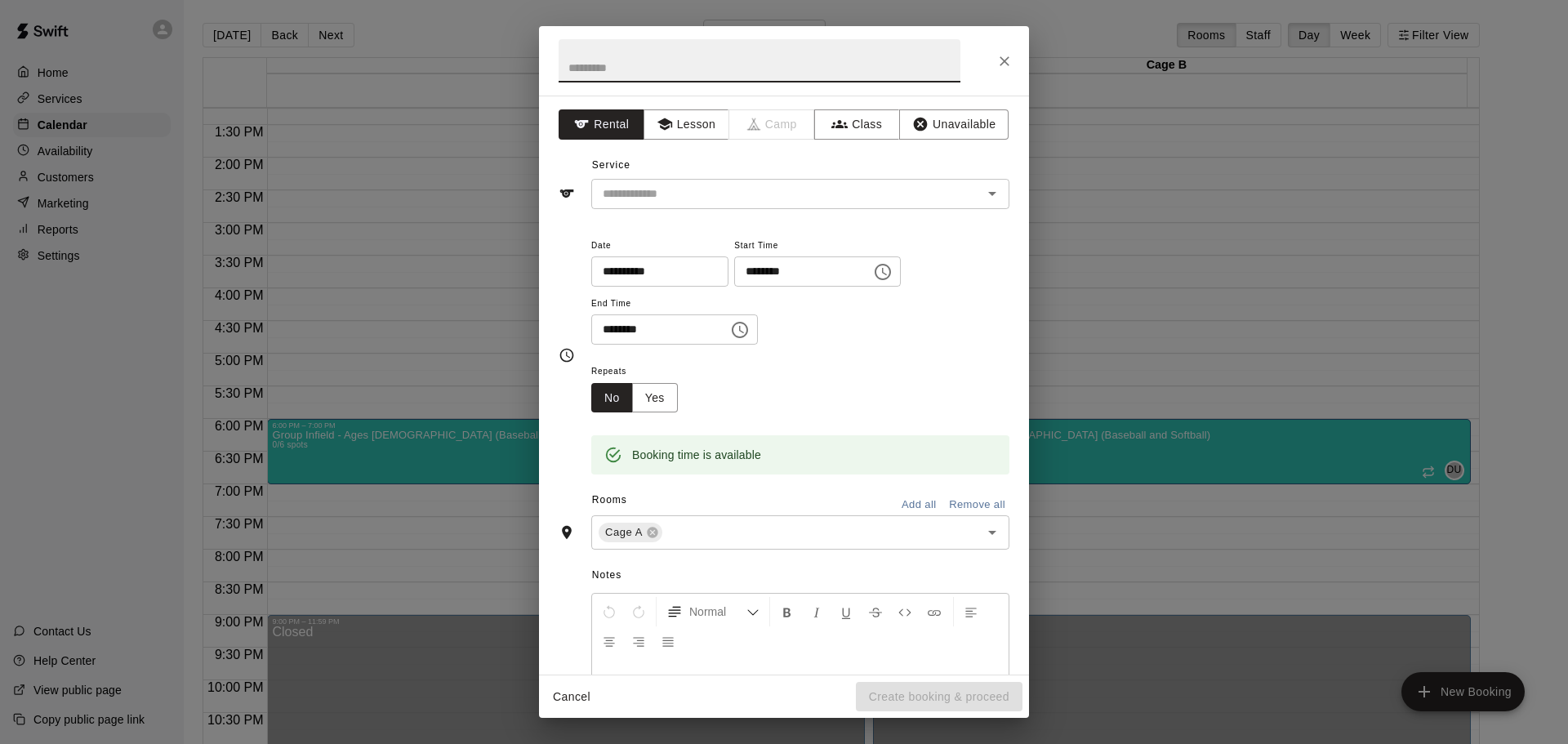
click at [831, 123] on icon "button" at bounding box center [840, 124] width 17 height 8
click at [760, 181] on div "​" at bounding box center [800, 194] width 418 height 30
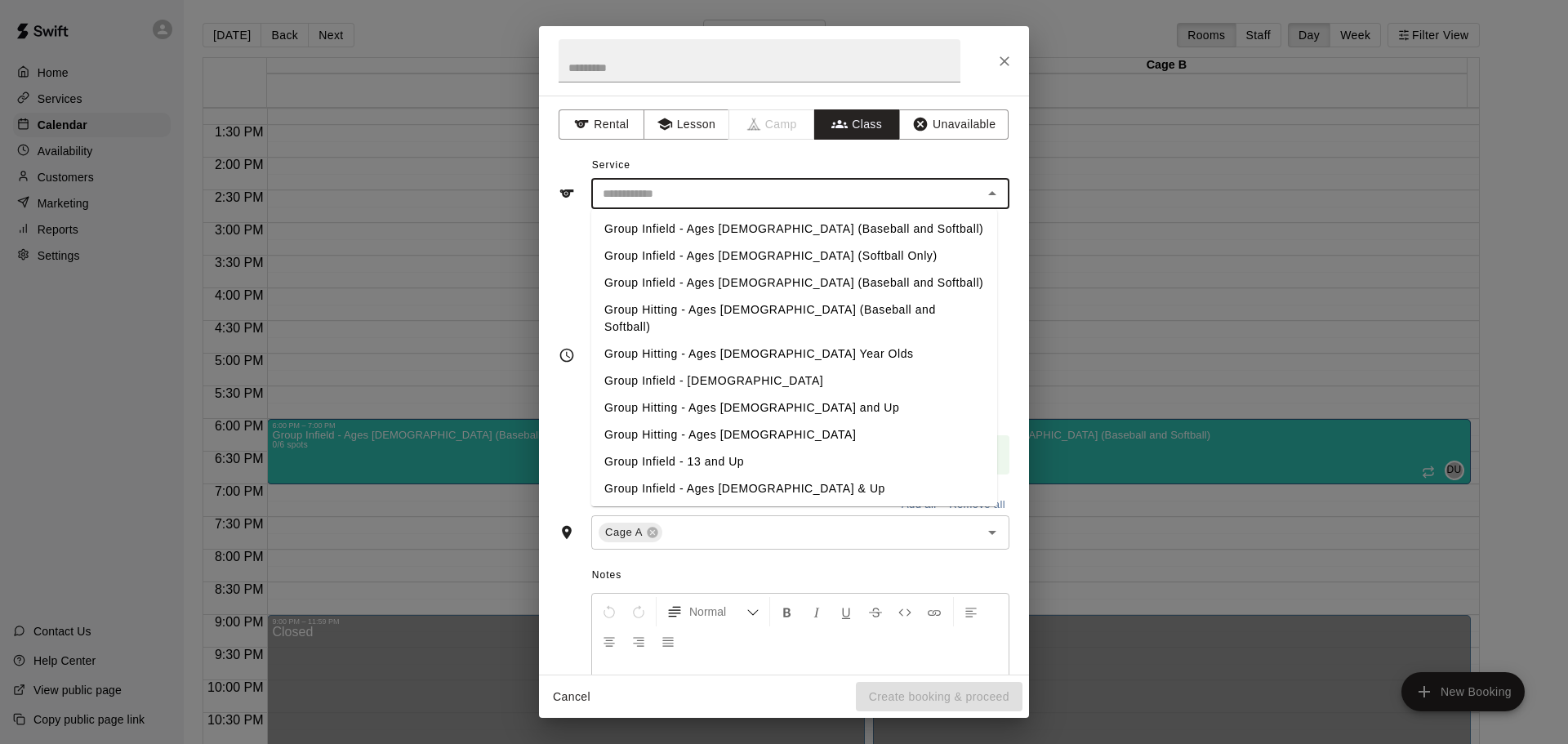
click at [701, 225] on li "Group Infield - Ages [DEMOGRAPHIC_DATA] (Baseball and Softball)" at bounding box center [794, 229] width 406 height 27
type input "**********"
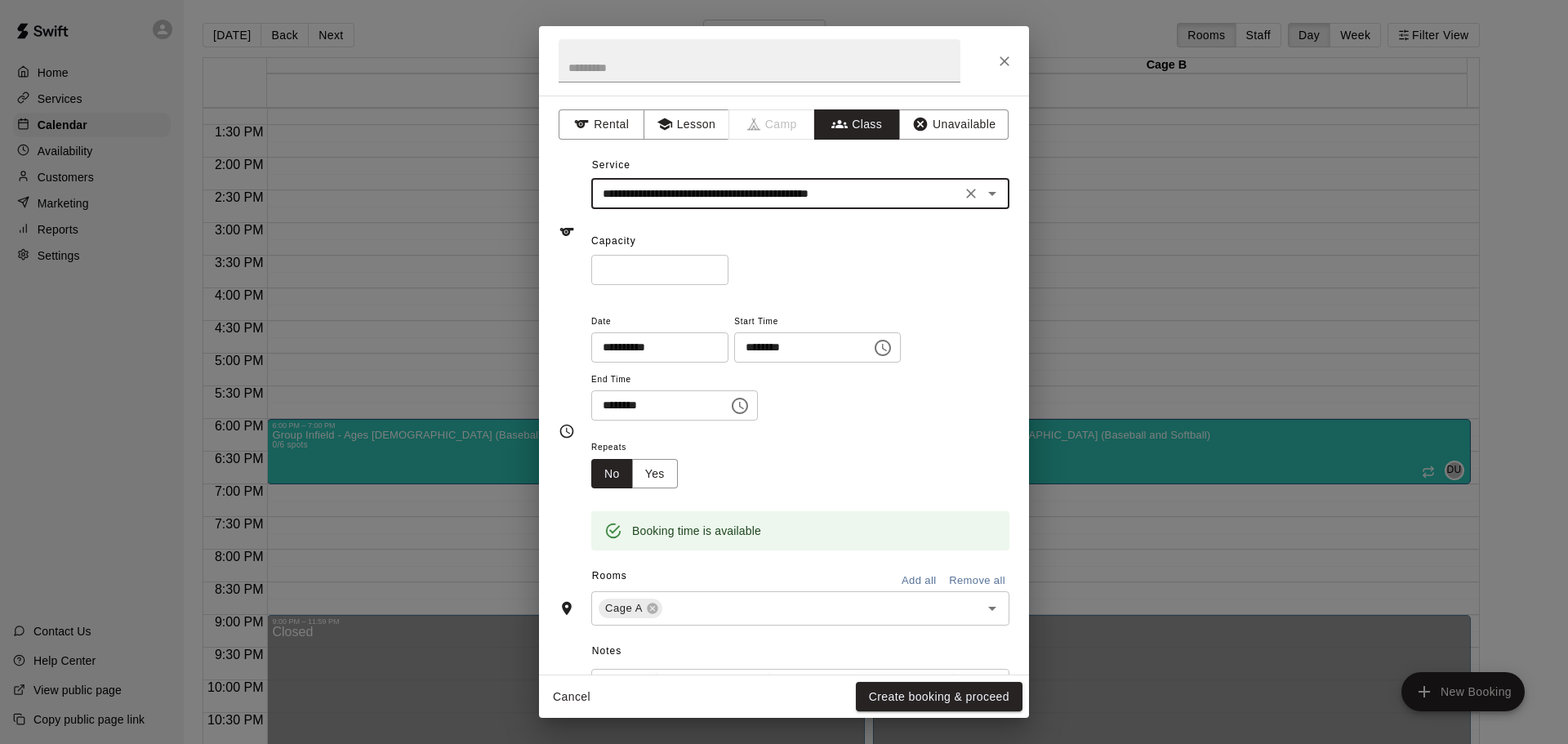
click at [658, 265] on input "*" at bounding box center [659, 270] width 137 height 30
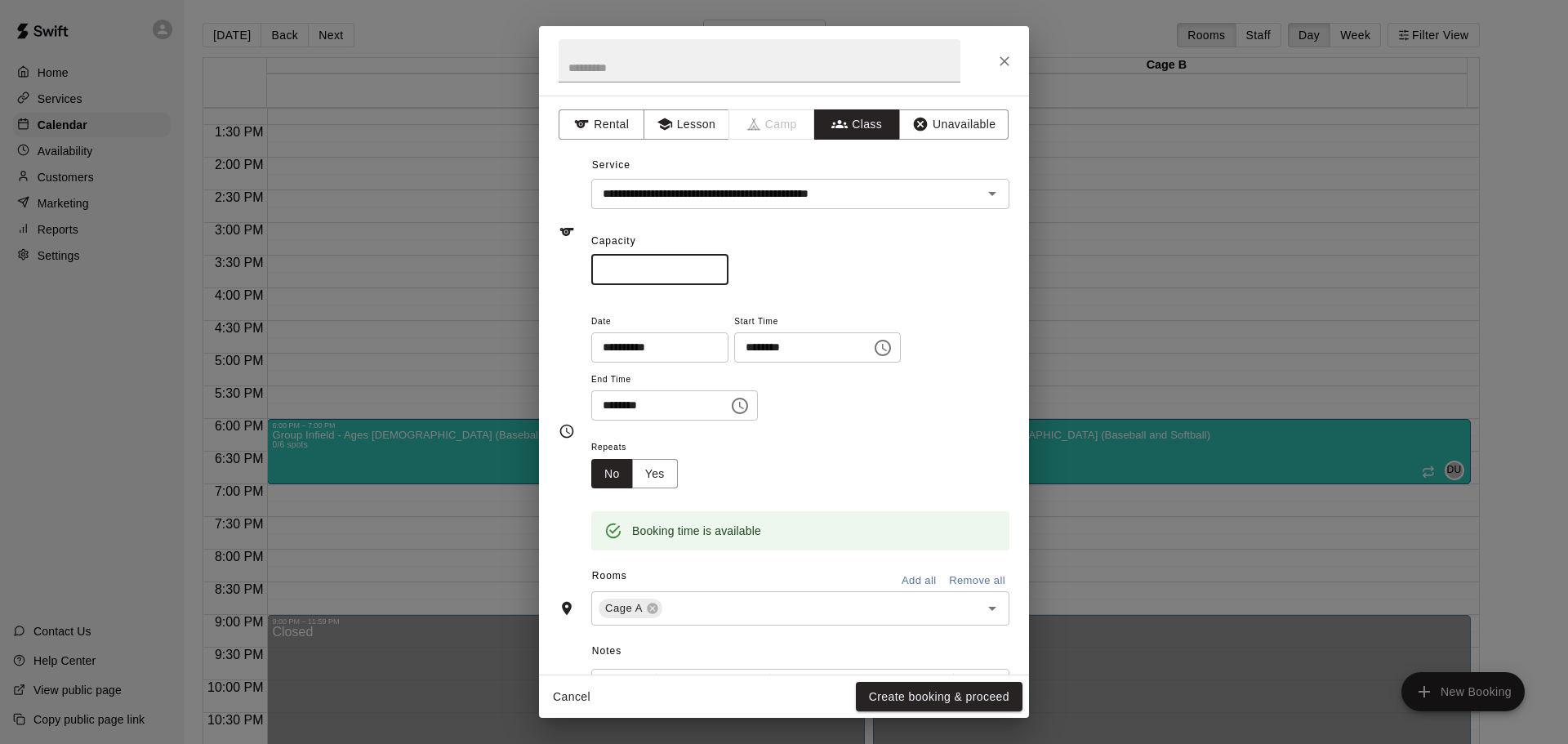
type input "*"
click at [902, 575] on button "Add all" at bounding box center [918, 581] width 52 height 25
click at [935, 697] on button "Create booking & proceed" at bounding box center [939, 697] width 166 height 30
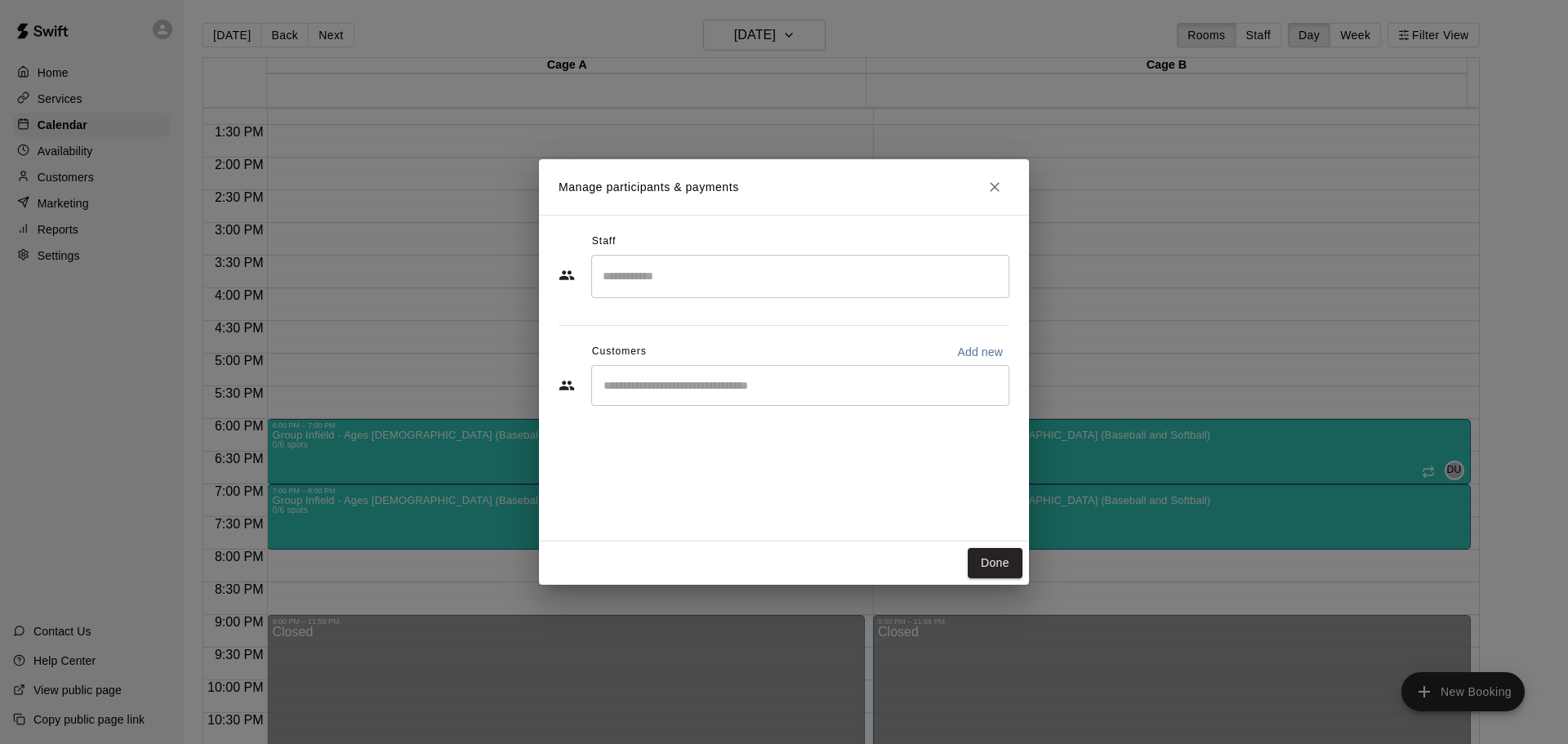
click at [711, 297] on div "​" at bounding box center [800, 276] width 418 height 43
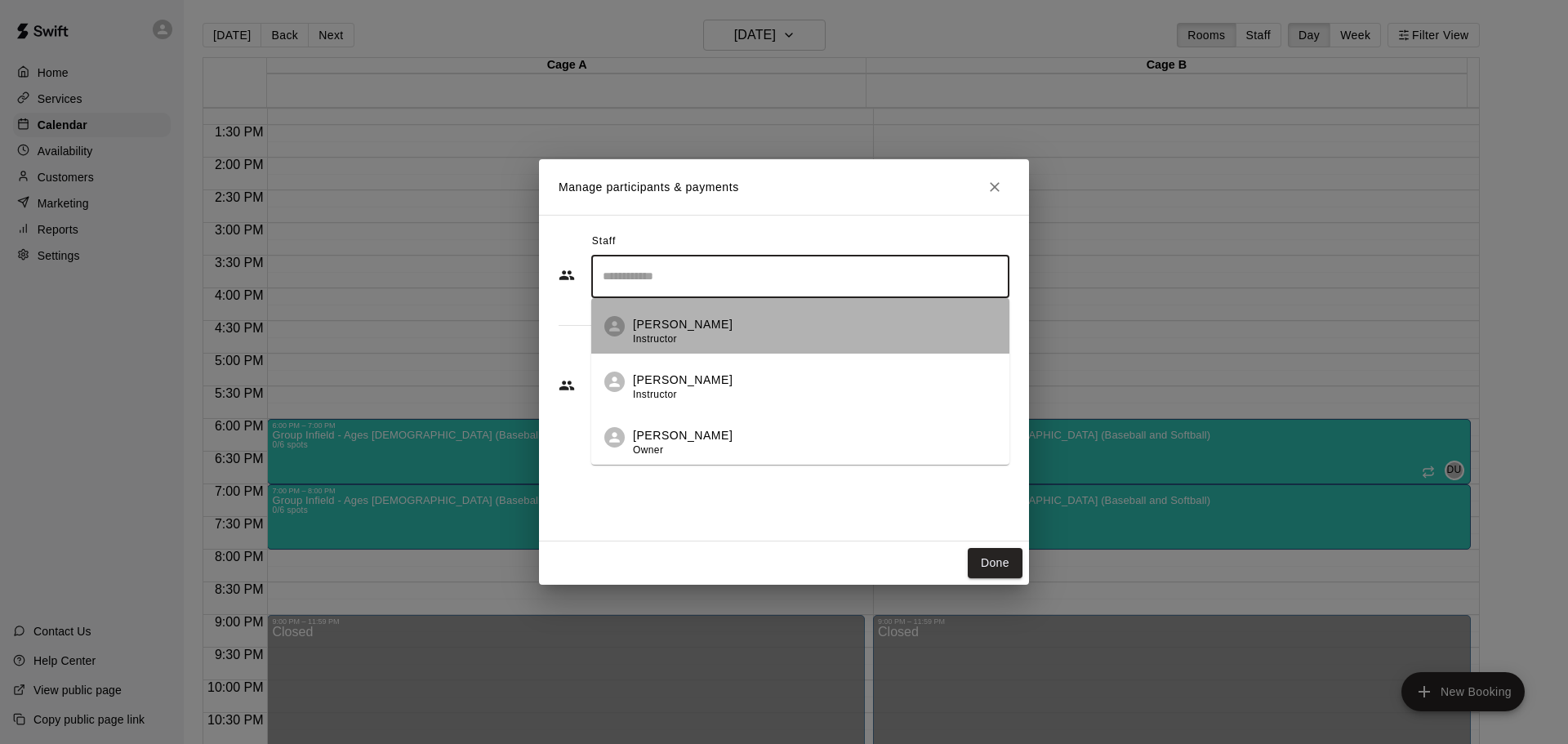
click at [664, 327] on p "[PERSON_NAME]" at bounding box center [682, 325] width 100 height 17
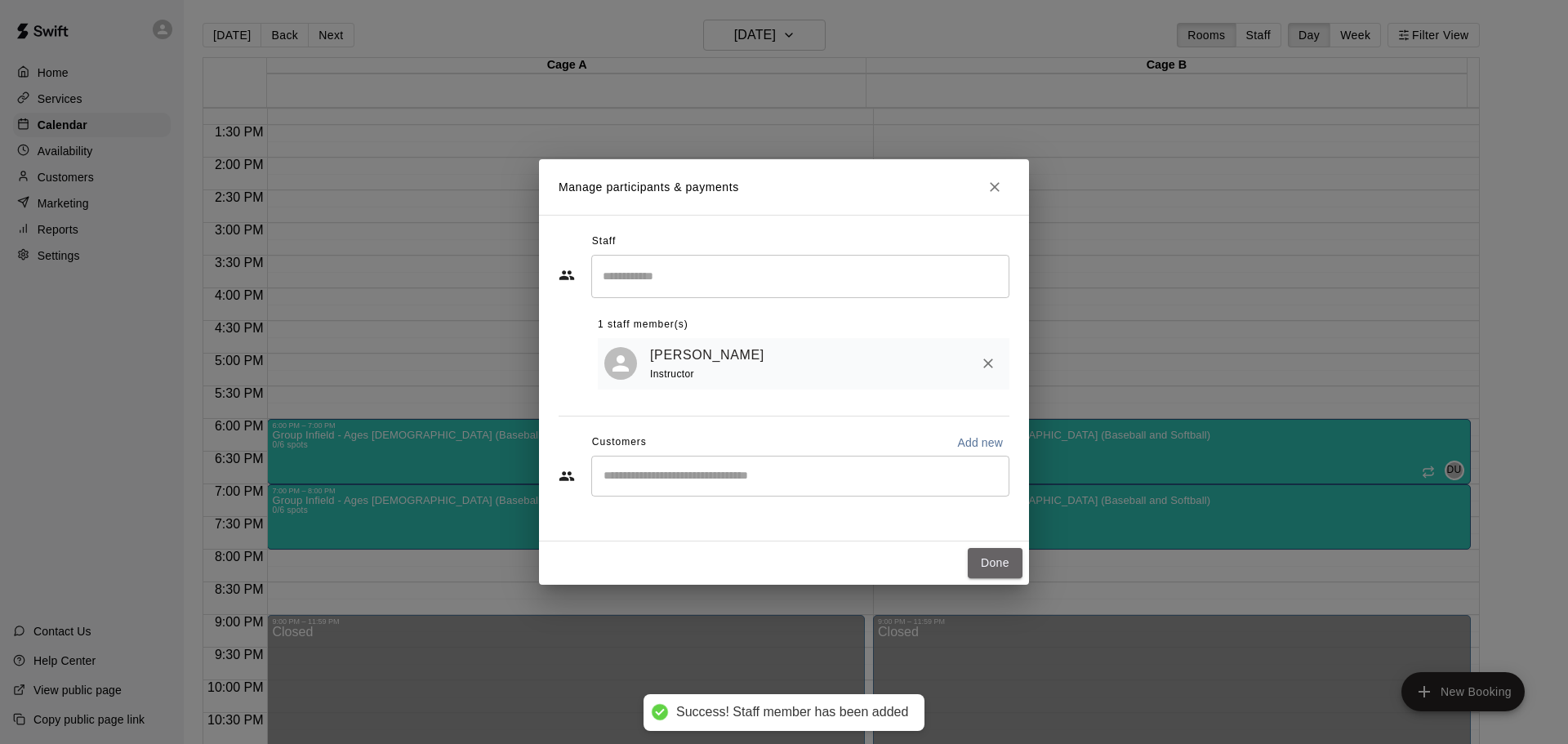
click at [997, 553] on button "Done" at bounding box center [995, 563] width 55 height 30
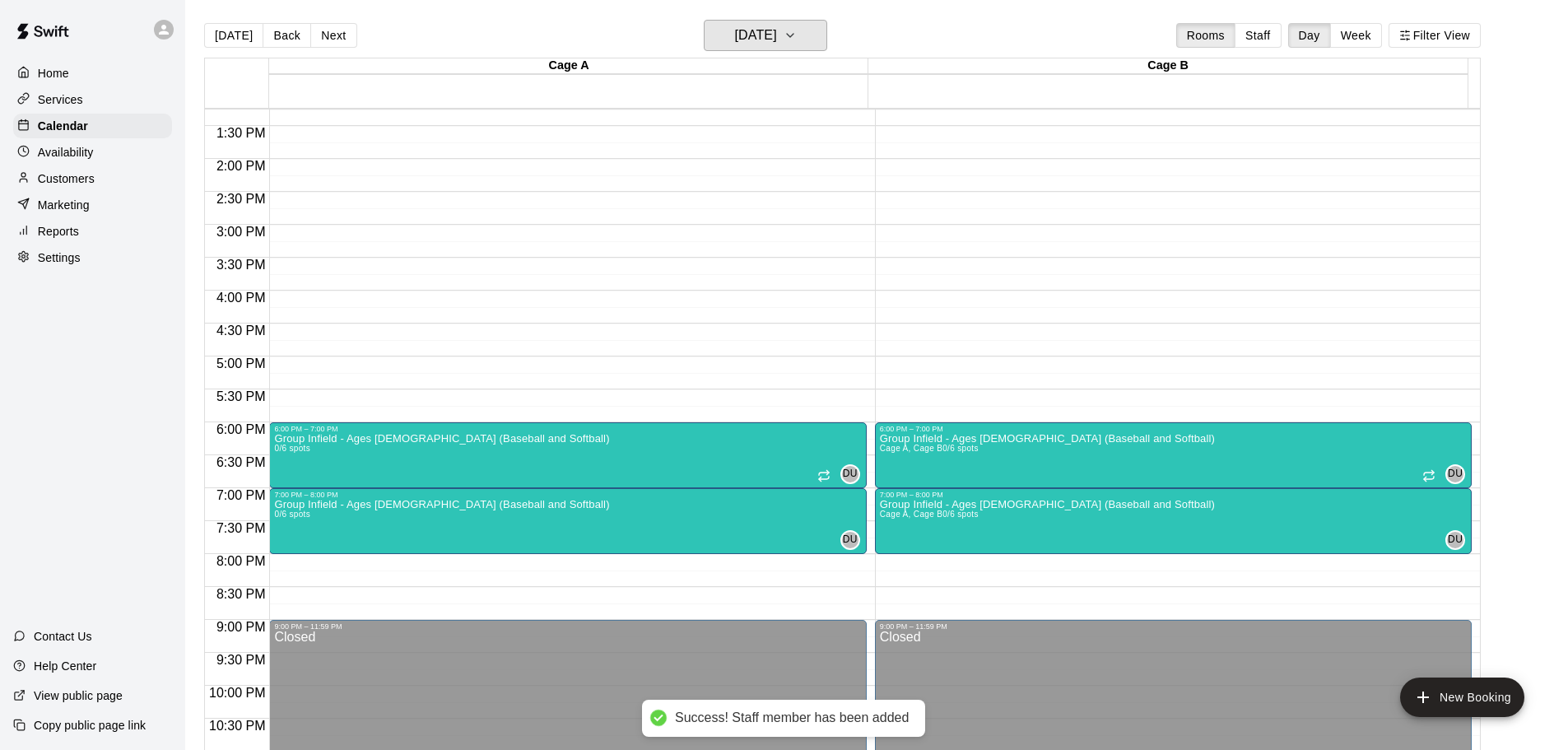
click at [783, 22] on button "[DATE]" at bounding box center [765, 35] width 123 height 31
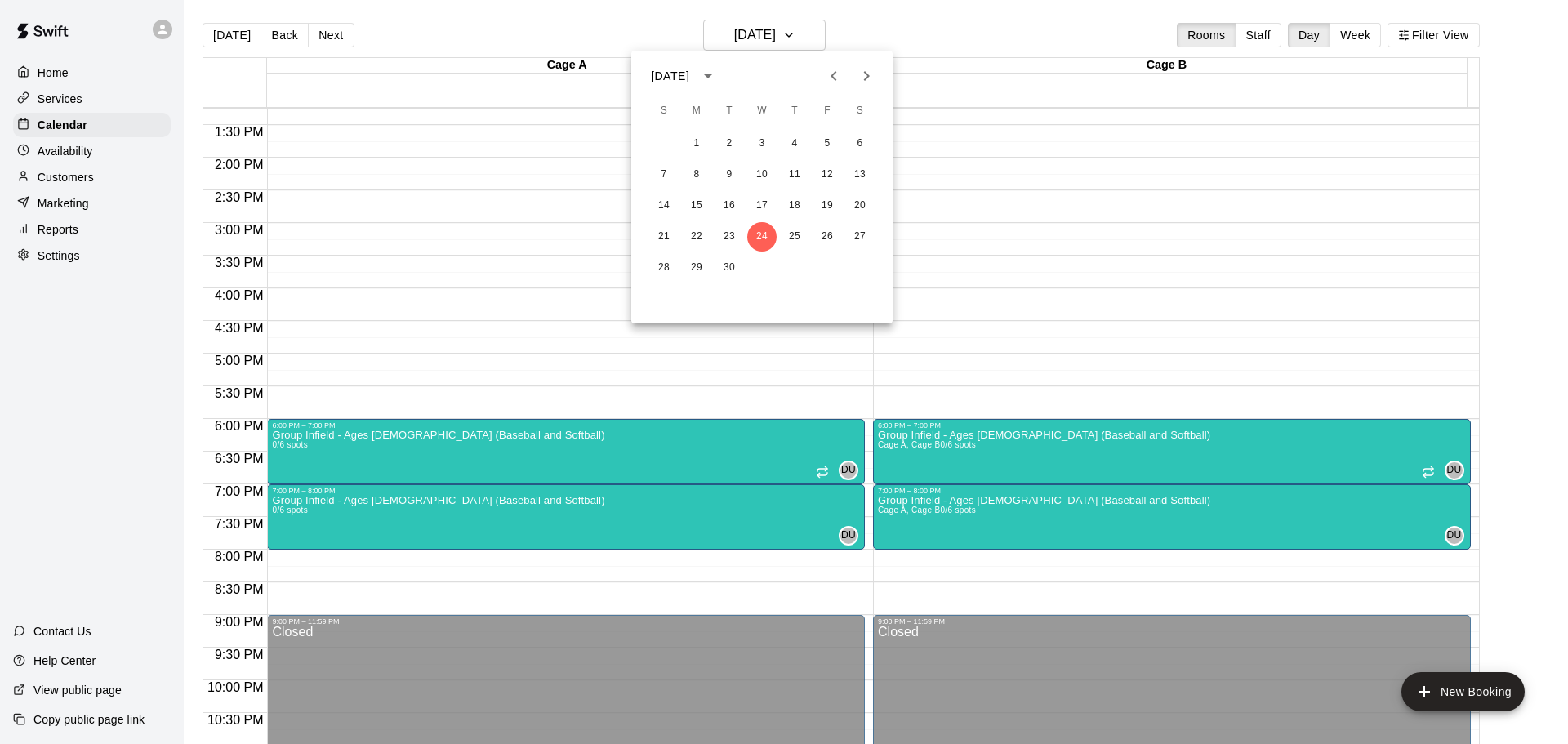
click at [811, 224] on div "21 22 23 24 25 26 27" at bounding box center [762, 236] width 261 height 29
click at [827, 238] on button "26" at bounding box center [826, 236] width 29 height 29
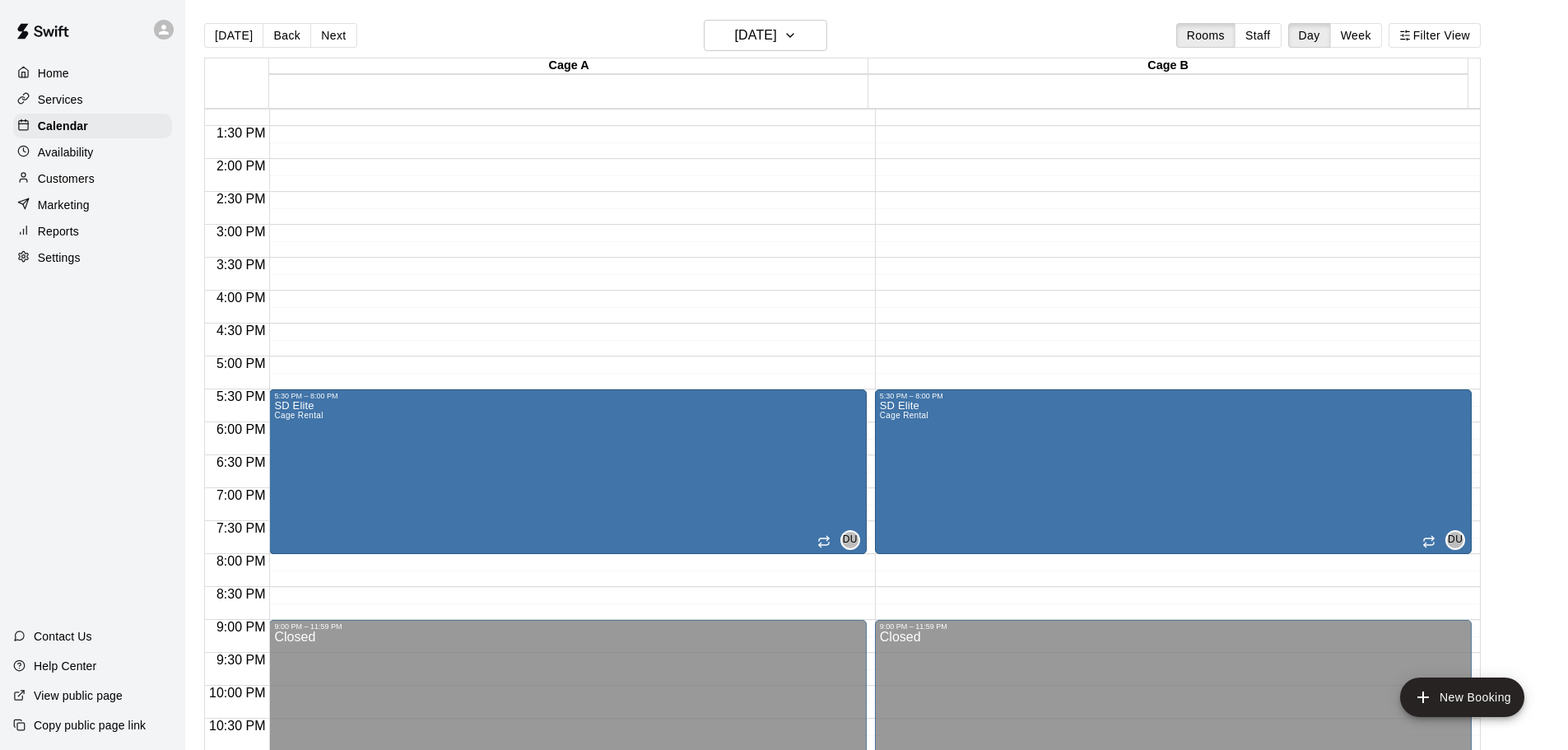
click at [56, 77] on p "Home" at bounding box center [53, 74] width 31 height 17
